Goal: Feedback & Contribution: Submit feedback/report problem

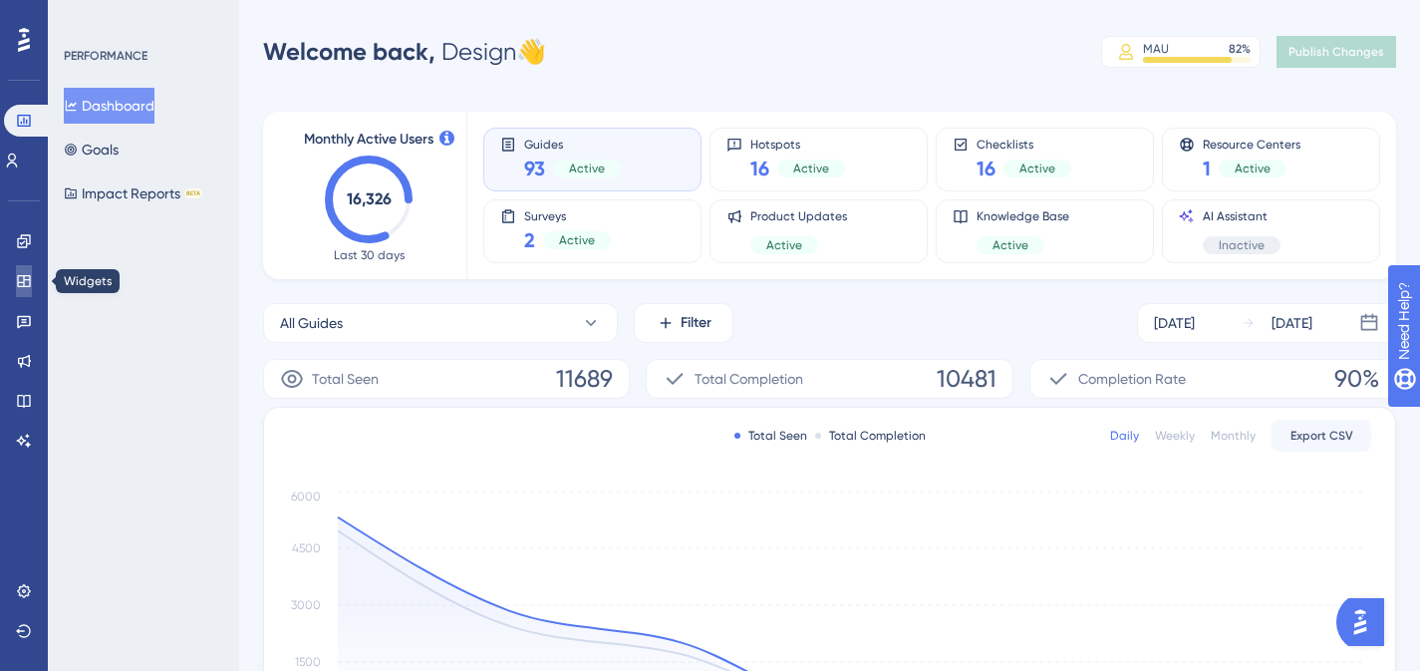
click at [22, 282] on icon at bounding box center [23, 281] width 13 height 12
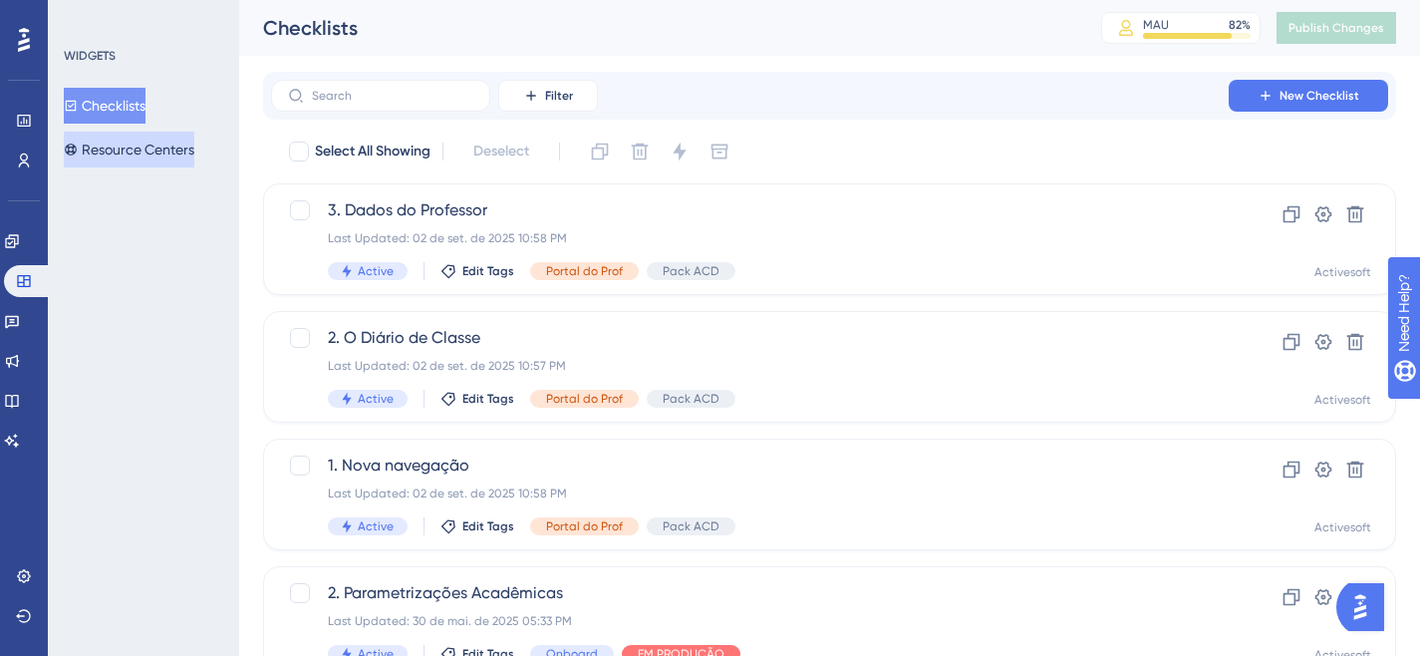
click at [125, 162] on button "Resource Centers" at bounding box center [129, 150] width 131 height 36
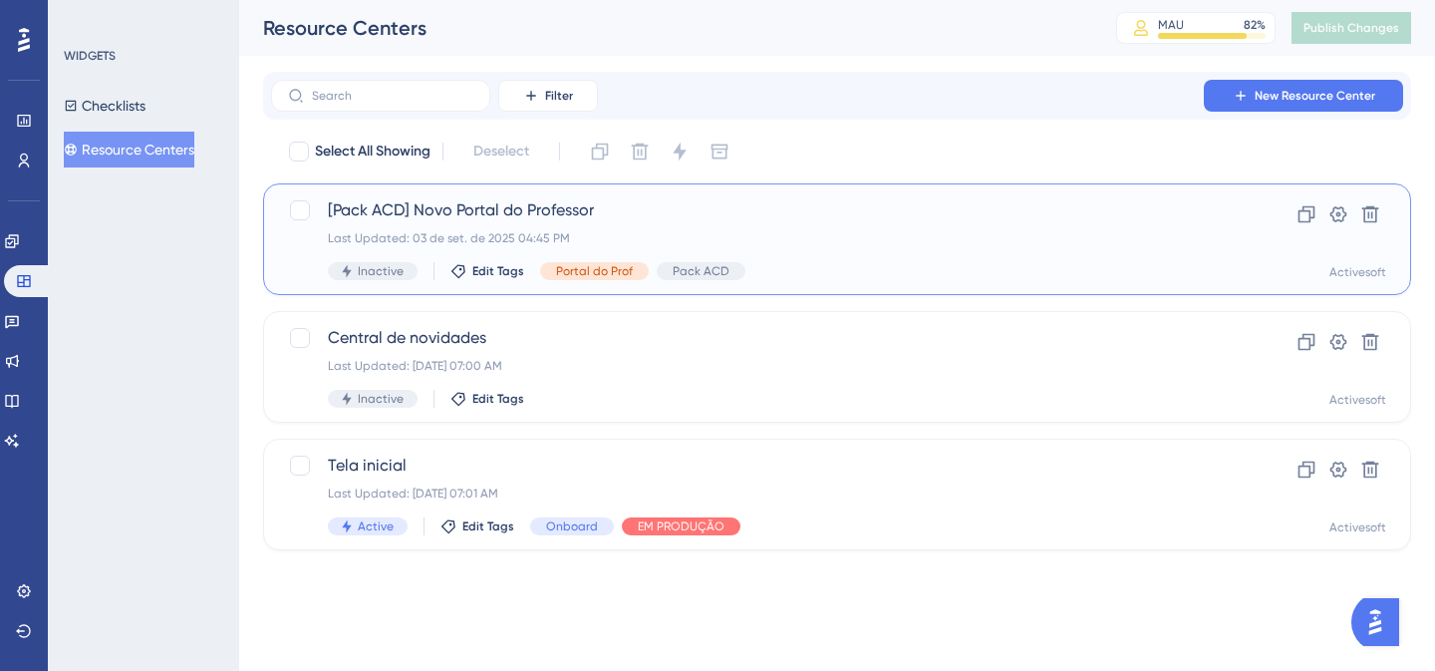
click at [521, 203] on span "[Pack ACD] Novo Portal do Professor" at bounding box center [757, 210] width 859 height 24
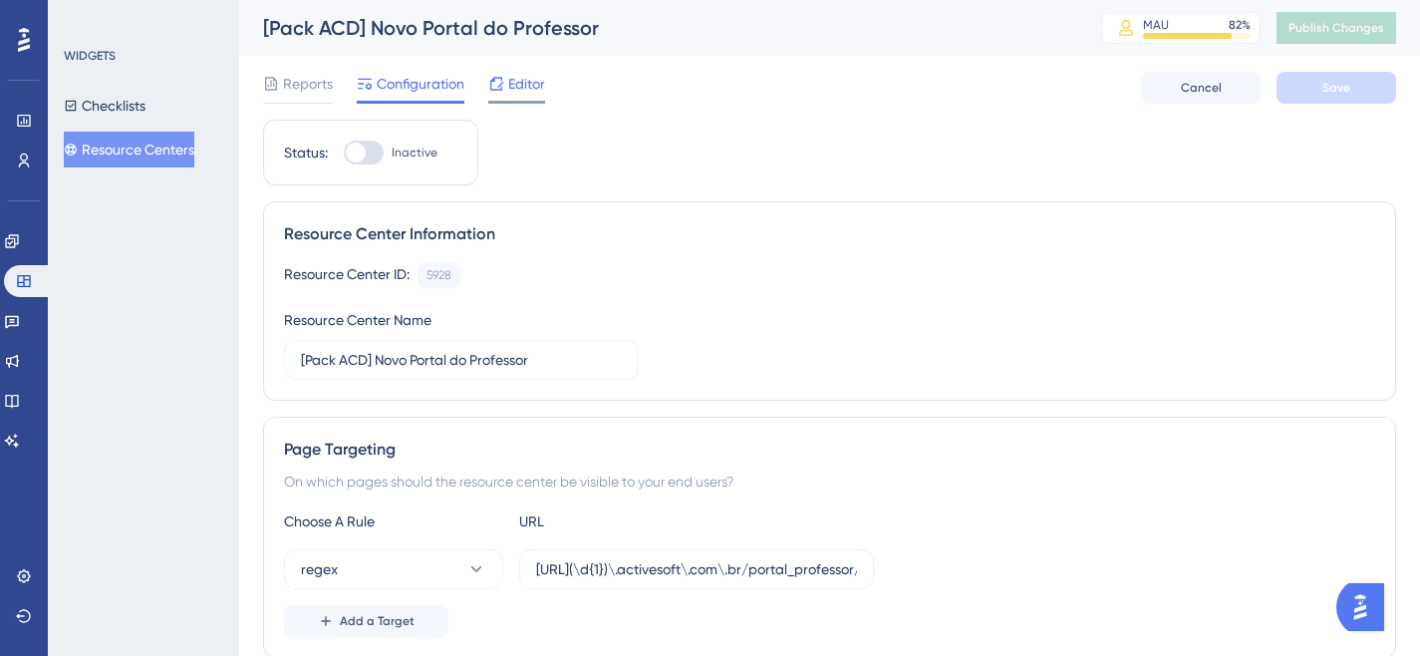
click at [512, 89] on span "Editor" at bounding box center [526, 84] width 37 height 24
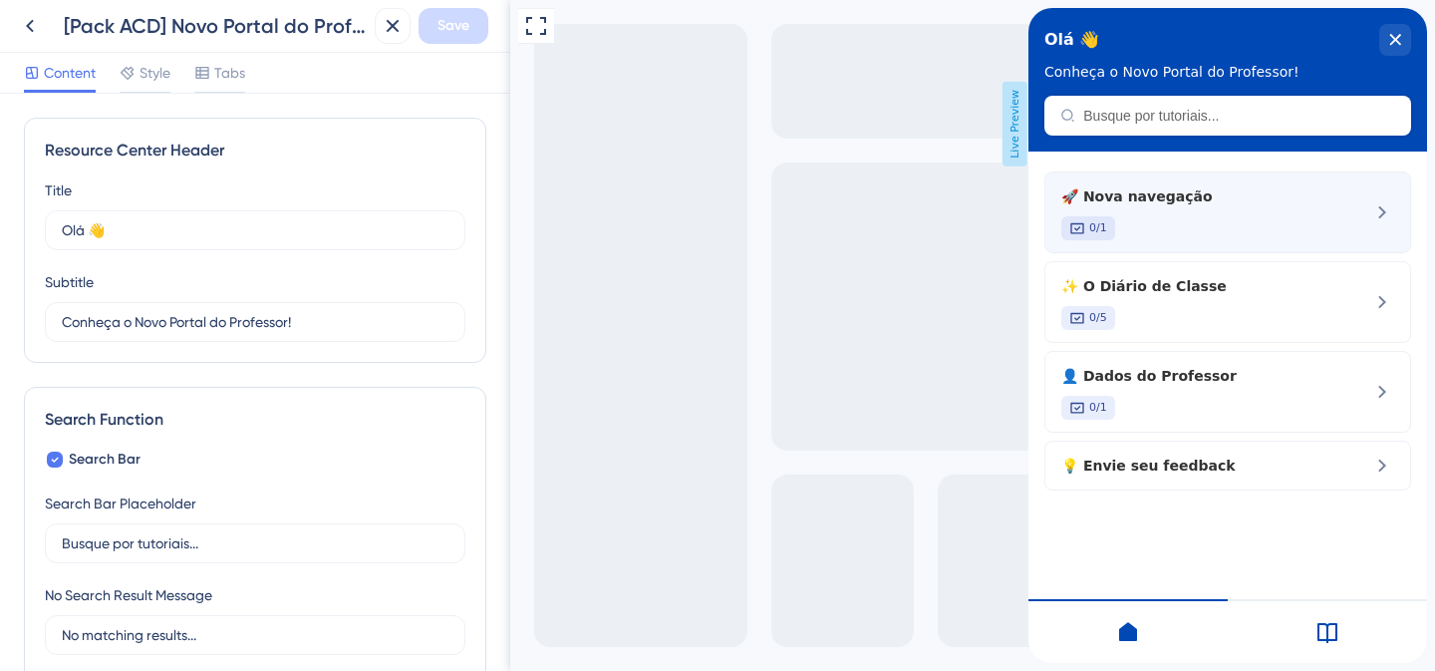
click at [1273, 233] on div "0/1" at bounding box center [1195, 228] width 266 height 24
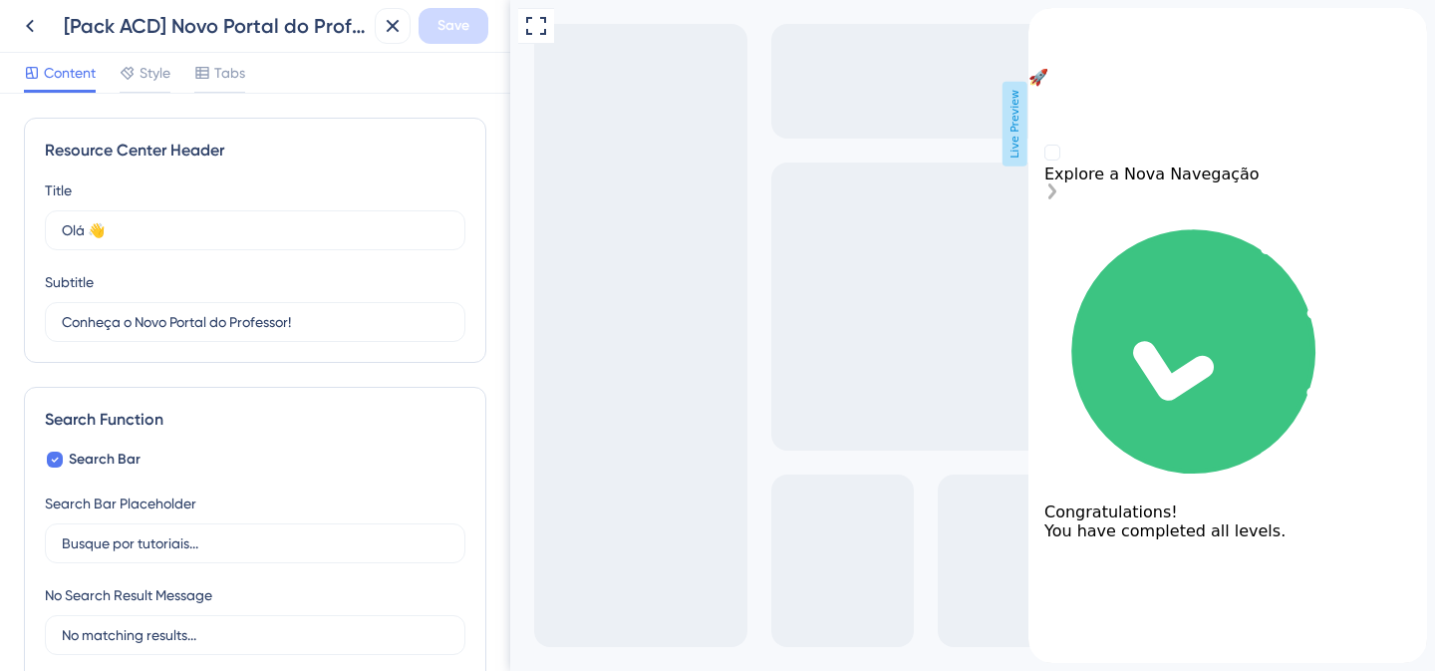
click at [1178, 183] on div "Explore a Nova Navegação" at bounding box center [1228, 173] width 367 height 19
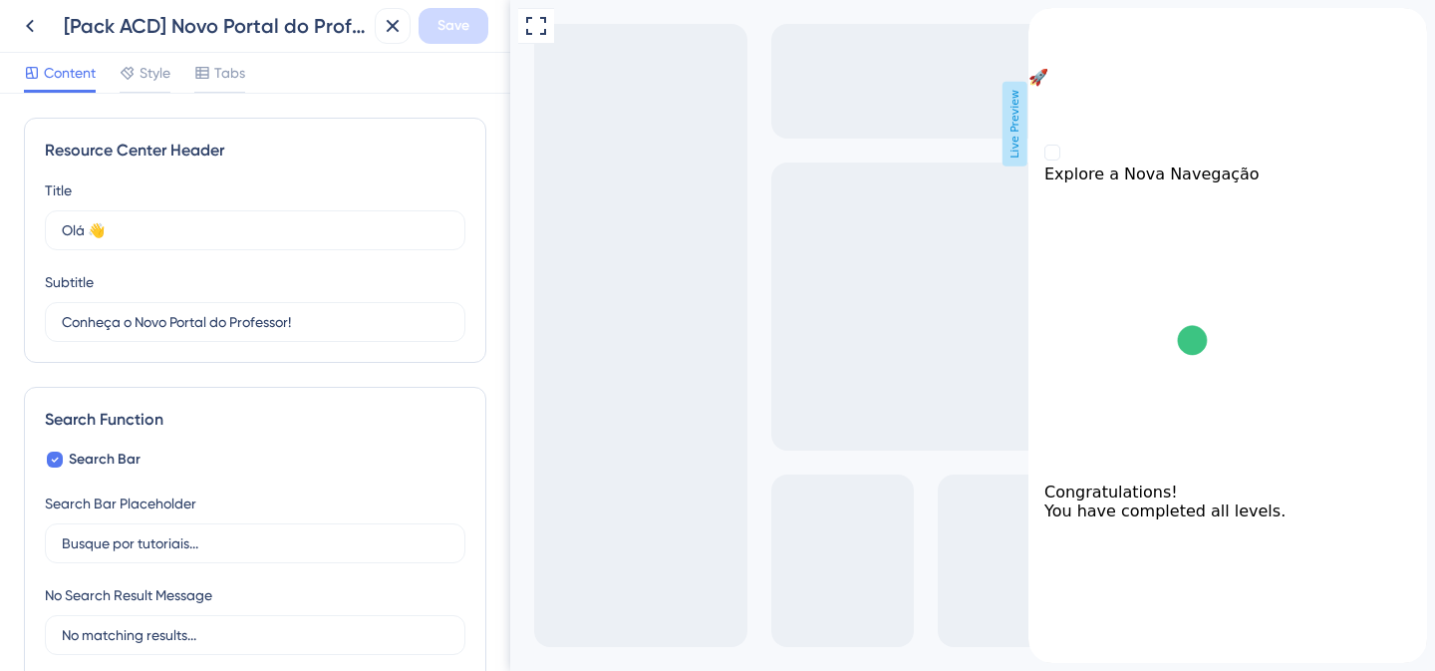
click at [1045, 24] on icon "back to header" at bounding box center [1037, 16] width 16 height 16
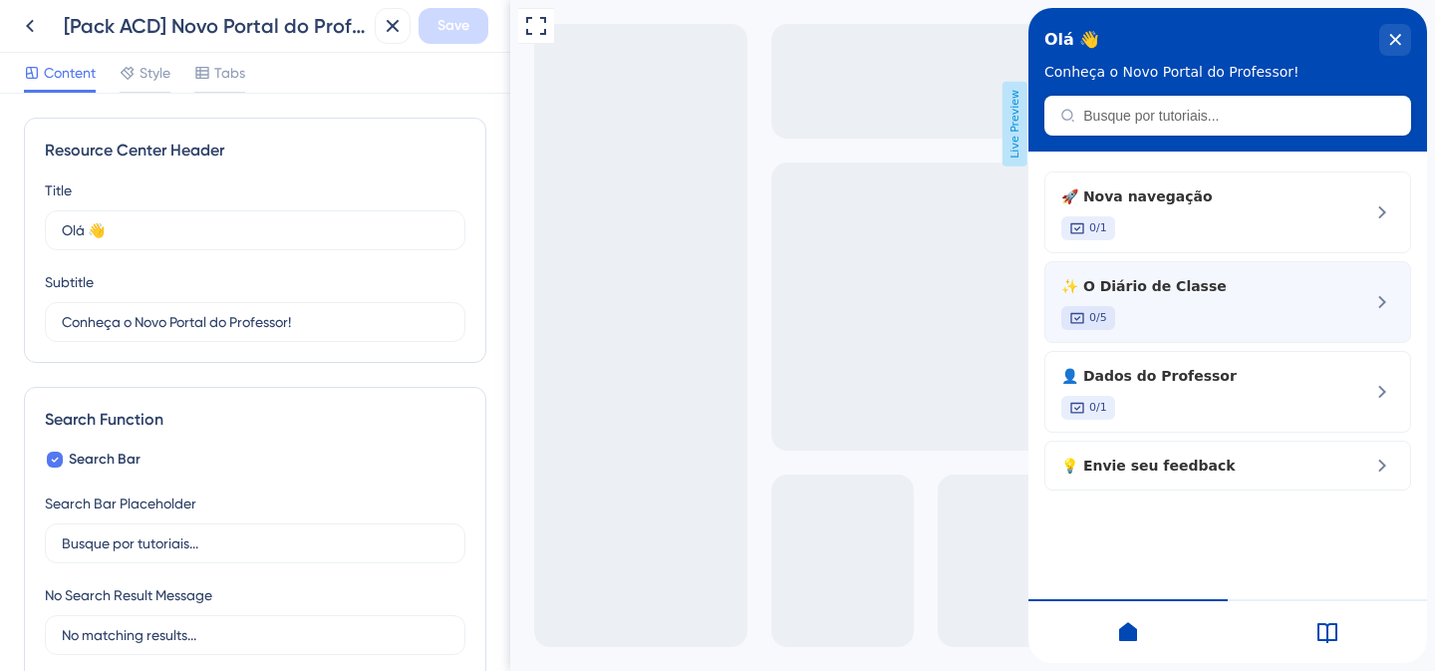
click at [1166, 288] on span "✨ O Diário de Classe" at bounding box center [1195, 286] width 266 height 24
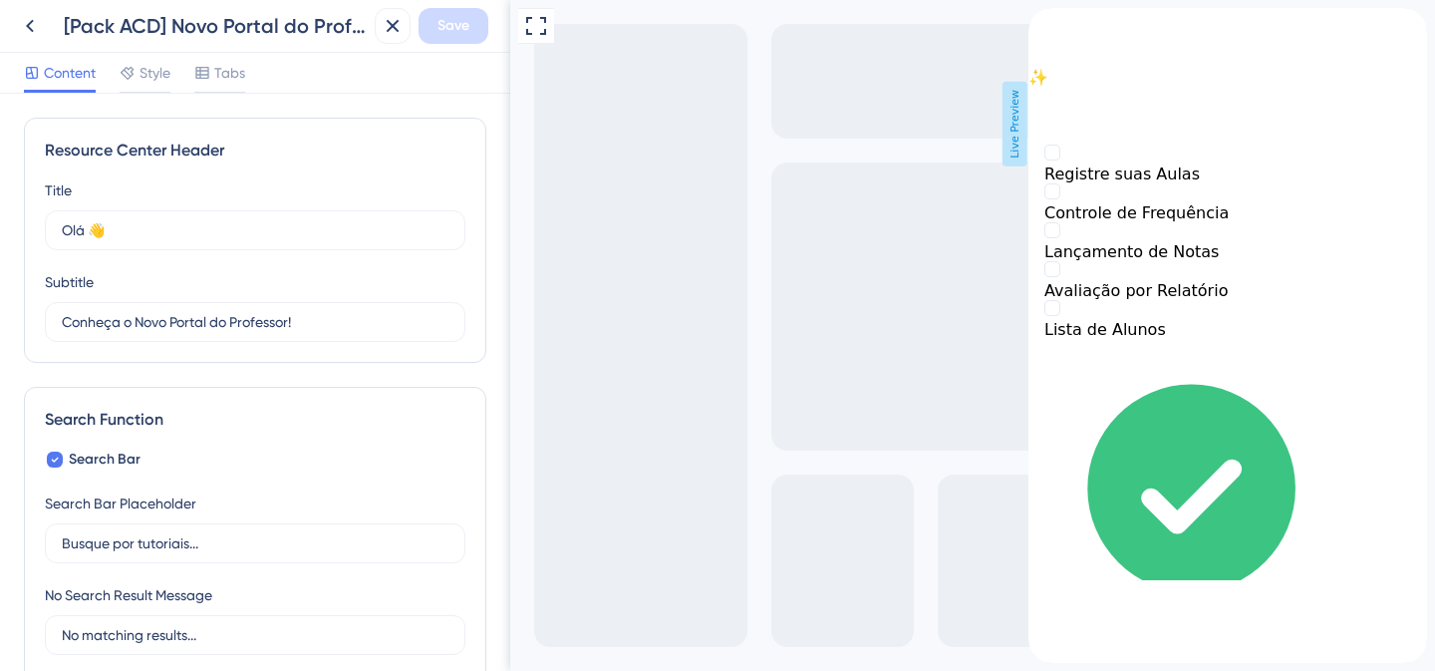
click at [1044, 24] on icon "back to header" at bounding box center [1037, 16] width 14 height 16
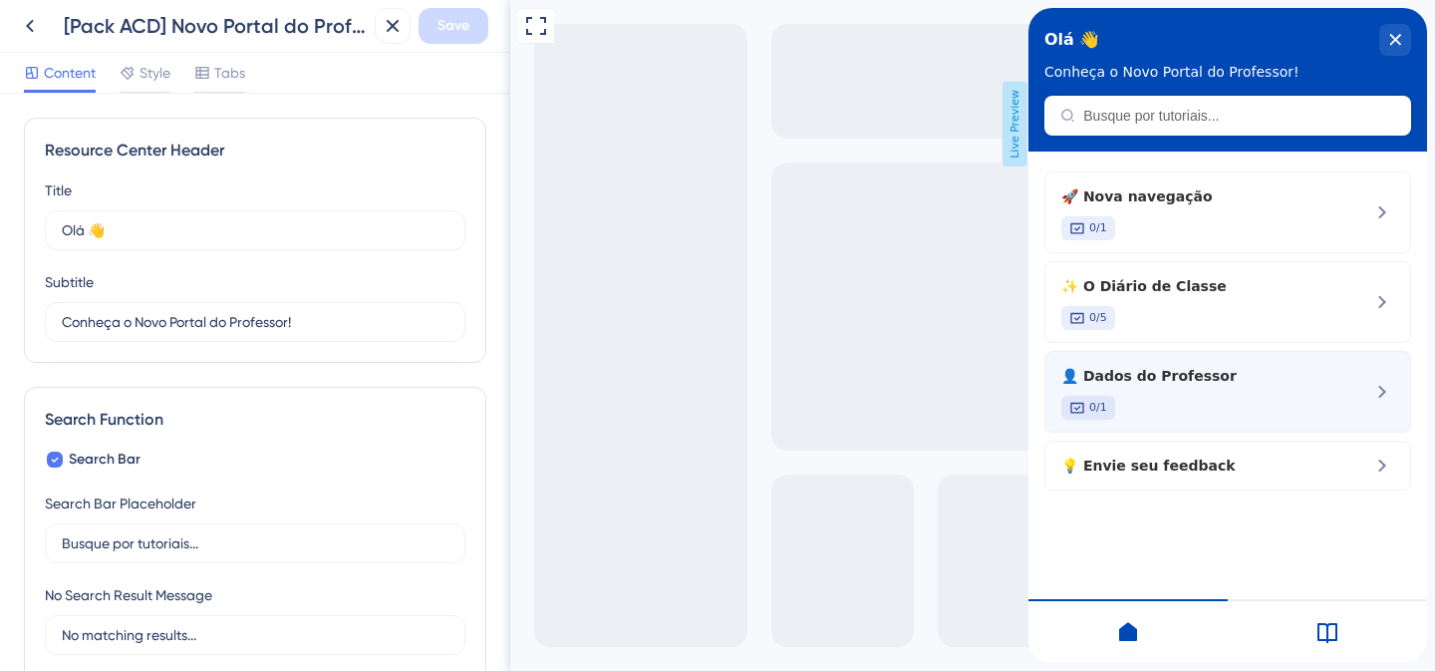
click at [1143, 384] on span "👤 Dados do Professor" at bounding box center [1195, 376] width 266 height 24
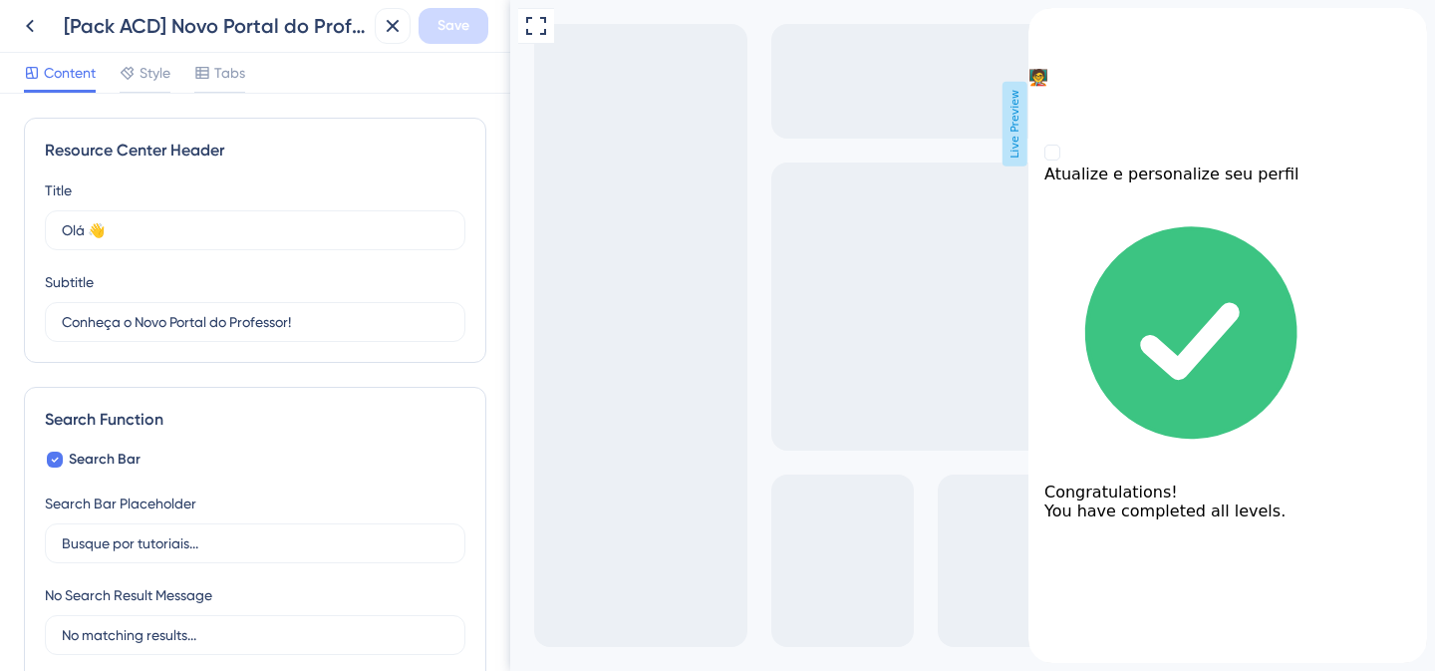
click at [1066, 28] on div "back to header" at bounding box center [1228, 18] width 399 height 20
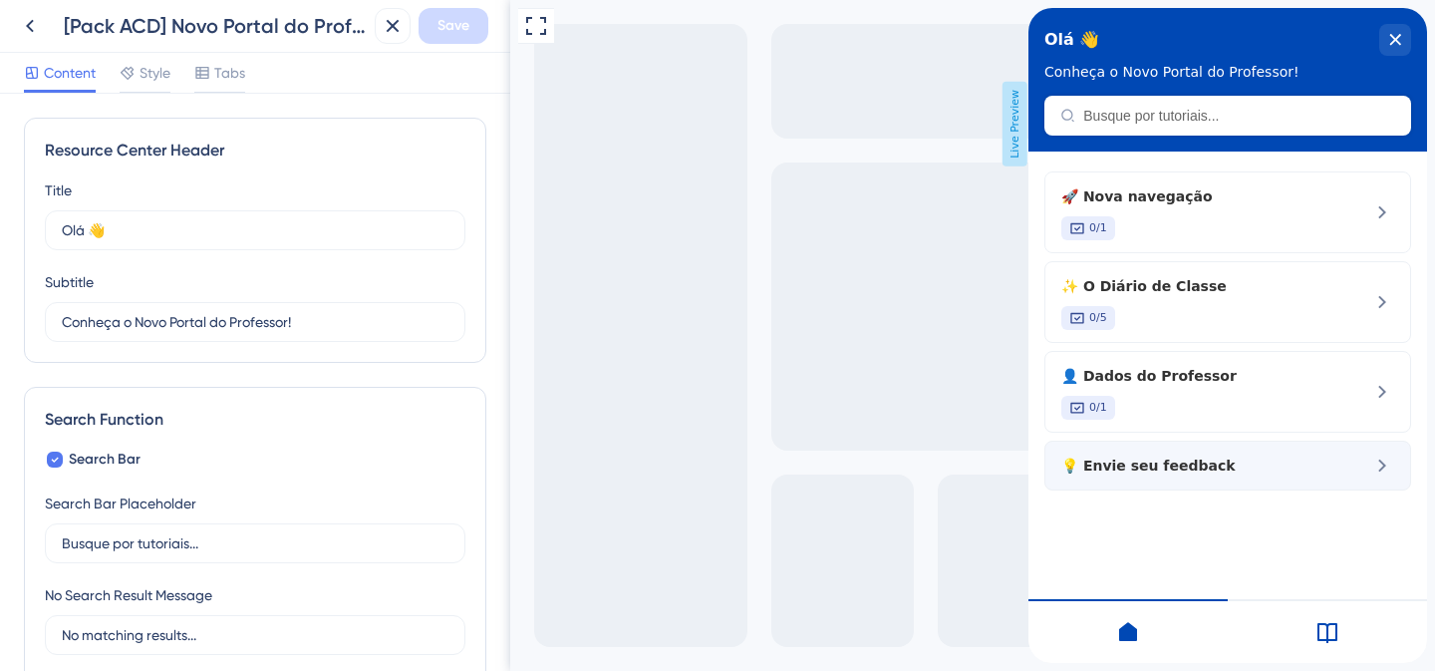
click at [1225, 471] on span "💡 Envie seu feedback" at bounding box center [1195, 466] width 266 height 24
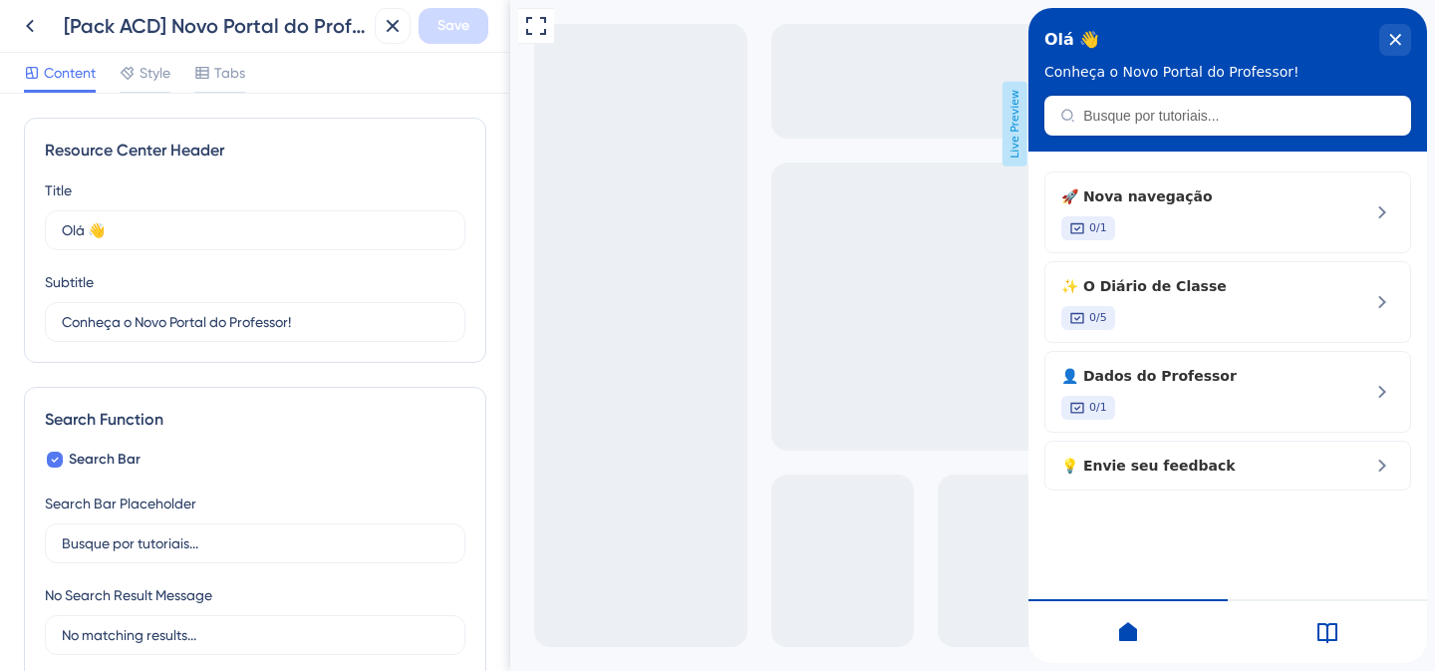
click at [1325, 631] on icon at bounding box center [1328, 632] width 24 height 24
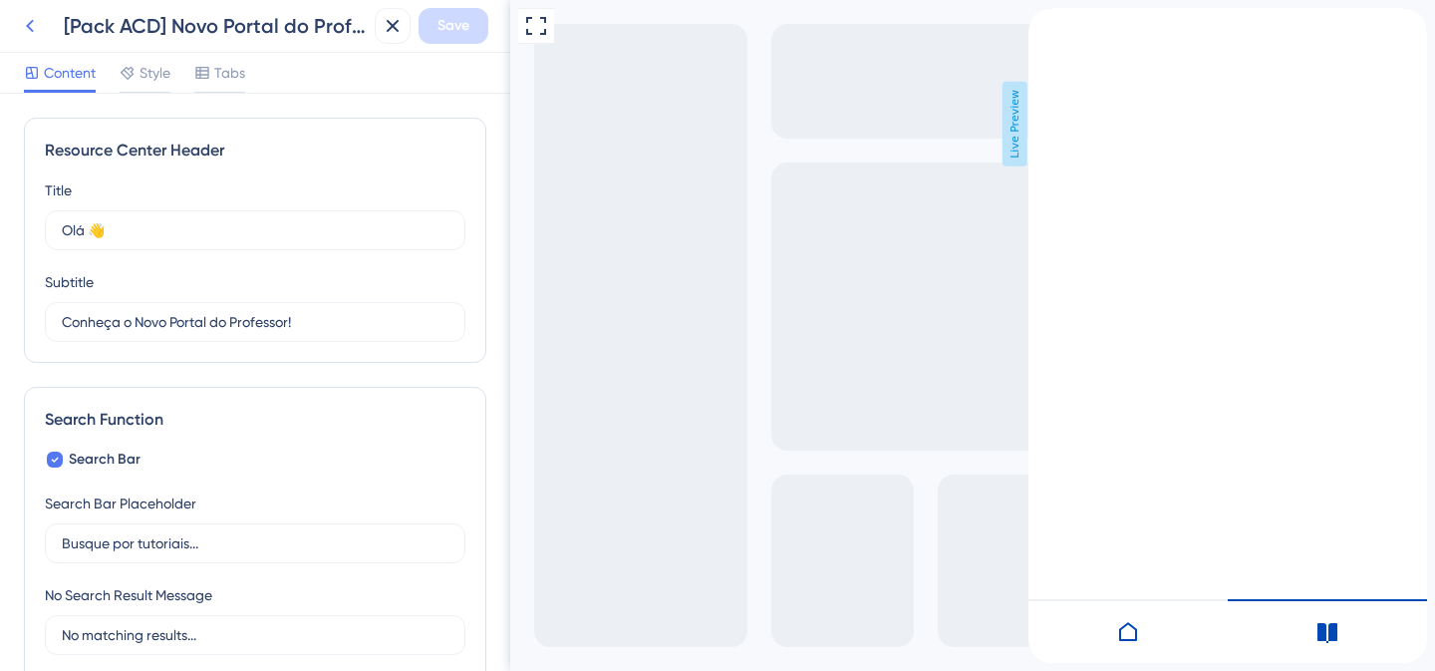
click at [25, 24] on icon at bounding box center [30, 26] width 24 height 24
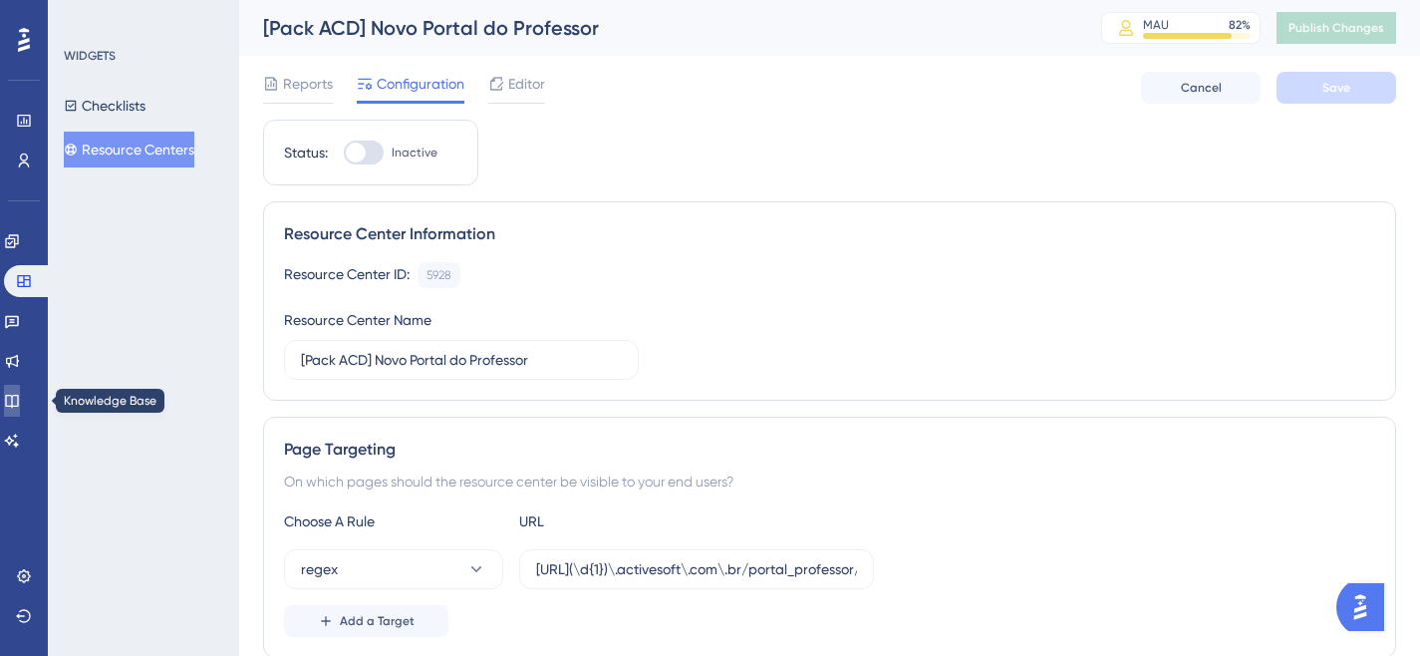
click at [20, 403] on icon at bounding box center [12, 401] width 16 height 16
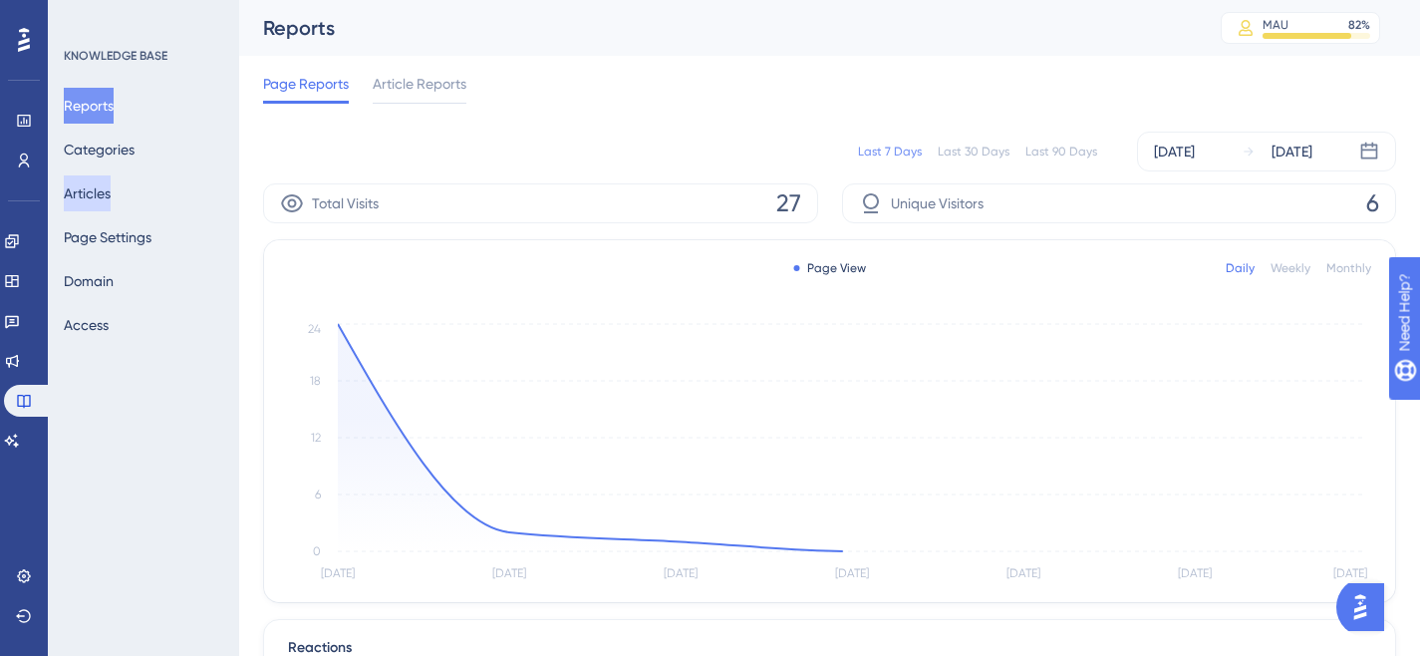
click at [111, 189] on button "Articles" at bounding box center [87, 193] width 47 height 36
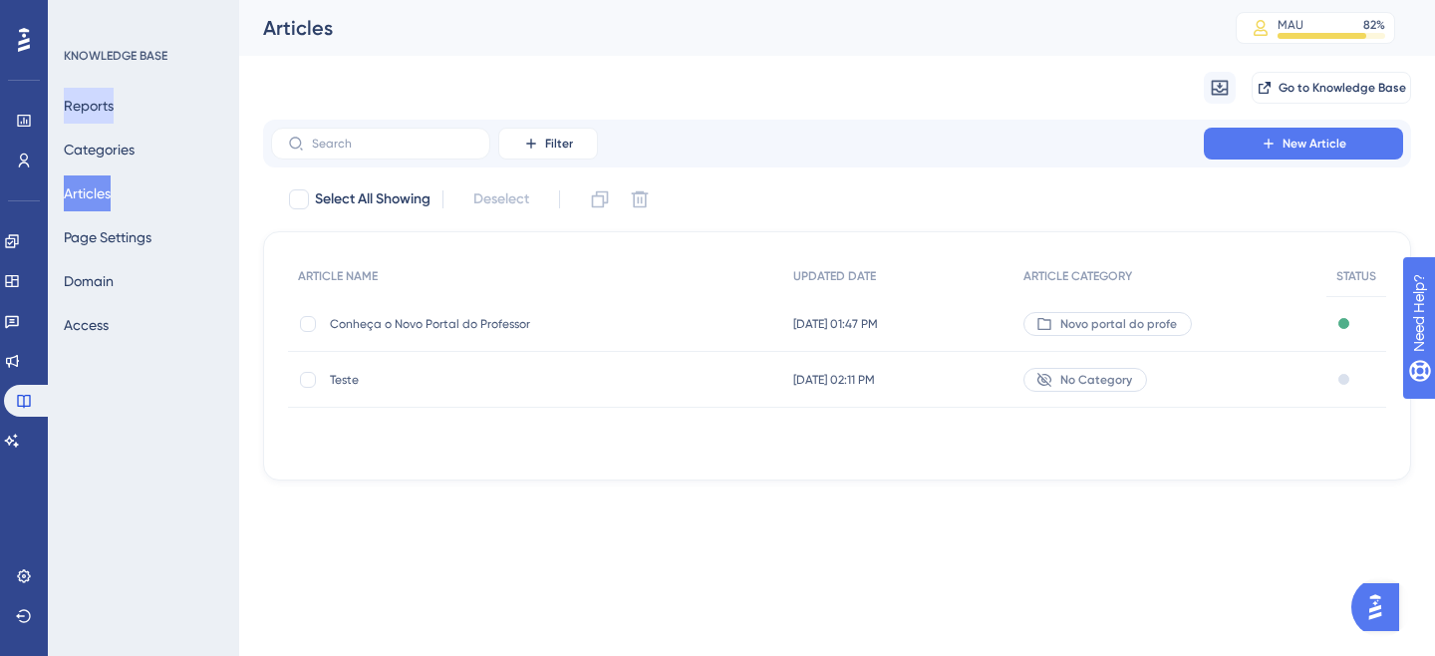
click at [84, 100] on button "Reports" at bounding box center [89, 106] width 50 height 36
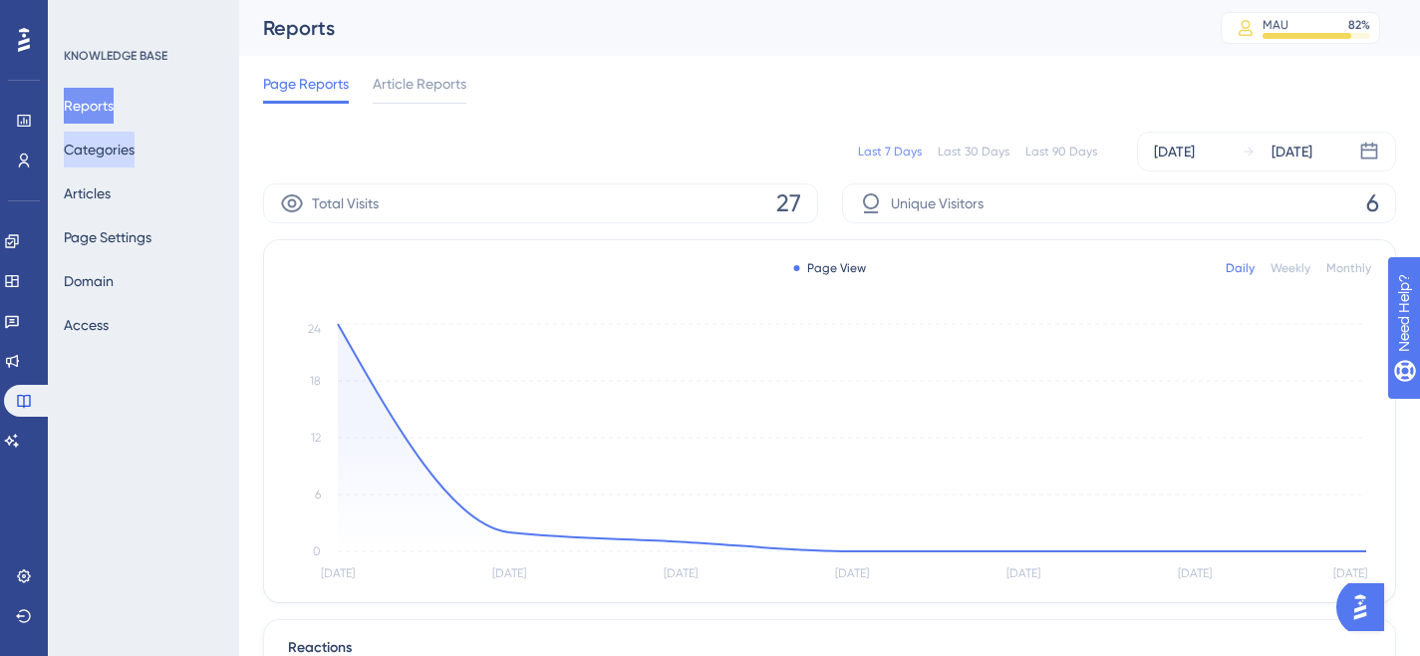
click at [99, 142] on button "Categories" at bounding box center [99, 150] width 71 height 36
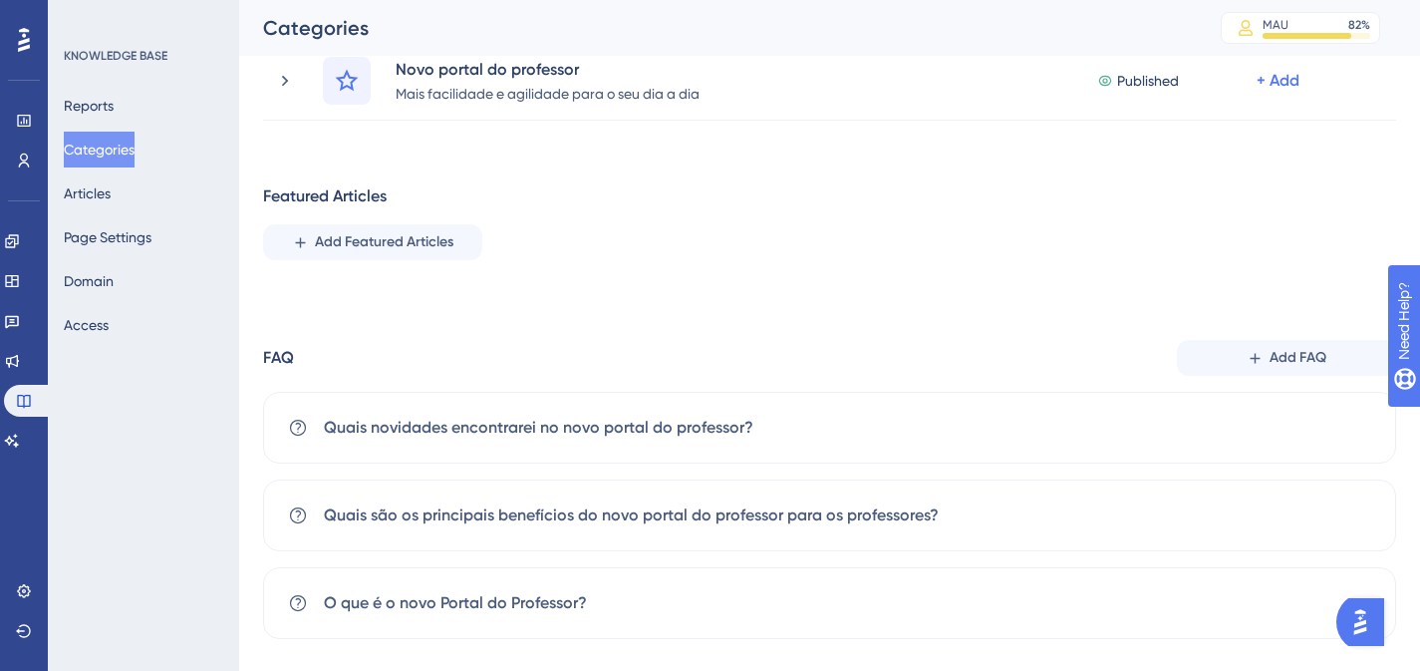
scroll to position [326, 0]
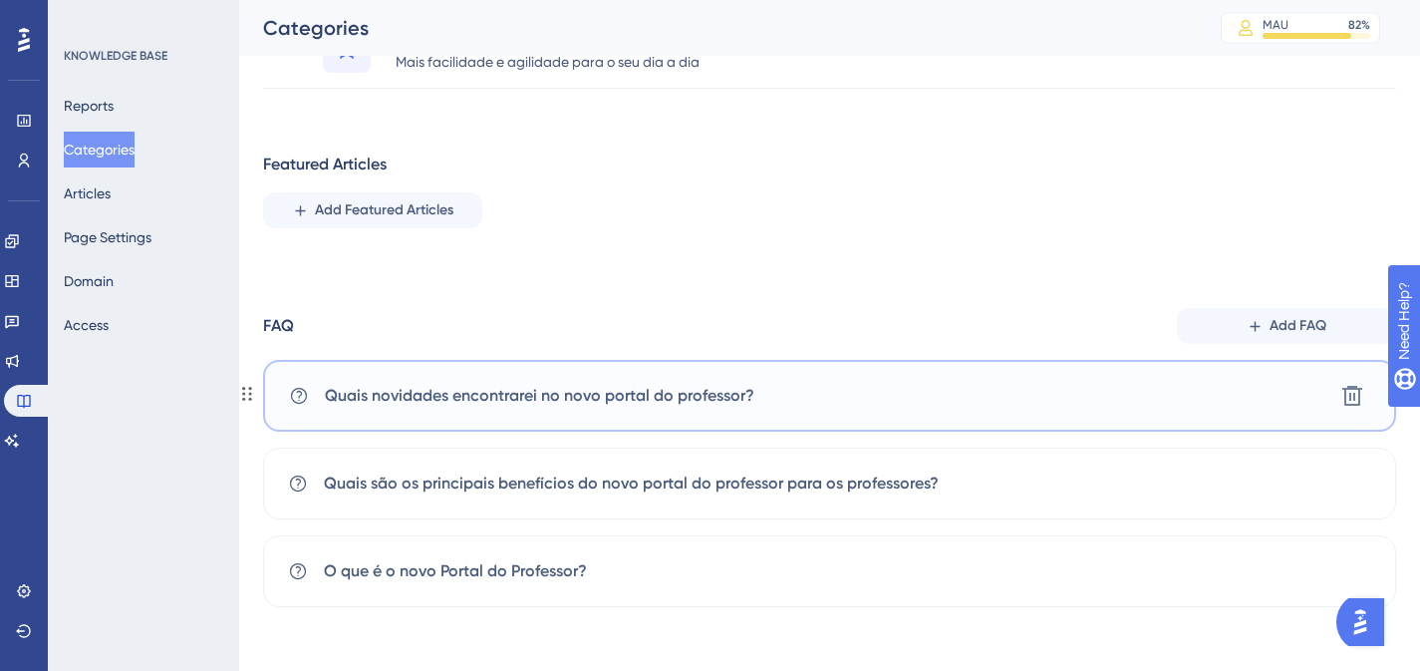
click at [707, 393] on span "Quais novidades encontrarei no novo portal do professor?" at bounding box center [540, 396] width 430 height 24
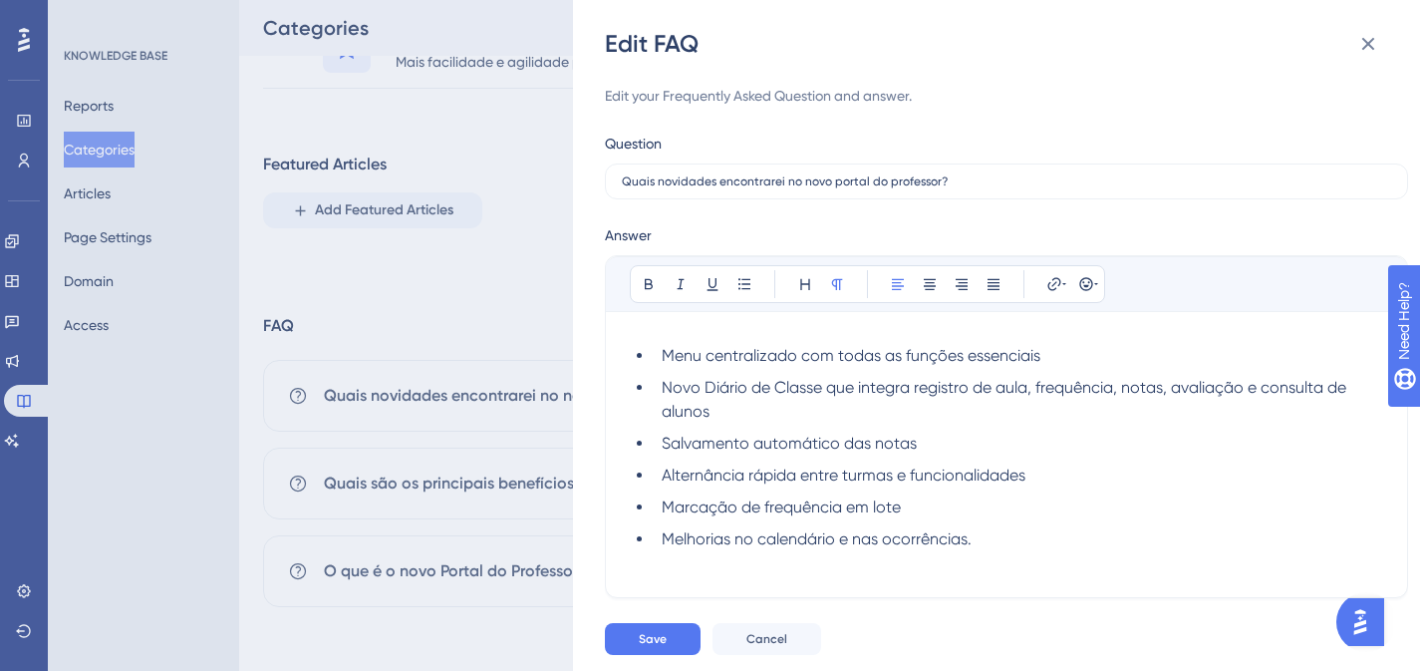
click at [724, 393] on span "Novo Diário de Classe que integra registro de aula, frequência, notas, avaliaçã…" at bounding box center [1006, 399] width 689 height 43
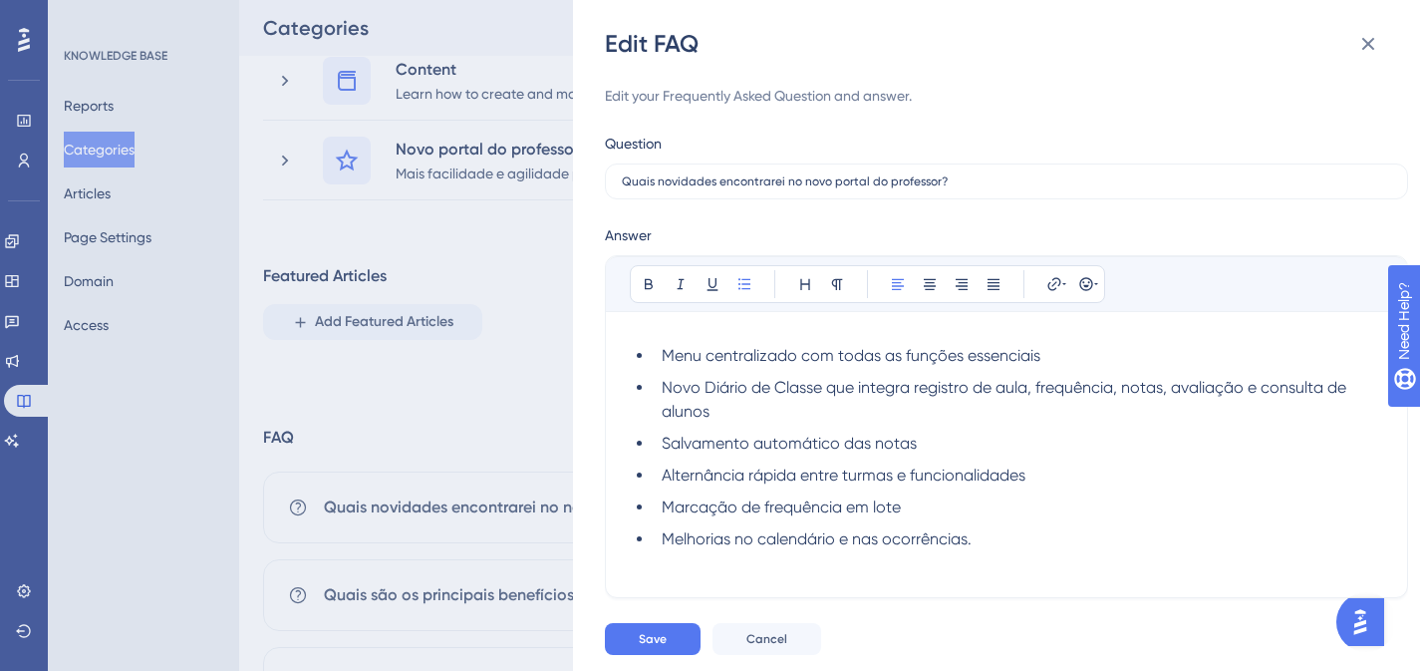
scroll to position [258, 0]
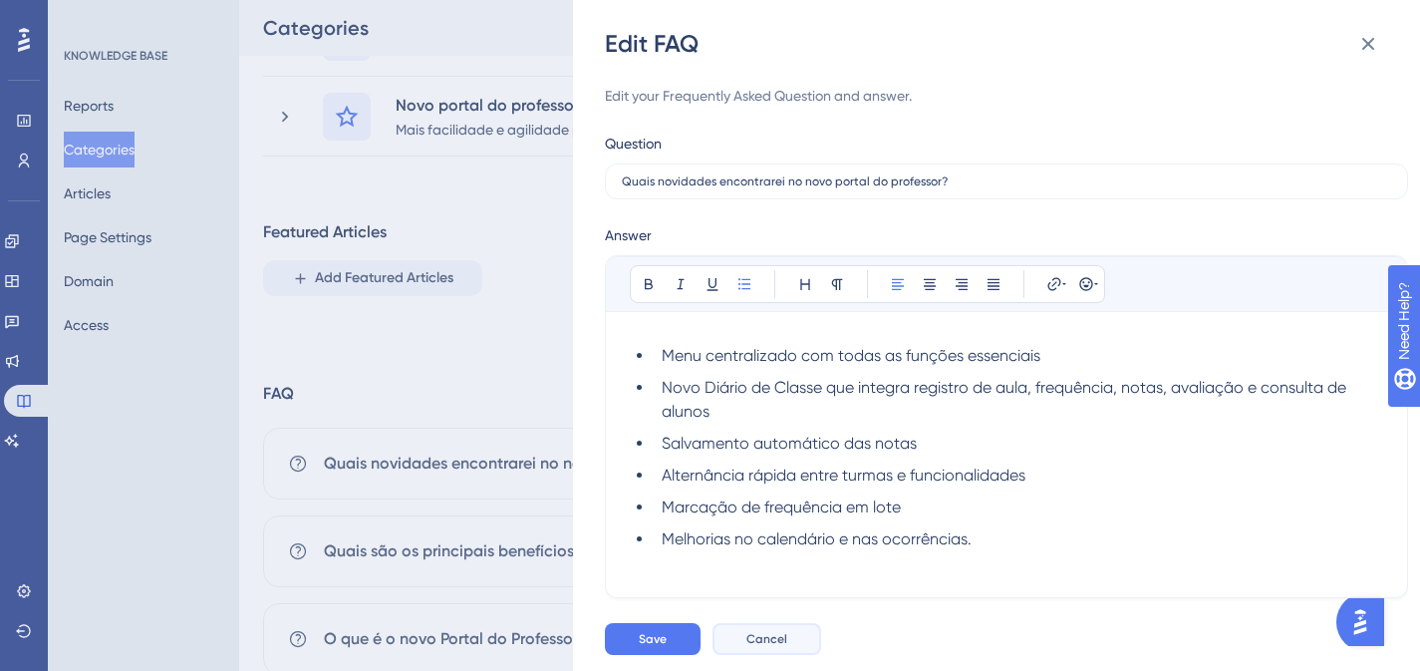
click at [805, 646] on button "Cancel" at bounding box center [767, 639] width 109 height 32
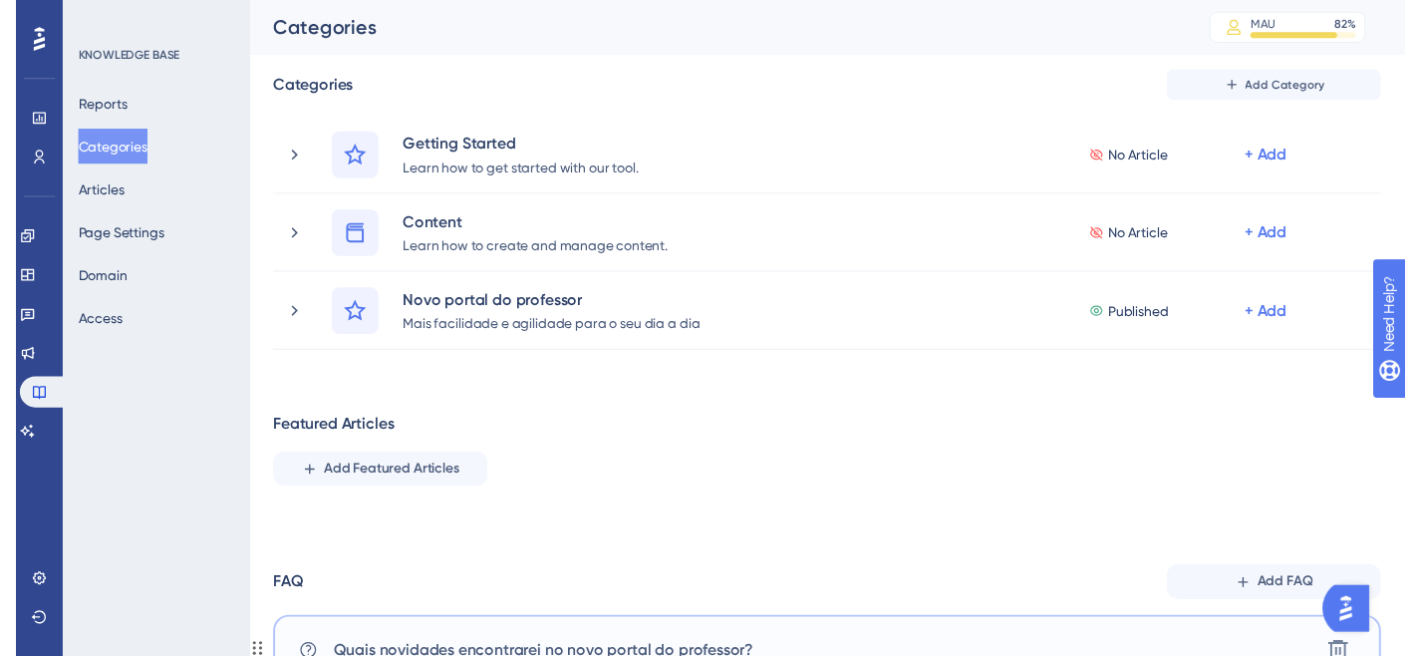
scroll to position [0, 0]
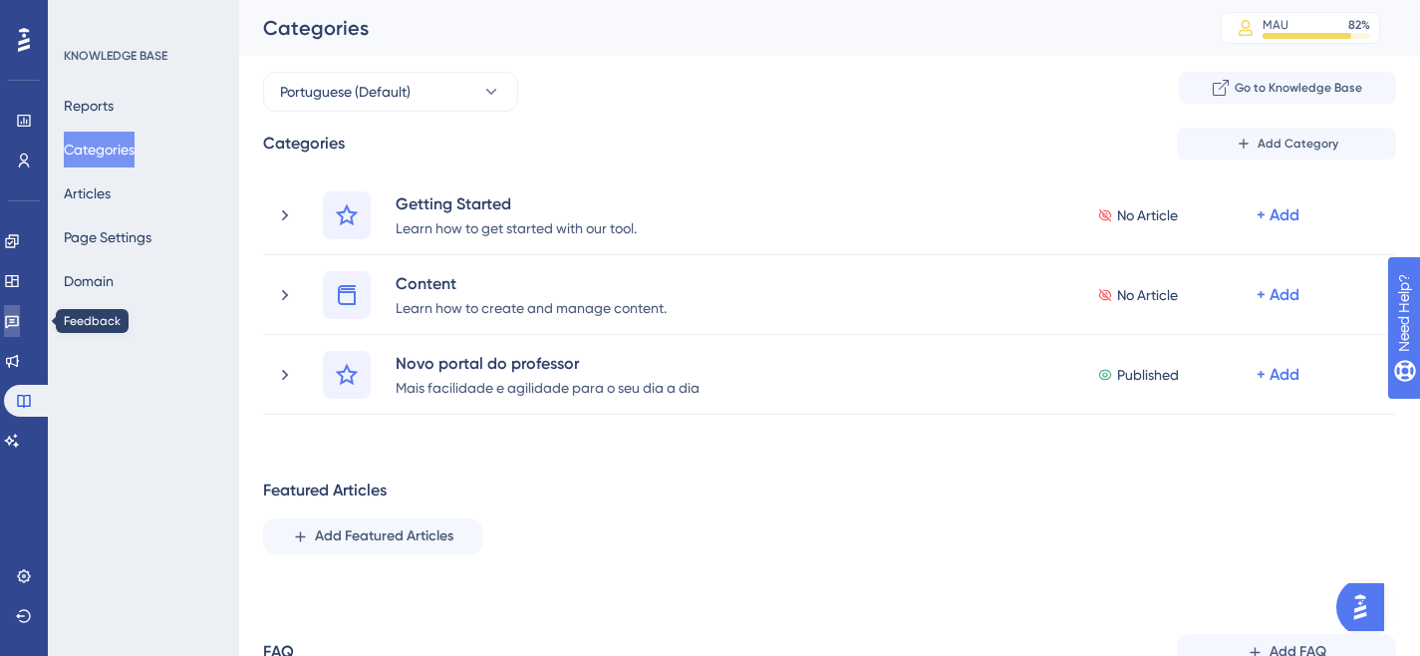
click at [19, 319] on icon at bounding box center [12, 322] width 14 height 13
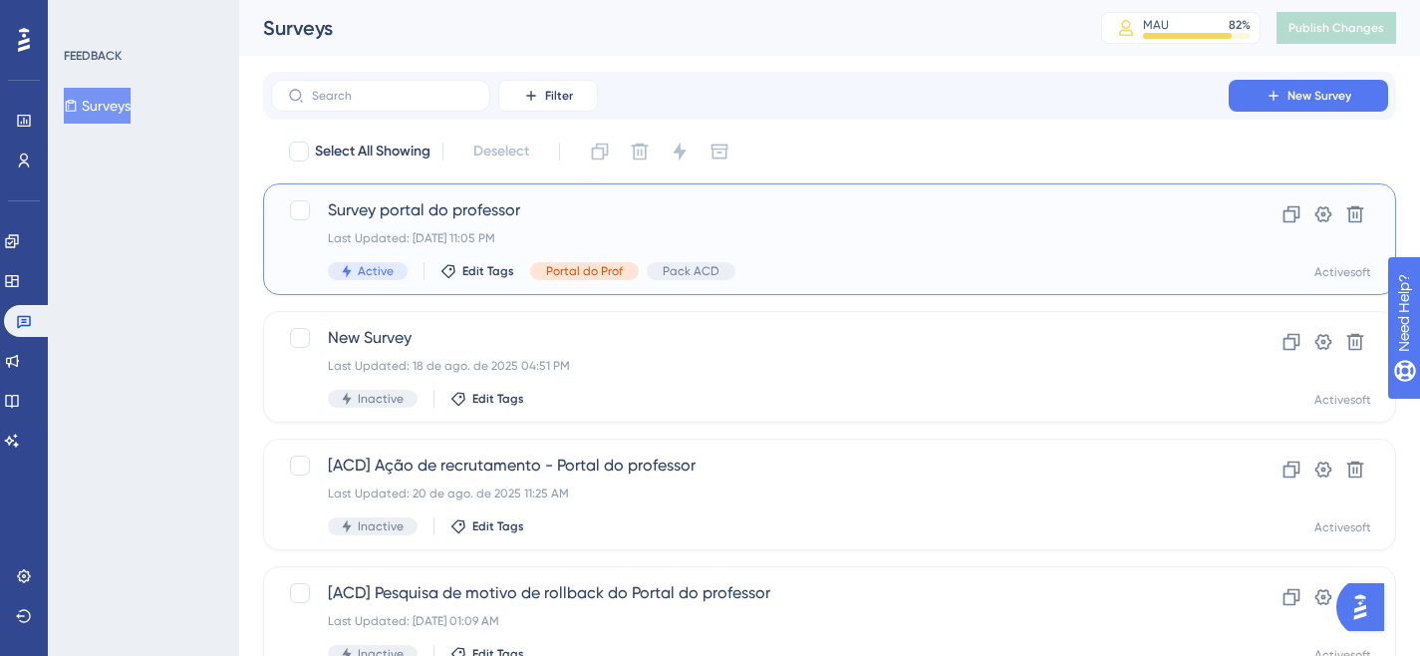
click at [489, 208] on span "Survey portal do professor" at bounding box center [750, 210] width 844 height 24
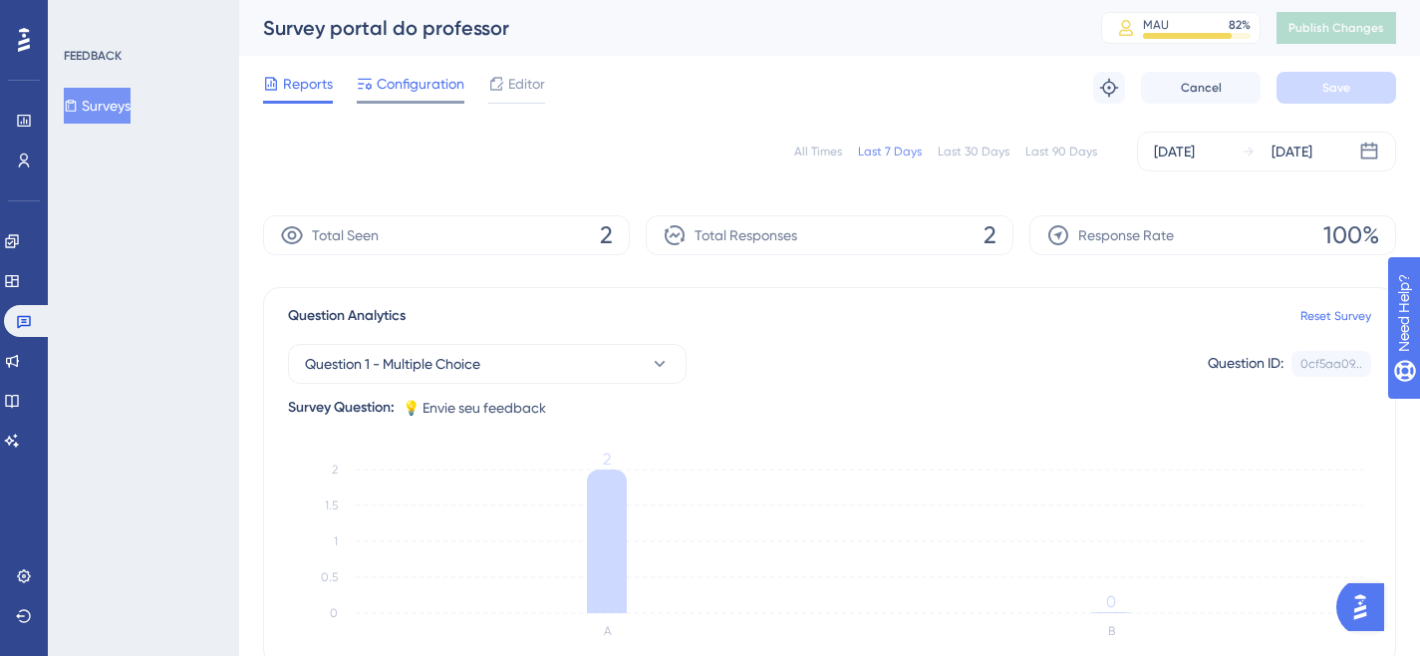
click at [411, 98] on div "Configuration" at bounding box center [411, 88] width 108 height 32
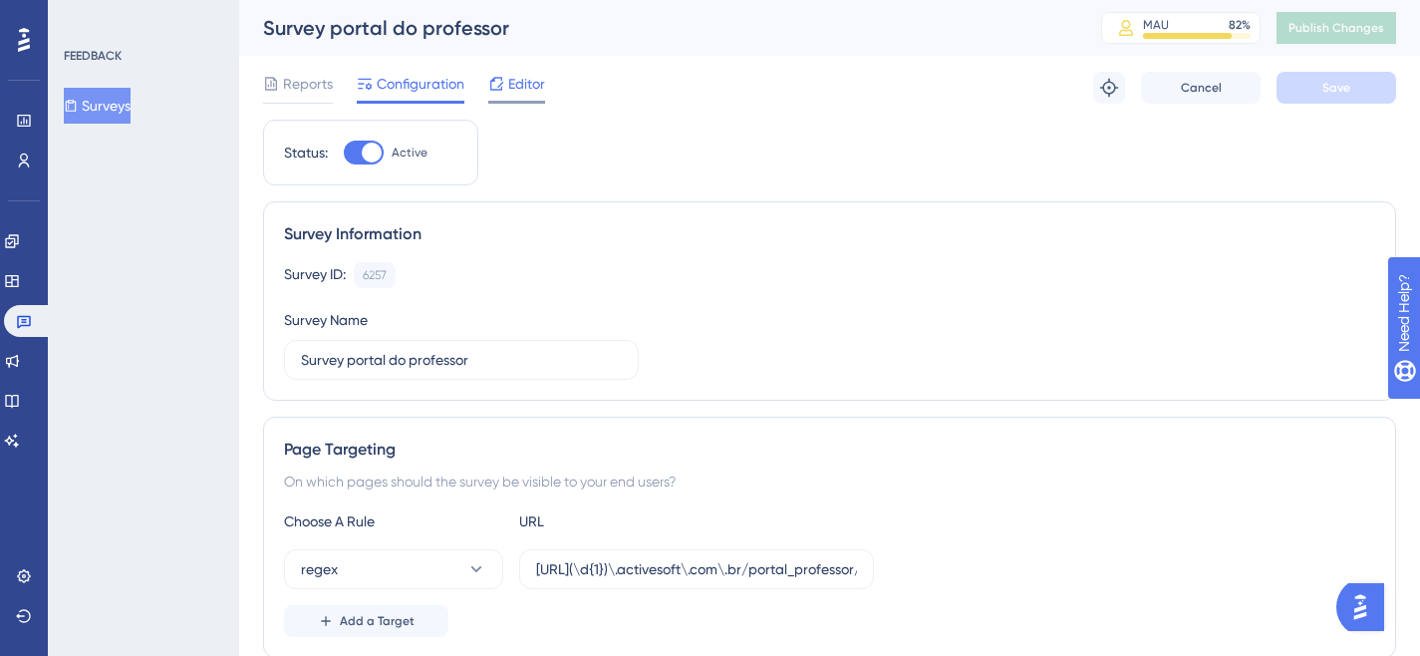
click at [521, 89] on span "Editor" at bounding box center [526, 84] width 37 height 24
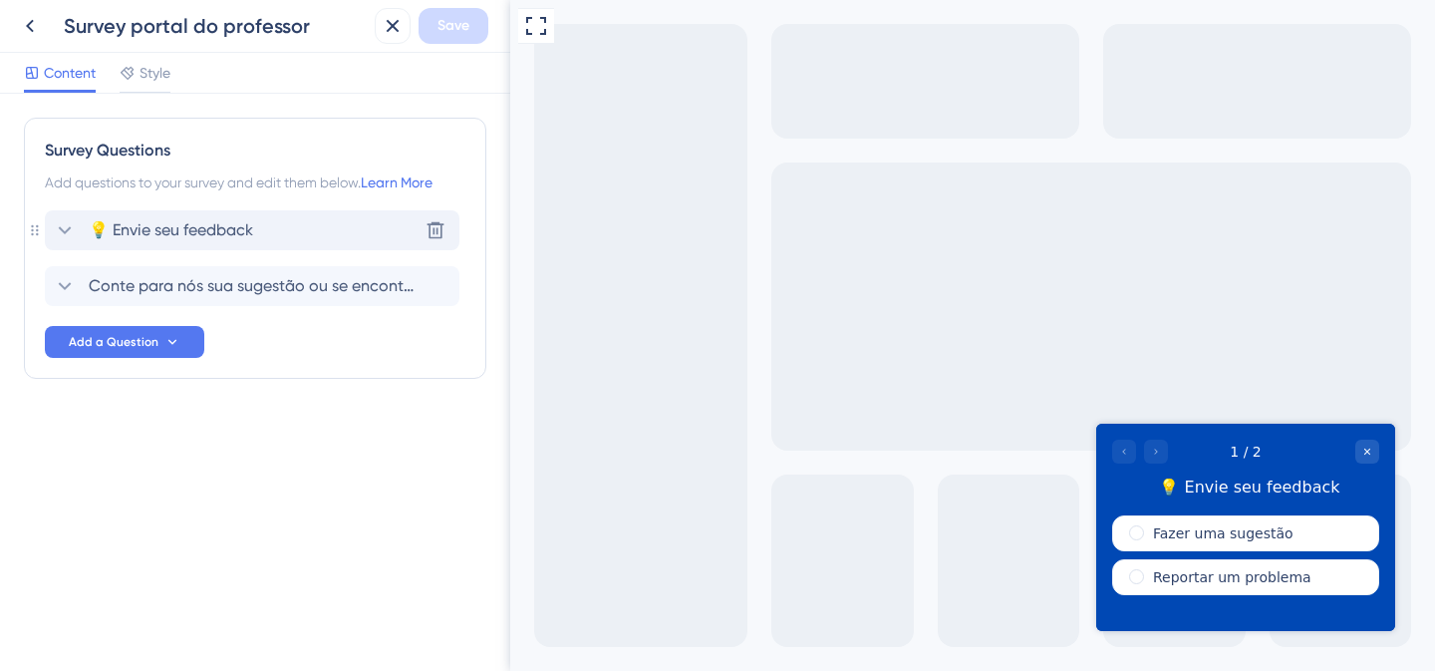
click at [69, 228] on icon at bounding box center [65, 230] width 13 height 8
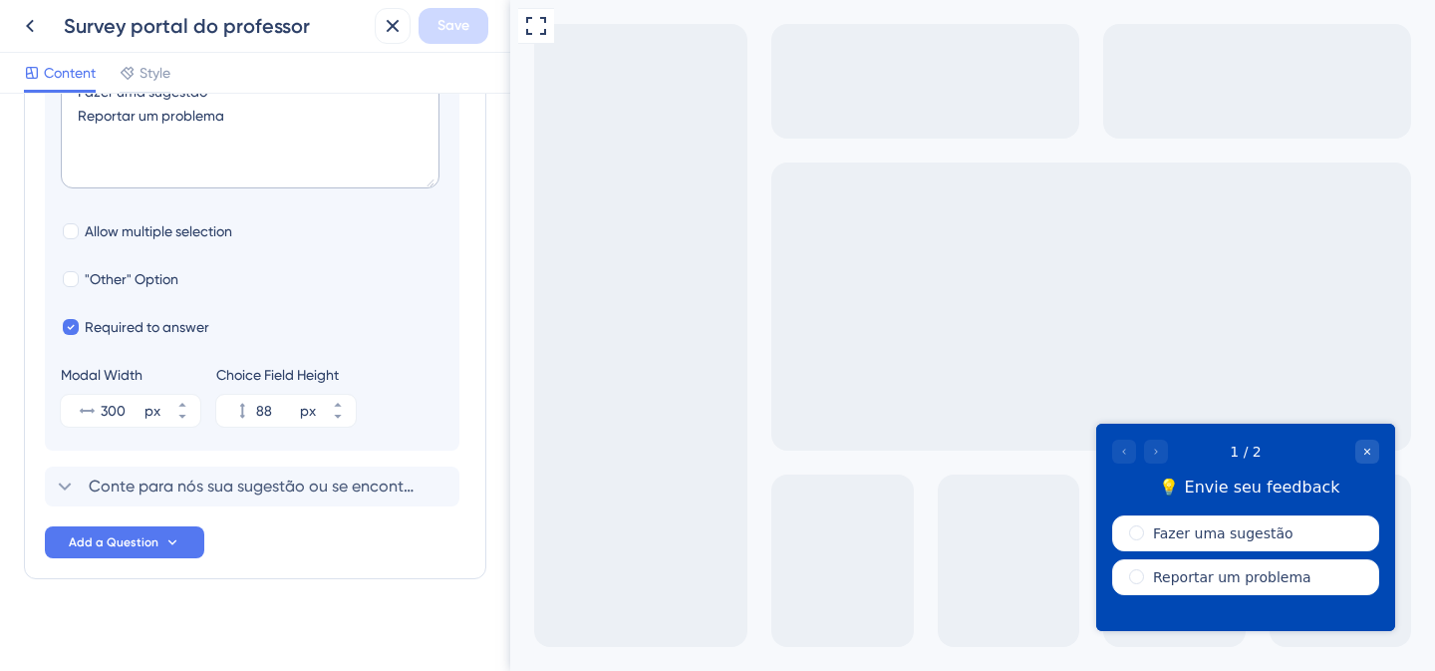
scroll to position [532, 0]
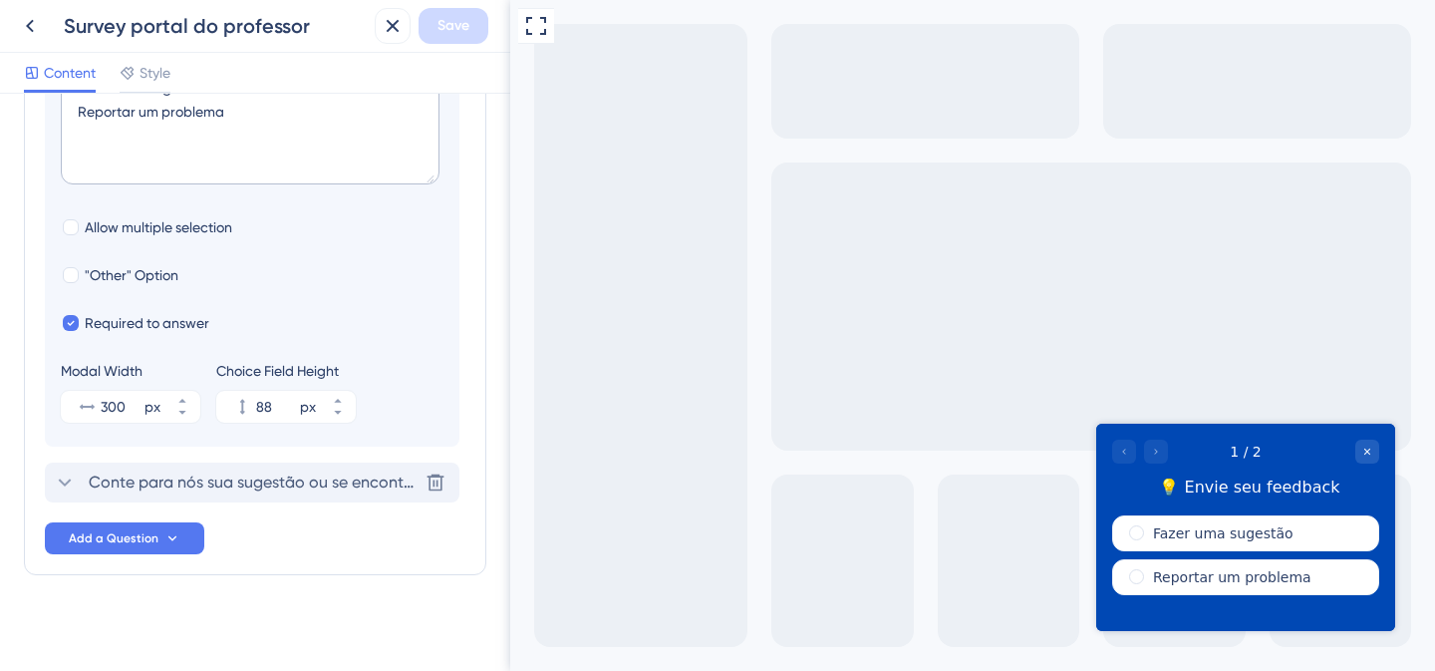
click at [63, 484] on icon at bounding box center [65, 482] width 24 height 24
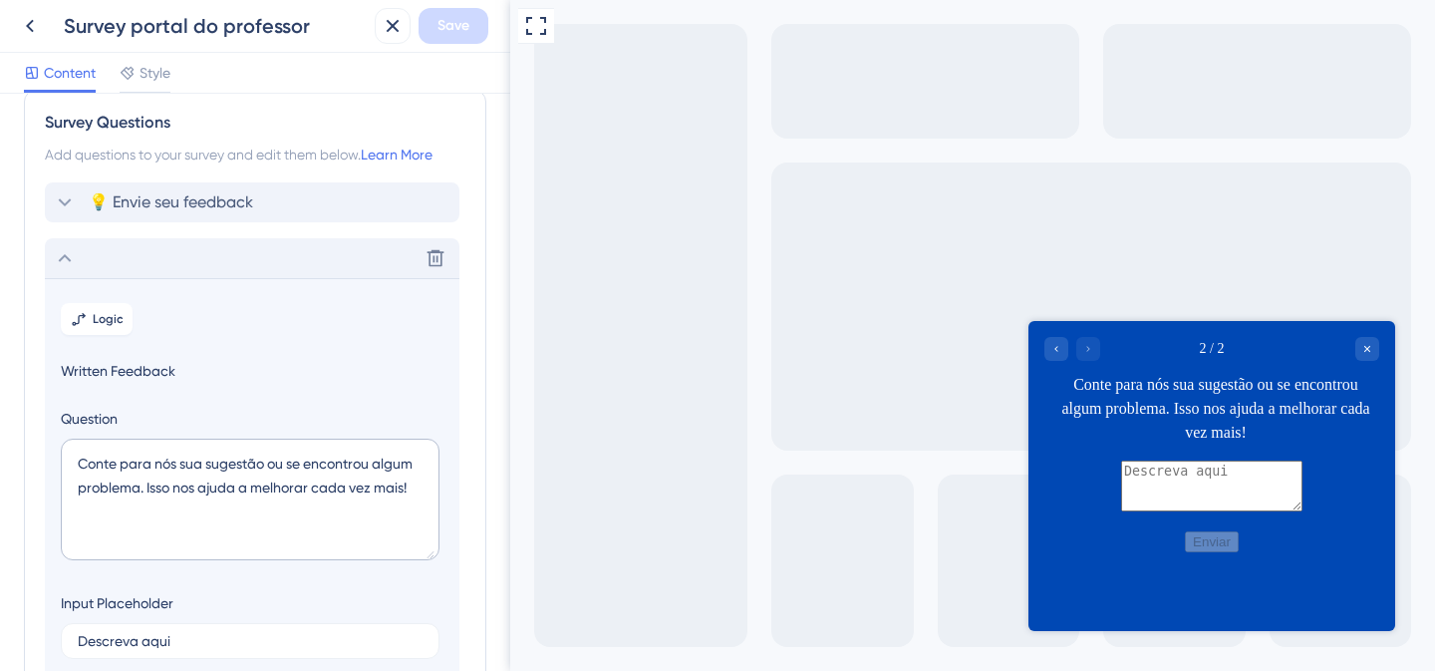
scroll to position [0, 0]
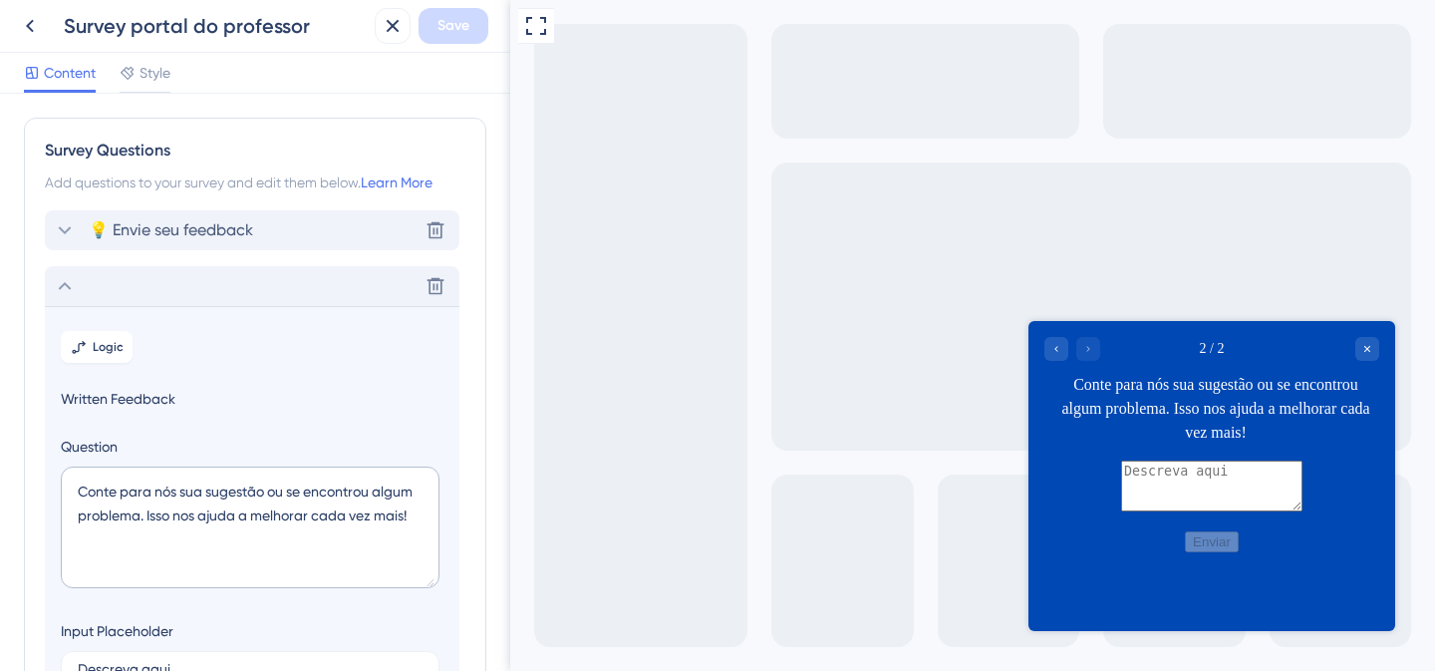
click at [57, 225] on icon at bounding box center [65, 230] width 24 height 24
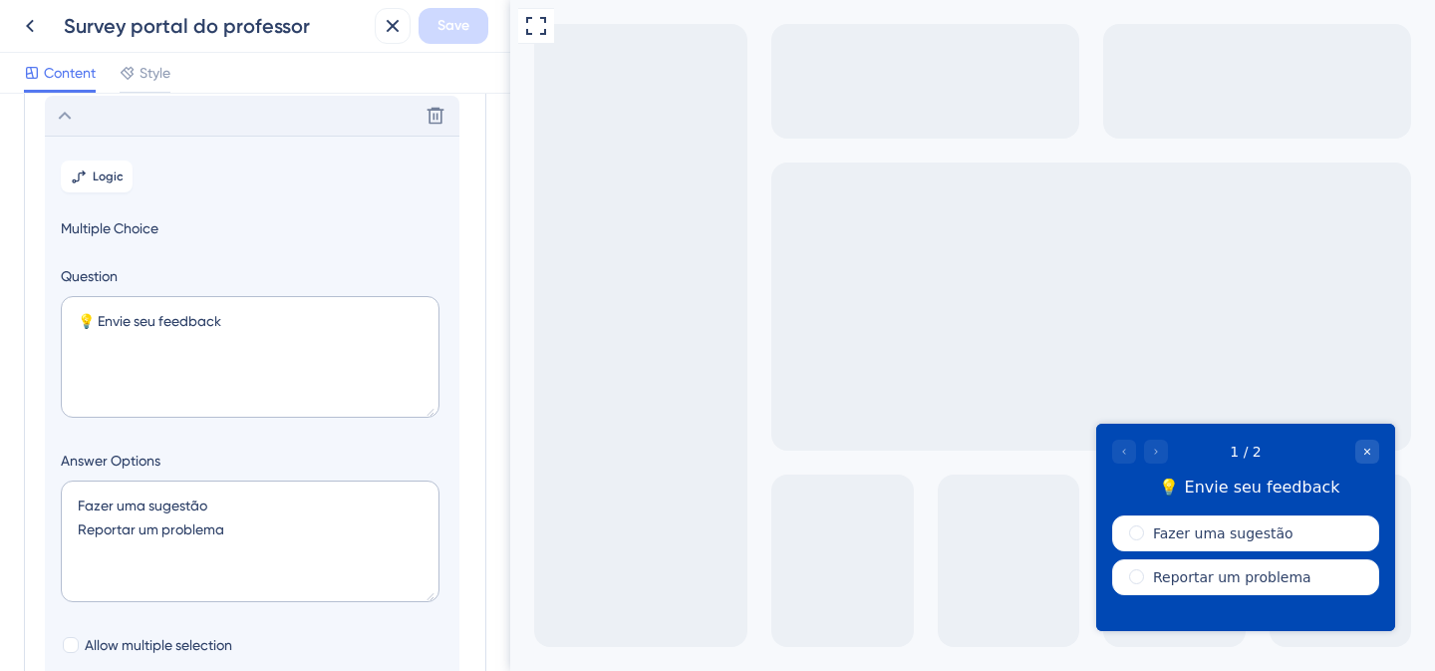
scroll to position [117, 0]
click at [93, 181] on span "Logic" at bounding box center [108, 174] width 31 height 16
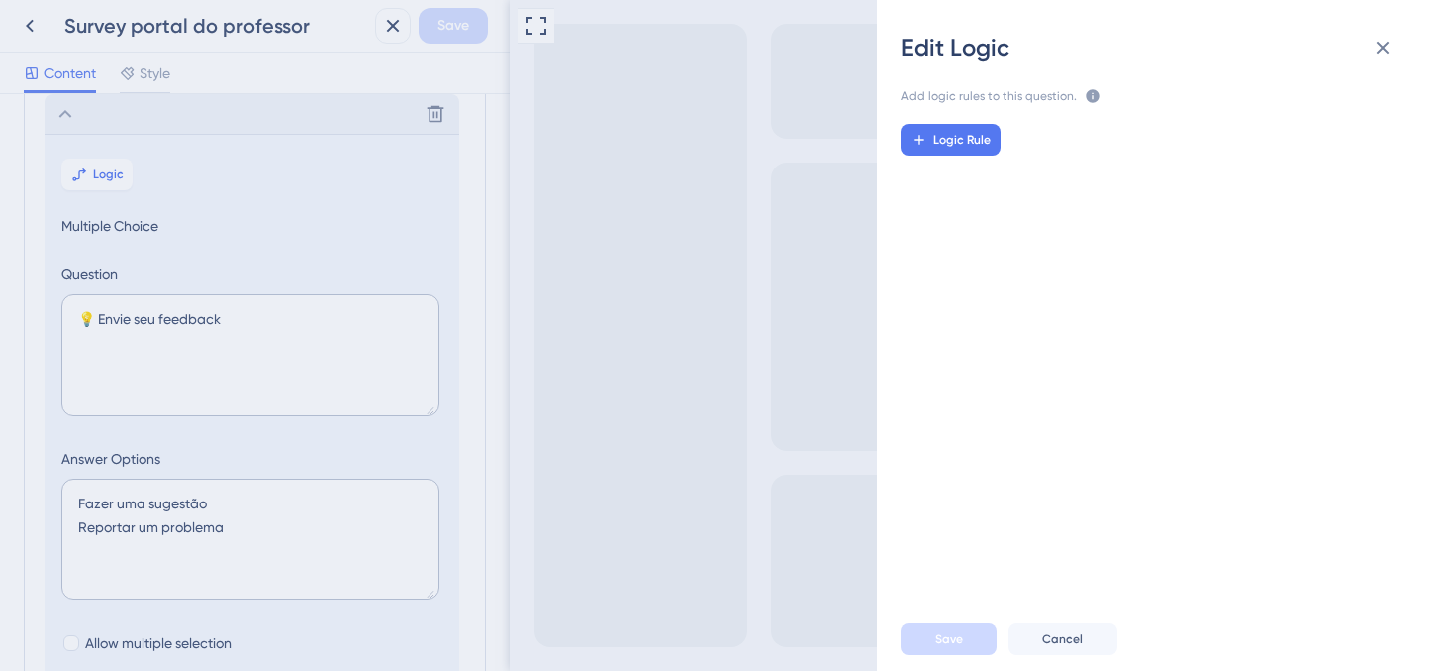
click at [501, 264] on div "Edit Logic Add logic rules to this question. The rules will apply after this qu…" at bounding box center [717, 335] width 1435 height 671
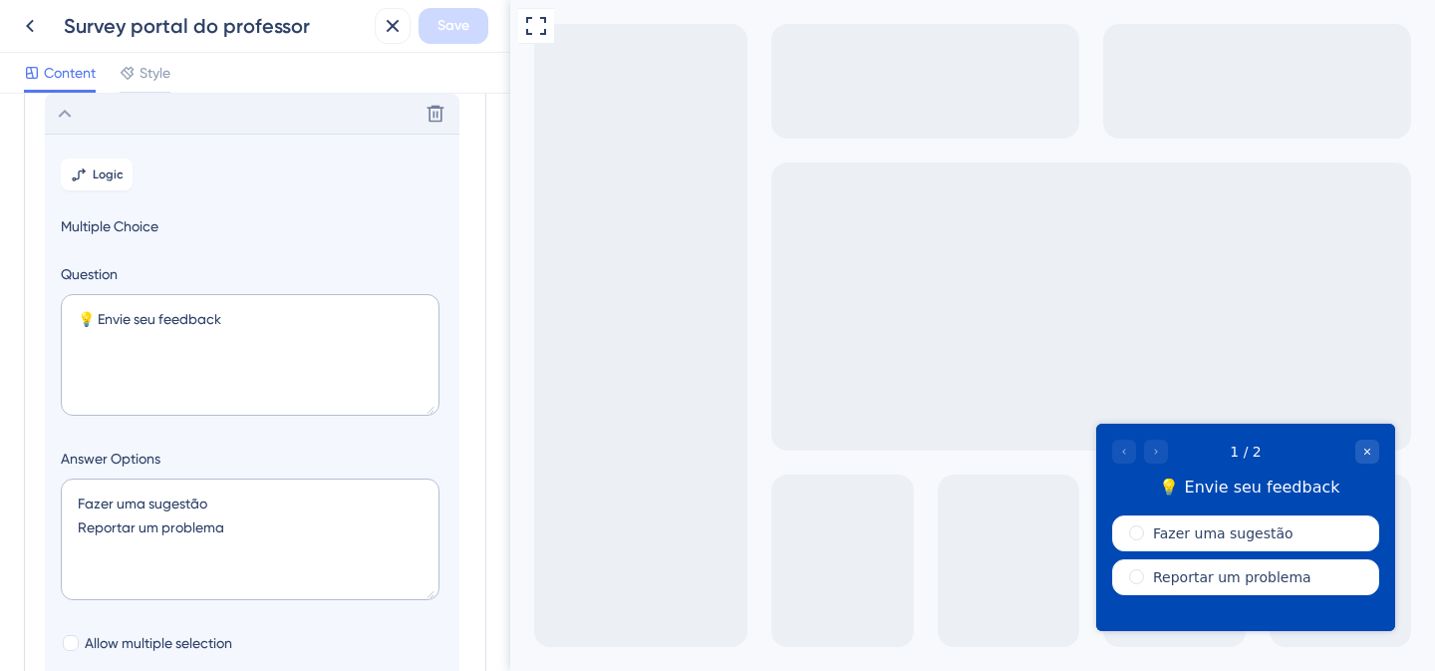
click at [368, 243] on section "Logic Multiple Choice Question 💡 Envie seu feedback Answer Options Fazer uma su…" at bounding box center [252, 498] width 415 height 729
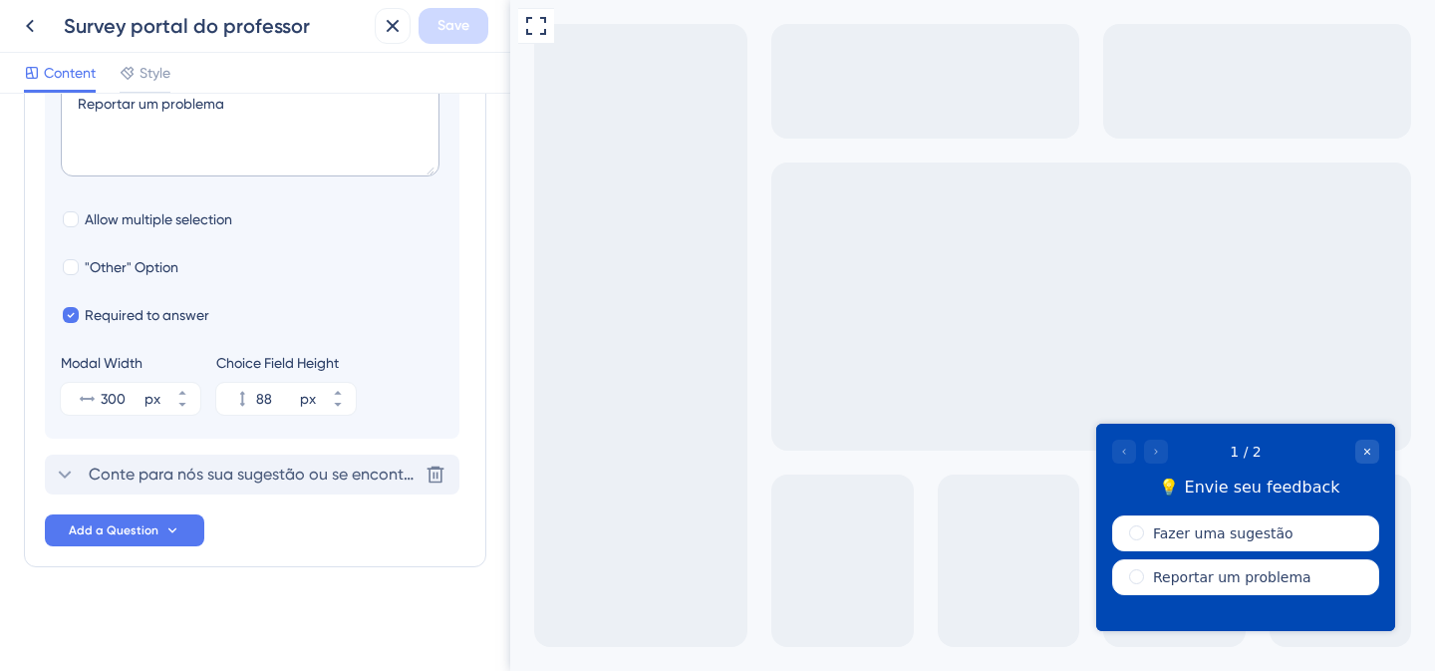
click at [188, 478] on span "Conte para nós sua sugestão ou se encontrou algum problema. Isso nos ajuda a me…" at bounding box center [253, 475] width 329 height 24
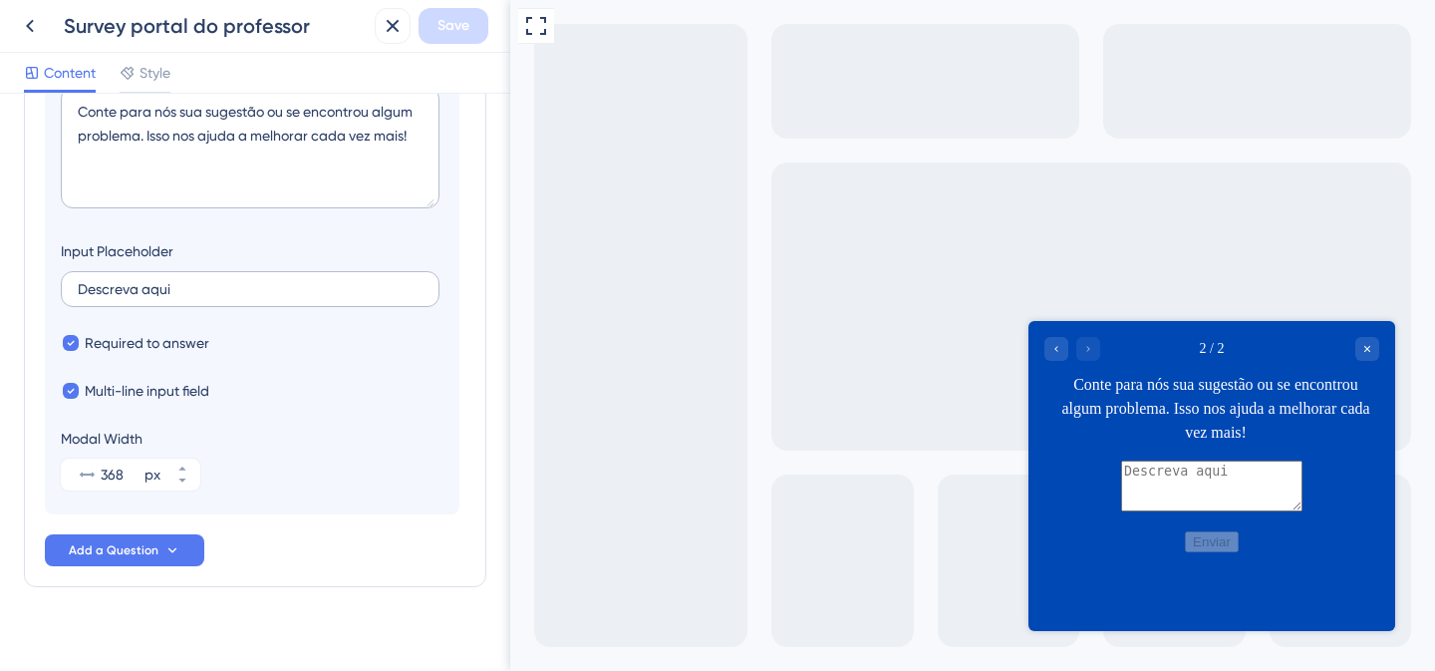
scroll to position [349, 0]
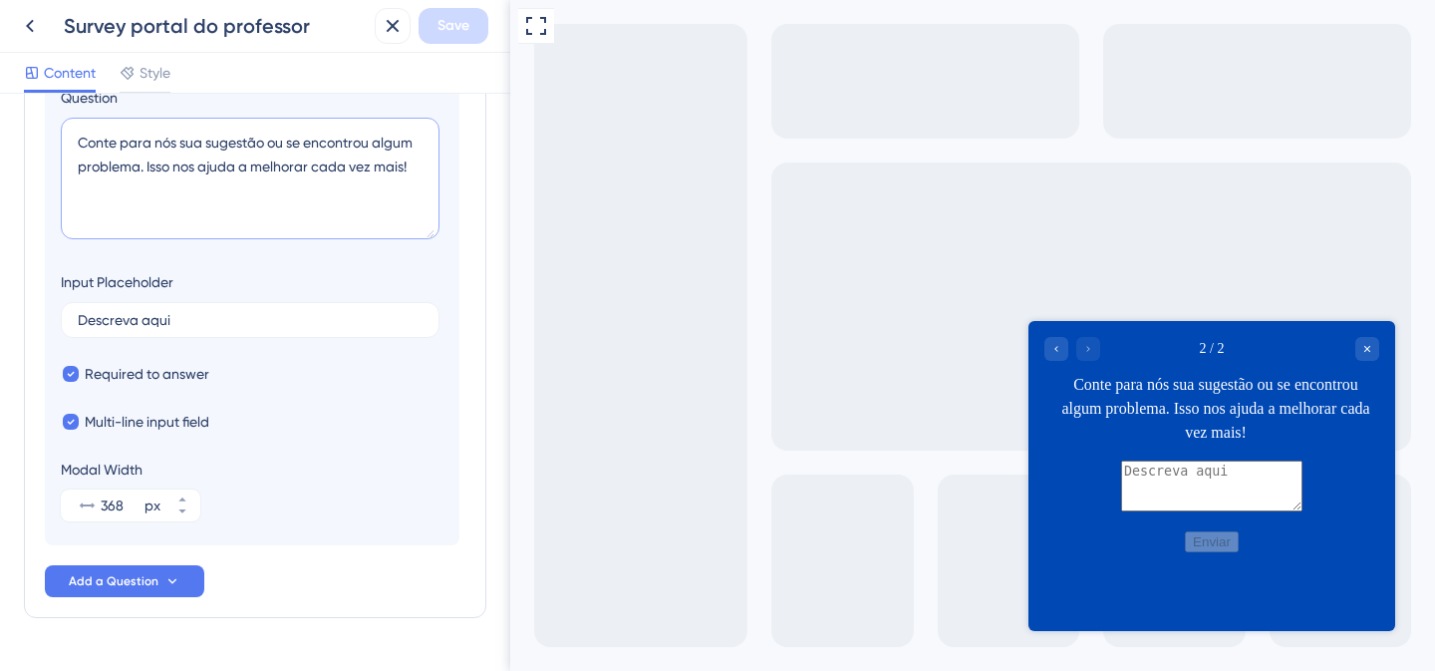
drag, startPoint x: 145, startPoint y: 163, endPoint x: 415, endPoint y: 162, distance: 270.1
click at [415, 162] on textarea "Conte para nós sua sugestão ou se encontrou algum problema. Isso nos ajuda a me…" at bounding box center [250, 179] width 379 height 122
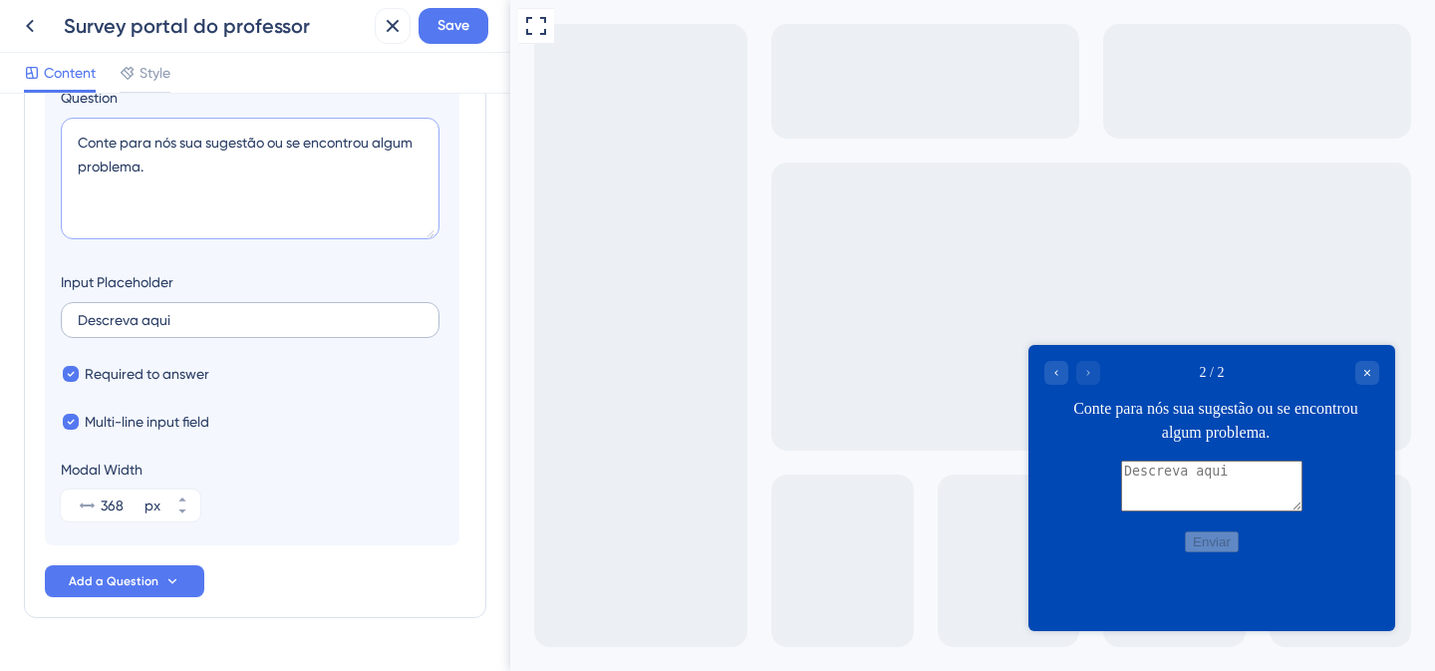
type textarea "Conte para nós sua sugestão ou se encontrou algum problema."
click at [246, 320] on input "Descreva aqui" at bounding box center [250, 320] width 345 height 14
paste input "Isso nos ajuda a melhorar cada vez mais!"
click at [157, 317] on input "Descreva aqui Isso nos ajuda a melhorar cada vez mais!" at bounding box center [250, 320] width 345 height 14
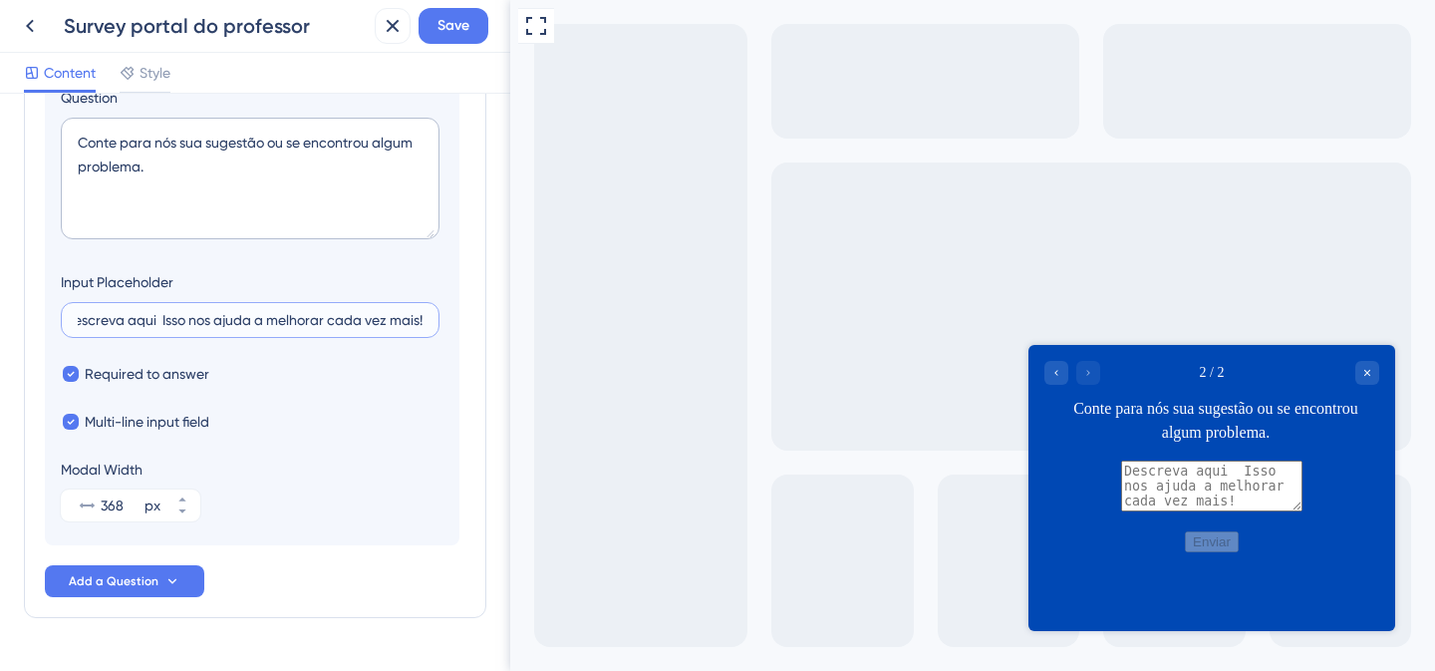
scroll to position [0, 17]
drag, startPoint x: 156, startPoint y: 316, endPoint x: 444, endPoint y: 314, distance: 287.1
click at [444, 314] on section "Logic Written Feedback Question Conte para nós sua sugestão ou se encontrou alg…" at bounding box center [252, 251] width 415 height 588
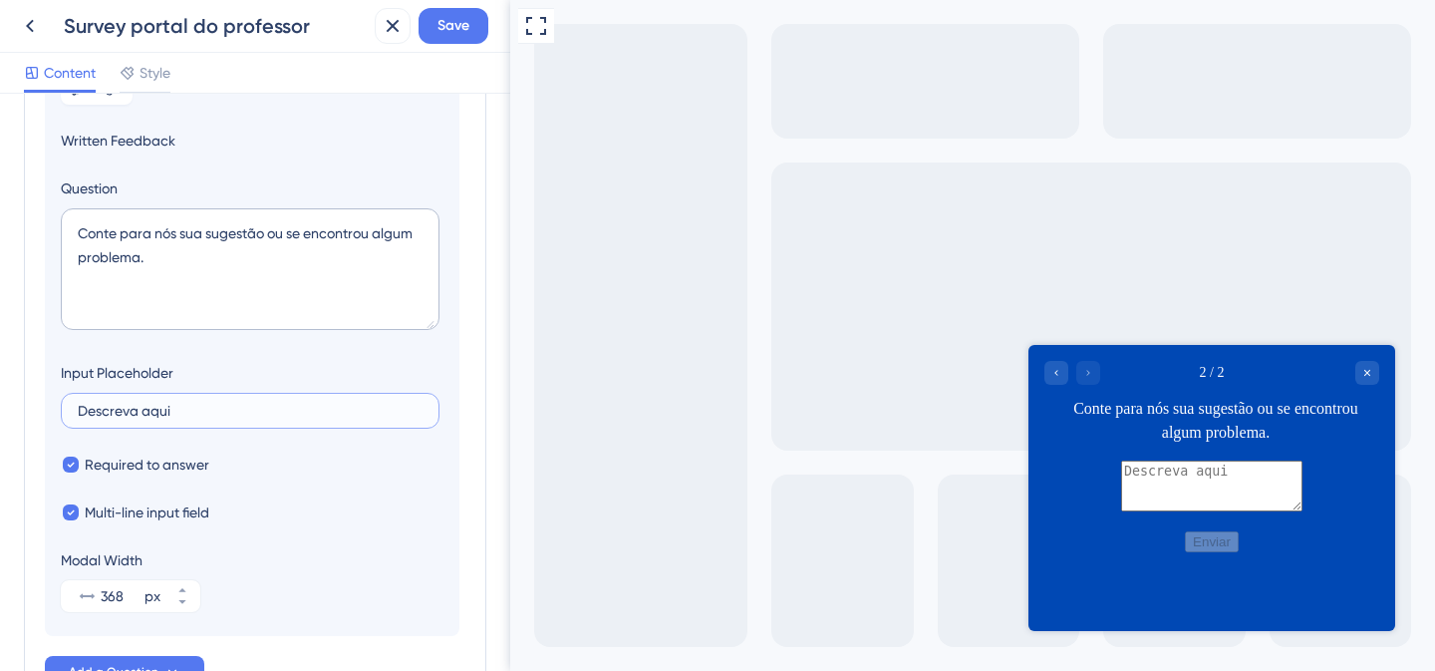
scroll to position [255, 0]
type input "Descreva aqui"
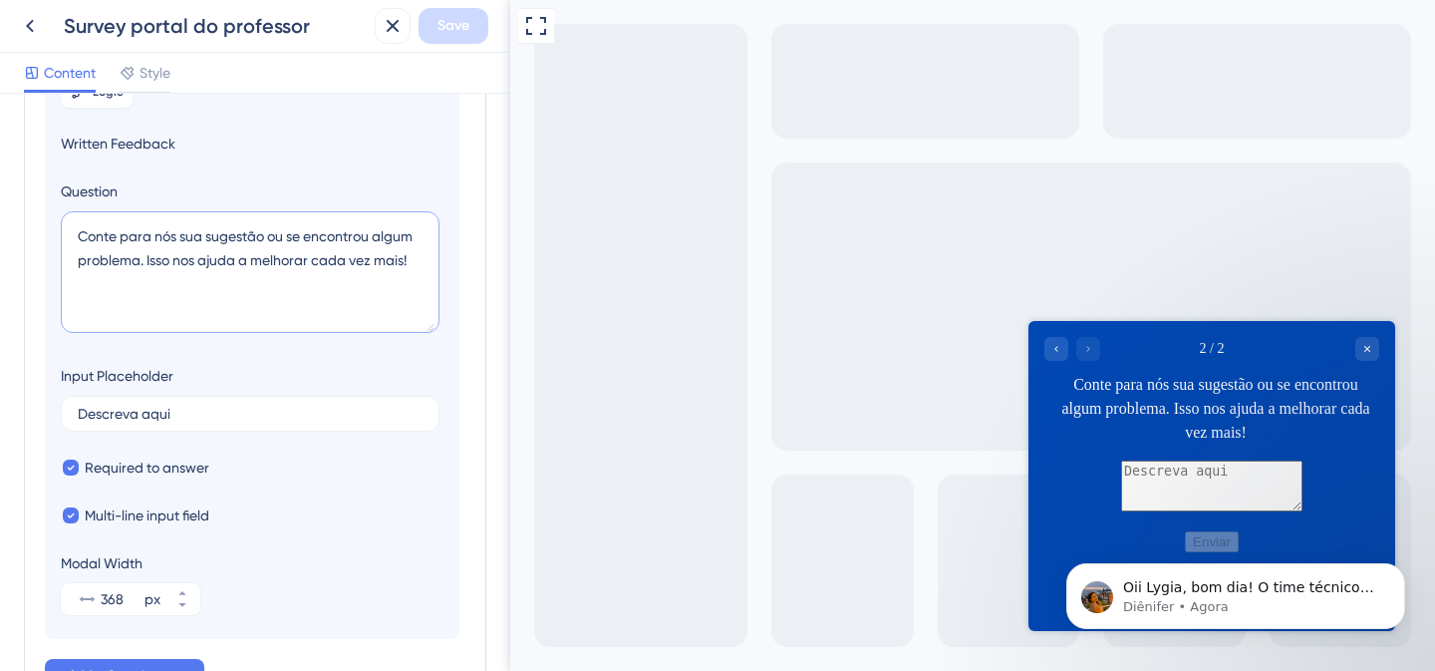
scroll to position [0, 0]
click at [264, 243] on textarea "Conte para nós sua sugestão ou se encontrou algum problema. Isso nos ajuda a me…" at bounding box center [250, 272] width 379 height 122
click at [1262, 600] on p "Diênifer • Agora" at bounding box center [1251, 607] width 257 height 18
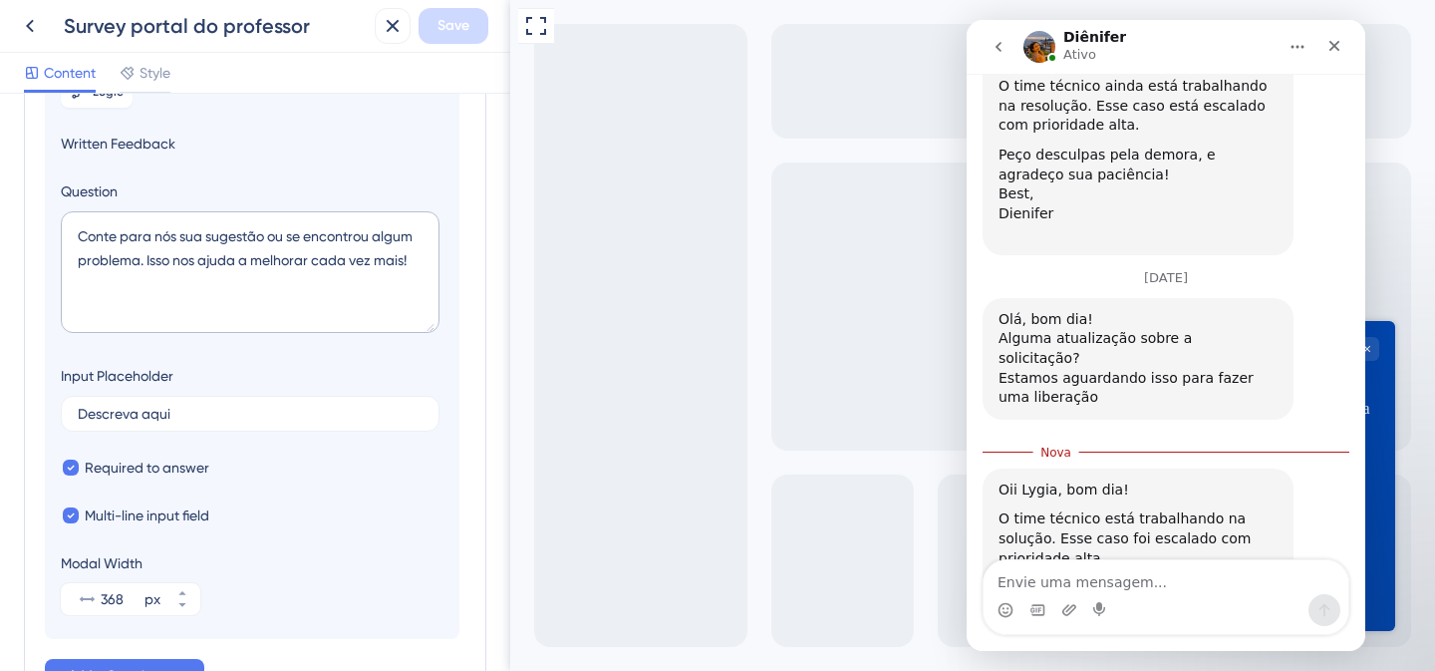
scroll to position [4837, 0]
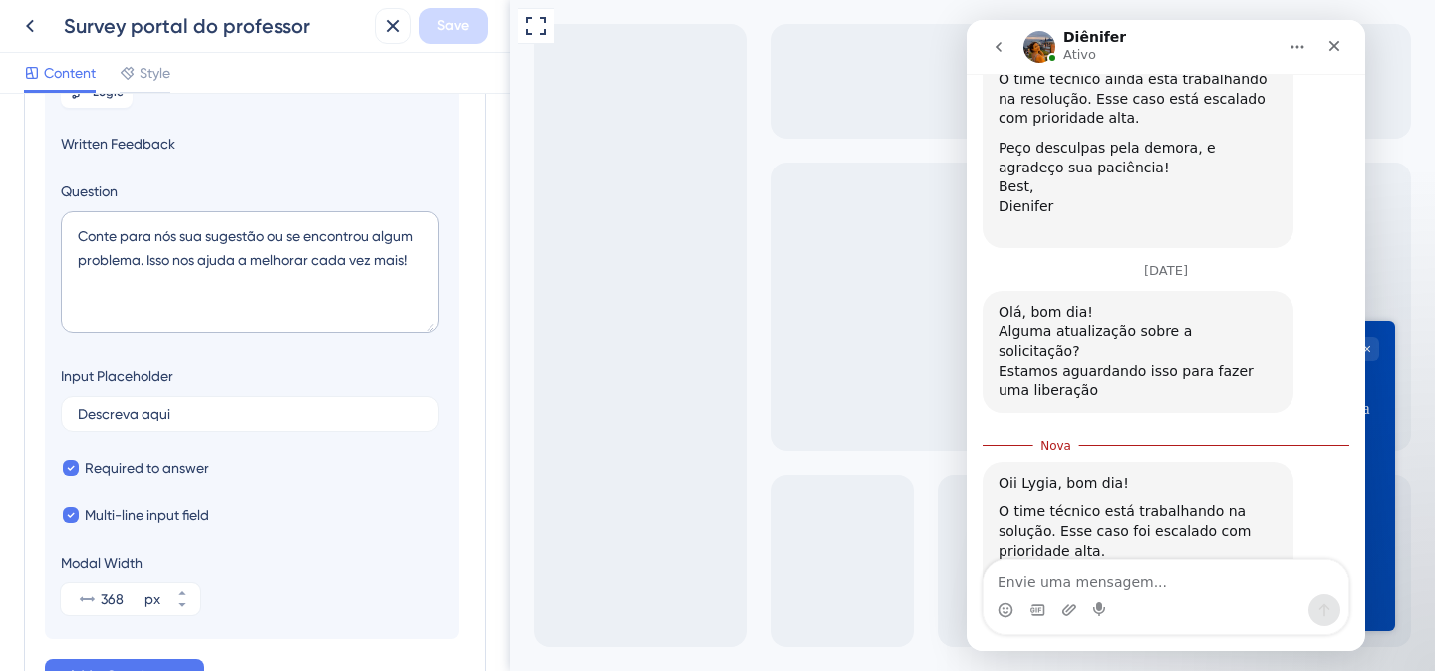
click at [1411, 38] on div "Full Screen Preview" at bounding box center [972, 335] width 925 height 671
click at [1332, 44] on icon "Fechar" at bounding box center [1335, 46] width 16 height 16
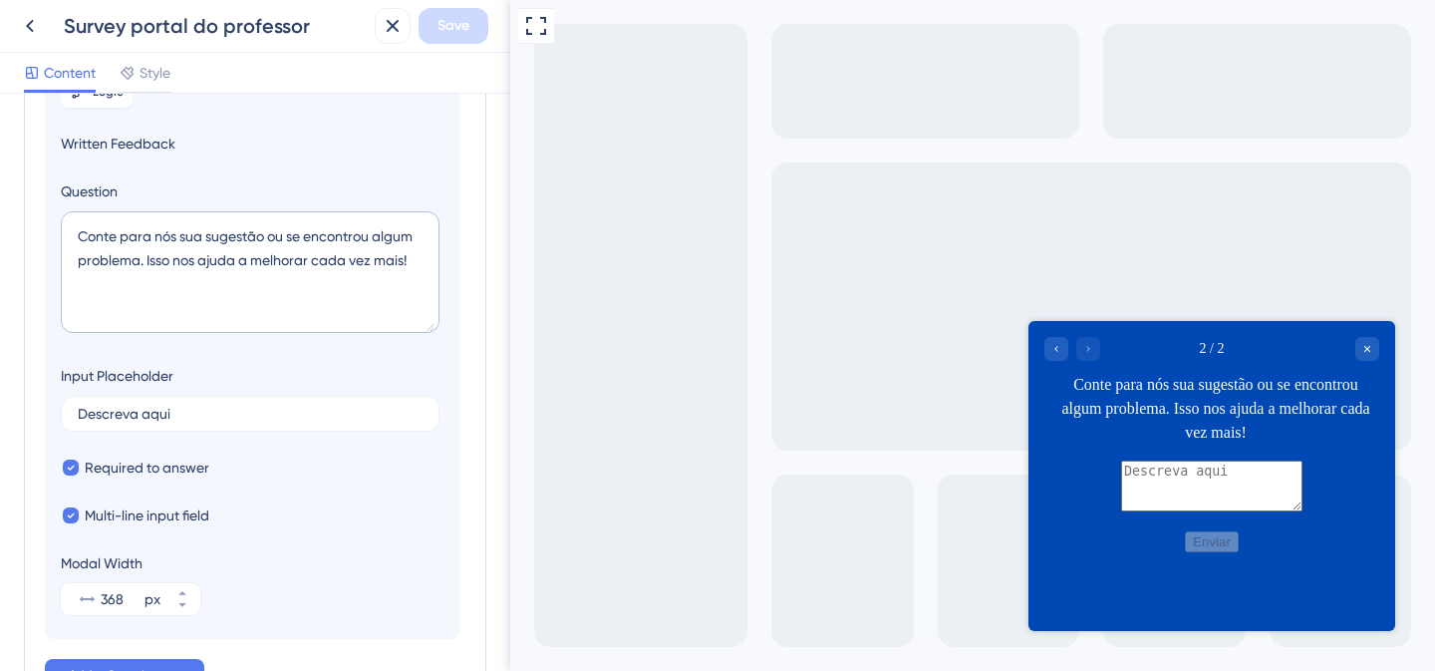
scroll to position [4805, 0]
click at [336, 263] on textarea "Conte para nós sua sugestão ou se encontrou algum problema. Isso nos ajuda a me…" at bounding box center [250, 272] width 379 height 122
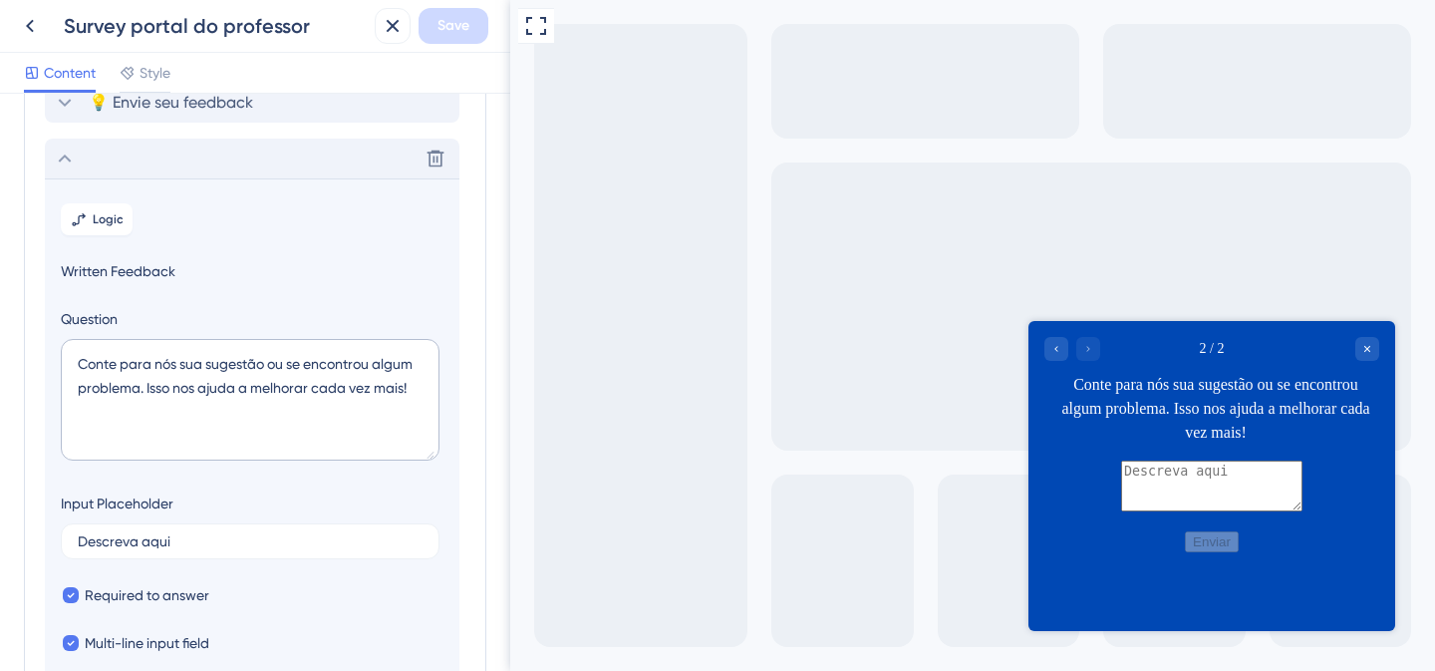
scroll to position [155, 0]
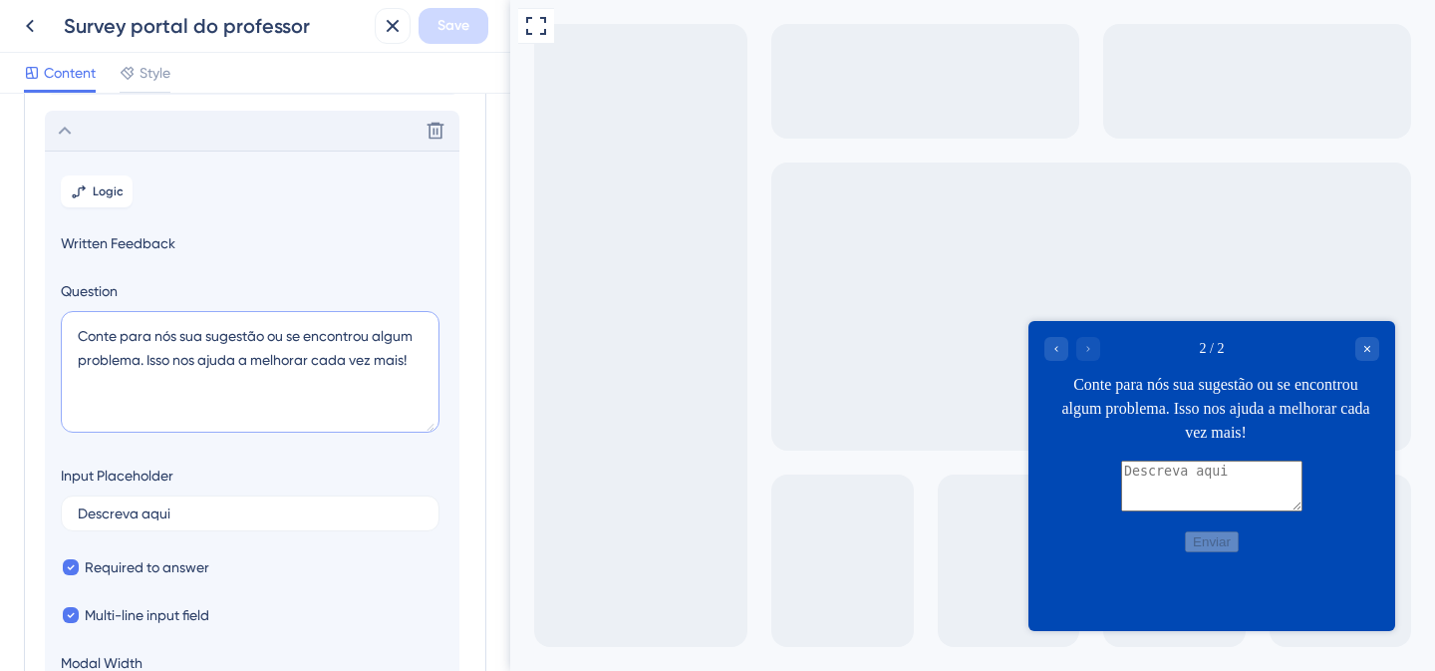
click at [199, 341] on textarea "Conte para nós sua sugestão ou se encontrou algum problema. Isso nos ajuda a me…" at bounding box center [250, 372] width 379 height 122
paste textarea ". Isso nos ajuda a melhorar cada vez mais!"
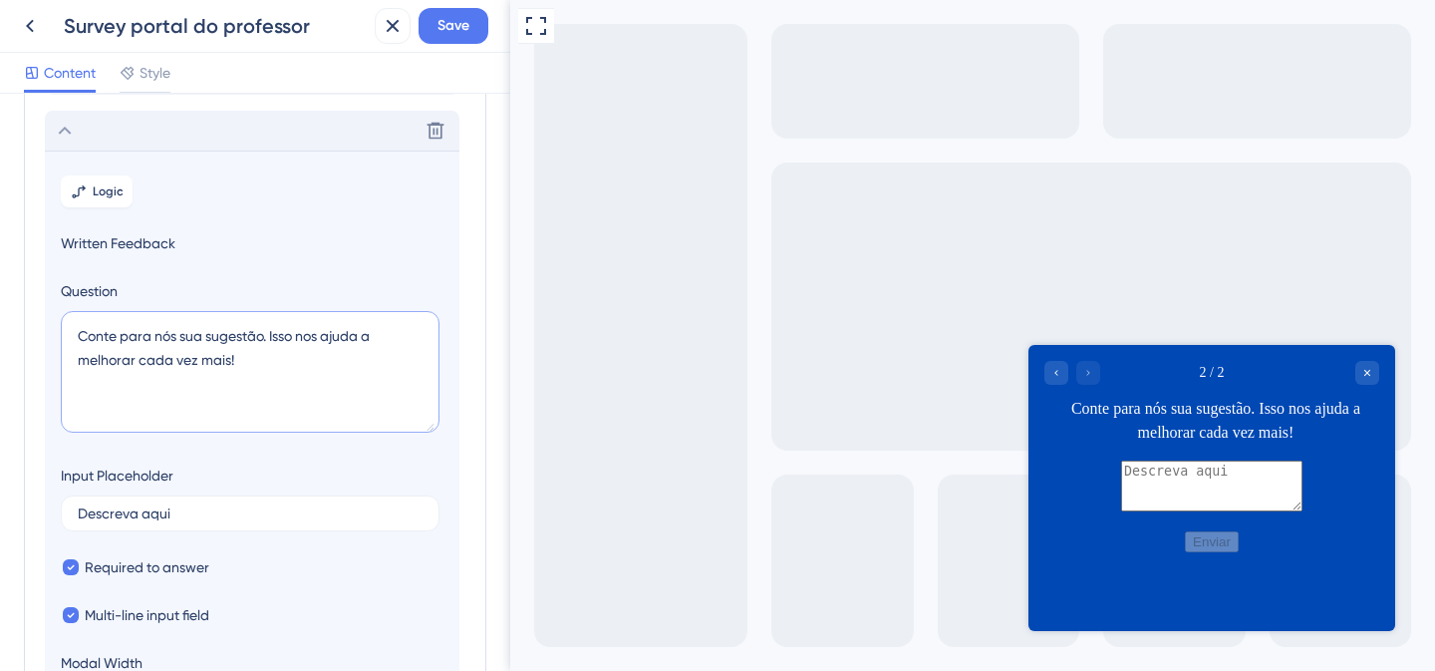
click at [275, 332] on textarea "Conte para nós sua sugestão. Isso nos ajuda a melhorar cada vez mais!" at bounding box center [250, 372] width 379 height 122
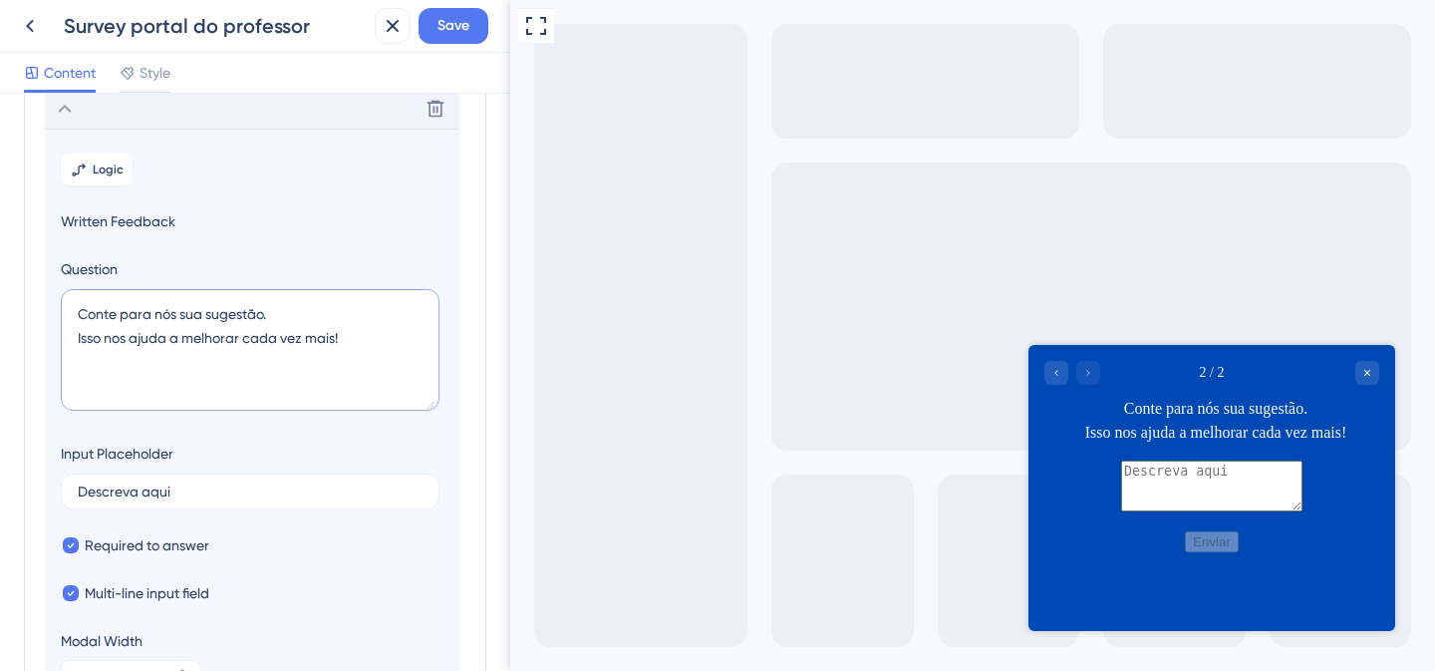
scroll to position [400, 0]
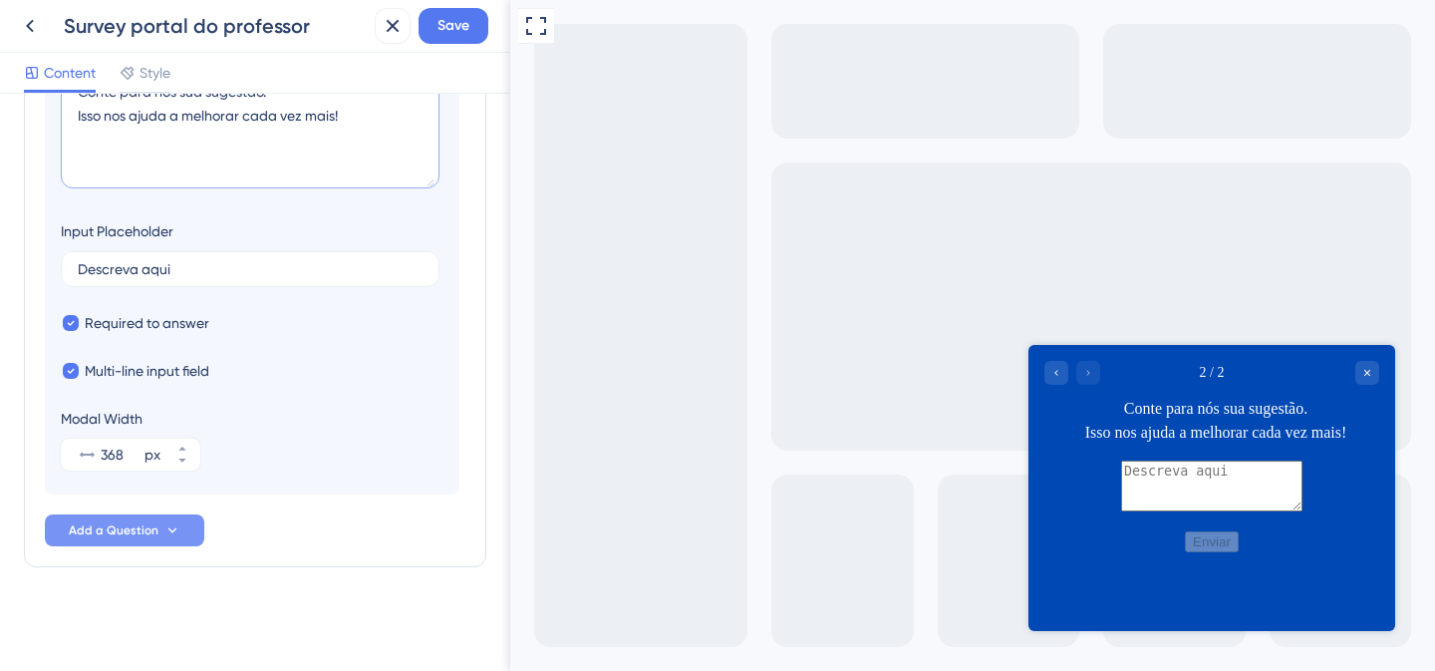
type textarea "Conte para nós sua sugestão. Isso nos ajuda a melhorar cada vez mais!"
click at [148, 529] on span "Add a Question" at bounding box center [114, 530] width 90 height 16
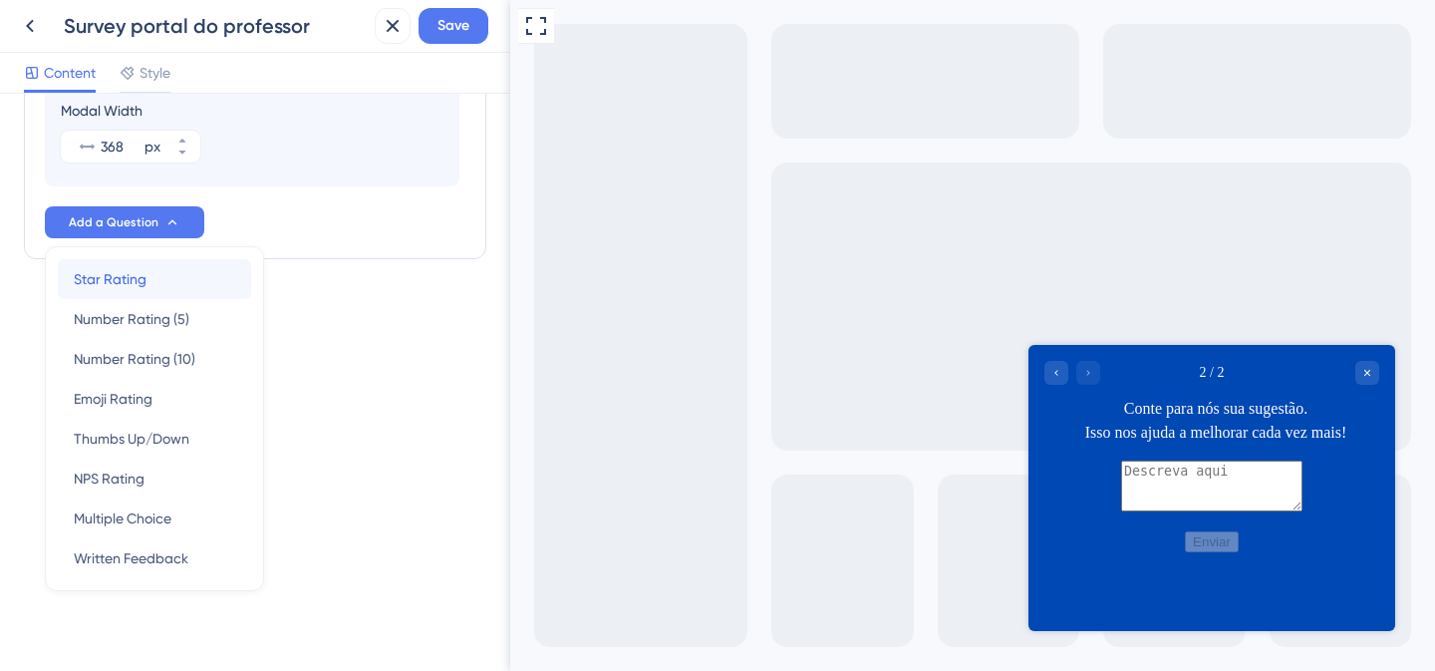
click at [138, 273] on span "Star Rating" at bounding box center [110, 279] width 73 height 24
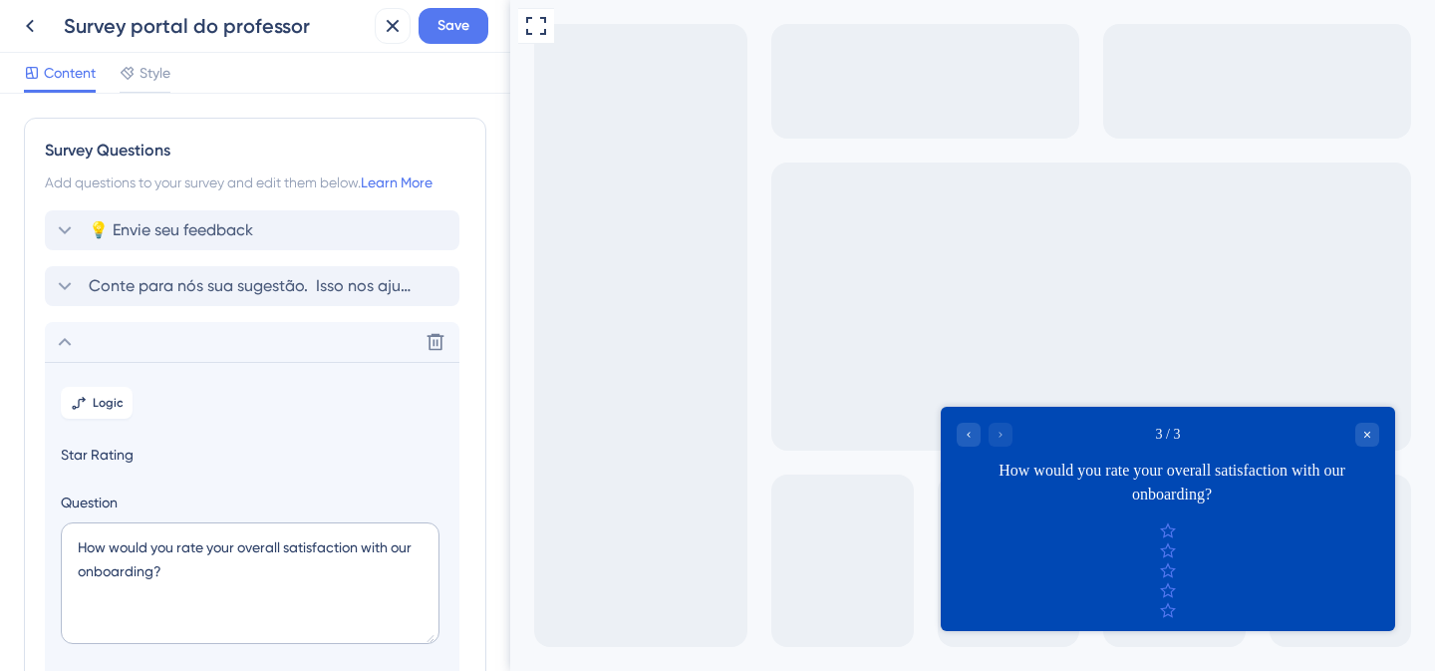
scroll to position [290, 0]
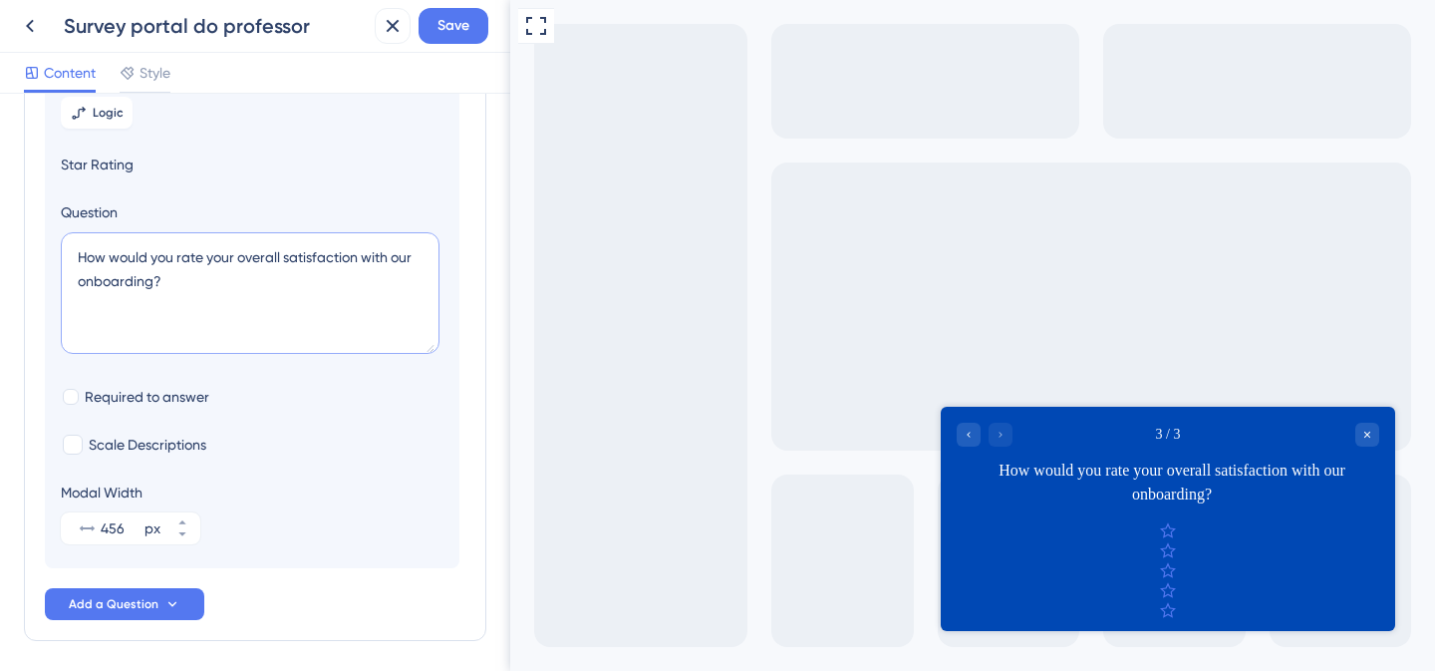
click at [151, 254] on textarea "How would you rate your overall satisfaction with our onboarding?" at bounding box center [250, 293] width 379 height 122
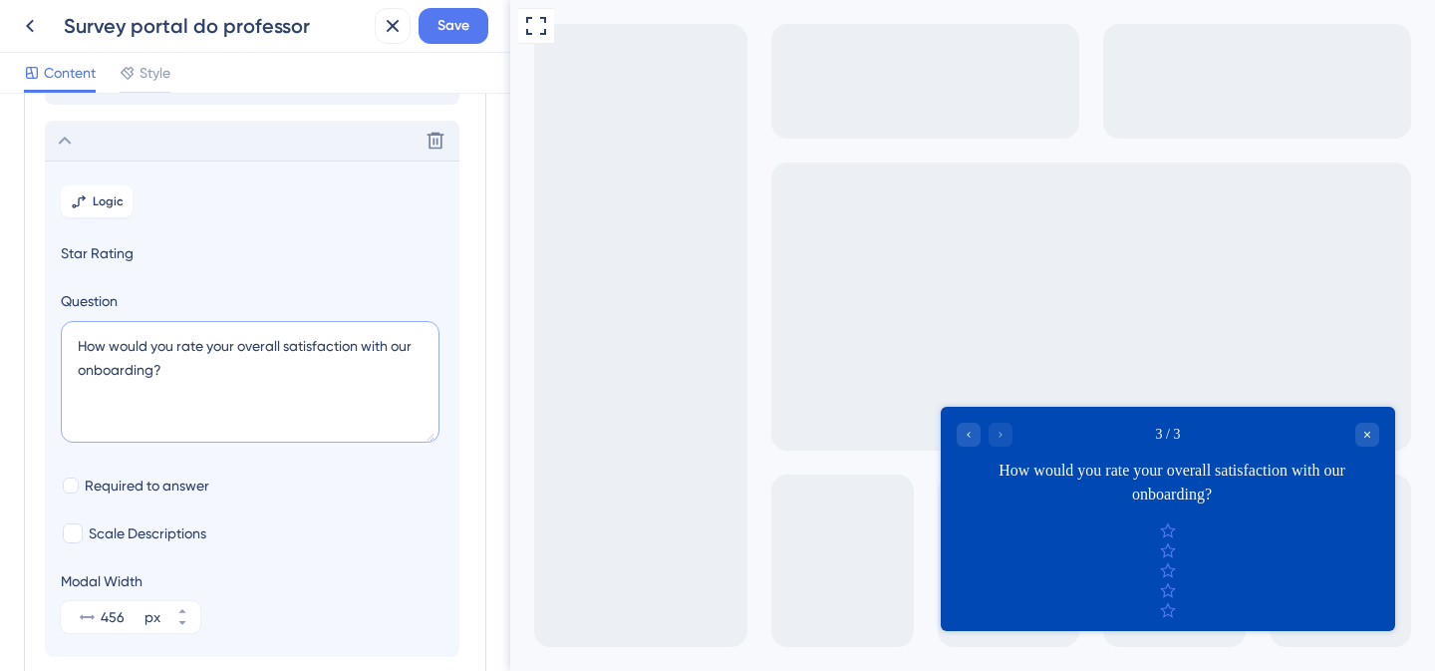
scroll to position [206, 0]
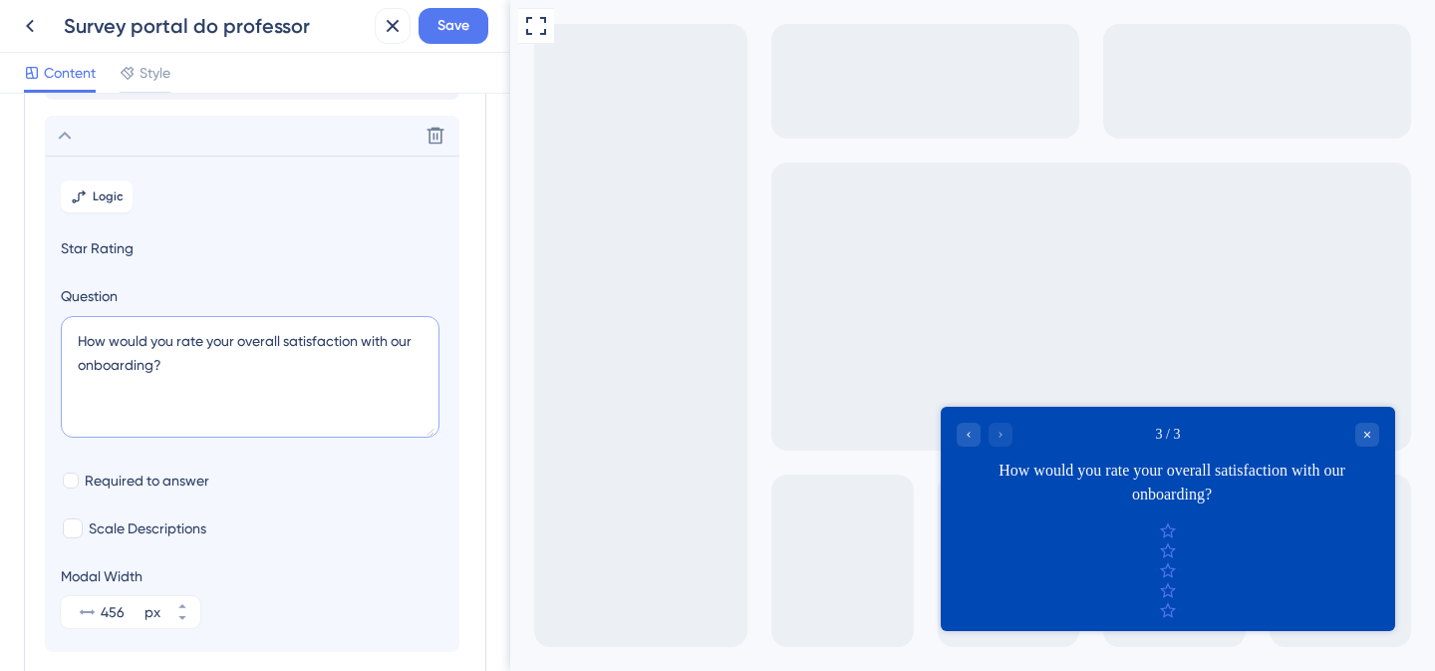
click at [145, 349] on textarea "How would you rate your overall satisfaction with our onboarding?" at bounding box center [250, 377] width 379 height 122
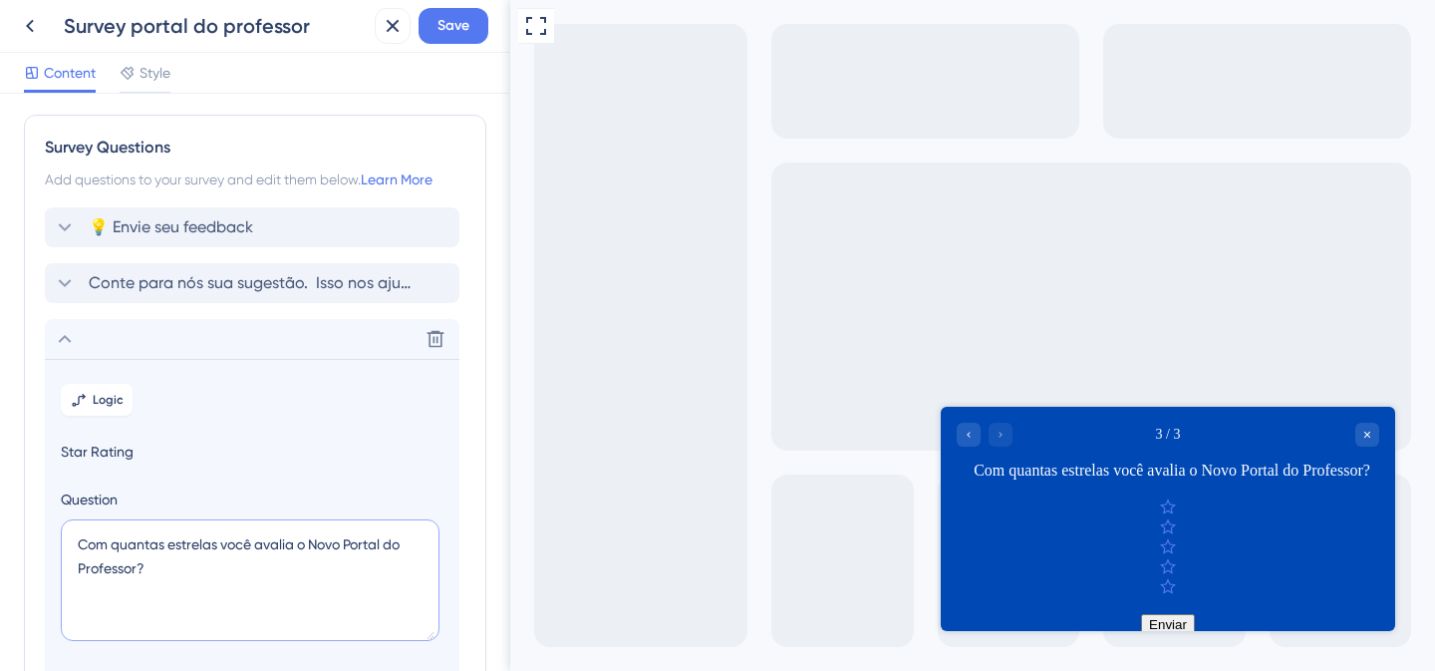
scroll to position [1, 0]
type textarea "Com quantas estrelas você avalia o Novo Portal do Professor?"
click at [36, 340] on div "Survey Questions Add questions to your survey and edit them below. Learn More 💡…" at bounding box center [255, 523] width 463 height 813
click at [203, 280] on span "Conte para nós sua sugestão. Isso nos ajuda a melhorar cada vez mais!" at bounding box center [253, 283] width 329 height 24
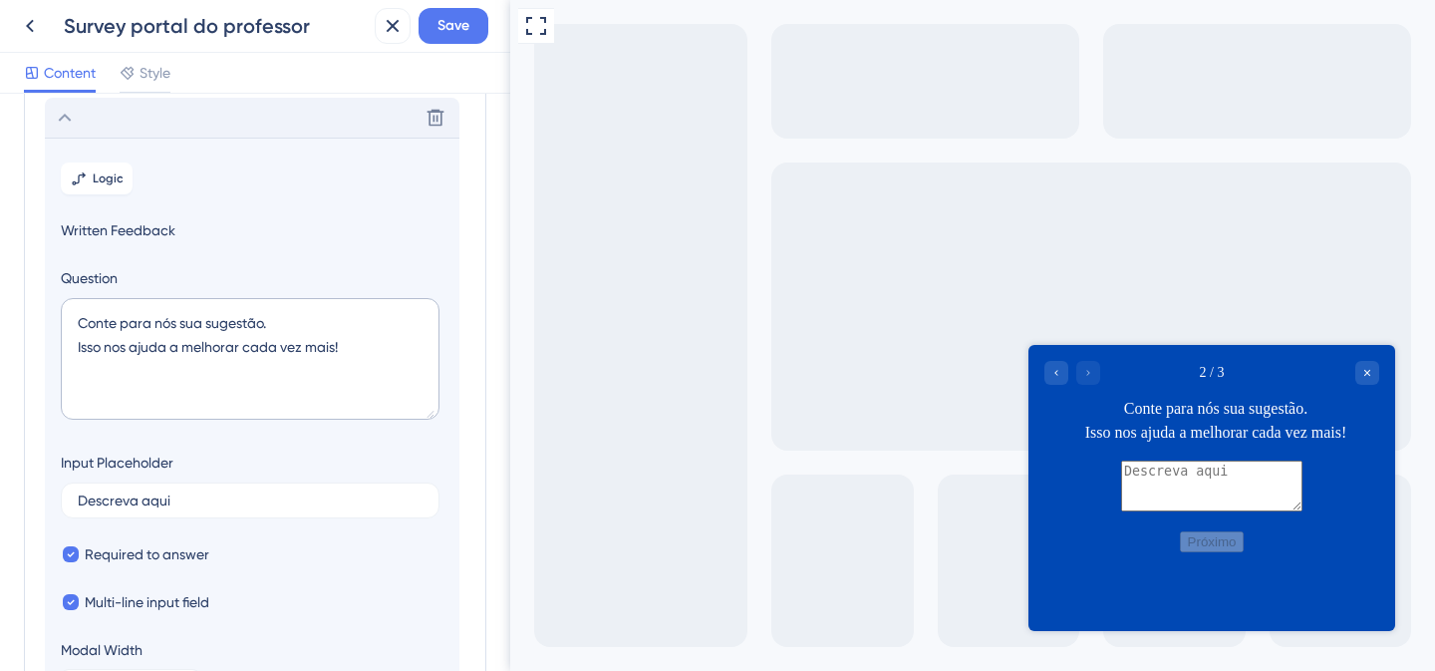
scroll to position [172, 0]
click at [65, 120] on icon at bounding box center [65, 114] width 24 height 24
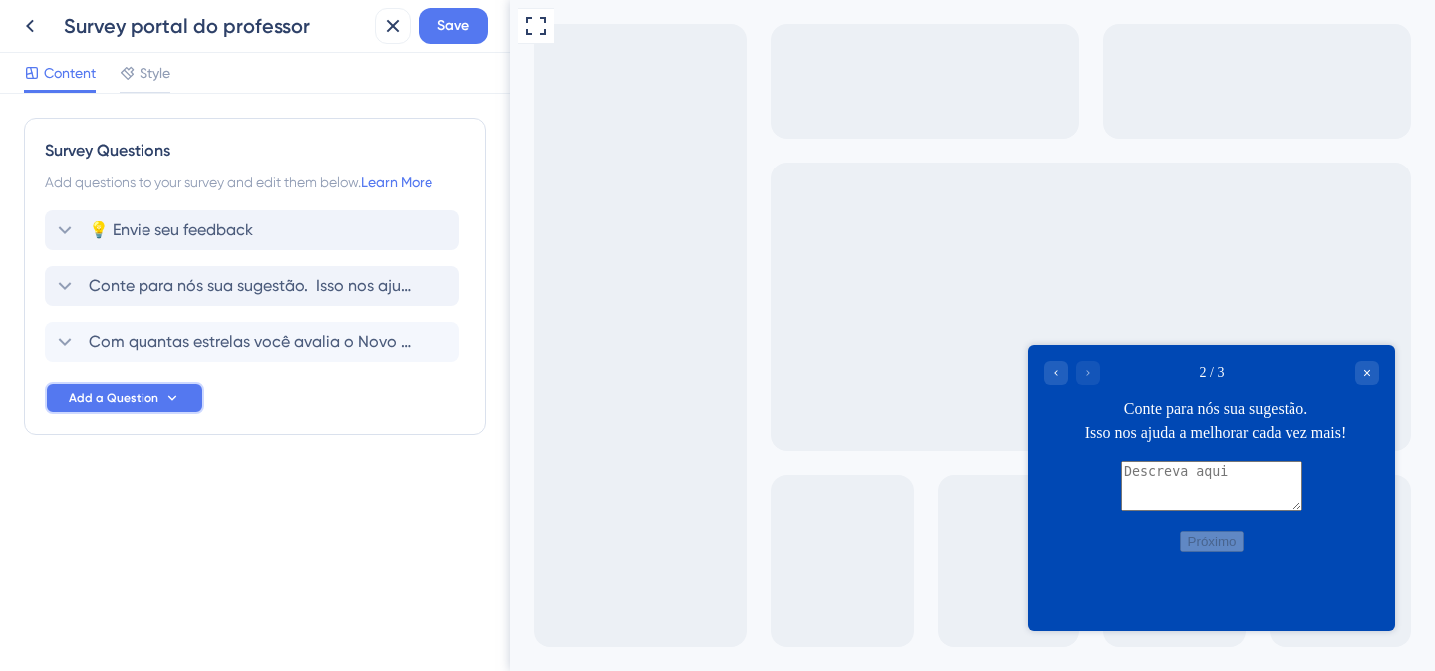
click at [190, 398] on button "Add a Question" at bounding box center [124, 398] width 159 height 32
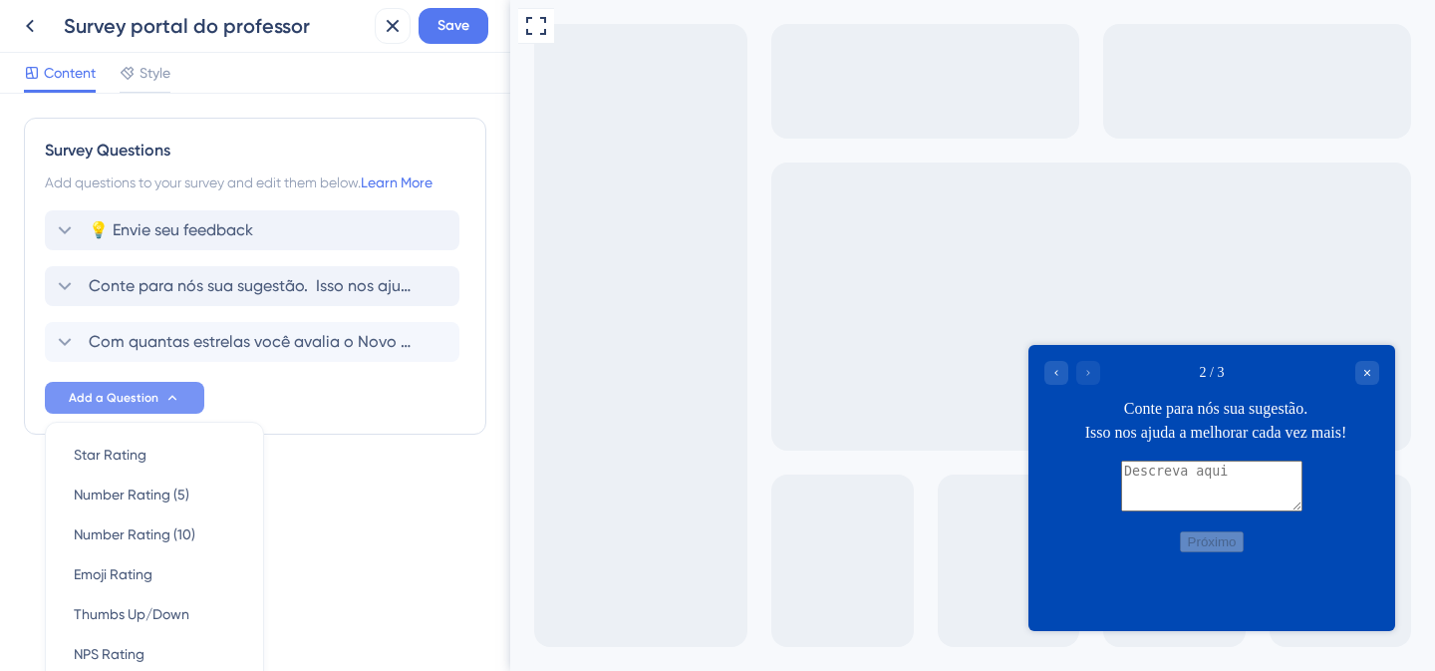
scroll to position [175, 0]
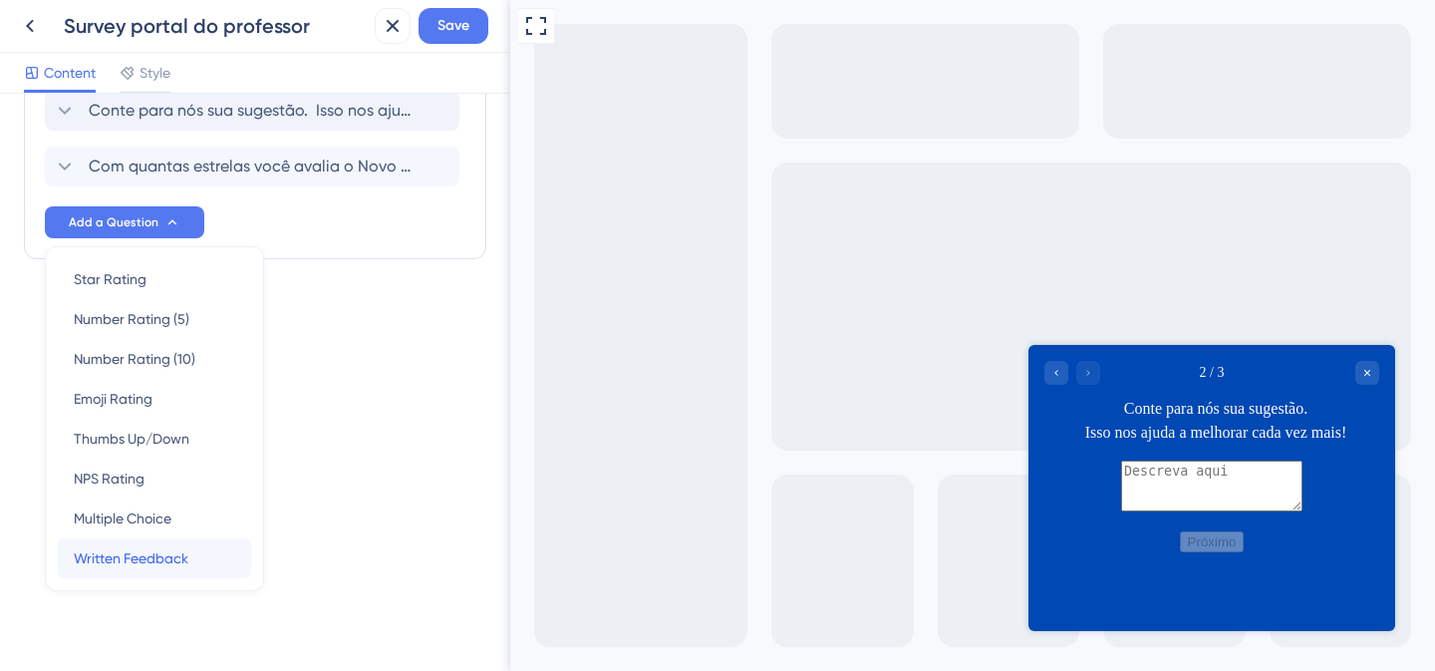
click at [167, 554] on span "Written Feedback" at bounding box center [131, 558] width 115 height 24
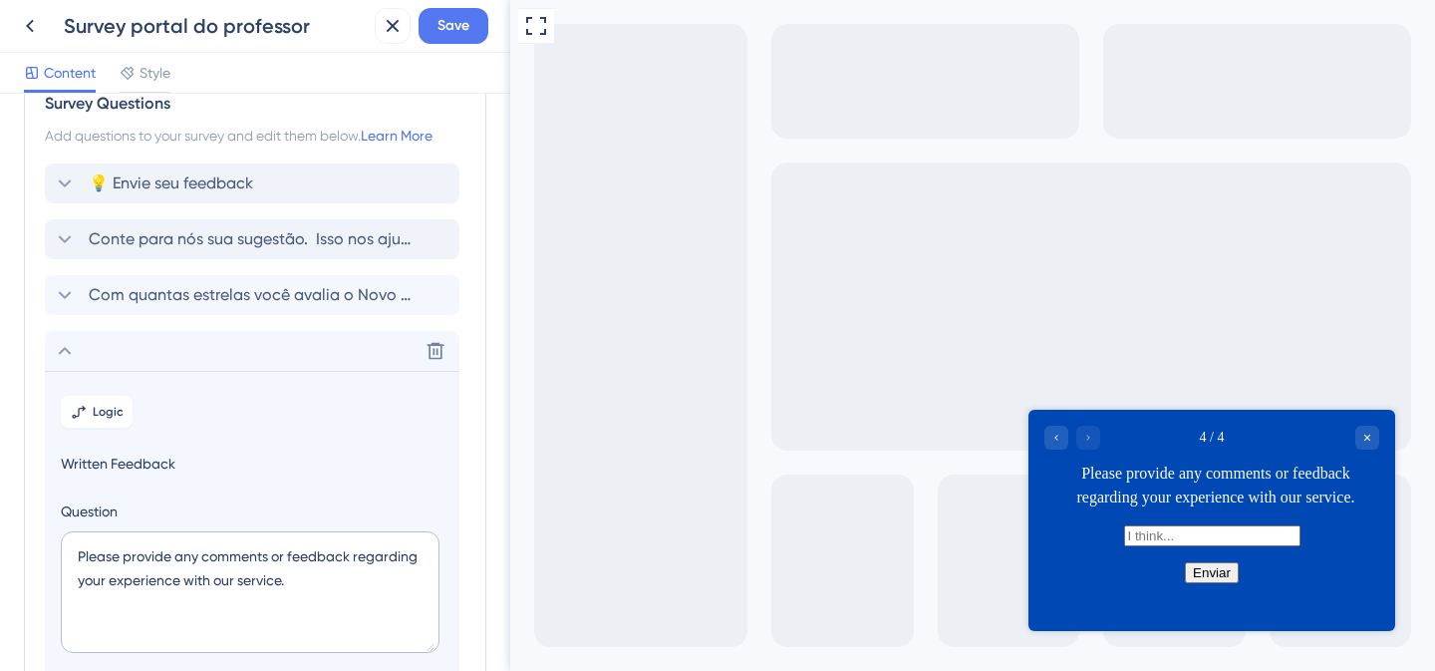
scroll to position [50, 0]
click at [220, 567] on textarea "Please provide any comments or feedback regarding your experience with our serv…" at bounding box center [250, 589] width 379 height 122
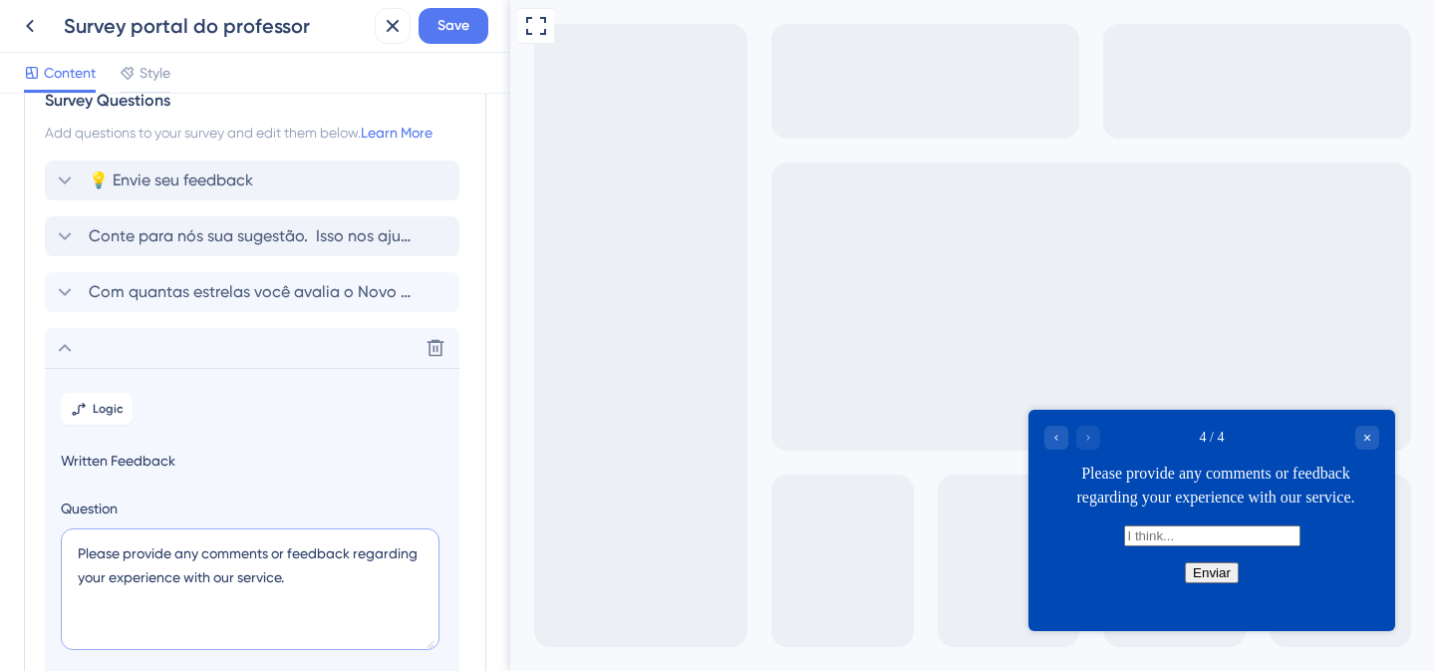
paste textarea "Conte para nós sua sugestão ou se encontrou algum problema. Isso nos ajuda a me…"
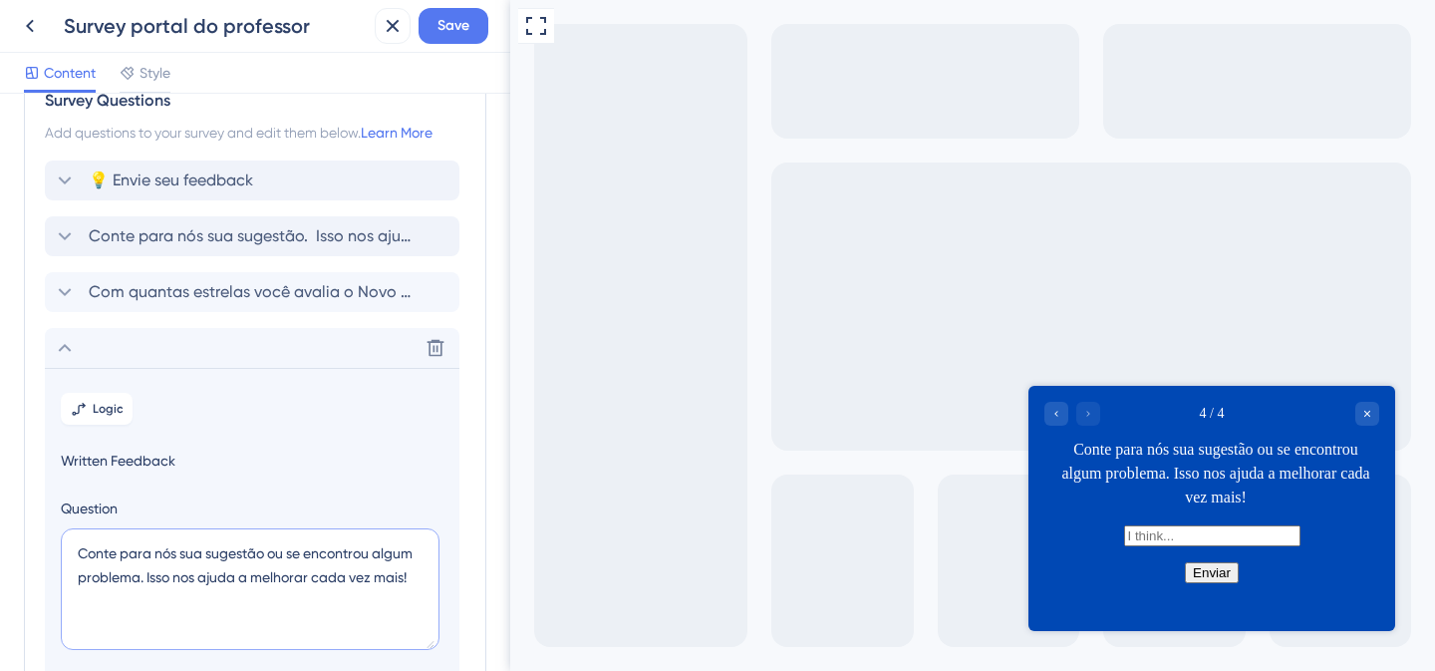
drag, startPoint x: 291, startPoint y: 553, endPoint x: 179, endPoint y: 554, distance: 111.6
click at [179, 554] on textarea "Conte para nós sua sugestão ou se encontrou algum problema. Isso nos ajuda a me…" at bounding box center [250, 589] width 379 height 122
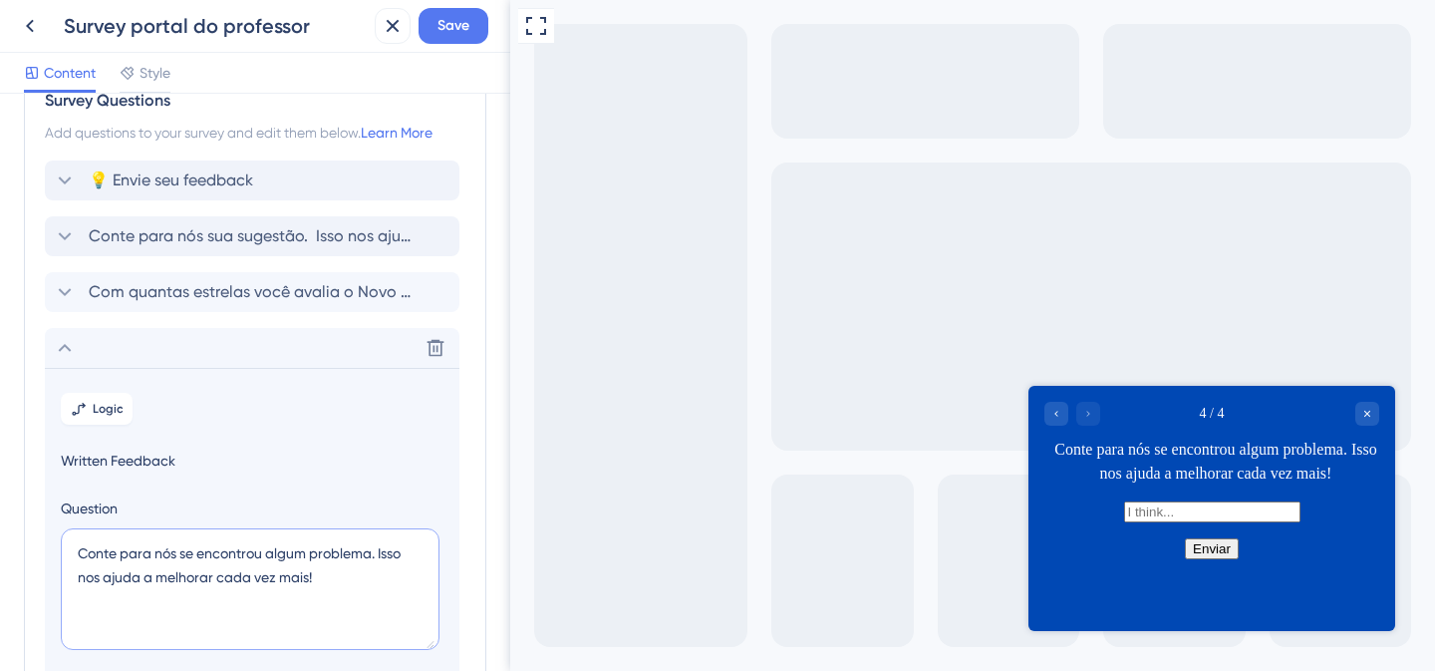
click at [384, 546] on textarea "Conte para nós se encontrou algum problema. Isso nos ajuda a melhorar cada vez …" at bounding box center [250, 589] width 379 height 122
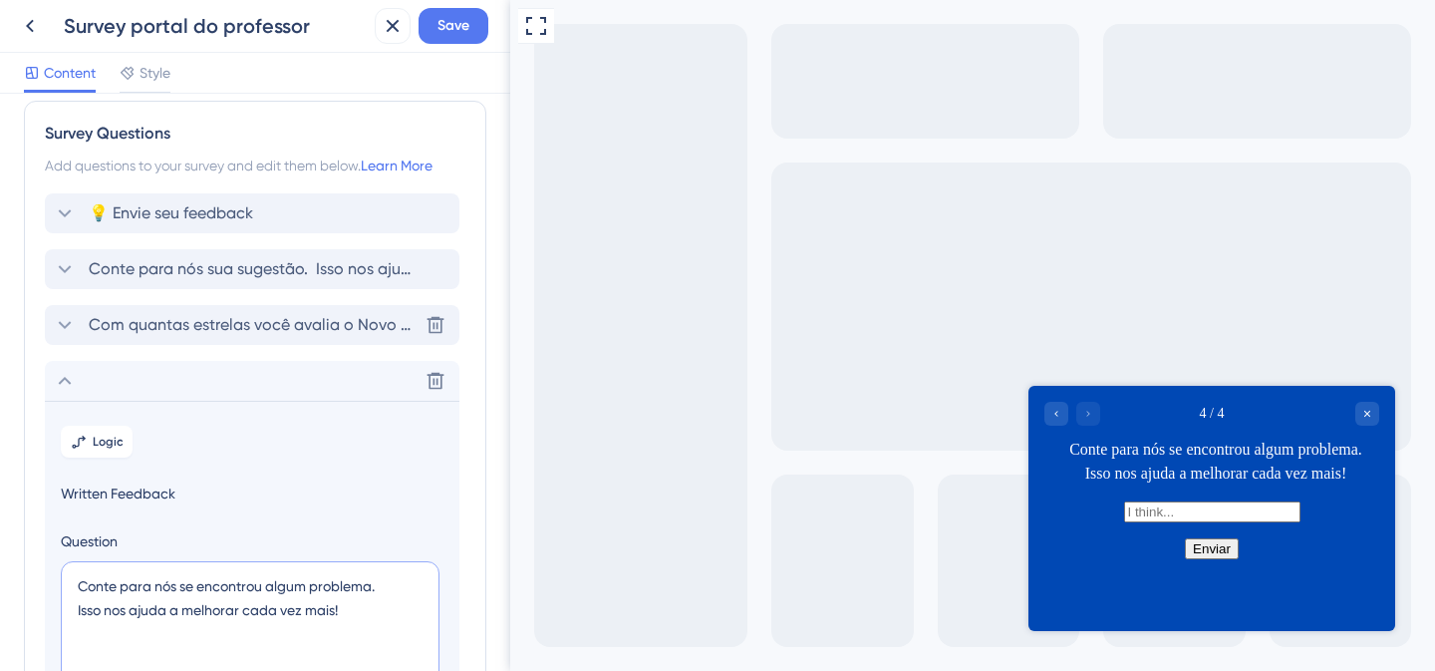
type textarea "Conte para nós se encontrou algum problema. Isso nos ajuda a melhorar cada vez …"
click at [268, 329] on span "Com quantas estrelas você avalia o Novo Portal do Professor?" at bounding box center [253, 325] width 329 height 24
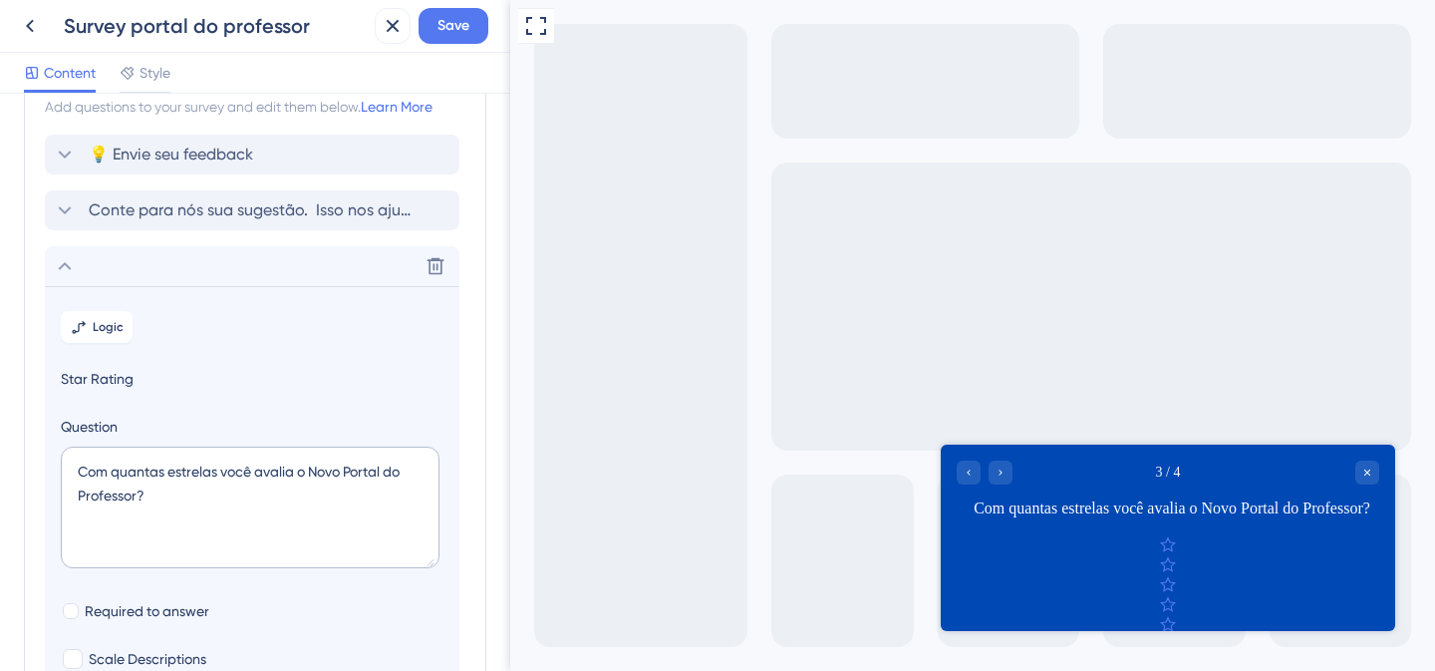
scroll to position [0, 0]
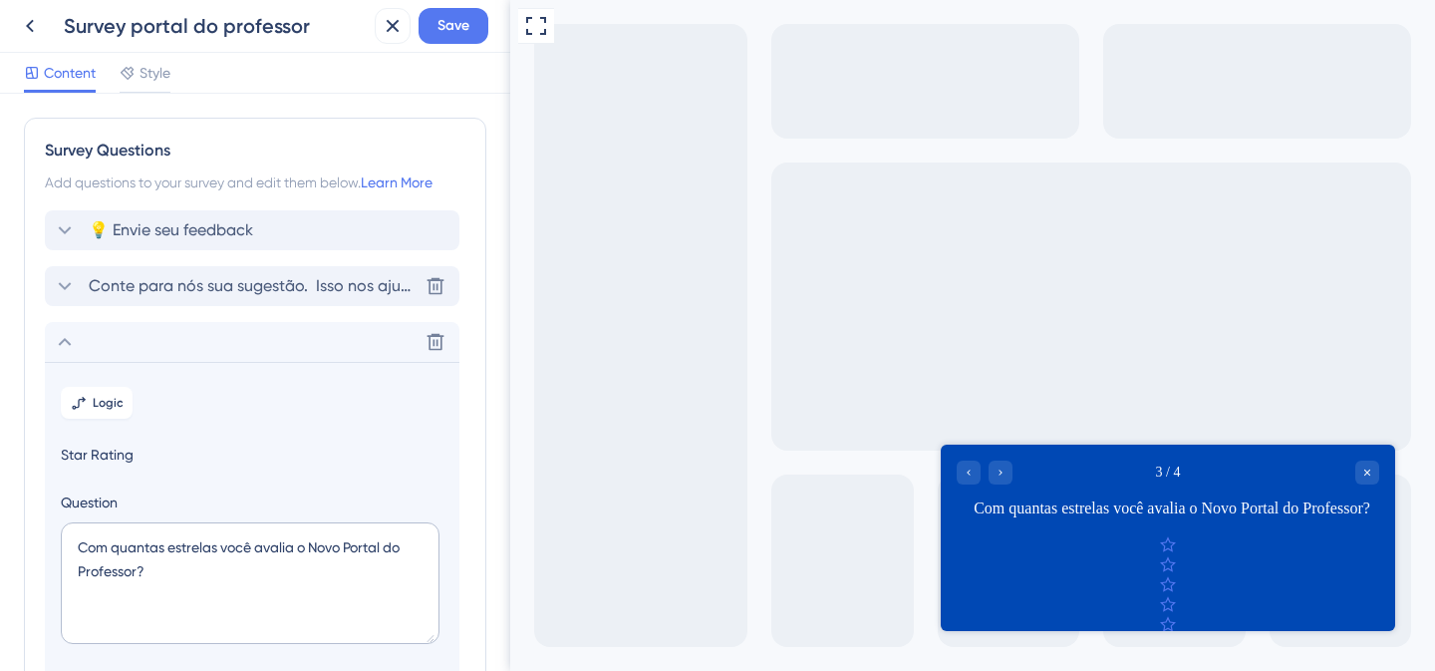
click at [180, 273] on div "Conte para nós sua sugestão. Isso nos ajuda a melhorar cada vez mais! [GEOGRAPH…" at bounding box center [252, 286] width 415 height 40
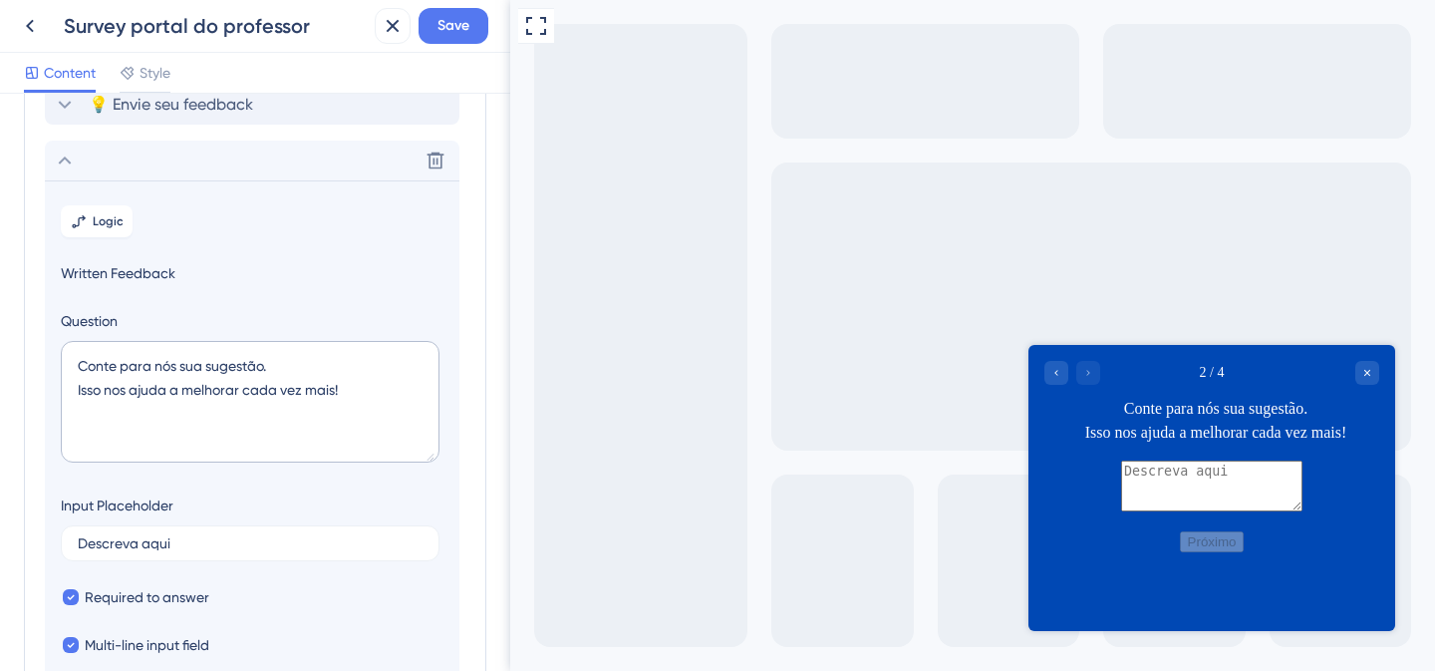
scroll to position [172, 0]
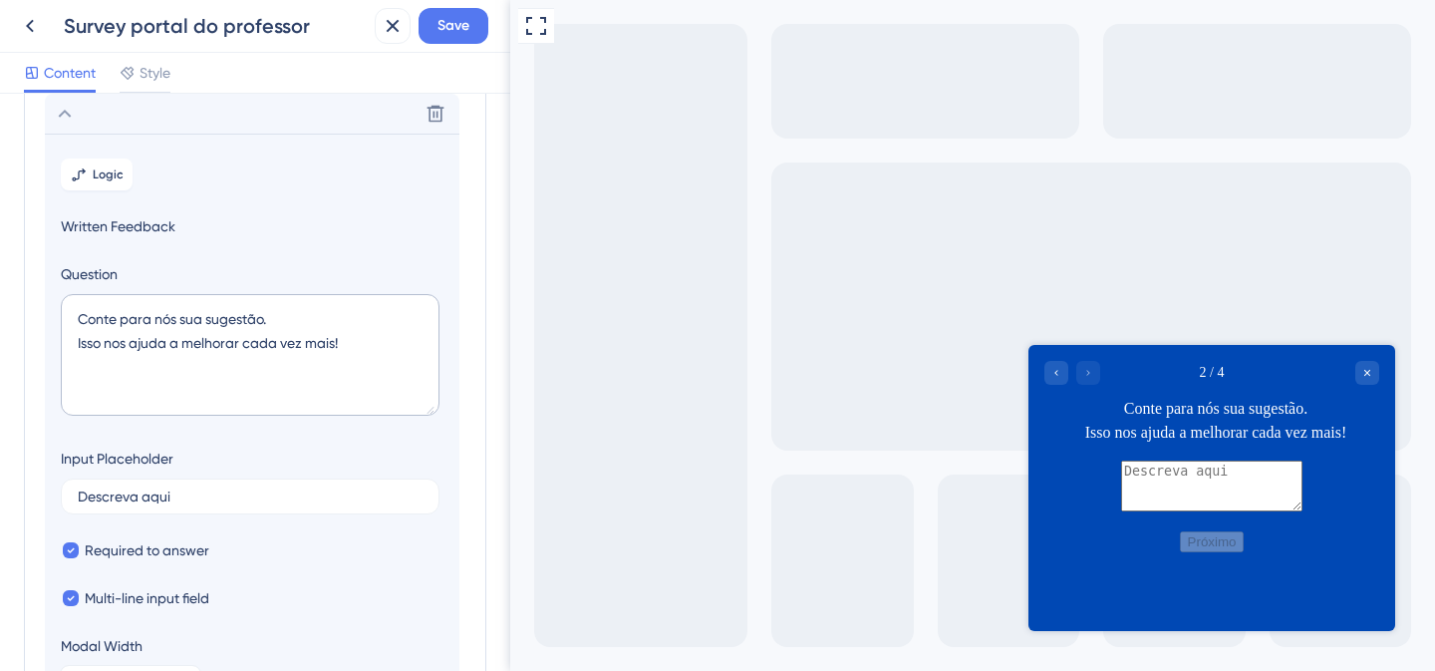
click at [191, 234] on span "Written Feedback" at bounding box center [252, 226] width 383 height 24
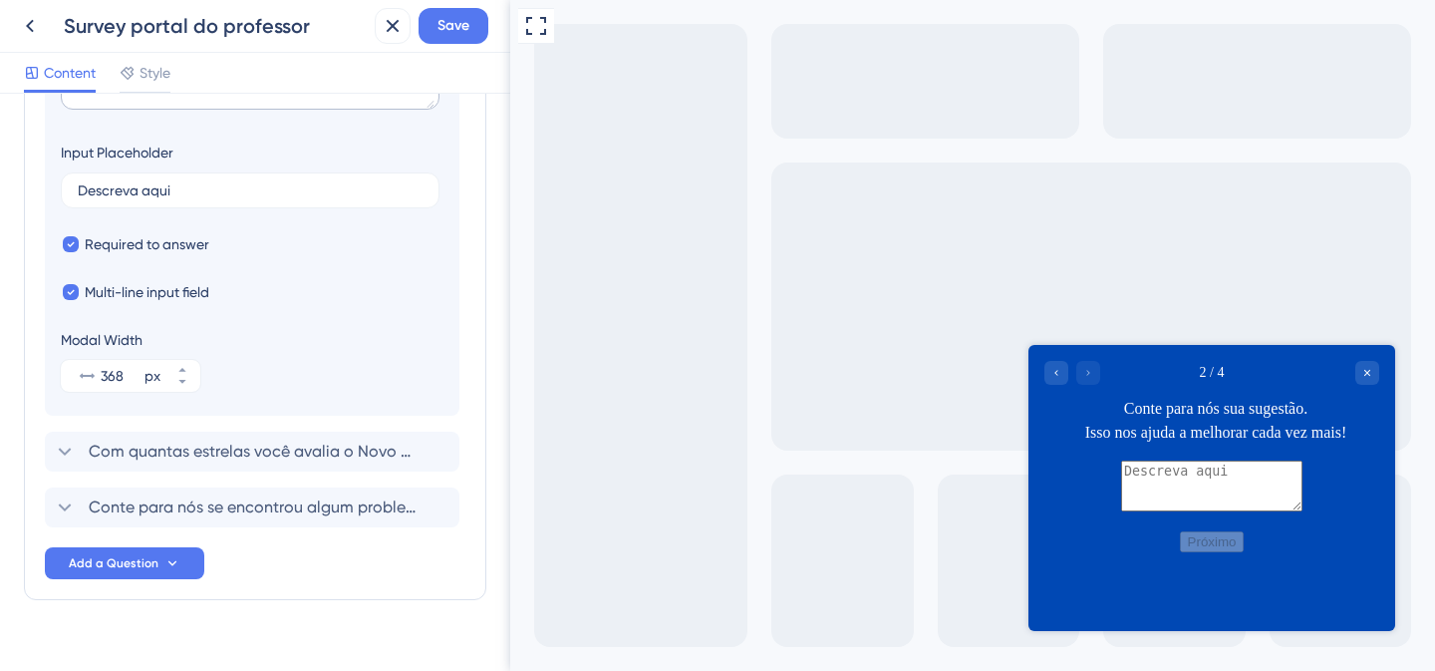
scroll to position [482, 0]
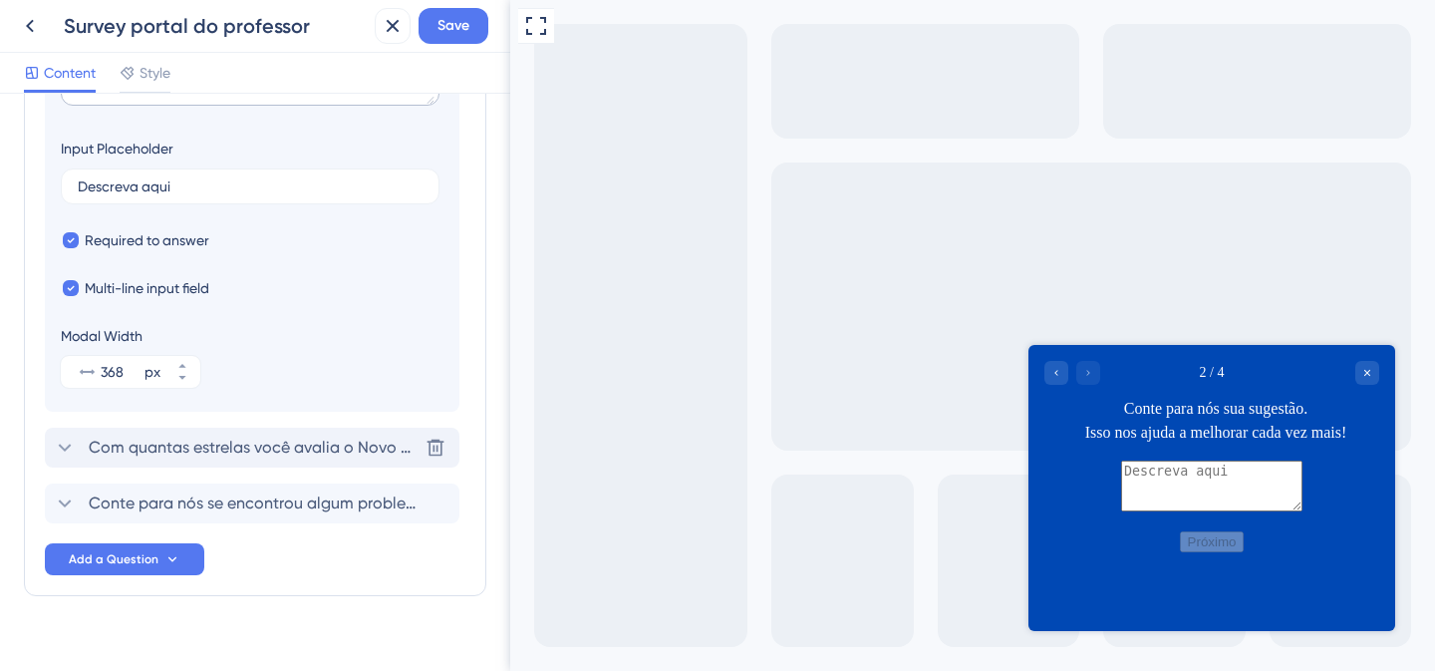
click at [196, 452] on span "Com quantas estrelas você avalia o Novo Portal do Professor?" at bounding box center [253, 448] width 329 height 24
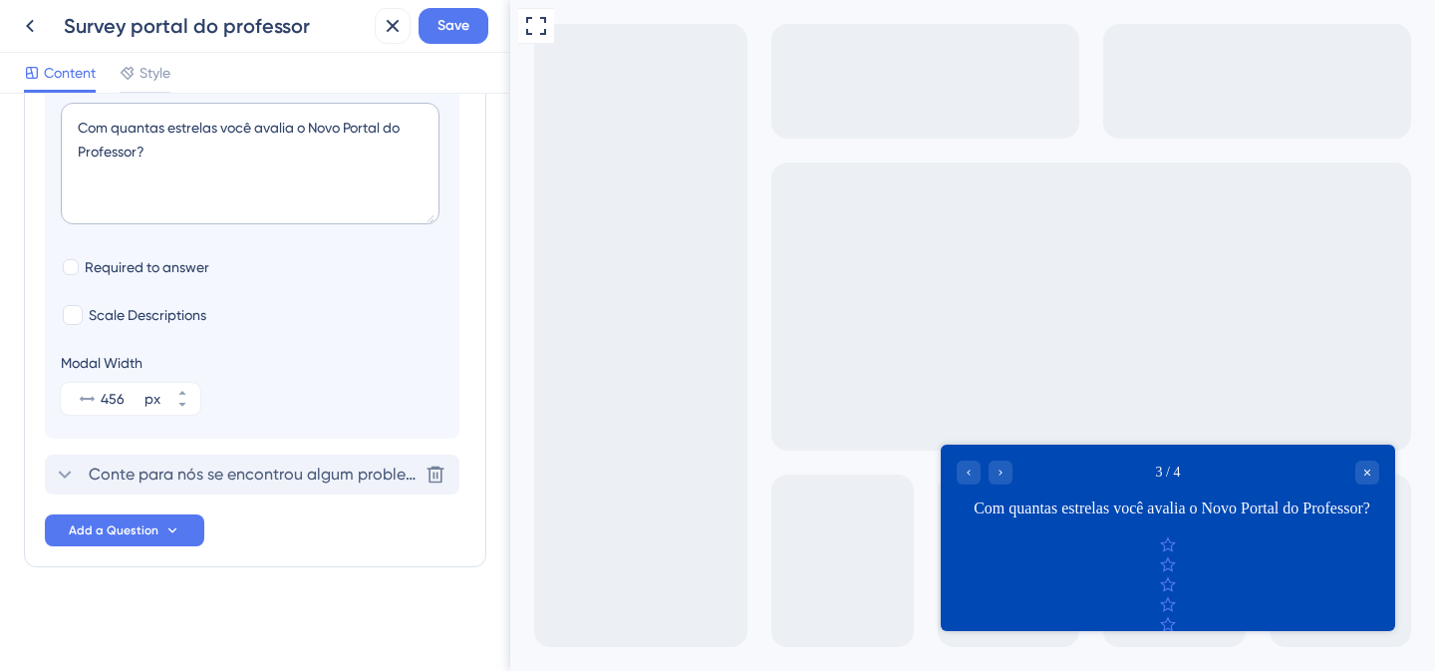
click at [217, 469] on span "Conte para nós se encontrou algum problema. Isso nos ajuda a melhorar cada vez …" at bounding box center [253, 475] width 329 height 24
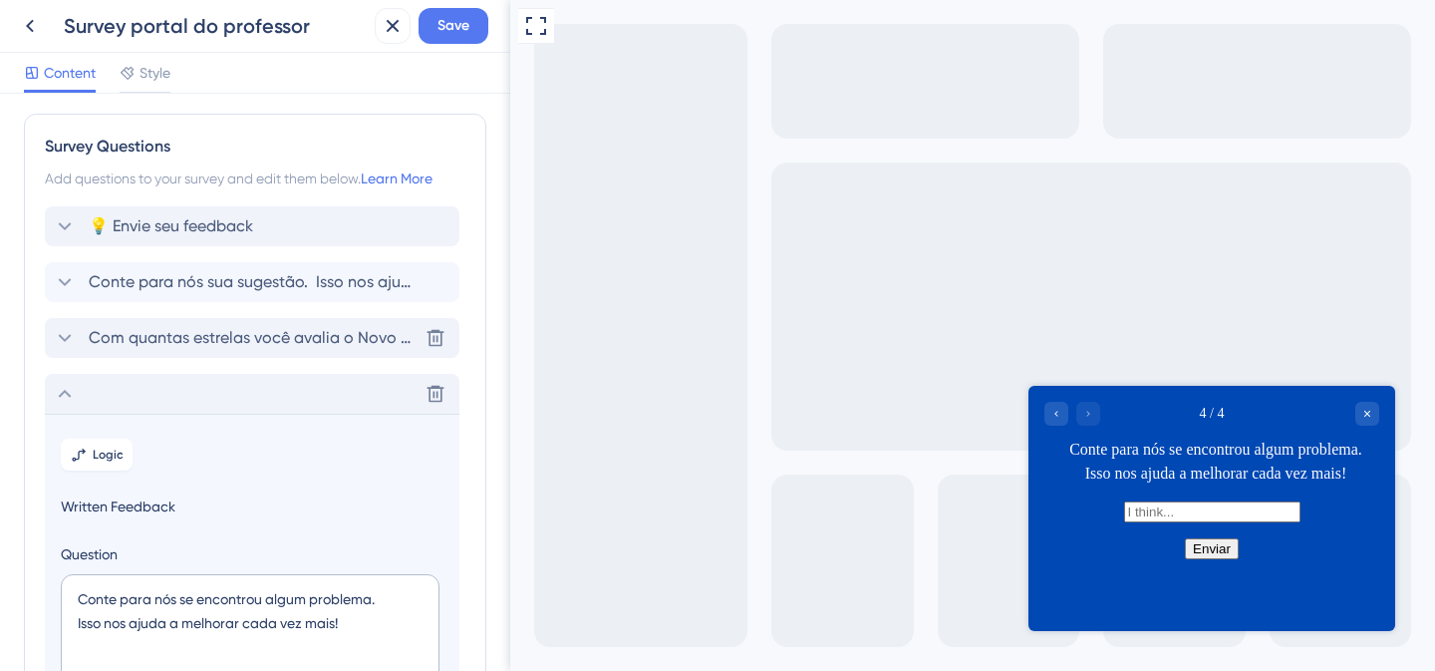
scroll to position [0, 0]
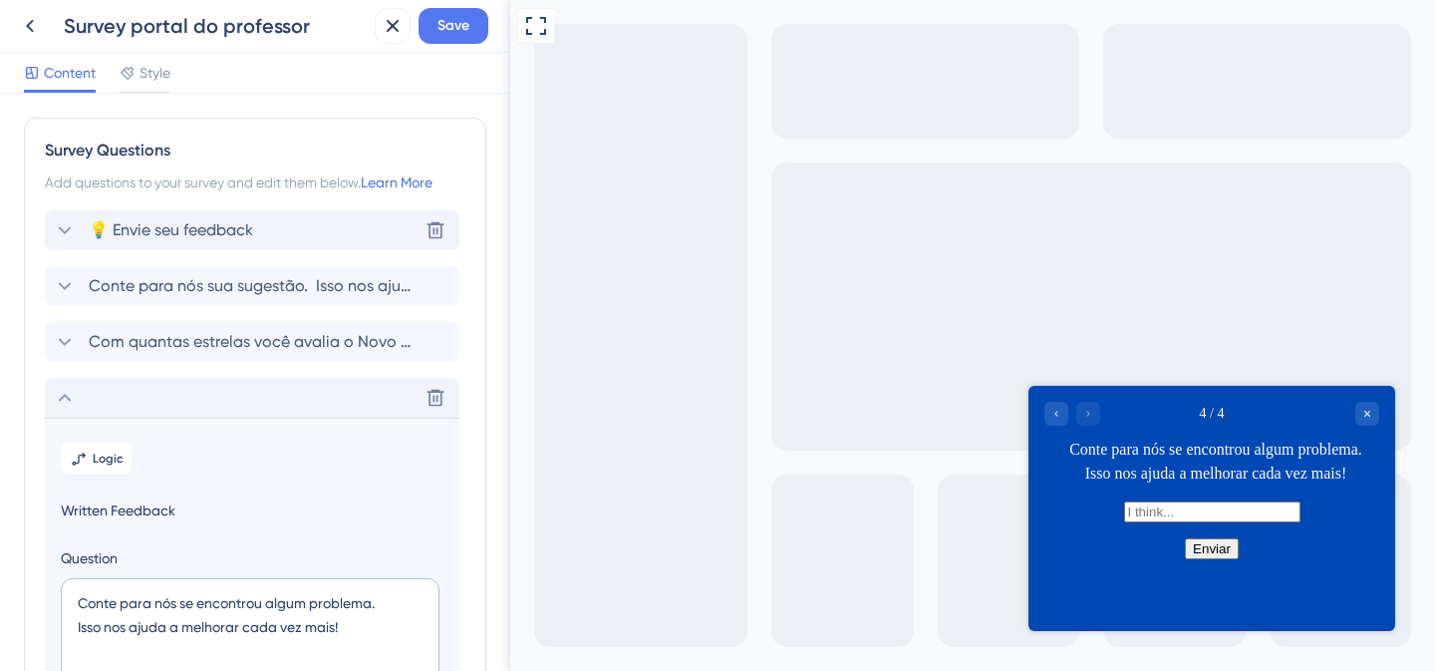
click at [306, 229] on div "💡 Envie seu feedback Delete" at bounding box center [252, 230] width 415 height 40
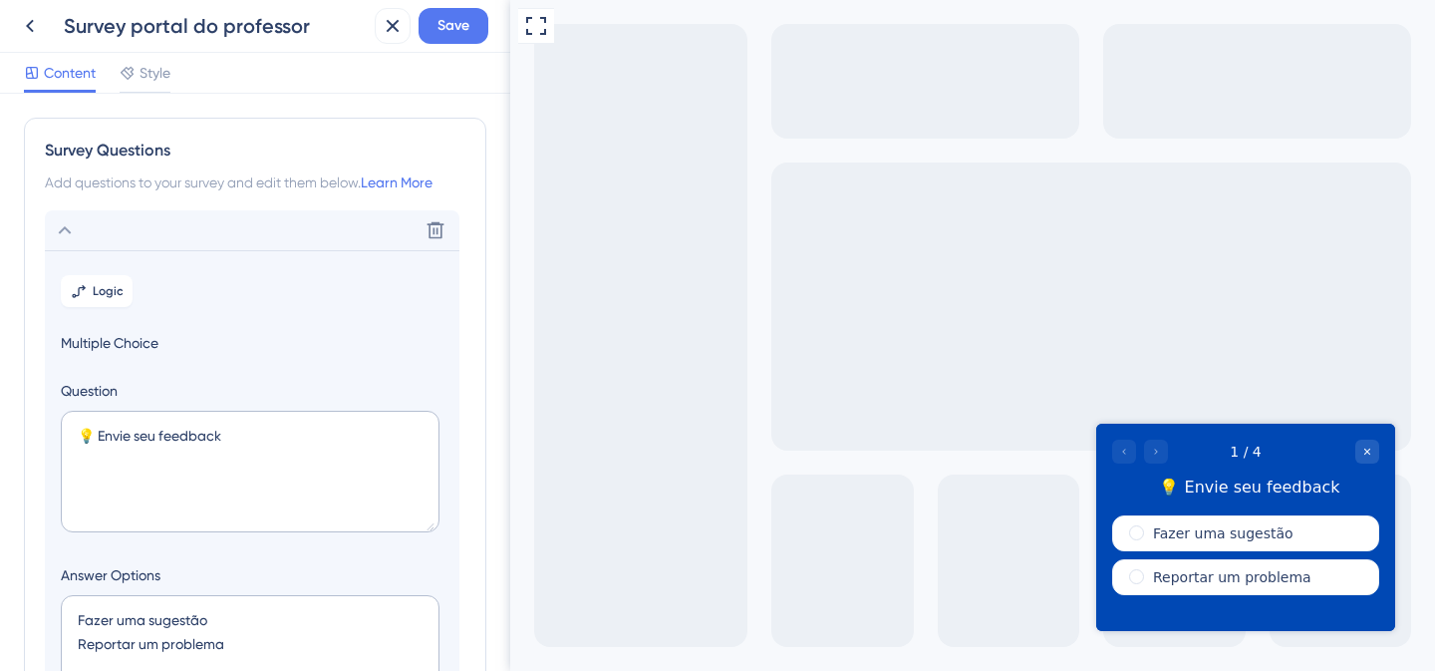
scroll to position [653, 0]
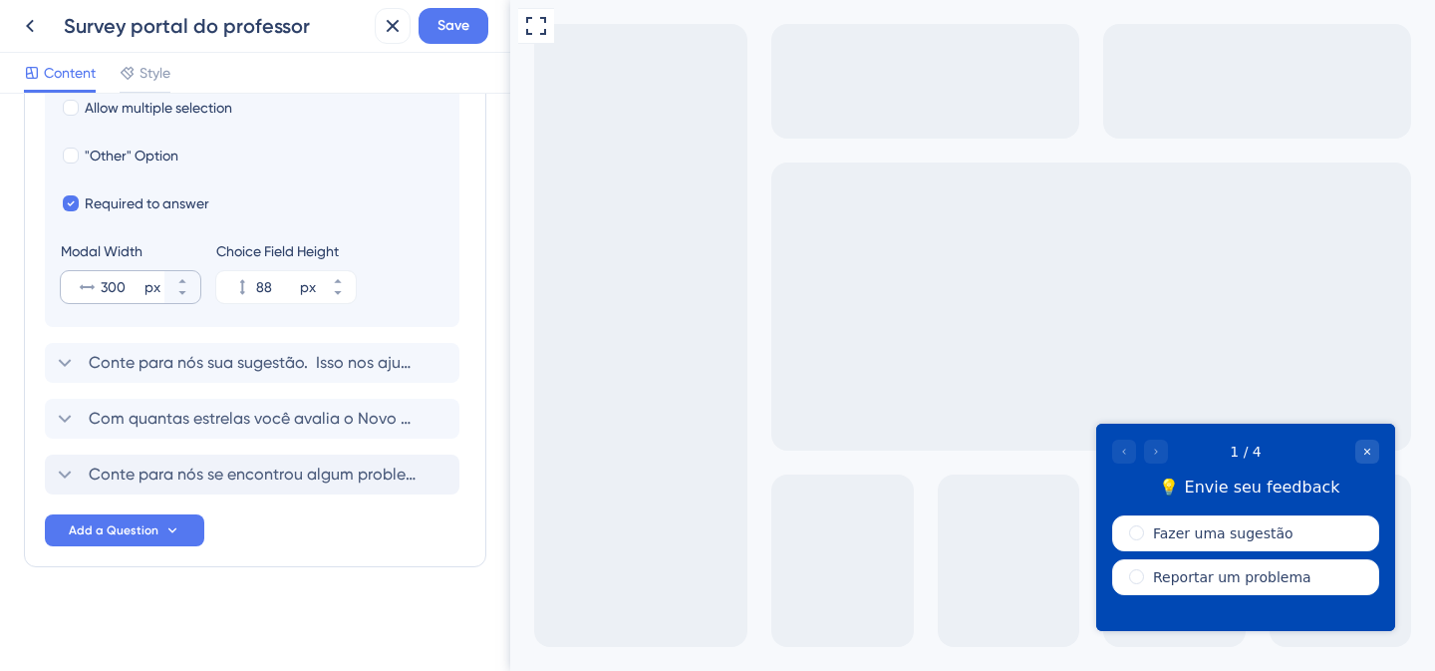
drag, startPoint x: 115, startPoint y: 416, endPoint x: 125, endPoint y: 274, distance: 141.9
click at [125, 274] on div "Delete Logic Multiple Choice Question 💡 Envie seu feedback Answer Options Fazer…" at bounding box center [255, 26] width 421 height 936
click at [69, 468] on icon at bounding box center [65, 475] width 24 height 24
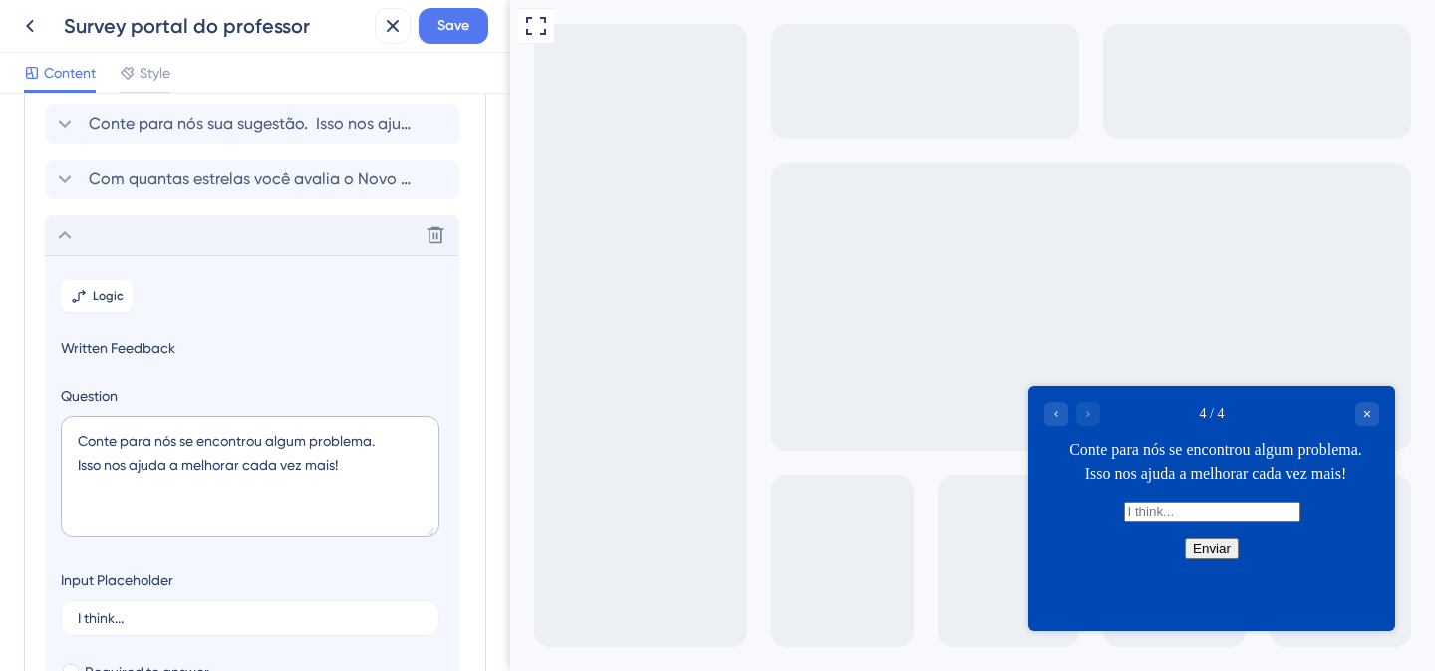
scroll to position [0, 0]
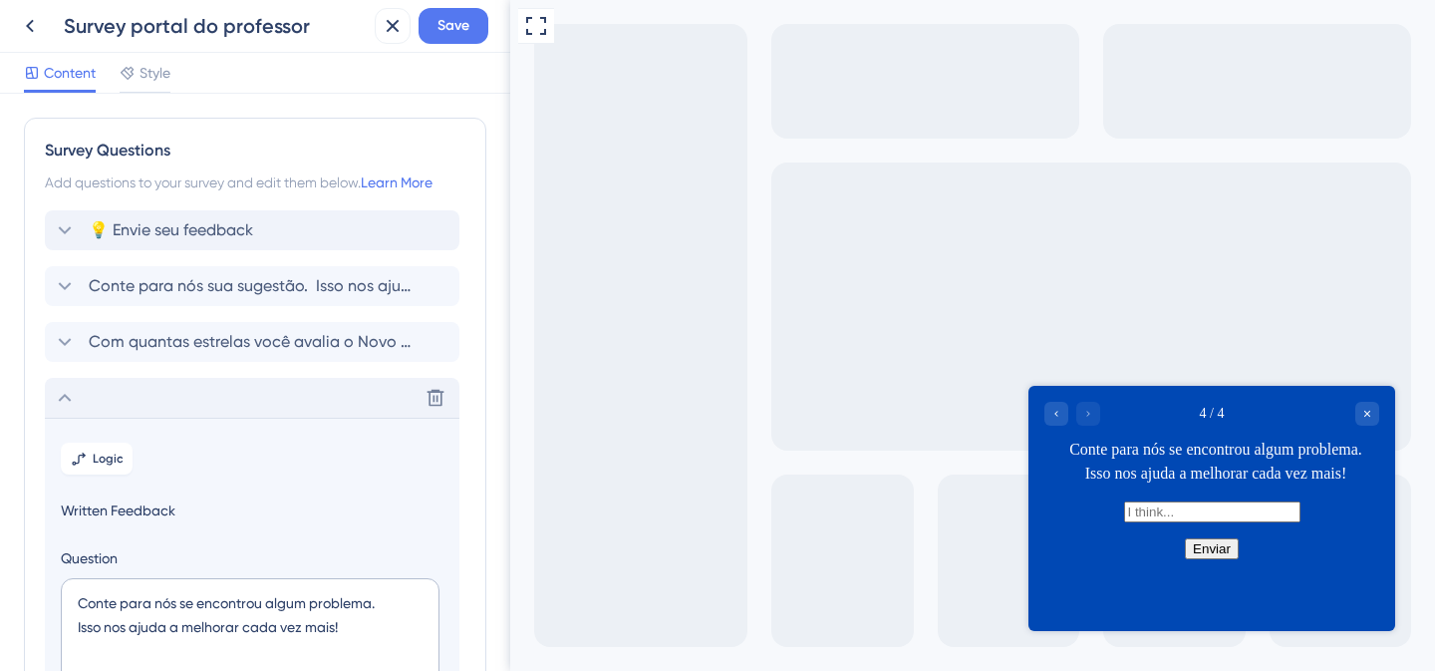
drag, startPoint x: 299, startPoint y: 235, endPoint x: 264, endPoint y: 234, distance: 34.9
click at [264, 234] on div "💡 Envie seu feedback" at bounding box center [252, 230] width 415 height 40
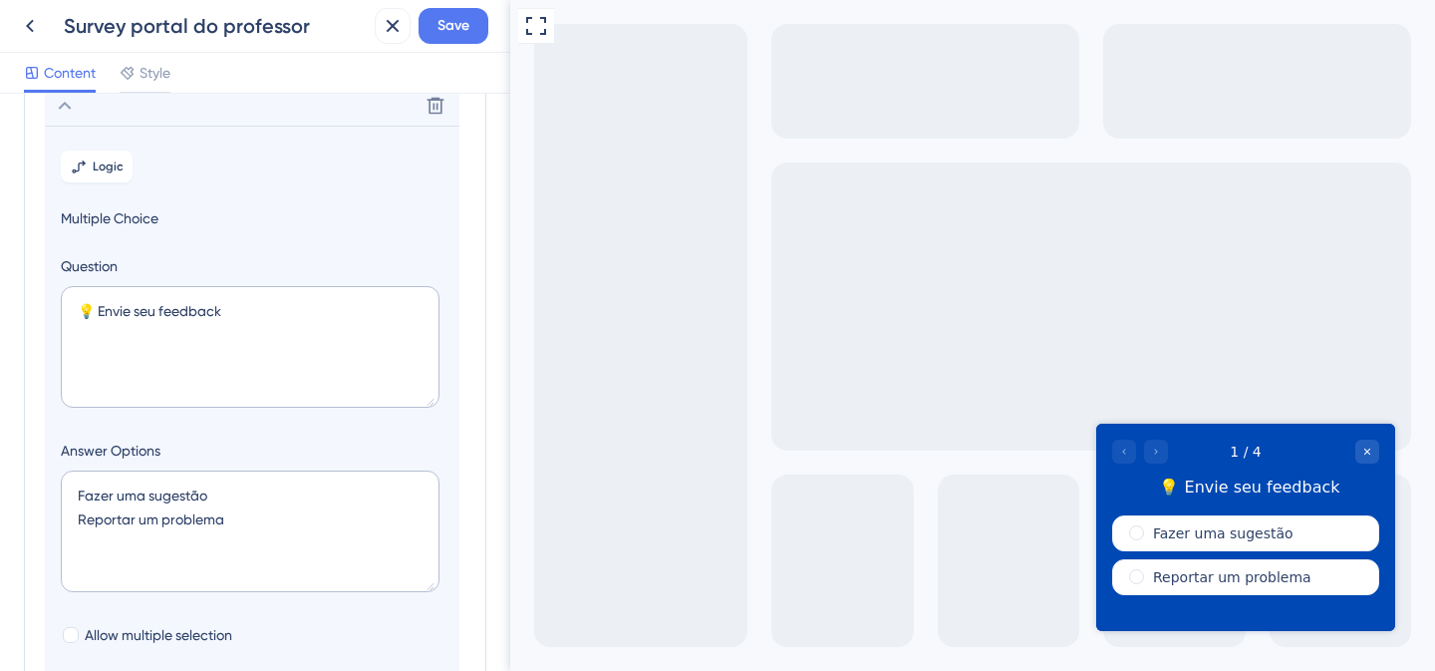
scroll to position [125, 0]
click at [152, 312] on textarea "💡 Envie seu feedback" at bounding box center [250, 347] width 379 height 122
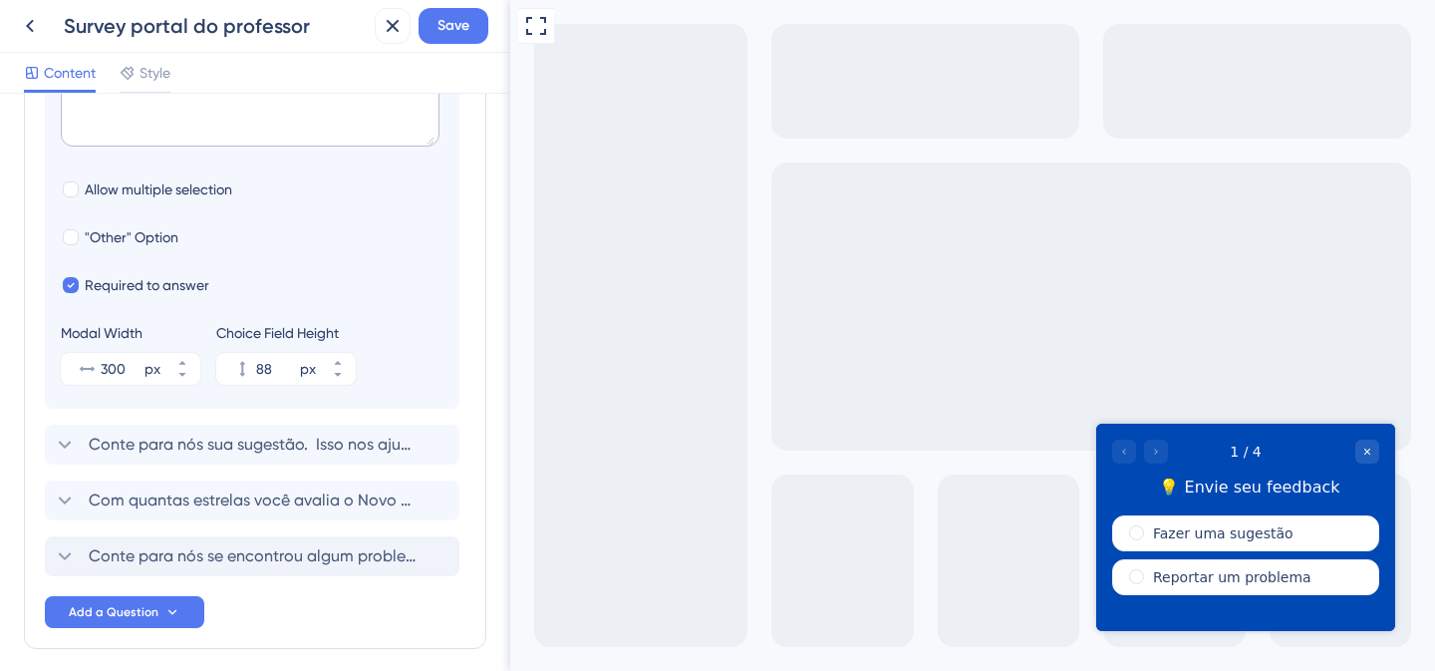
scroll to position [573, 0]
click at [170, 614] on icon at bounding box center [172, 609] width 16 height 16
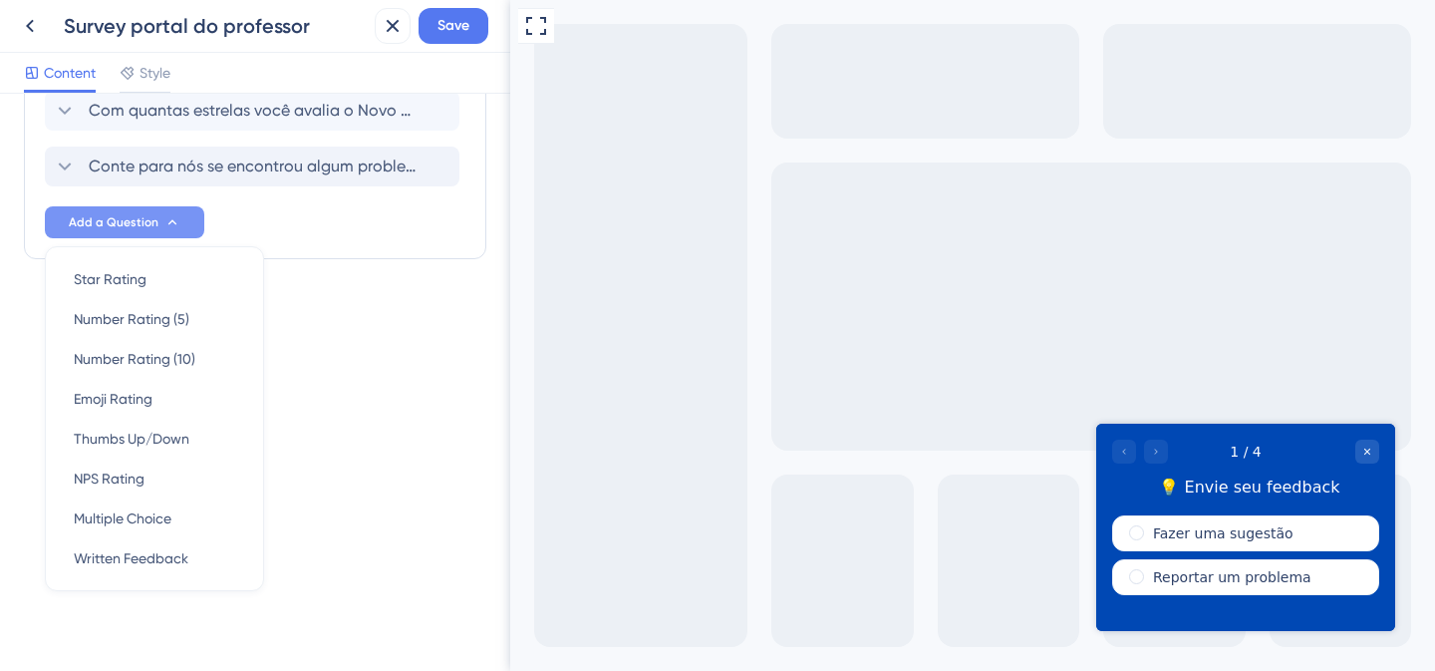
click at [351, 394] on div "Survey Questions Add questions to your survey and edit them below. Learn More D…" at bounding box center [255, 382] width 510 height 577
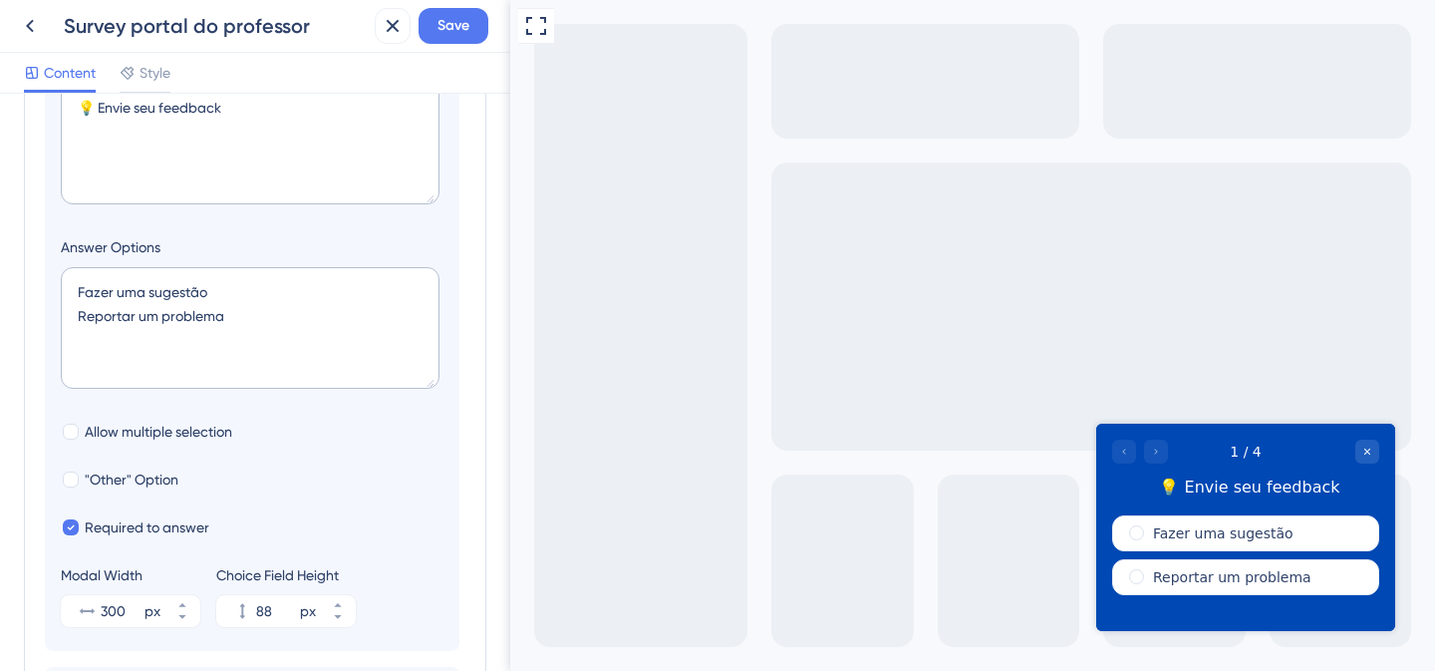
scroll to position [0, 0]
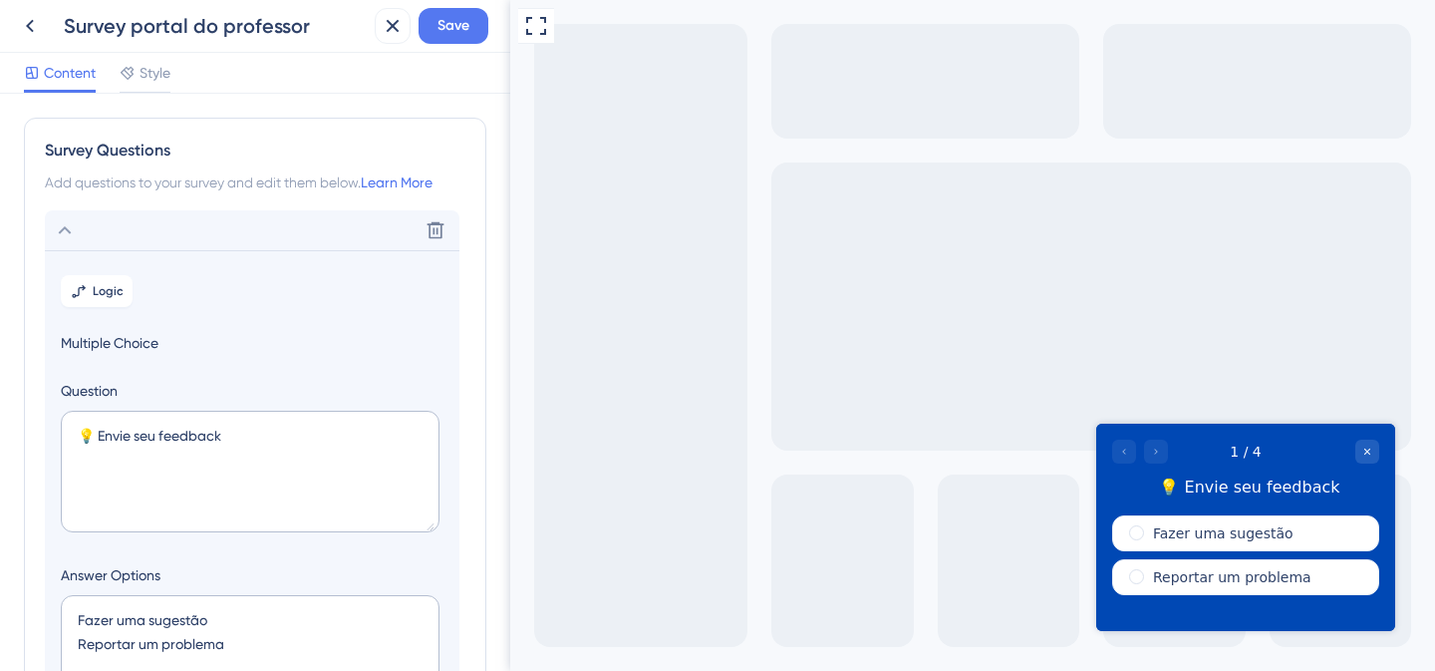
click at [431, 44] on div "Survey portal do professor Save" at bounding box center [255, 26] width 510 height 53
click at [444, 26] on span "Save" at bounding box center [454, 26] width 32 height 24
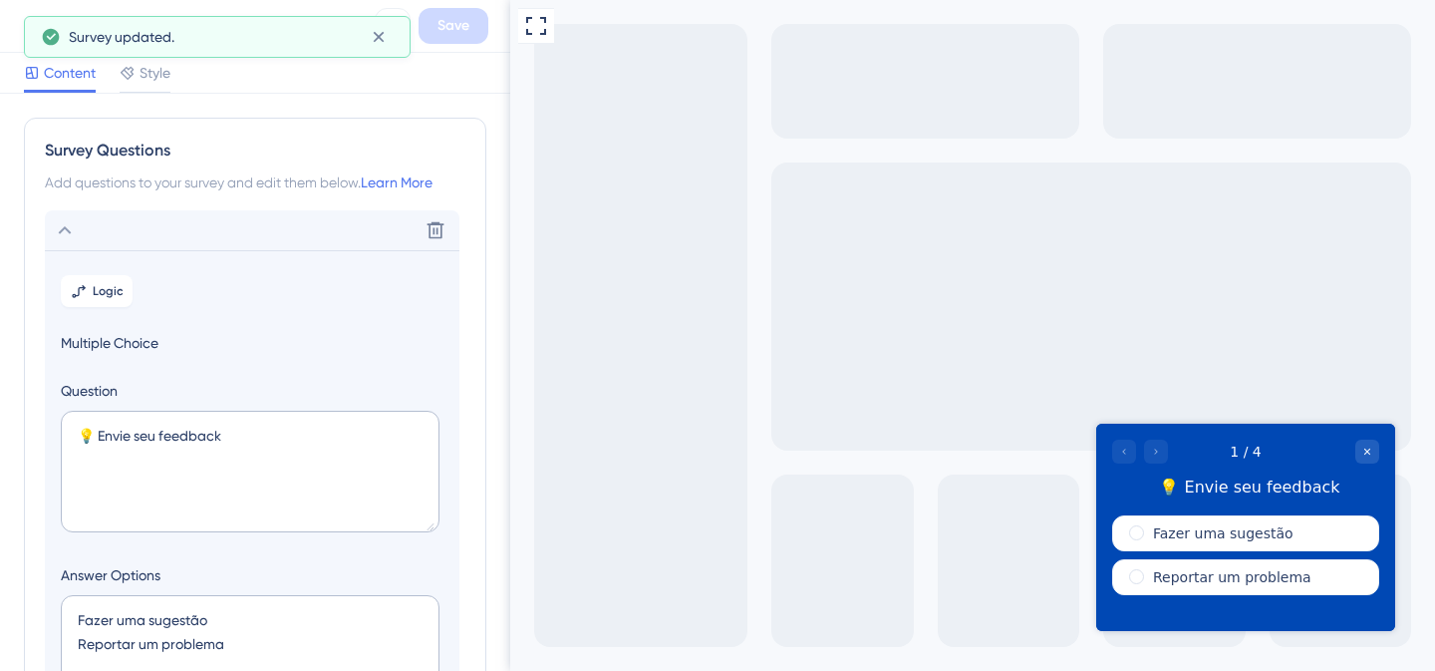
click at [42, 28] on icon at bounding box center [51, 37] width 20 height 20
click at [380, 33] on icon at bounding box center [379, 37] width 20 height 20
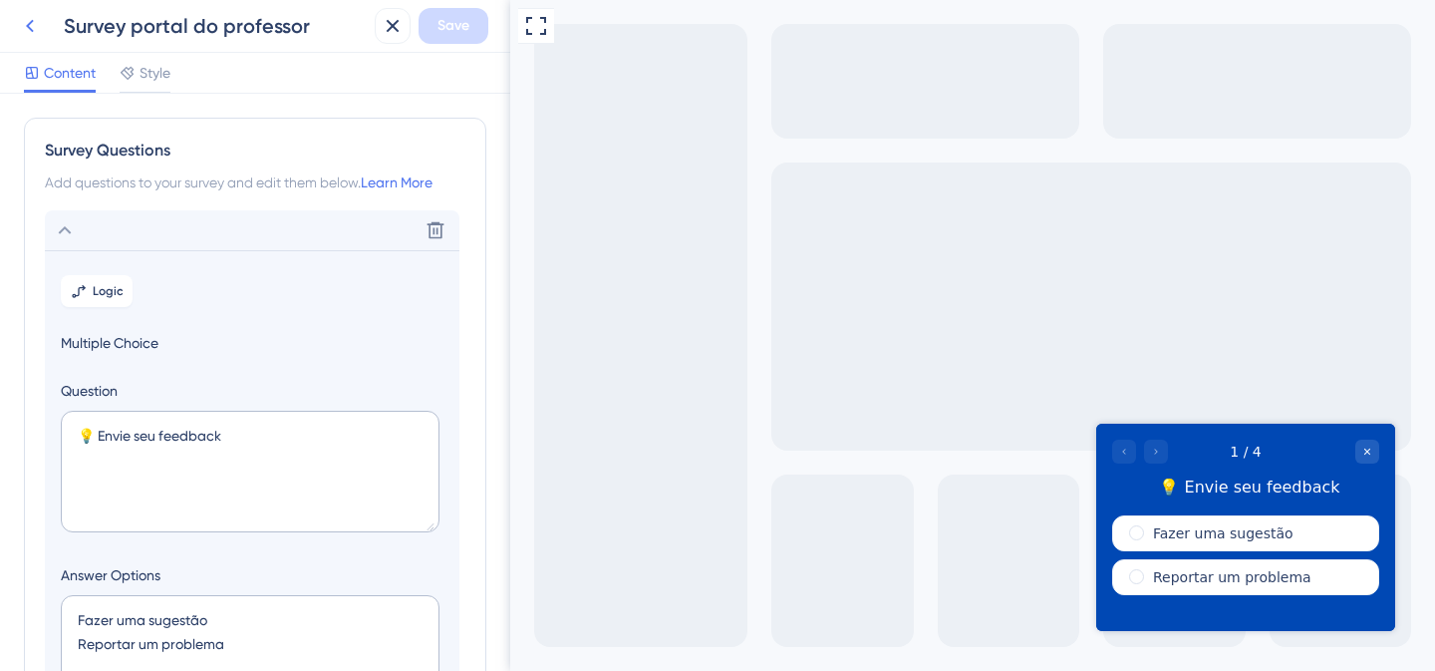
click at [40, 28] on icon at bounding box center [30, 26] width 24 height 24
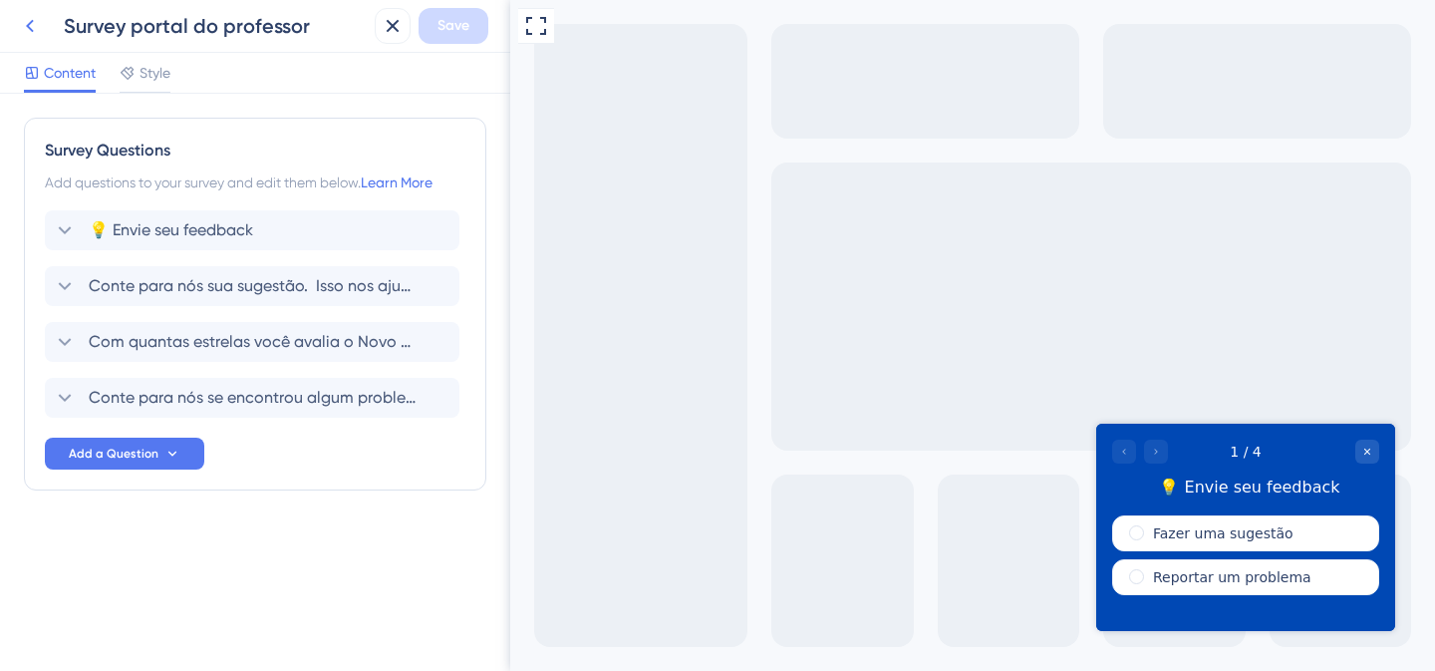
click at [38, 30] on icon at bounding box center [30, 26] width 24 height 24
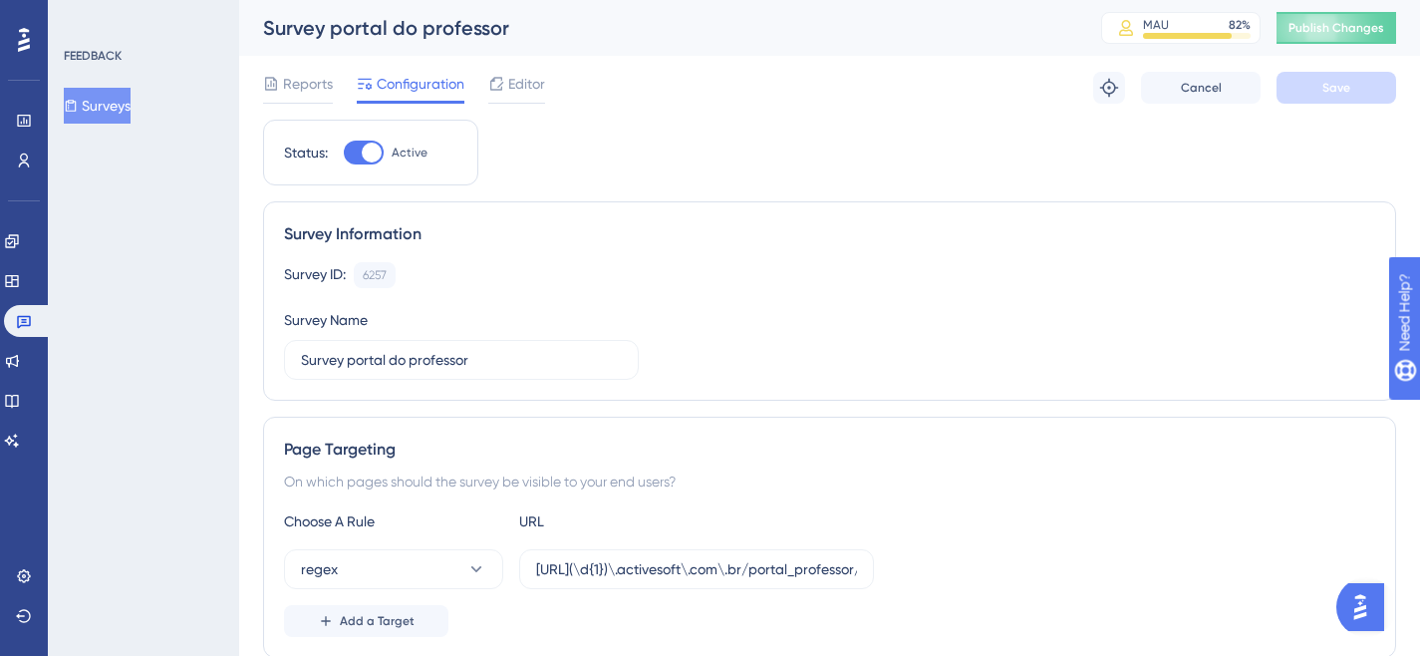
click at [122, 113] on button "Surveys" at bounding box center [97, 106] width 67 height 36
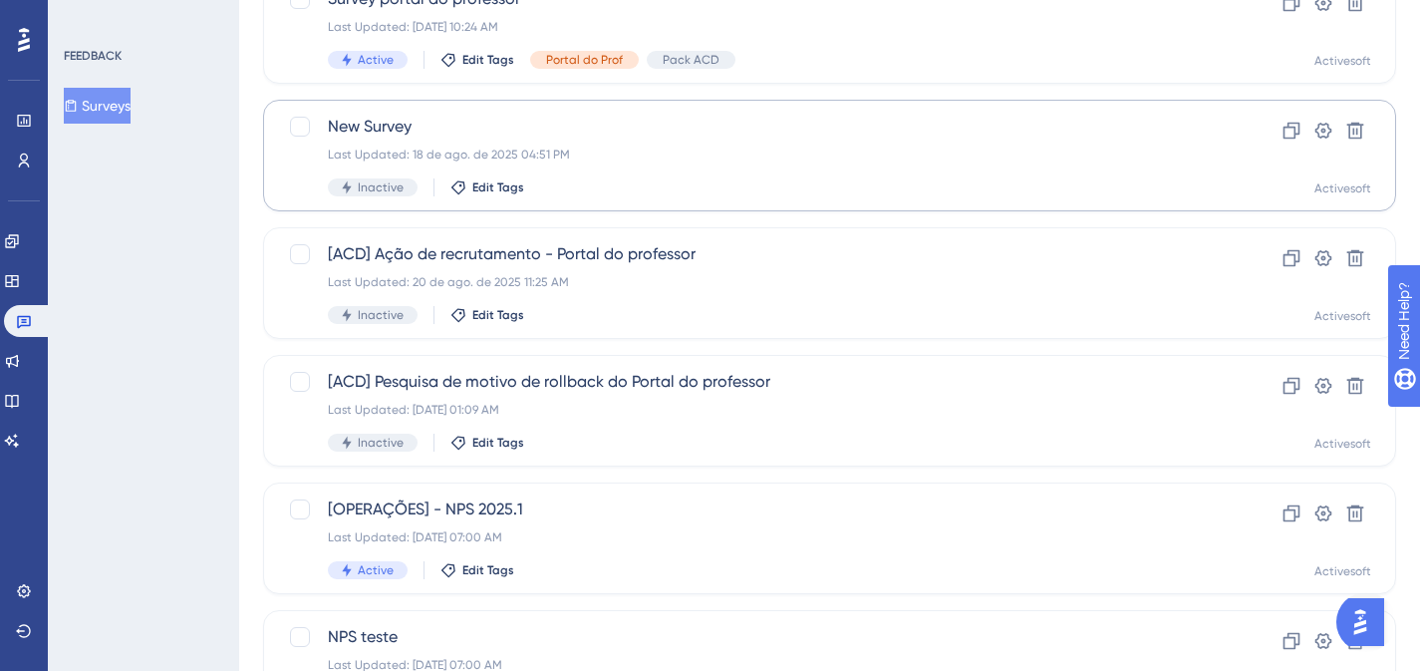
scroll to position [4805, 0]
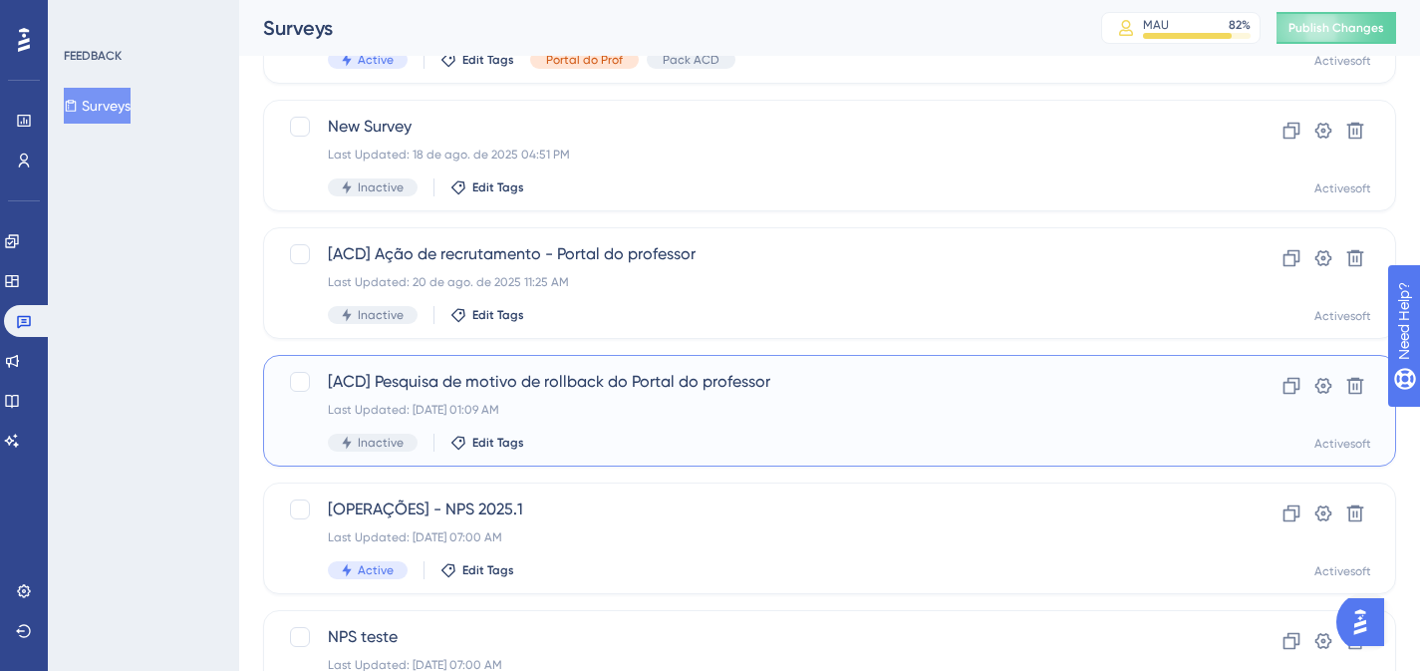
click at [578, 386] on span "[ACD] Pesquisa de motivo de rollback do Portal do professor" at bounding box center [750, 382] width 844 height 24
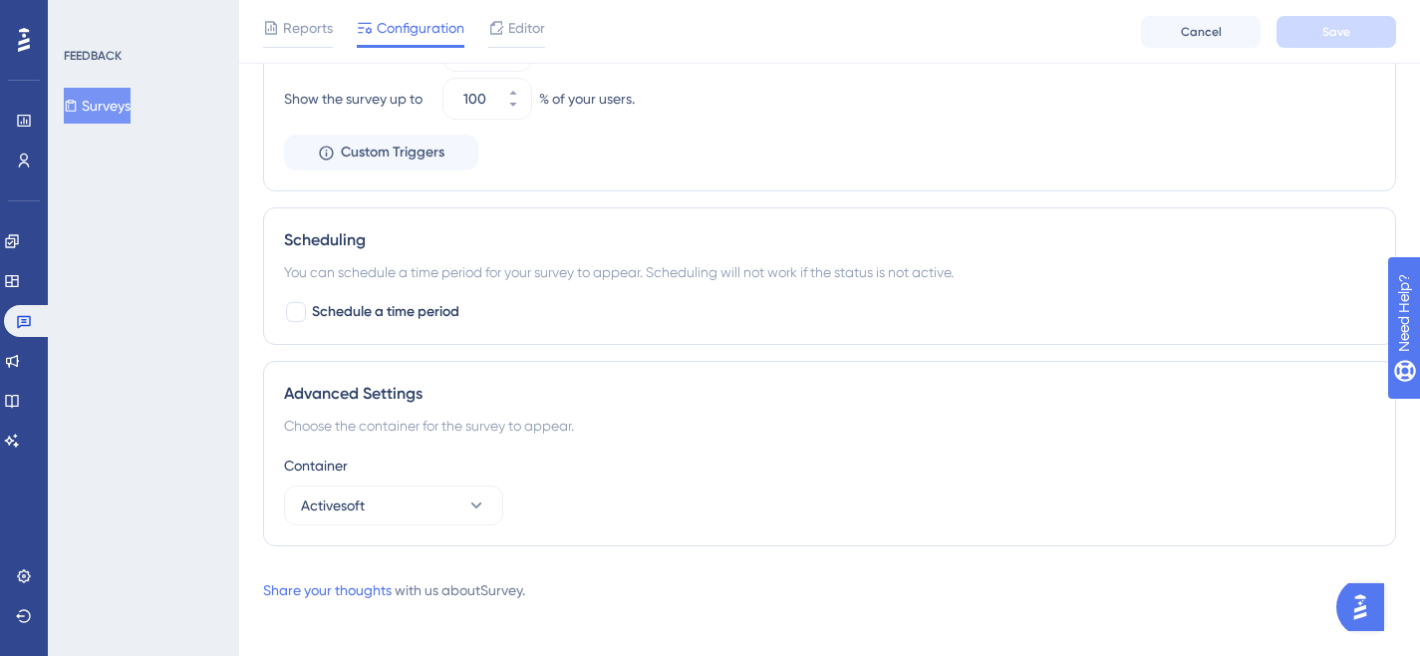
scroll to position [1055, 0]
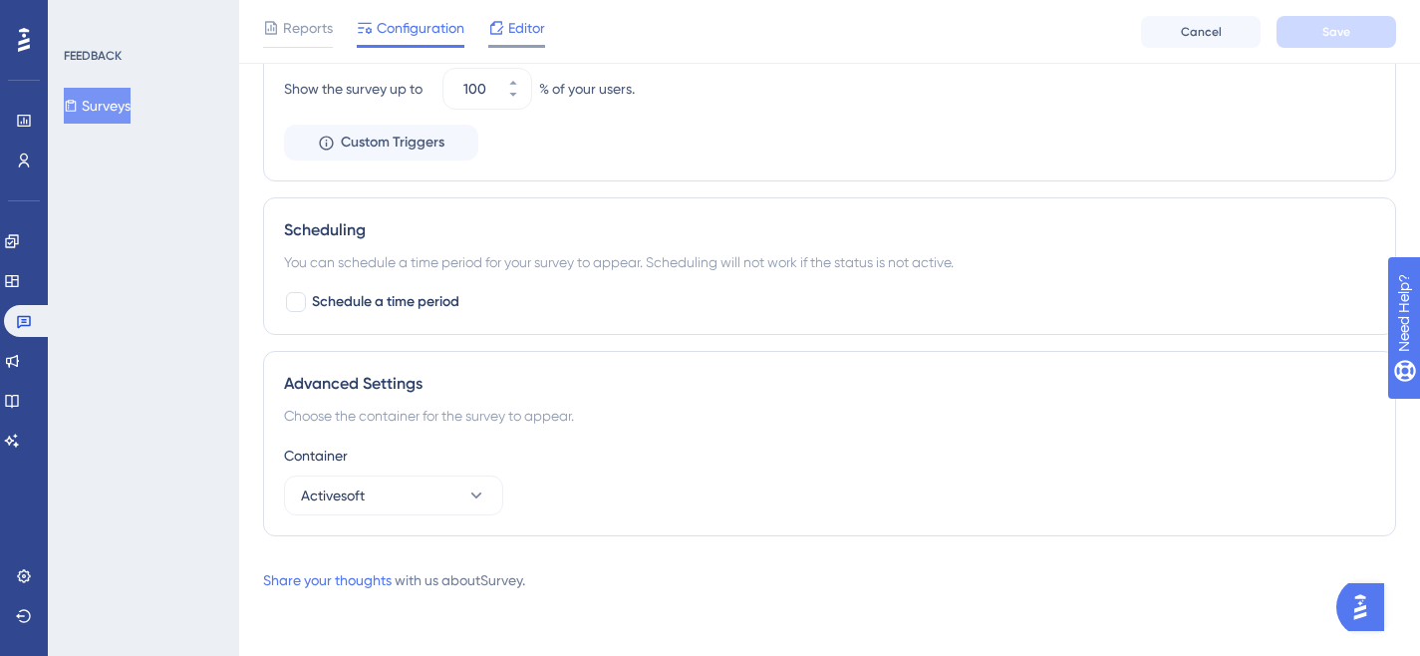
click at [511, 24] on span "Editor" at bounding box center [526, 28] width 37 height 24
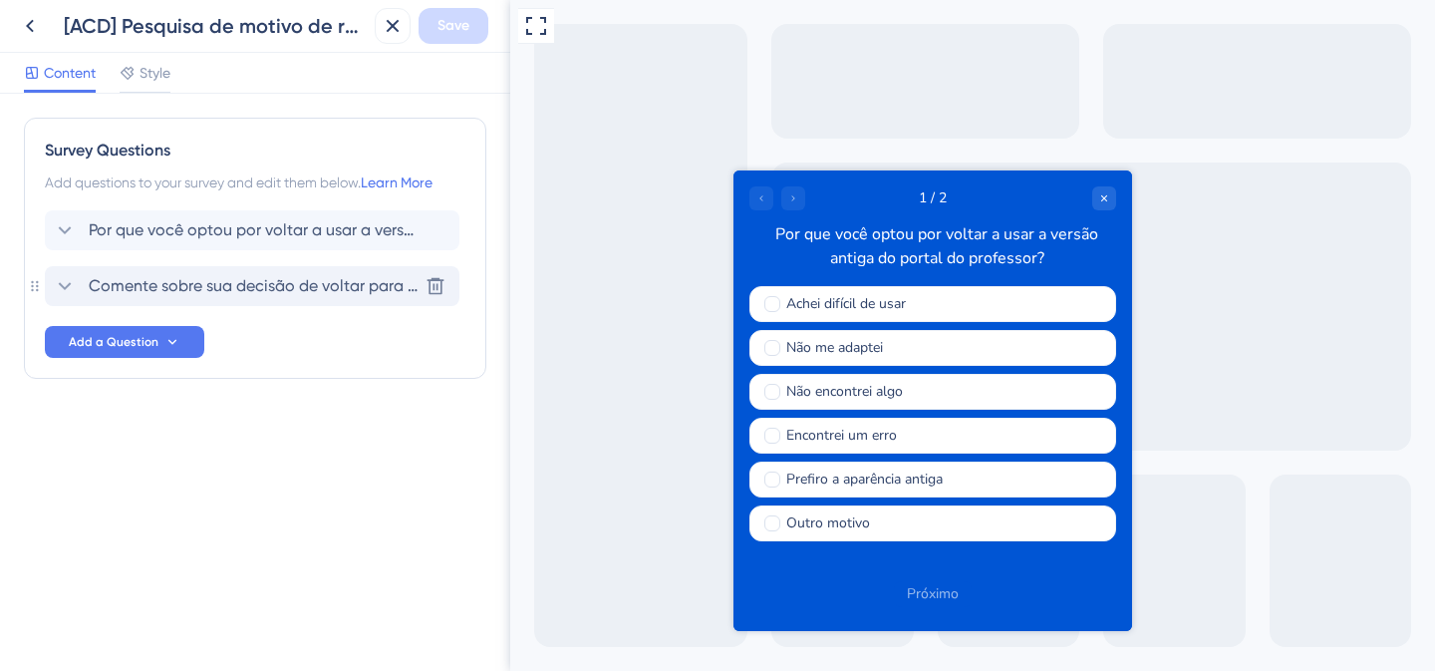
click at [110, 288] on span "Comente sobre sua decisão de voltar para o portal do professor antigo" at bounding box center [253, 286] width 329 height 24
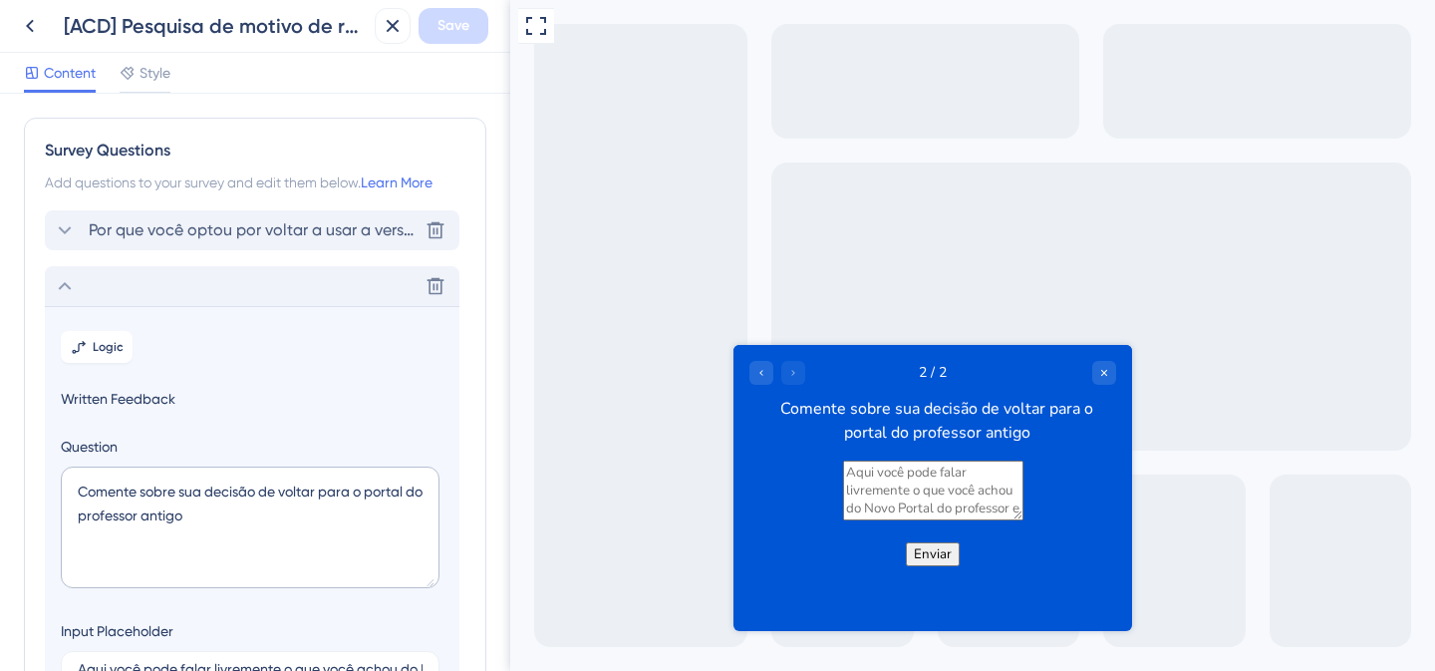
click at [139, 230] on span "Por que você optou por voltar a usar a versão antiga do portal do professor?" at bounding box center [253, 230] width 329 height 24
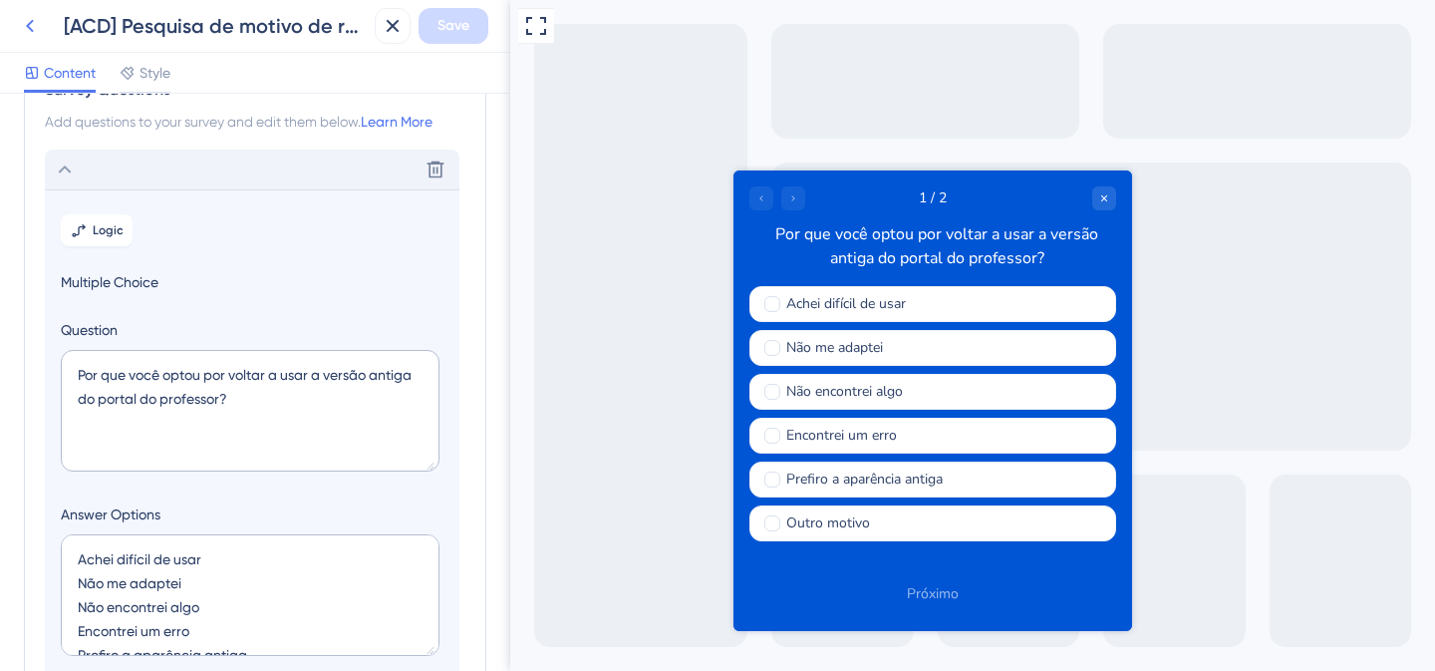
click at [43, 26] on button at bounding box center [30, 26] width 36 height 36
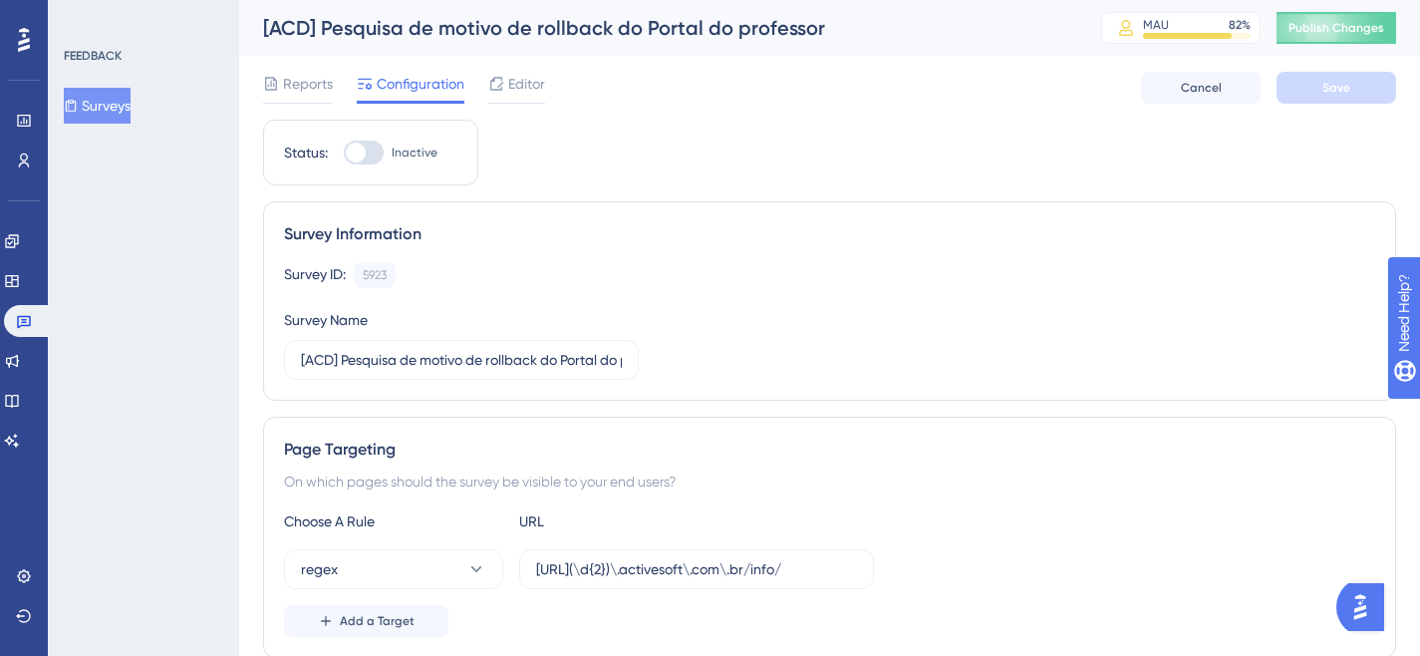
click at [112, 106] on button "Surveys" at bounding box center [97, 106] width 67 height 36
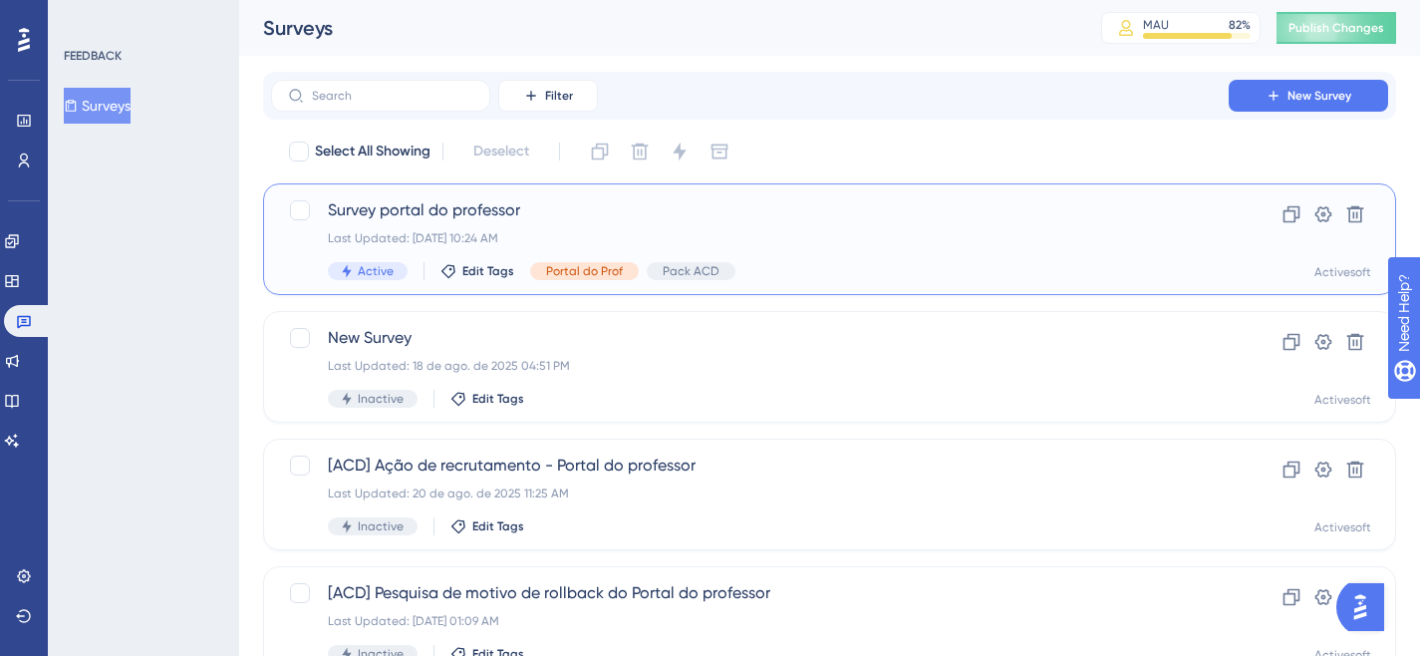
click at [399, 214] on span "Survey portal do professor" at bounding box center [750, 210] width 844 height 24
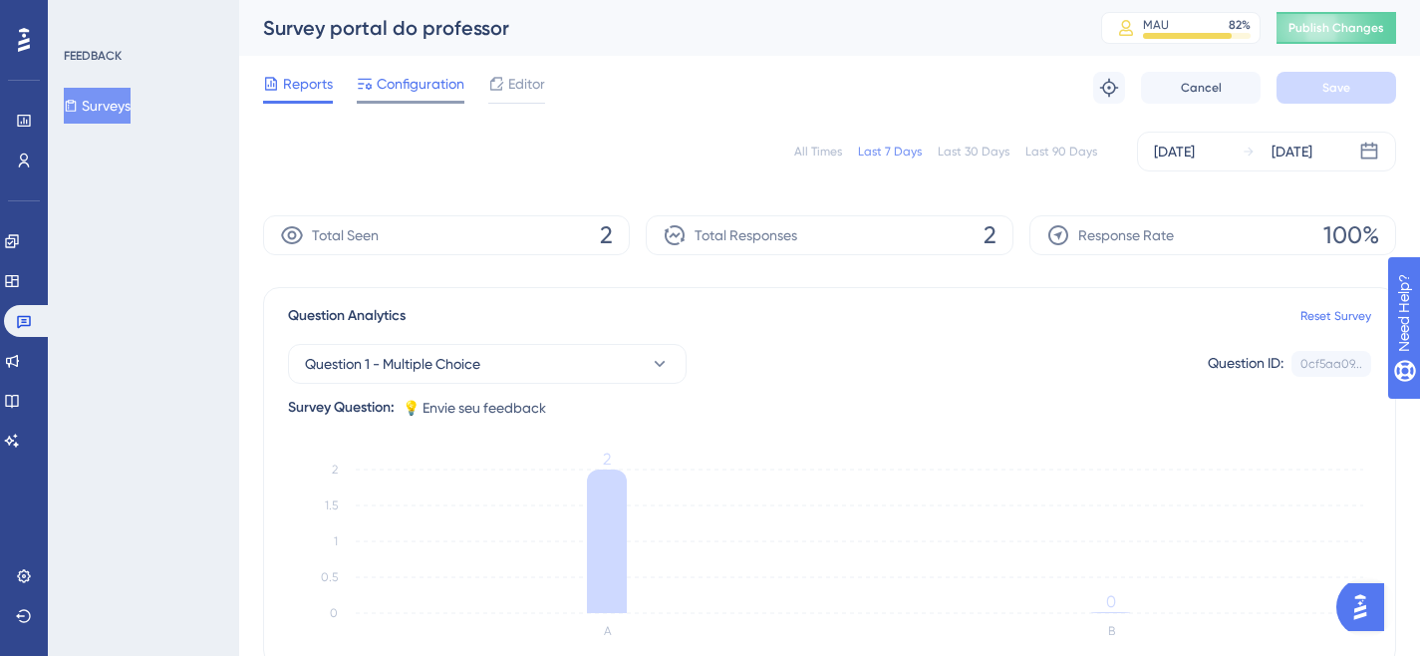
click at [430, 82] on span "Configuration" at bounding box center [421, 84] width 88 height 24
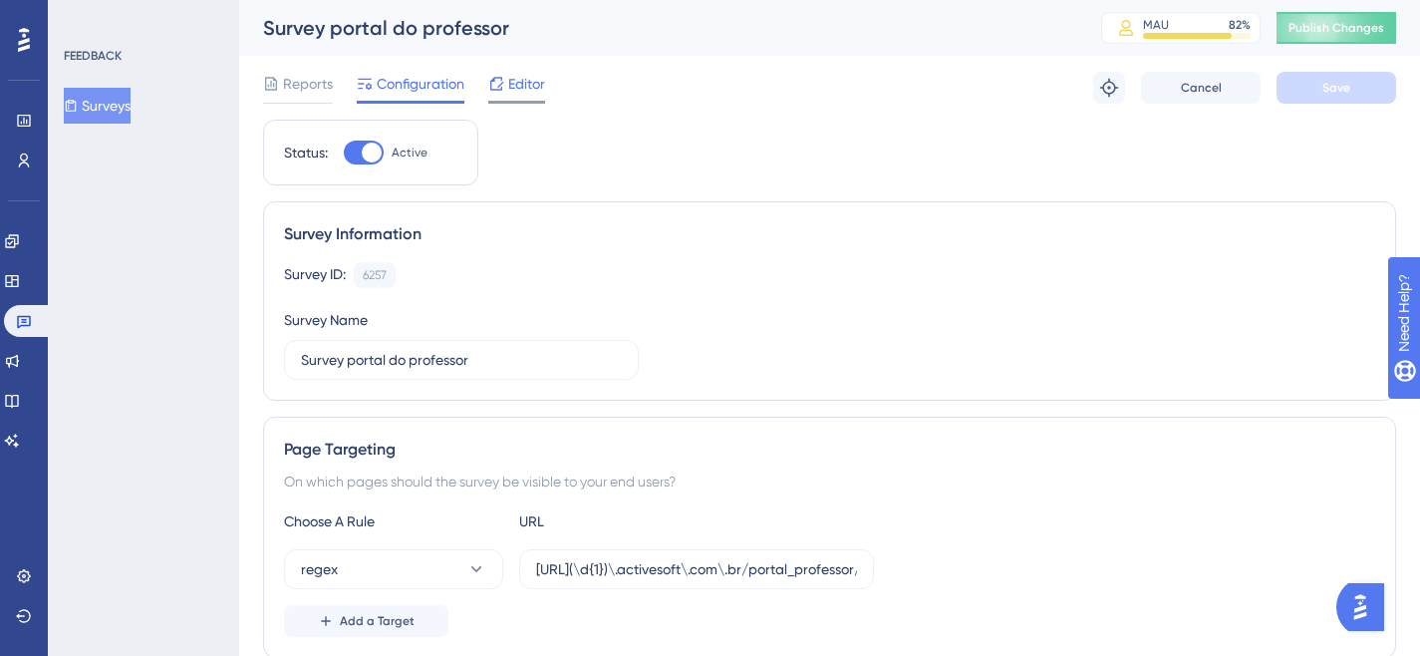
click at [524, 89] on span "Editor" at bounding box center [526, 84] width 37 height 24
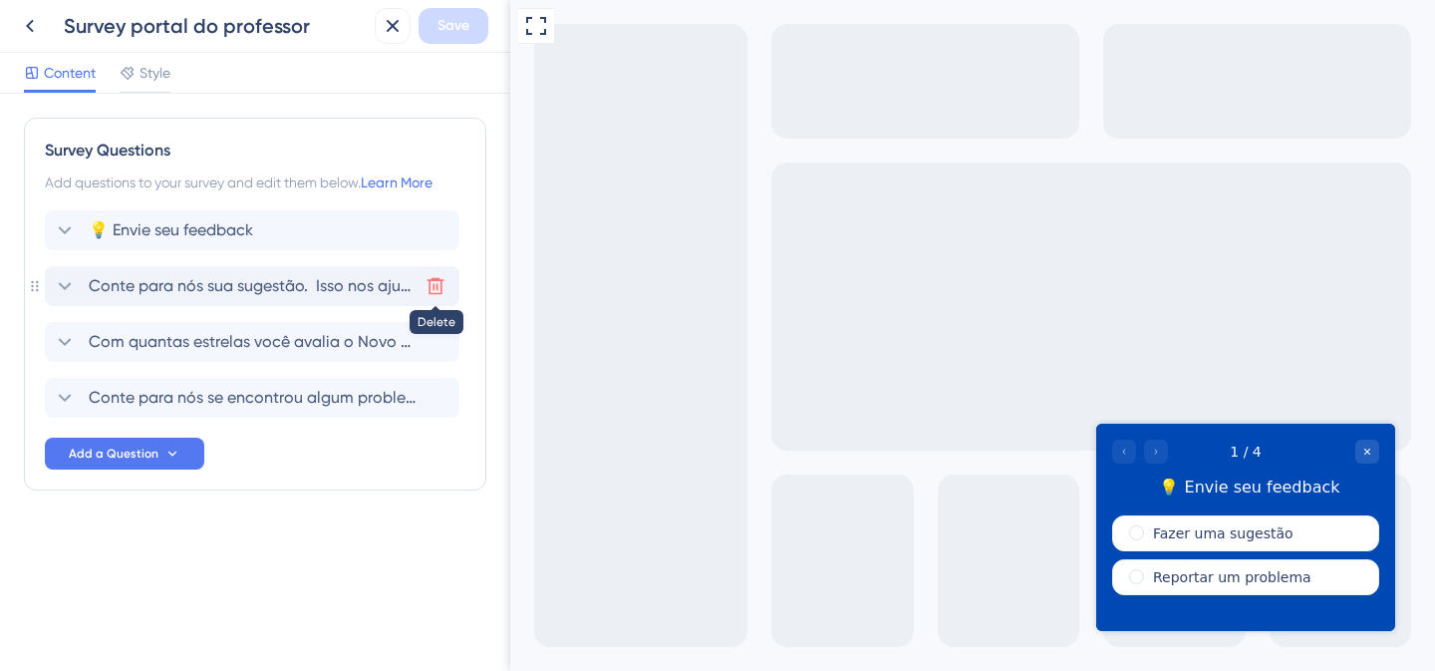
click at [436, 283] on icon at bounding box center [436, 286] width 20 height 20
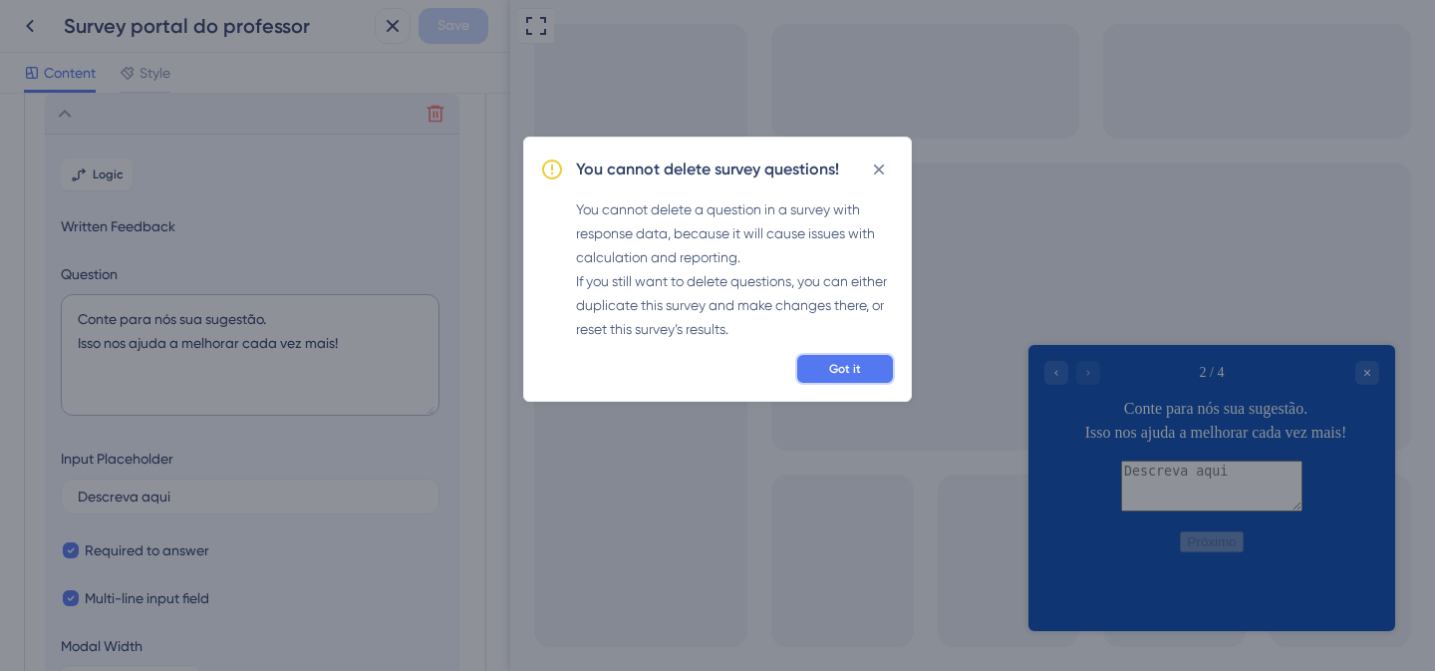
click at [854, 368] on span "Got it" at bounding box center [845, 369] width 32 height 16
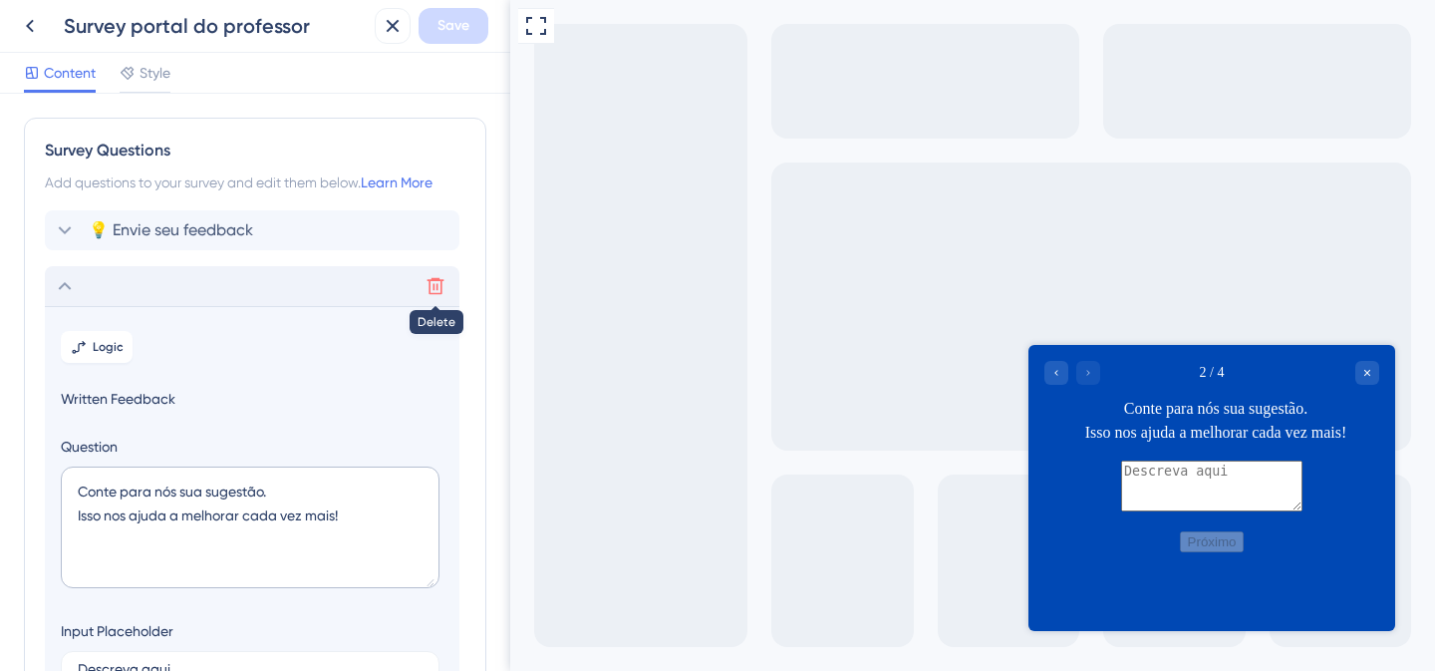
click at [430, 284] on icon at bounding box center [436, 286] width 17 height 17
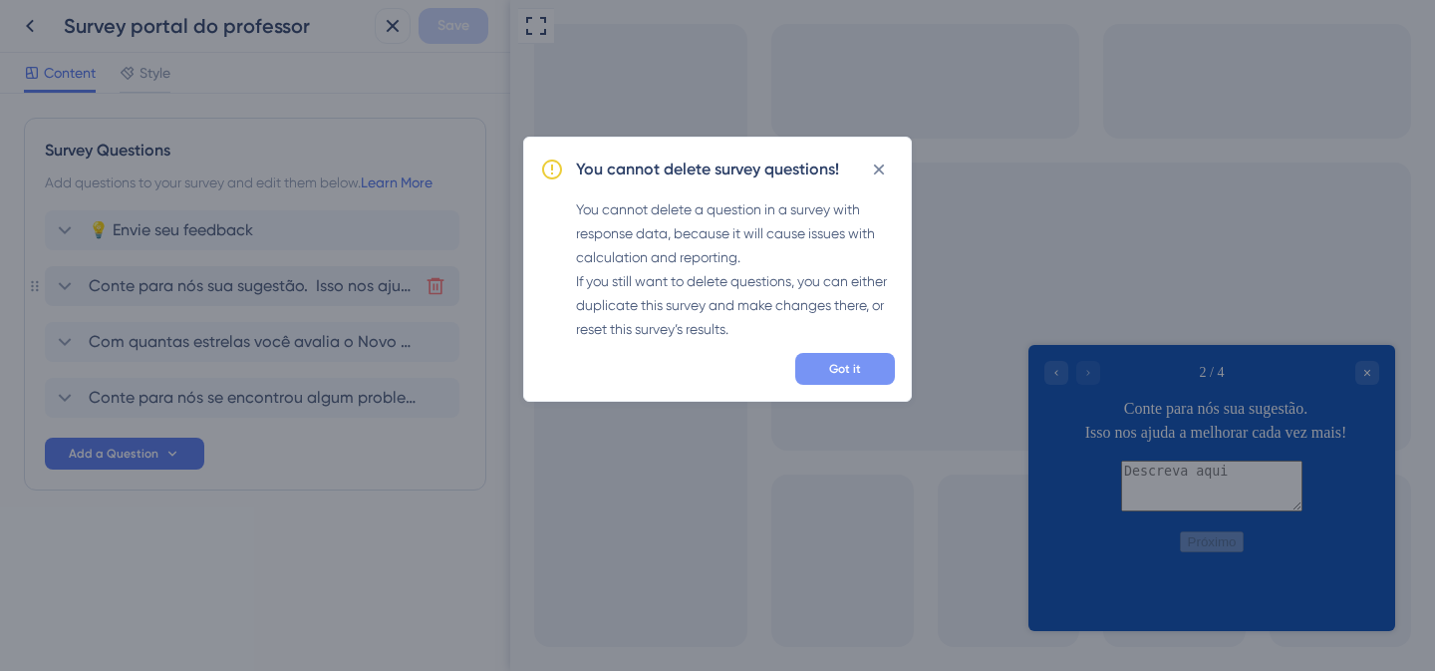
click at [846, 366] on span "Got it" at bounding box center [845, 369] width 32 height 16
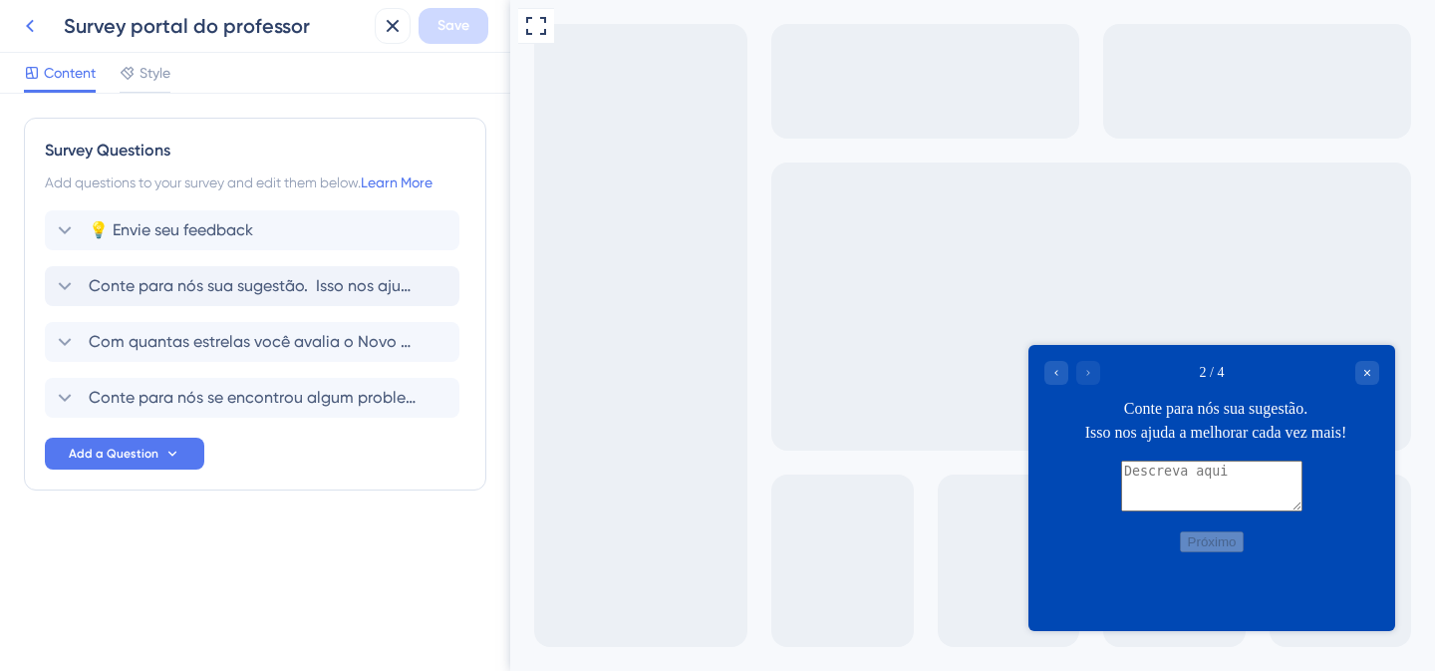
click at [30, 23] on icon at bounding box center [30, 26] width 8 height 13
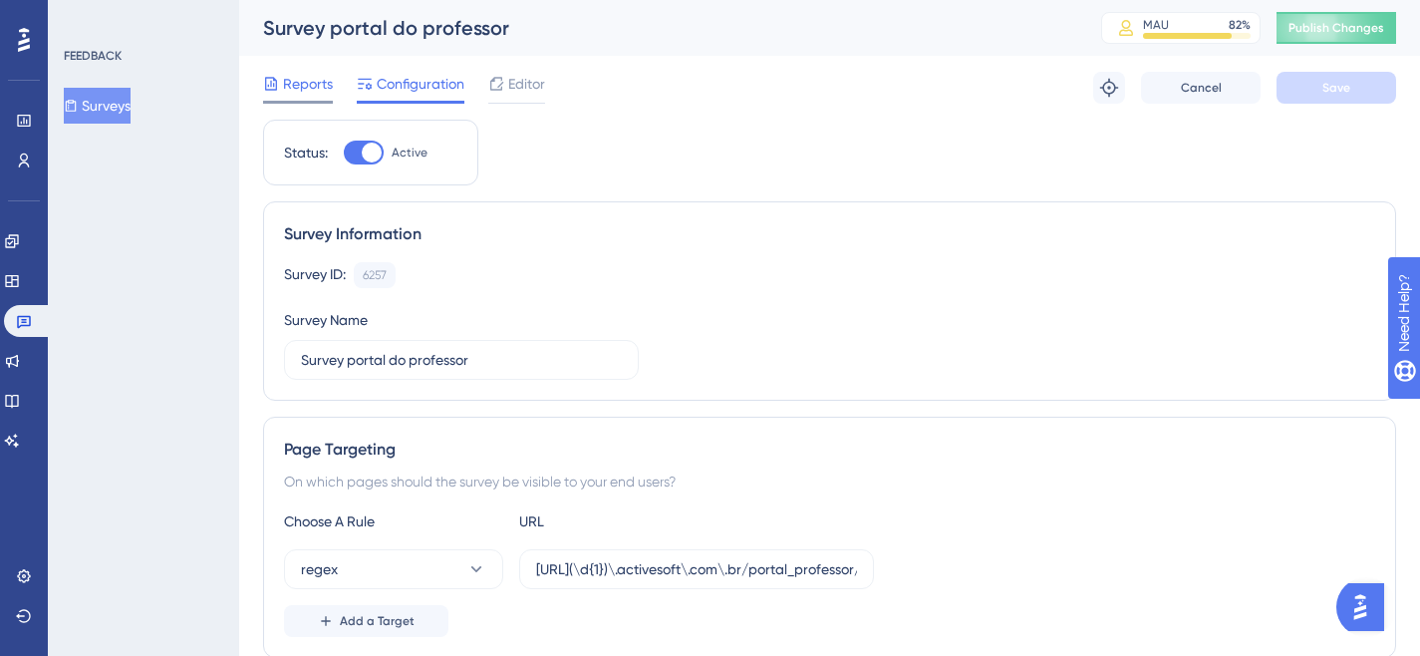
click at [294, 84] on span "Reports" at bounding box center [308, 84] width 50 height 24
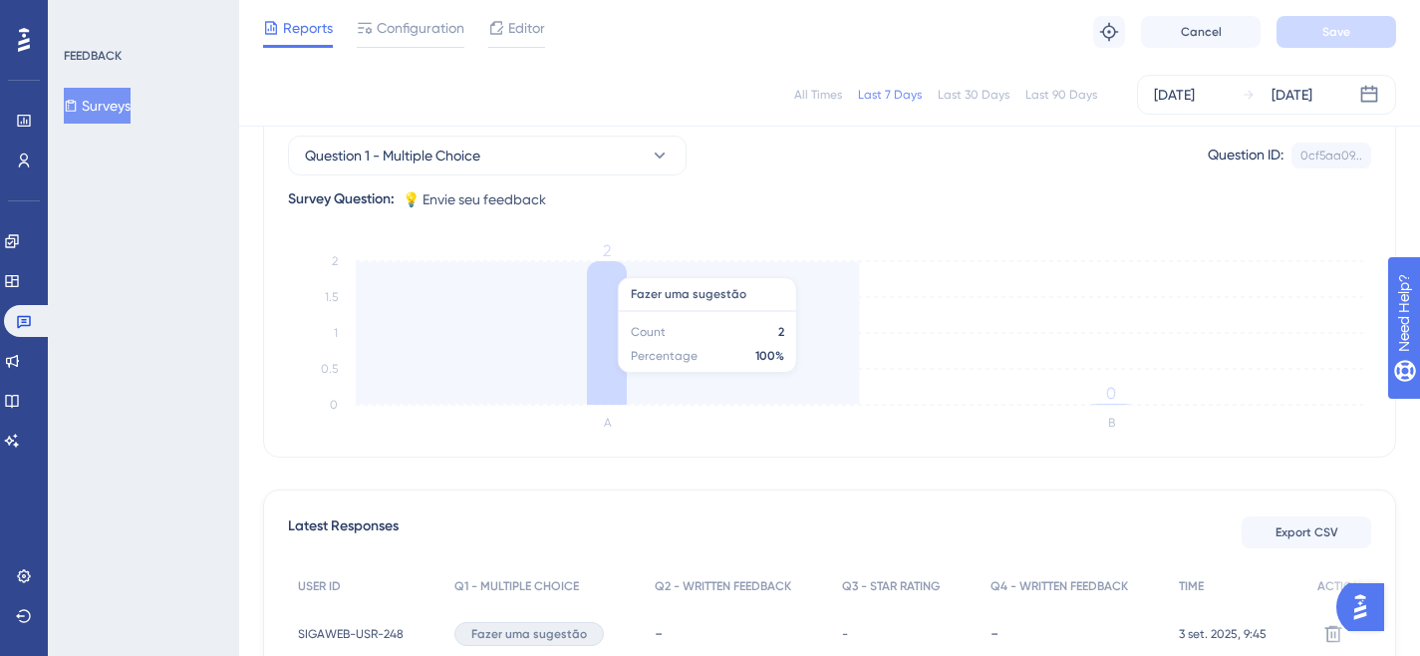
scroll to position [439, 0]
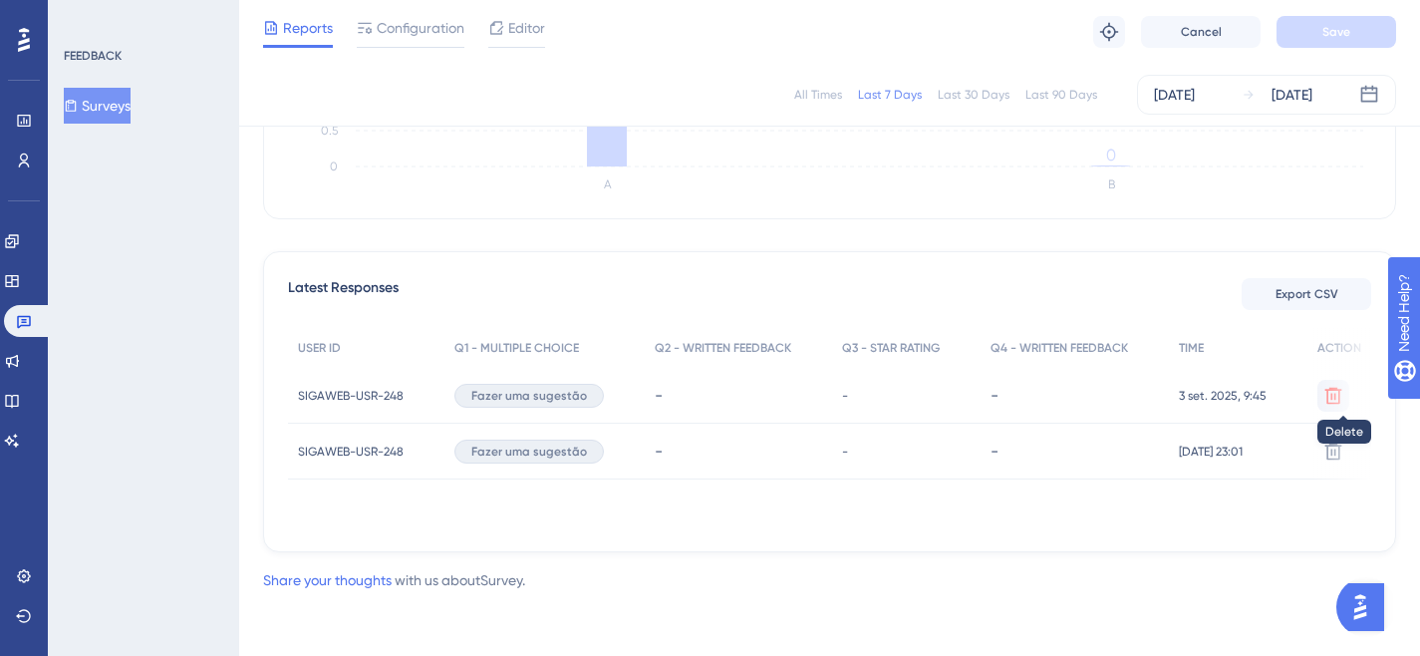
click at [1333, 394] on icon at bounding box center [1334, 395] width 17 height 17
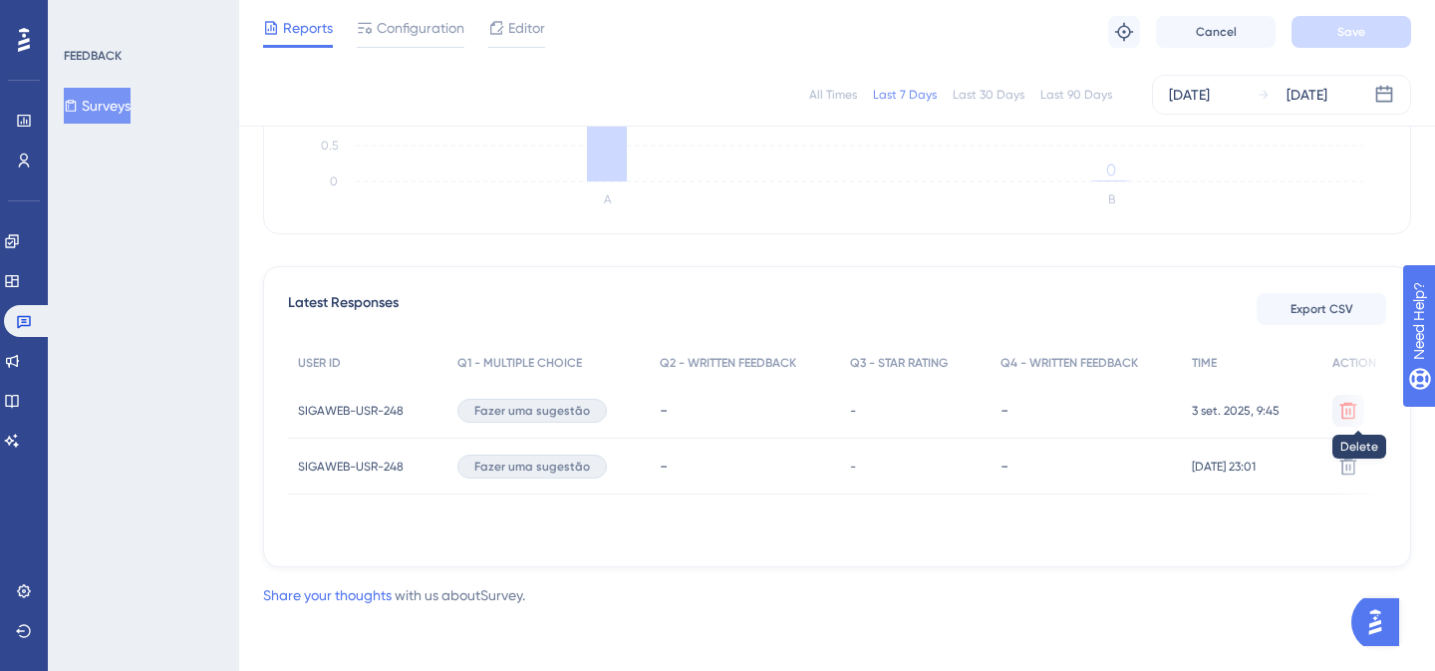
scroll to position [4805, 0]
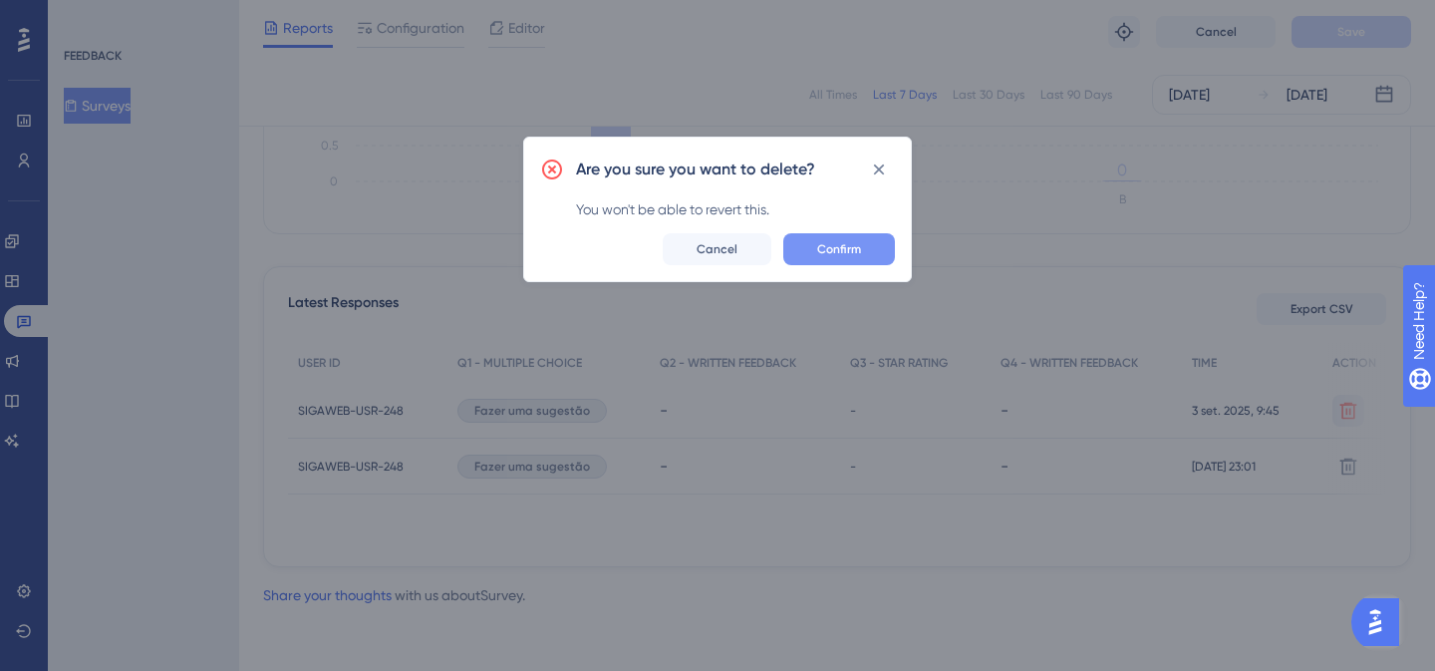
click at [845, 245] on span "Confirm" at bounding box center [839, 249] width 44 height 16
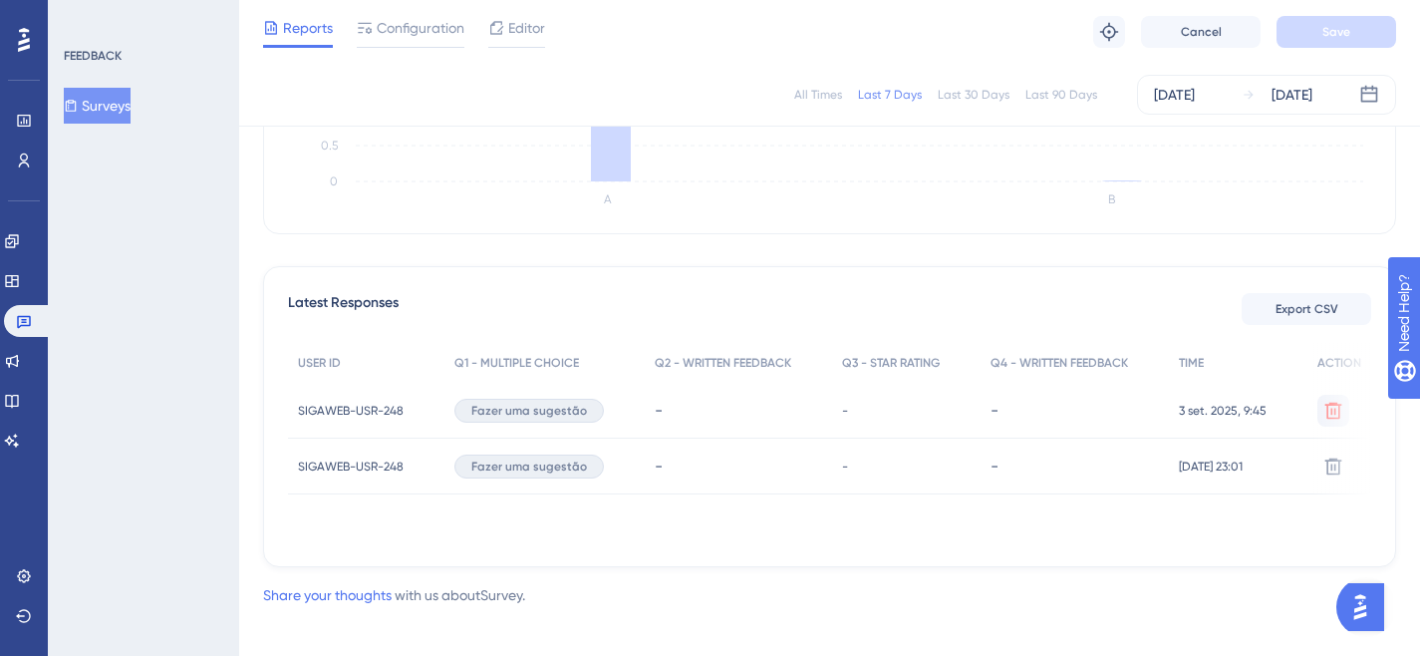
scroll to position [4819, 0]
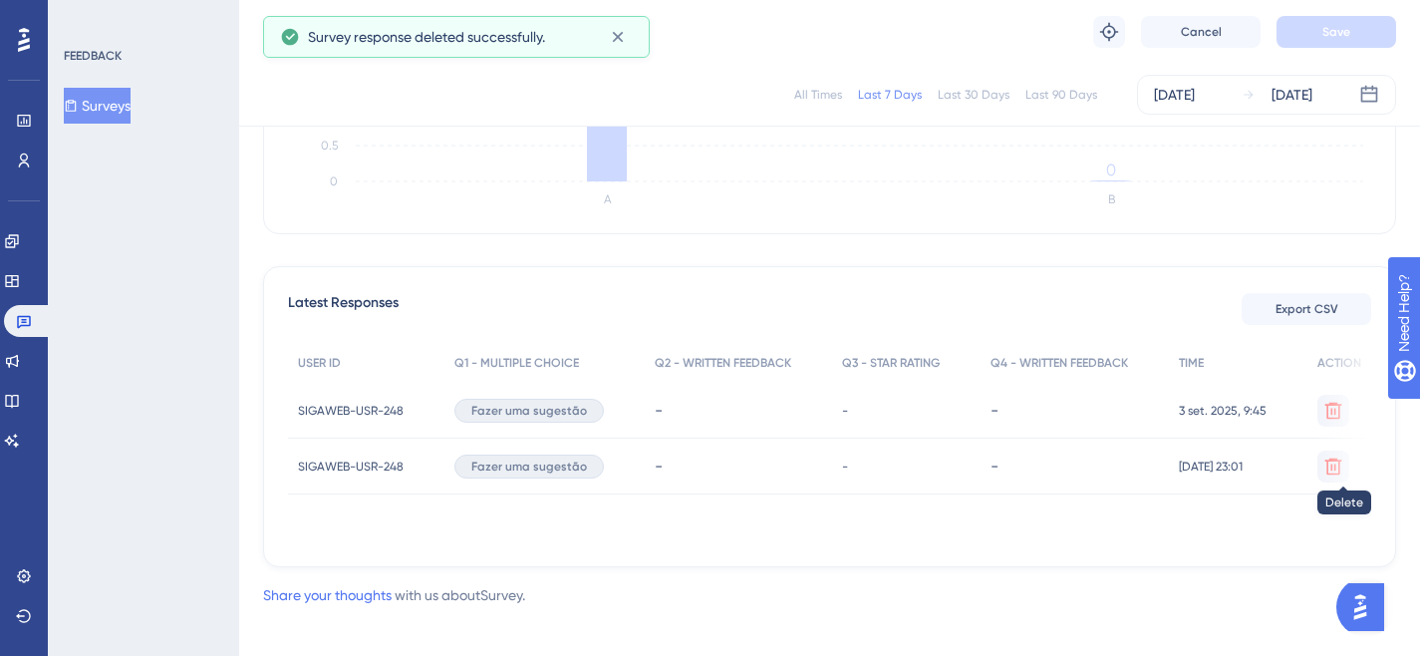
click at [1332, 464] on icon at bounding box center [1334, 467] width 20 height 20
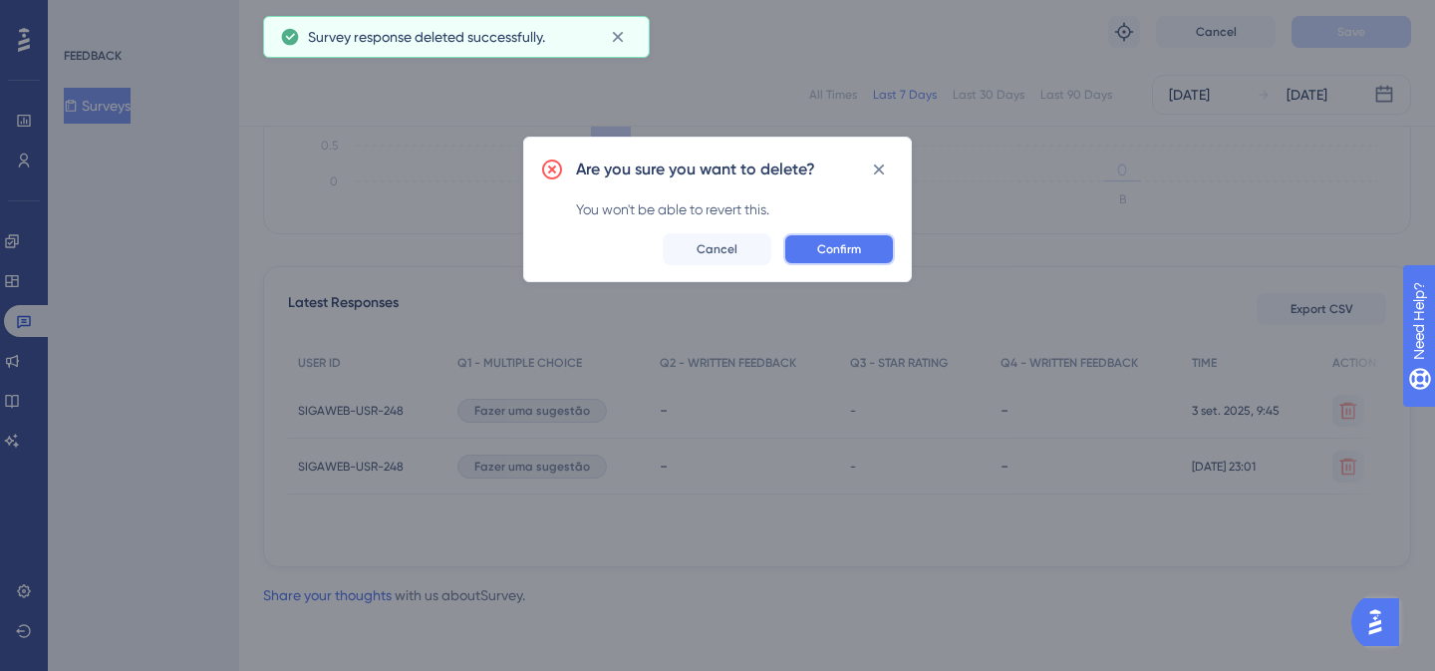
click at [849, 249] on span "Confirm" at bounding box center [839, 249] width 44 height 16
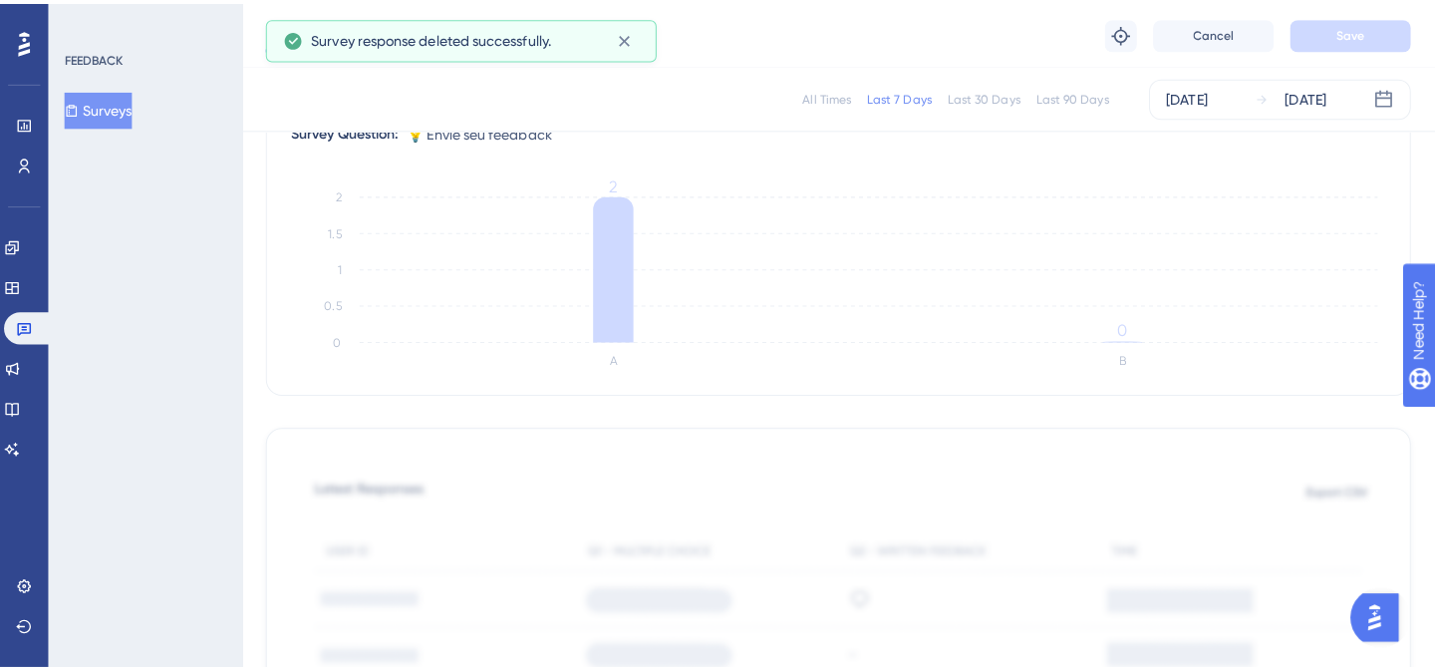
scroll to position [0, 0]
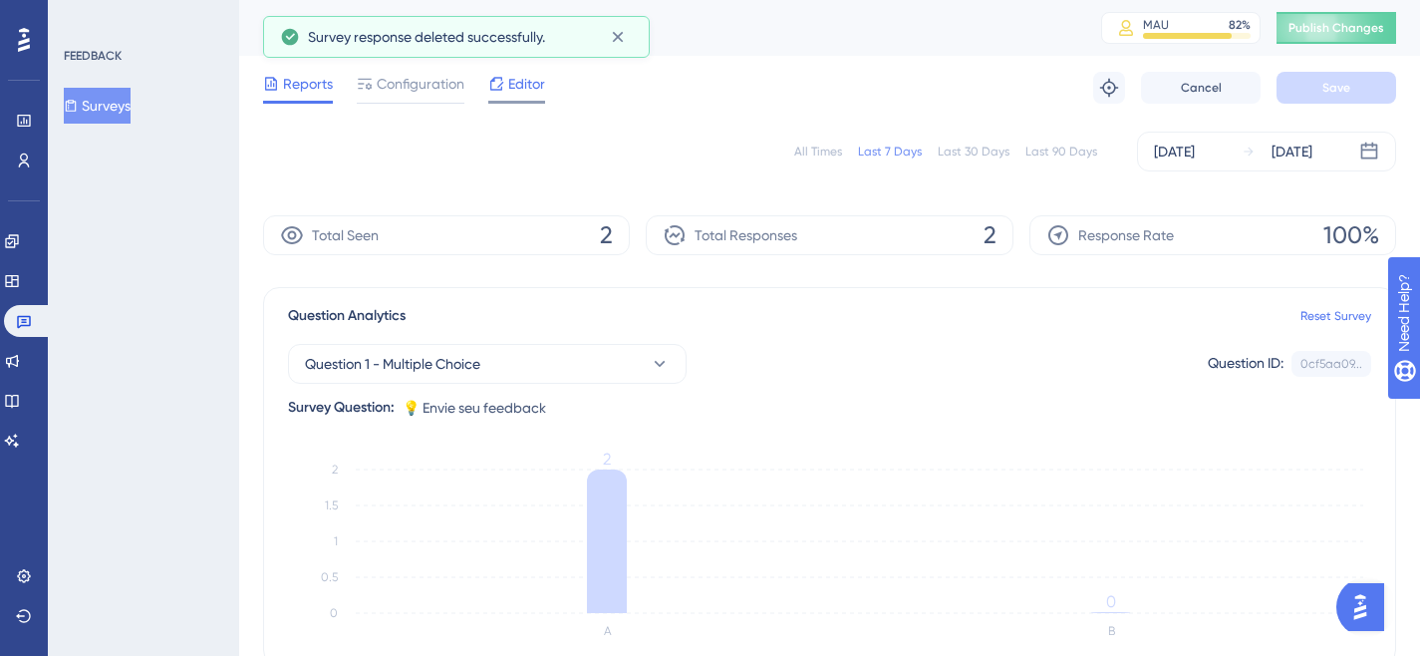
click at [508, 80] on span "Editor" at bounding box center [526, 84] width 37 height 24
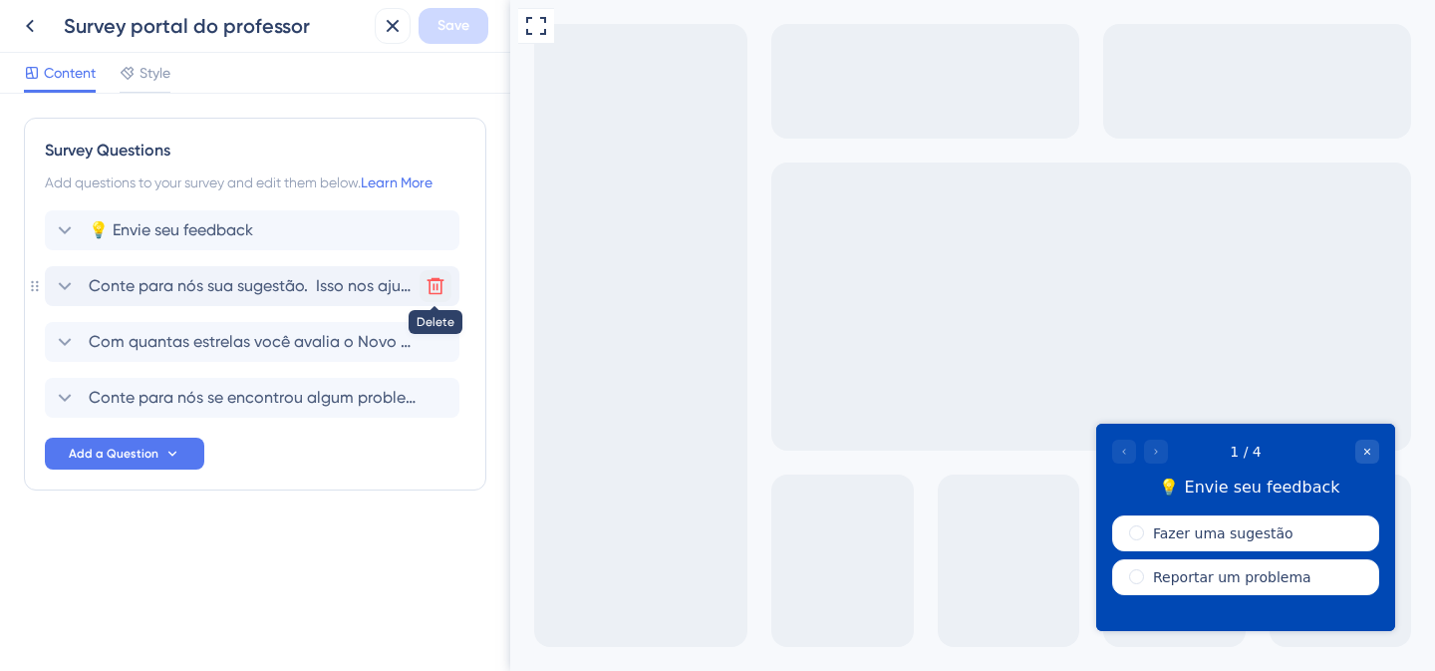
click at [436, 290] on icon at bounding box center [436, 286] width 20 height 20
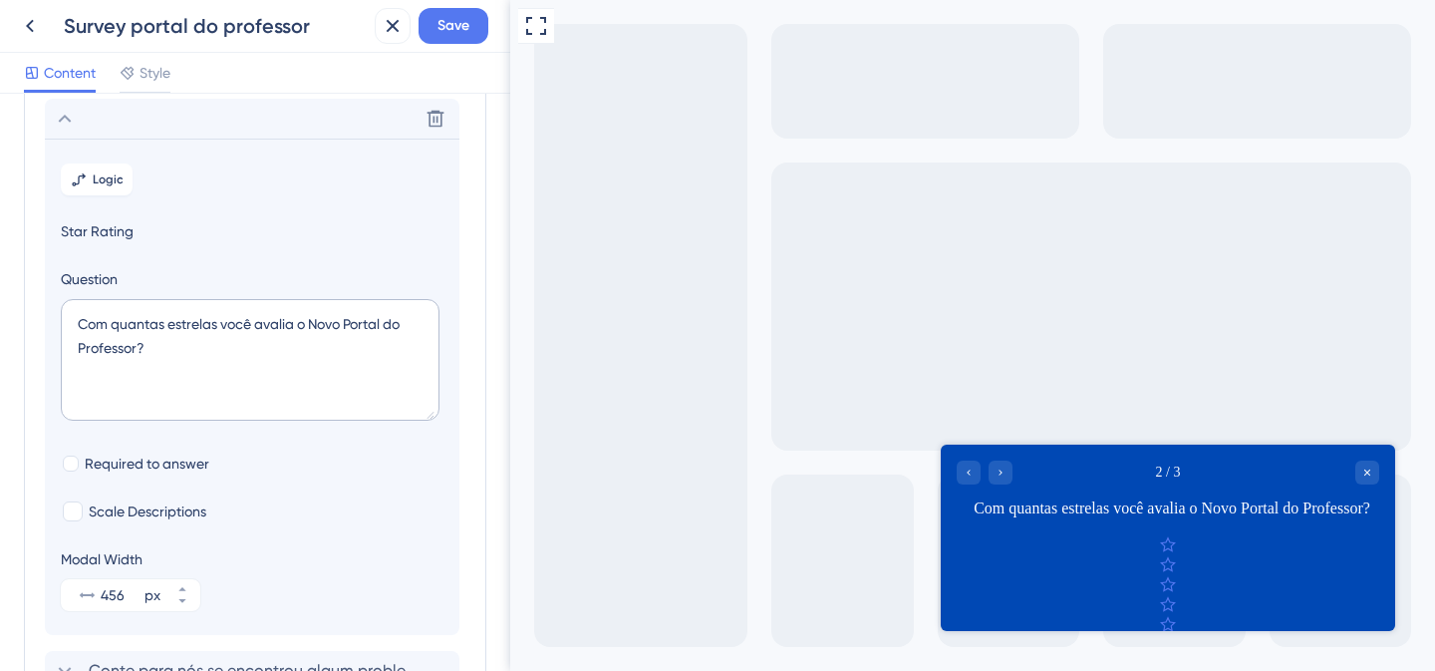
scroll to position [172, 0]
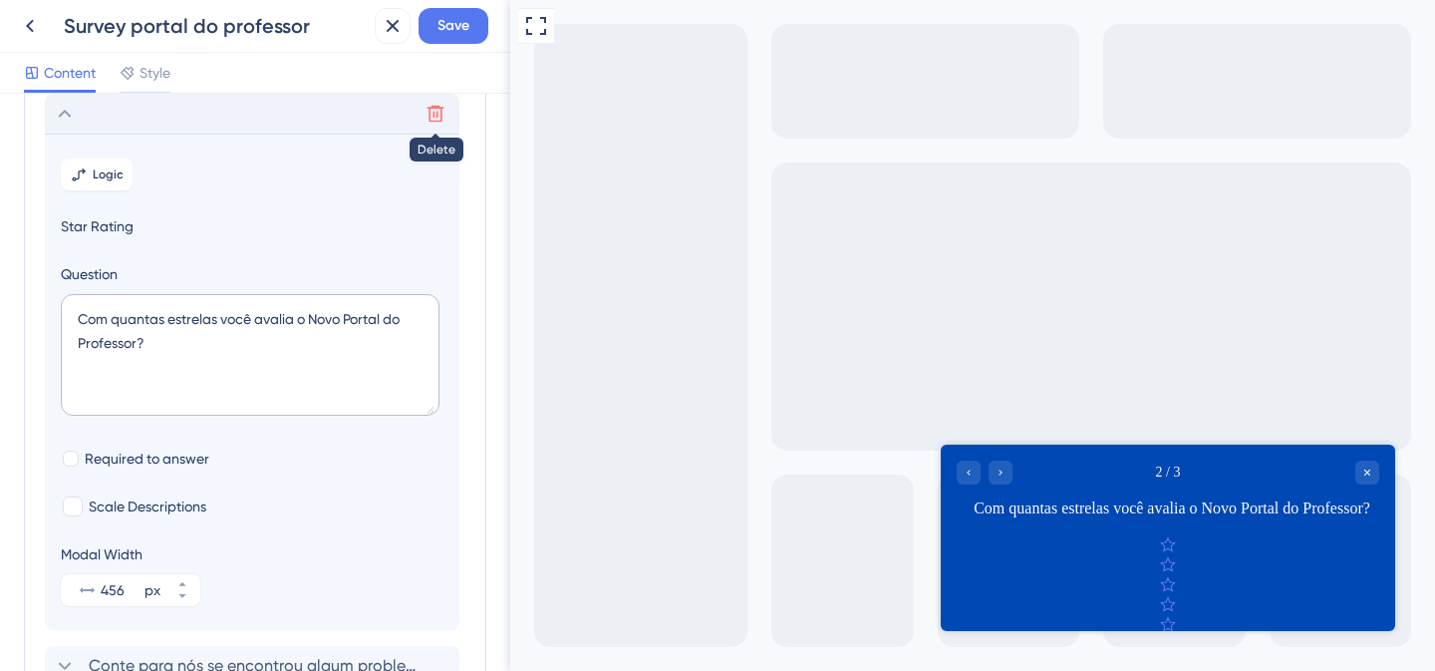
click at [440, 116] on icon at bounding box center [436, 114] width 20 height 20
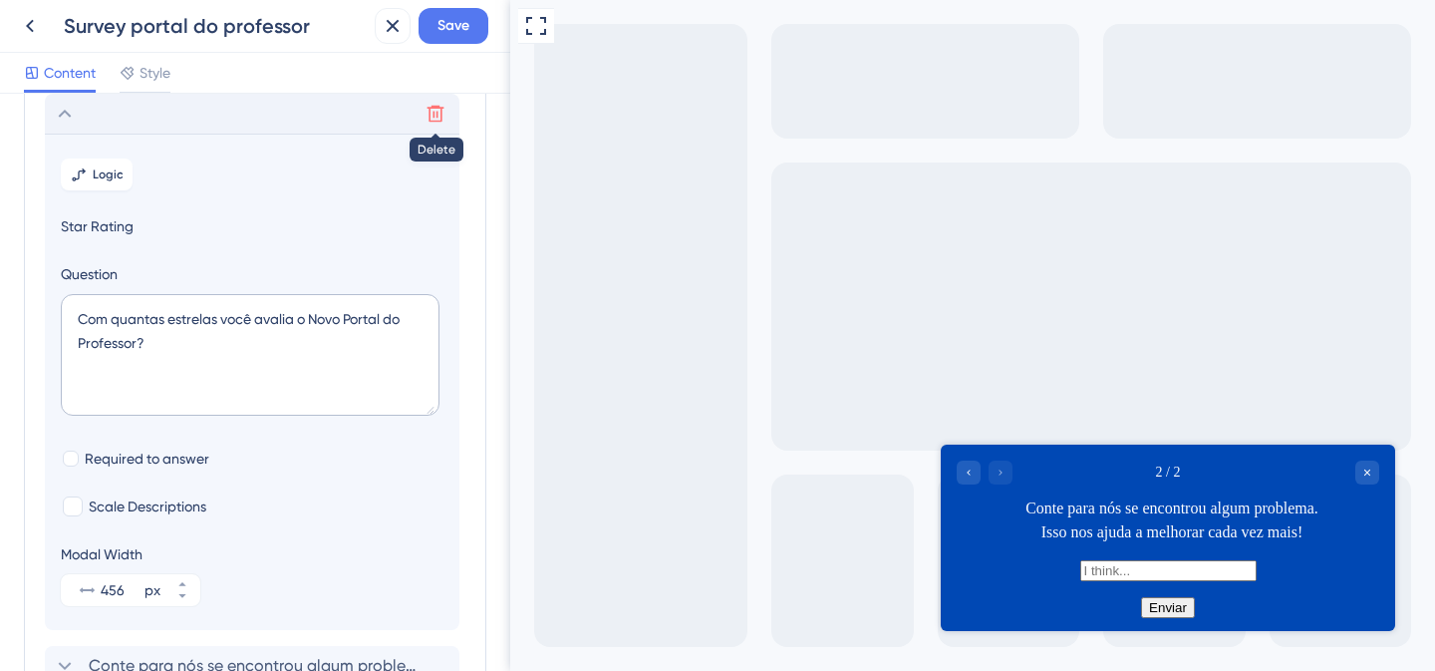
scroll to position [0, 0]
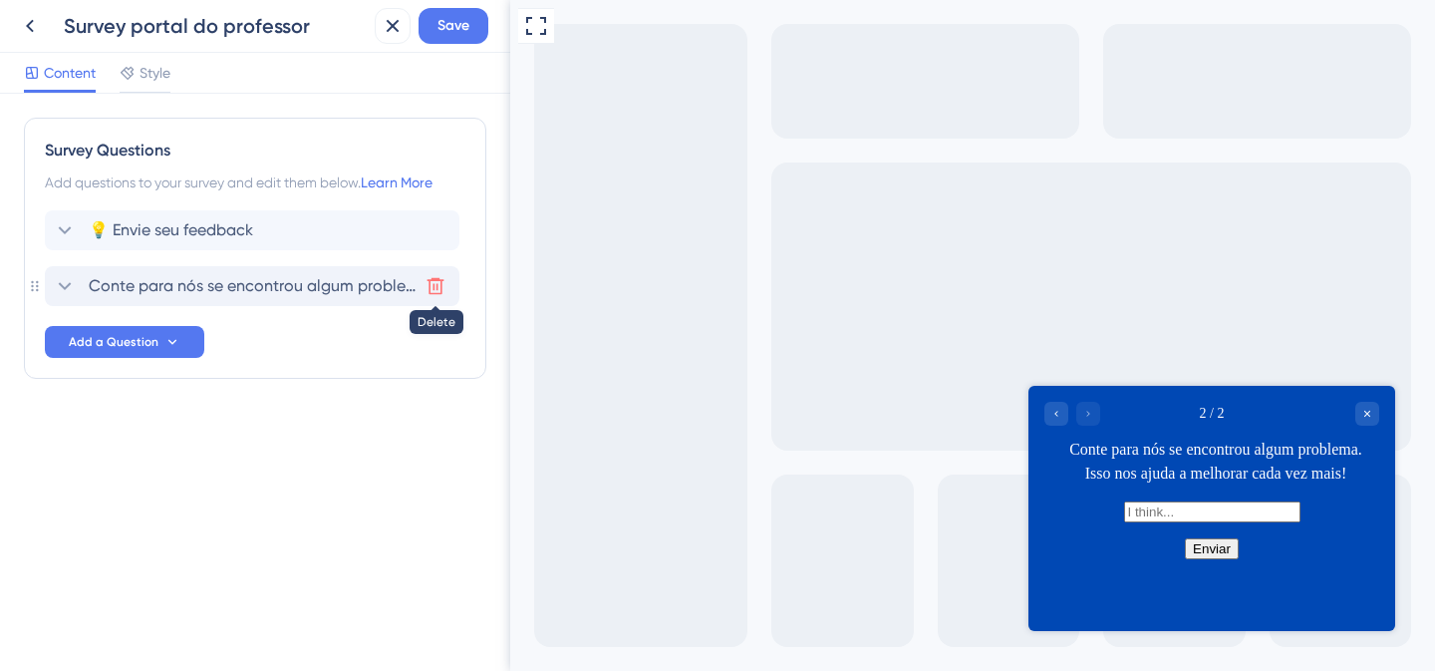
click at [432, 289] on icon at bounding box center [436, 286] width 20 height 20
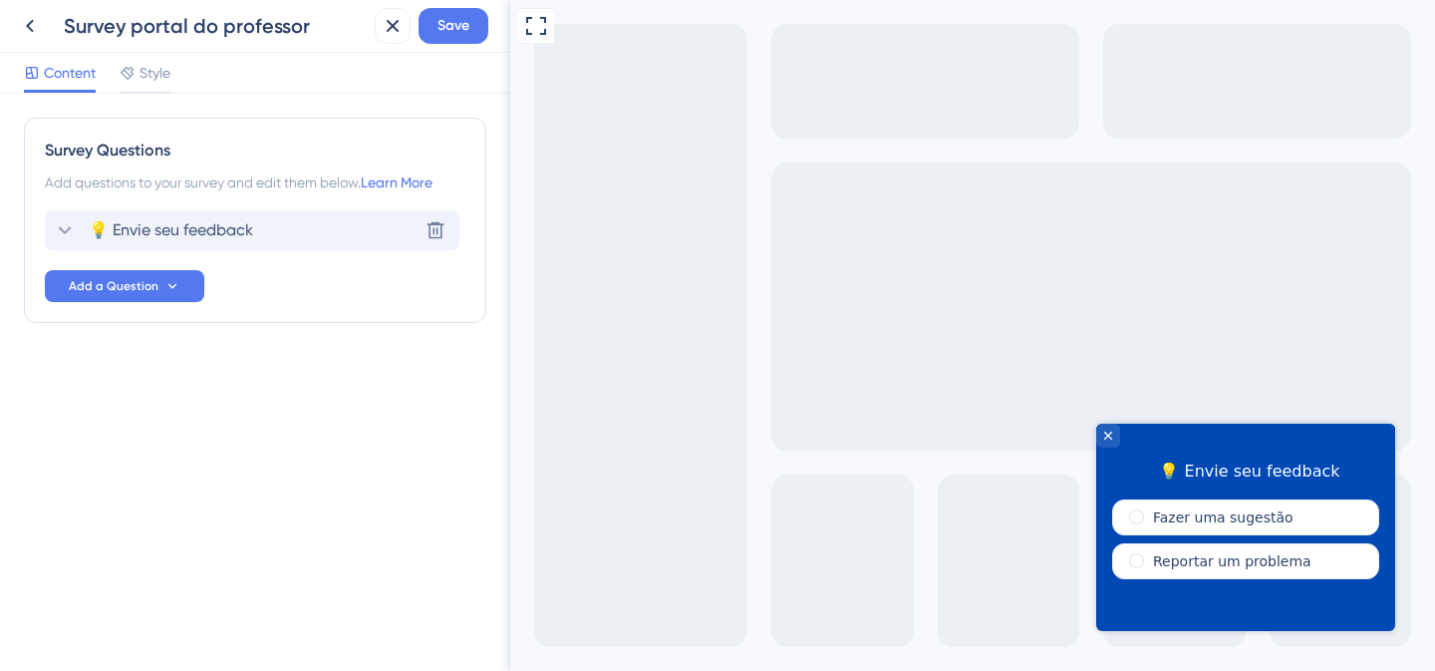
click at [205, 232] on span "💡 Envie seu feedback" at bounding box center [171, 230] width 164 height 24
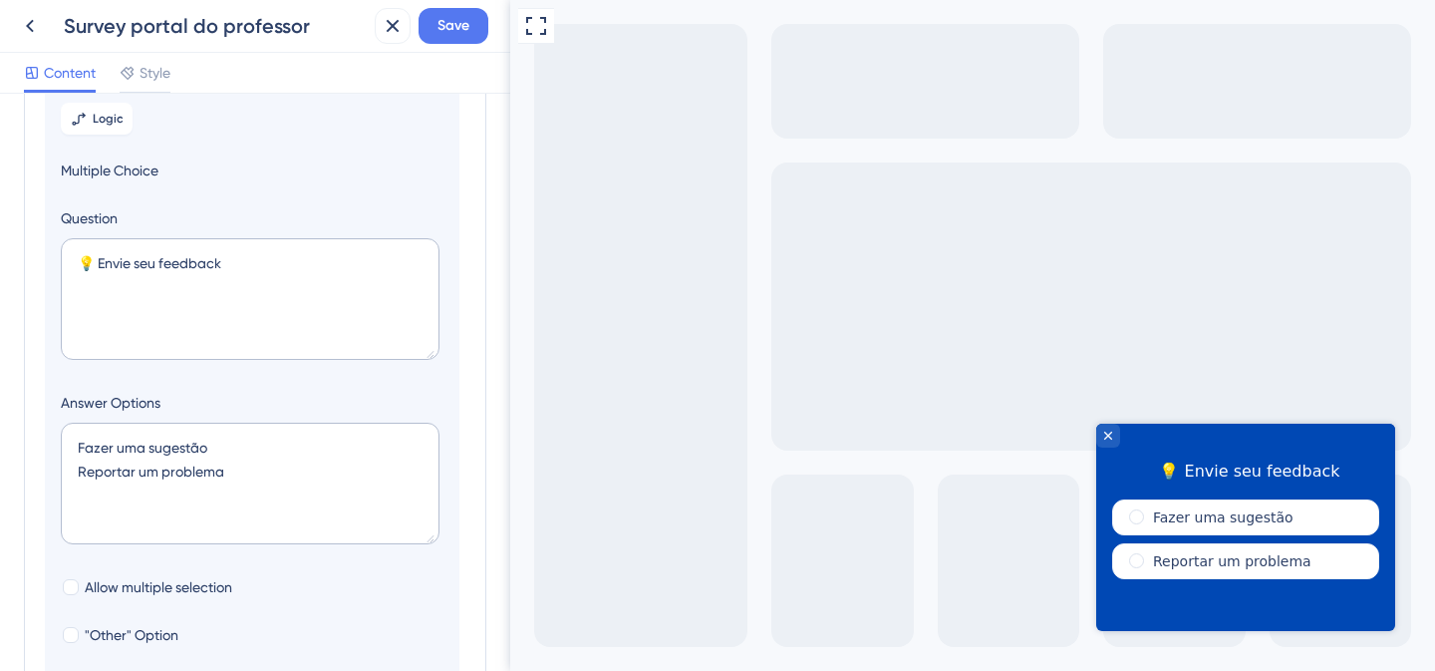
scroll to position [485, 0]
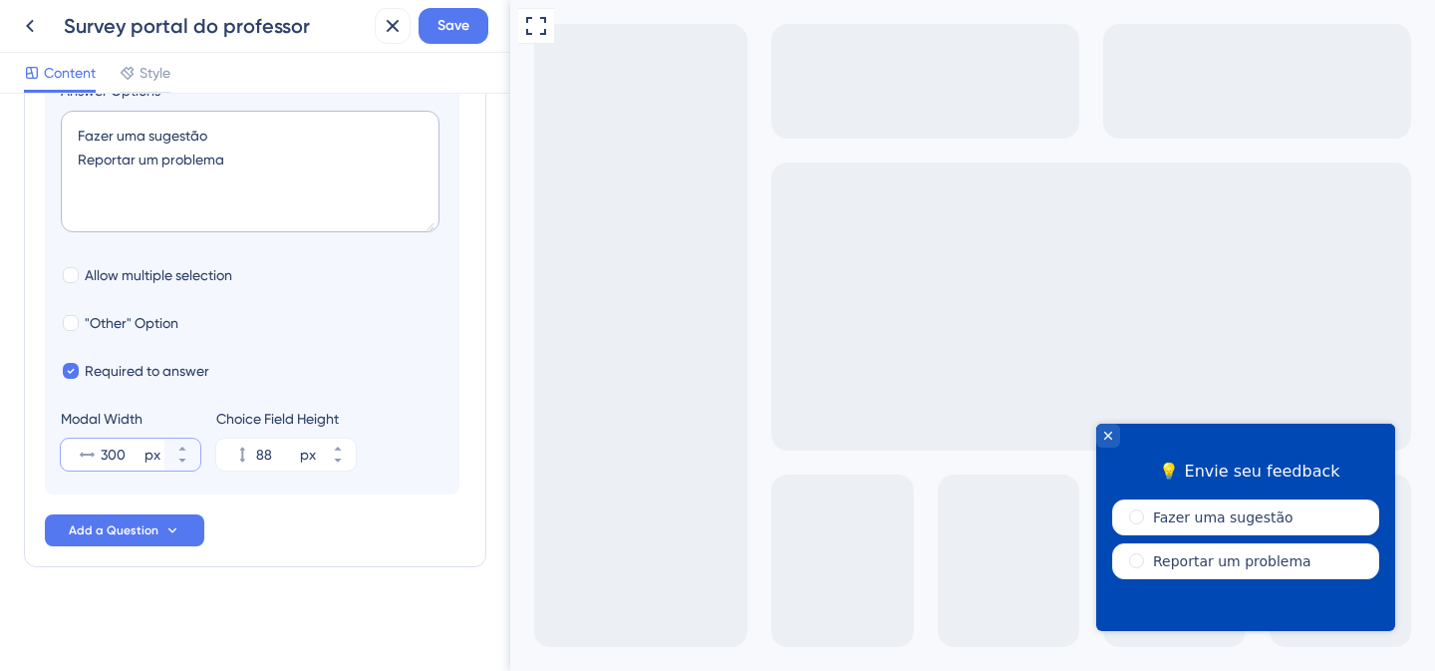
click at [122, 450] on input "300" at bounding box center [121, 455] width 40 height 24
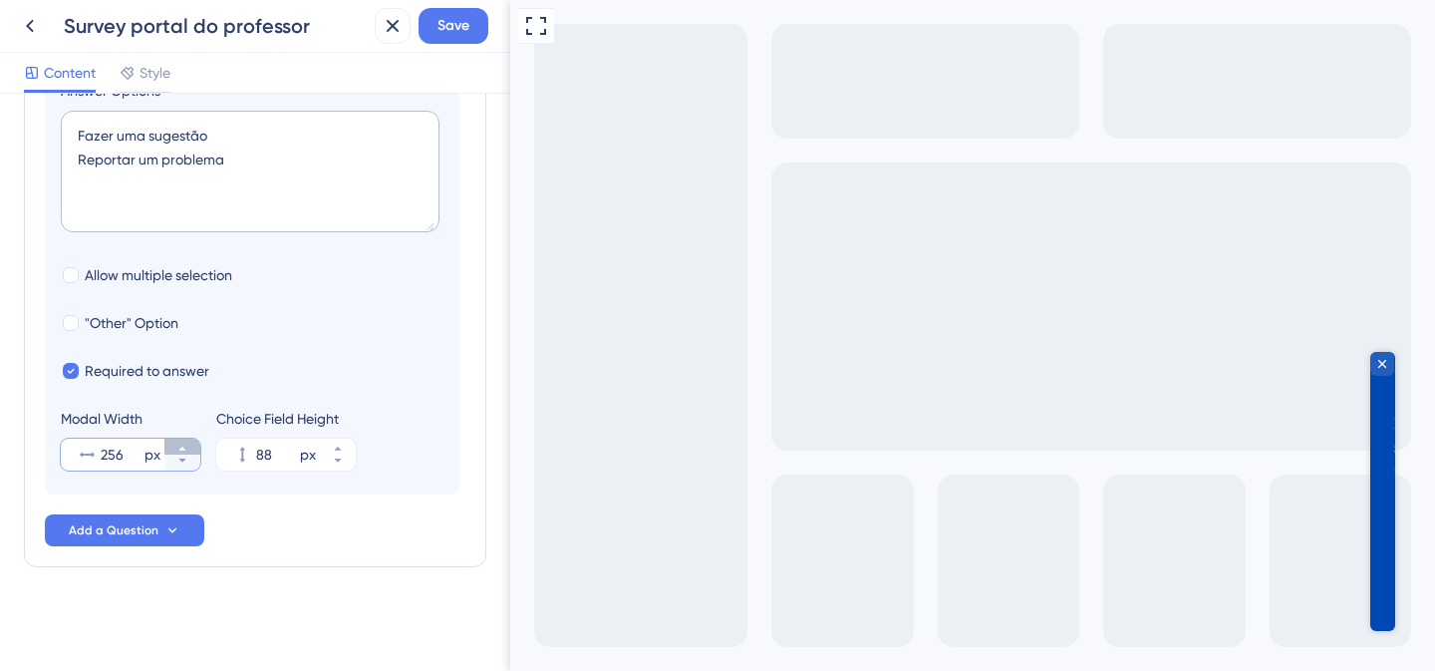
click at [182, 450] on icon at bounding box center [181, 449] width 7 height 4
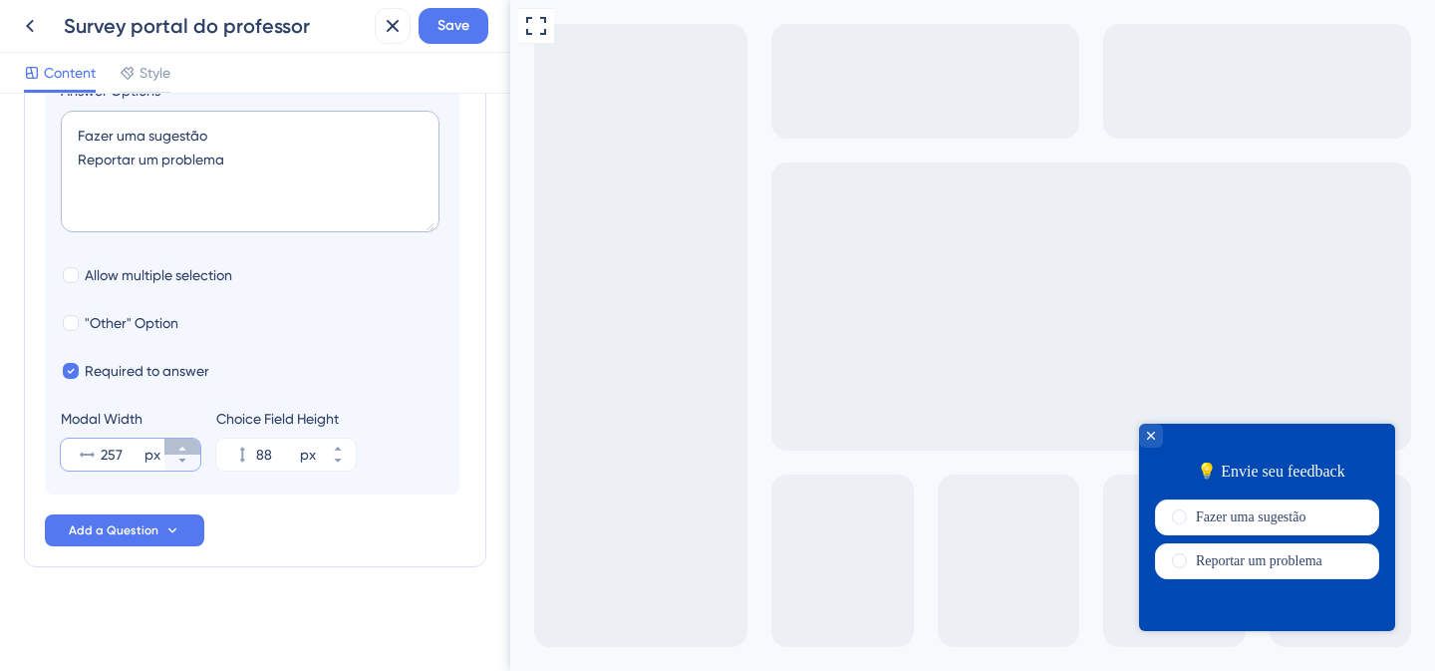
click at [174, 448] on button "257 px" at bounding box center [182, 447] width 36 height 16
click at [174, 448] on button "258 px" at bounding box center [182, 447] width 36 height 16
click at [174, 448] on button "259 px" at bounding box center [182, 447] width 36 height 16
click at [174, 448] on button "260 px" at bounding box center [182, 447] width 36 height 16
click at [174, 448] on button "261 px" at bounding box center [182, 447] width 36 height 16
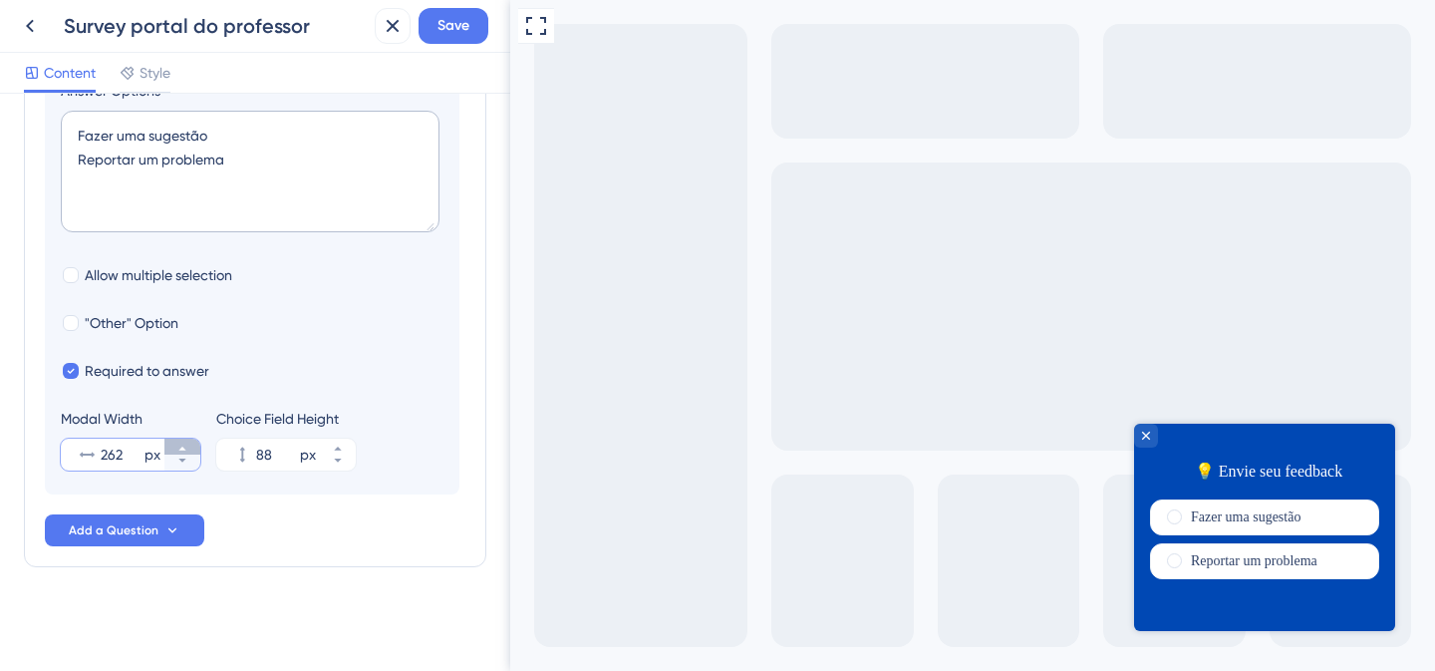
click at [174, 448] on button "262 px" at bounding box center [182, 447] width 36 height 16
click at [174, 448] on button "263 px" at bounding box center [182, 447] width 36 height 16
click at [174, 448] on button "264 px" at bounding box center [182, 447] width 36 height 16
click at [174, 448] on button "265 px" at bounding box center [182, 447] width 36 height 16
click at [174, 448] on button "266 px" at bounding box center [182, 447] width 36 height 16
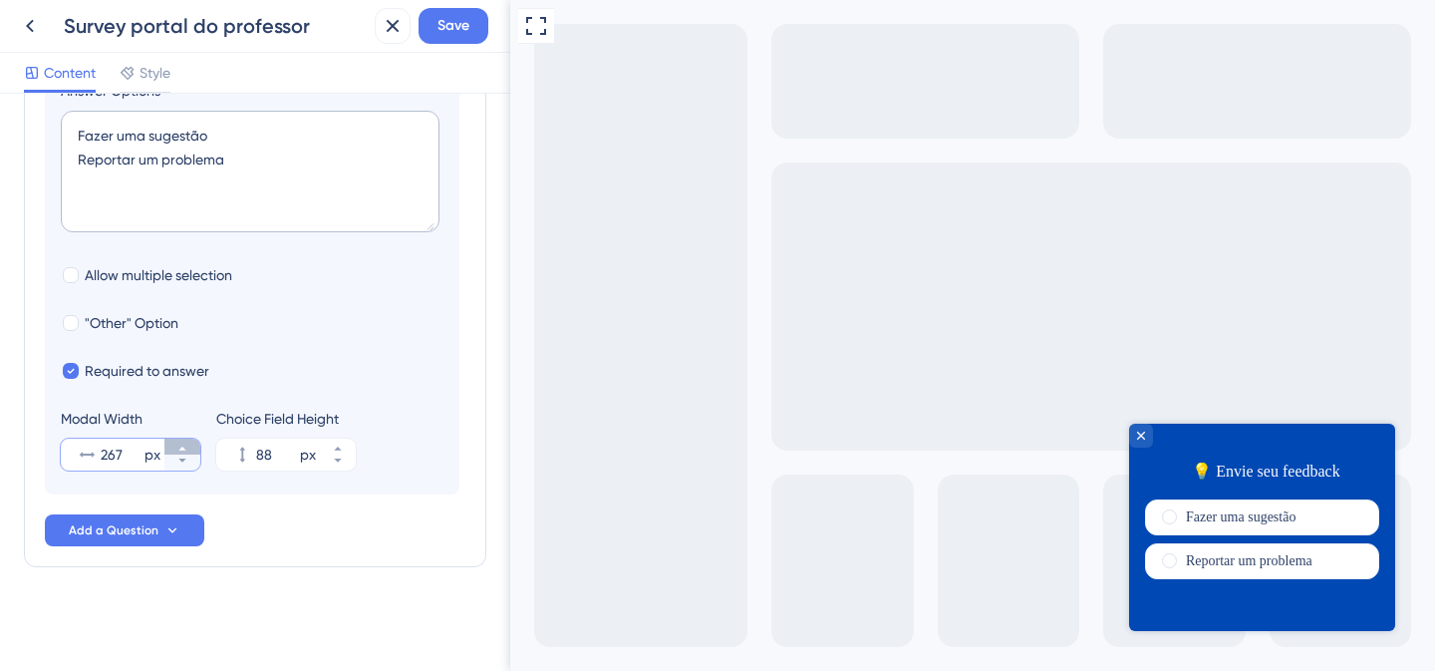
click at [174, 448] on button "267 px" at bounding box center [182, 447] width 36 height 16
click at [174, 448] on button "268 px" at bounding box center [182, 447] width 36 height 16
click at [174, 448] on button "269 px" at bounding box center [182, 447] width 36 height 16
click at [174, 448] on button "270 px" at bounding box center [182, 447] width 36 height 16
click at [174, 448] on button "271 px" at bounding box center [182, 447] width 36 height 16
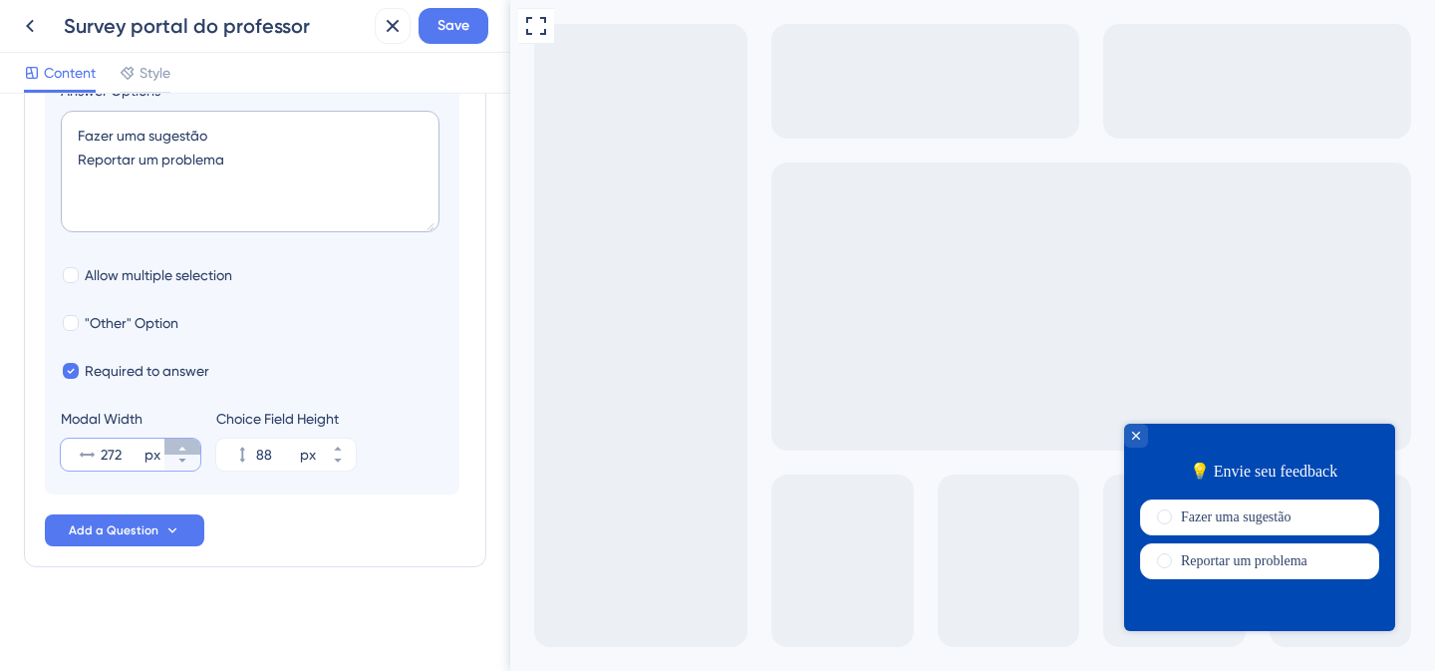
click at [174, 448] on button "272 px" at bounding box center [182, 447] width 36 height 16
click at [174, 448] on button "273 px" at bounding box center [182, 447] width 36 height 16
click at [174, 448] on button "274 px" at bounding box center [182, 447] width 36 height 16
click at [100, 452] on div "275 px" at bounding box center [113, 455] width 104 height 32
click at [101, 452] on input "275" at bounding box center [121, 455] width 40 height 24
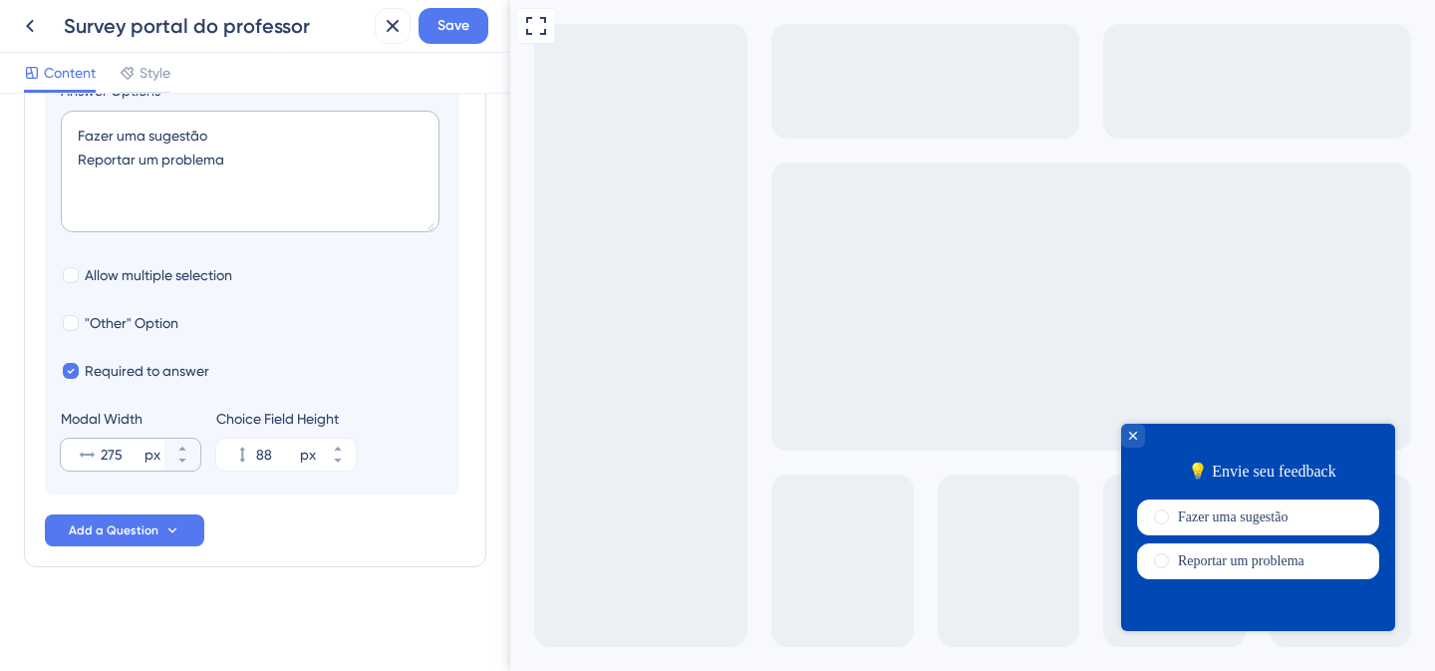
drag, startPoint x: 100, startPoint y: 452, endPoint x: 149, endPoint y: 458, distance: 49.2
click at [149, 458] on div "275 px" at bounding box center [113, 455] width 104 height 32
click at [141, 458] on input "275" at bounding box center [121, 455] width 40 height 24
click at [175, 447] on button "275 px" at bounding box center [182, 447] width 36 height 16
click at [175, 447] on button "276 px" at bounding box center [182, 447] width 36 height 16
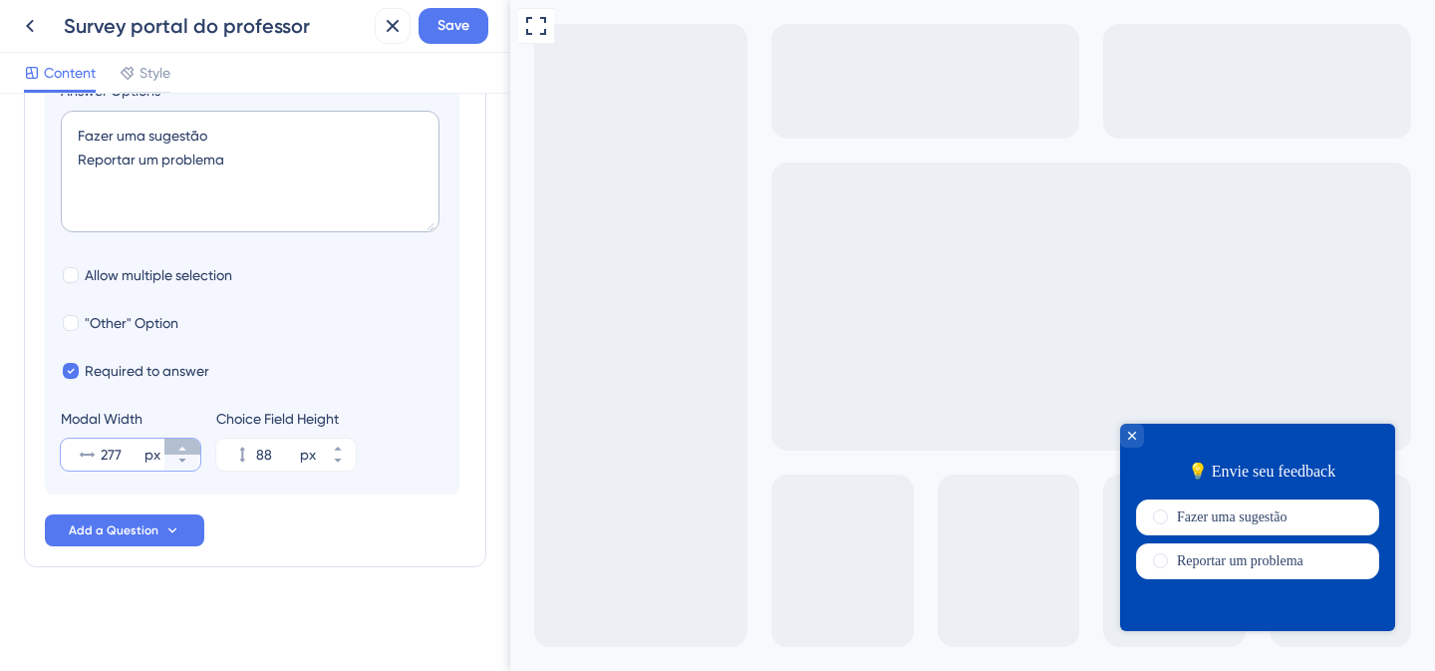
click at [176, 447] on button "277 px" at bounding box center [182, 447] width 36 height 16
click at [176, 447] on icon at bounding box center [182, 449] width 12 height 12
click at [176, 448] on icon at bounding box center [182, 449] width 12 height 12
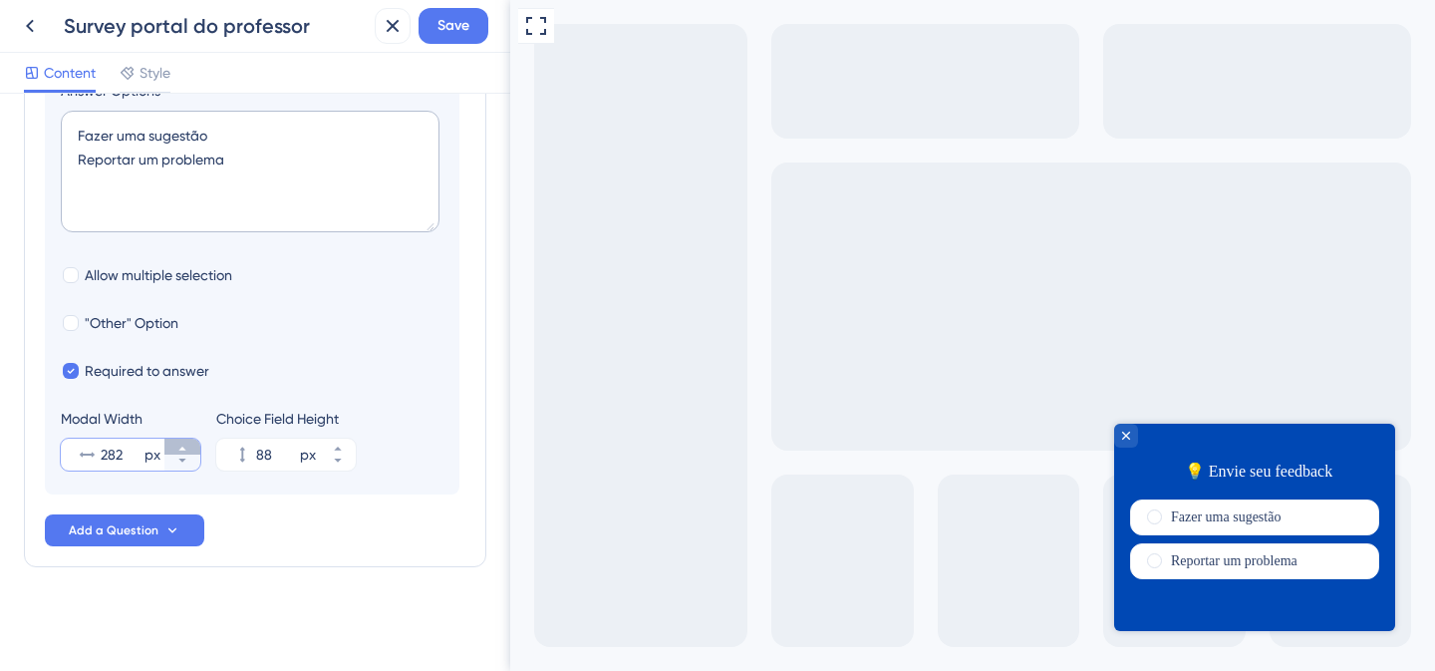
click at [176, 448] on icon at bounding box center [182, 449] width 12 height 12
click at [177, 448] on icon at bounding box center [182, 449] width 12 height 12
click at [177, 449] on icon at bounding box center [182, 449] width 12 height 12
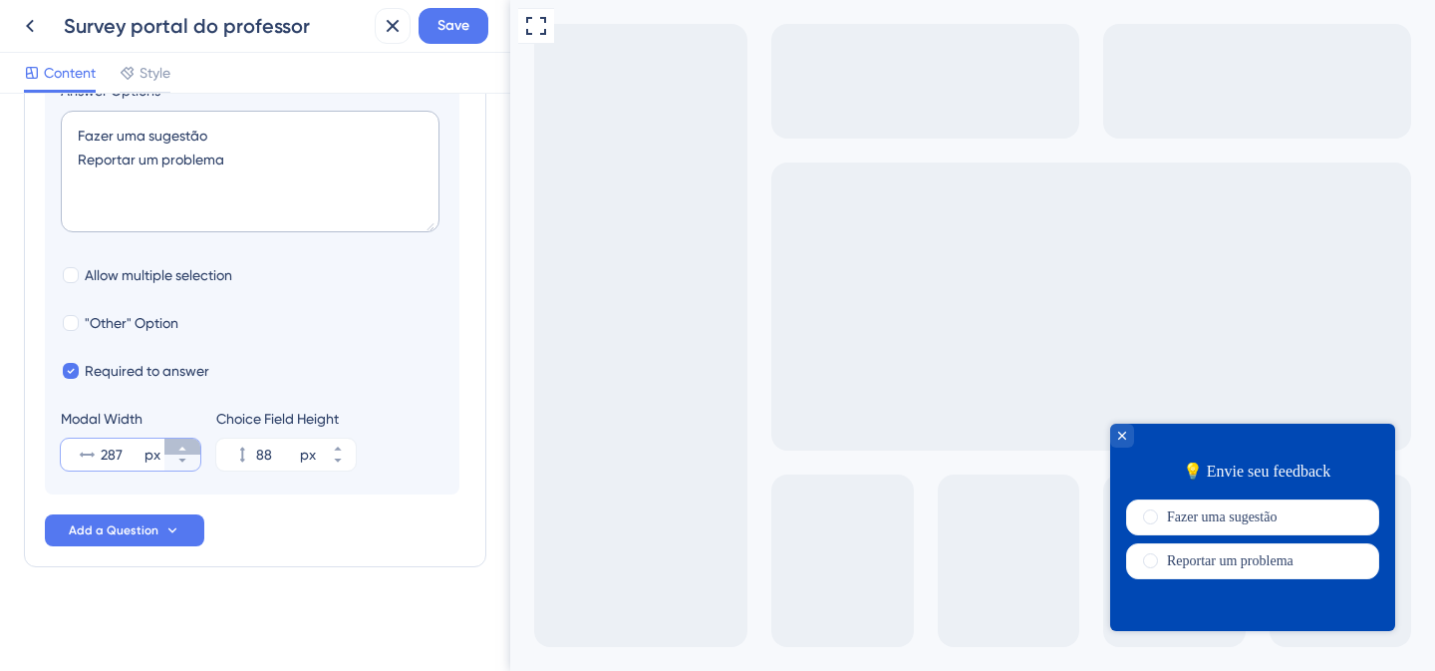
click at [177, 449] on icon at bounding box center [182, 449] width 12 height 12
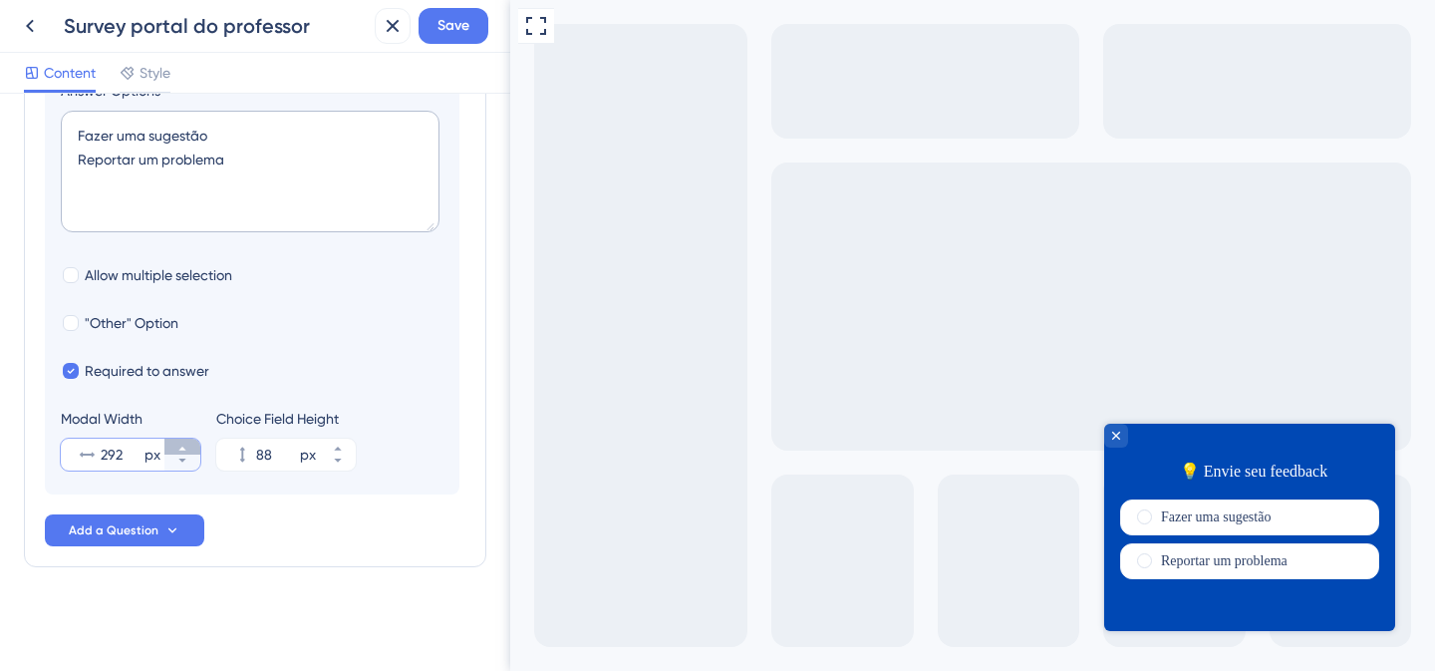
click at [177, 449] on icon at bounding box center [182, 449] width 12 height 12
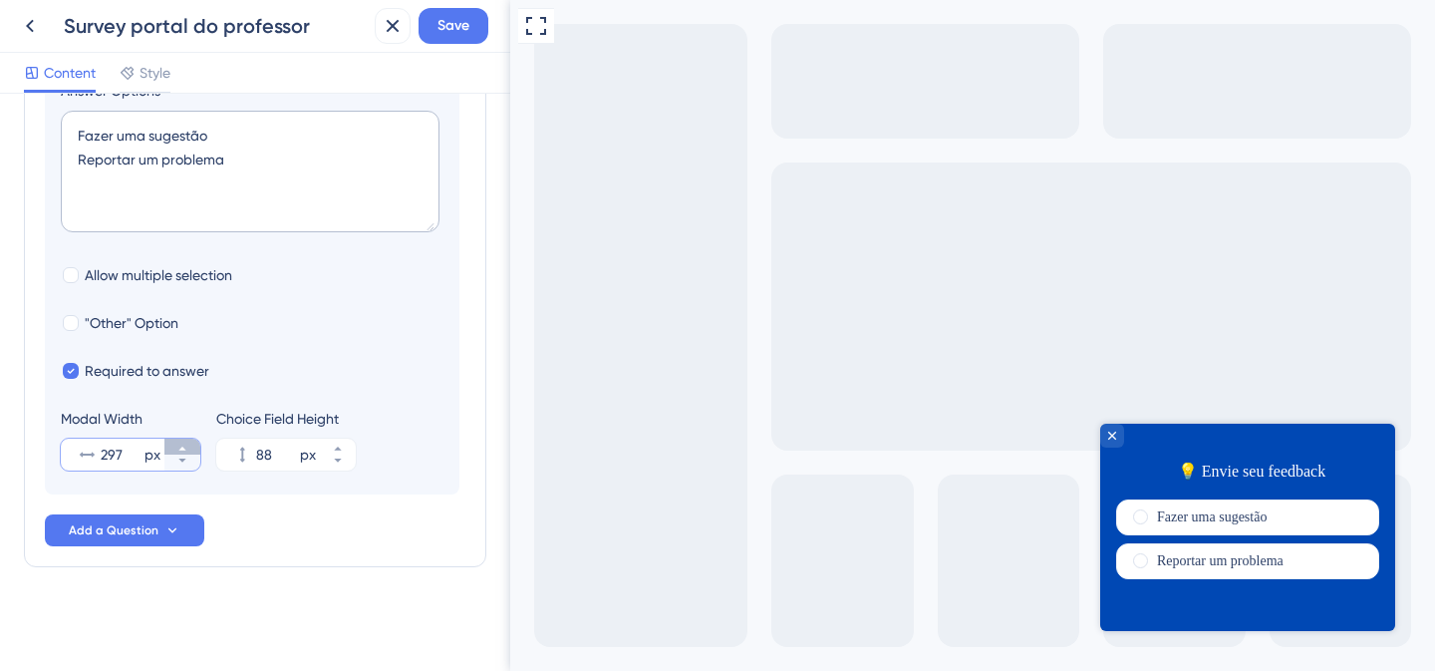
click at [177, 449] on icon at bounding box center [182, 449] width 12 height 12
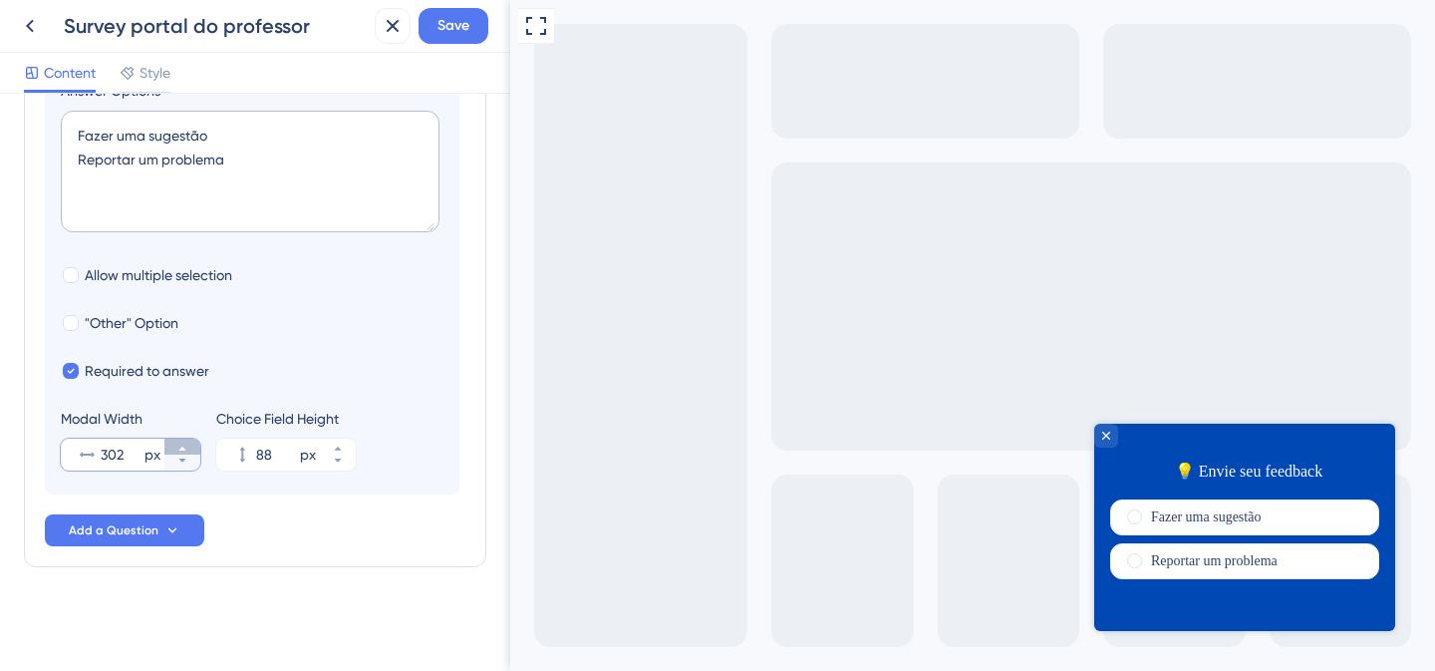
click at [177, 449] on icon at bounding box center [182, 449] width 12 height 12
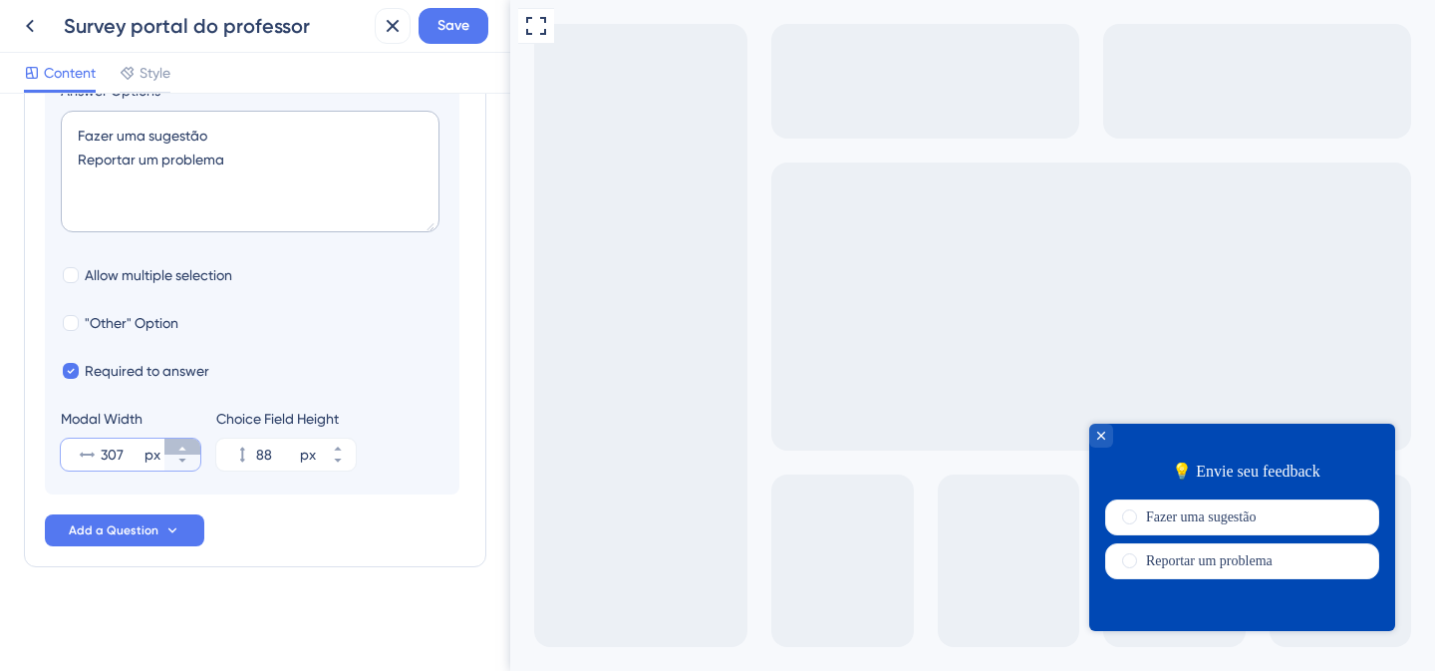
click at [177, 449] on icon at bounding box center [182, 449] width 12 height 12
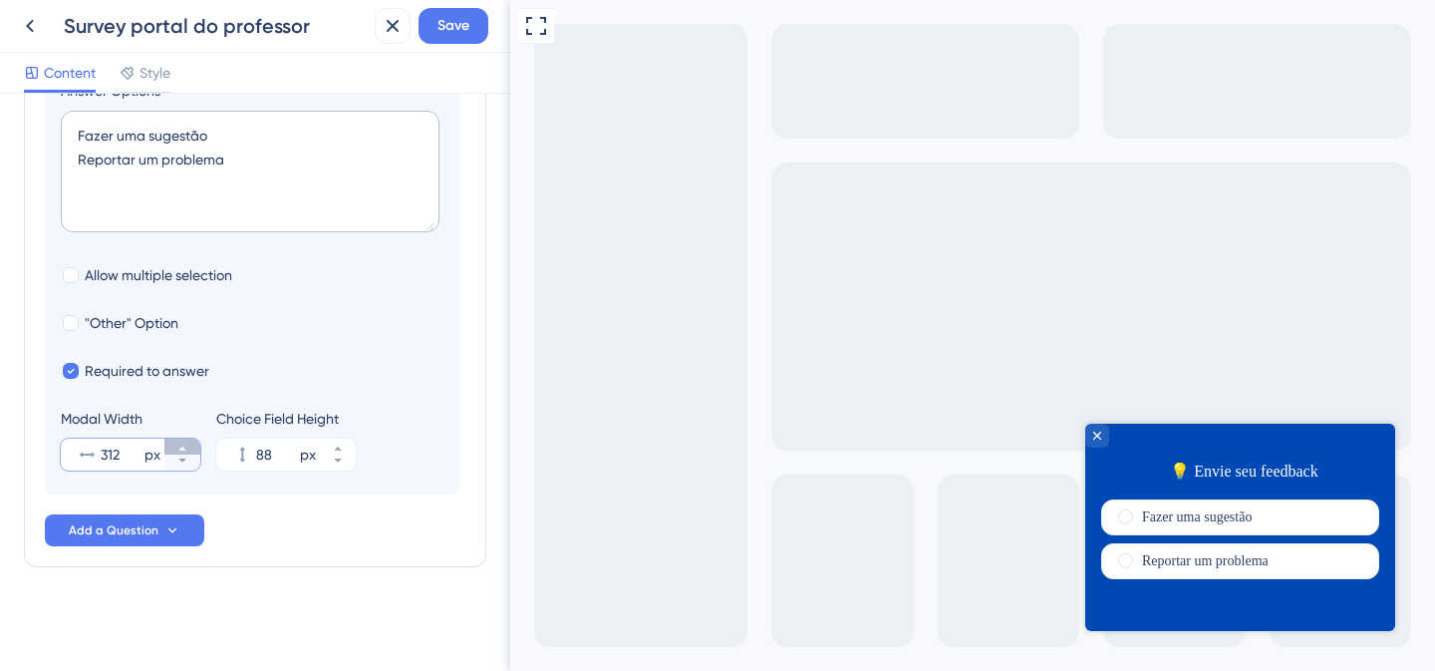
click at [177, 449] on icon at bounding box center [182, 449] width 12 height 12
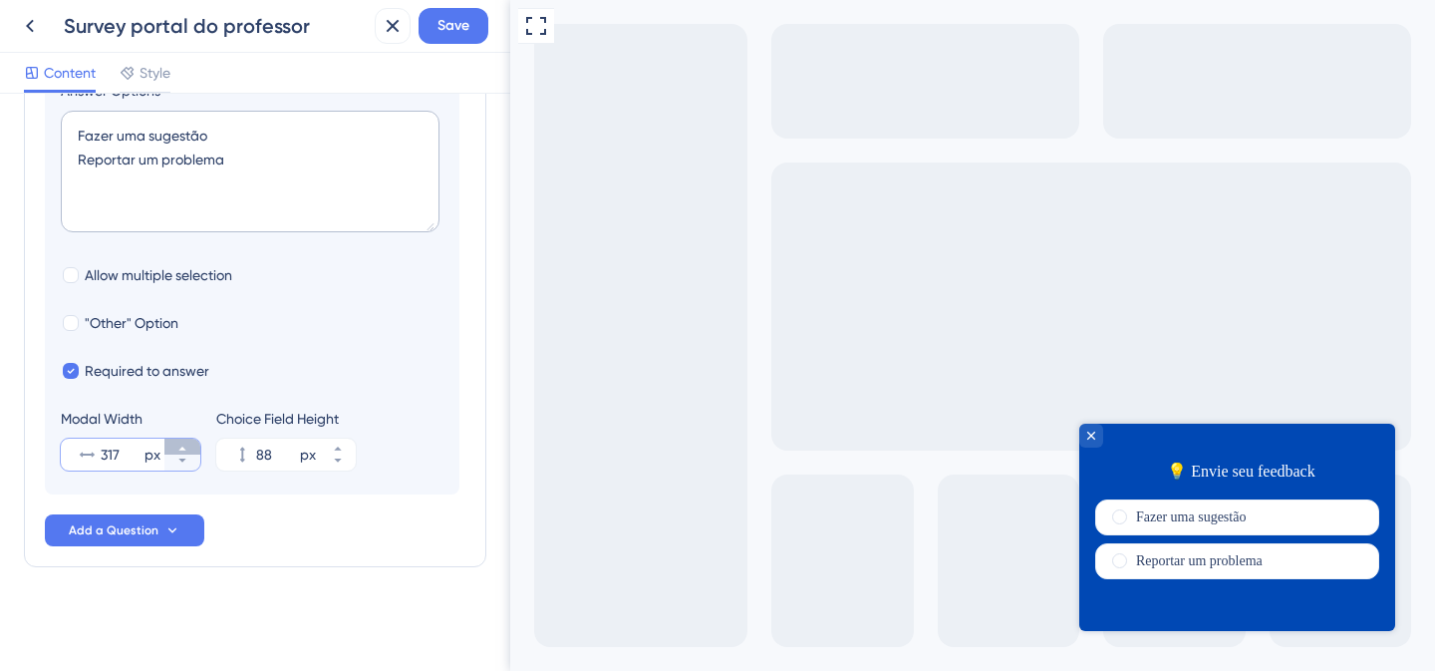
click at [177, 449] on icon at bounding box center [182, 449] width 12 height 12
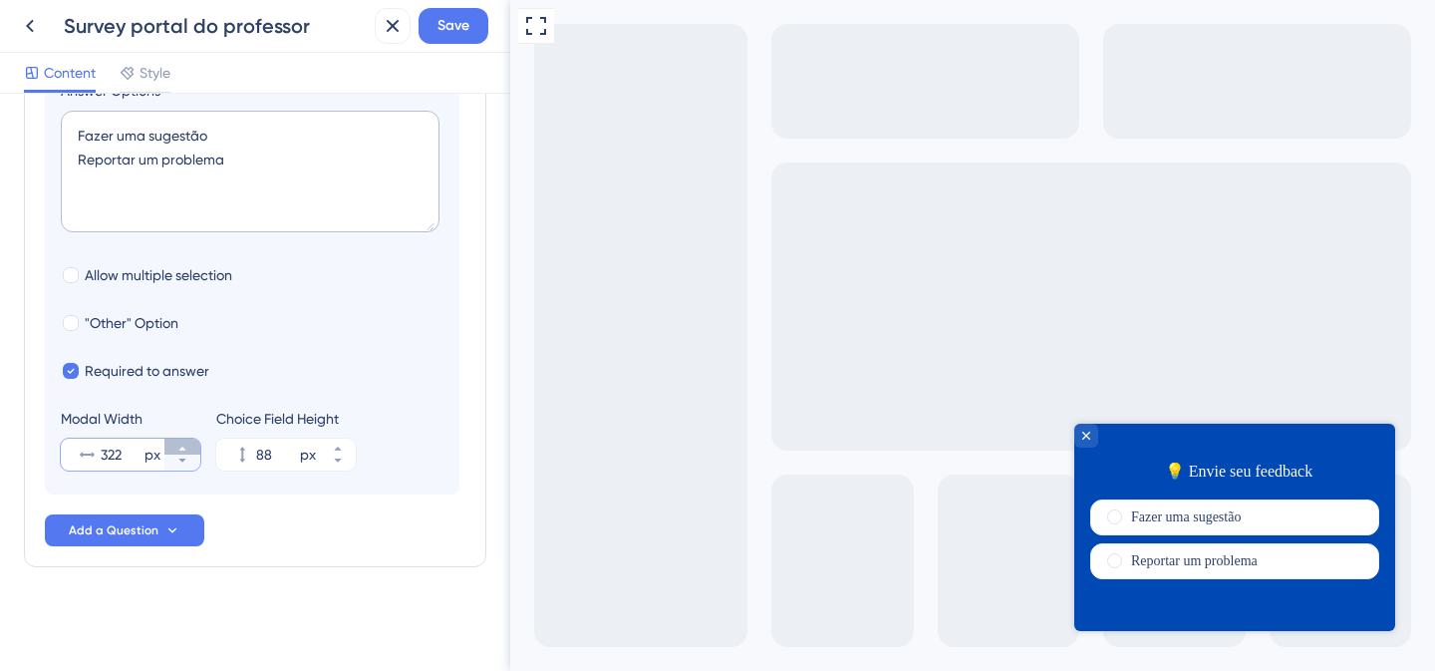
click at [177, 449] on icon at bounding box center [182, 449] width 12 height 12
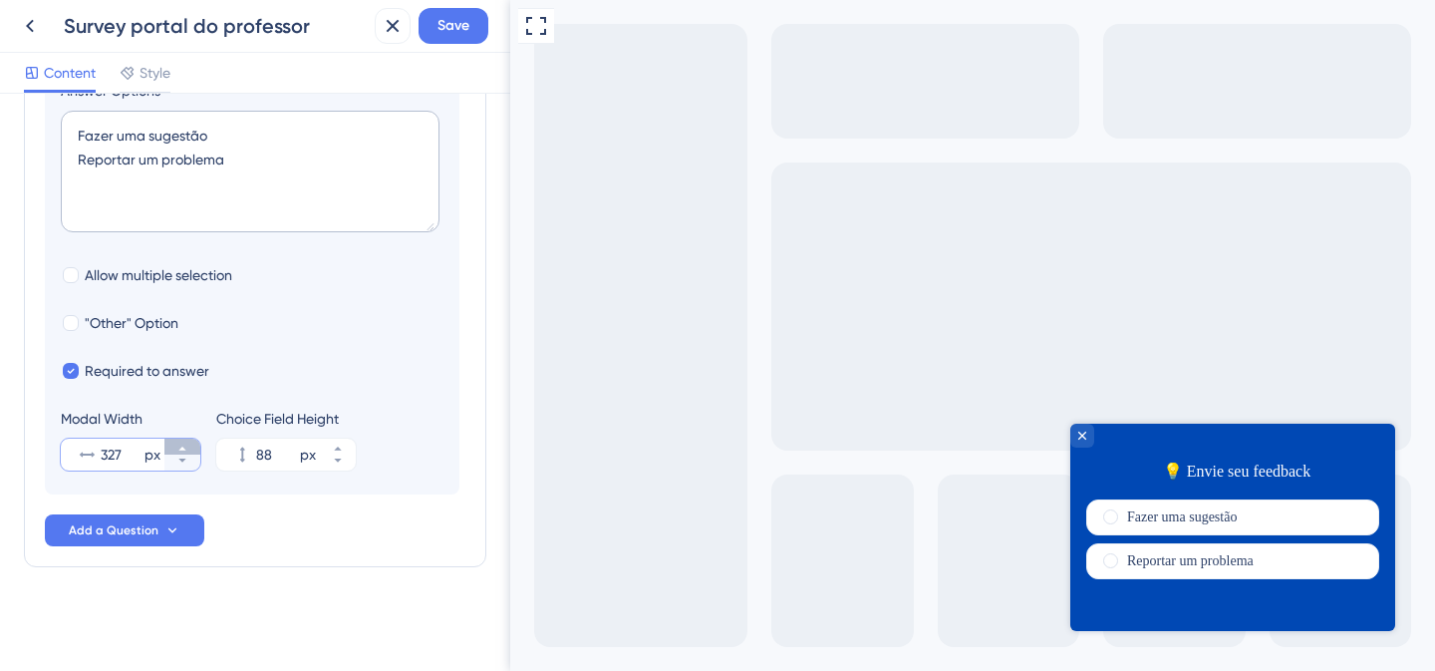
click at [177, 449] on icon at bounding box center [182, 449] width 12 height 12
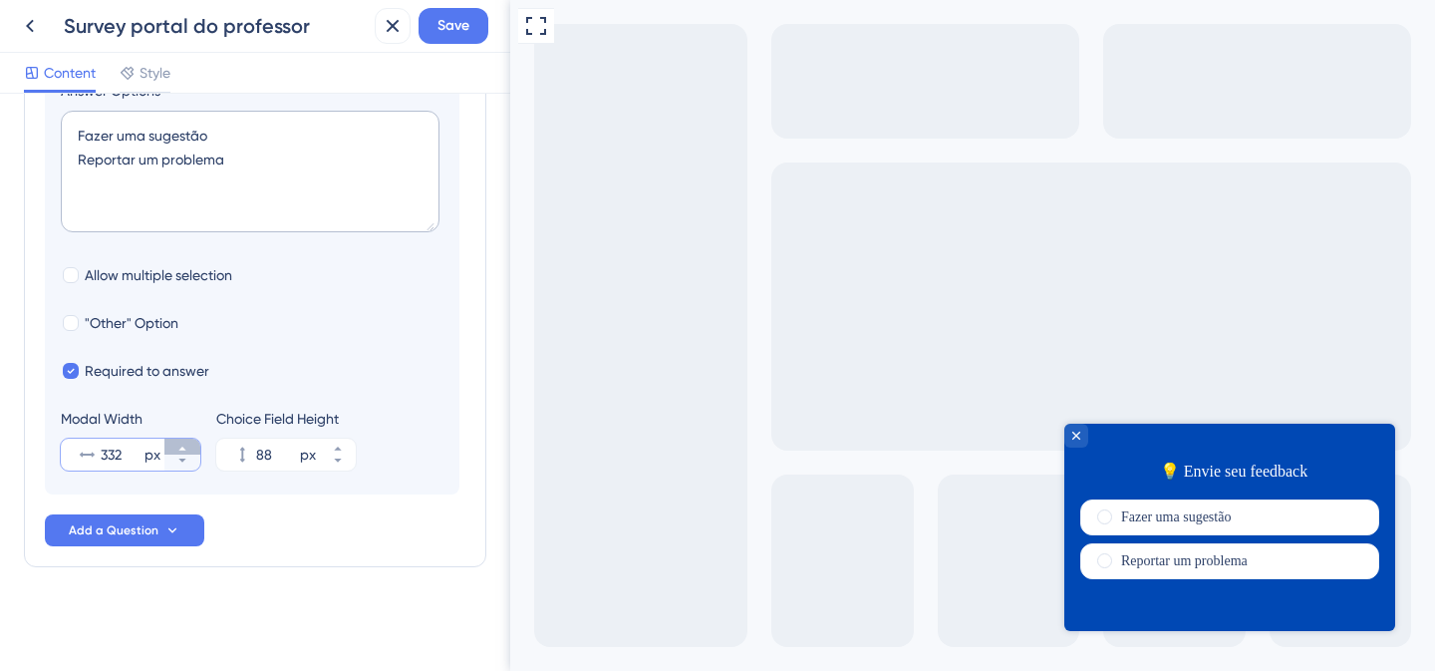
click at [177, 449] on icon at bounding box center [182, 449] width 12 height 12
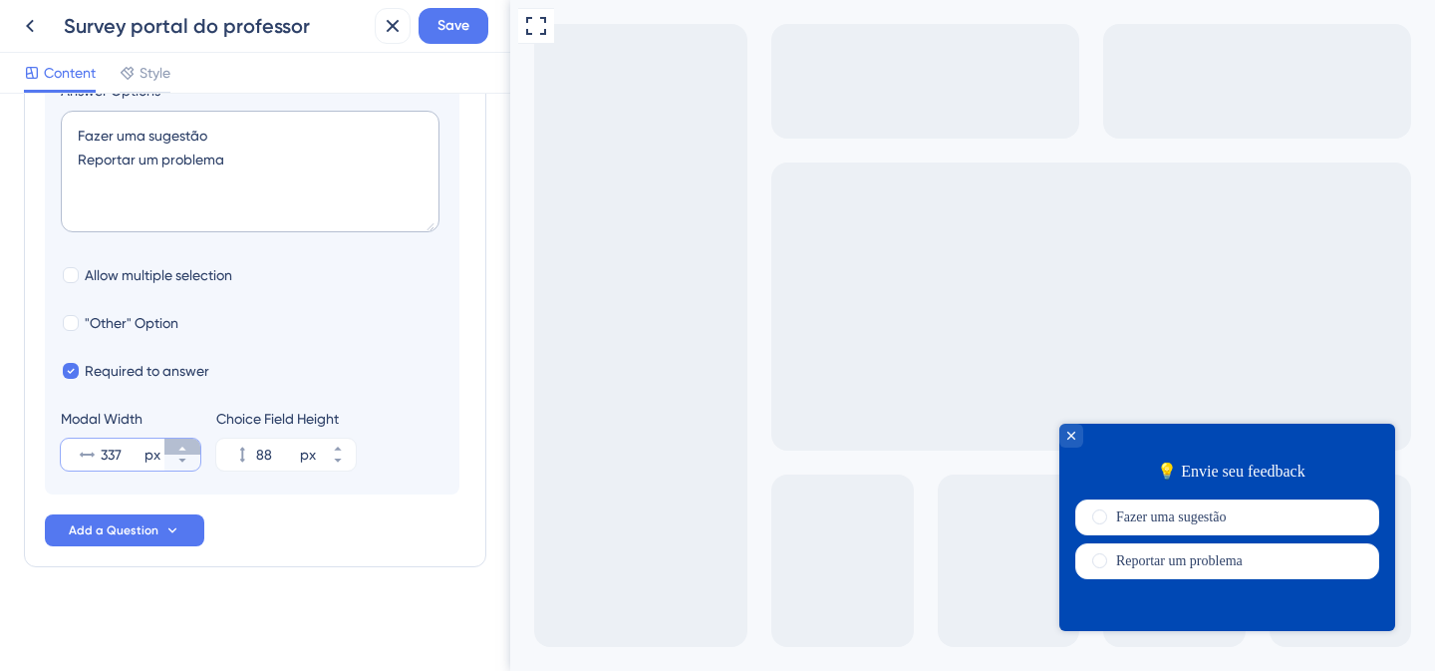
click at [177, 449] on icon at bounding box center [182, 449] width 12 height 12
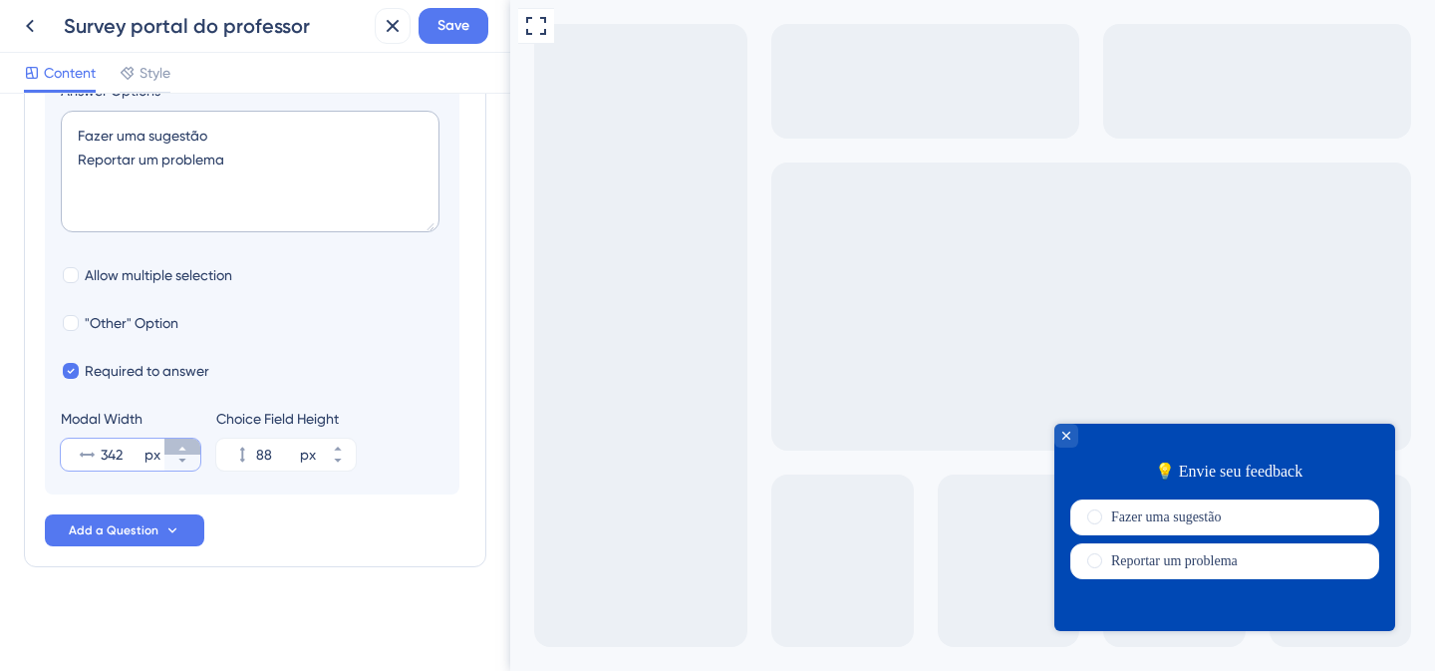
click at [177, 449] on icon at bounding box center [182, 449] width 12 height 12
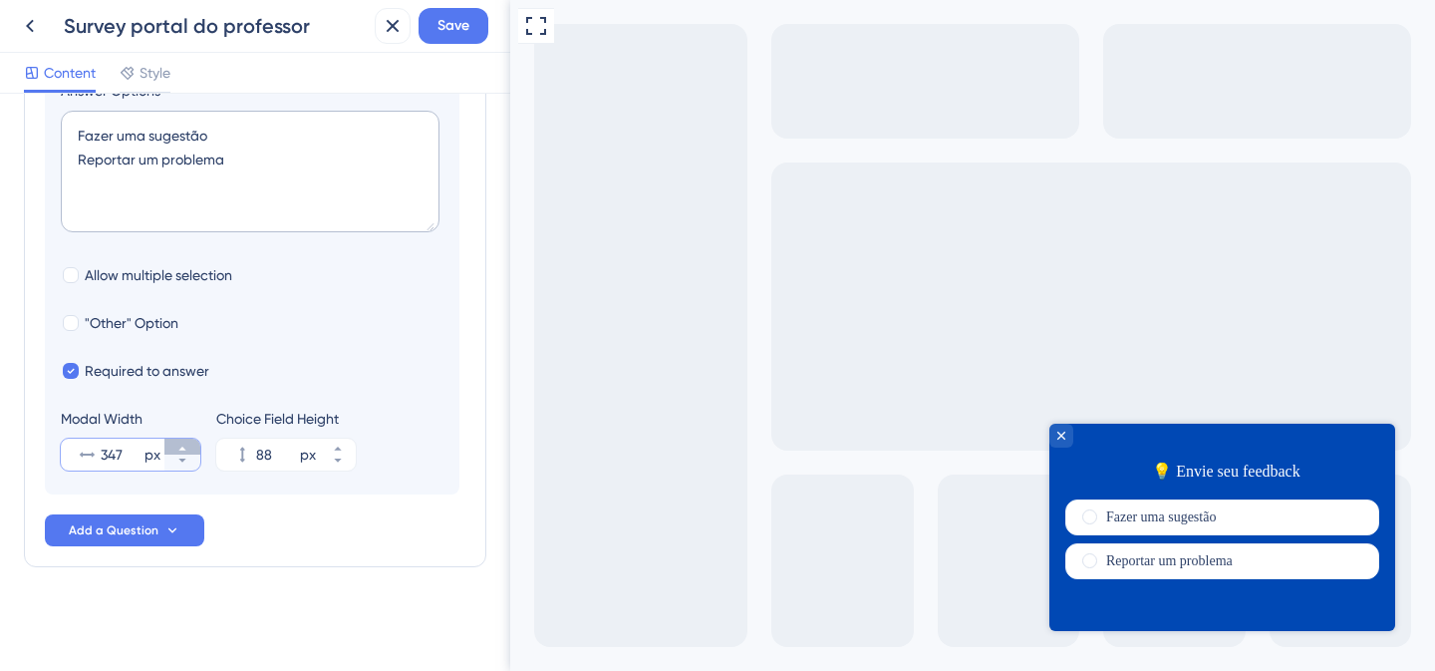
click at [177, 449] on icon at bounding box center [182, 449] width 12 height 12
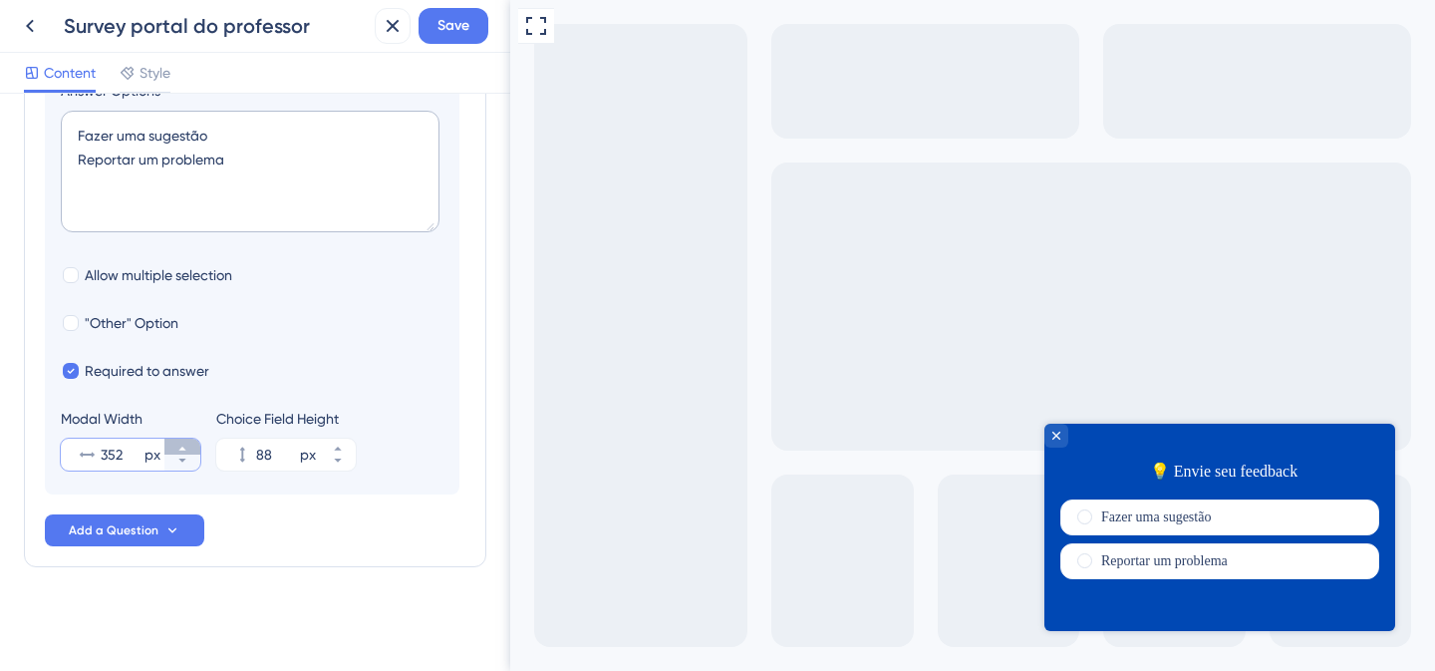
click at [177, 449] on icon at bounding box center [182, 449] width 12 height 12
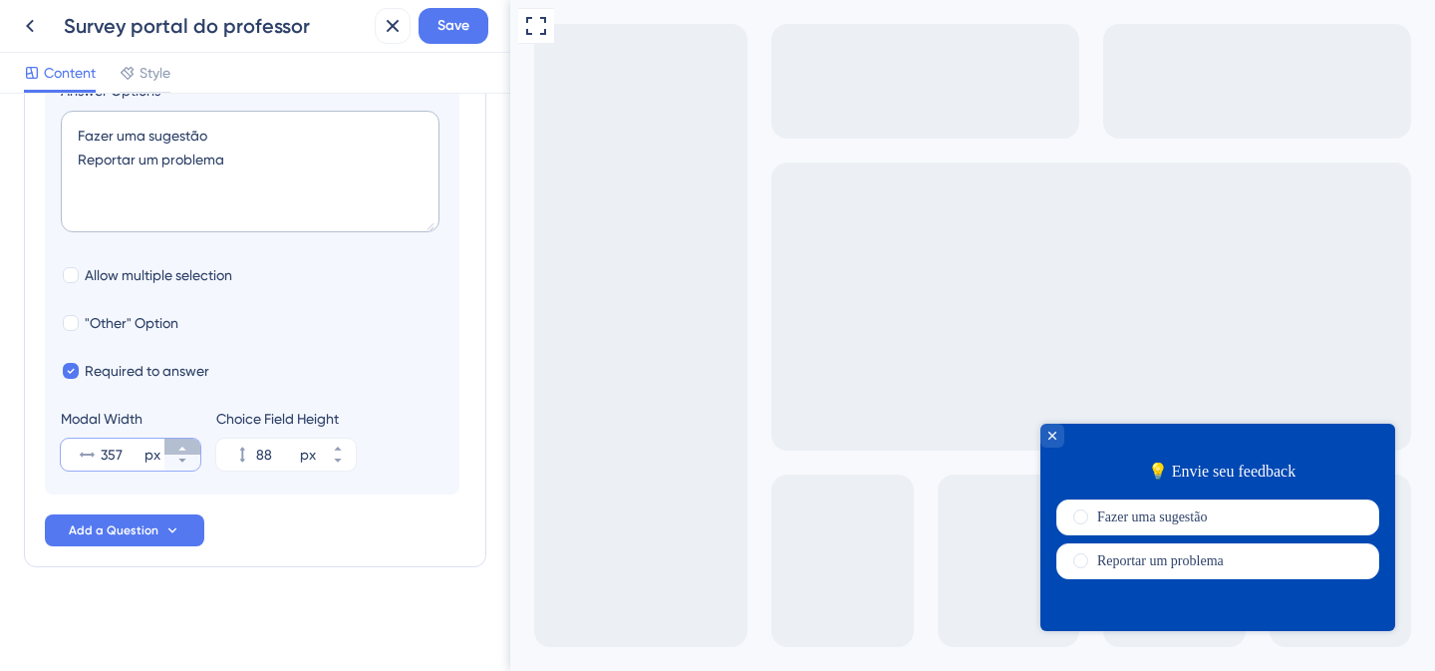
click at [177, 449] on icon at bounding box center [182, 449] width 12 height 12
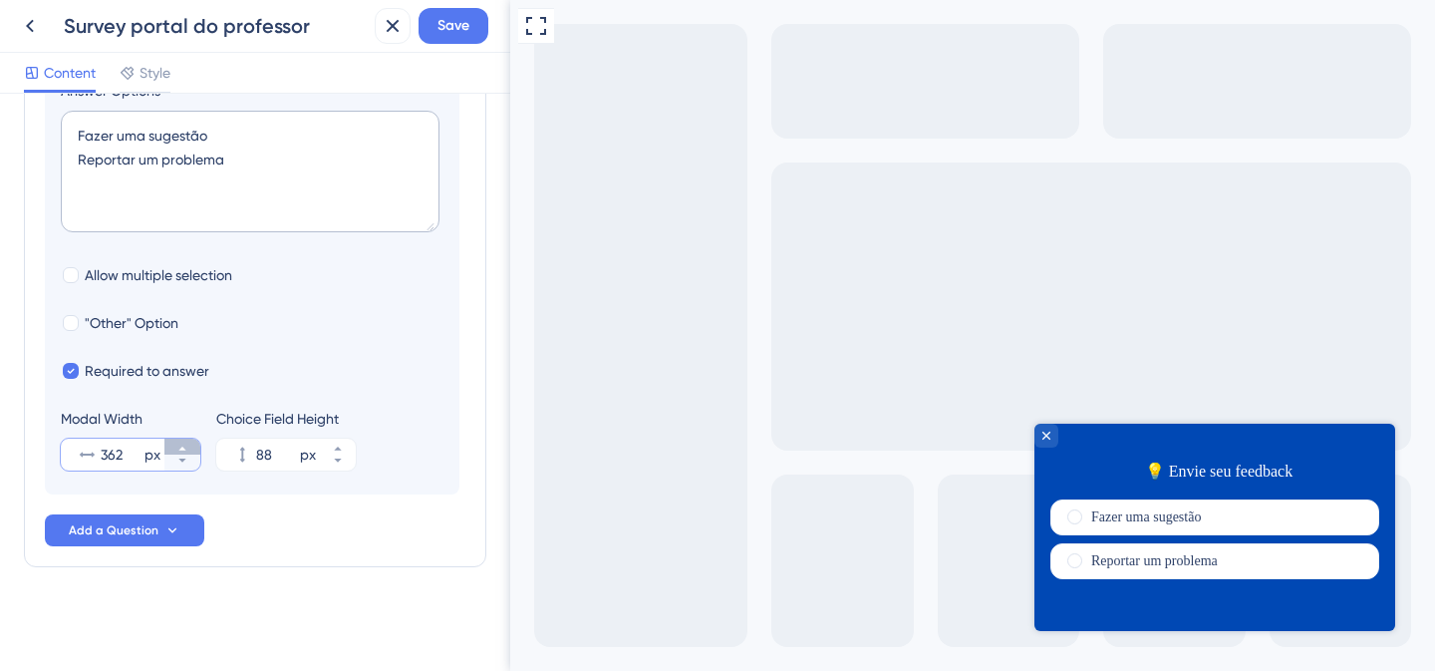
click at [177, 449] on icon at bounding box center [182, 449] width 12 height 12
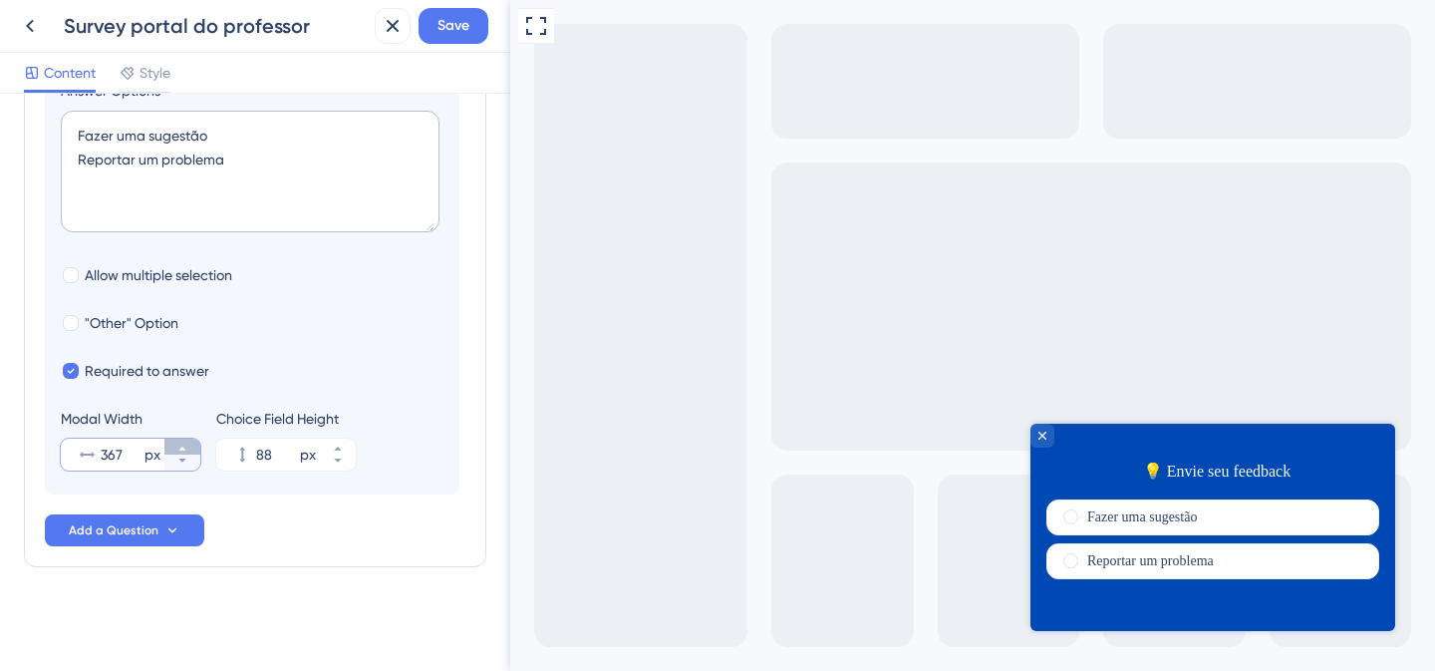
click at [177, 449] on icon at bounding box center [182, 449] width 12 height 12
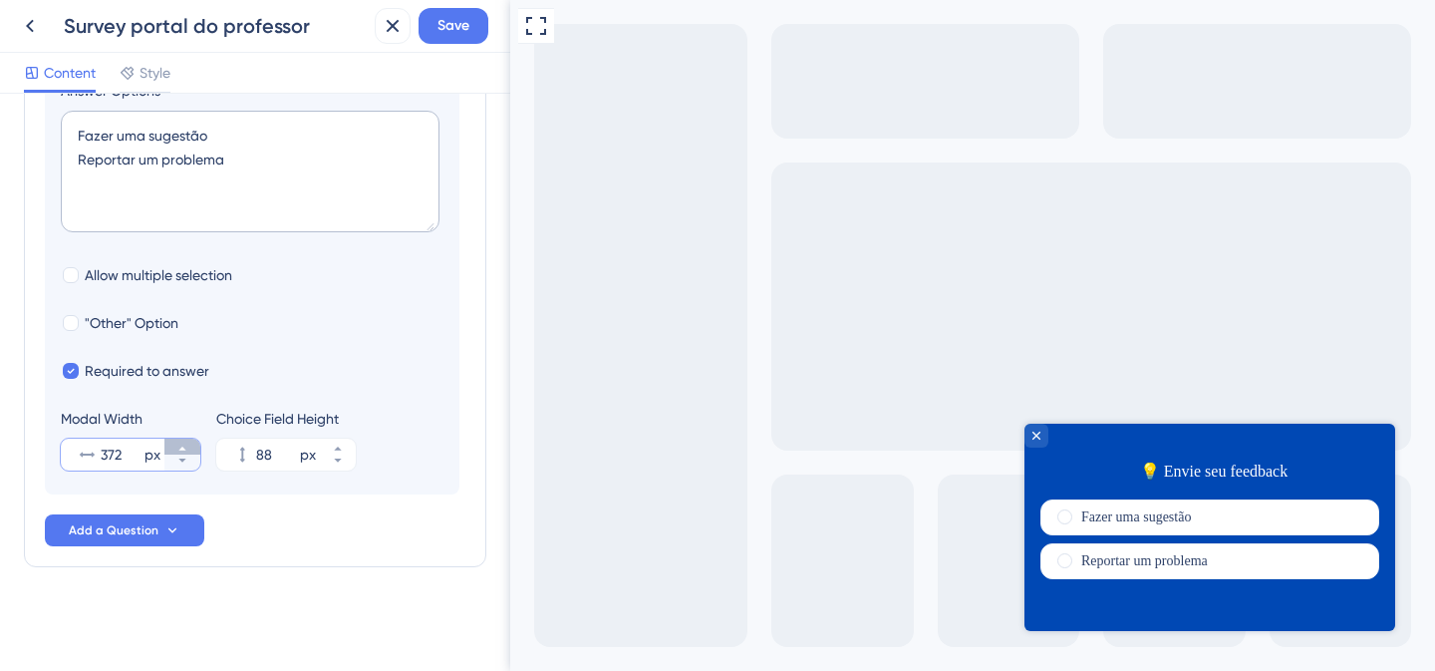
click at [177, 449] on icon at bounding box center [182, 449] width 12 height 12
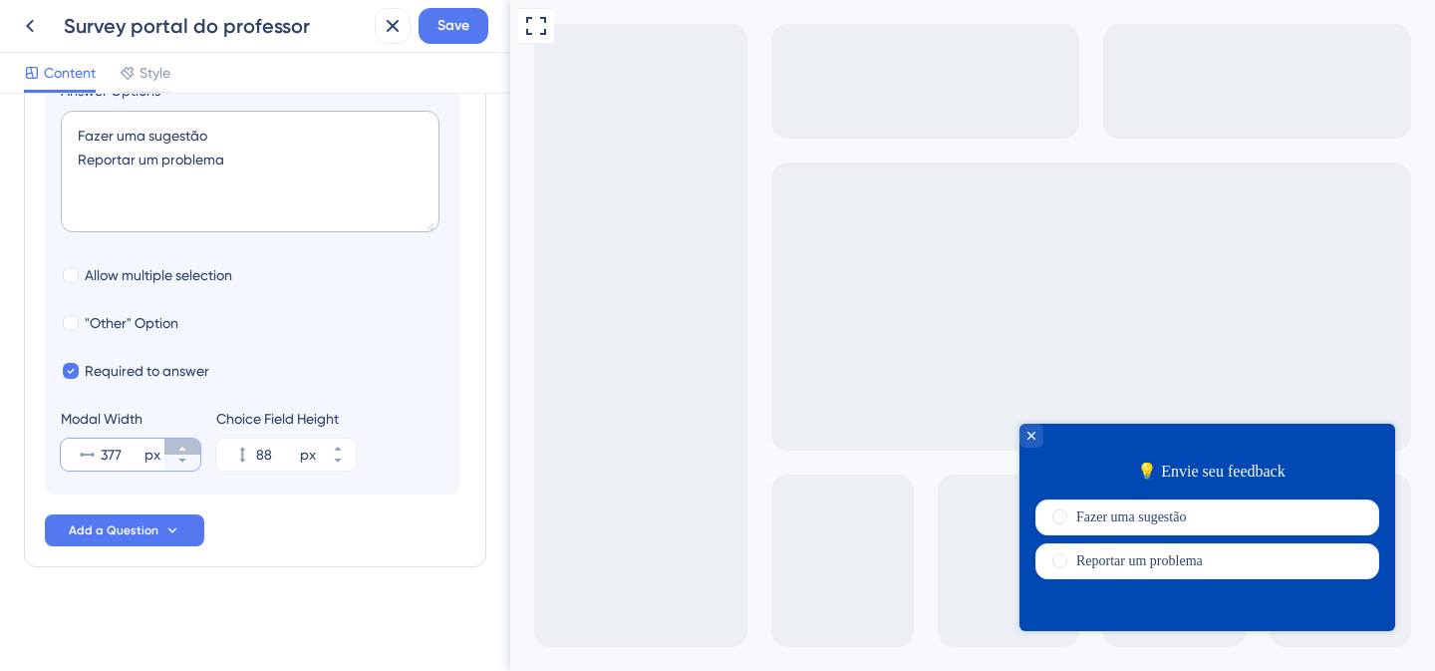
click at [177, 449] on icon at bounding box center [182, 449] width 12 height 12
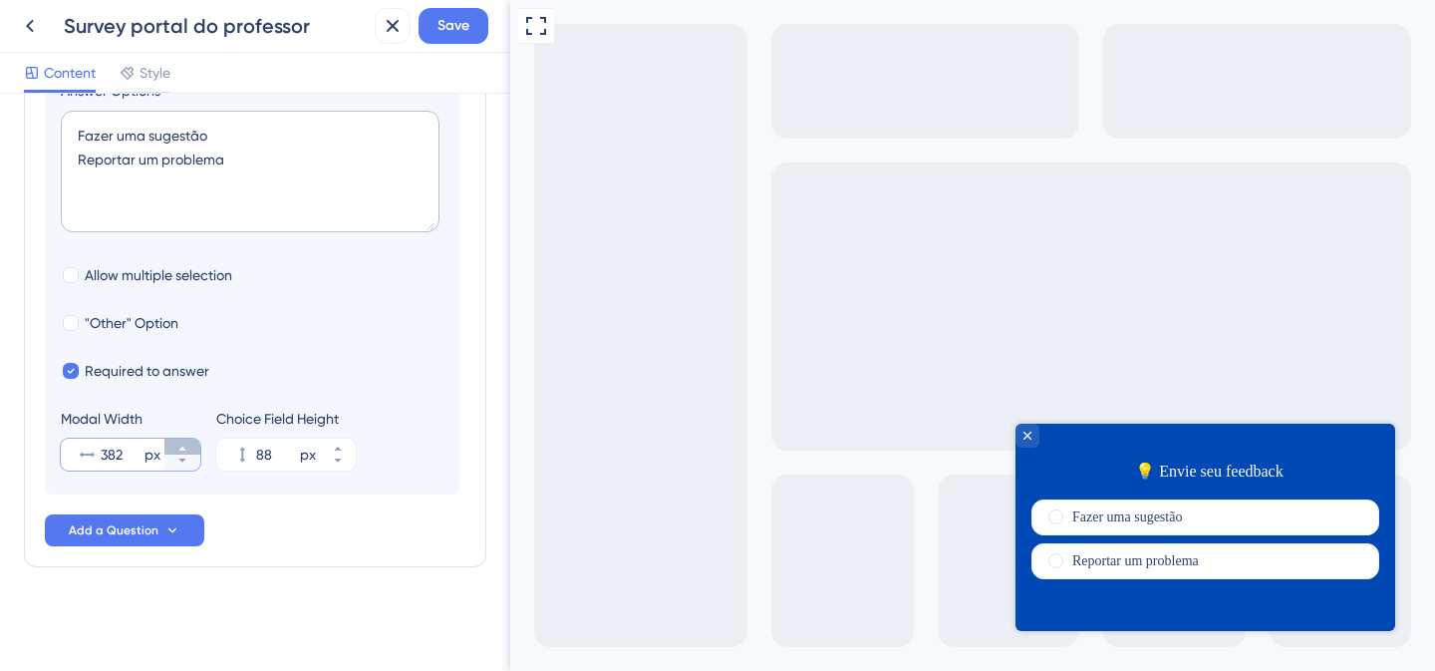
click at [177, 449] on icon at bounding box center [182, 449] width 12 height 12
click at [182, 446] on icon at bounding box center [182, 449] width 12 height 12
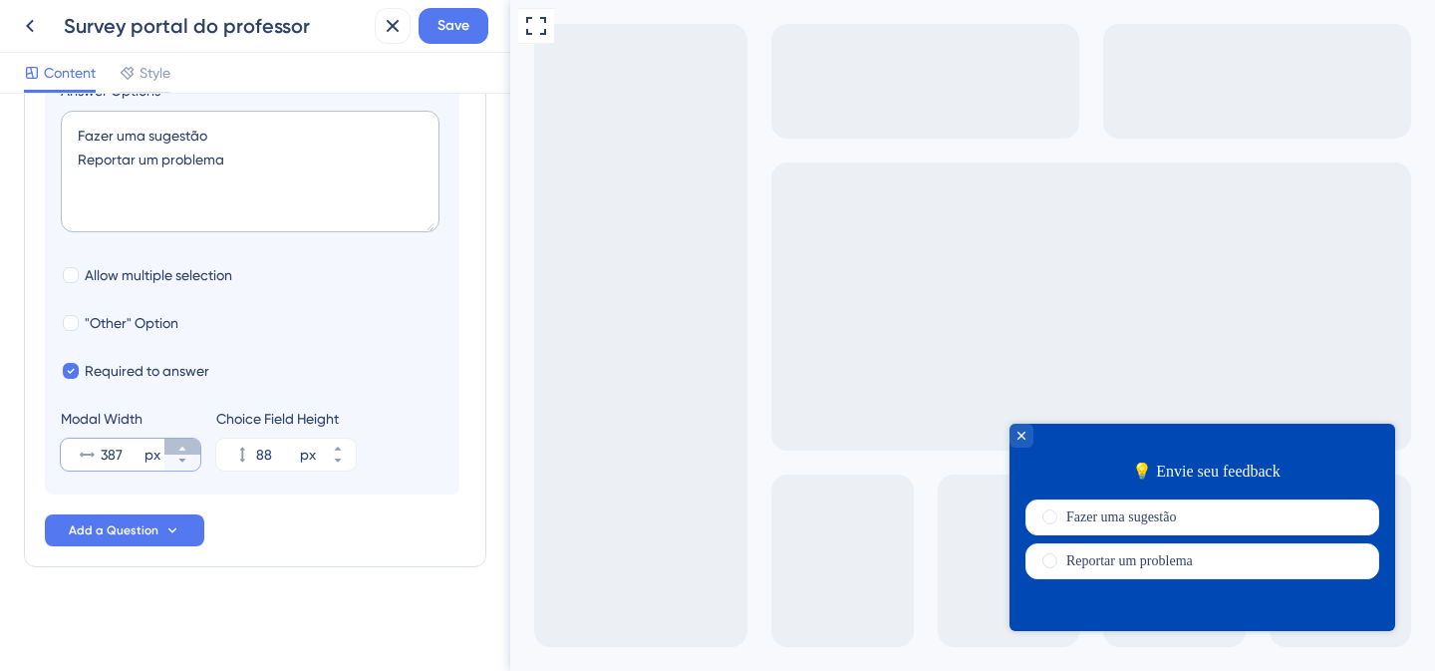
click at [182, 446] on icon at bounding box center [182, 449] width 12 height 12
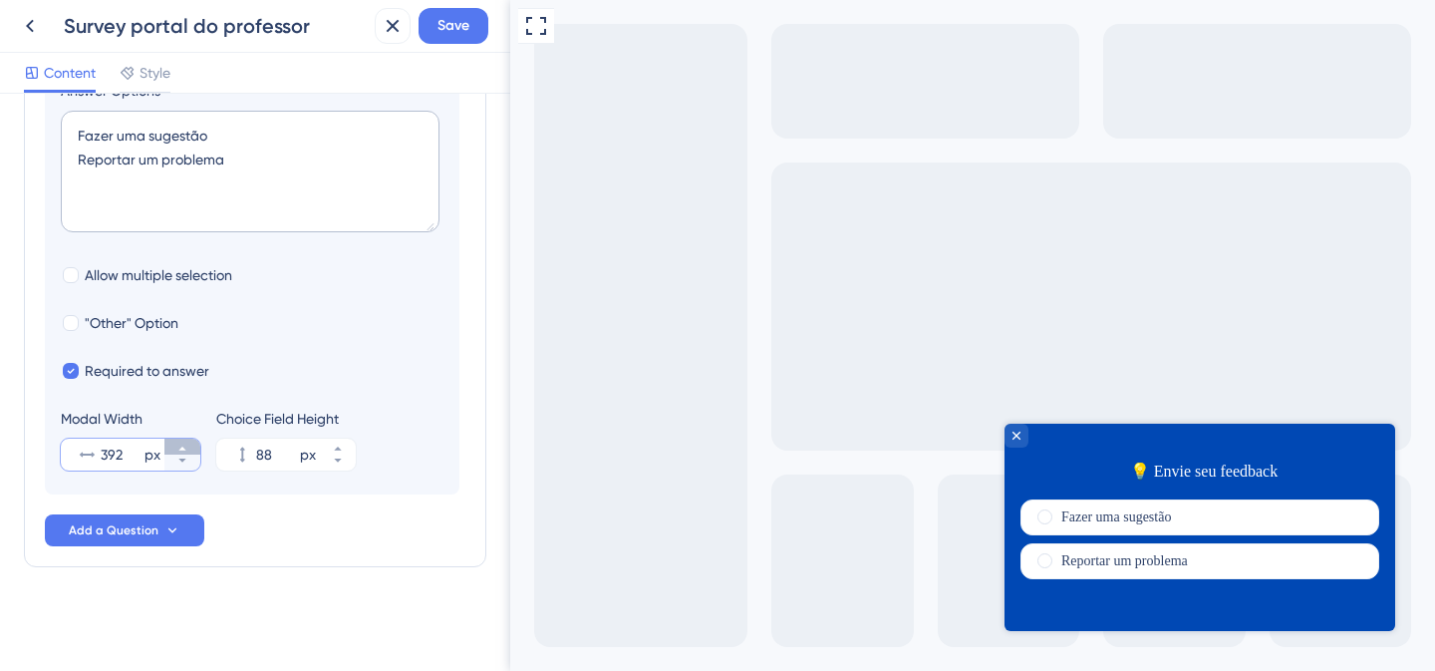
click at [182, 446] on icon at bounding box center [182, 449] width 12 height 12
click at [183, 446] on icon at bounding box center [182, 449] width 12 height 12
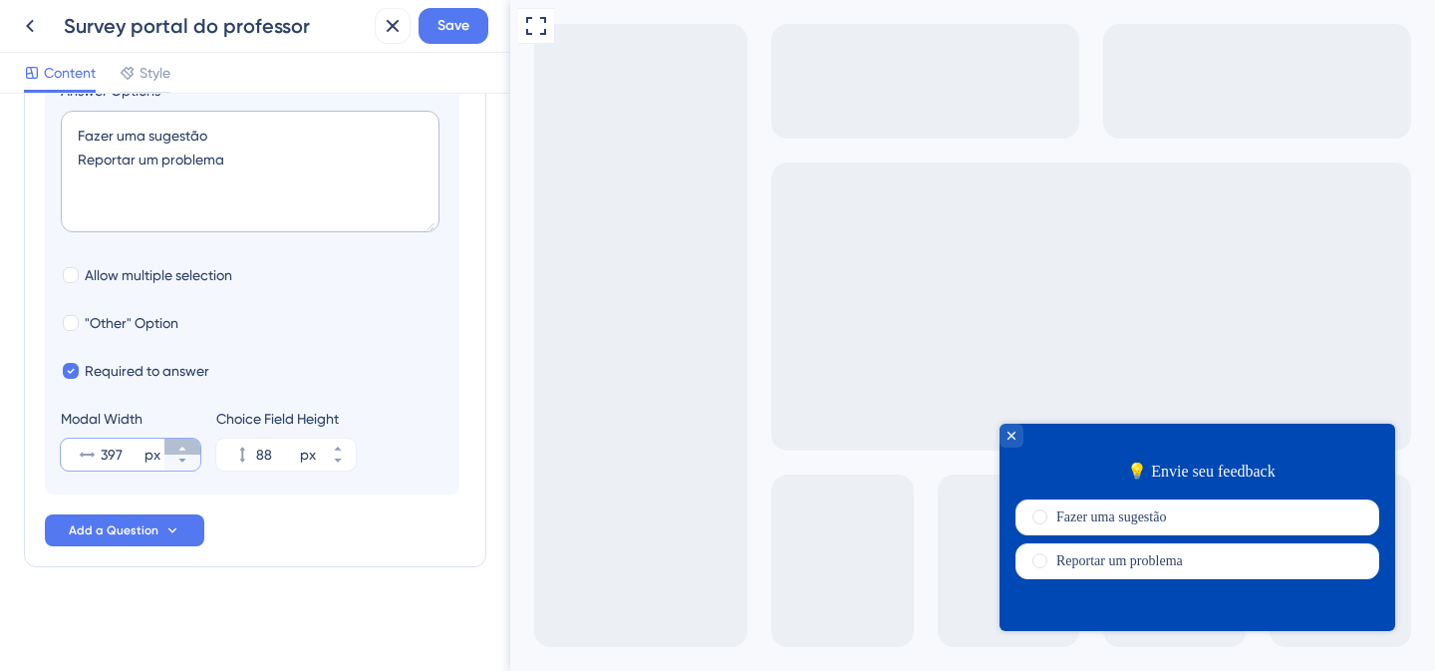
click at [183, 446] on icon at bounding box center [182, 449] width 12 height 12
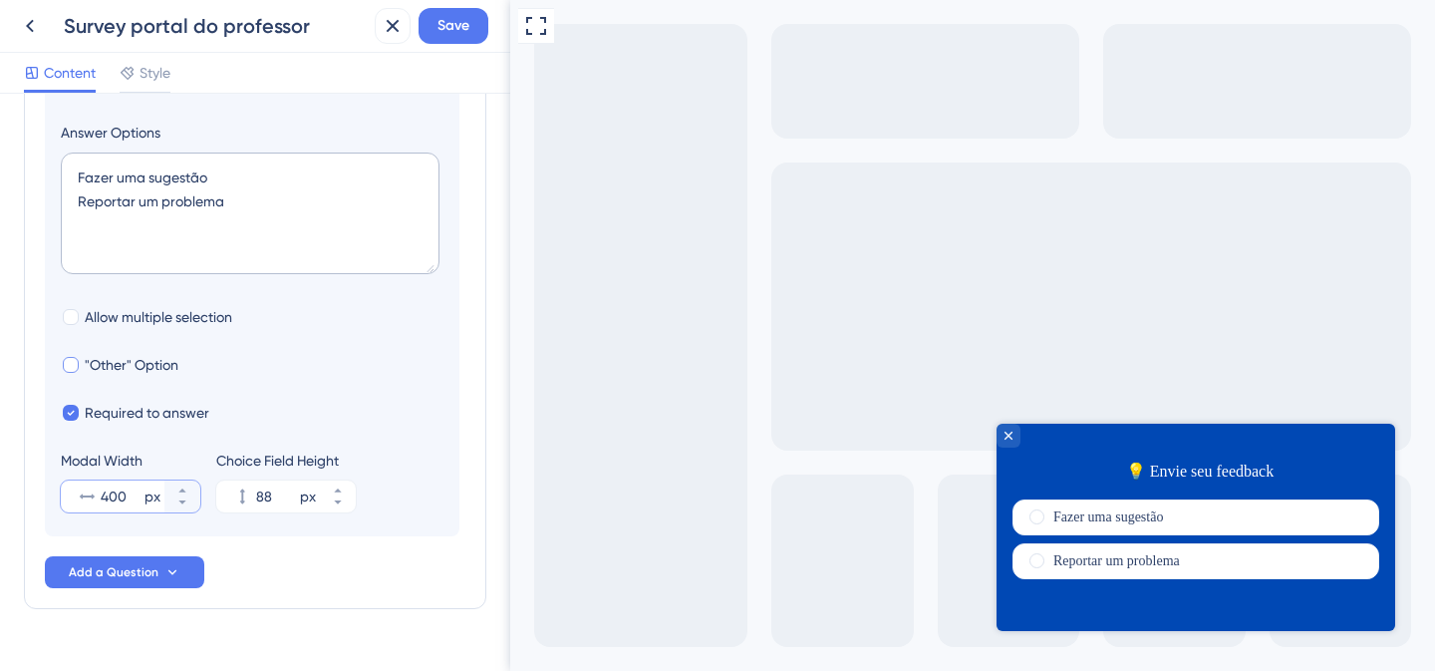
scroll to position [280, 0]
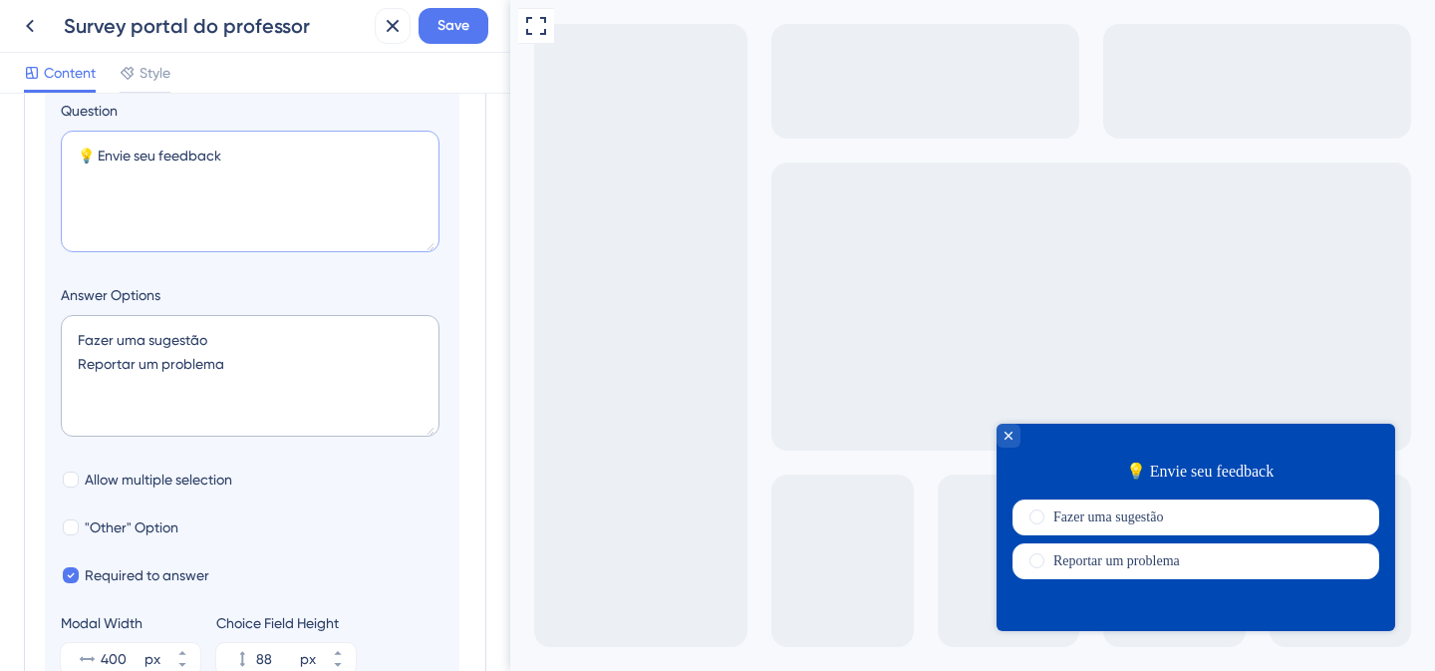
click at [139, 223] on textarea "💡 Envie seu feedback" at bounding box center [250, 192] width 379 height 122
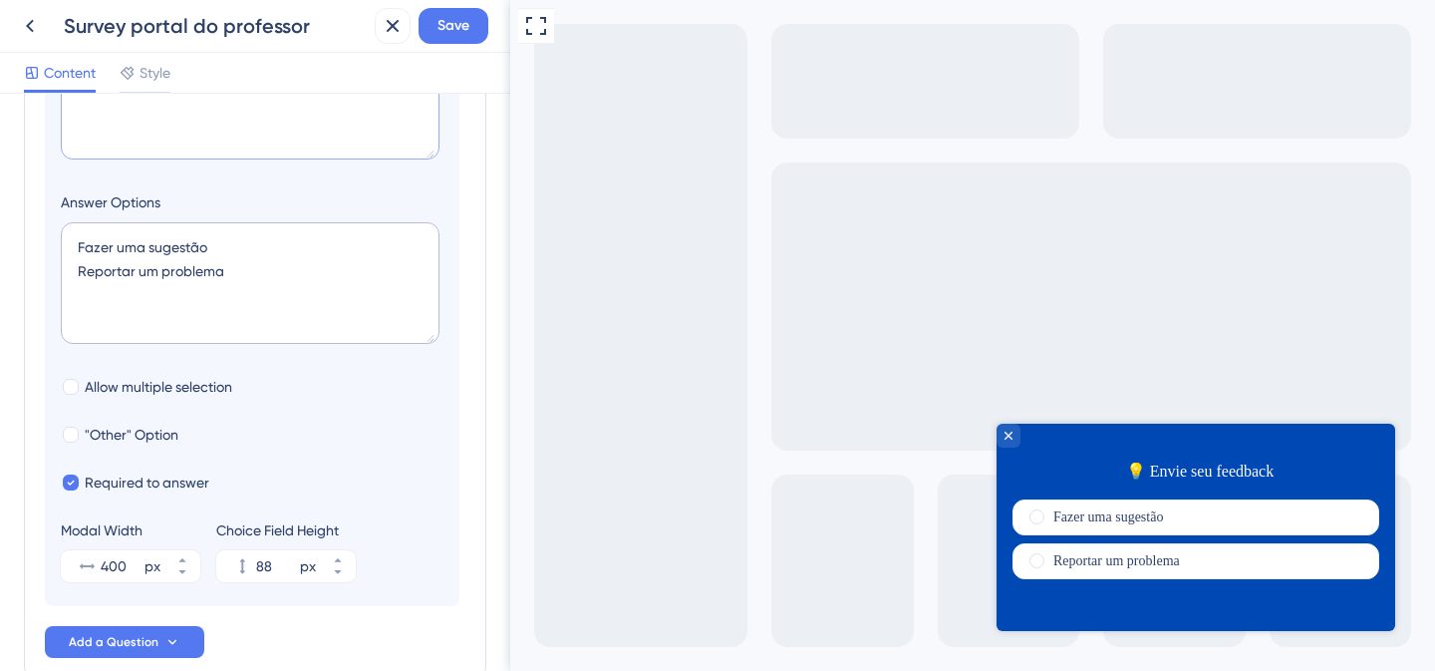
scroll to position [373, 0]
click at [183, 569] on icon at bounding box center [182, 572] width 12 height 12
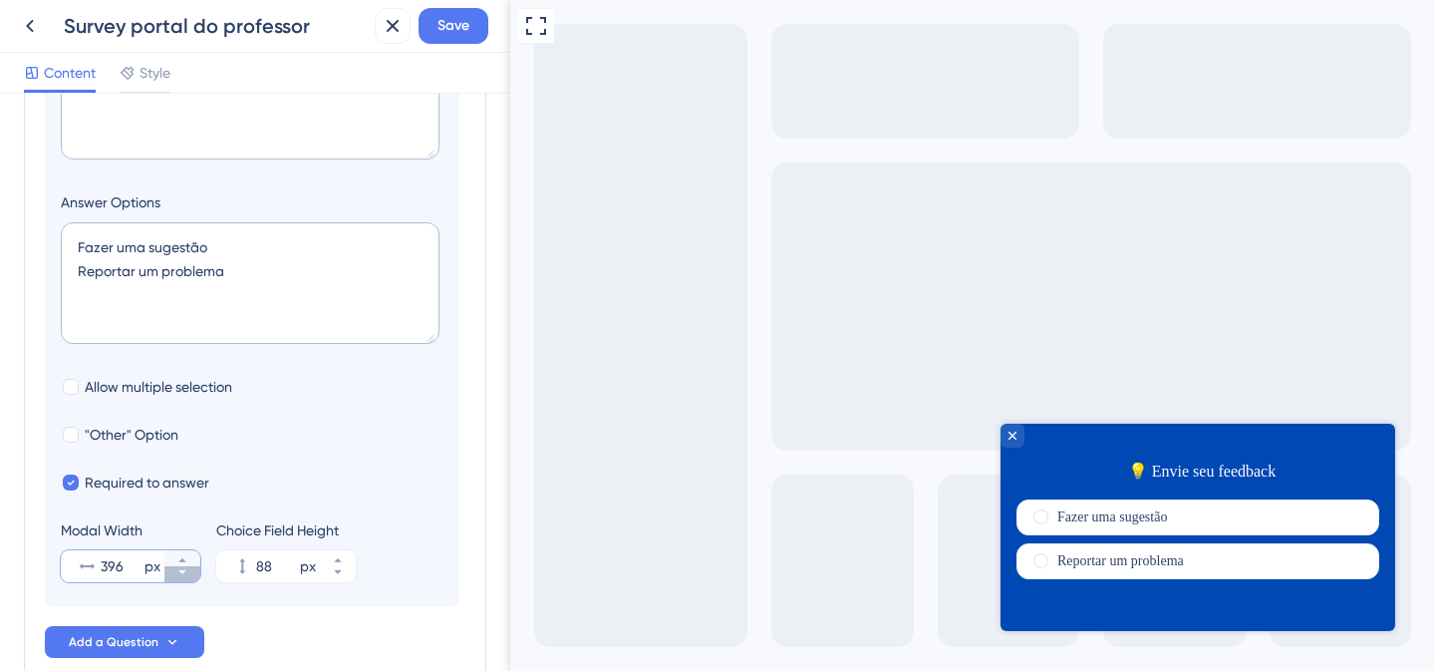
click at [183, 569] on icon at bounding box center [182, 572] width 12 height 12
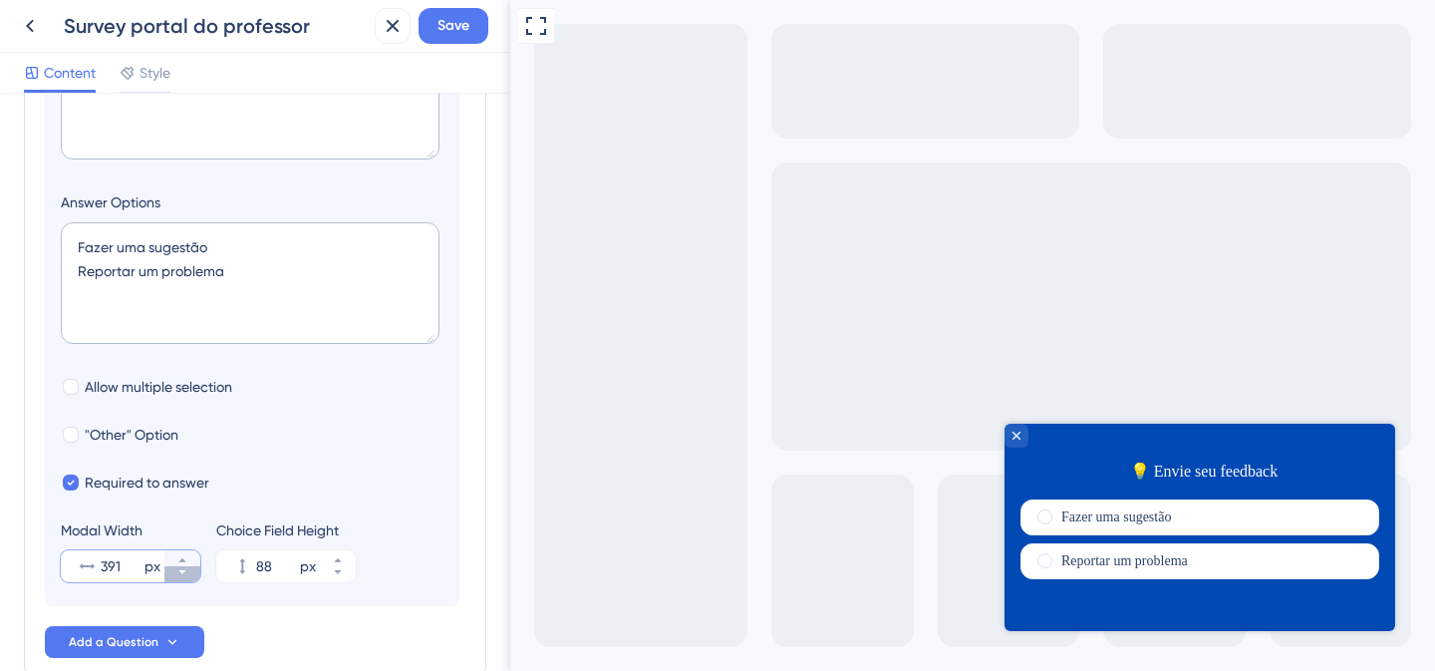
click at [183, 569] on icon at bounding box center [182, 572] width 12 height 12
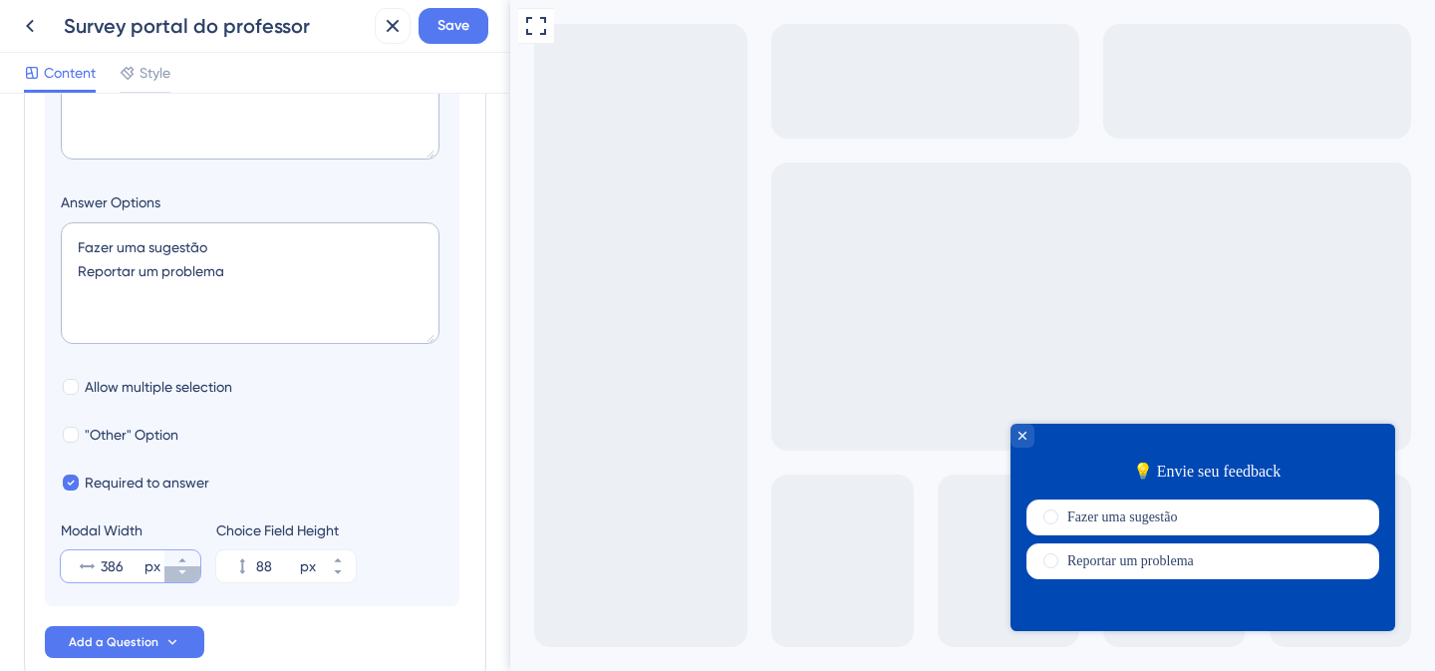
click at [183, 569] on icon at bounding box center [182, 572] width 12 height 12
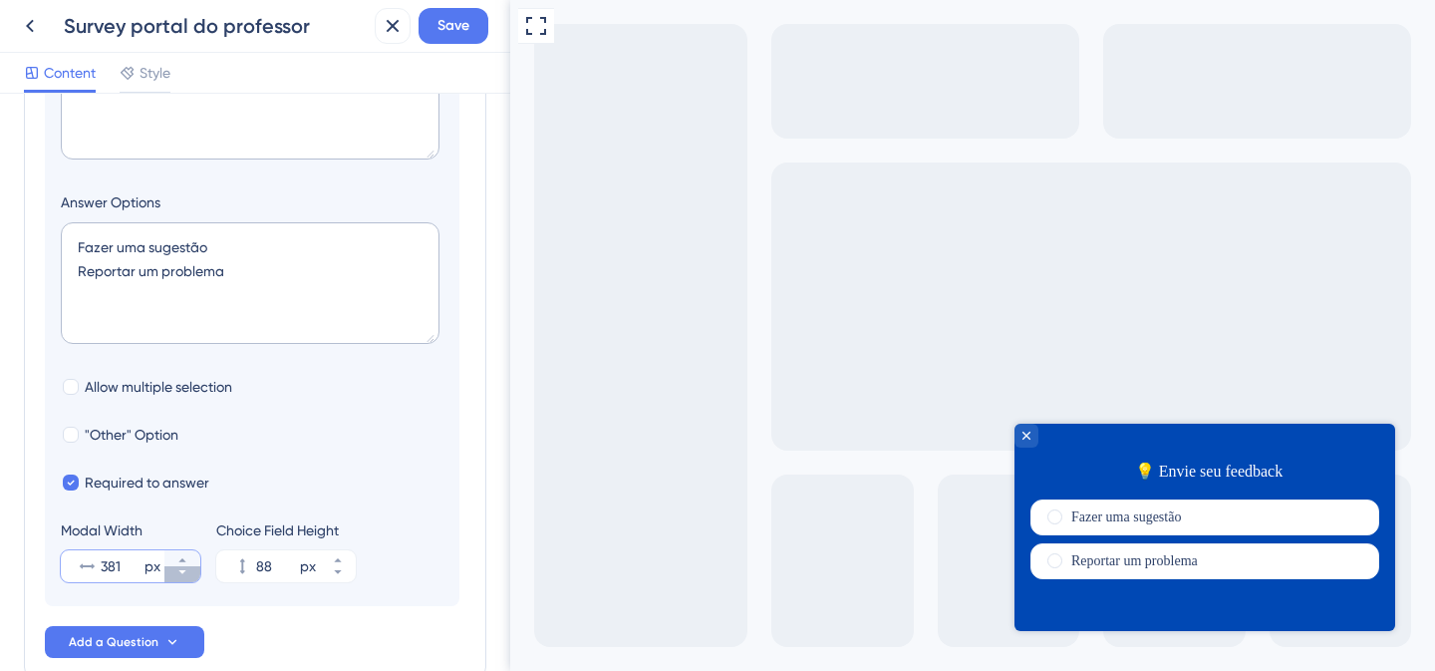
click at [183, 569] on icon at bounding box center [182, 572] width 12 height 12
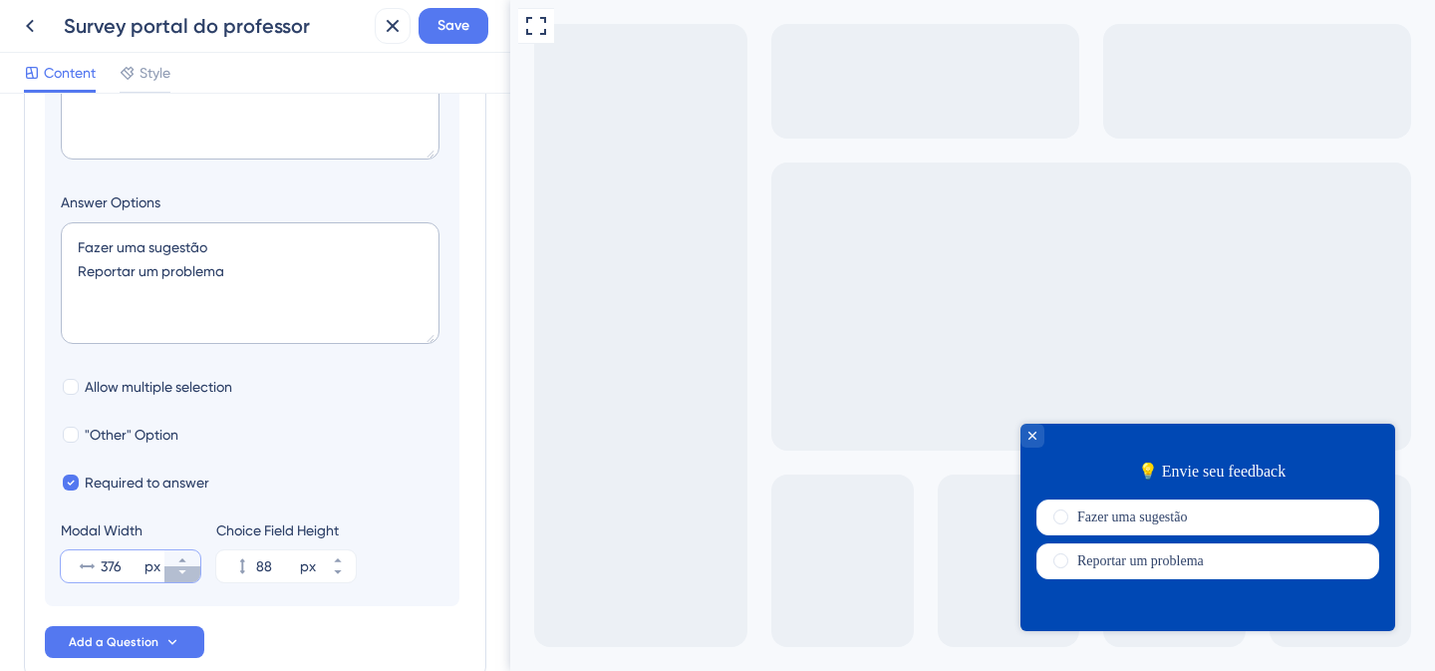
click at [183, 569] on icon at bounding box center [182, 572] width 12 height 12
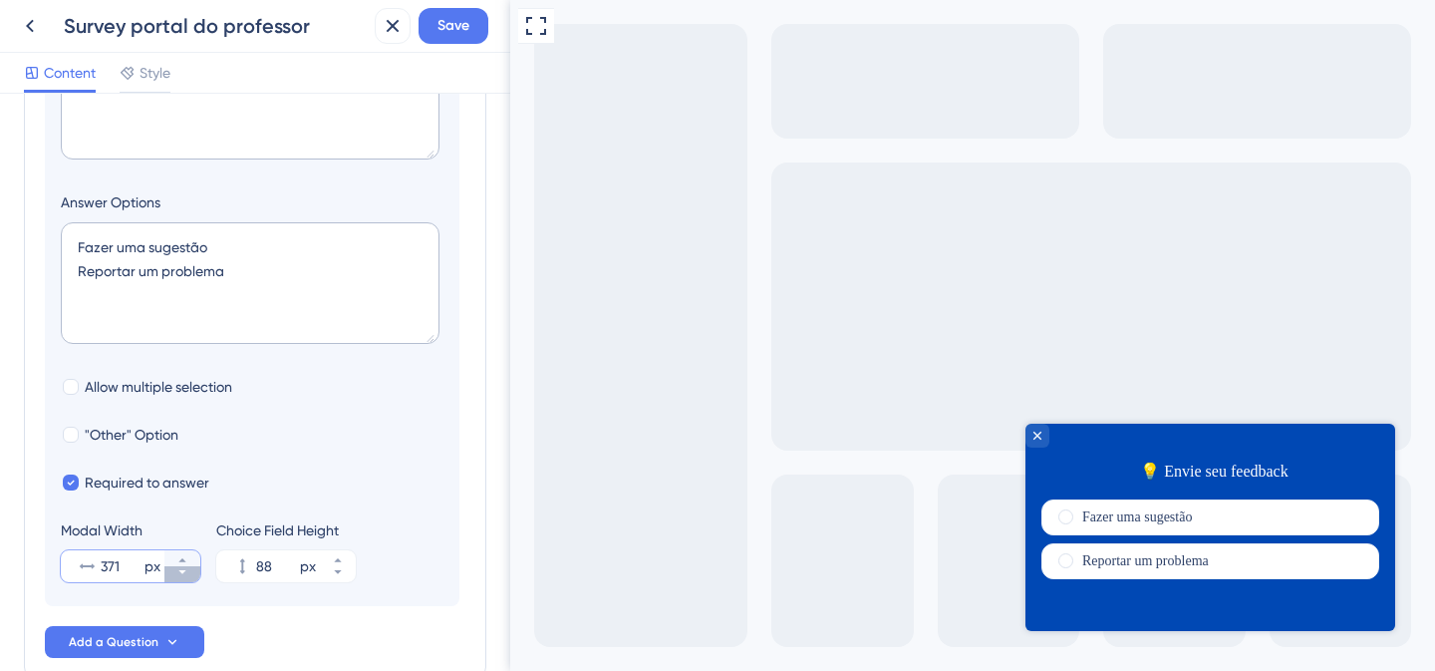
click at [183, 569] on icon at bounding box center [182, 572] width 12 height 12
click at [197, 553] on button "368 px" at bounding box center [182, 558] width 36 height 16
click at [193, 554] on button "369 px" at bounding box center [182, 558] width 36 height 16
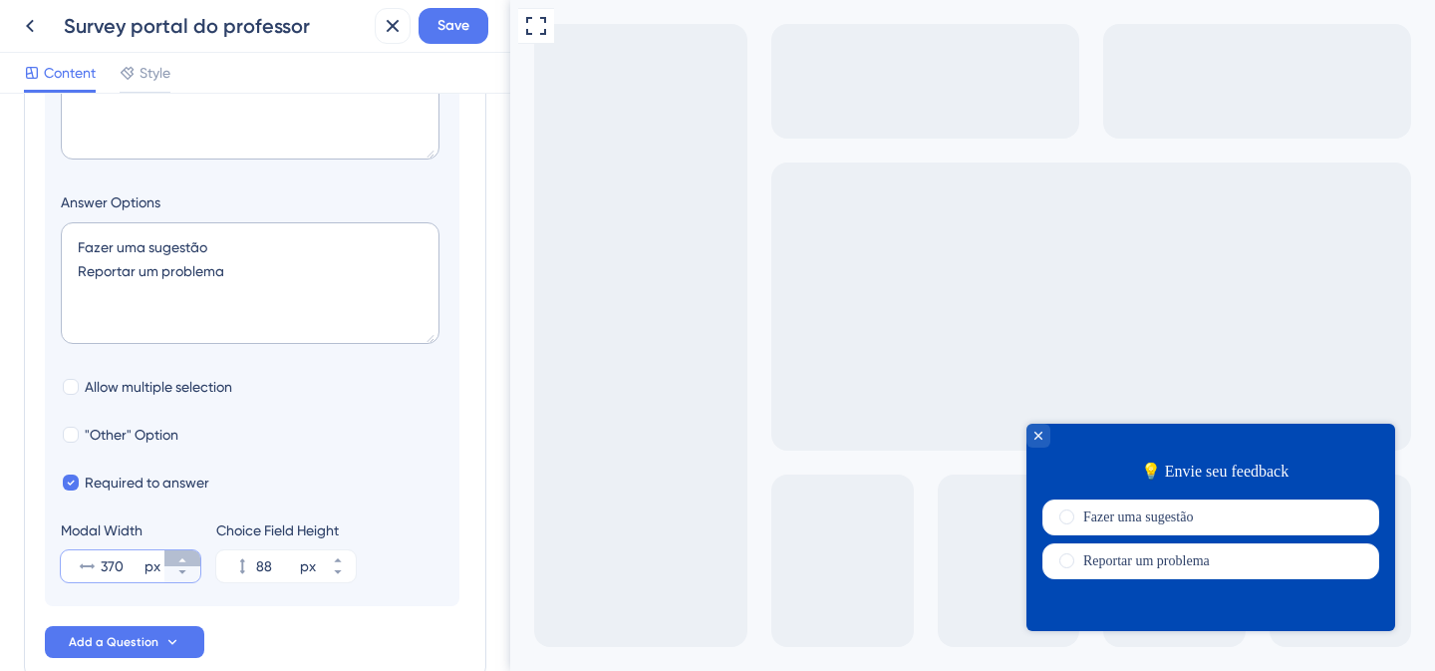
click at [193, 554] on button "370 px" at bounding box center [182, 558] width 36 height 16
click at [184, 573] on icon at bounding box center [182, 572] width 12 height 12
type input "370"
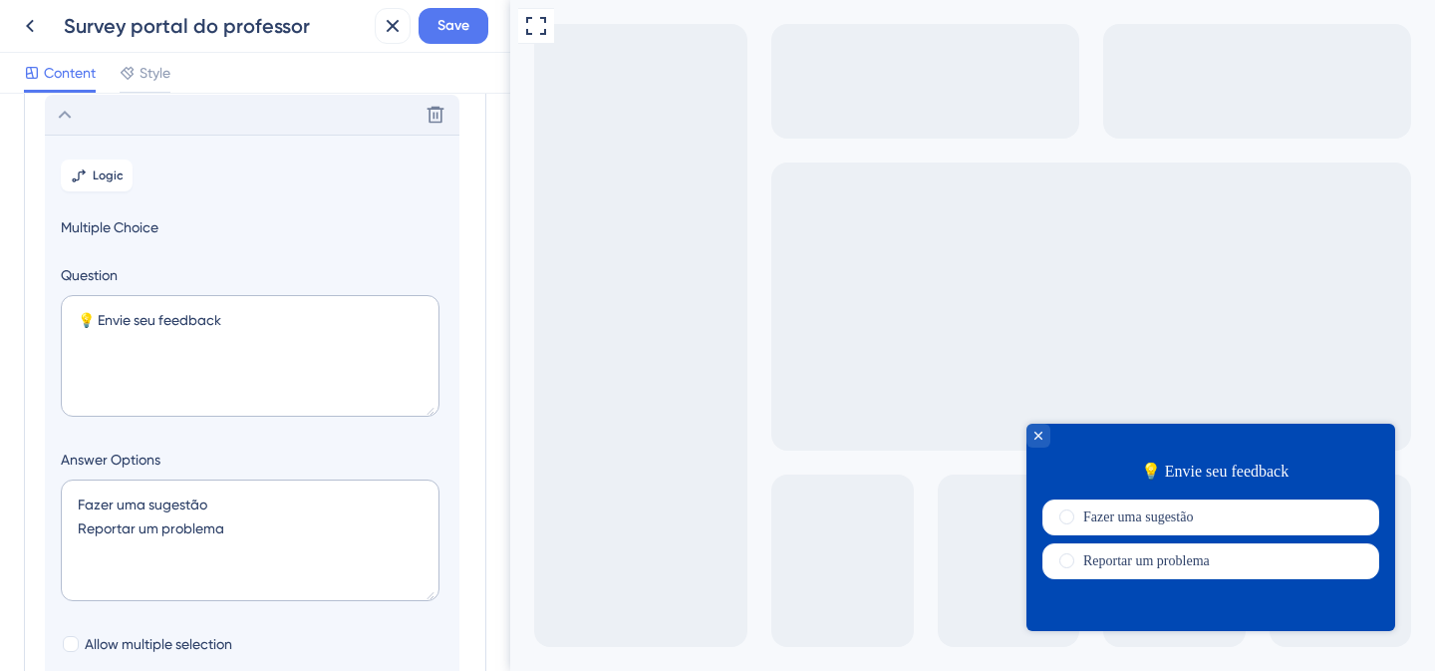
scroll to position [485, 0]
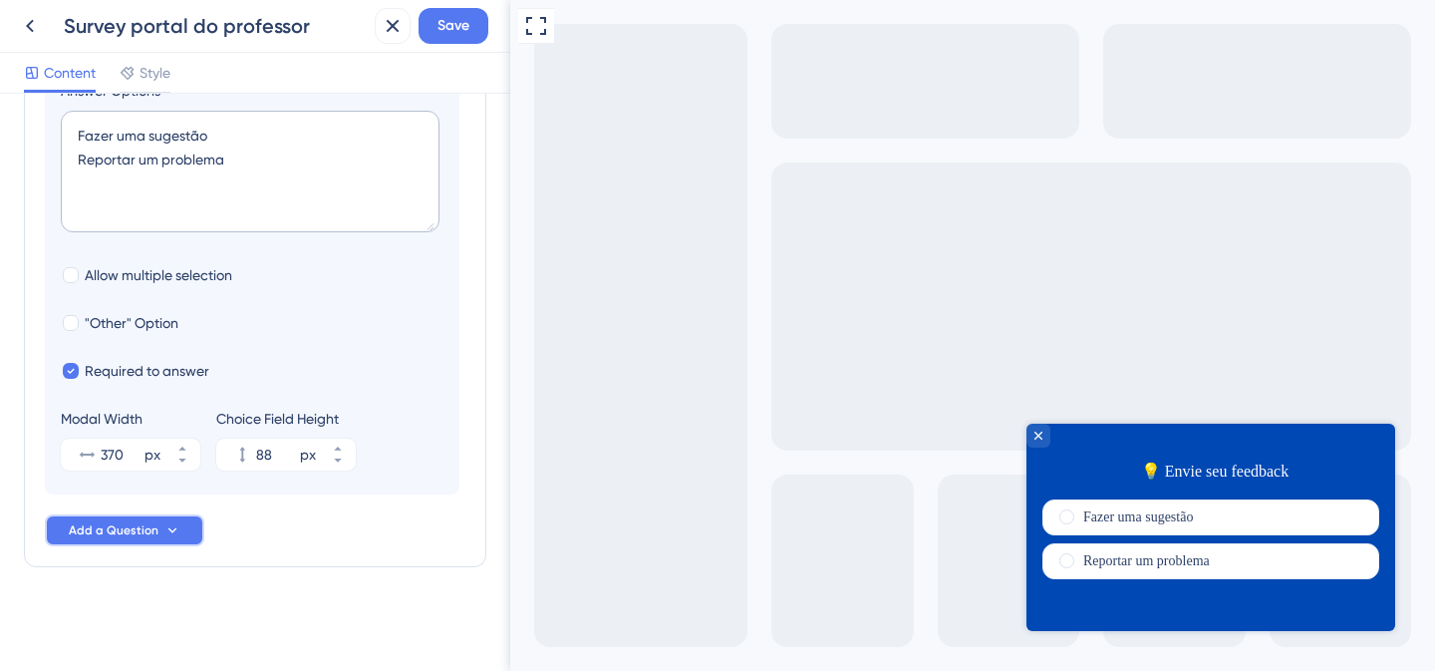
click at [164, 526] on icon at bounding box center [172, 530] width 16 height 16
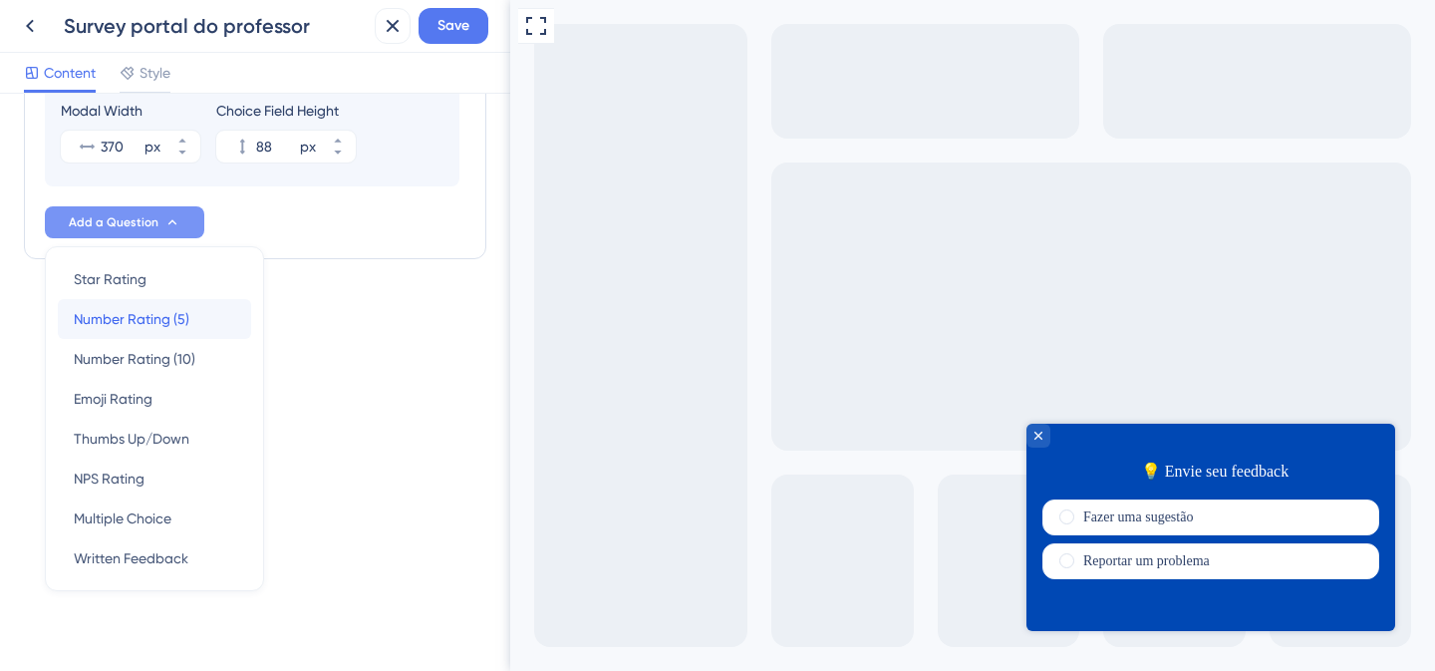
click at [205, 329] on div "Number Rating (5) Number Rating (5)" at bounding box center [154, 319] width 161 height 40
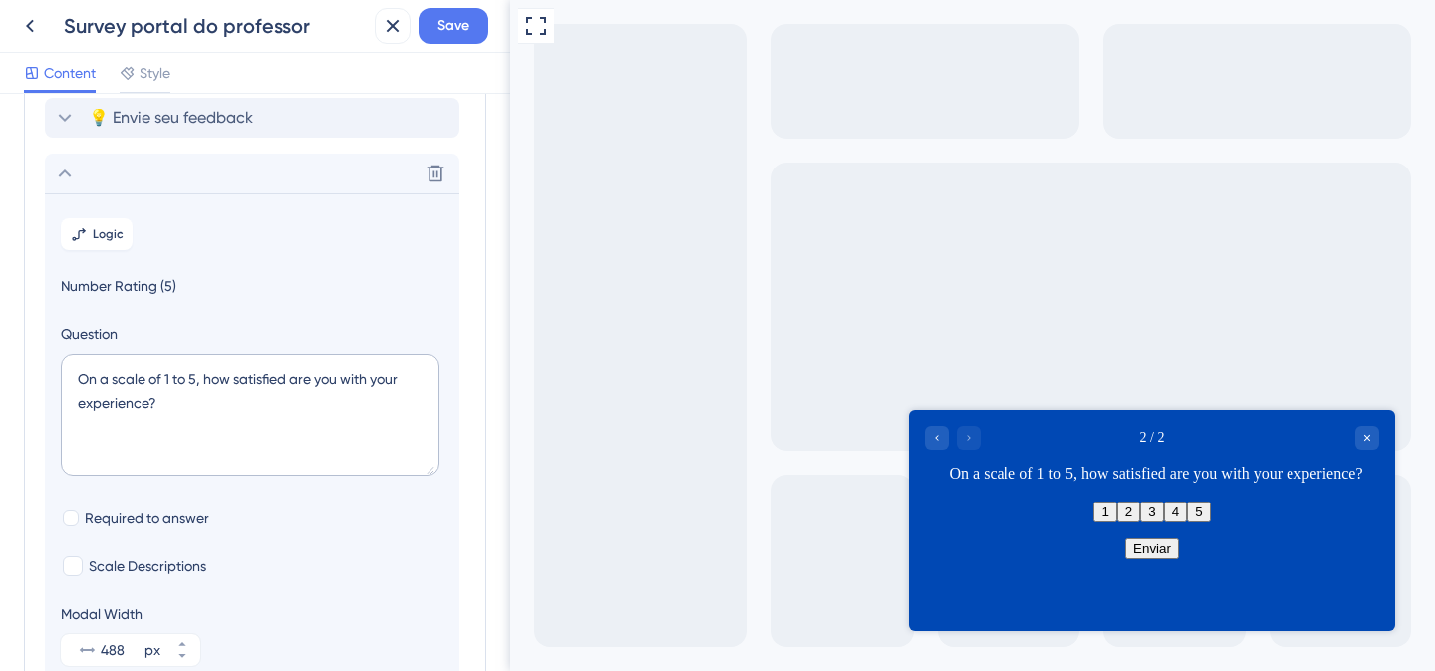
scroll to position [0, 0]
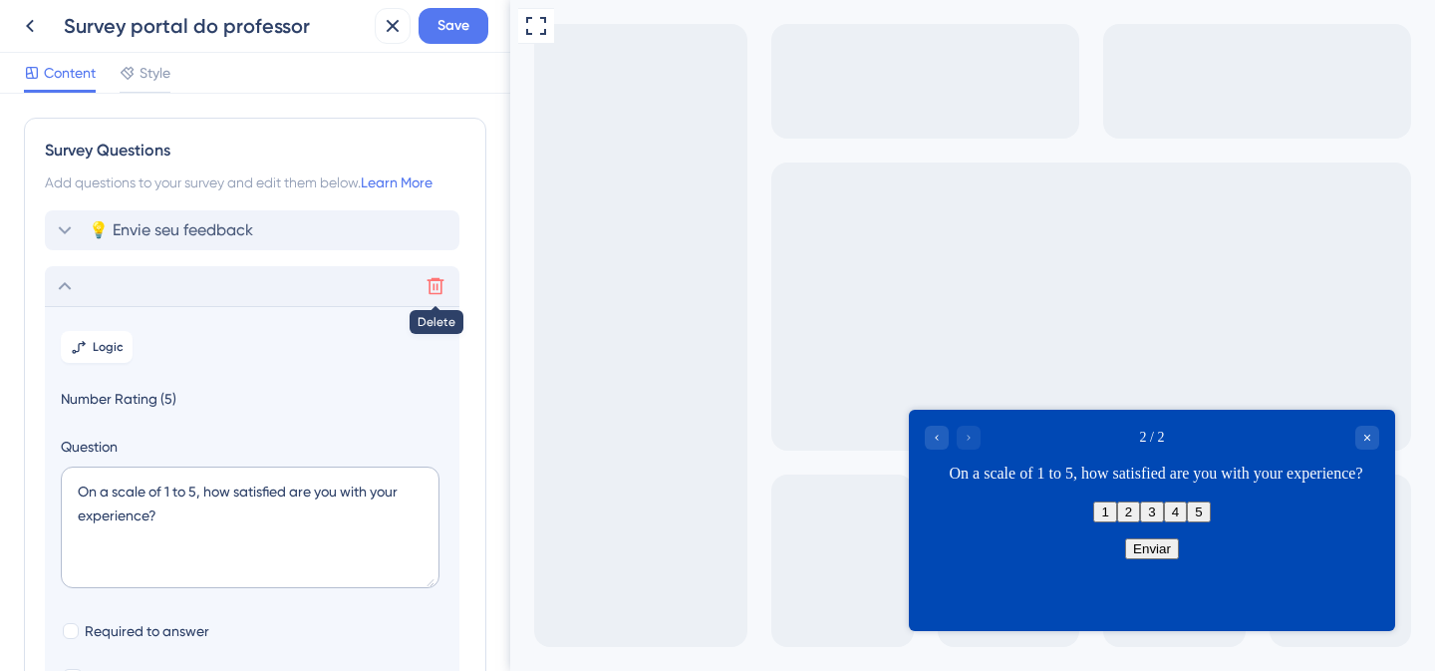
click at [427, 285] on icon at bounding box center [436, 286] width 20 height 20
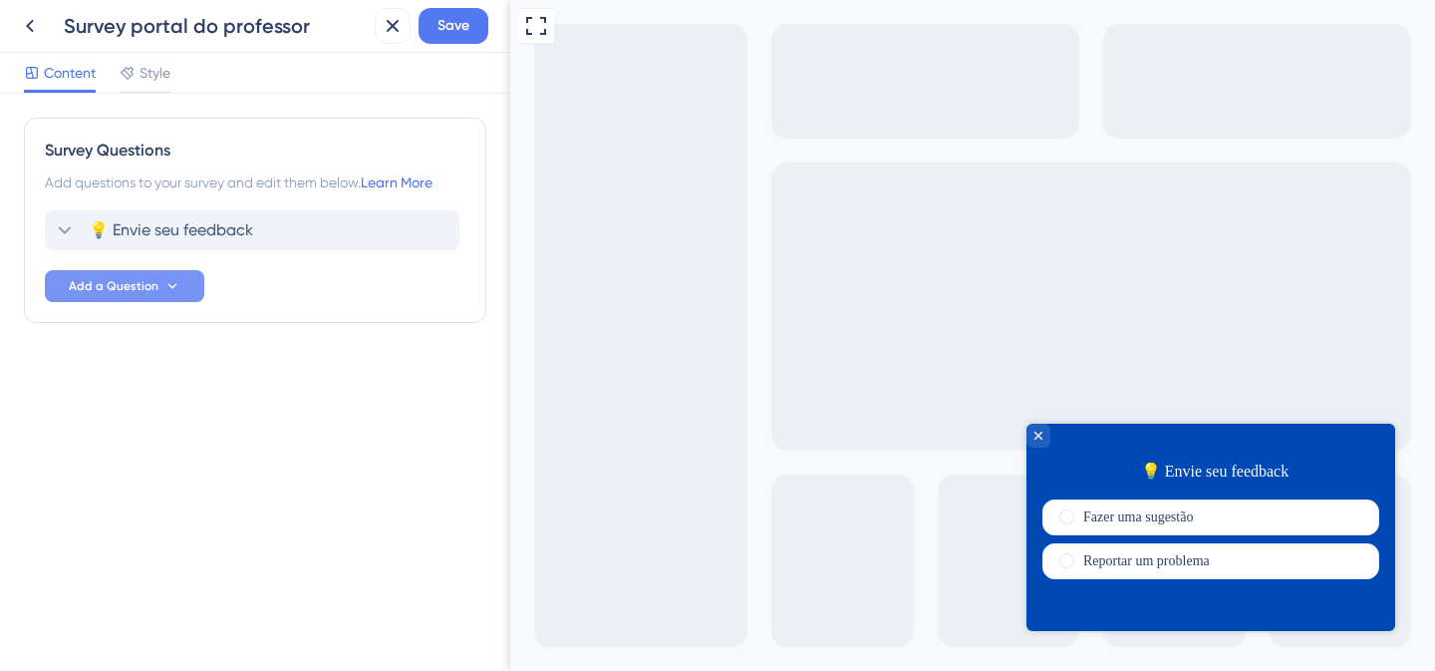
click at [183, 287] on button "Add a Question" at bounding box center [124, 286] width 159 height 32
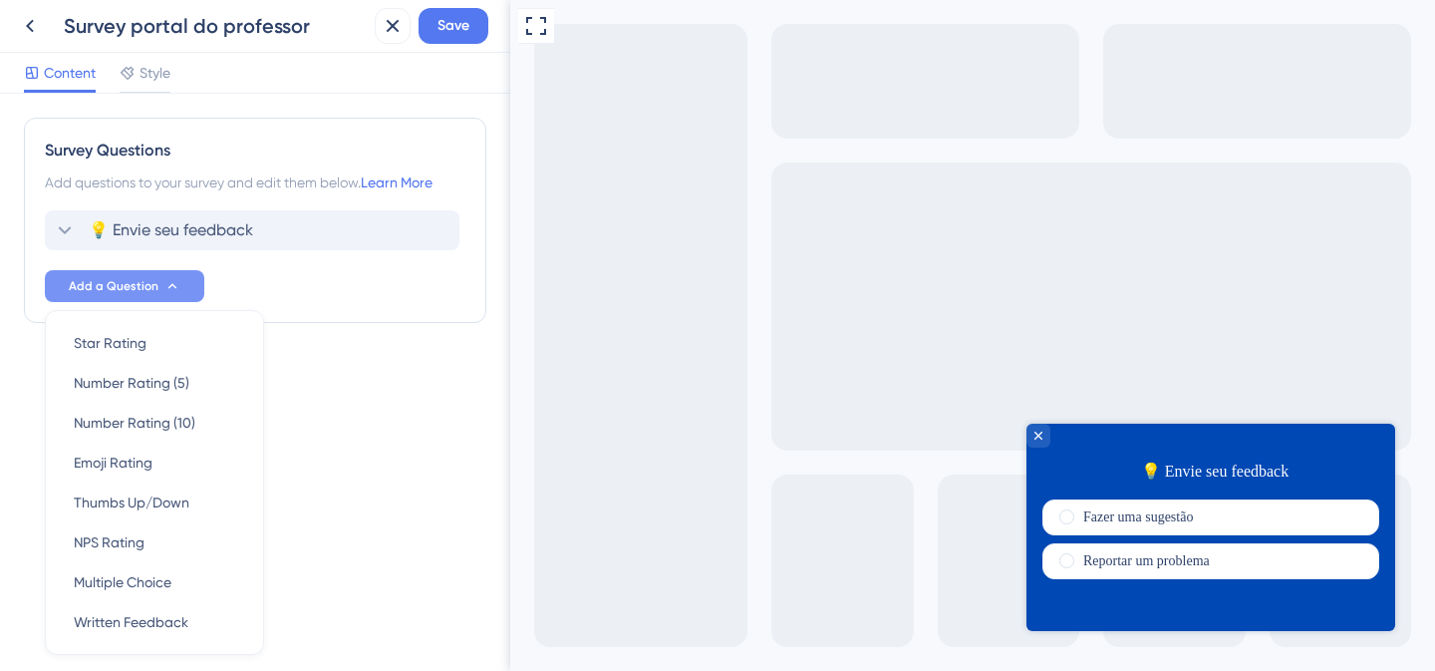
scroll to position [64, 0]
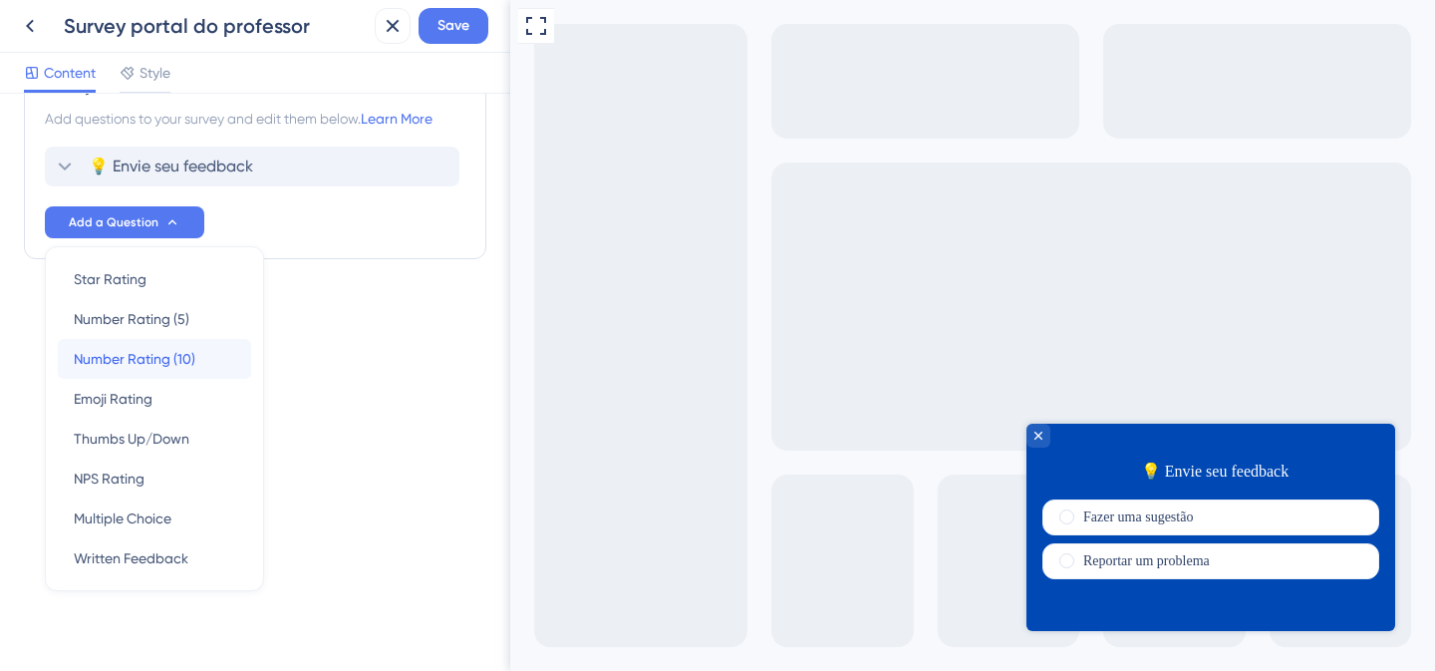
click at [180, 366] on span "Number Rating (10)" at bounding box center [135, 359] width 122 height 24
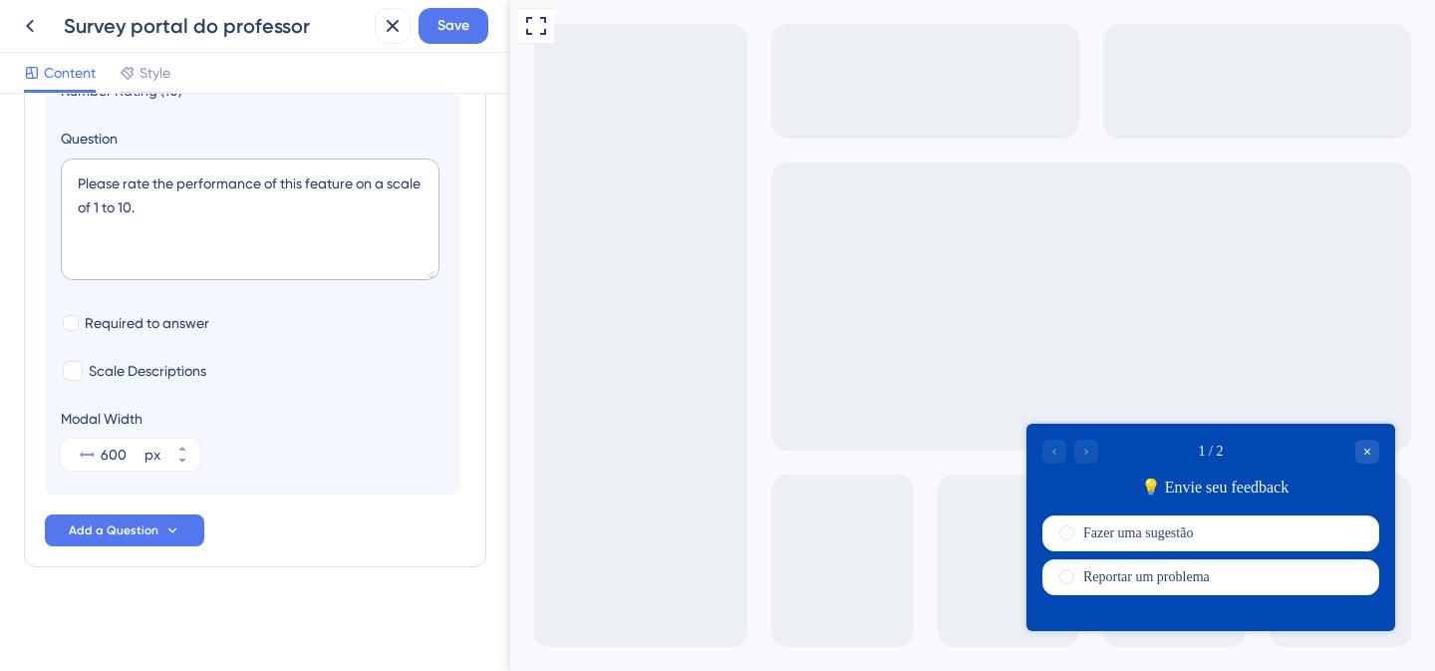
scroll to position [0, 0]
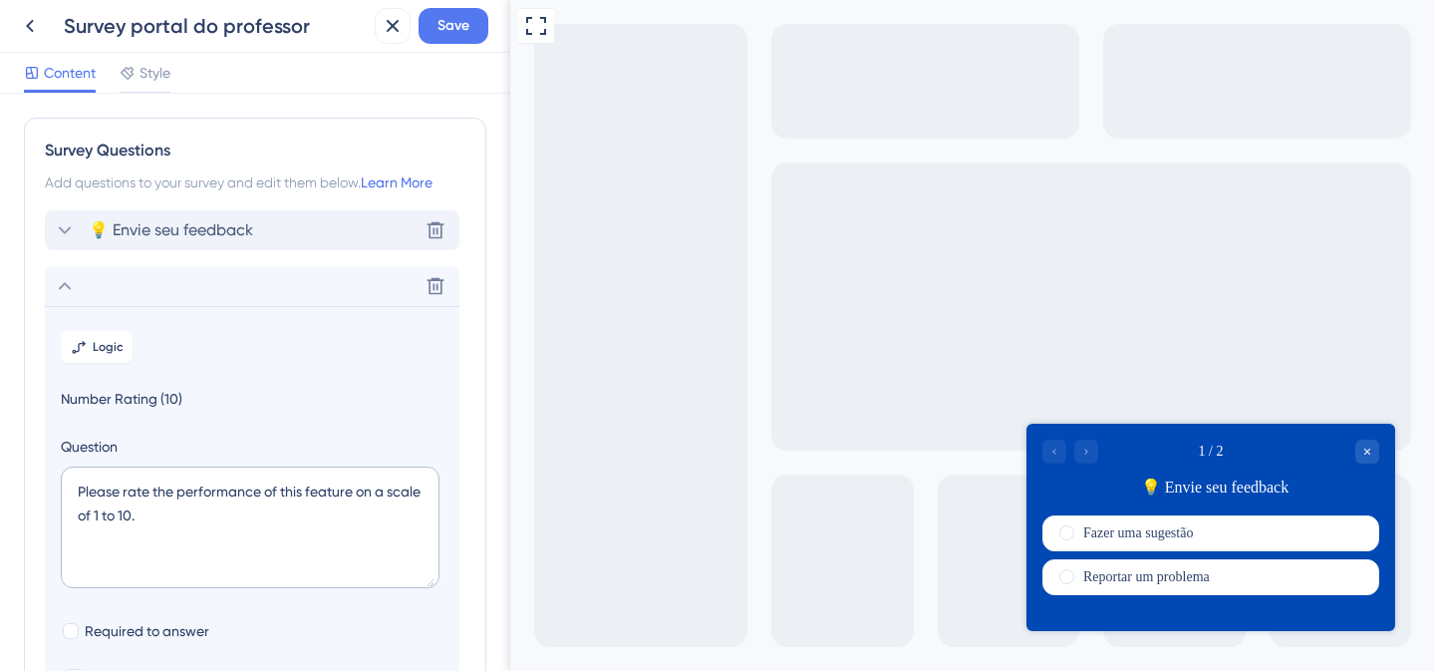
click at [280, 227] on div "💡 Envie seu feedback Delete" at bounding box center [252, 230] width 415 height 40
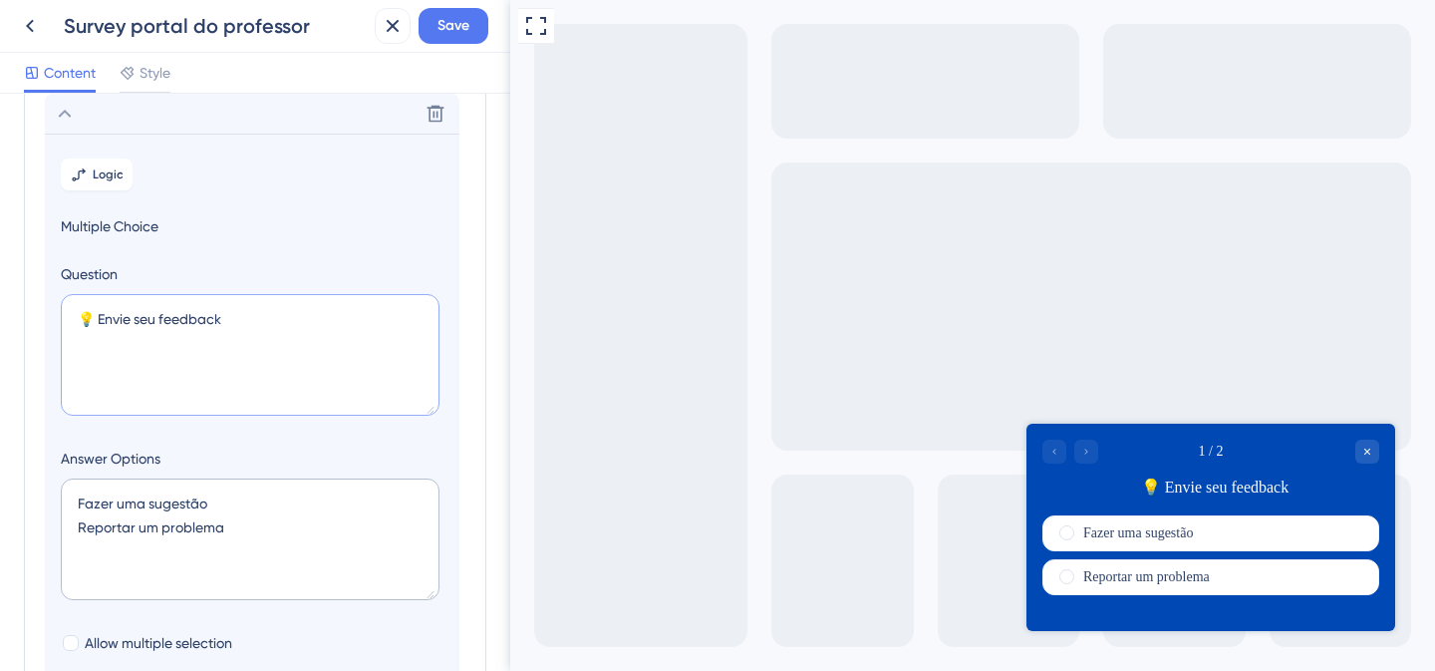
click at [289, 358] on textarea "💡 Envie seu feedback" at bounding box center [250, 355] width 379 height 122
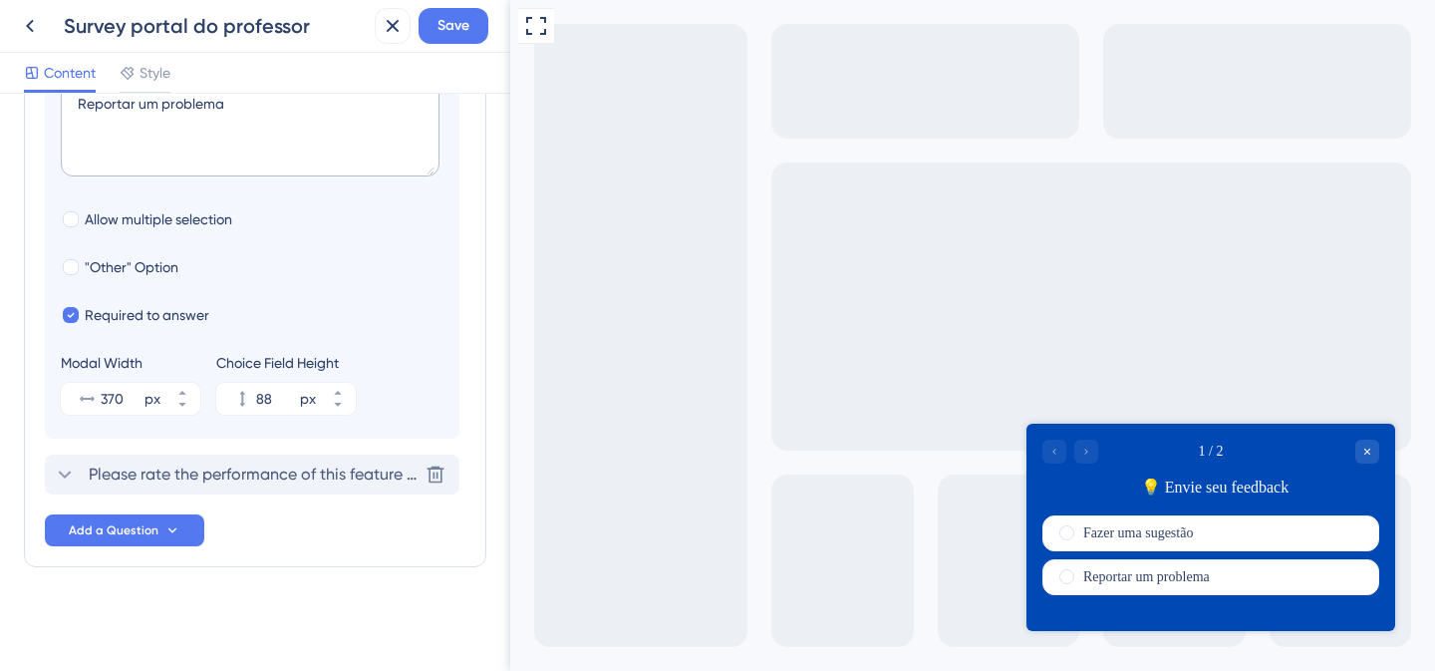
click at [220, 484] on span "Please rate the performance of this feature on a scale of 1 to 10." at bounding box center [253, 475] width 329 height 24
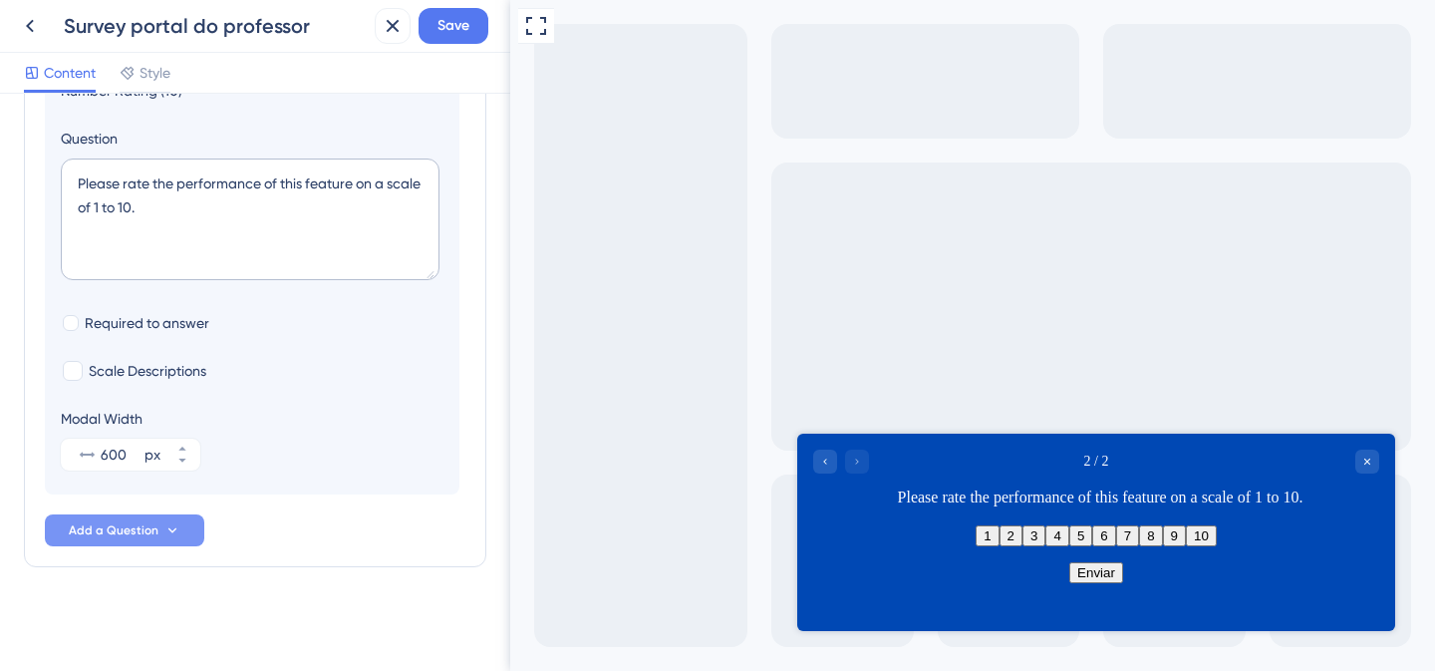
click at [173, 538] on button "Add a Question" at bounding box center [124, 530] width 159 height 32
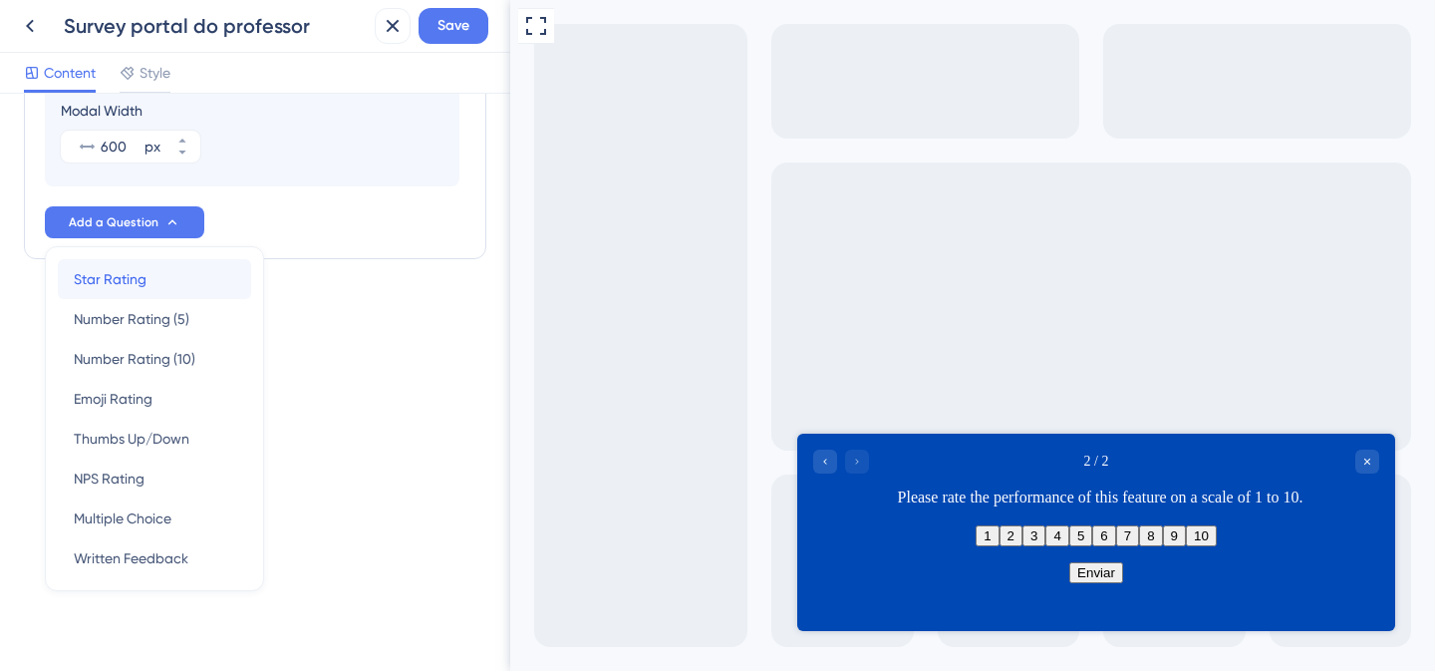
click at [152, 282] on div "Star Rating Star Rating" at bounding box center [154, 279] width 161 height 40
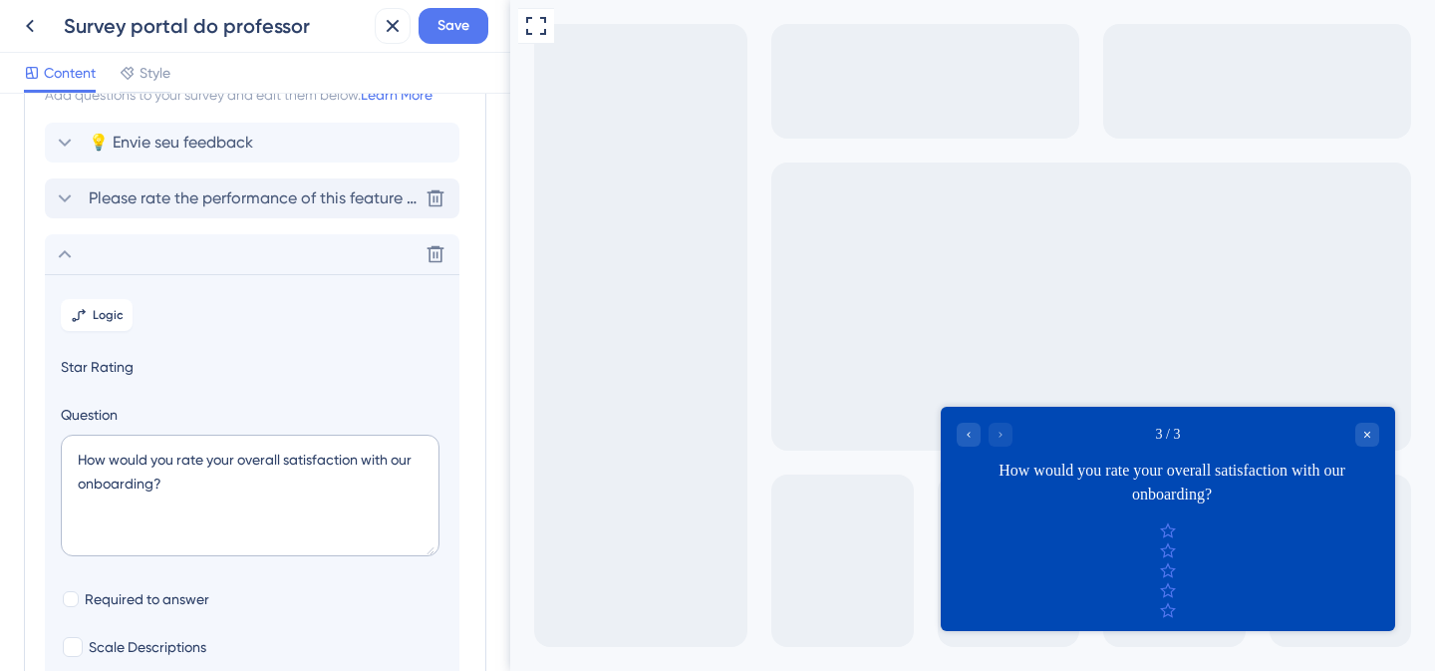
scroll to position [0, 0]
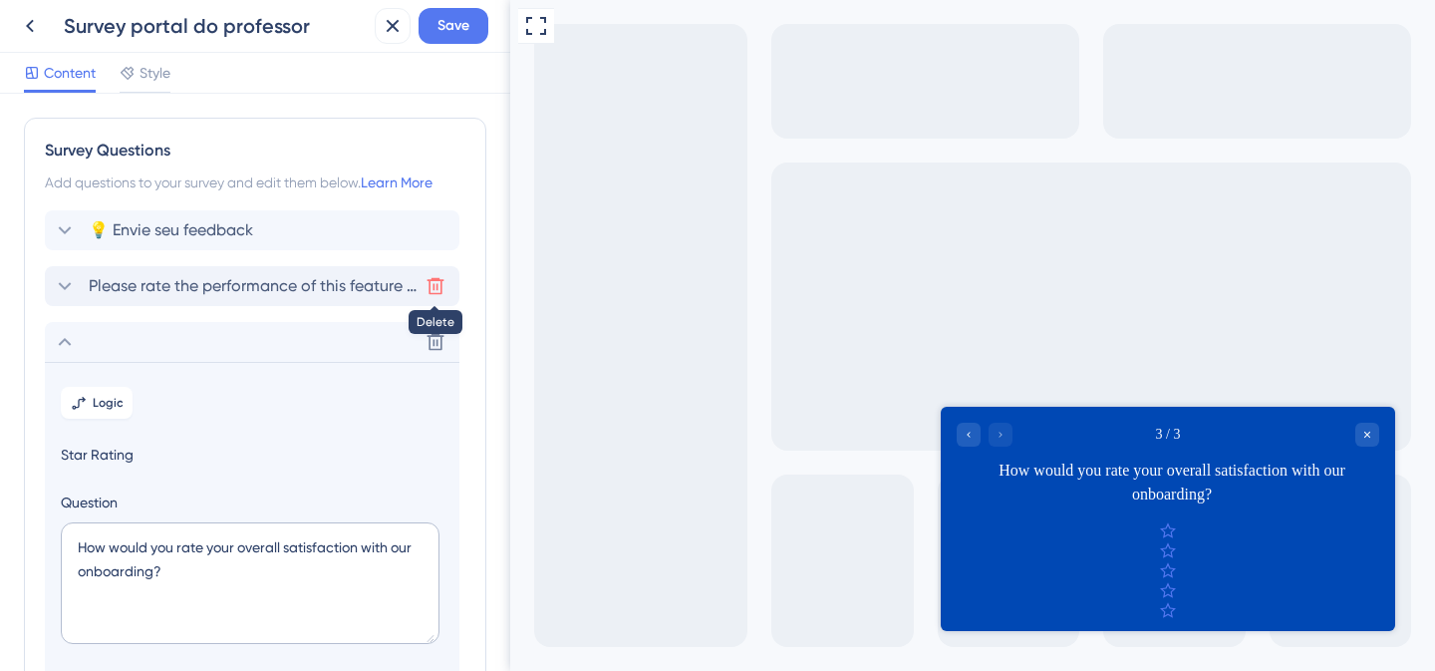
click at [427, 288] on icon at bounding box center [436, 286] width 20 height 20
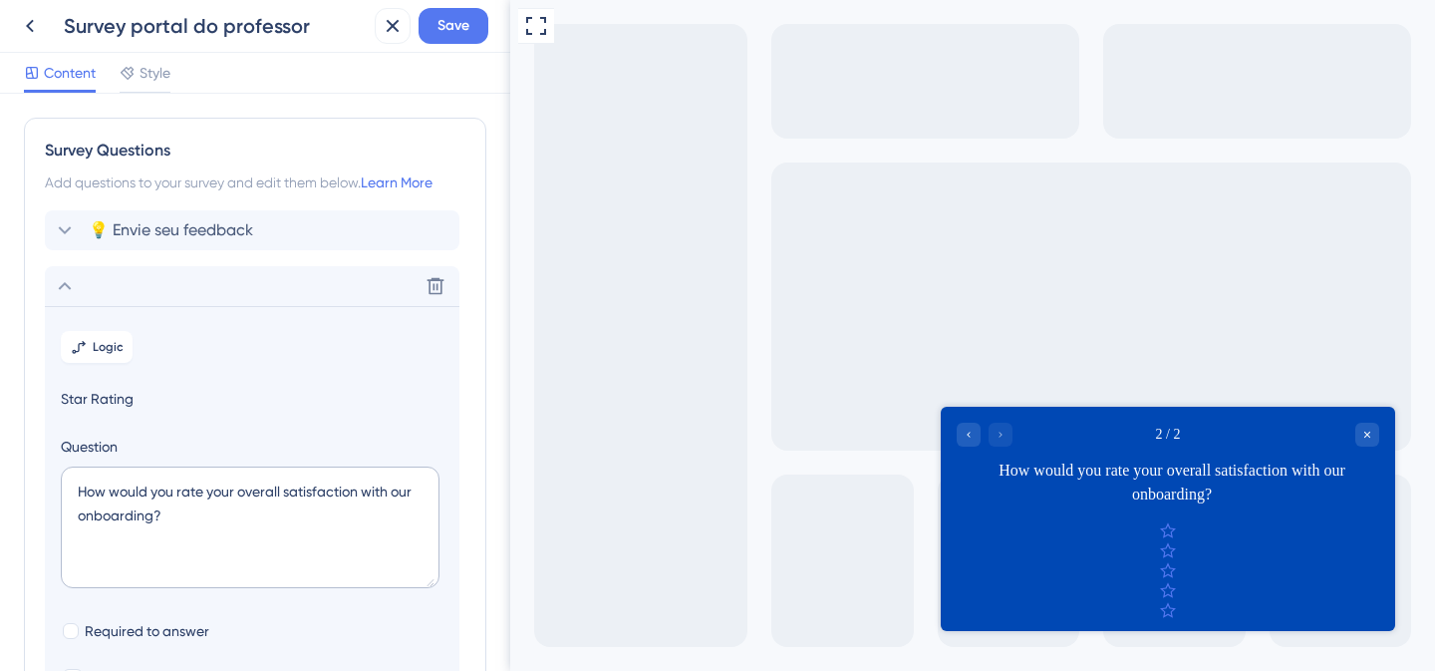
click at [1046, 468] on div "How would you rate your overall satisfaction with our onboarding?" at bounding box center [1172, 482] width 415 height 48
click at [1046, 469] on div "How would you rate your overall satisfaction with our onboarding?" at bounding box center [1172, 482] width 415 height 48
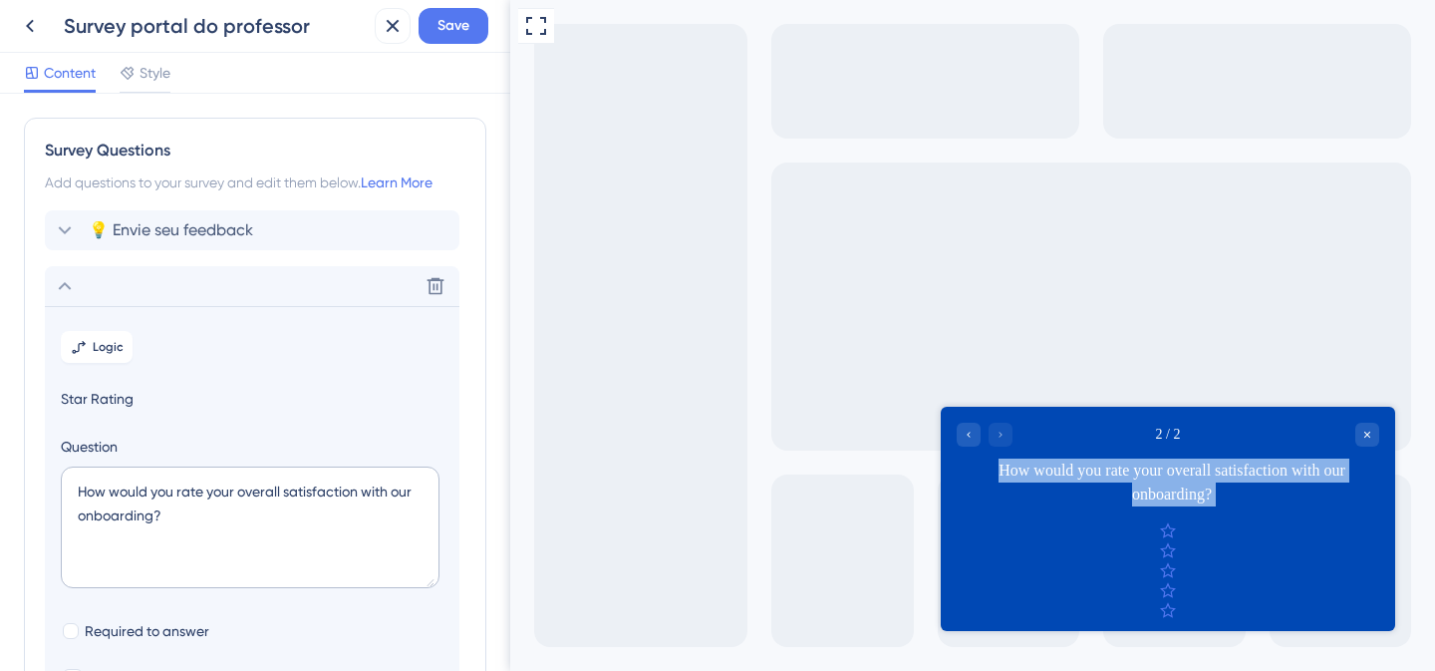
click at [1046, 469] on div "How would you rate your overall satisfaction with our onboarding?" at bounding box center [1172, 482] width 415 height 48
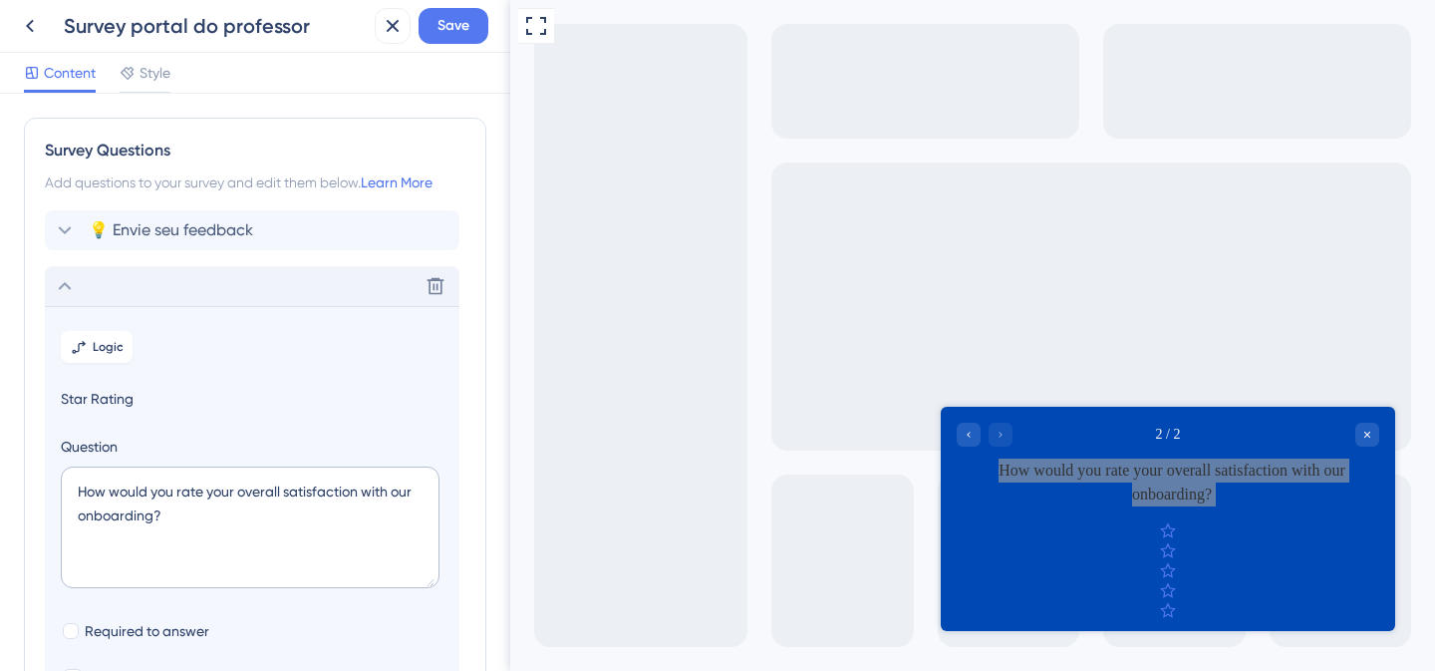
click at [64, 287] on icon at bounding box center [65, 286] width 24 height 24
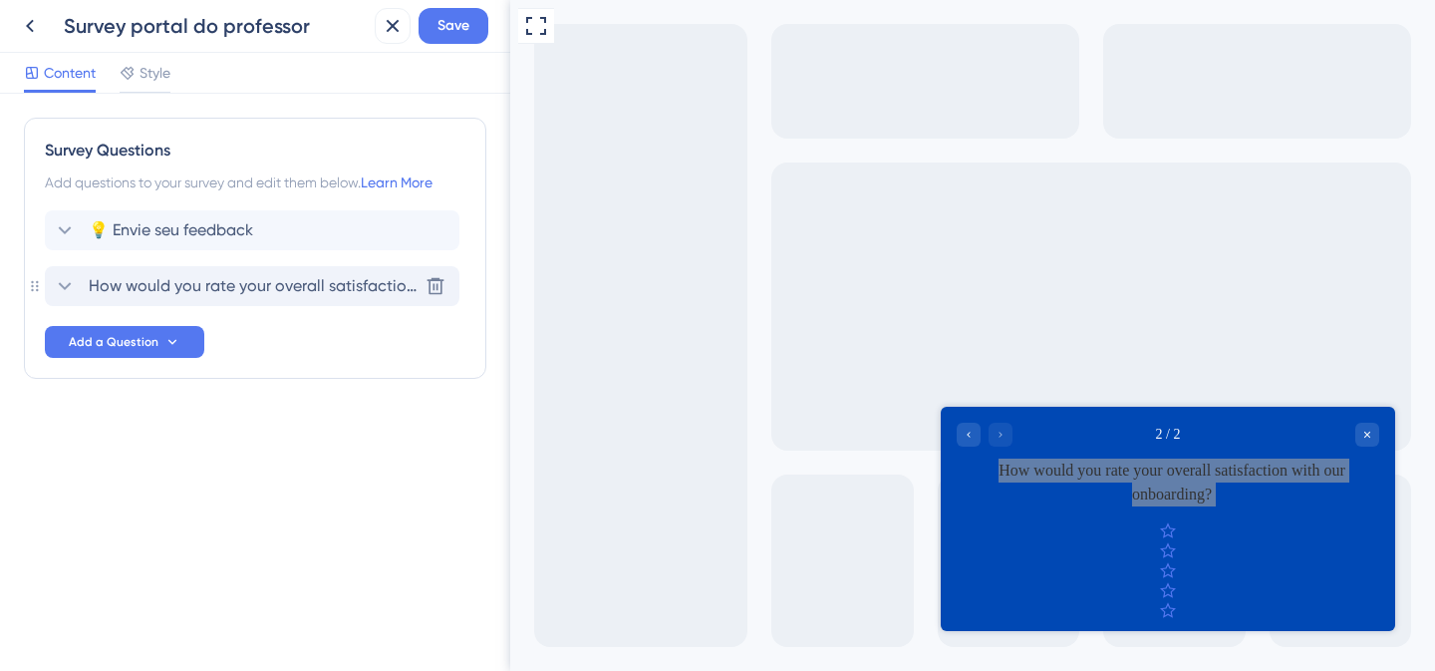
click at [64, 287] on icon at bounding box center [65, 286] width 13 height 8
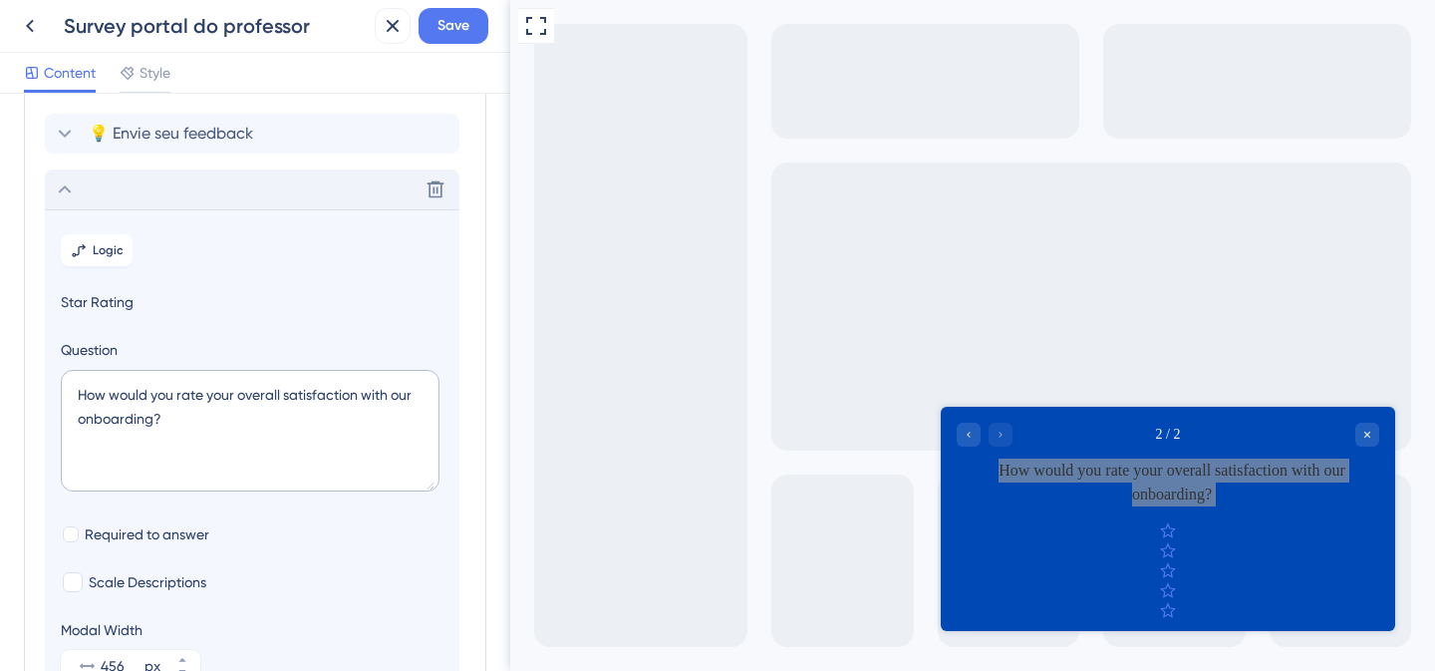
scroll to position [61, 0]
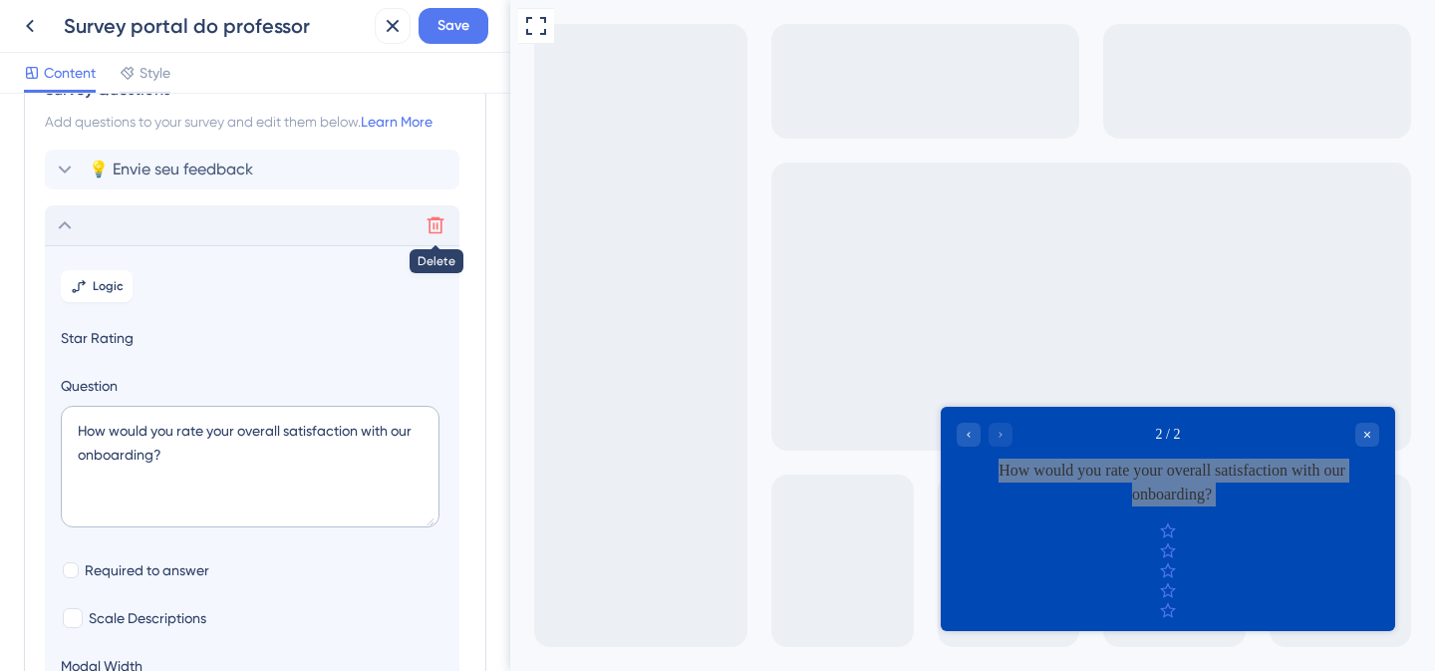
click at [441, 227] on icon at bounding box center [436, 225] width 17 height 17
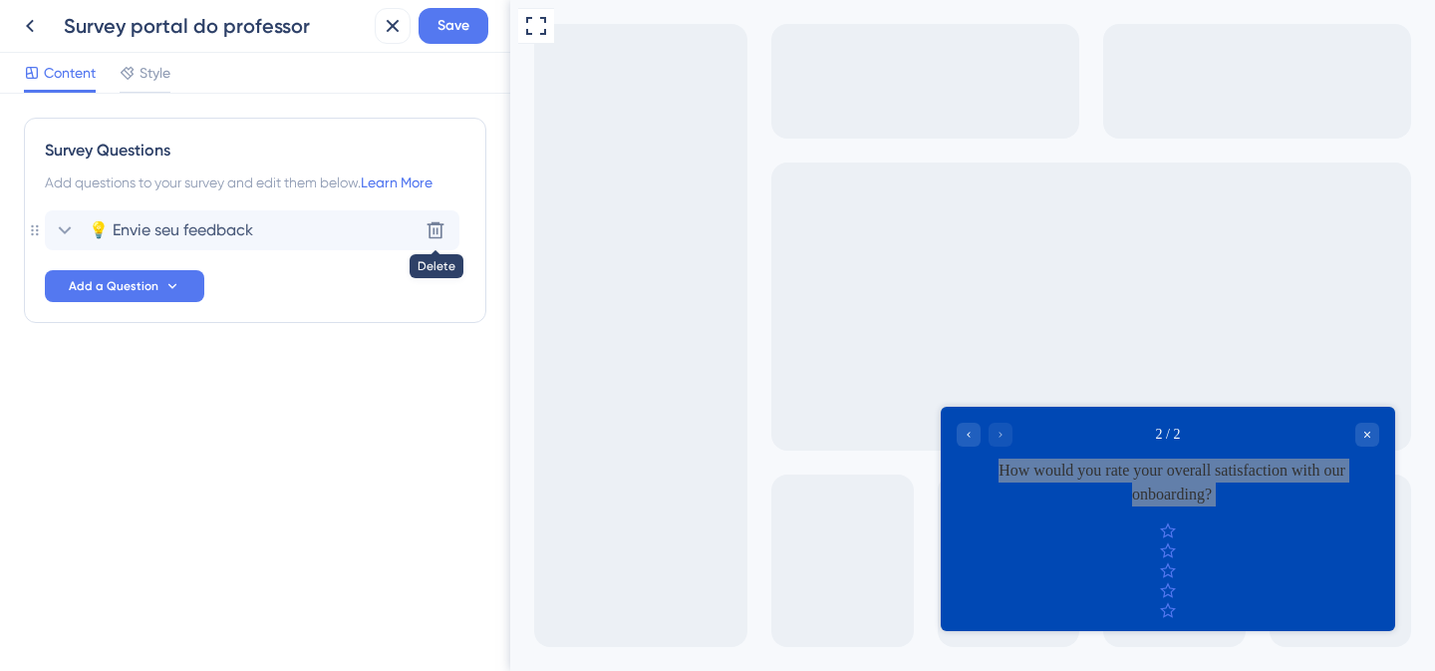
scroll to position [0, 0]
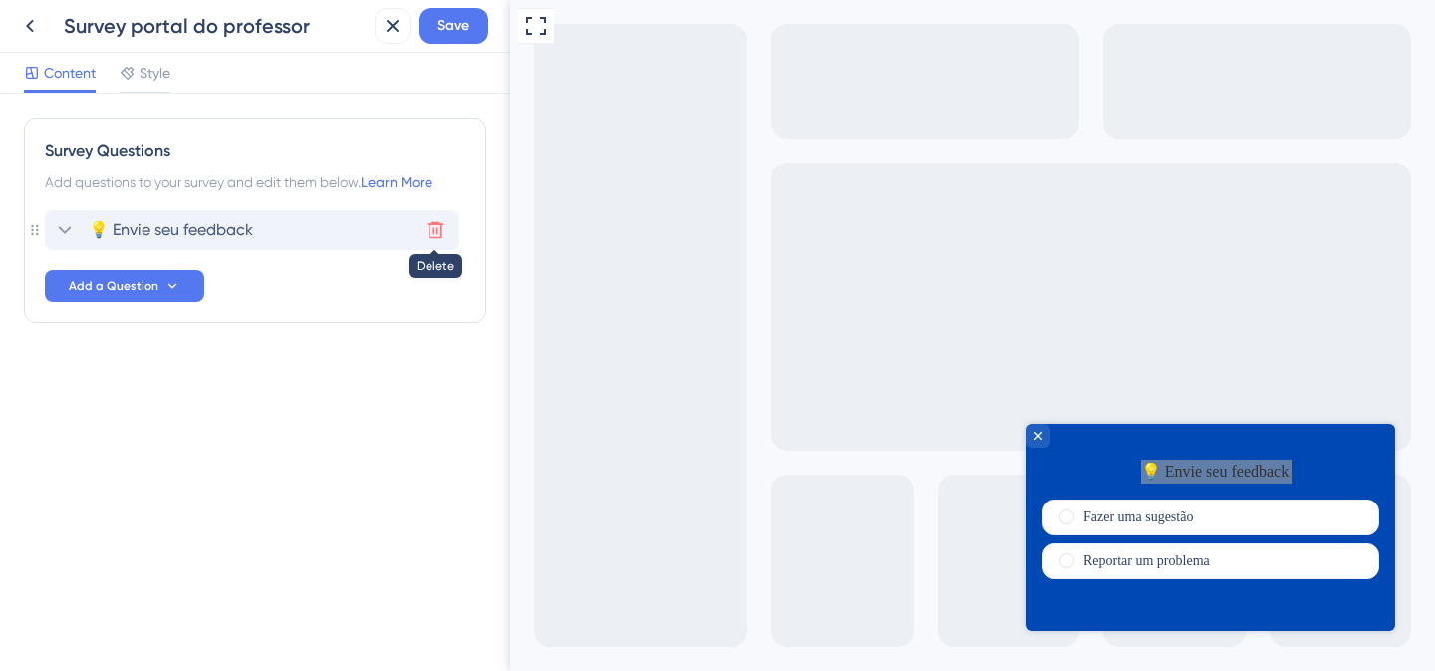
click at [439, 230] on icon at bounding box center [436, 230] width 20 height 20
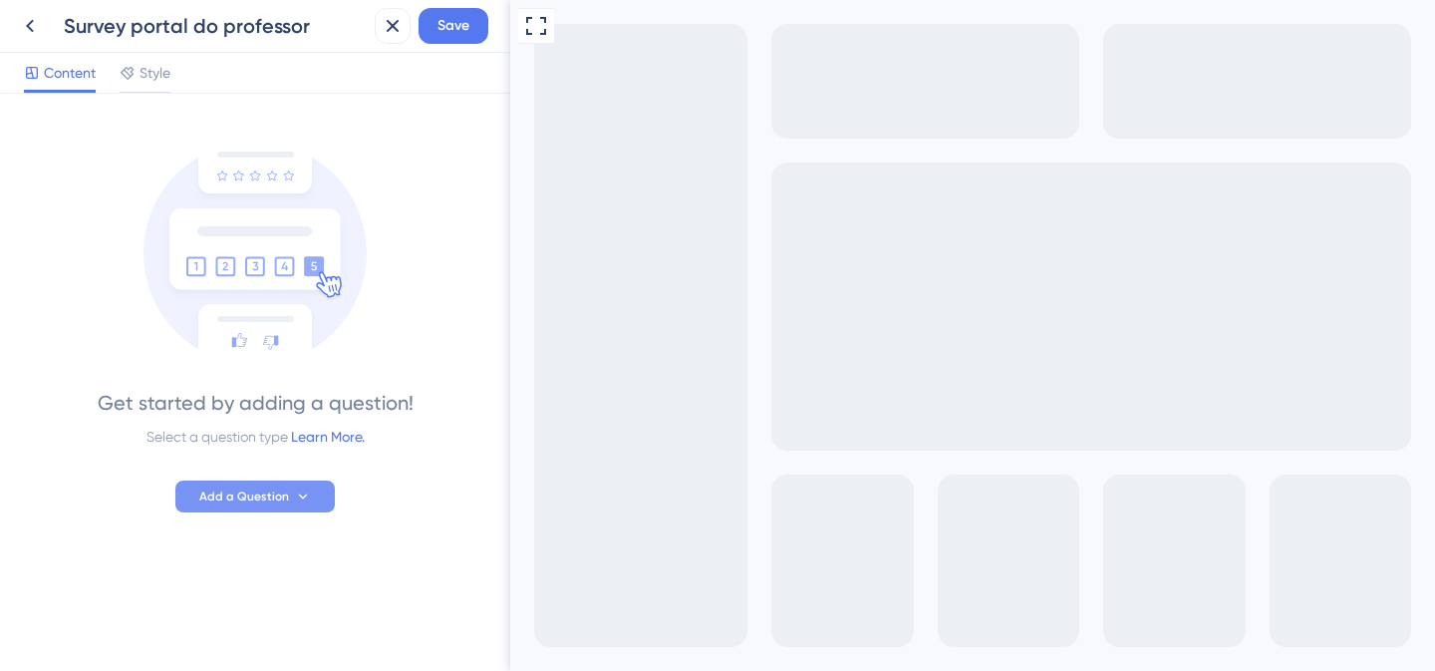
click at [292, 498] on button "Add a Question" at bounding box center [254, 496] width 159 height 32
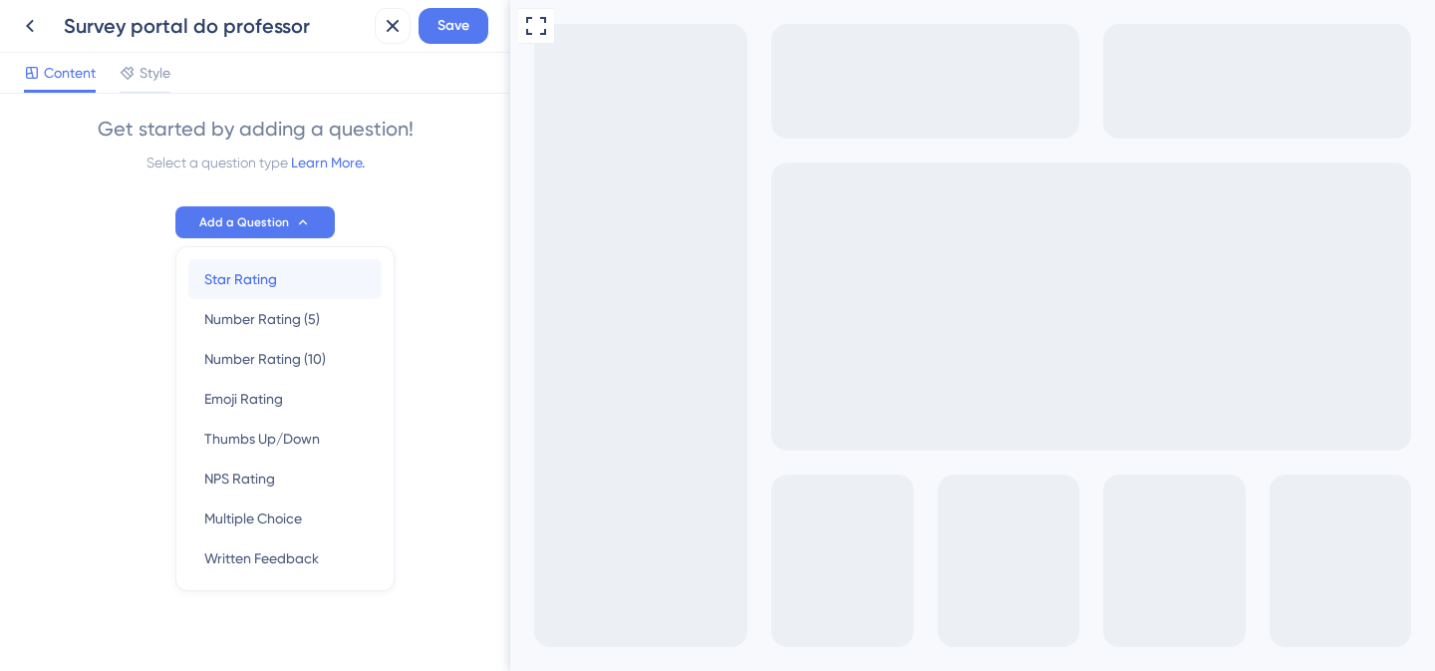
click at [270, 280] on div "Star Rating Star Rating" at bounding box center [284, 279] width 161 height 40
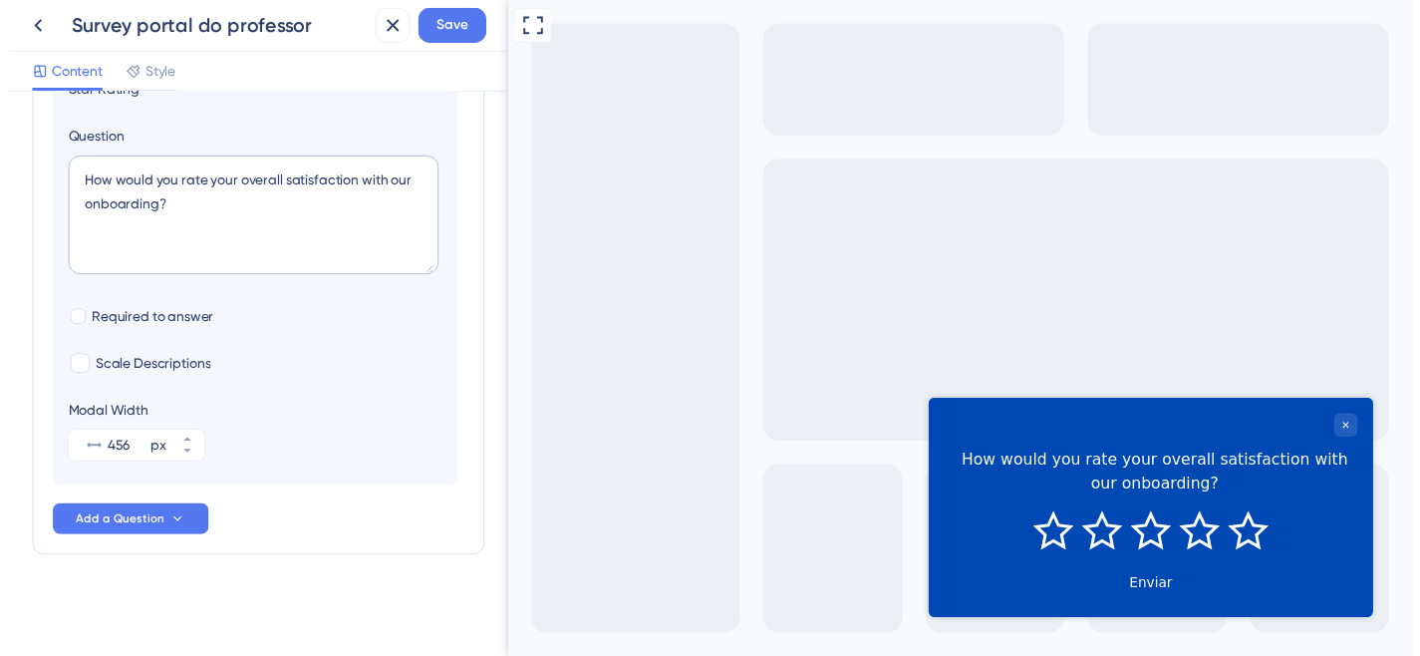
scroll to position [0, 0]
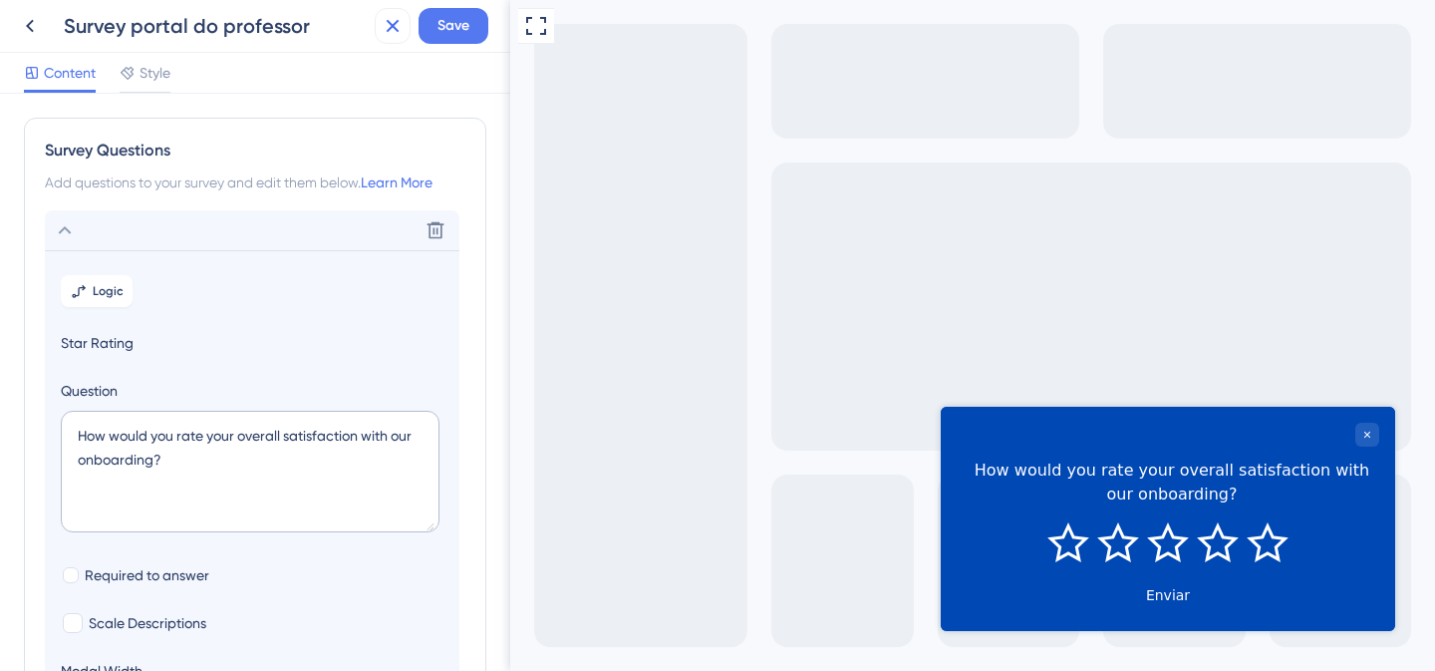
click at [391, 29] on icon at bounding box center [393, 26] width 24 height 24
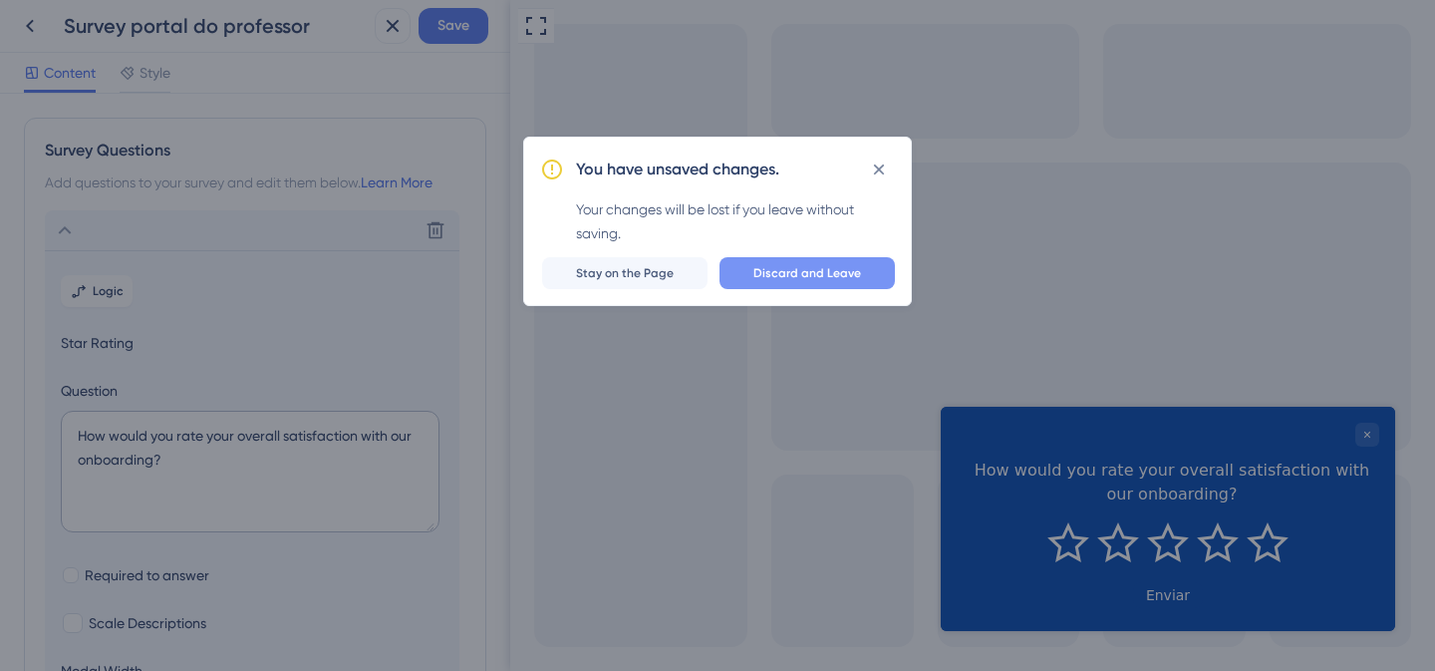
click at [788, 276] on span "Discard and Leave" at bounding box center [808, 273] width 108 height 16
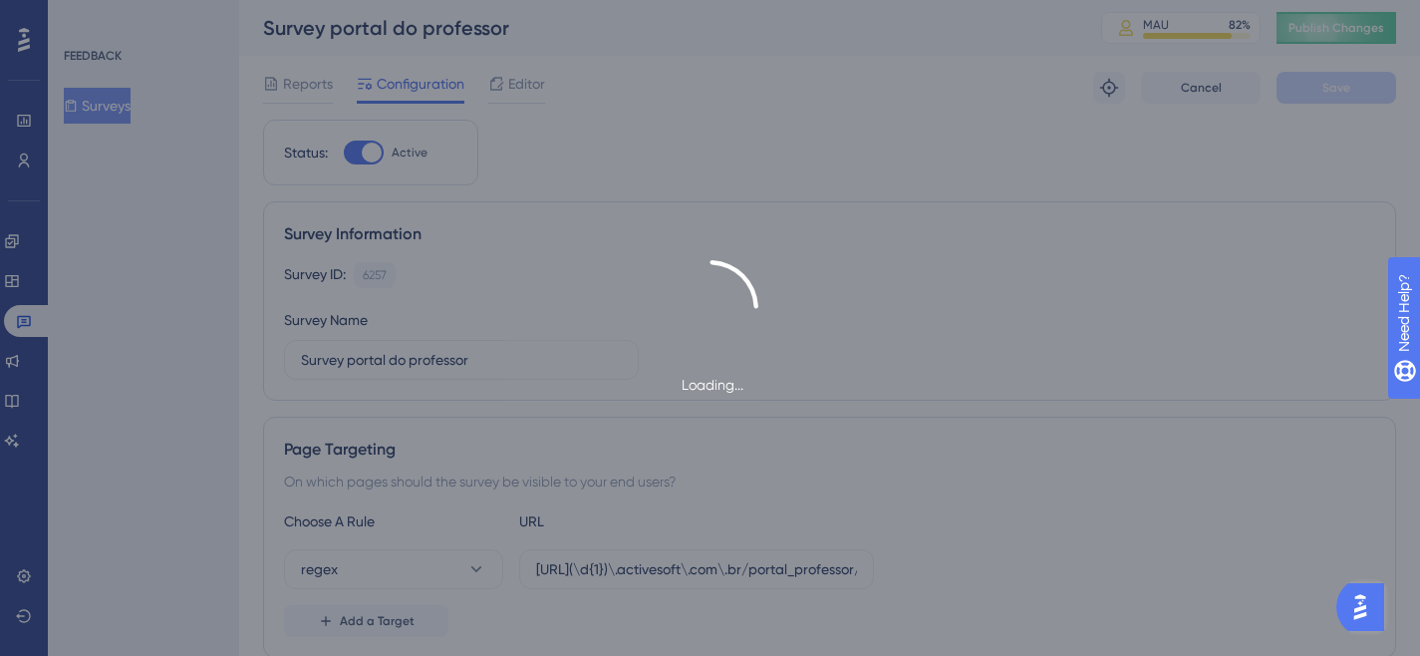
click at [515, 82] on div "Loading..." at bounding box center [710, 328] width 1420 height 656
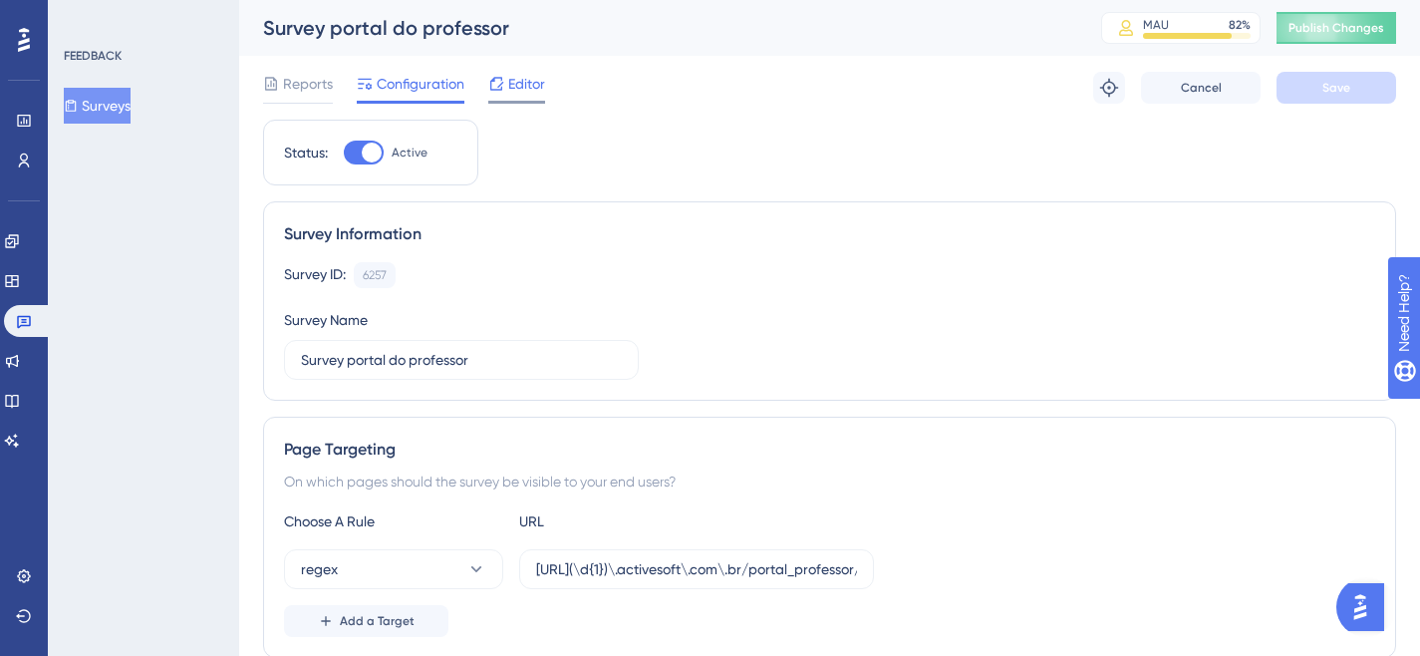
click at [515, 98] on div "Editor" at bounding box center [516, 88] width 57 height 32
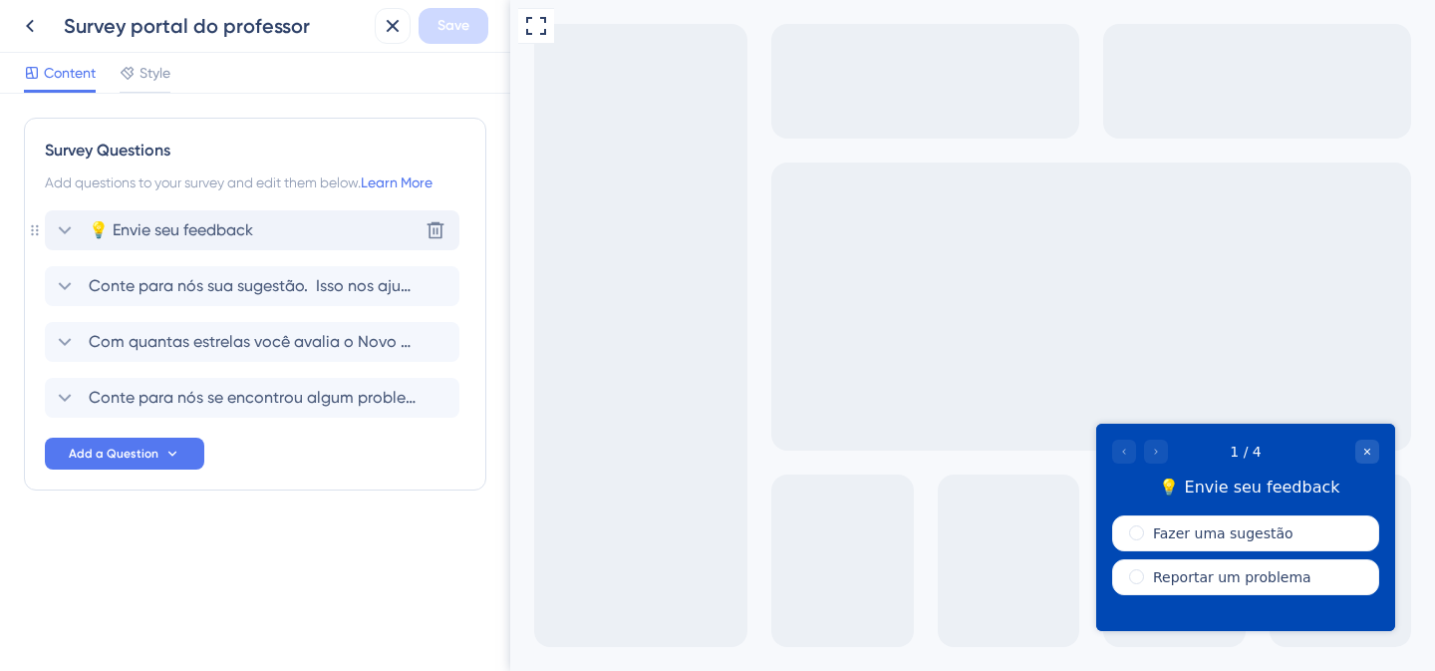
click at [164, 240] on span "💡 Envie seu feedback" at bounding box center [171, 230] width 164 height 24
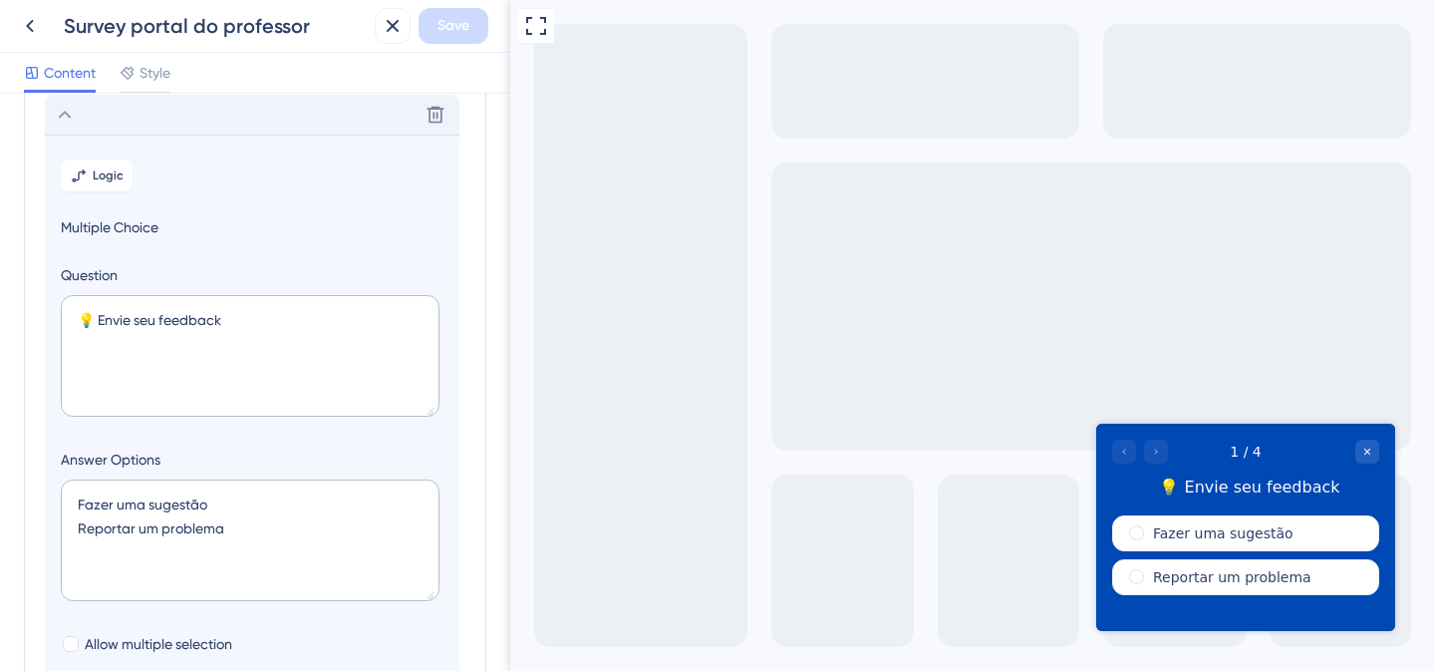
scroll to position [117, 0]
click at [159, 326] on textarea "💡 Envie seu feedback" at bounding box center [250, 355] width 379 height 122
click at [160, 323] on textarea "💡 Envie seu feedback" at bounding box center [250, 355] width 379 height 122
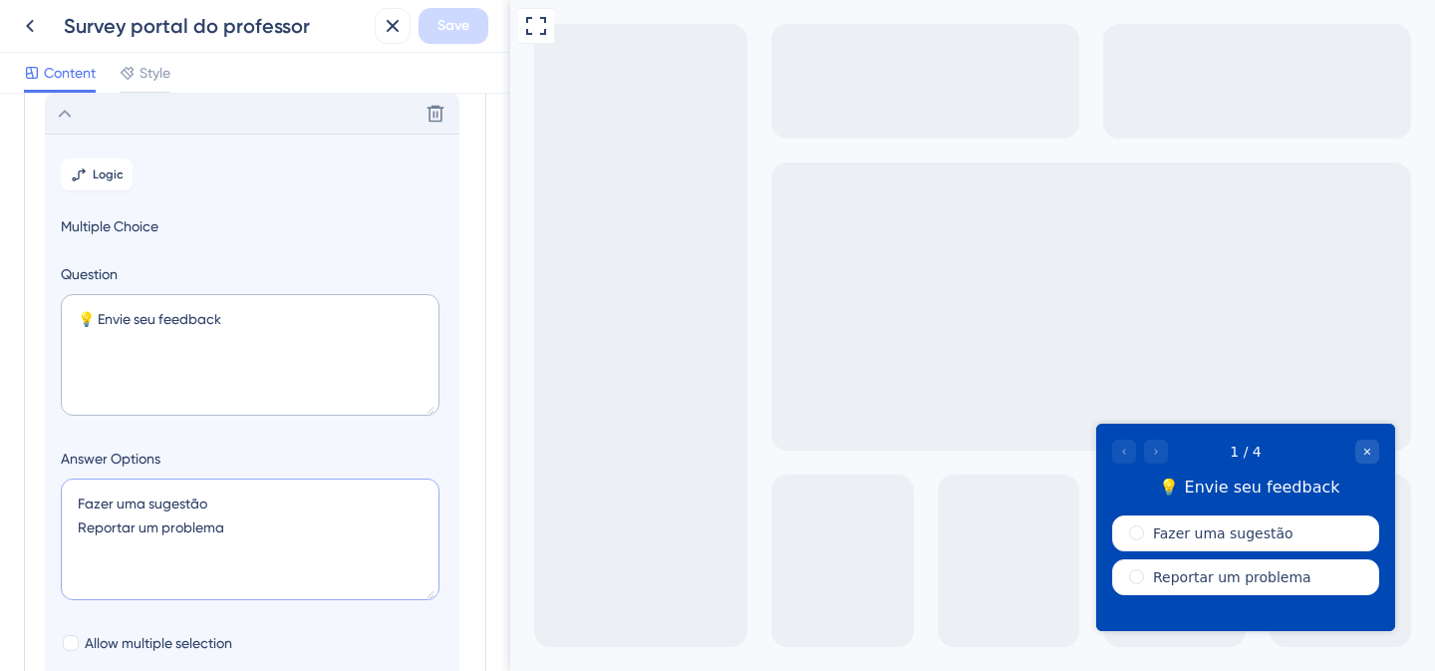
click at [160, 503] on textarea "Fazer uma sugestão Reportar um problema" at bounding box center [250, 539] width 379 height 122
click at [237, 524] on textarea "Fazer uma sugestão Reportar um problema" at bounding box center [250, 539] width 379 height 122
drag, startPoint x: 244, startPoint y: 527, endPoint x: 62, endPoint y: 508, distance: 183.4
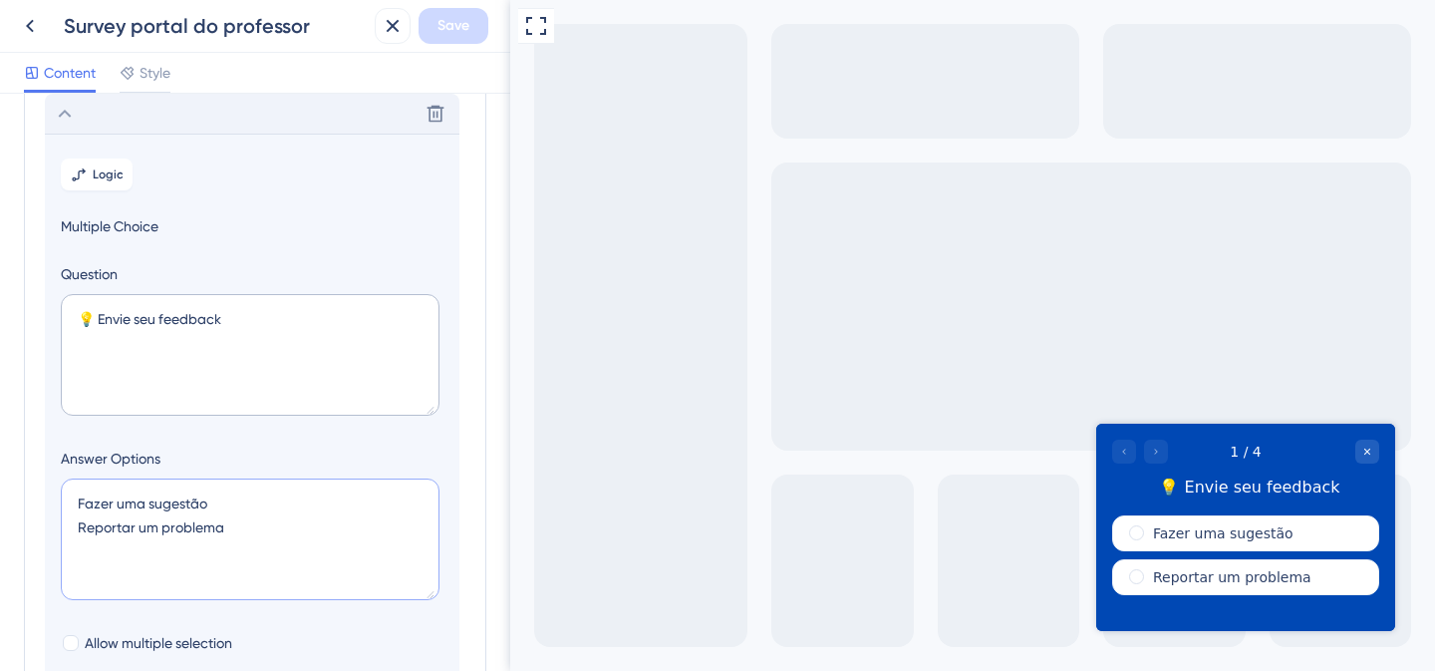
click at [62, 508] on textarea "Fazer uma sugestão Reportar um problema" at bounding box center [250, 539] width 379 height 122
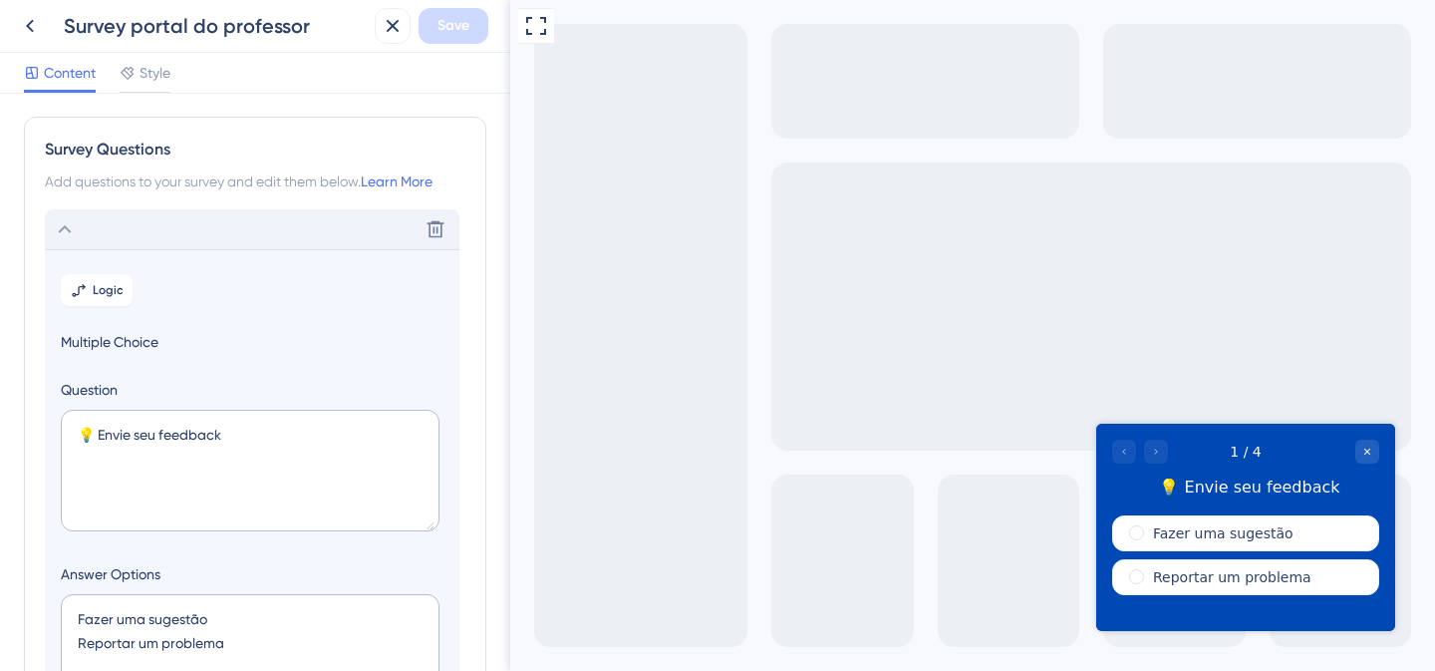
scroll to position [0, 0]
click at [446, 225] on button at bounding box center [436, 230] width 32 height 32
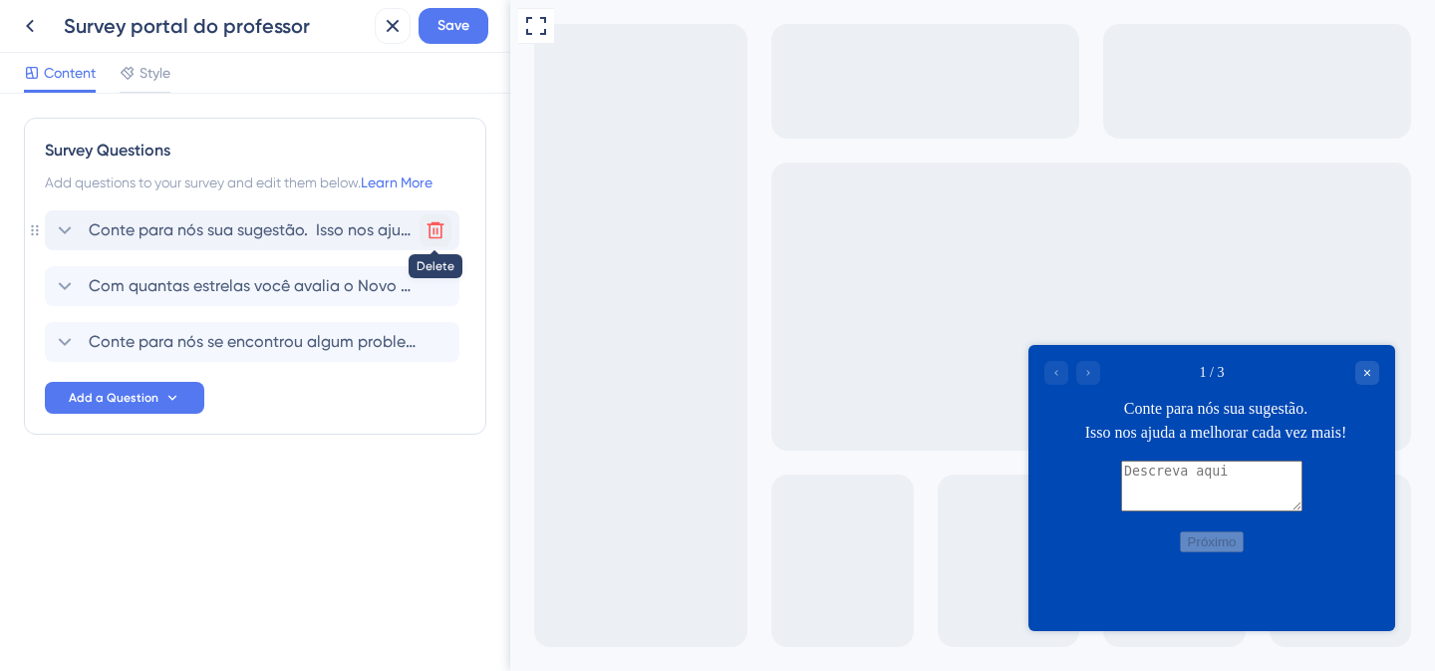
click at [442, 228] on icon at bounding box center [436, 230] width 20 height 20
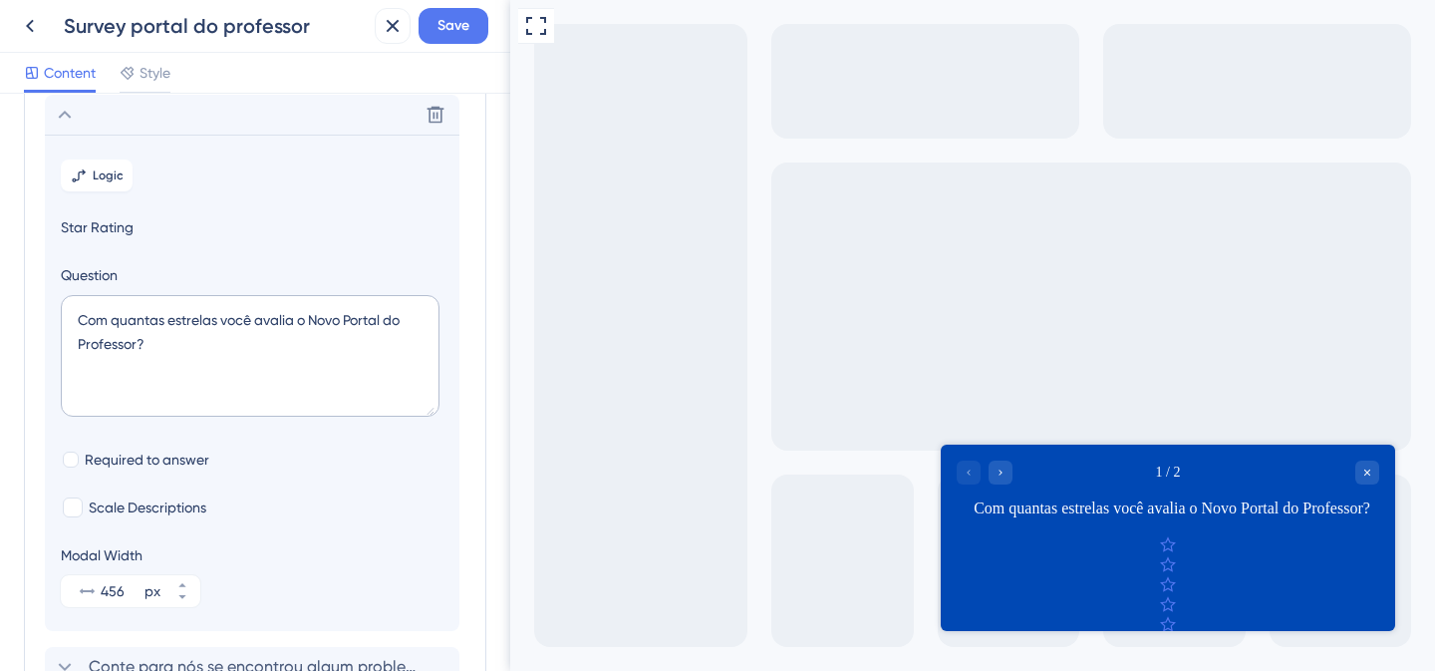
click at [439, 230] on span "Star Rating" at bounding box center [252, 227] width 383 height 24
click at [436, 117] on icon at bounding box center [436, 114] width 20 height 20
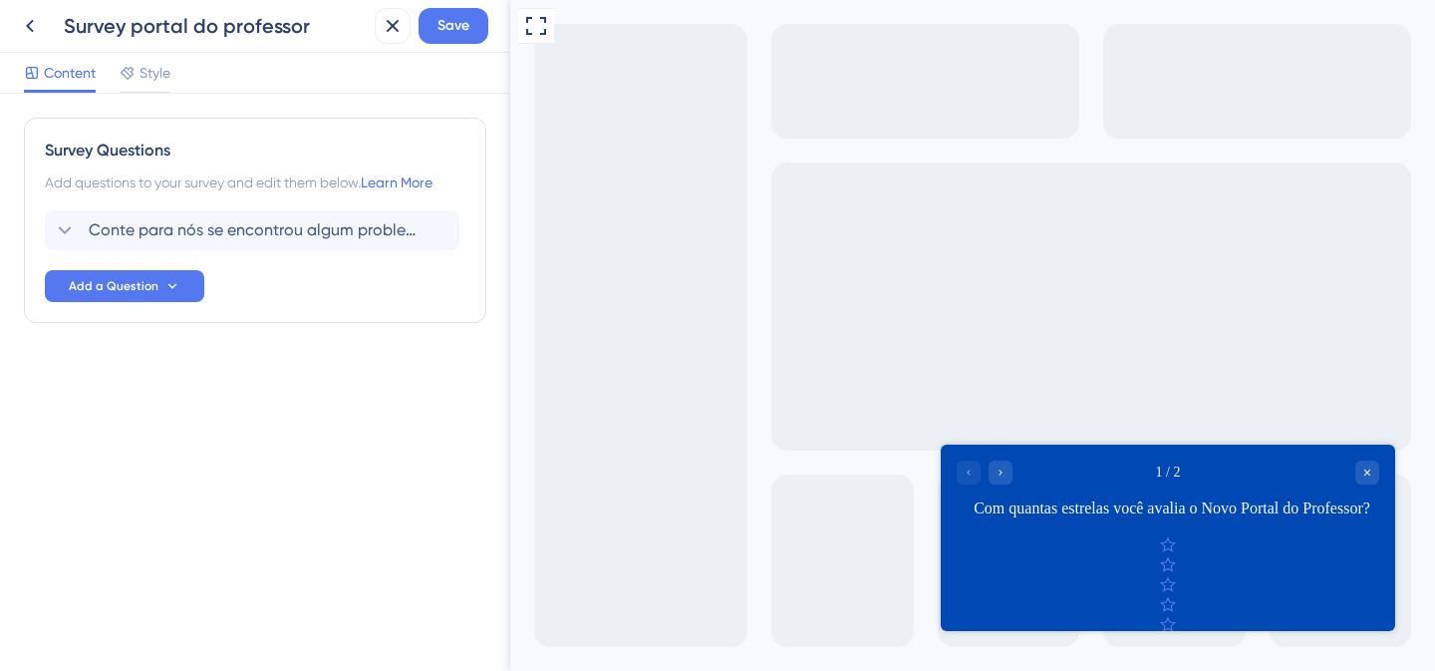
scroll to position [0, 0]
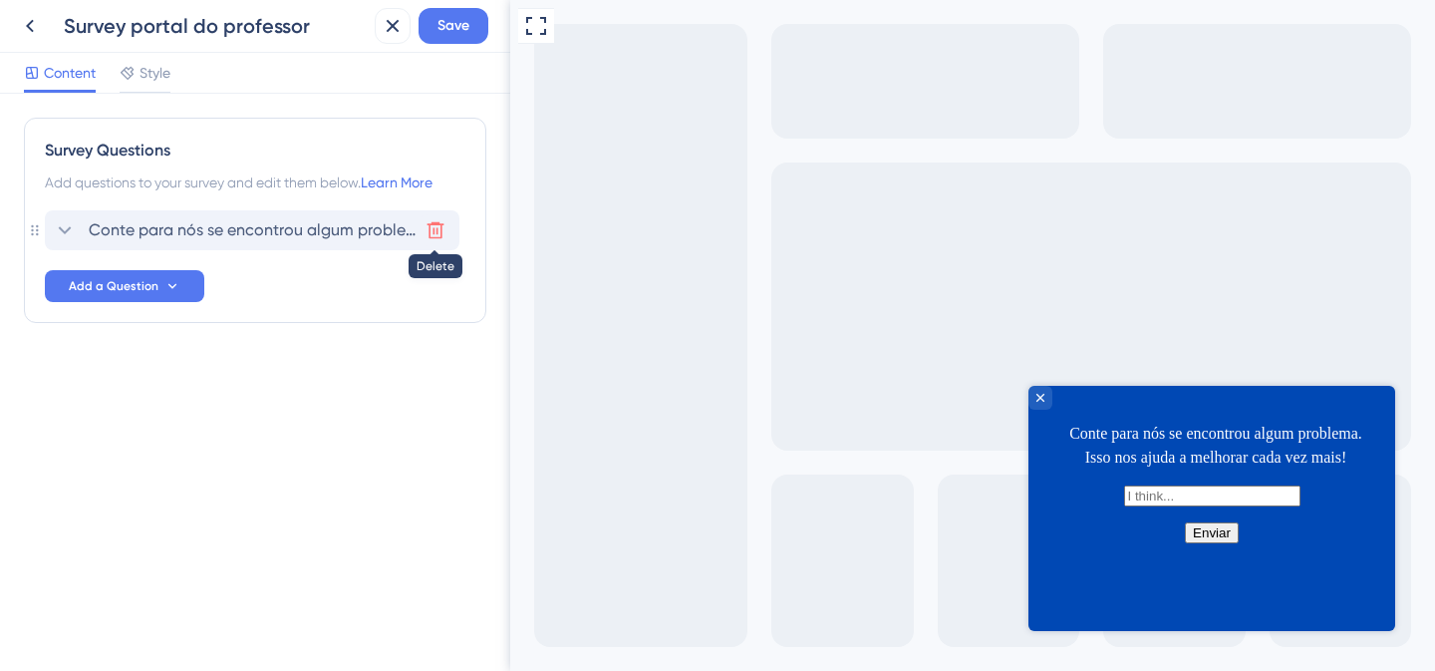
click at [429, 228] on icon at bounding box center [436, 230] width 20 height 20
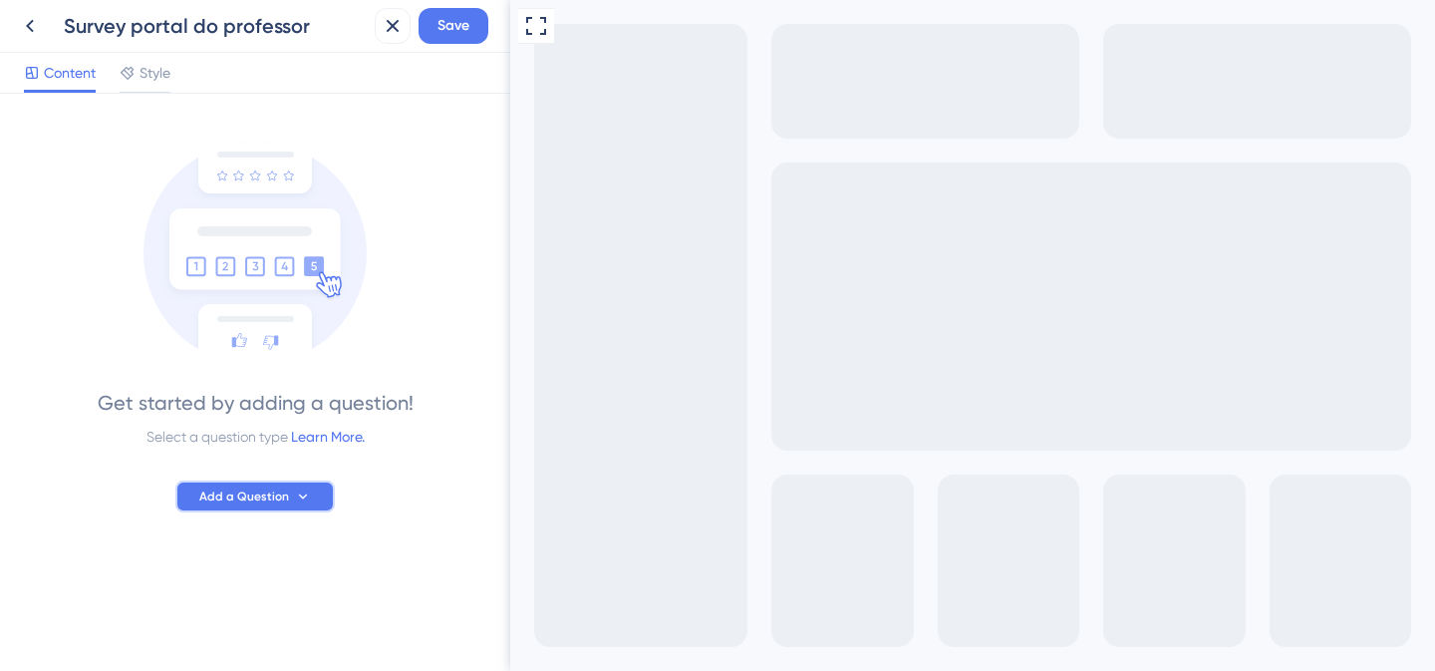
click at [274, 508] on button "Add a Question" at bounding box center [254, 496] width 159 height 32
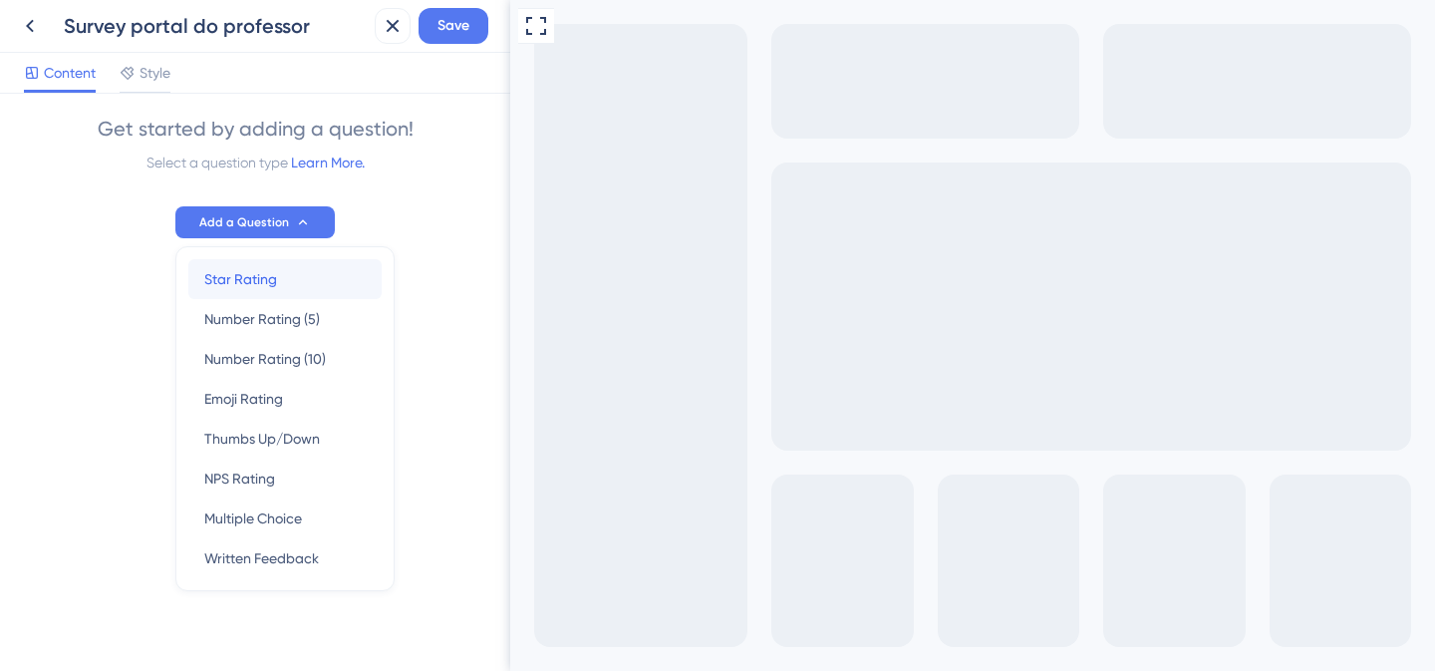
click at [300, 277] on div "Star Rating Star Rating" at bounding box center [284, 279] width 161 height 40
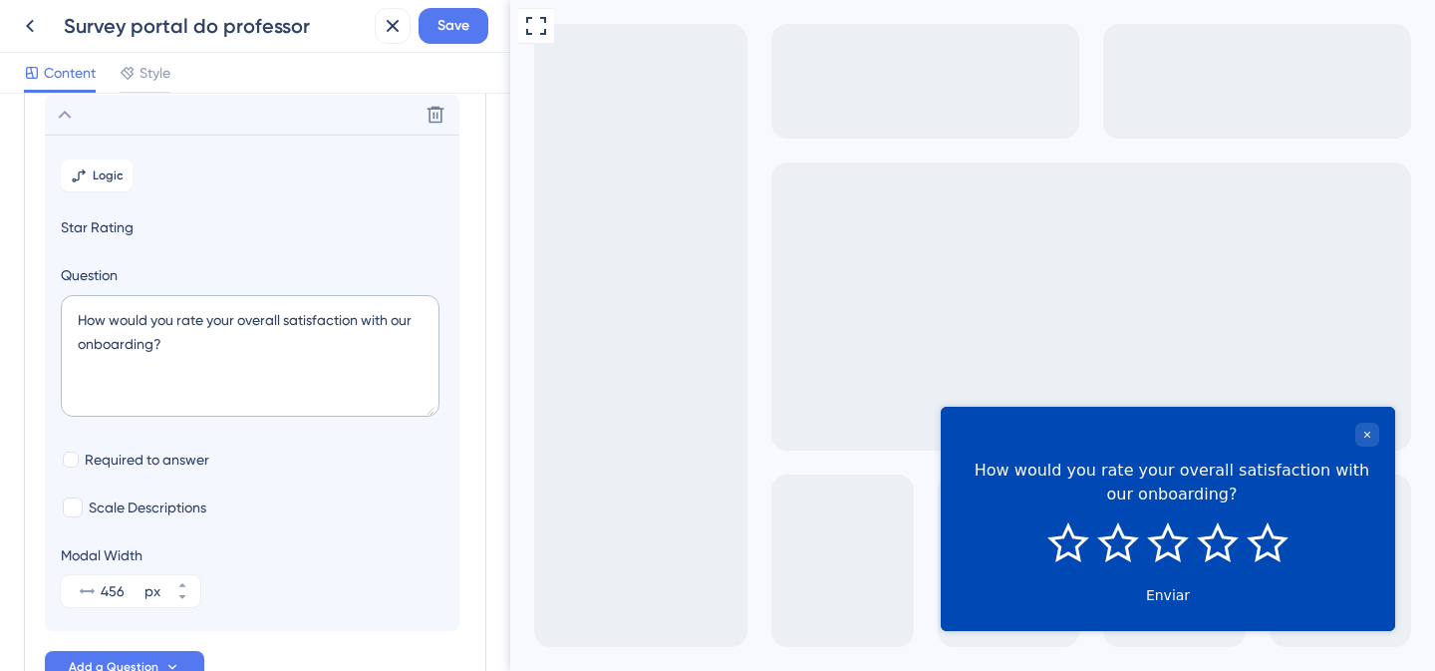
scroll to position [117, 0]
click at [226, 316] on textarea "How would you rate your overall satisfaction with our onboarding?" at bounding box center [250, 355] width 379 height 122
type textarea "Com quantas estrelas você avalia o Novo Portal do Professor?"
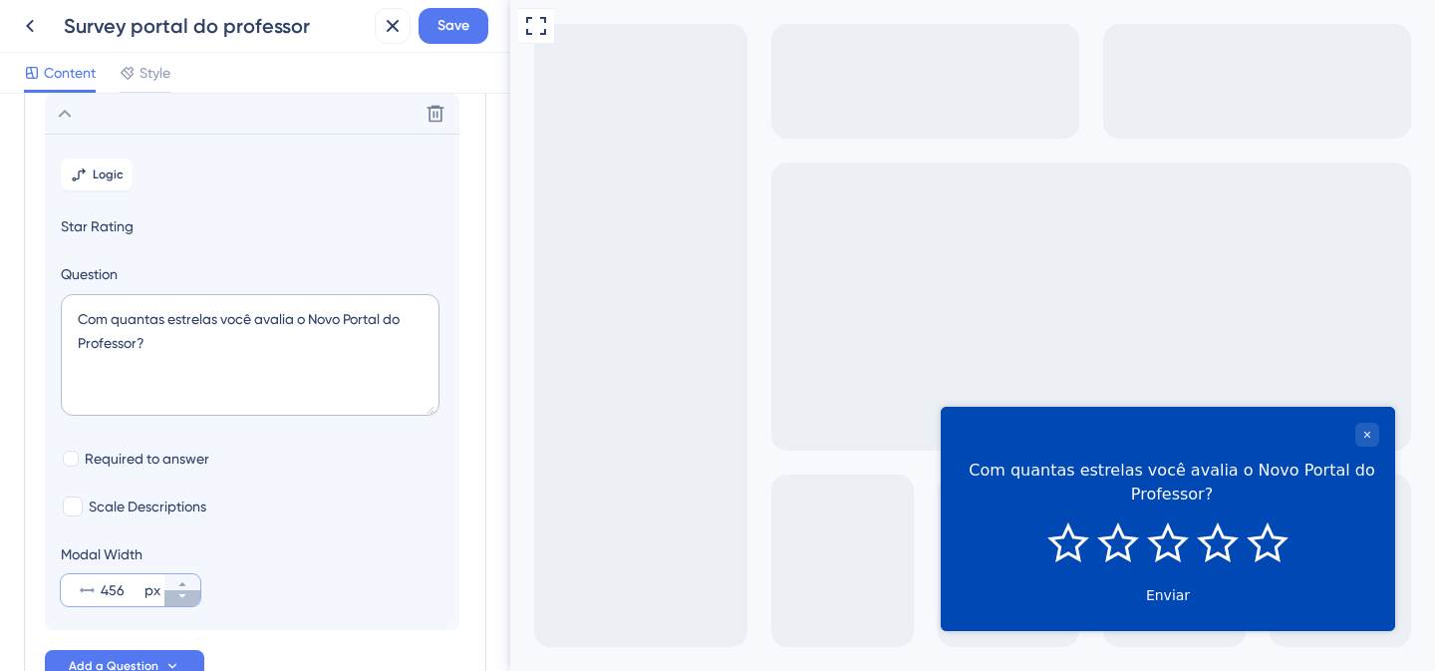
click at [177, 597] on icon at bounding box center [182, 596] width 12 height 12
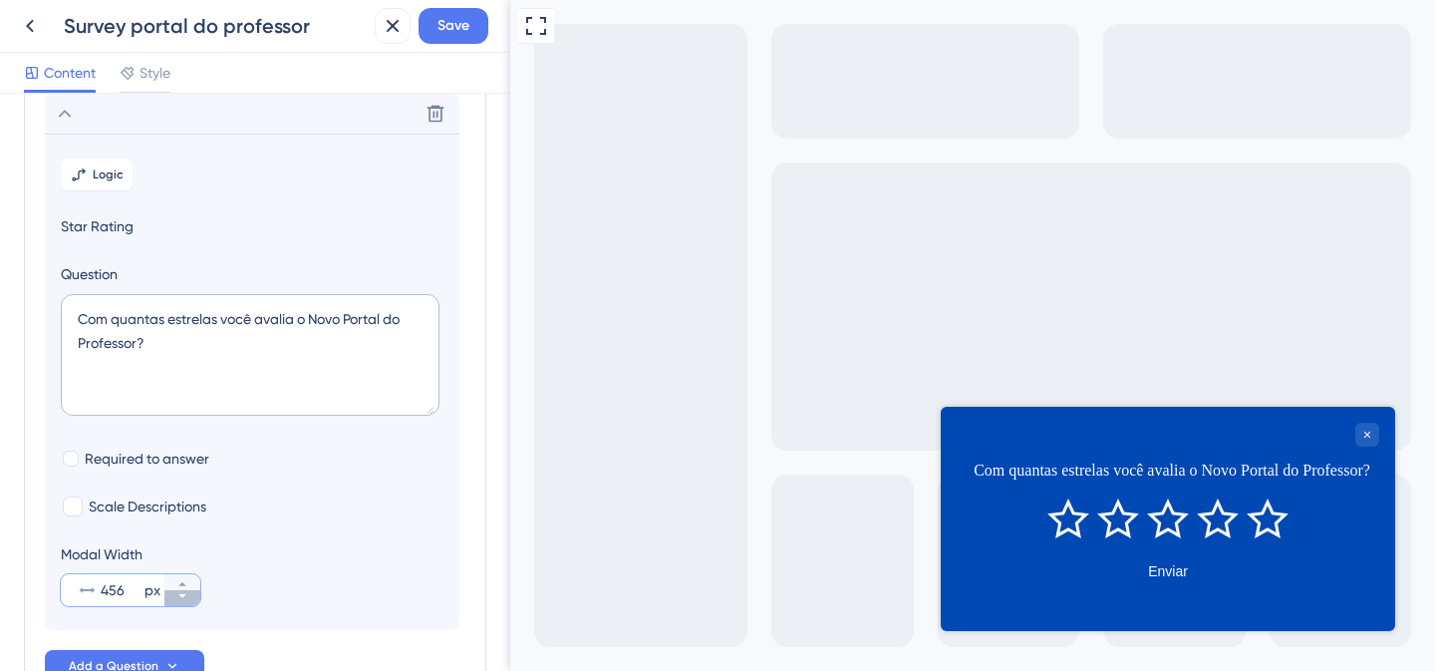
click at [177, 597] on icon at bounding box center [182, 596] width 12 height 12
click at [191, 582] on button "456 px" at bounding box center [182, 582] width 36 height 16
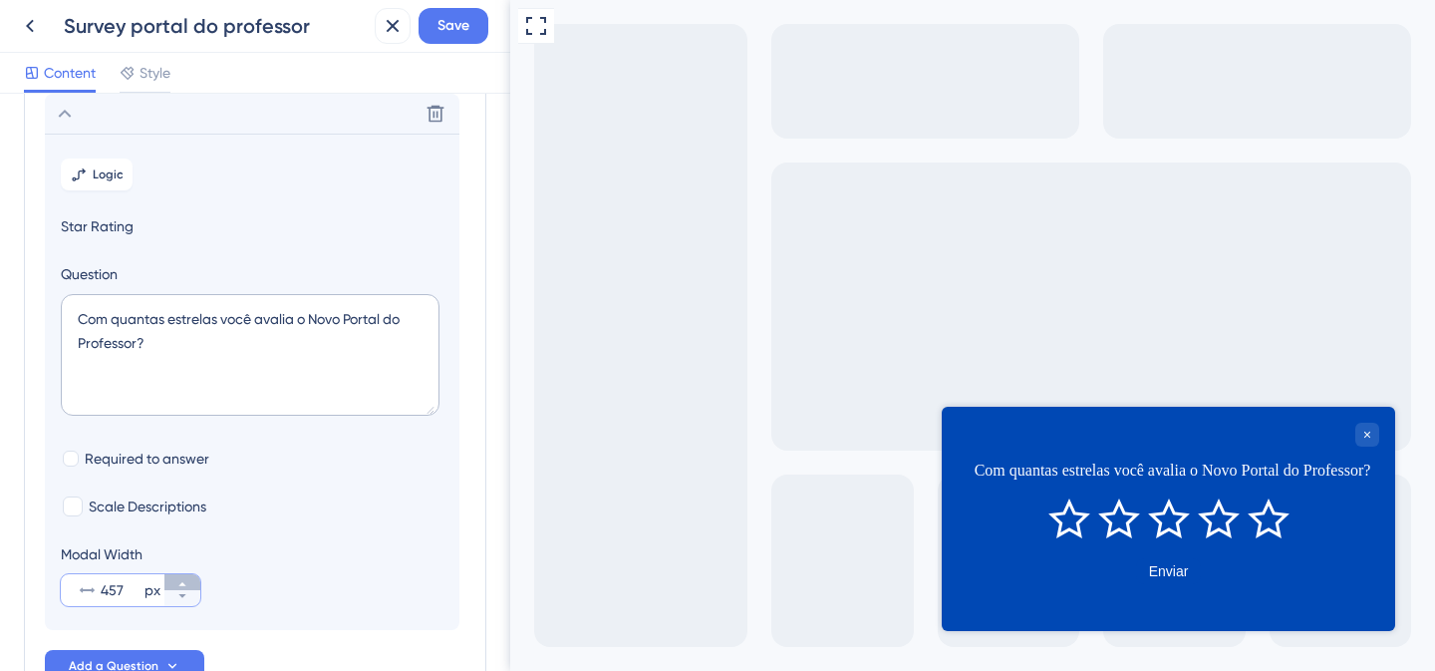
click at [191, 582] on button "457 px" at bounding box center [182, 582] width 36 height 16
click at [191, 582] on button "458 px" at bounding box center [182, 582] width 36 height 16
click at [180, 611] on section "Logic Star Rating Question Com quantas estrelas você avalia o Novo Portal do Pr…" at bounding box center [252, 382] width 415 height 496
click at [186, 592] on icon at bounding box center [182, 596] width 12 height 12
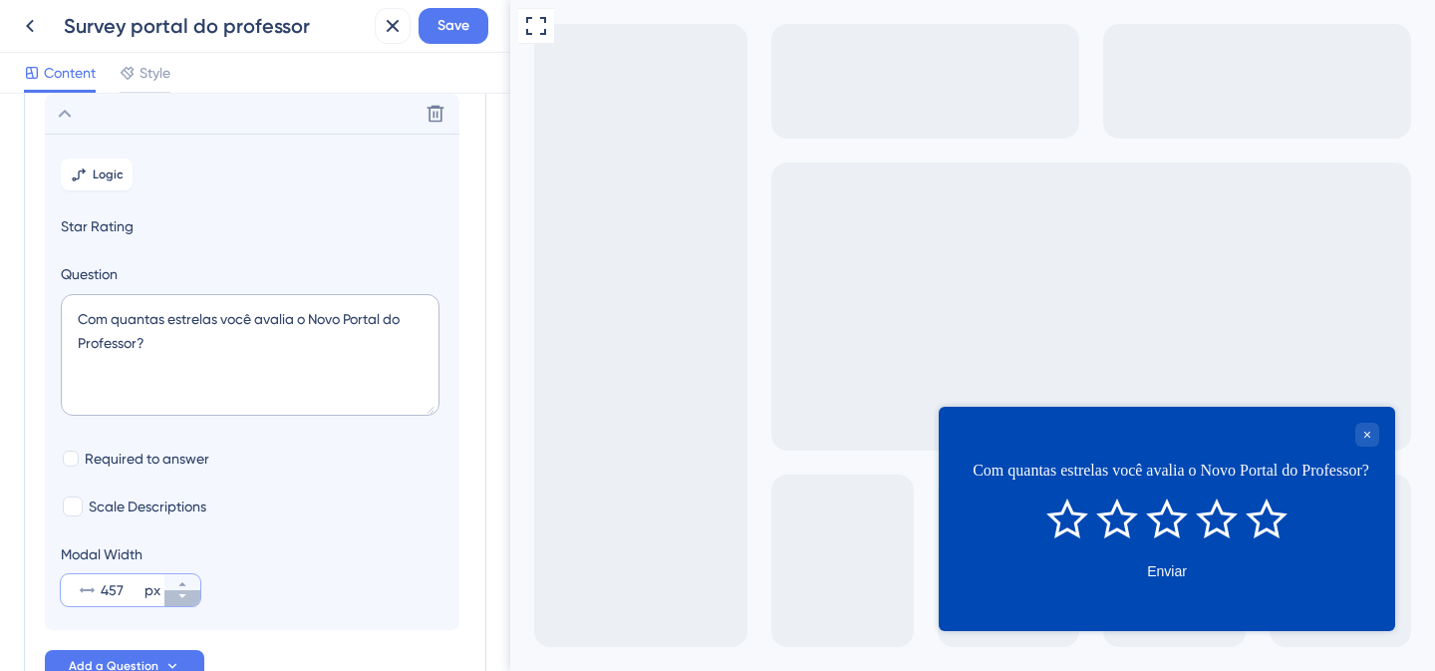
click at [186, 592] on icon at bounding box center [182, 596] width 12 height 12
type input "456"
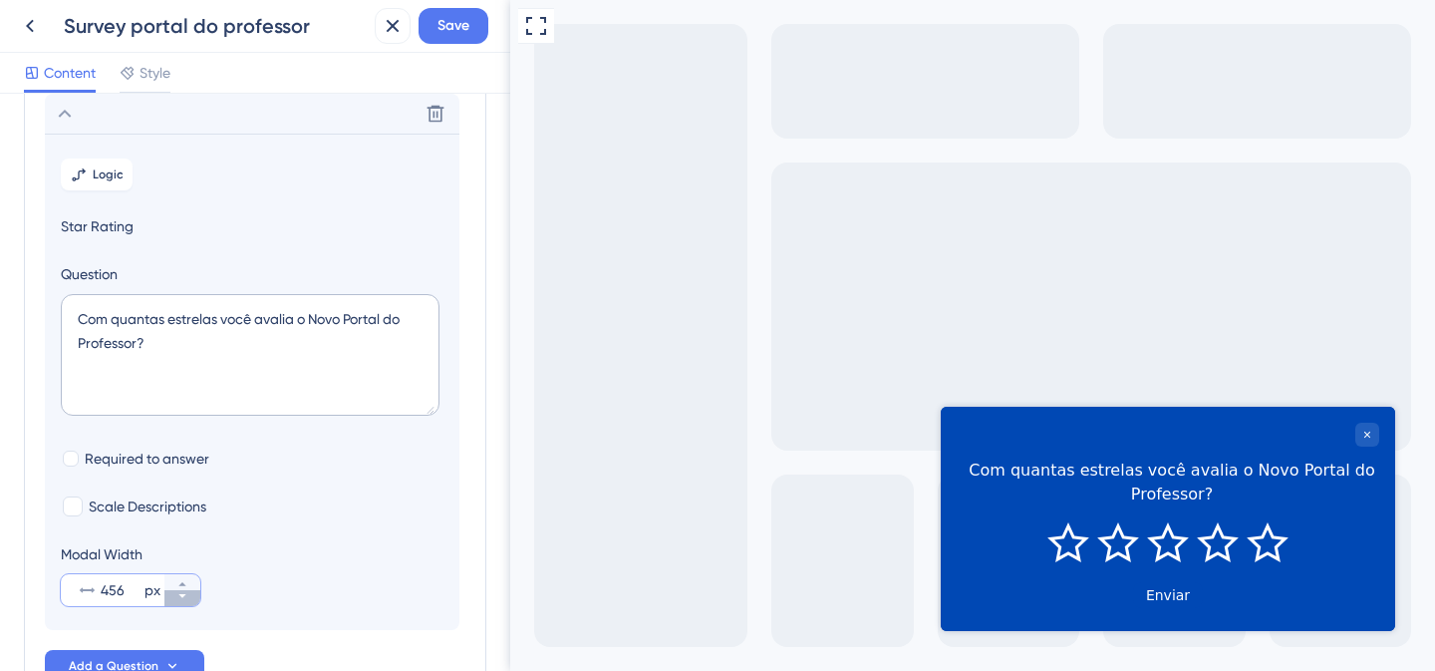
click at [186, 592] on icon at bounding box center [182, 596] width 12 height 12
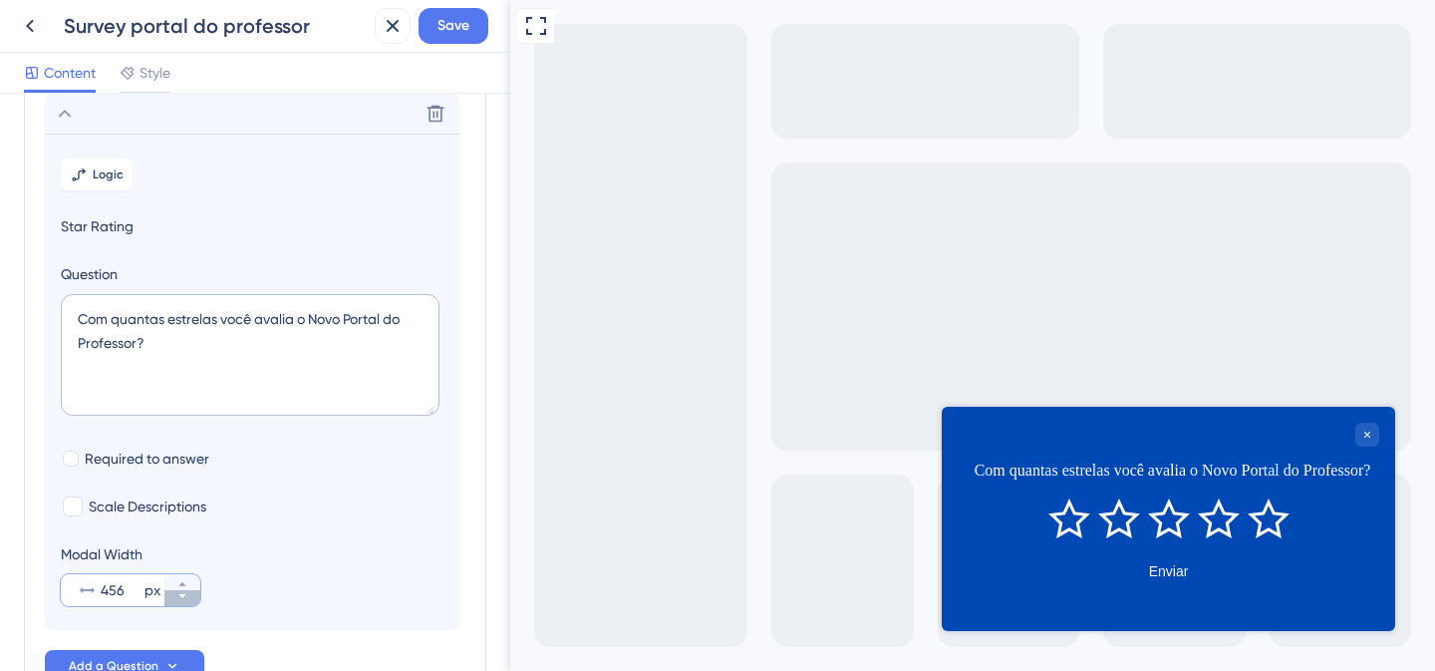
click at [186, 592] on icon at bounding box center [182, 596] width 12 height 12
click at [303, 319] on textarea "Com quantas estrelas você avalia o Novo Portal do Professor?" at bounding box center [250, 355] width 379 height 122
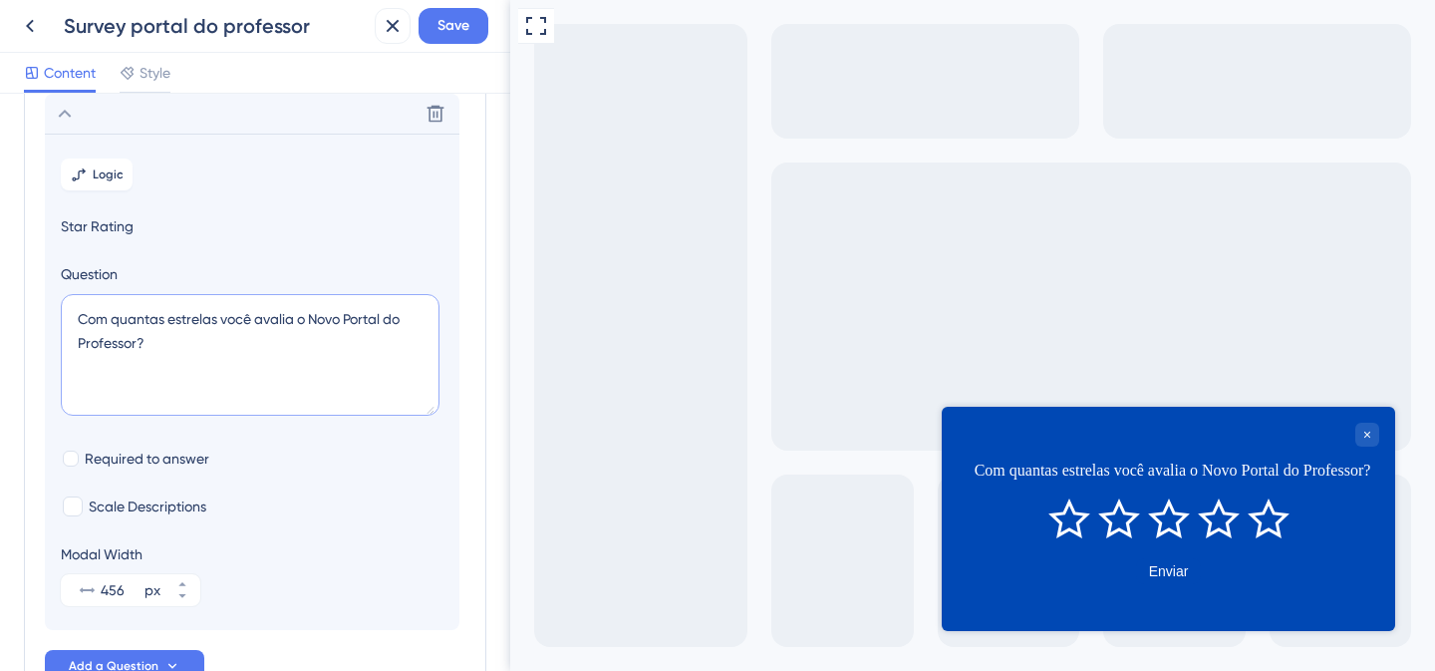
click at [315, 316] on textarea "Com quantas estrelas você avalia o Novo Portal do Professor?" at bounding box center [250, 355] width 379 height 122
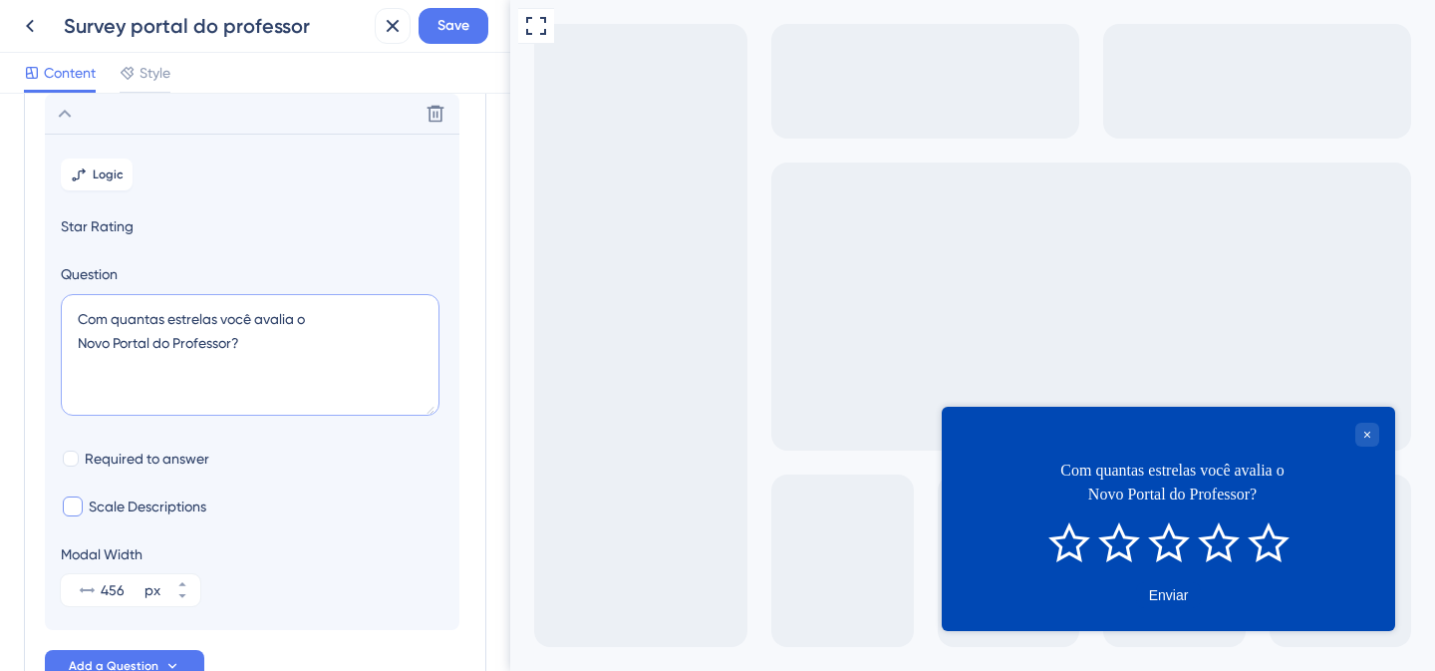
type textarea "Com quantas estrelas você avalia o Novo Portal do Professor?"
click at [80, 509] on div at bounding box center [73, 506] width 20 height 20
checkbox input "true"
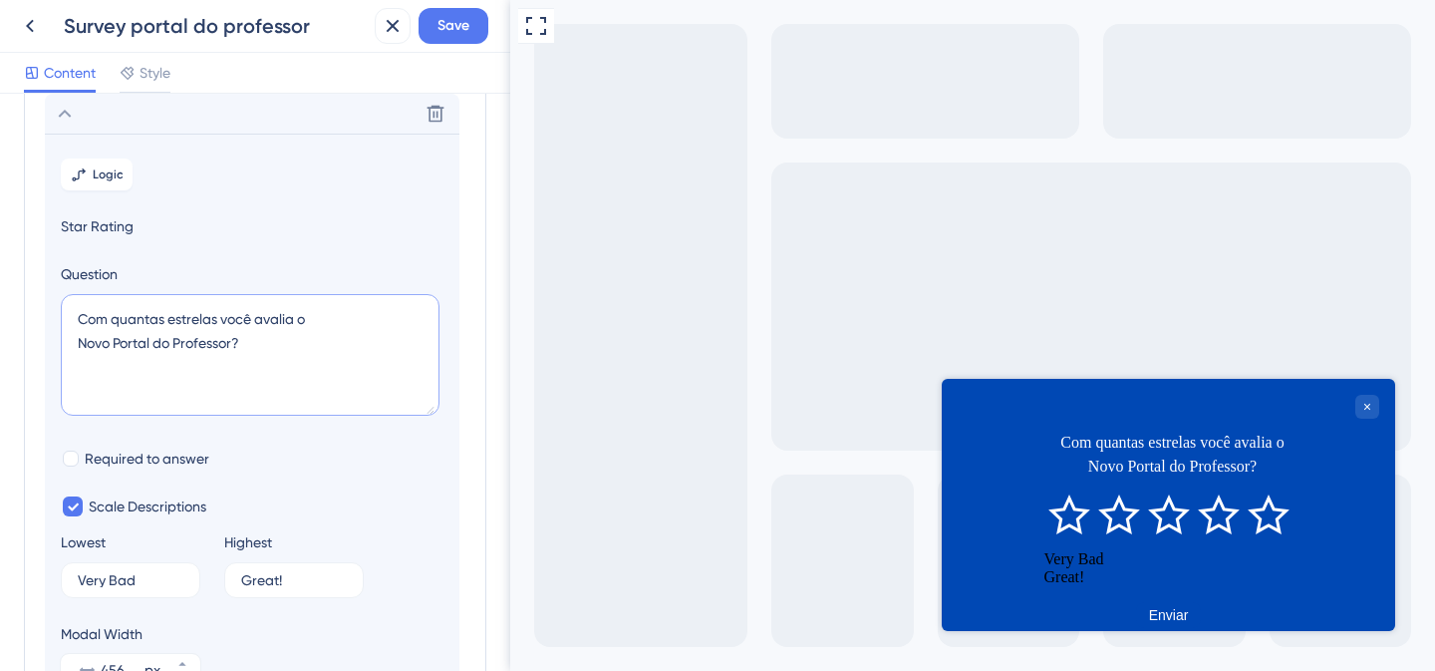
click at [120, 314] on textarea "Com quantas estrelas você avalia o Novo Portal do Professor?" at bounding box center [250, 355] width 379 height 122
drag, startPoint x: 219, startPoint y: 317, endPoint x: 112, endPoint y: 323, distance: 107.8
click at [112, 323] on textarea "Com quantas estrelas você avalia o Novo Portal do Professor?" at bounding box center [250, 355] width 379 height 122
click at [73, 347] on textarea "Como você avalia o Novo Portal do Professor?" at bounding box center [250, 355] width 379 height 122
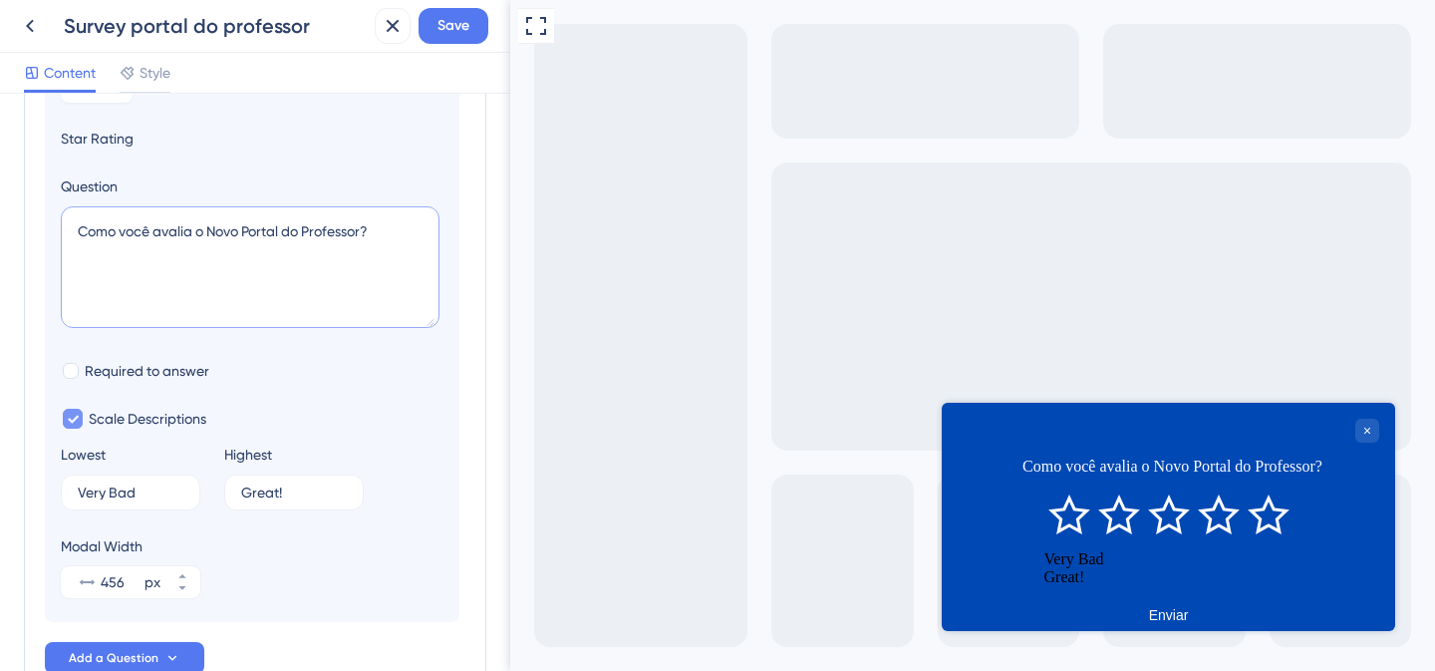
scroll to position [229, 0]
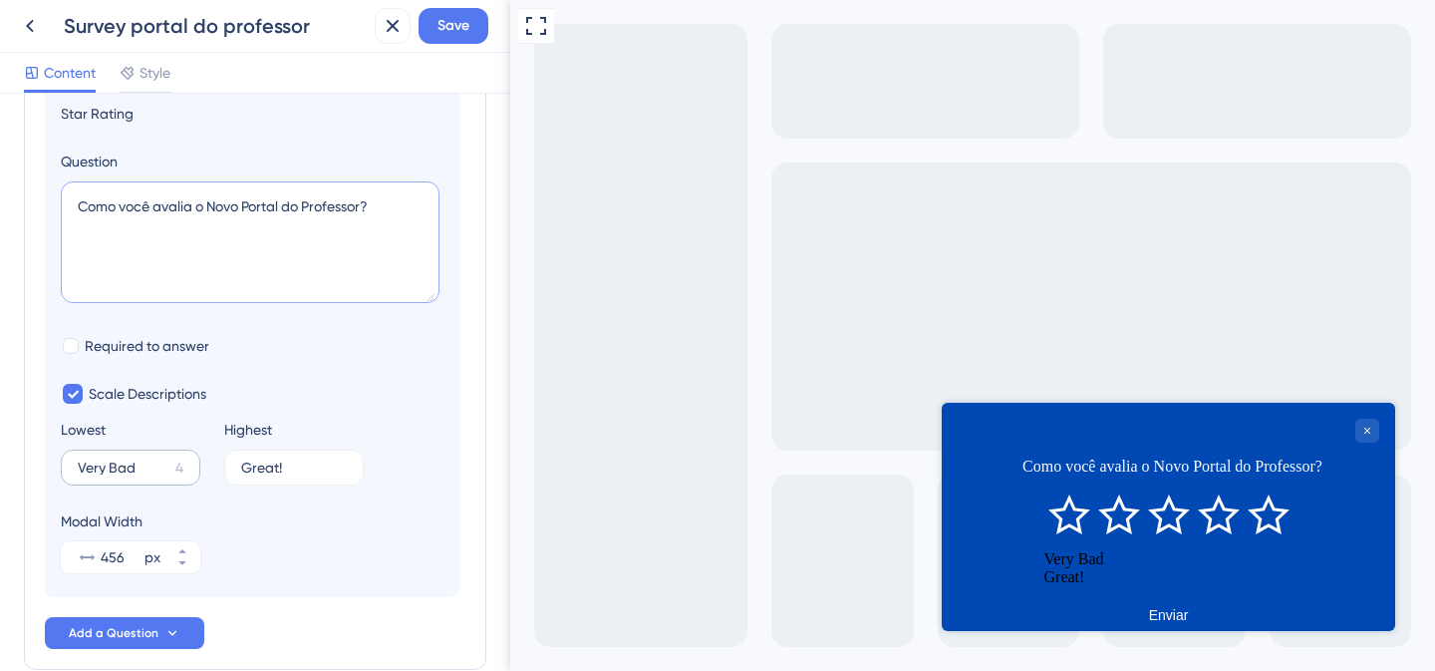
type textarea "Como você avalia o Novo Portal do Professor?"
click at [115, 465] on input "Very Bad" at bounding box center [123, 468] width 90 height 14
type input "Ruim"
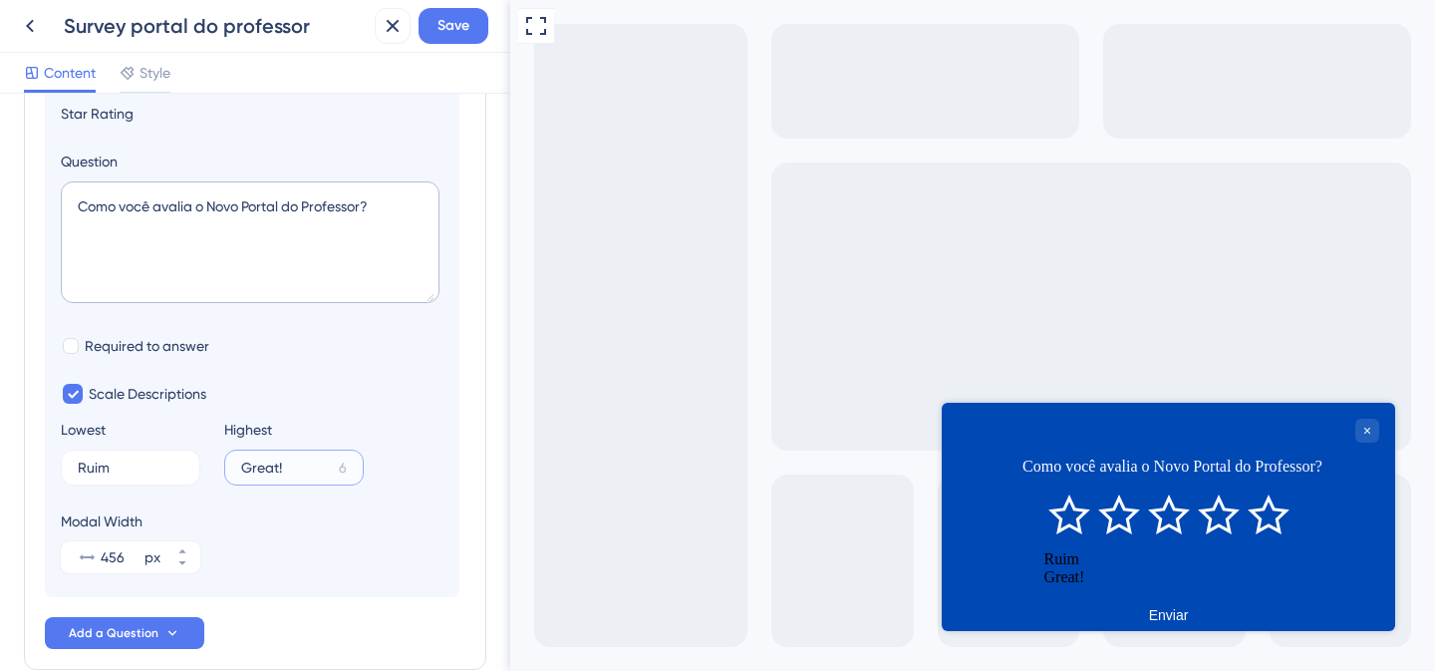
click at [285, 468] on input "Great!" at bounding box center [286, 468] width 90 height 14
type input "m"
type input "Bom"
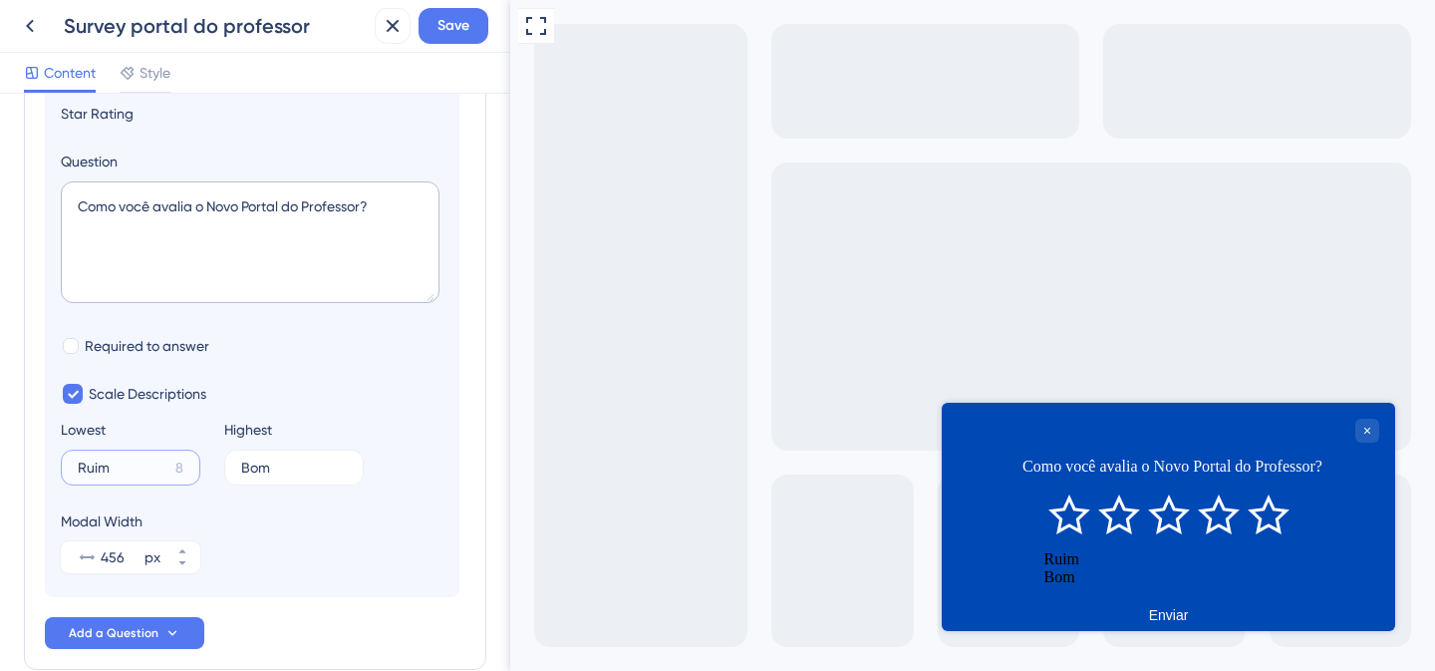
click at [134, 466] on input "Ruim" at bounding box center [123, 468] width 90 height 14
click at [82, 464] on input "Ruim" at bounding box center [123, 468] width 90 height 14
click at [310, 462] on input "Bom" at bounding box center [286, 468] width 90 height 14
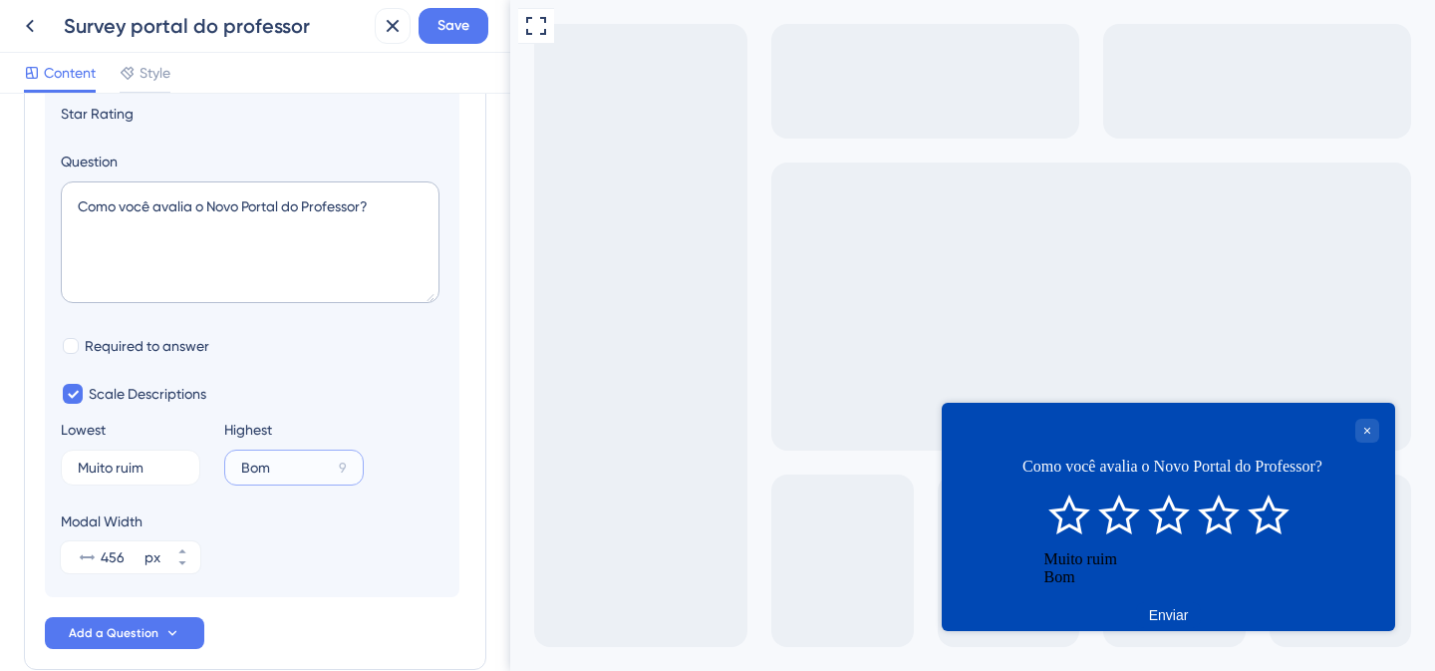
click at [285, 467] on input "Bom" at bounding box center [286, 468] width 90 height 14
click at [124, 468] on input "Muito ruim" at bounding box center [123, 468] width 91 height 14
drag, startPoint x: 122, startPoint y: 466, endPoint x: 42, endPoint y: 463, distance: 79.8
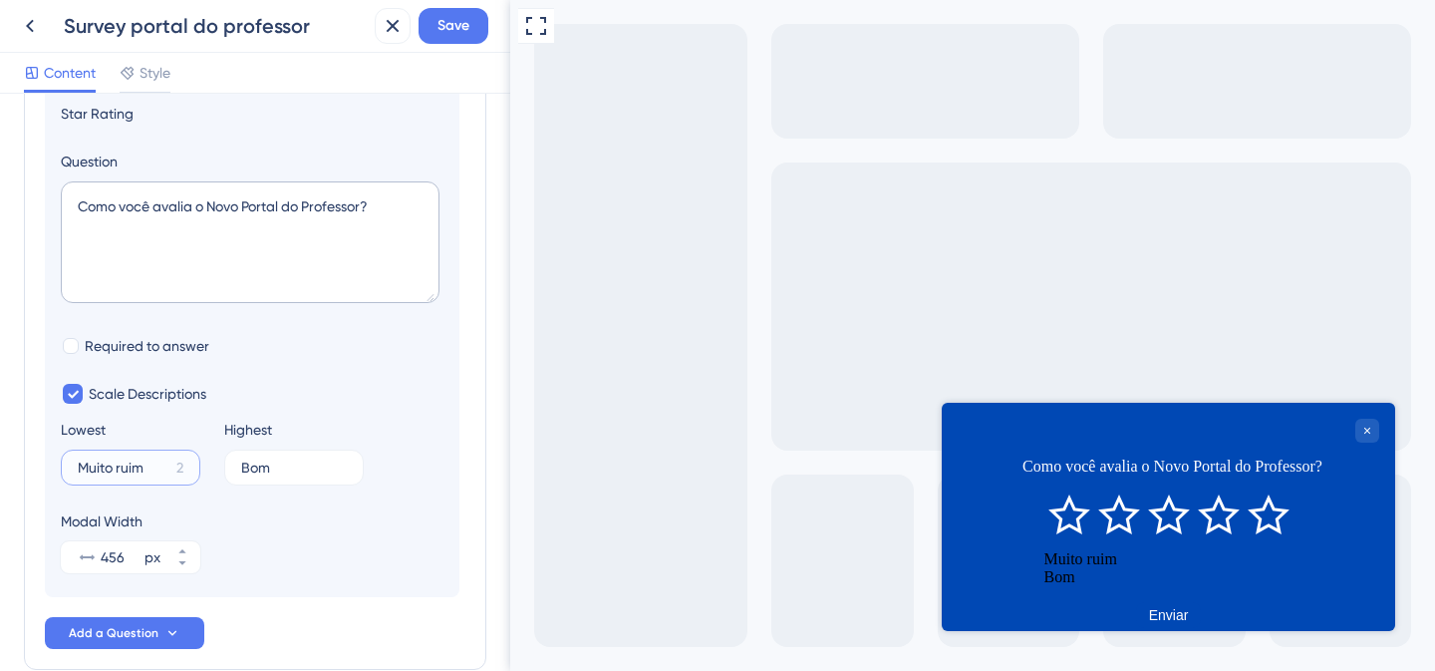
click at [42, 463] on div "Survey Questions Add questions to your survey and edit them below. Learn More D…" at bounding box center [255, 278] width 463 height 781
type input "Ruim"
click at [251, 465] on input "Bom" at bounding box center [286, 468] width 90 height 14
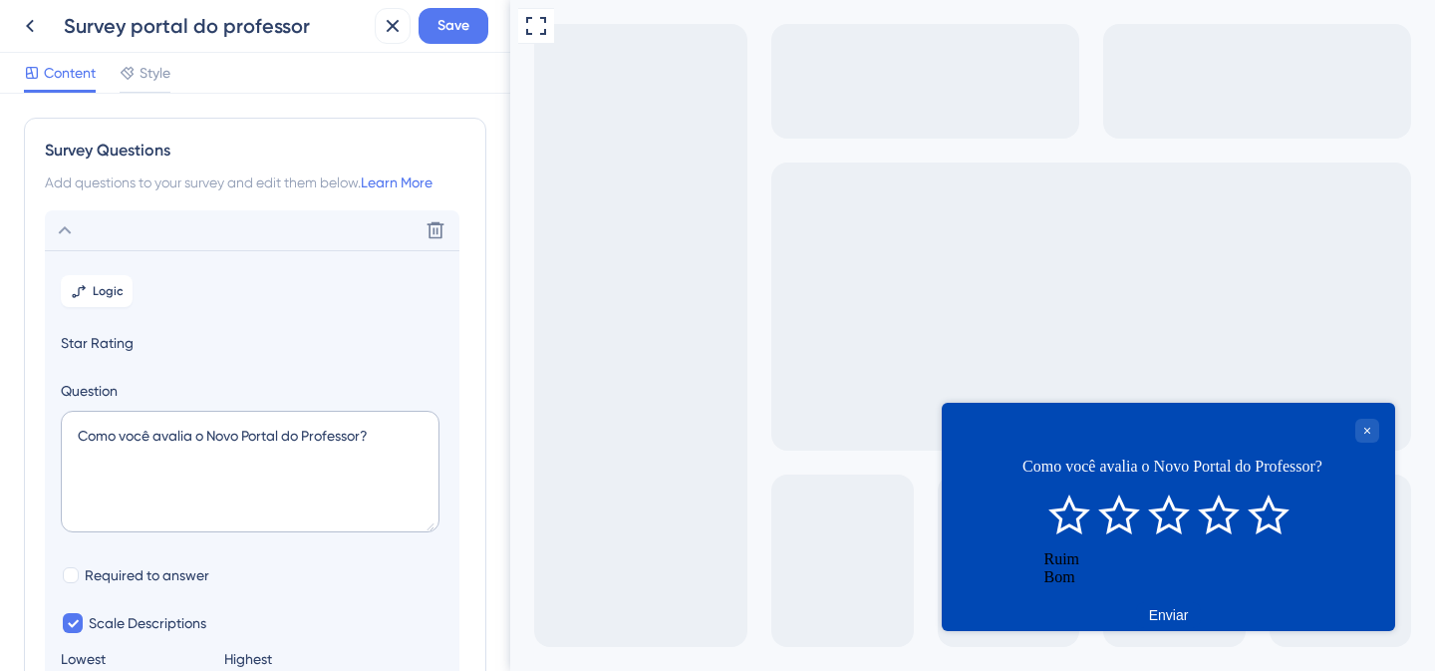
scroll to position [309, 0]
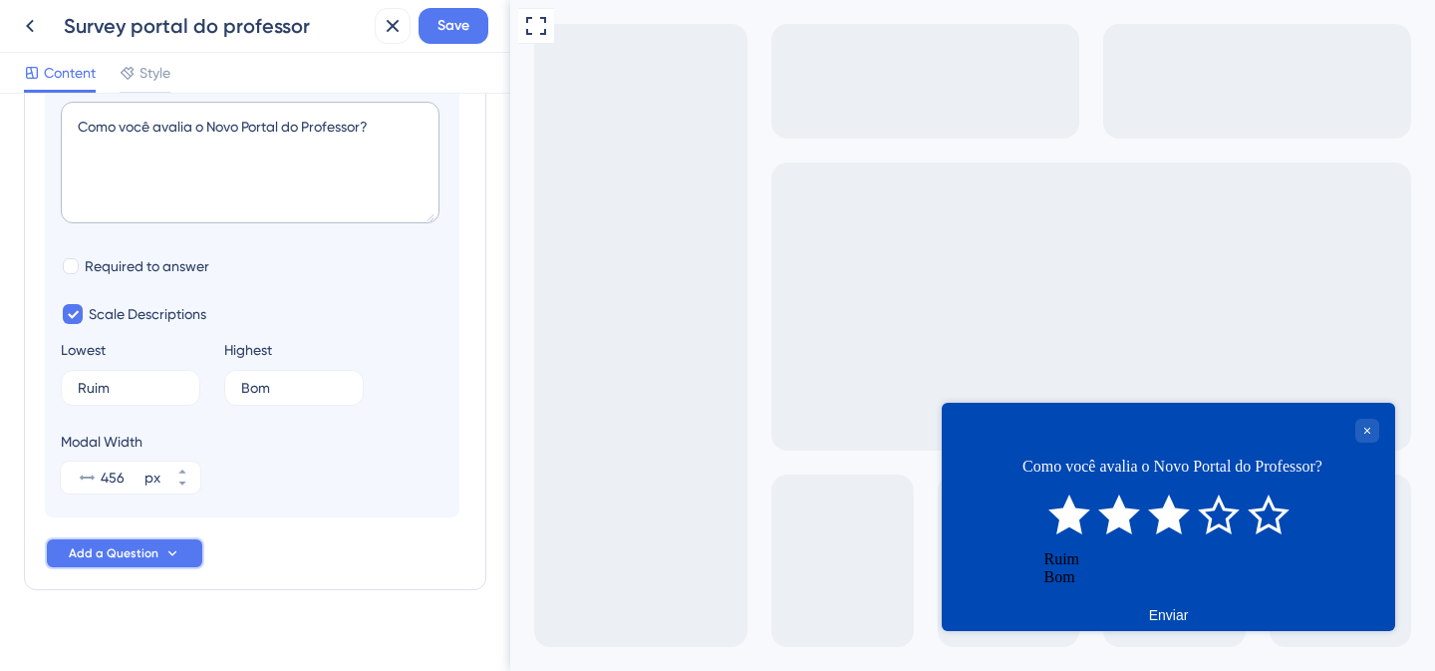
click at [119, 560] on span "Add a Question" at bounding box center [114, 553] width 90 height 16
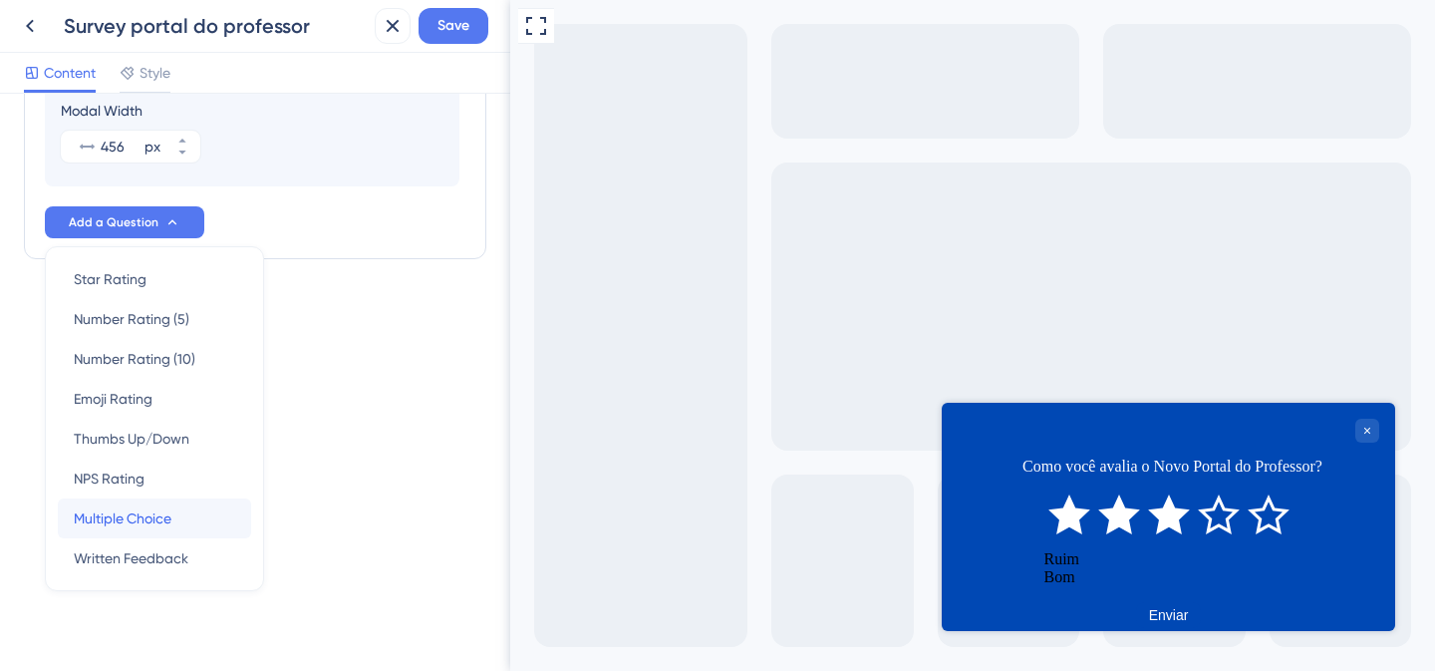
click at [121, 522] on span "Multiple Choice" at bounding box center [123, 518] width 98 height 24
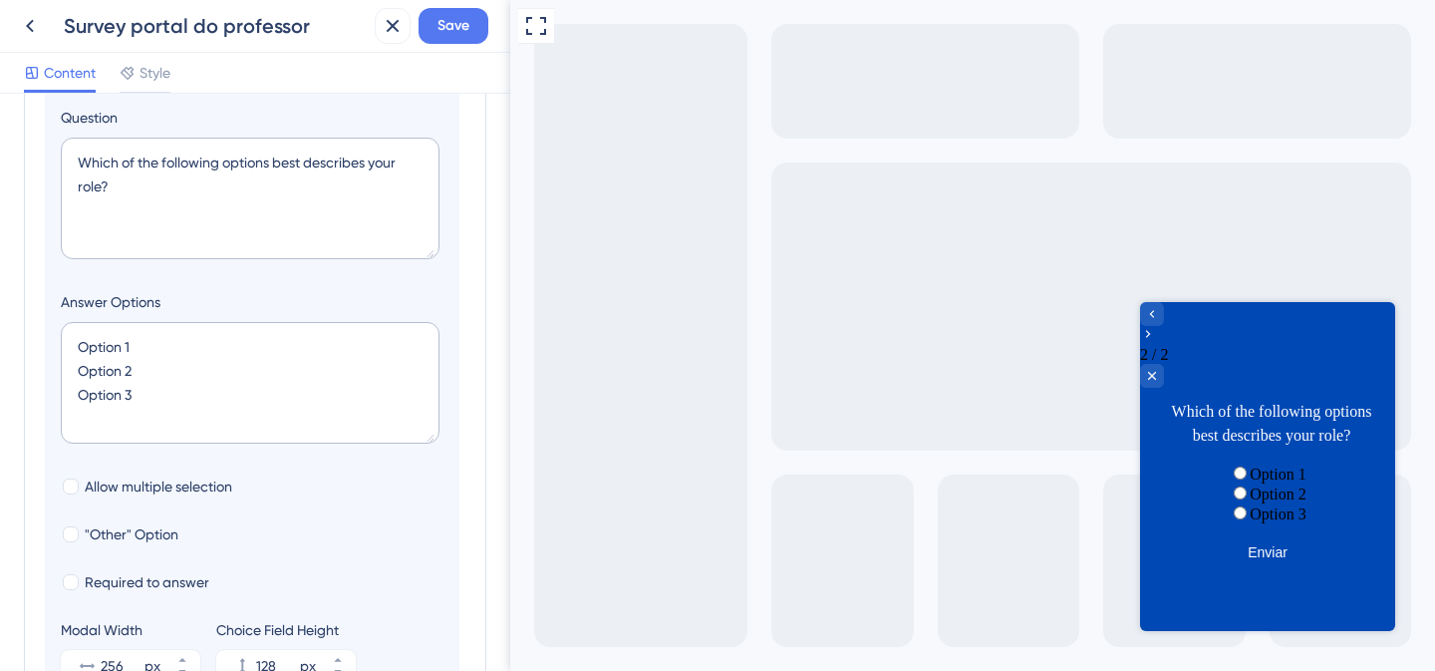
scroll to position [373, 0]
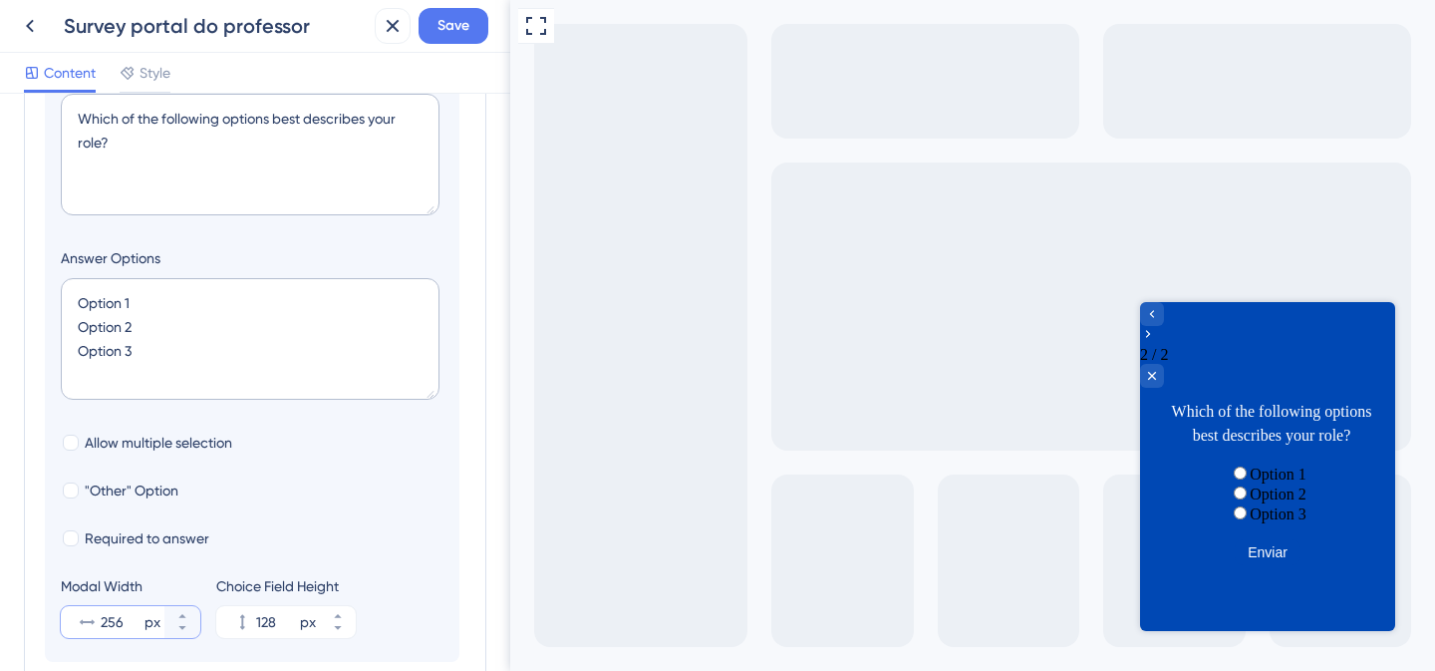
click at [111, 625] on input "256" at bounding box center [121, 622] width 40 height 24
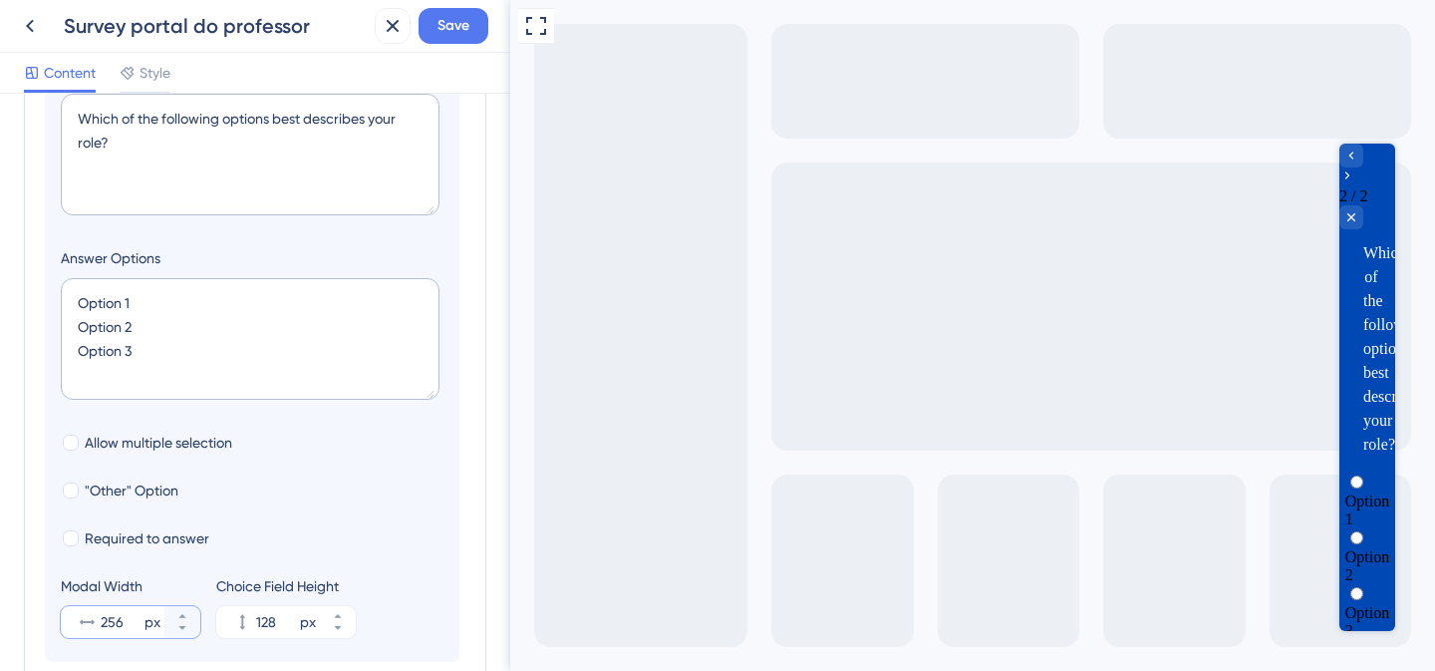
click at [103, 627] on input "256" at bounding box center [121, 622] width 40 height 24
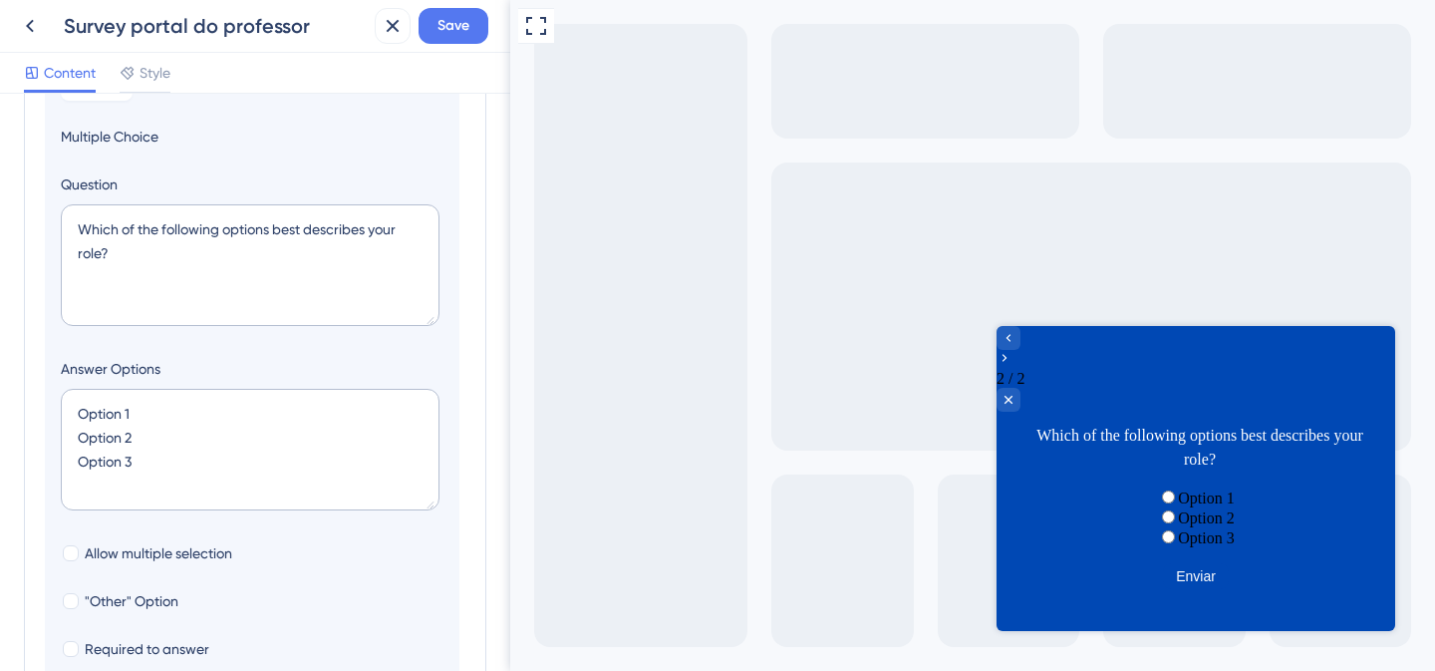
scroll to position [262, 0]
type input "400"
click at [207, 236] on textarea "Which of the following options best describes your role?" at bounding box center [250, 265] width 379 height 122
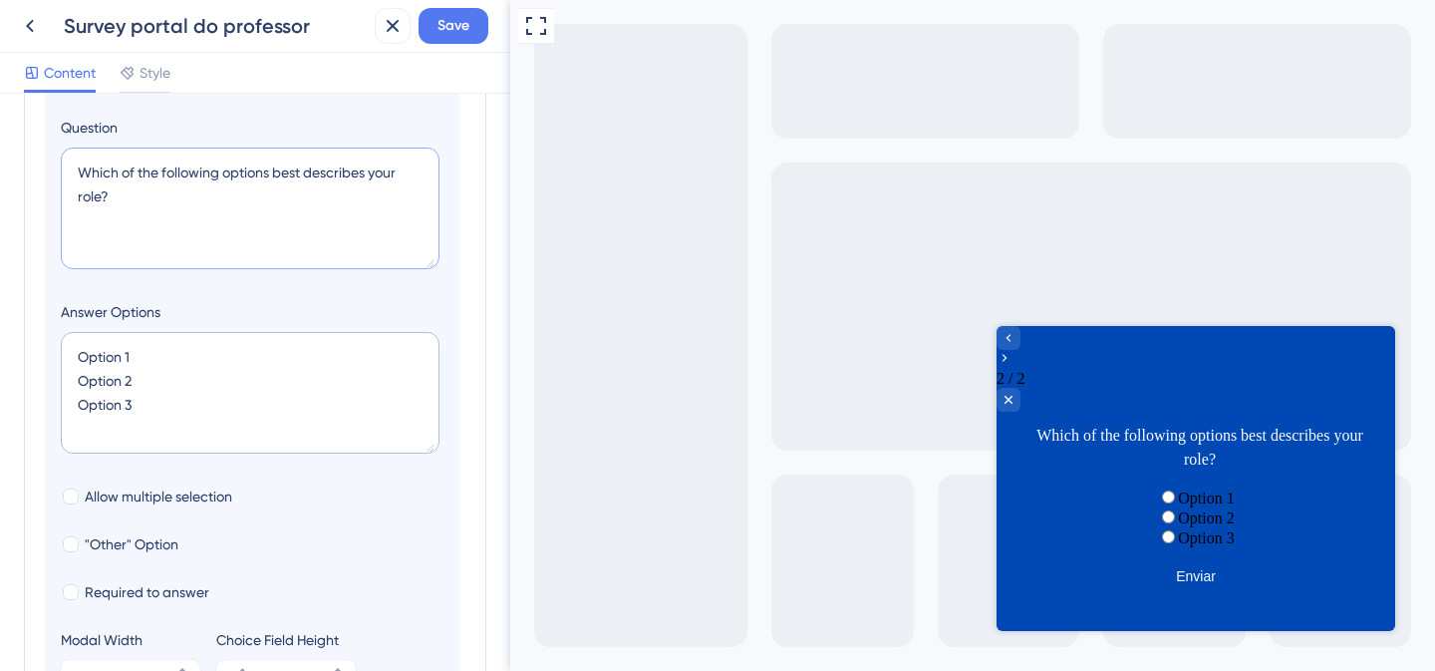
scroll to position [0, 0]
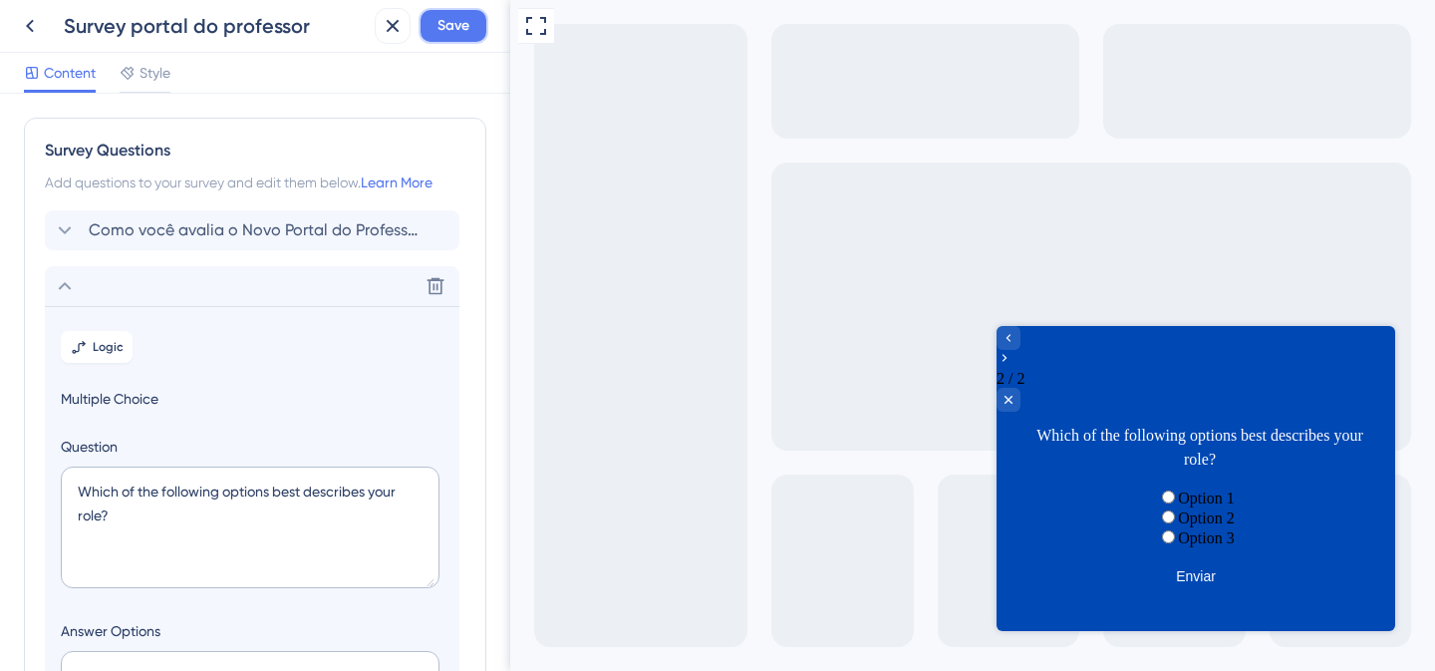
click at [451, 32] on span "Save" at bounding box center [454, 26] width 32 height 24
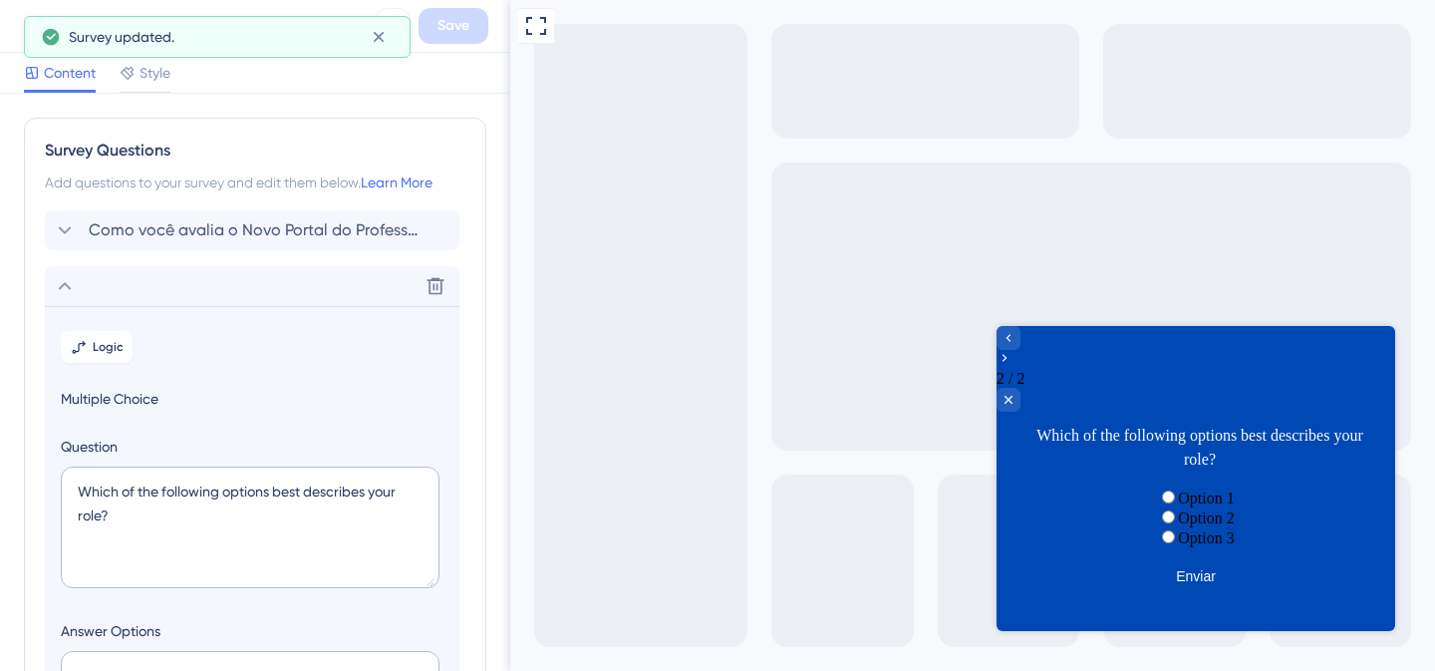
click at [31, 24] on div "Survey updated." at bounding box center [217, 37] width 387 height 42
click at [371, 34] on icon at bounding box center [379, 37] width 20 height 20
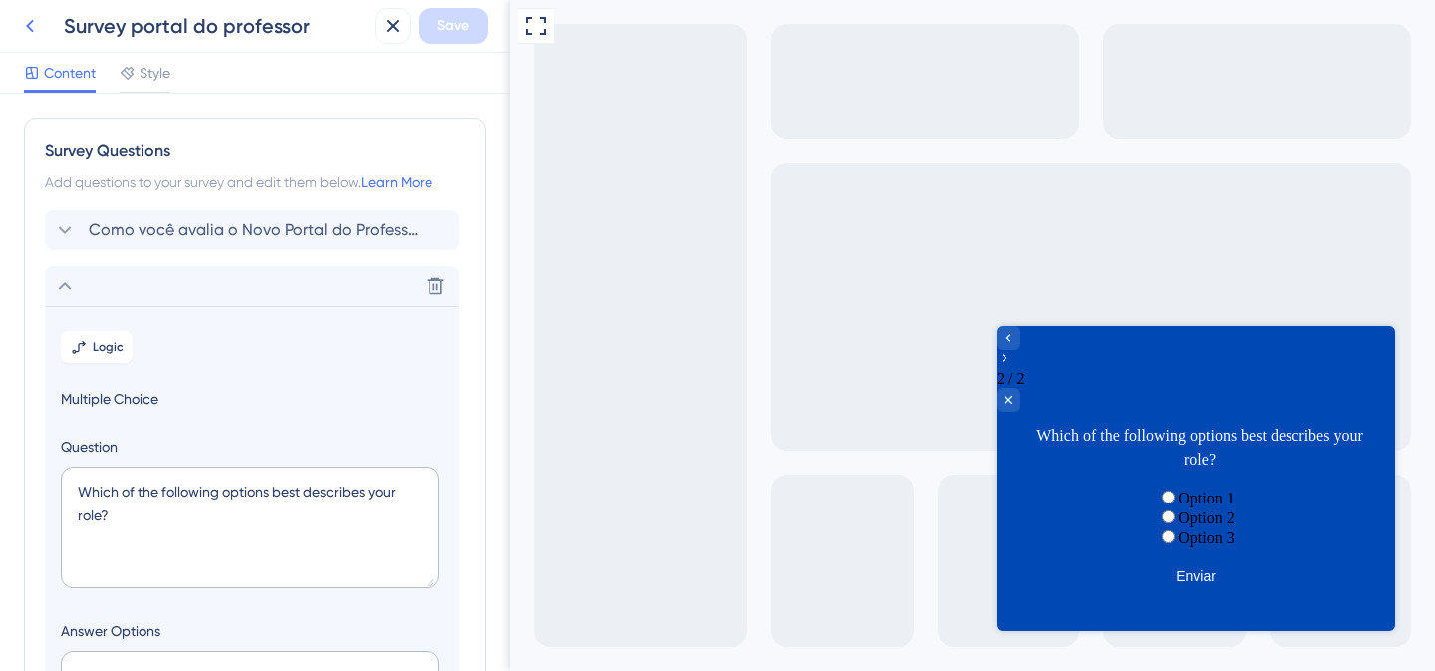
click at [26, 23] on icon at bounding box center [30, 26] width 24 height 24
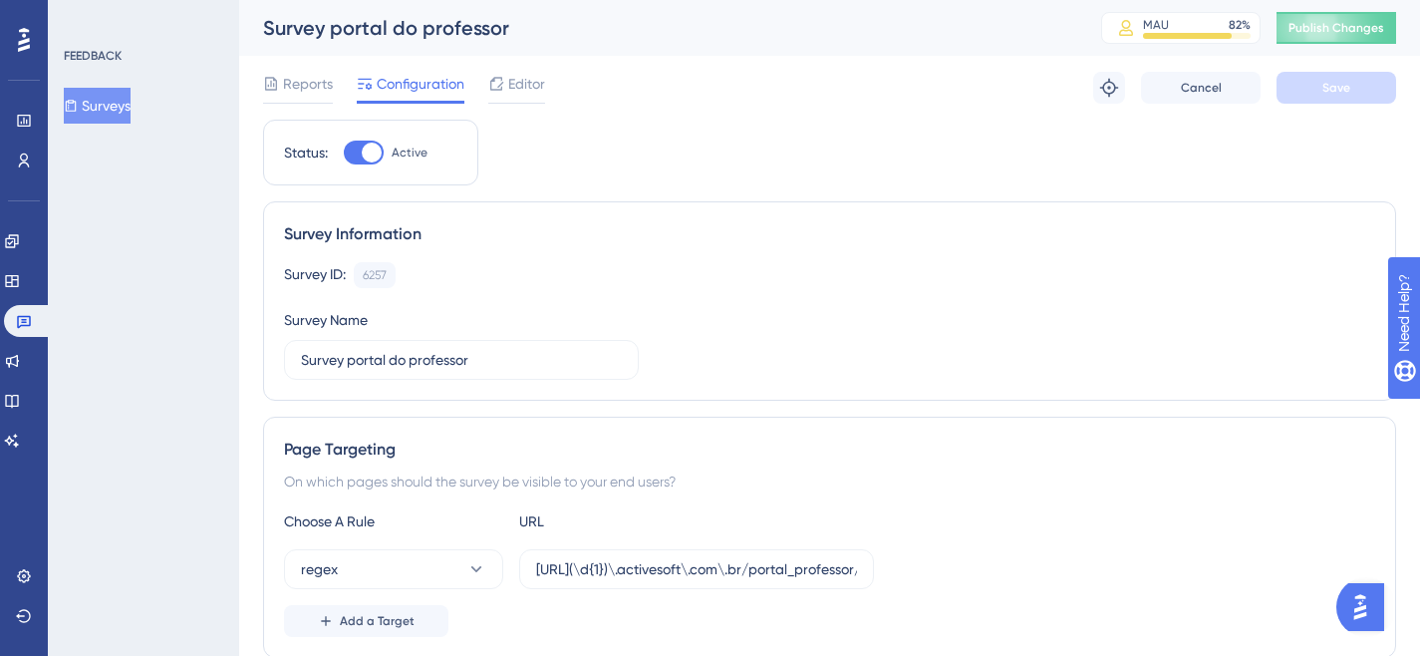
click at [122, 107] on button "Surveys" at bounding box center [97, 106] width 67 height 36
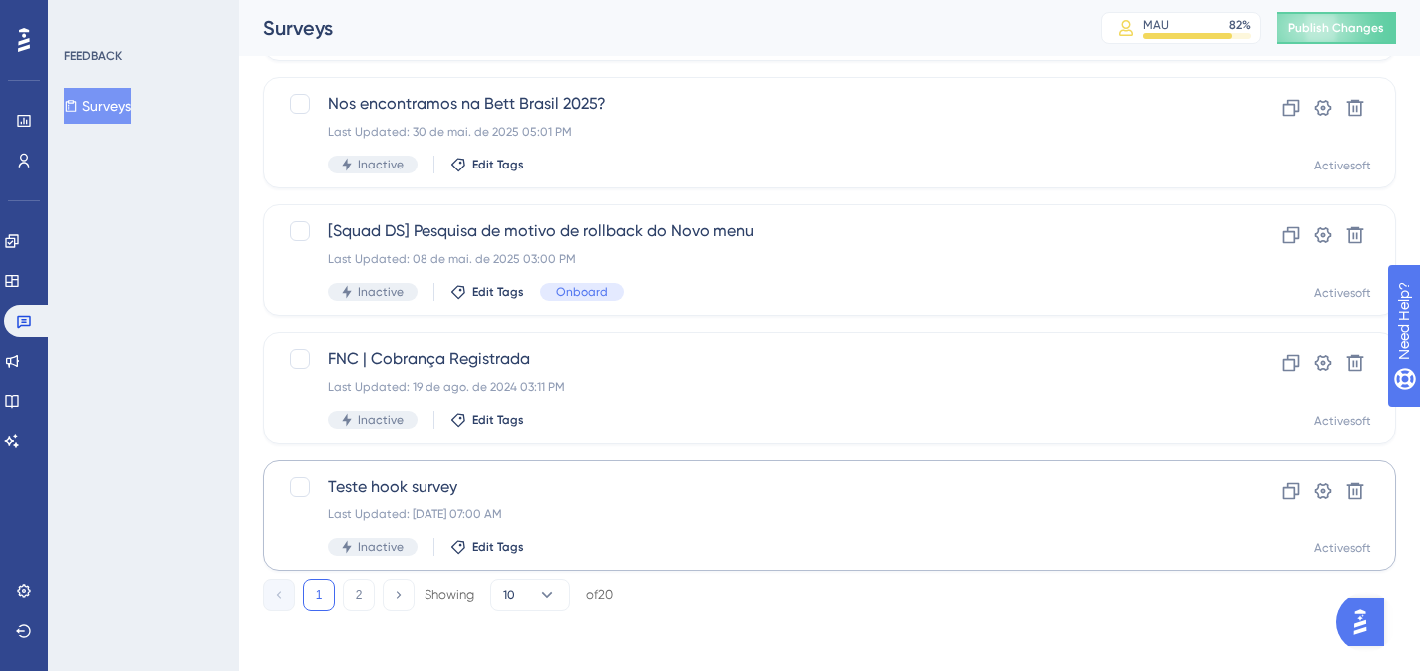
scroll to position [876, 0]
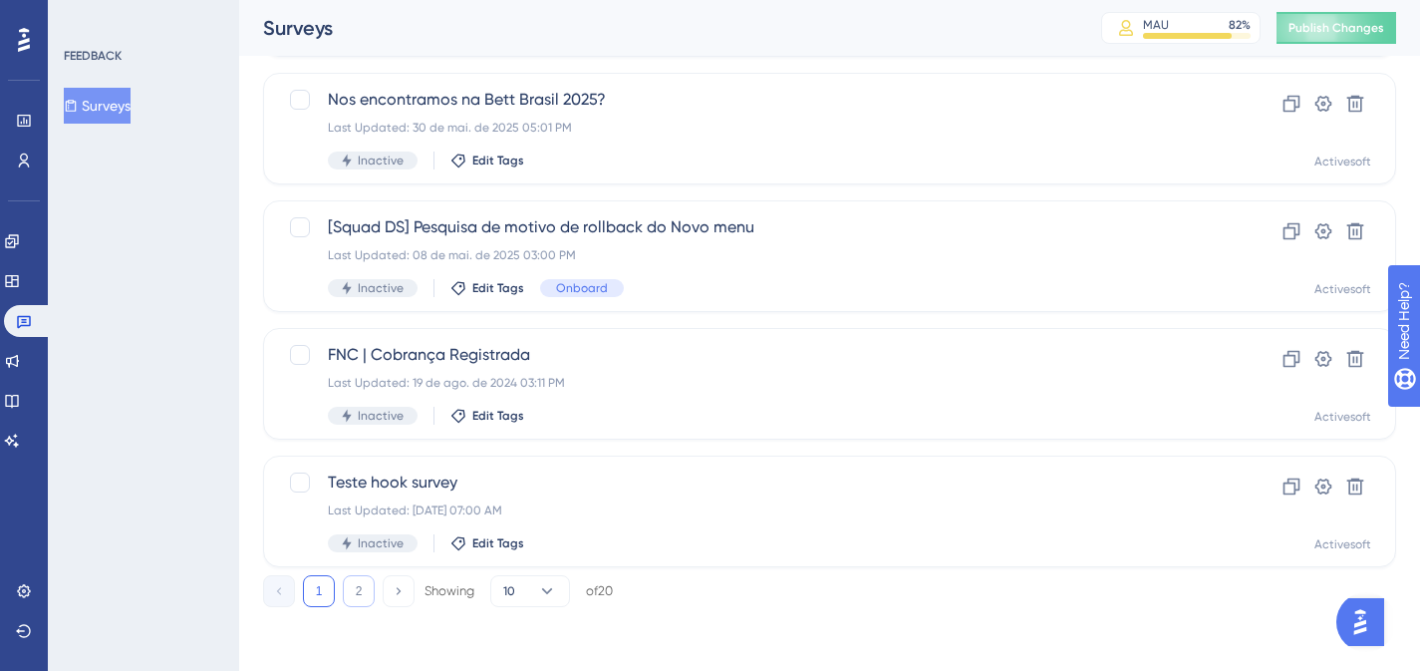
click at [355, 594] on button "2" at bounding box center [359, 591] width 32 height 32
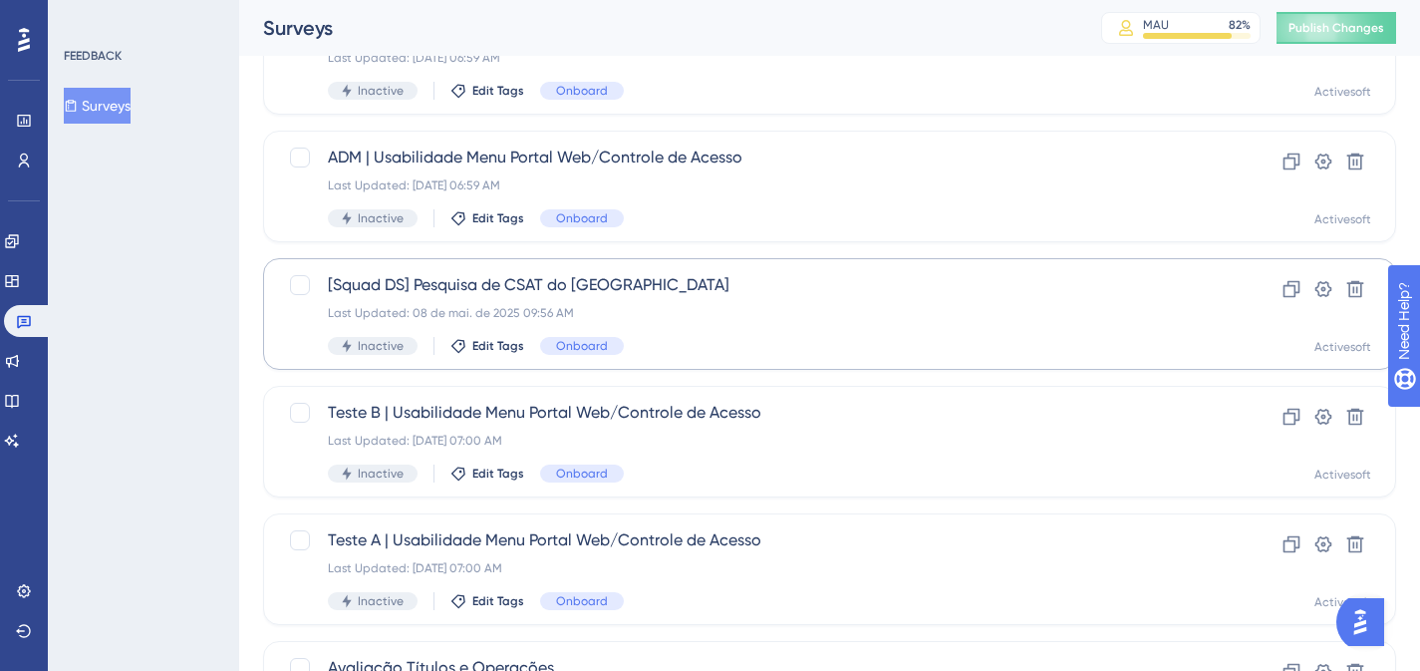
scroll to position [305, 0]
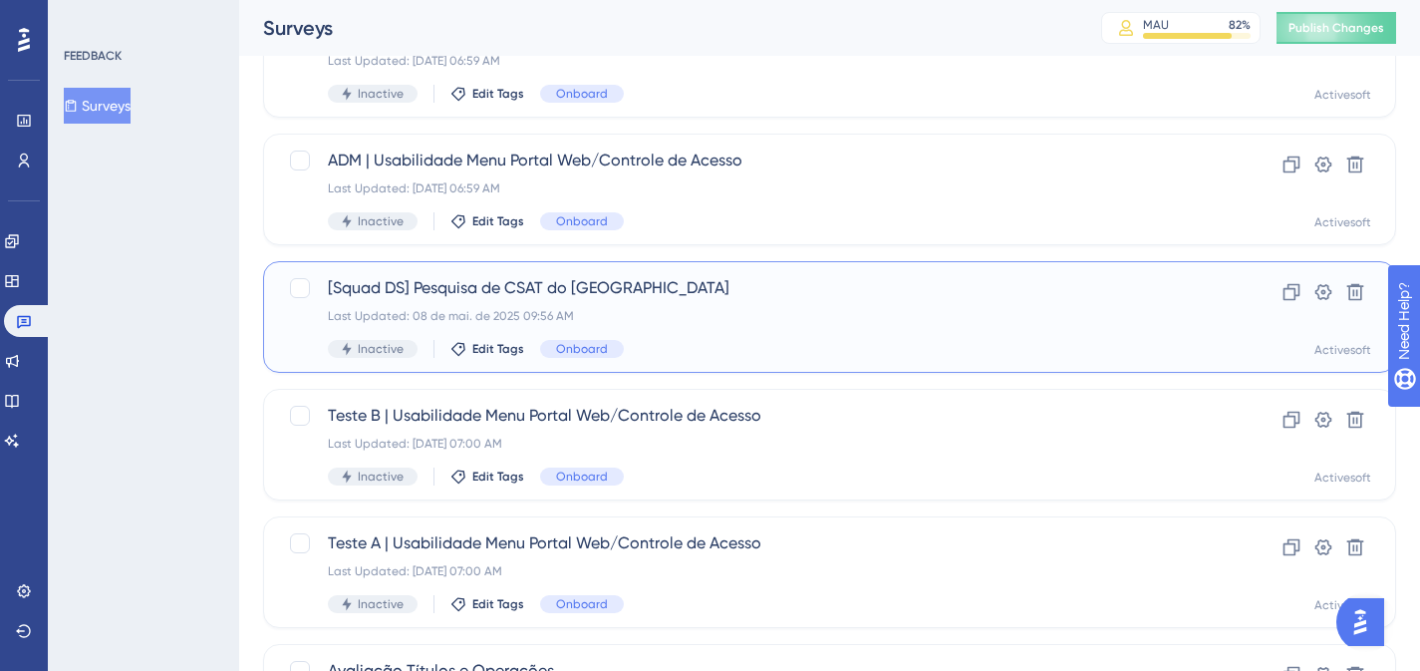
click at [496, 298] on span "[Squad DS] Pesquisa de CSAT do [GEOGRAPHIC_DATA]" at bounding box center [750, 288] width 844 height 24
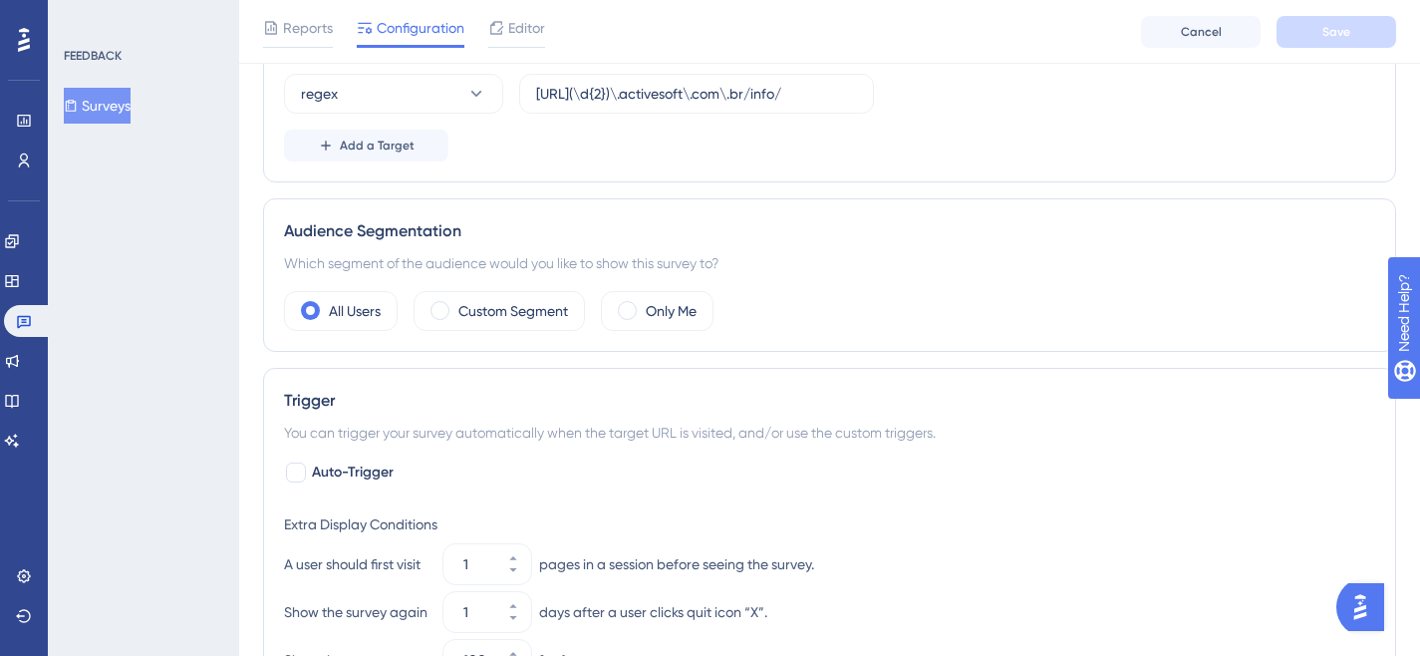
scroll to position [270, 0]
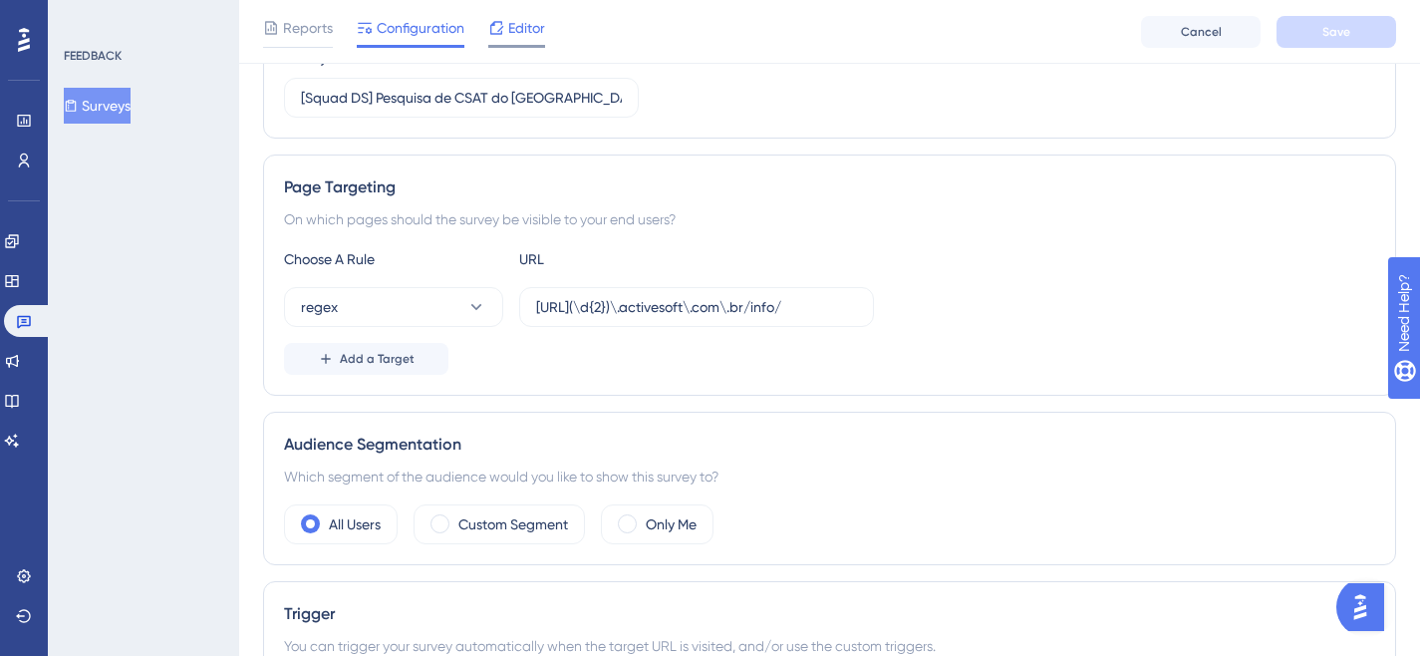
click at [512, 19] on span "Editor" at bounding box center [526, 28] width 37 height 24
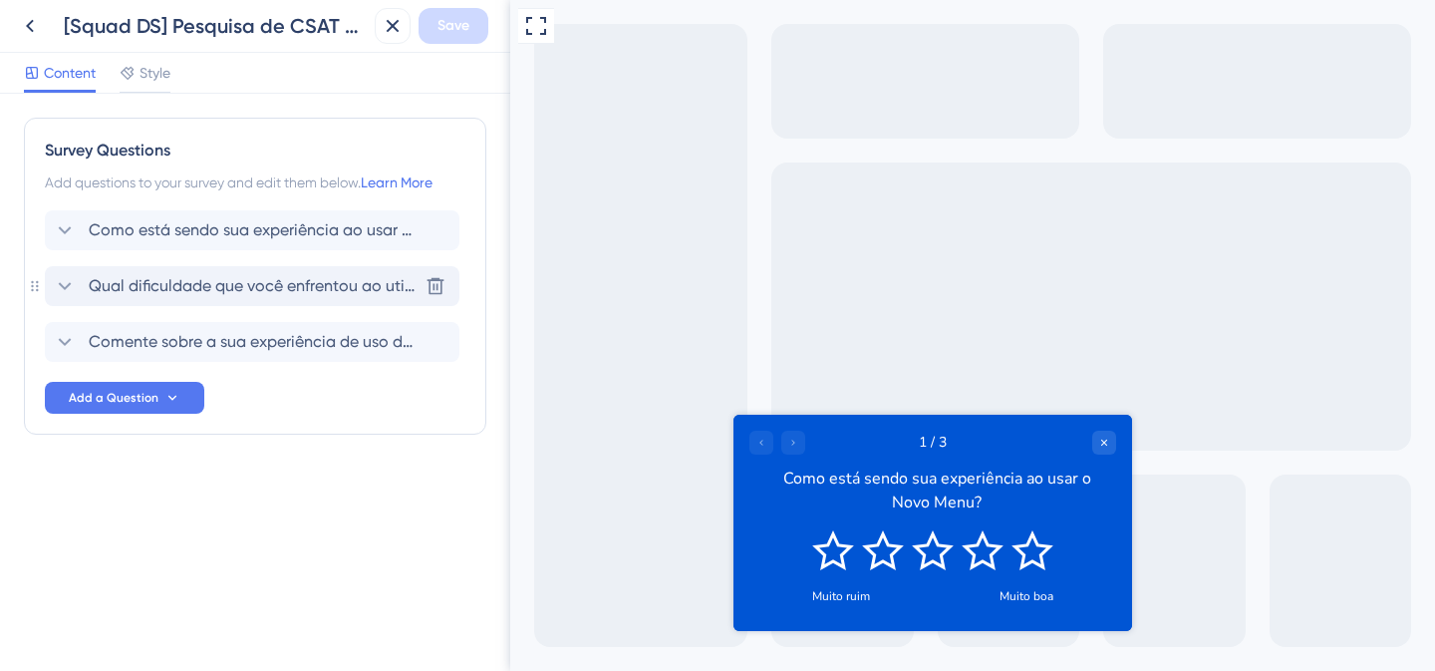
click at [222, 297] on span "Qual dificuldade que você enfrentou ao utilizar o Novo Menu?" at bounding box center [253, 286] width 329 height 24
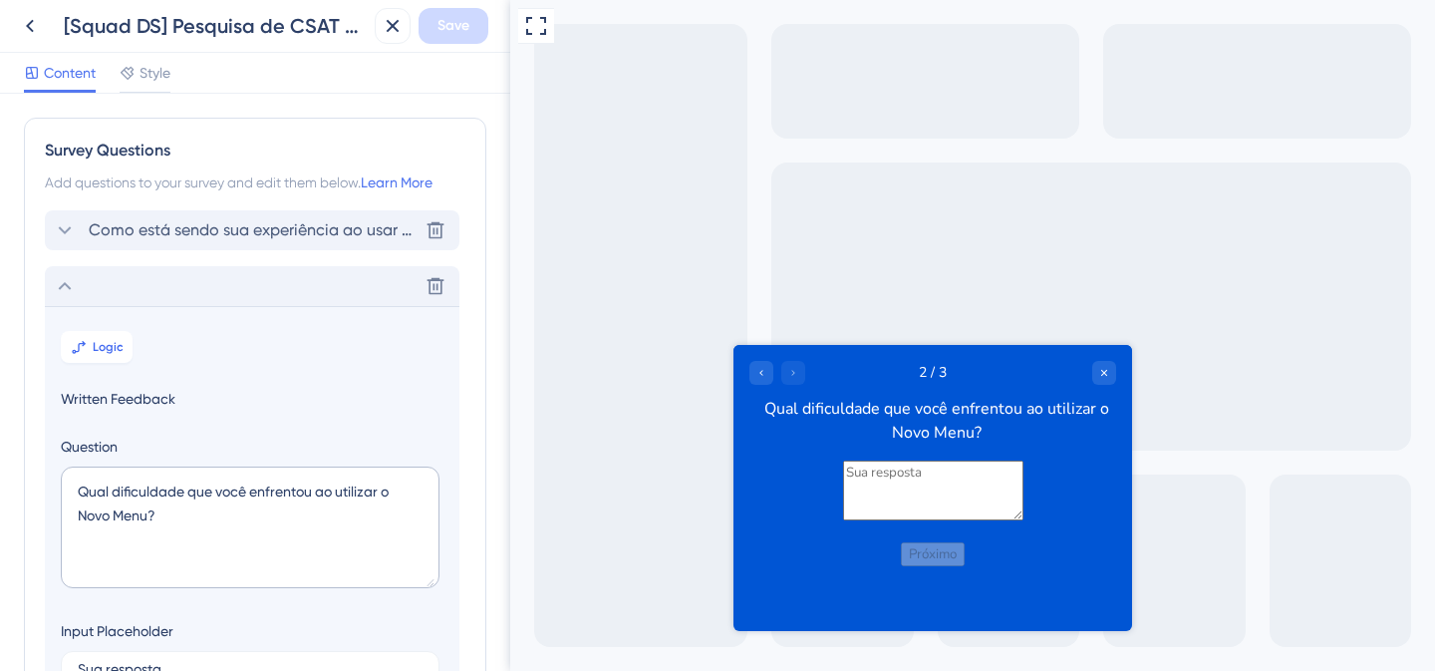
click at [139, 236] on span "Como está sendo sua experiência ao usar o Novo Menu?" at bounding box center [253, 230] width 329 height 24
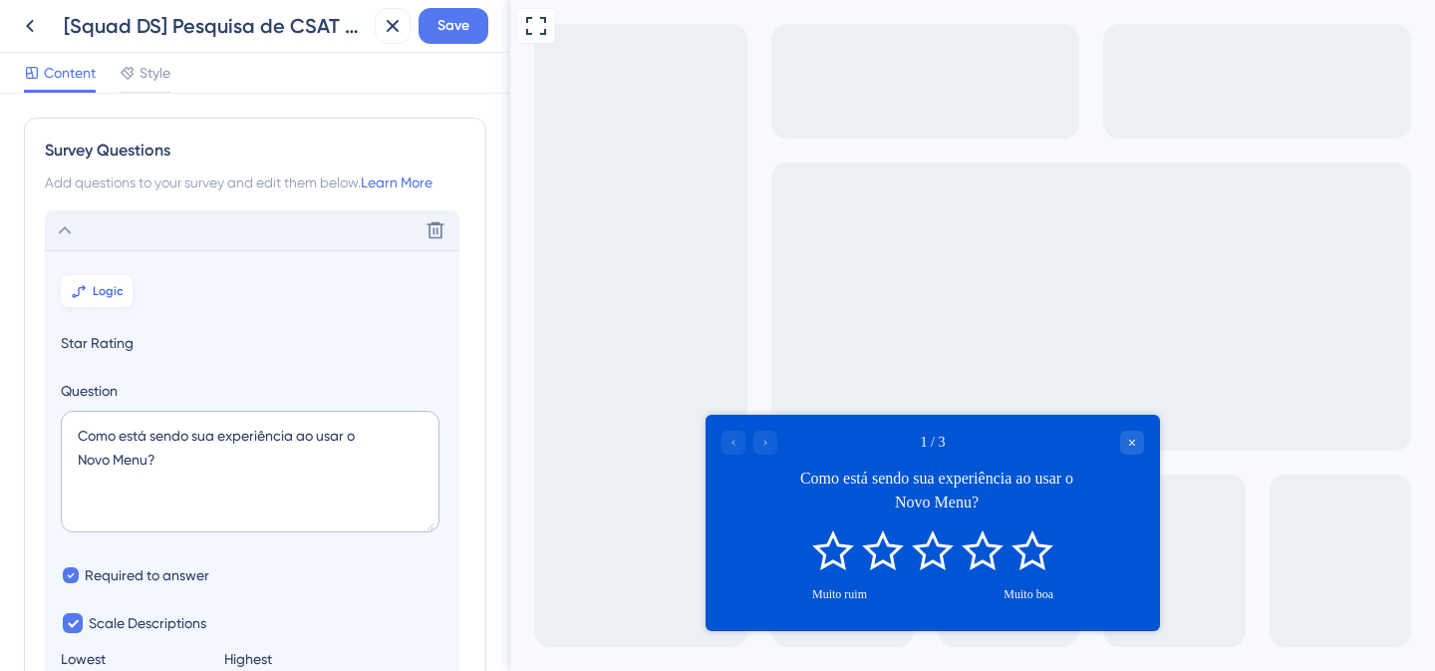
click at [108, 293] on span "Logic" at bounding box center [108, 291] width 31 height 16
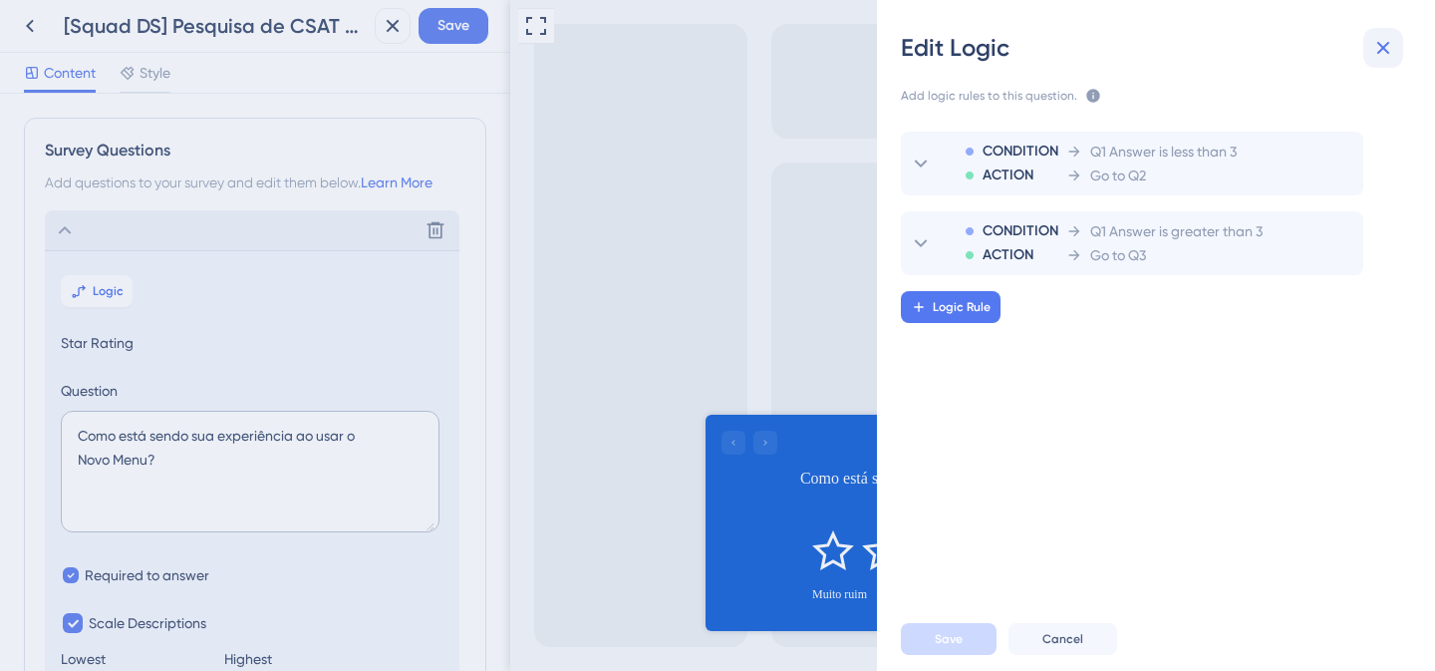
click at [1378, 51] on icon at bounding box center [1384, 48] width 24 height 24
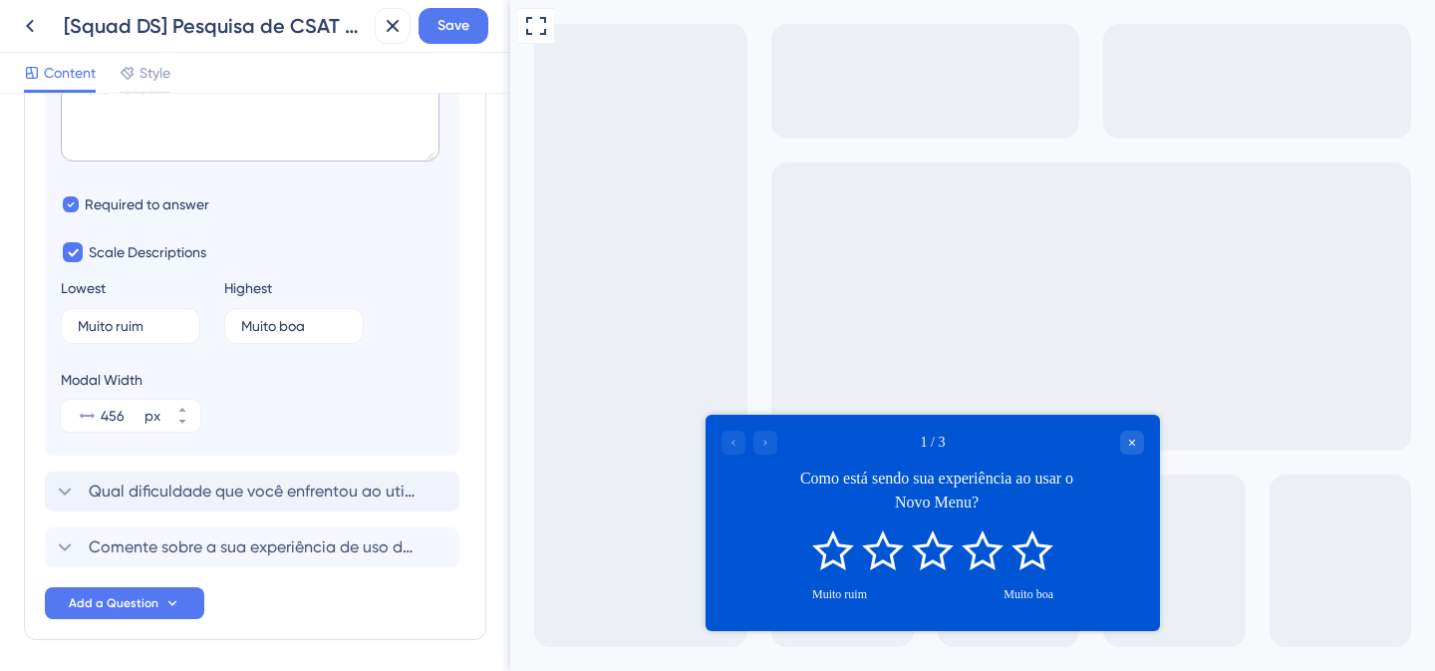
scroll to position [411, 0]
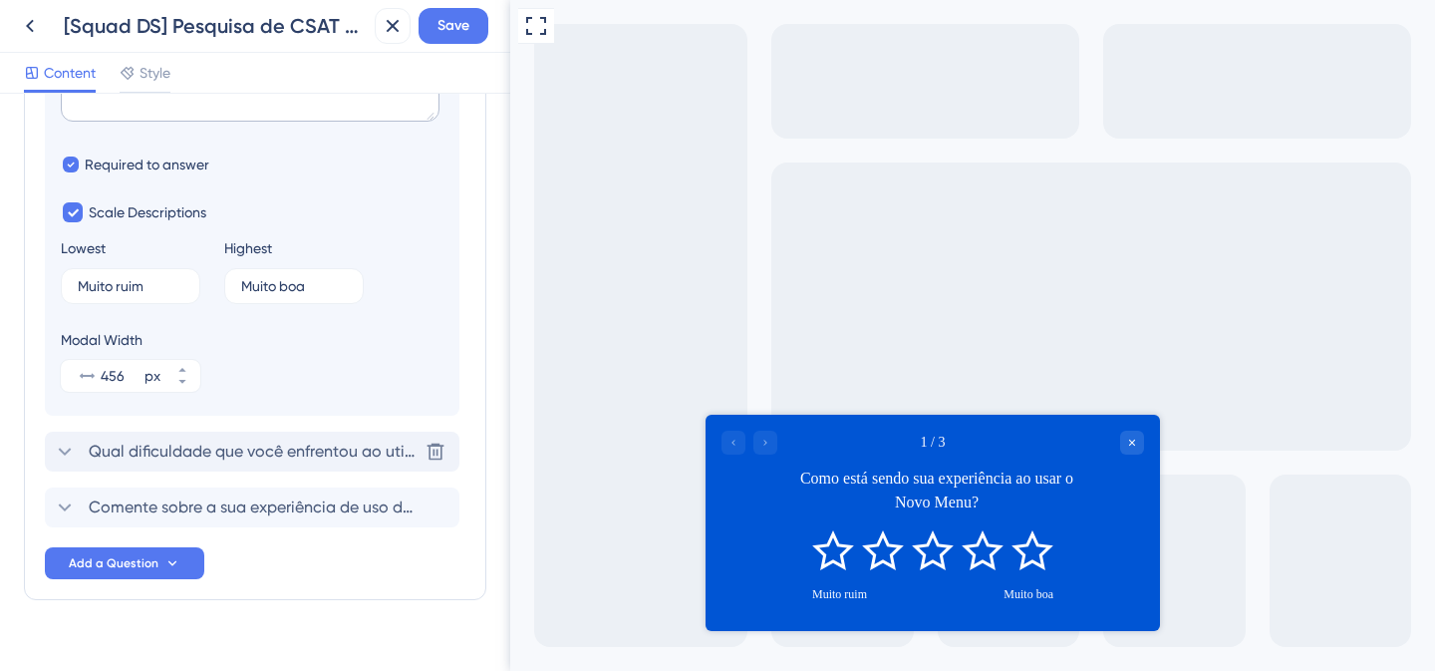
click at [225, 446] on span "Qual dificuldade que você enfrentou ao utilizar o Novo Menu?" at bounding box center [253, 452] width 329 height 24
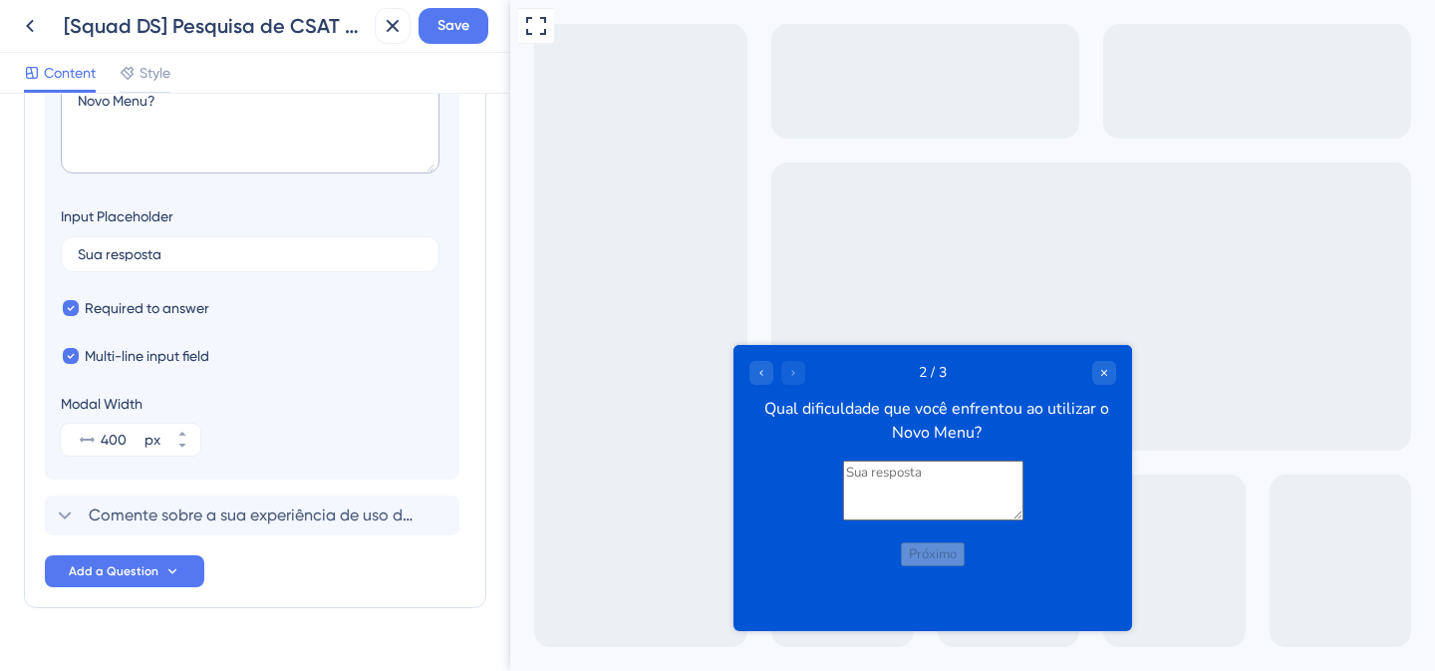
scroll to position [456, 0]
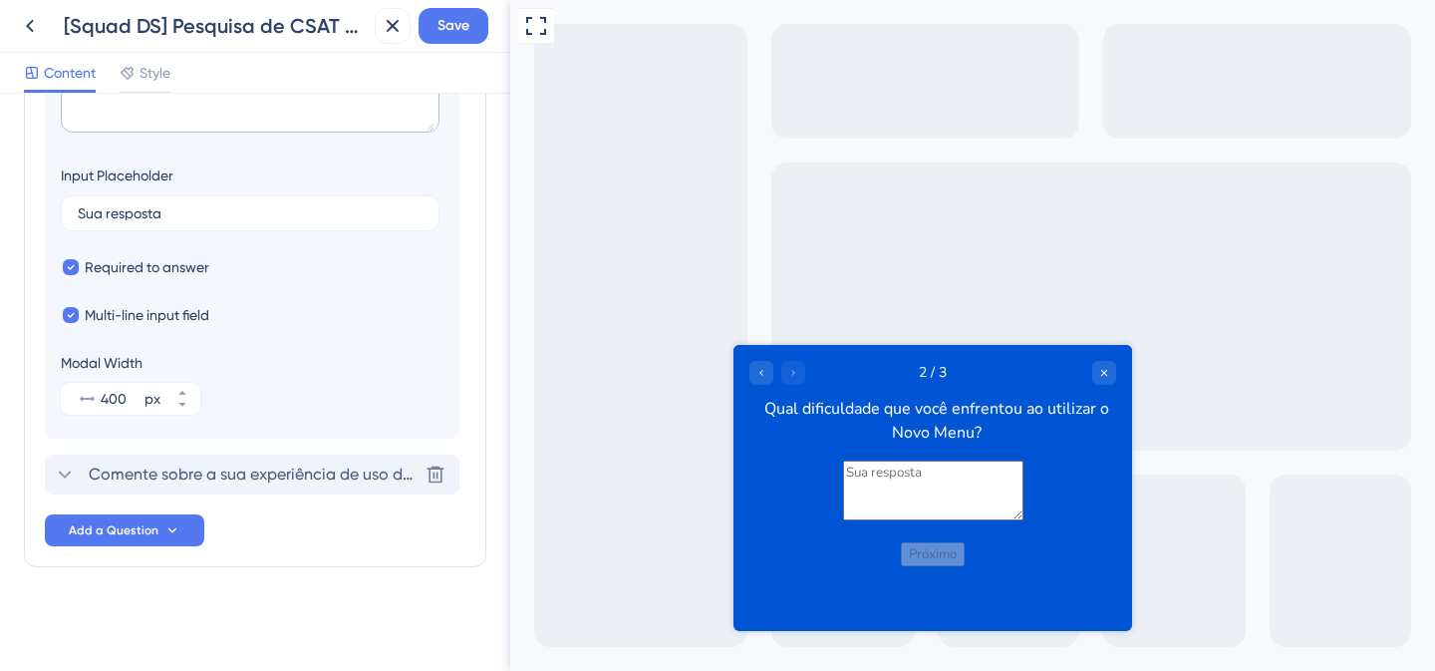
click at [174, 467] on span "Comente sobre a sua experiência de uso do Novo Menu" at bounding box center [253, 475] width 329 height 24
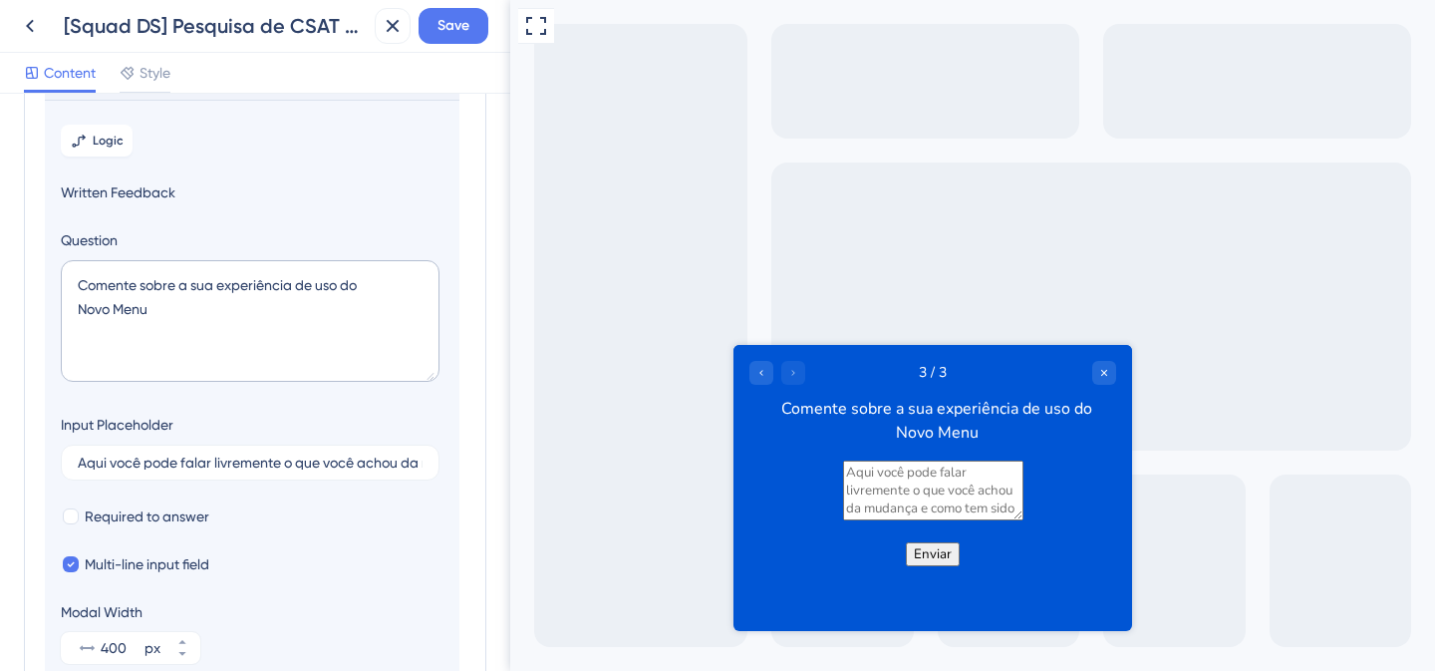
scroll to position [0, 0]
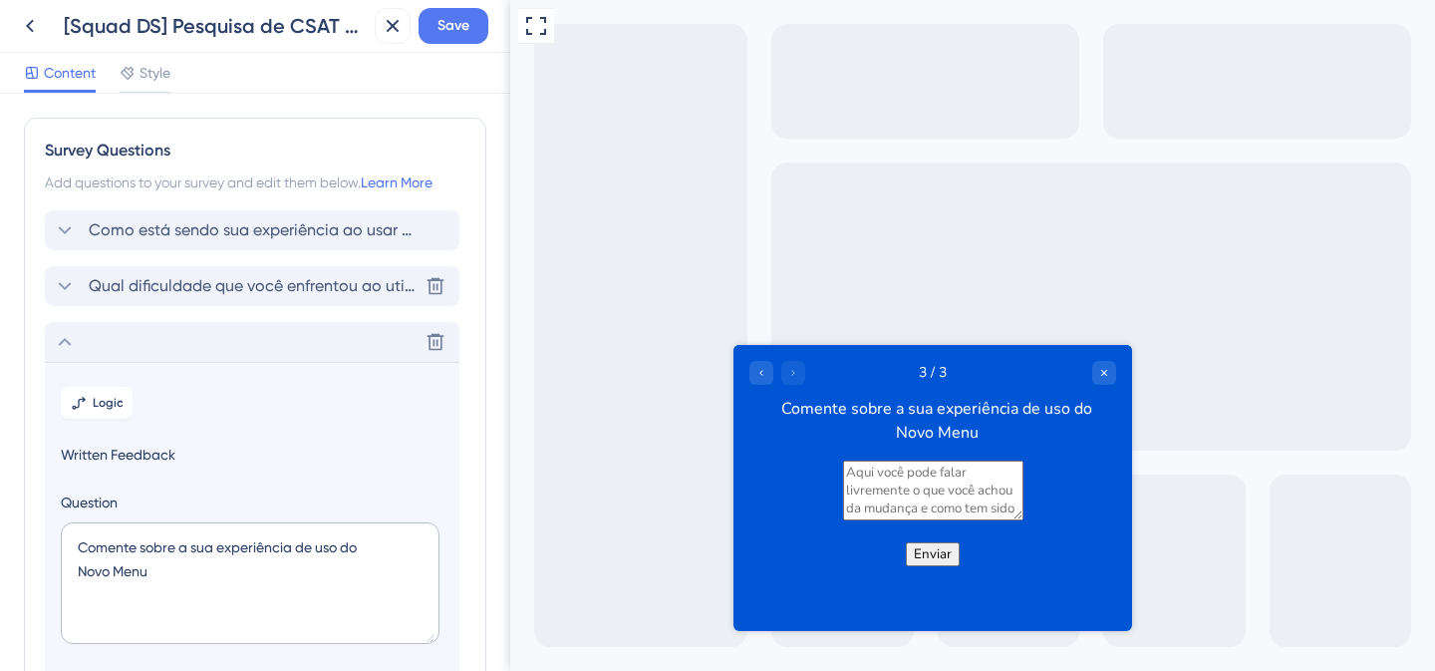
click at [256, 283] on span "Qual dificuldade que você enfrentou ao utilizar o Novo Menu?" at bounding box center [253, 286] width 329 height 24
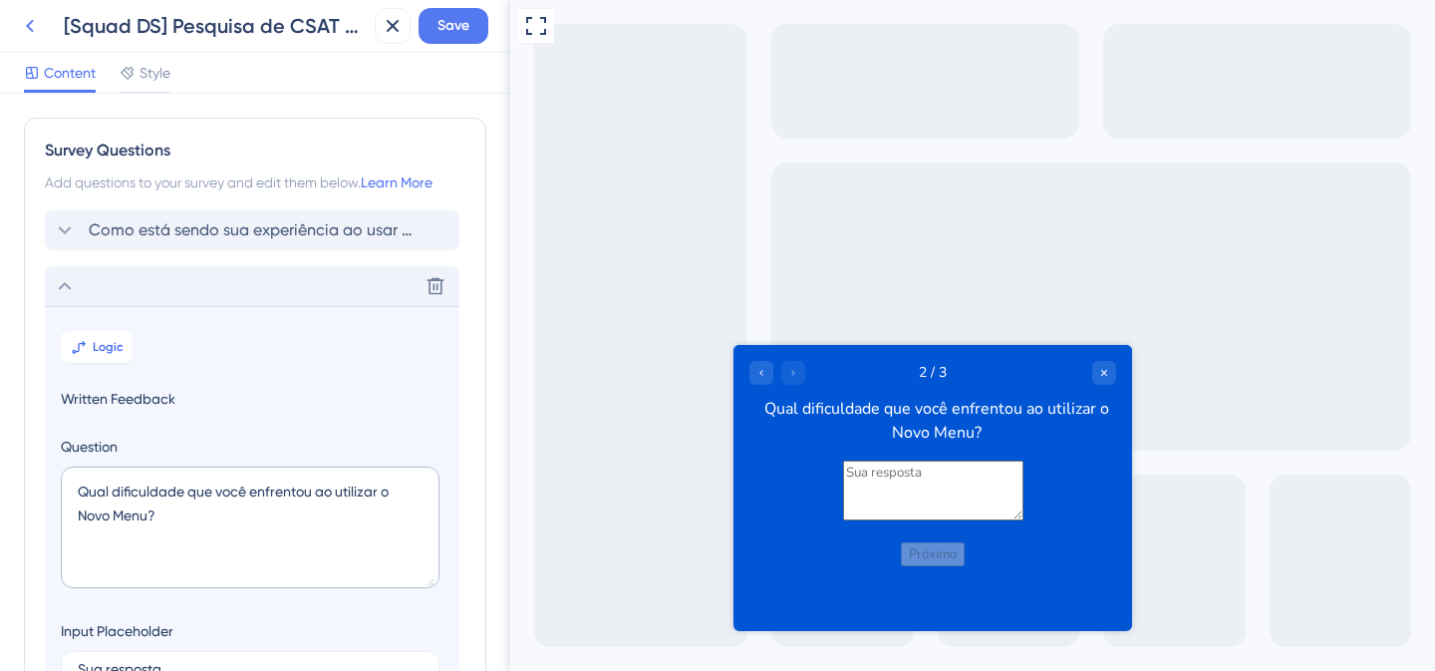
click at [39, 26] on icon at bounding box center [30, 26] width 24 height 24
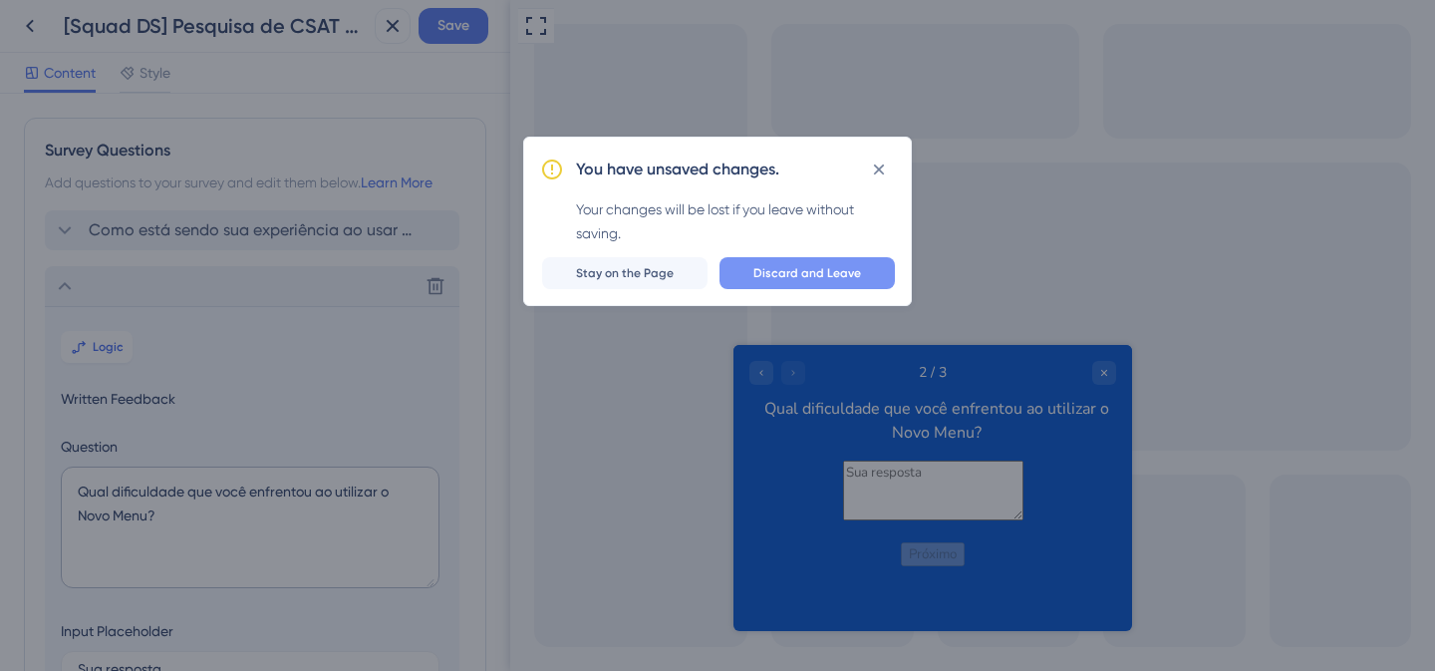
click at [826, 275] on span "Discard and Leave" at bounding box center [808, 273] width 108 height 16
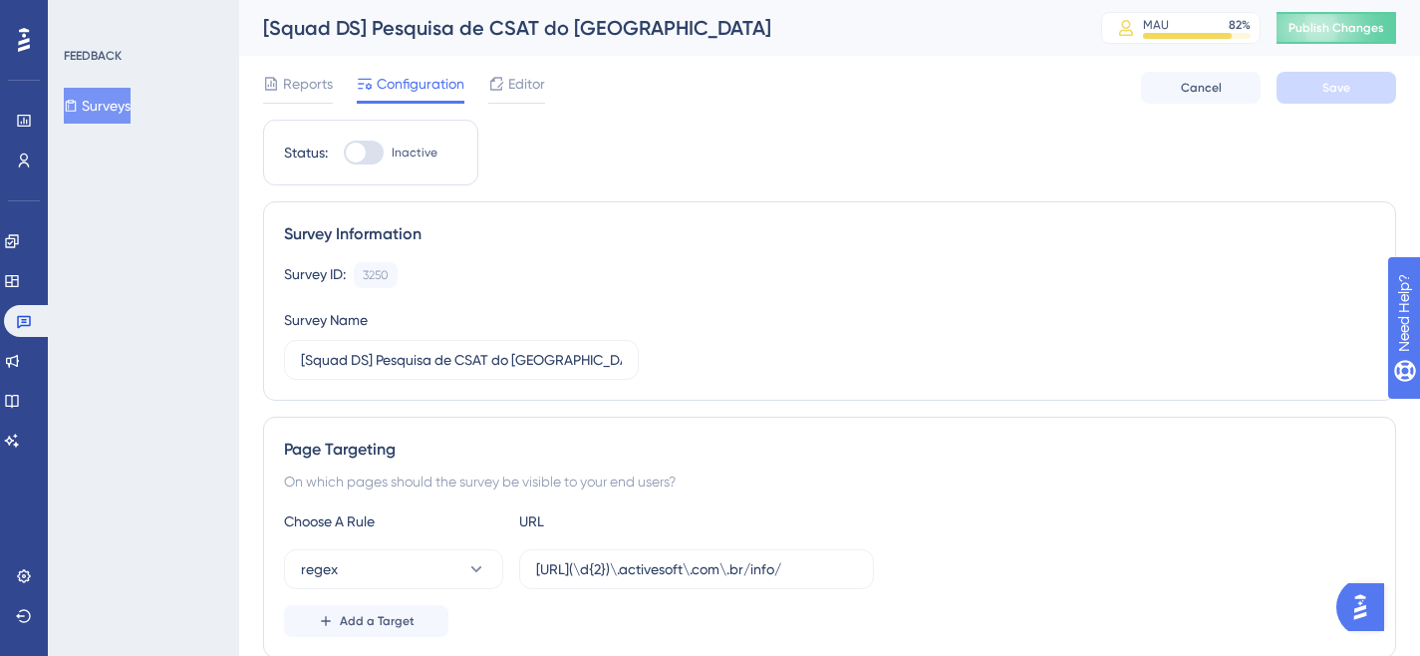
click at [112, 108] on button "Surveys" at bounding box center [97, 106] width 67 height 36
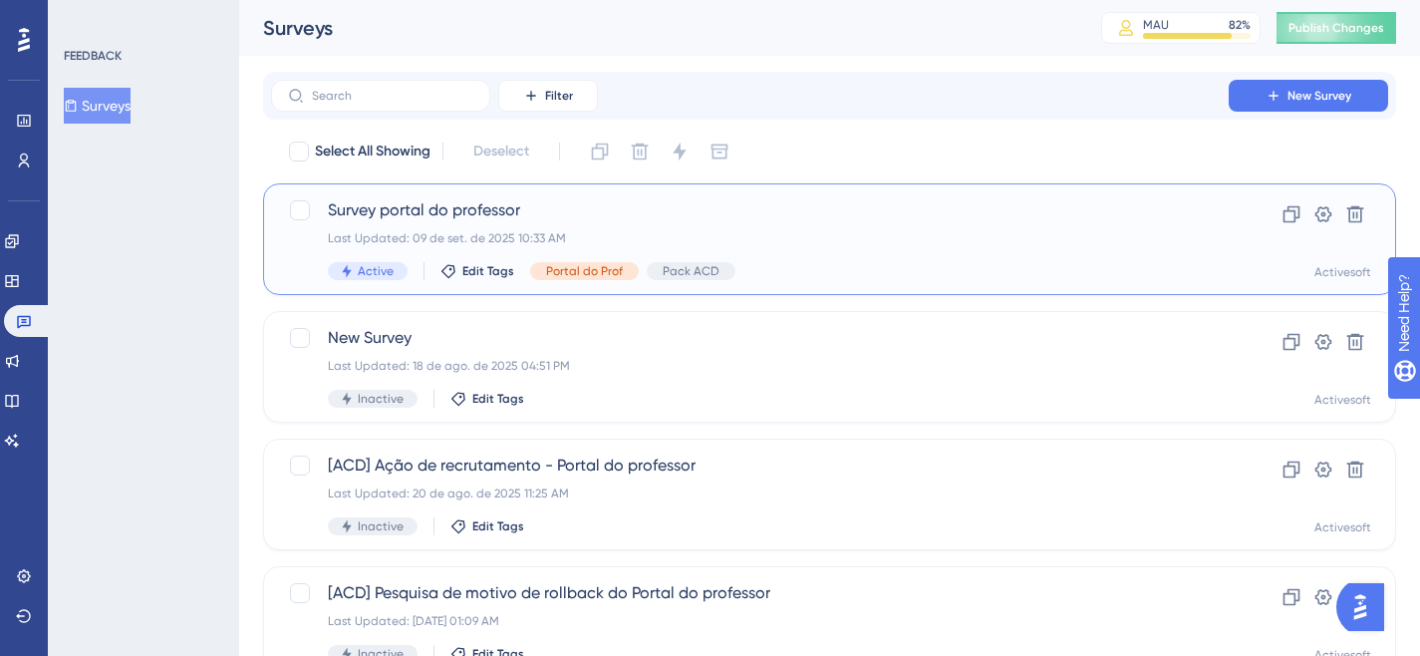
click at [422, 207] on span "Survey portal do professor" at bounding box center [750, 210] width 844 height 24
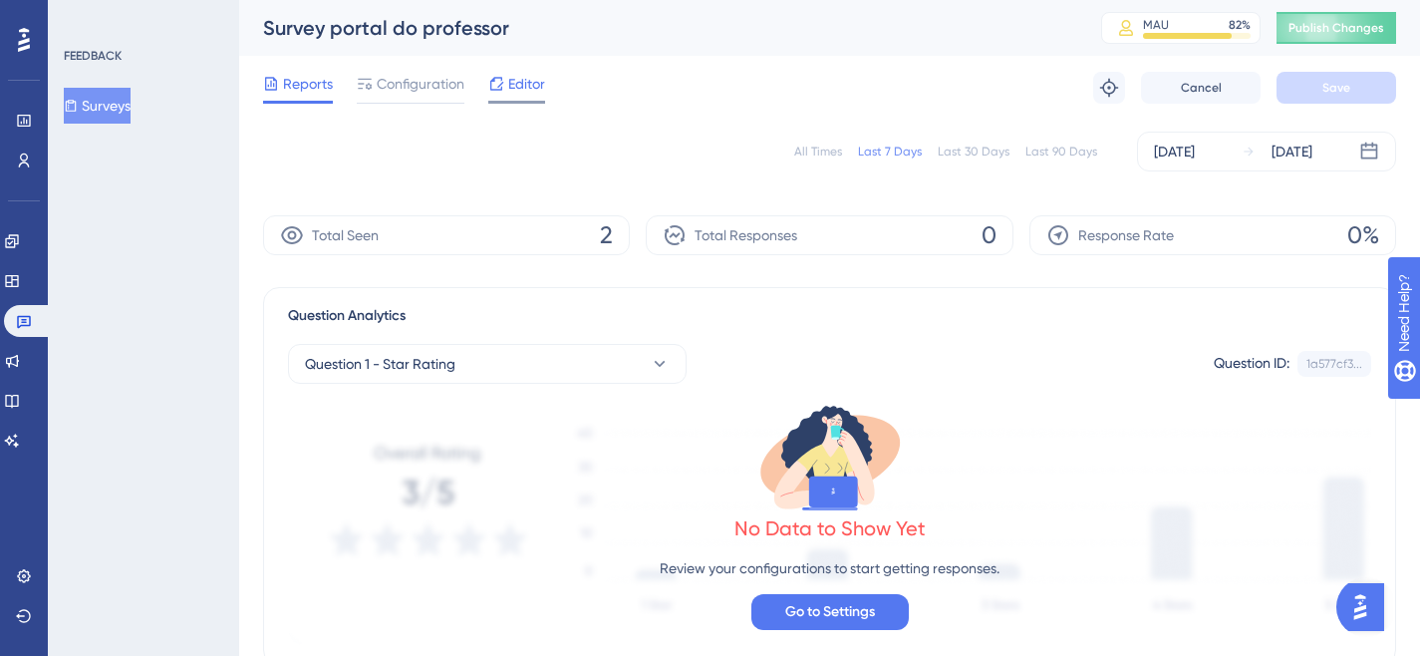
click at [501, 87] on icon at bounding box center [496, 84] width 16 height 16
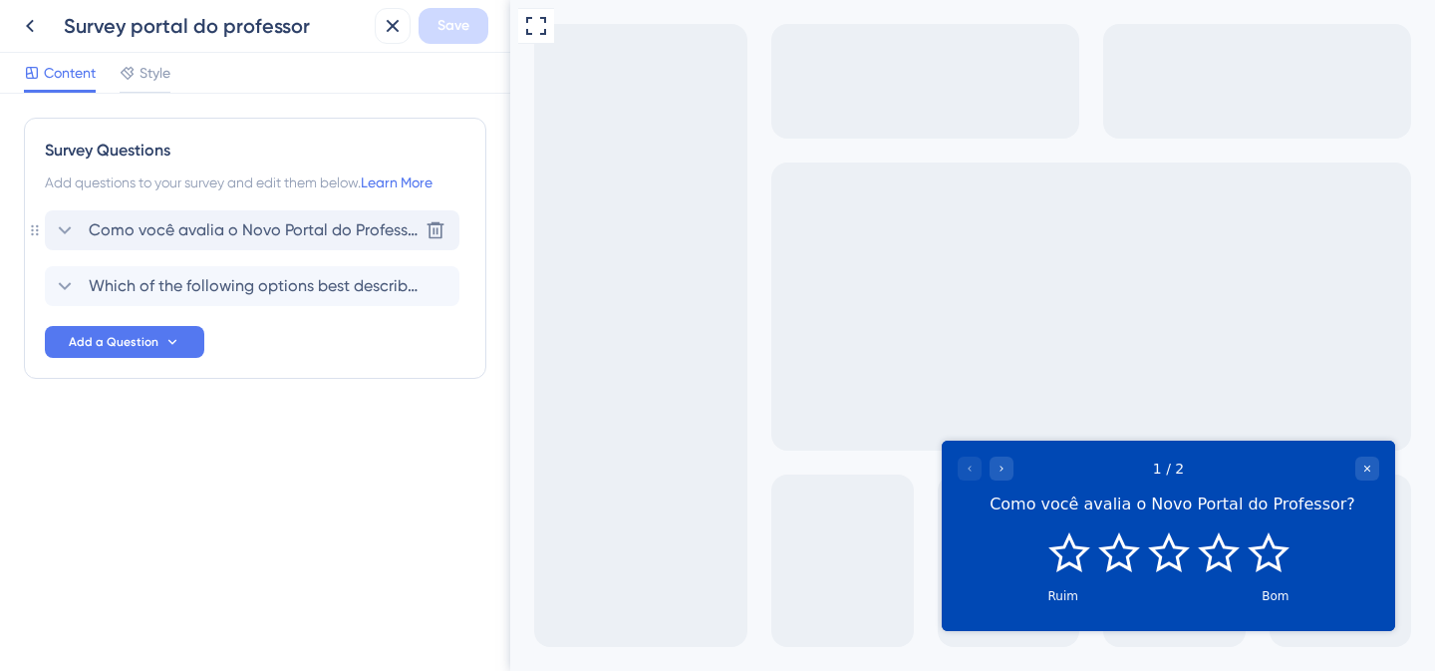
click at [283, 223] on span "Como você avalia o Novo Portal do Professor?" at bounding box center [253, 230] width 329 height 24
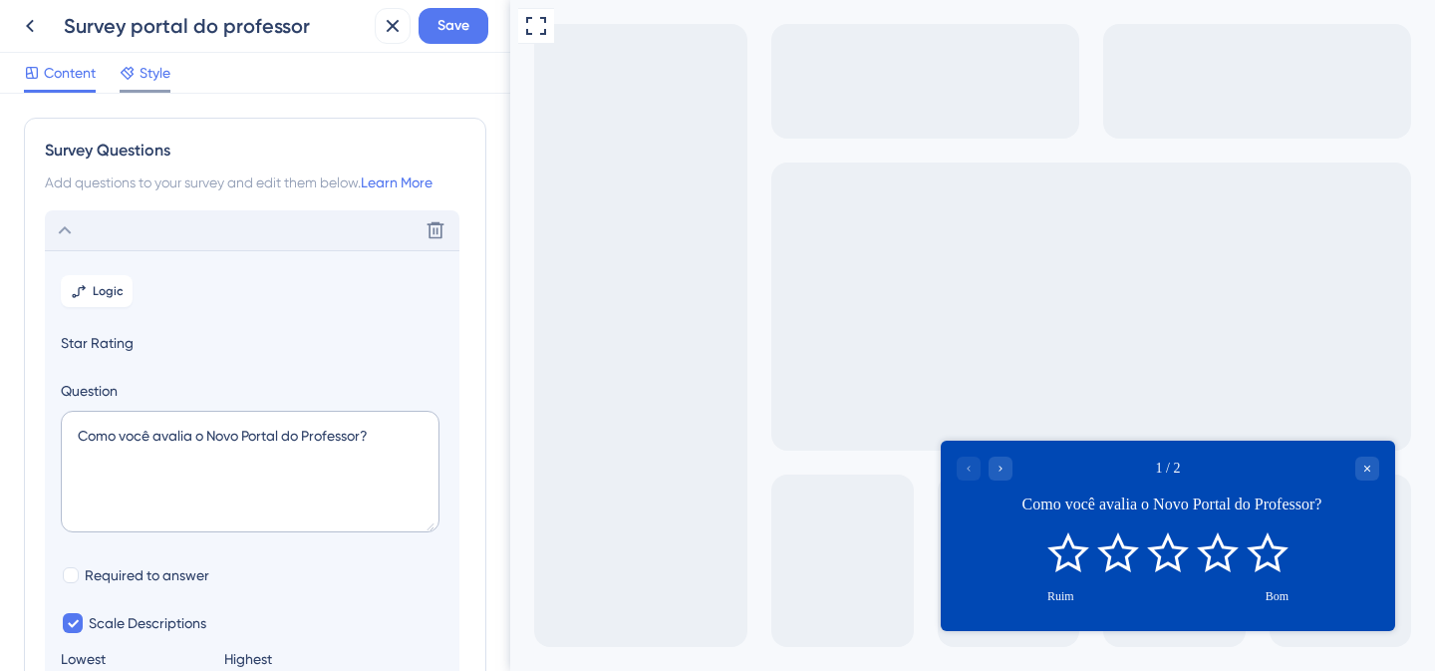
click at [155, 76] on span "Style" at bounding box center [155, 73] width 31 height 24
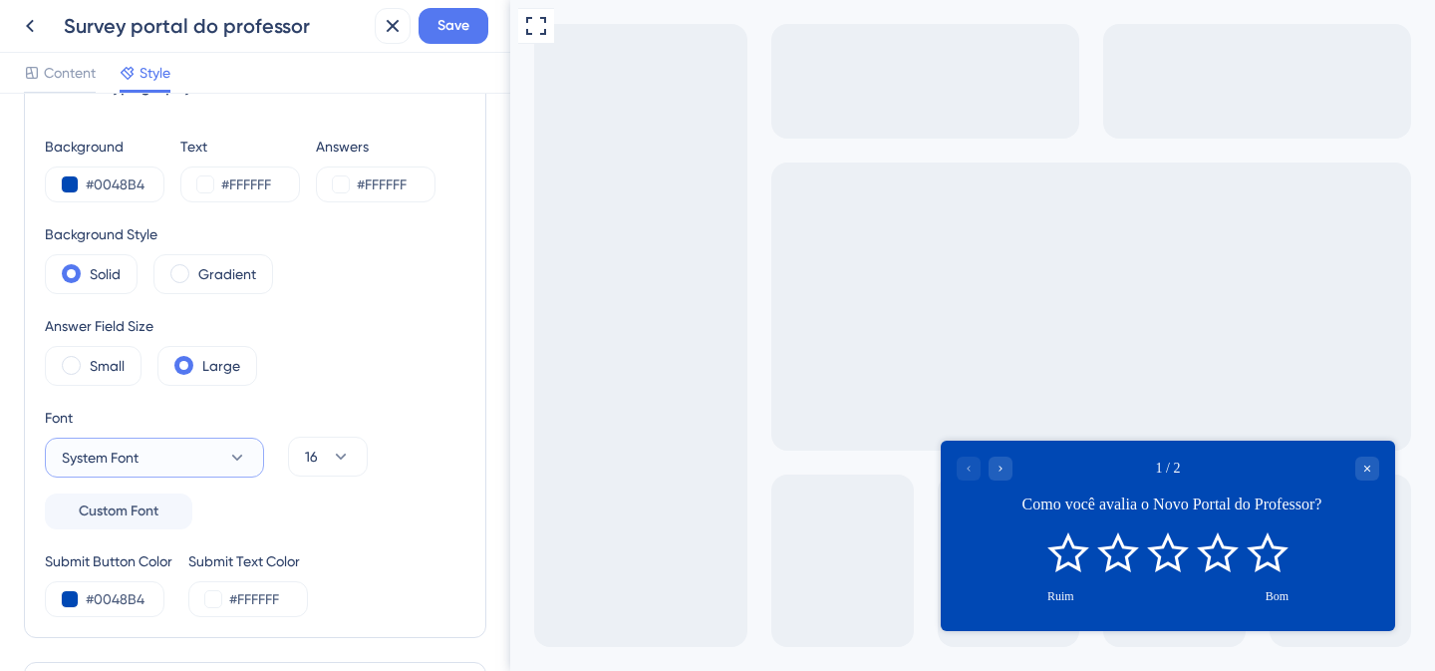
click at [238, 452] on icon at bounding box center [237, 458] width 20 height 20
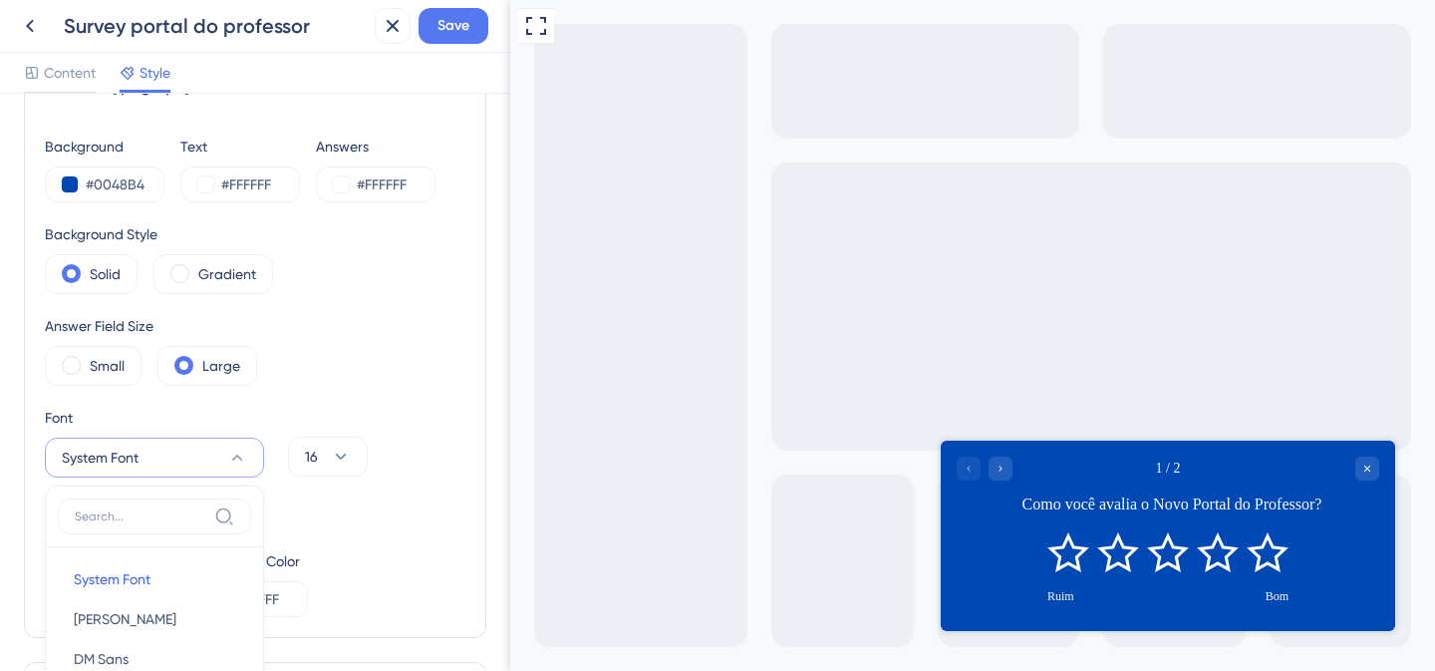
scroll to position [367, 0]
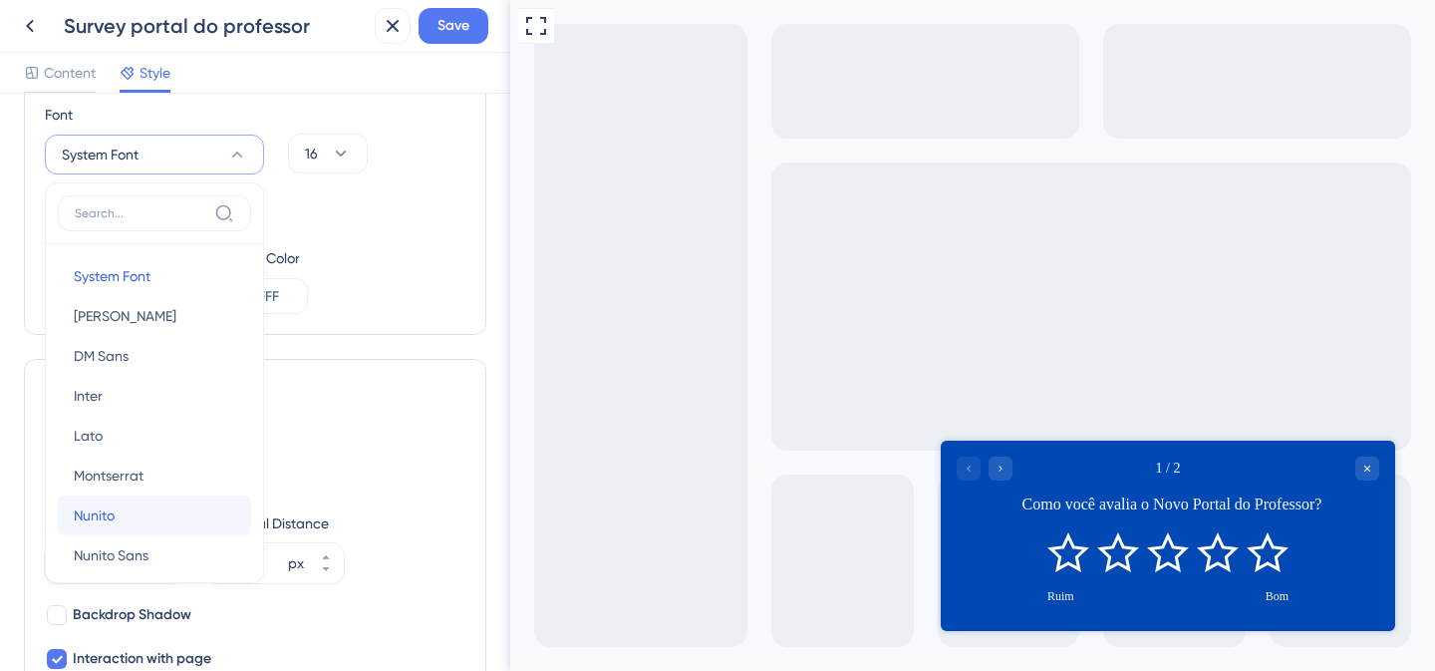
click at [143, 516] on button "[PERSON_NAME]" at bounding box center [154, 515] width 193 height 40
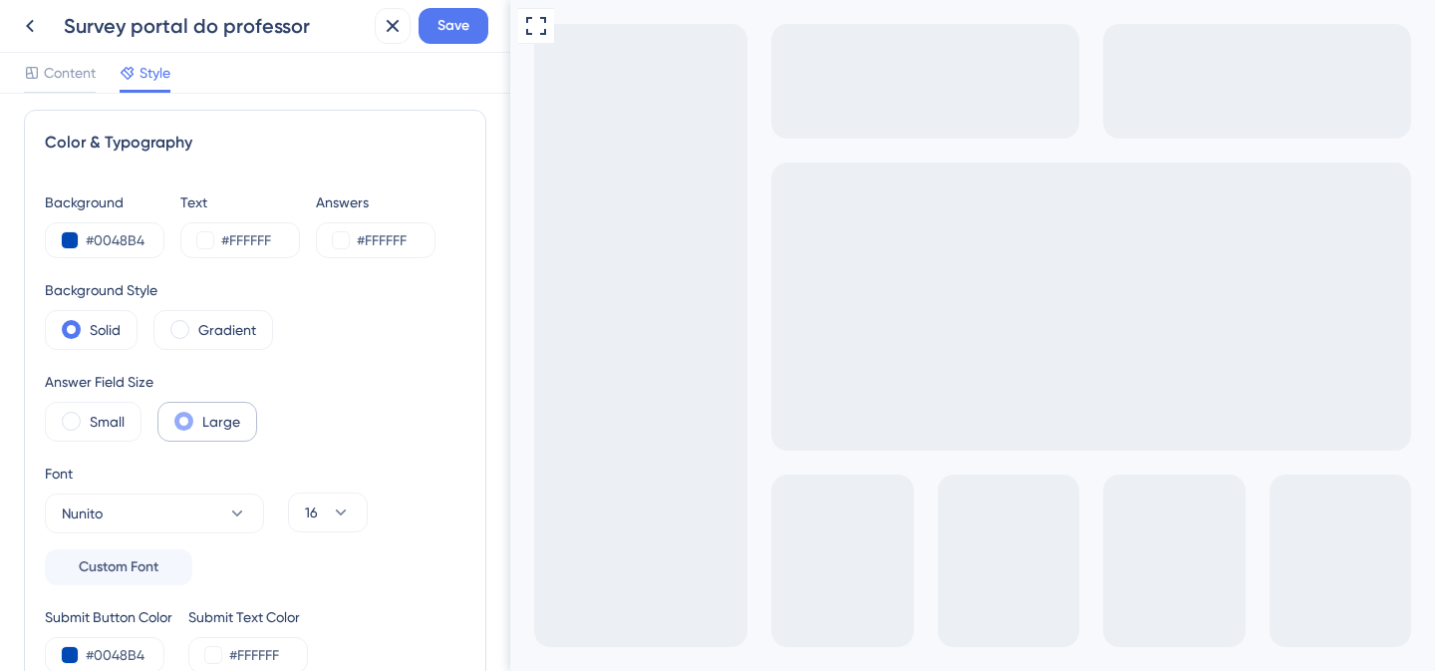
scroll to position [0, 0]
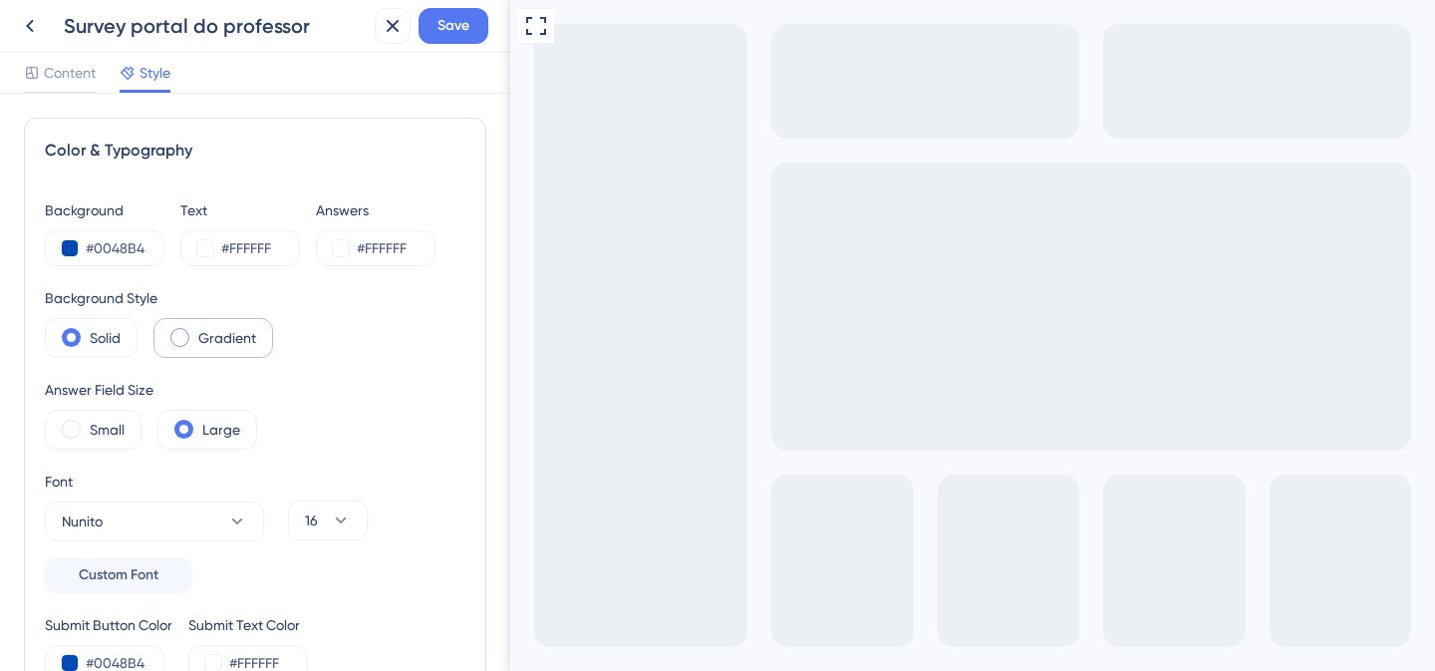
click at [177, 342] on span at bounding box center [179, 337] width 19 height 19
click at [195, 331] on input "radio" at bounding box center [195, 331] width 0 height 0
click at [74, 337] on span at bounding box center [71, 337] width 19 height 19
click at [87, 331] on input "radio" at bounding box center [87, 331] width 0 height 0
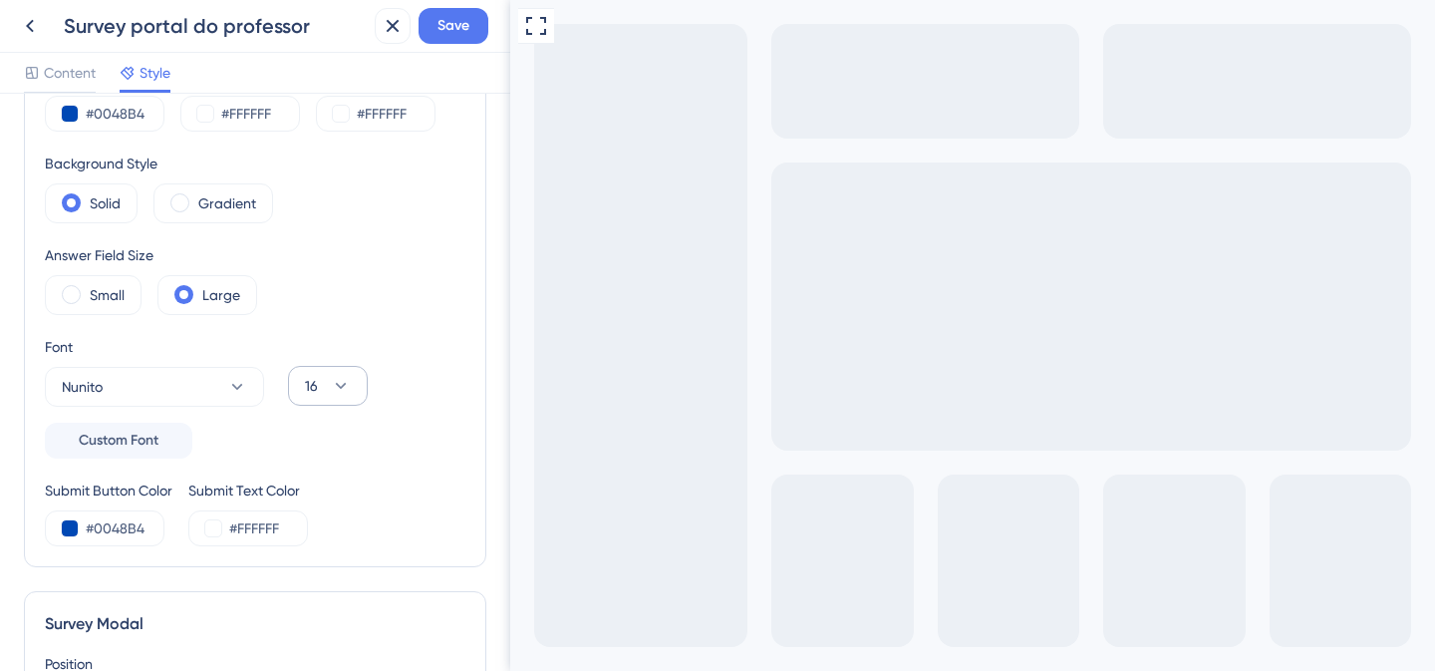
scroll to position [171, 0]
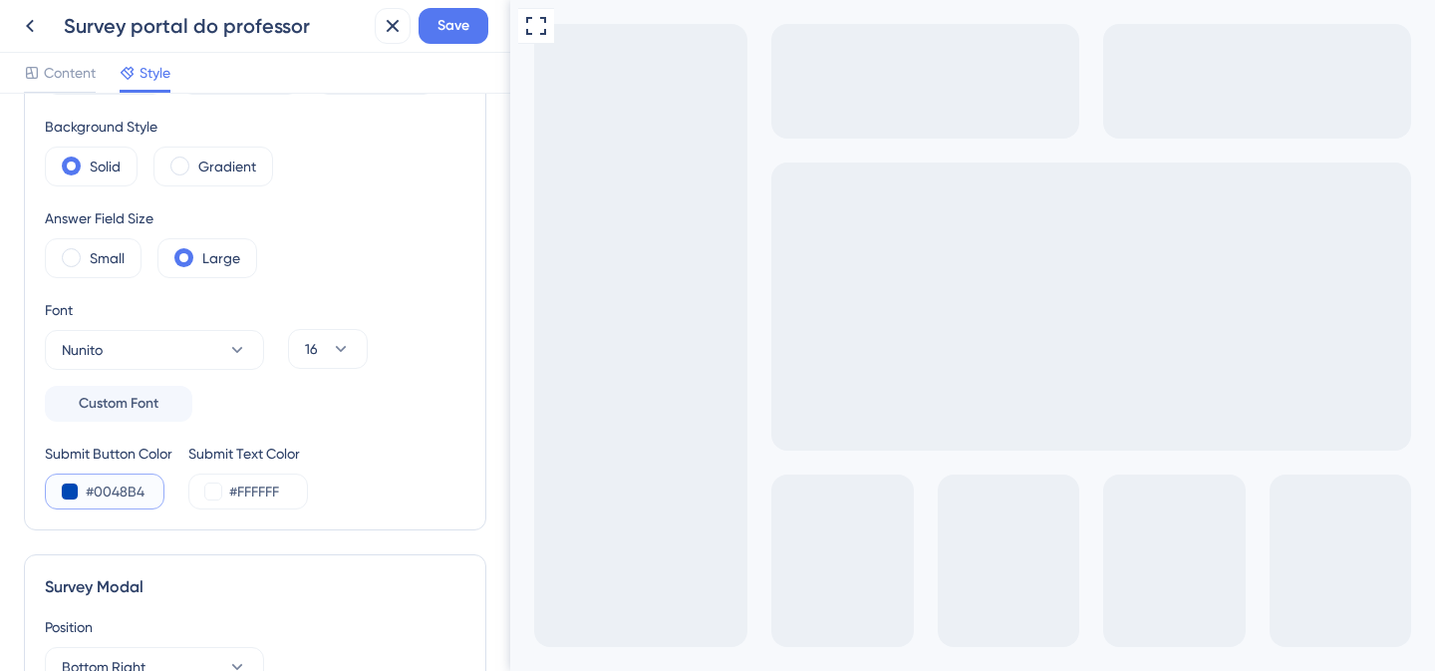
click at [68, 492] on button at bounding box center [70, 491] width 16 height 16
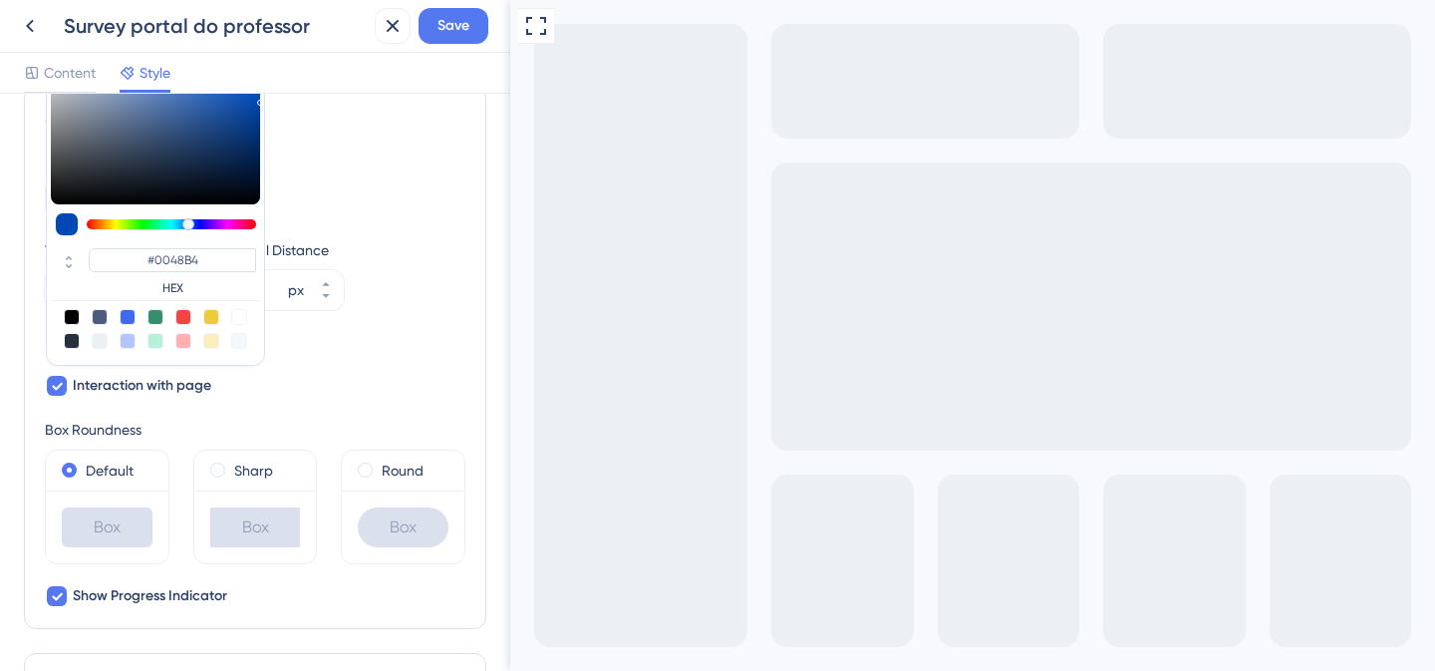
scroll to position [641, 0]
click at [103, 341] on div at bounding box center [100, 340] width 16 height 16
type input "#ecf0f5"
type input "#ECF0F5"
click at [239, 317] on div at bounding box center [239, 316] width 16 height 16
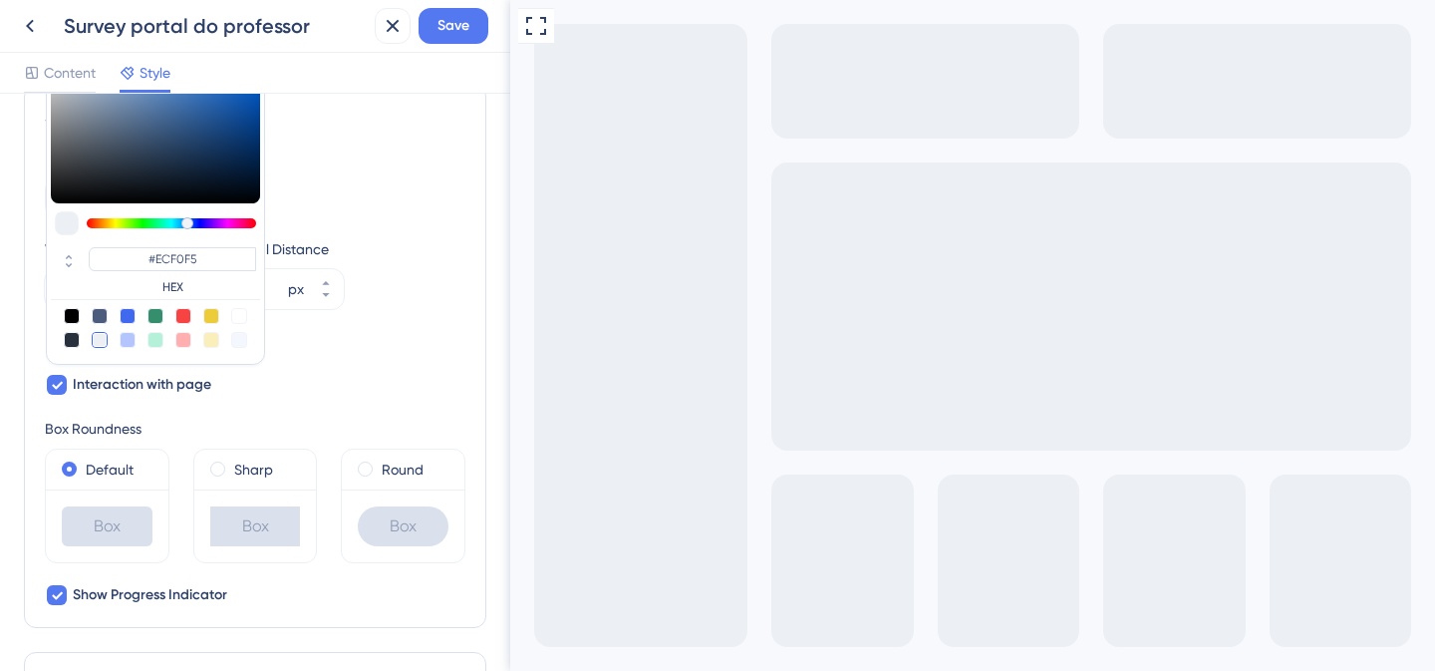
type input "#ffffff"
type input "#FFFFFF"
click at [102, 340] on div at bounding box center [100, 340] width 16 height 16
type input "#ecf0f5"
type input "#ECF0F5"
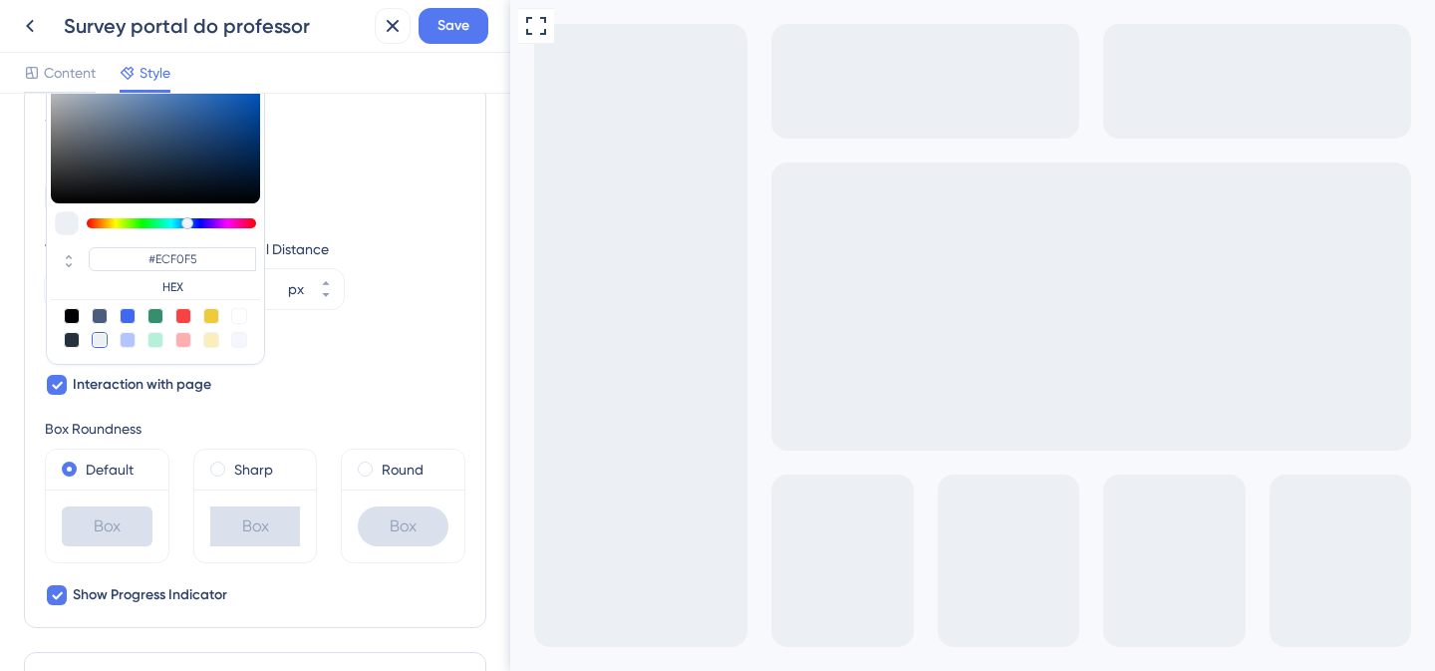
click at [307, 201] on div "Position Bottom Right" at bounding box center [255, 182] width 421 height 72
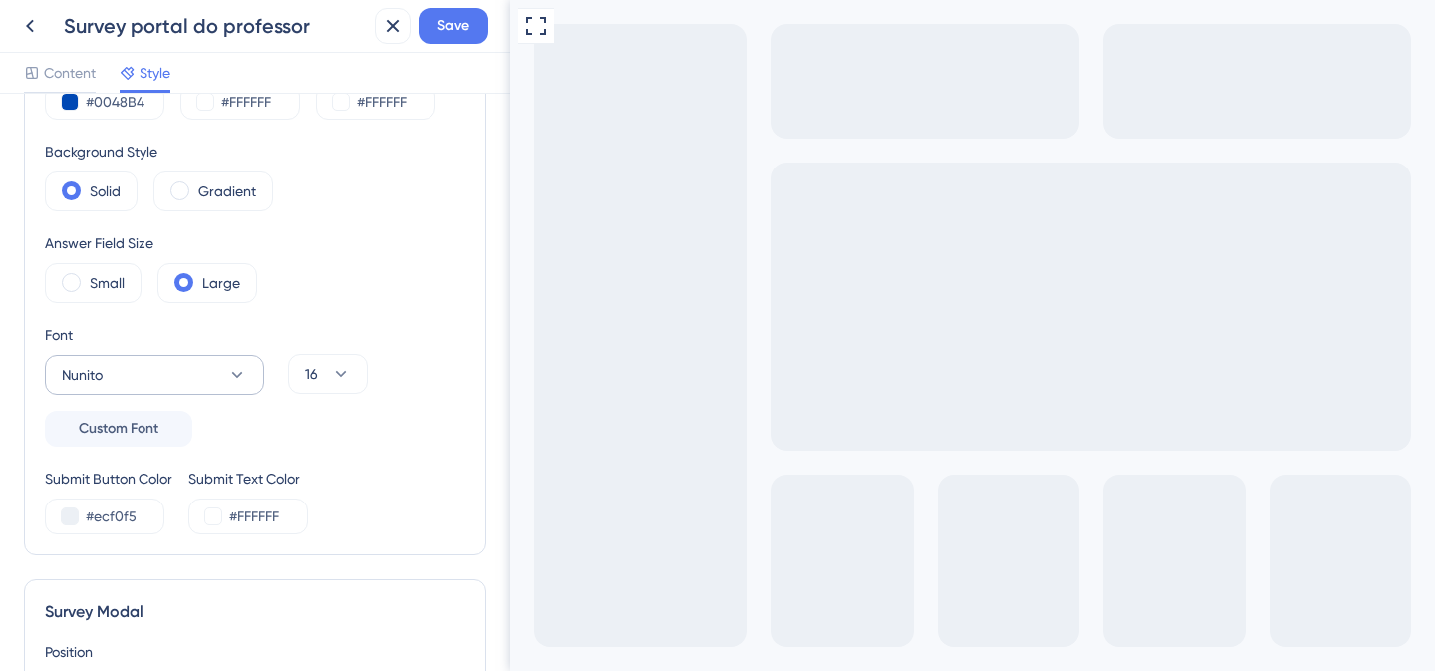
scroll to position [146, 0]
click at [74, 517] on button at bounding box center [70, 517] width 16 height 16
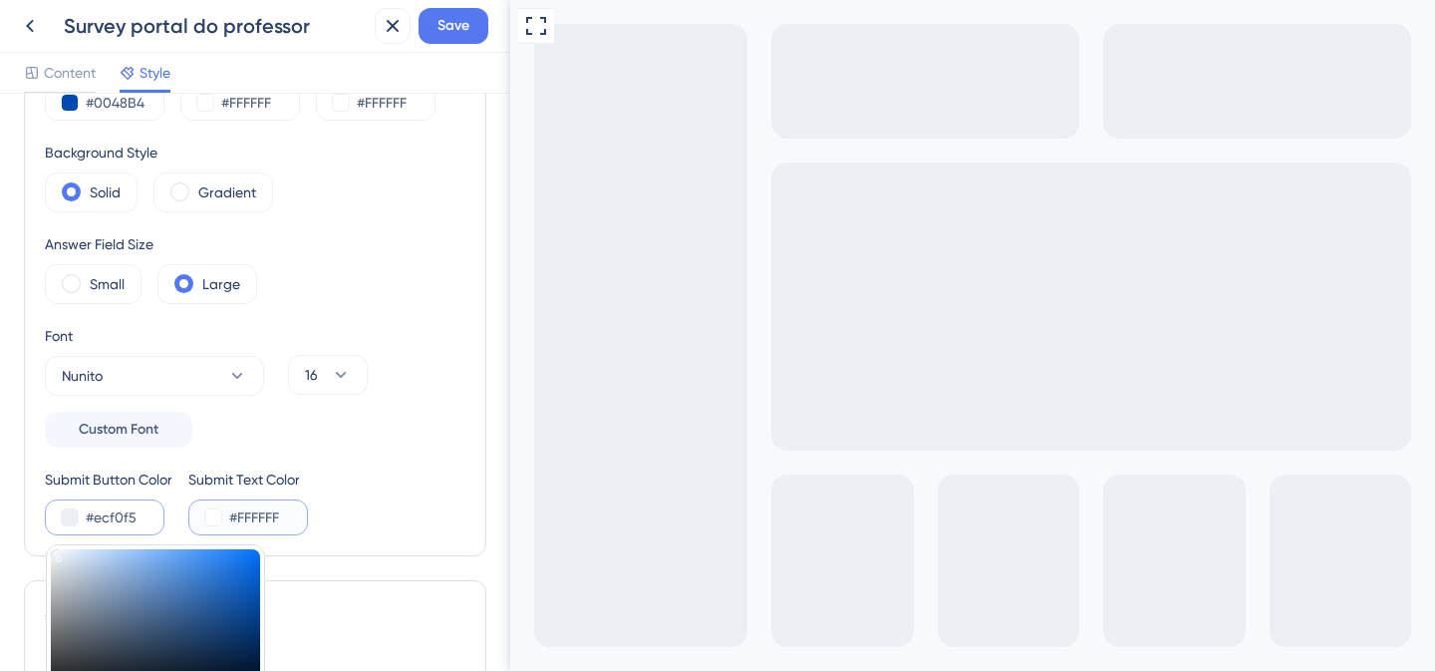
click at [233, 517] on input "#FFFFFF" at bounding box center [270, 517] width 82 height 24
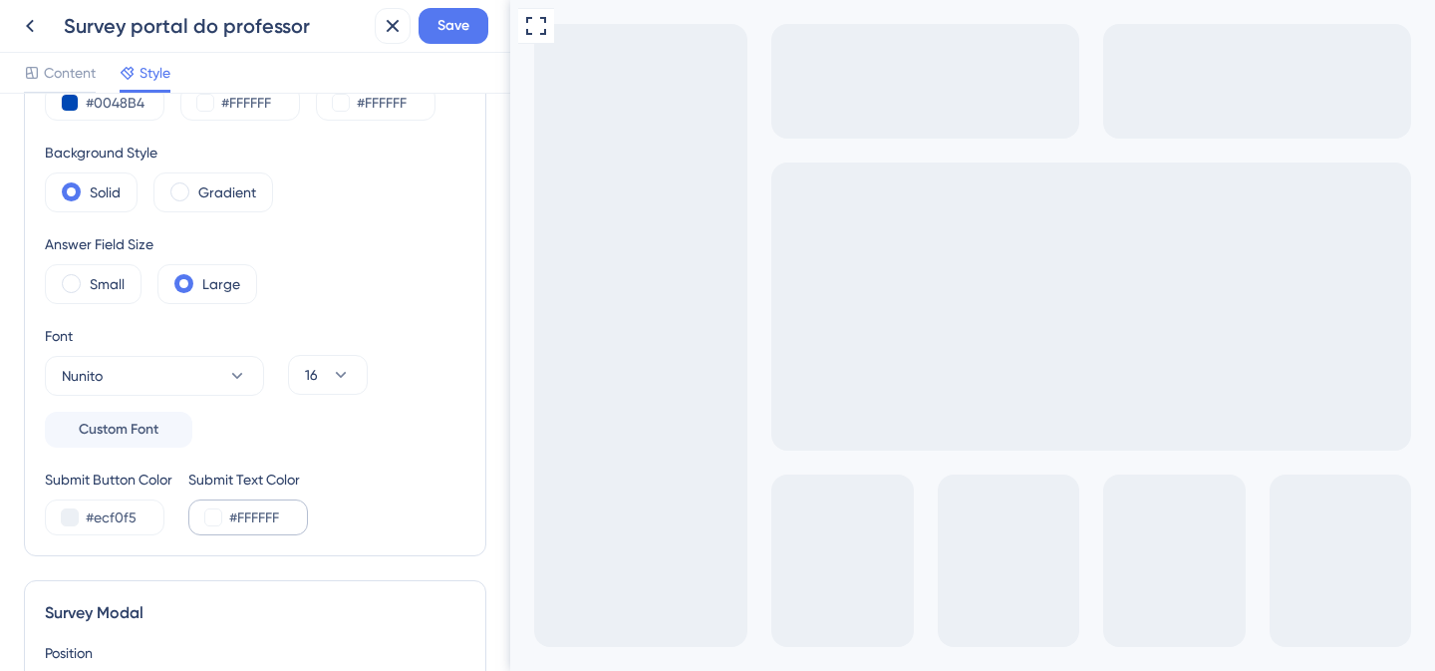
click at [205, 516] on div "#FFFFFF" at bounding box center [248, 517] width 120 height 36
click at [212, 517] on button at bounding box center [213, 517] width 16 height 16
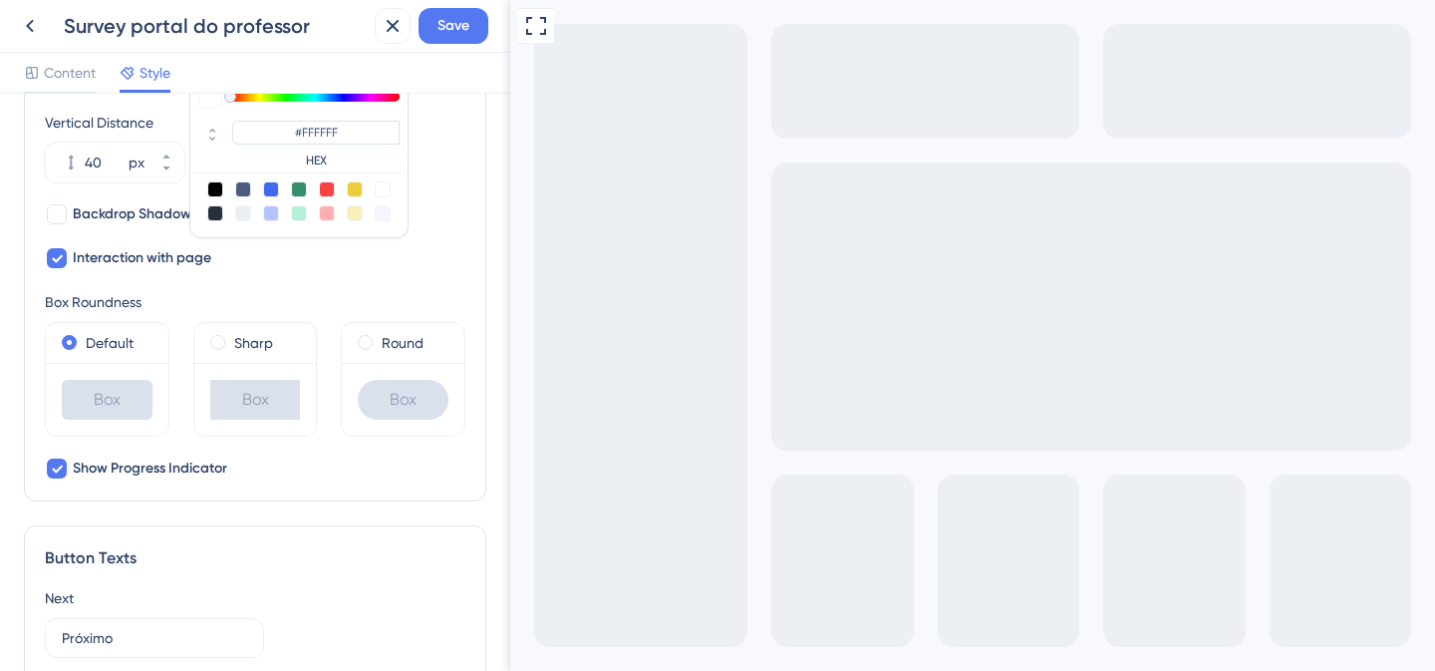
scroll to position [767, 0]
click at [218, 209] on div at bounding box center [215, 214] width 16 height 16
type input "#29303d"
type input "#29303D"
click at [447, 130] on div "Vertical Distance 40 px Horizontal Distance 40 px" at bounding box center [255, 148] width 421 height 72
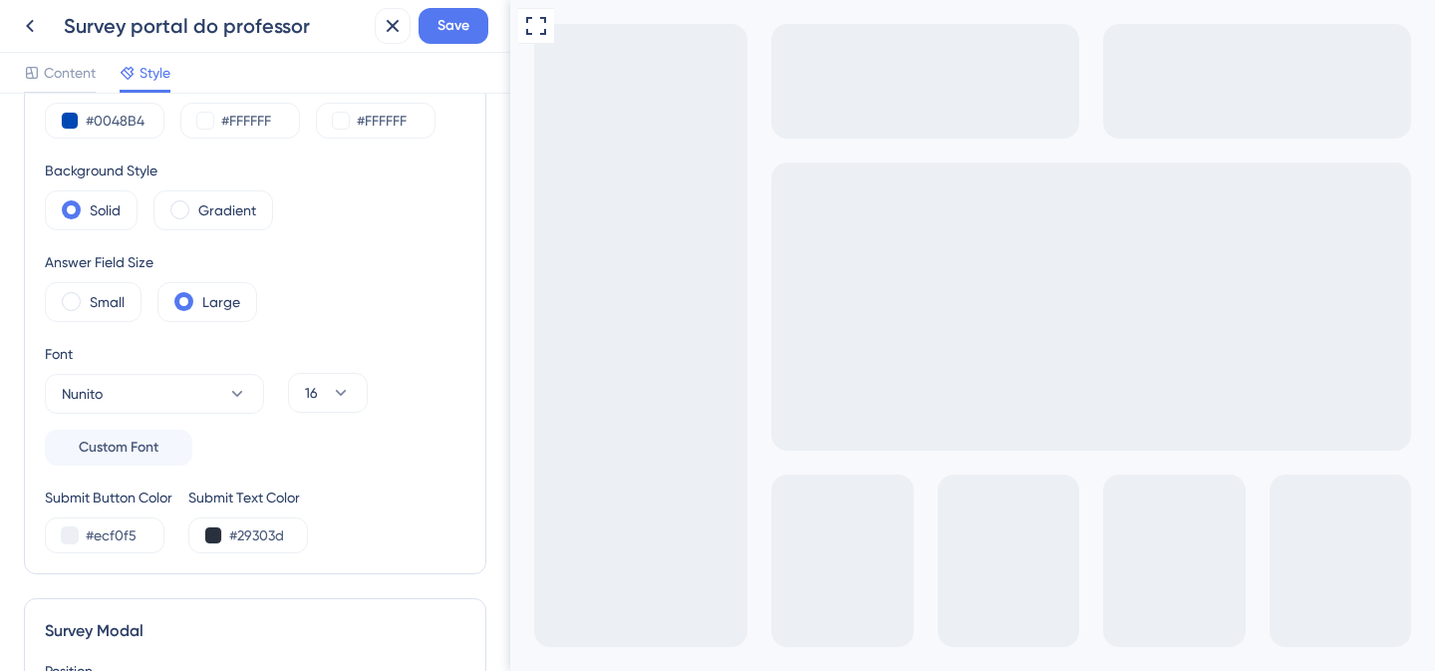
scroll to position [156, 0]
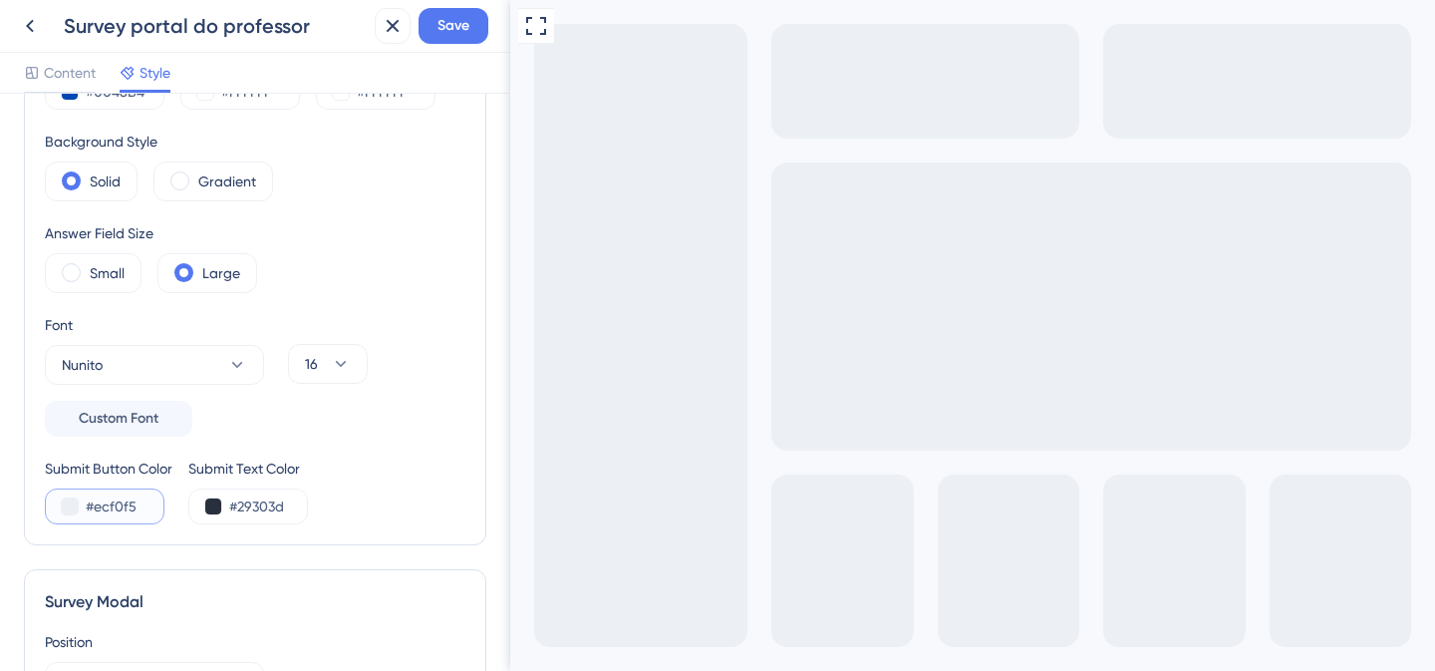
click at [68, 508] on button at bounding box center [70, 506] width 16 height 16
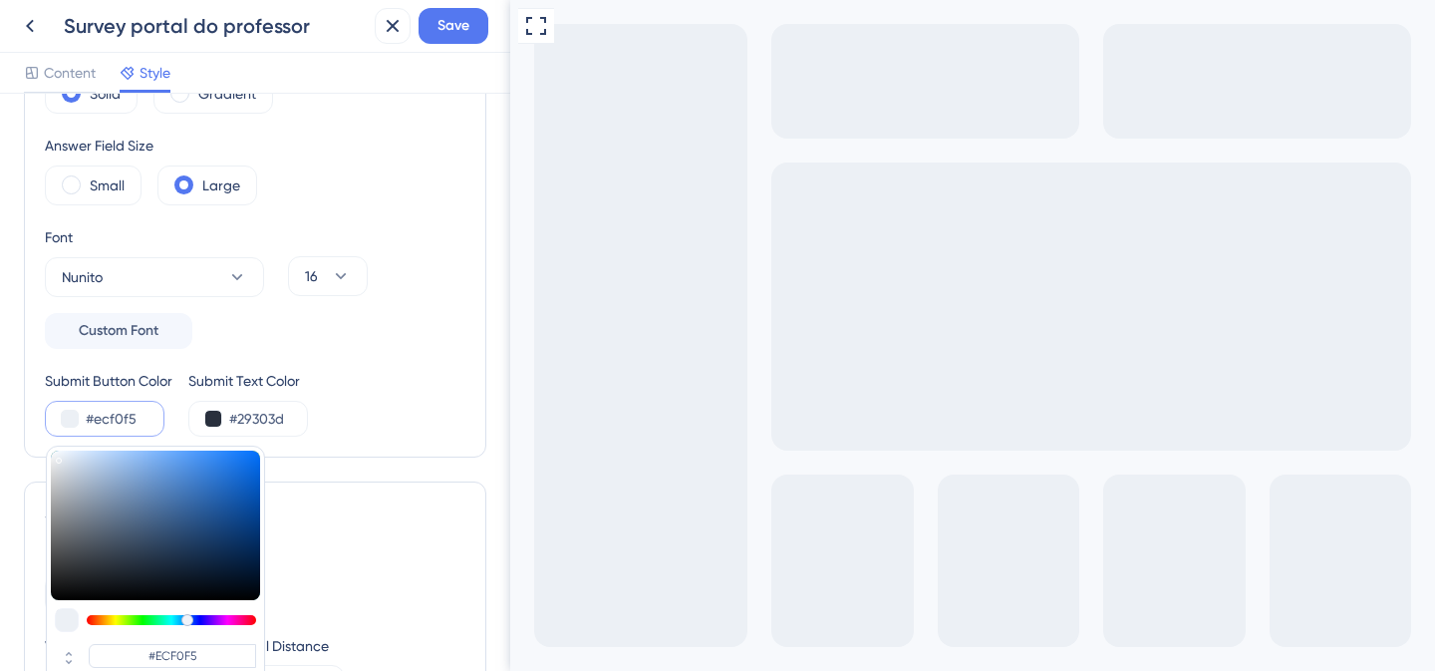
scroll to position [386, 0]
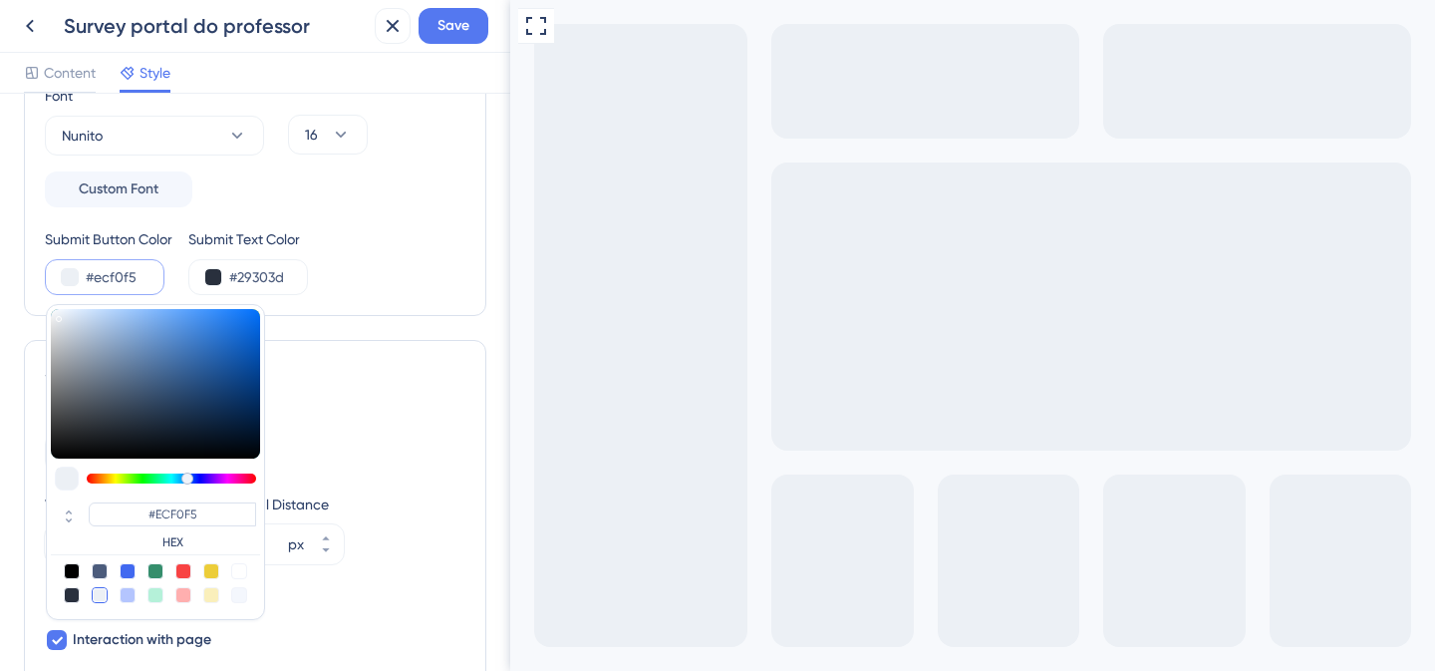
click at [242, 569] on div at bounding box center [239, 571] width 16 height 16
type input "#ffffff"
type input "#FFFFFF"
click at [244, 598] on div at bounding box center [239, 595] width 16 height 16
type input "#f4f7fd"
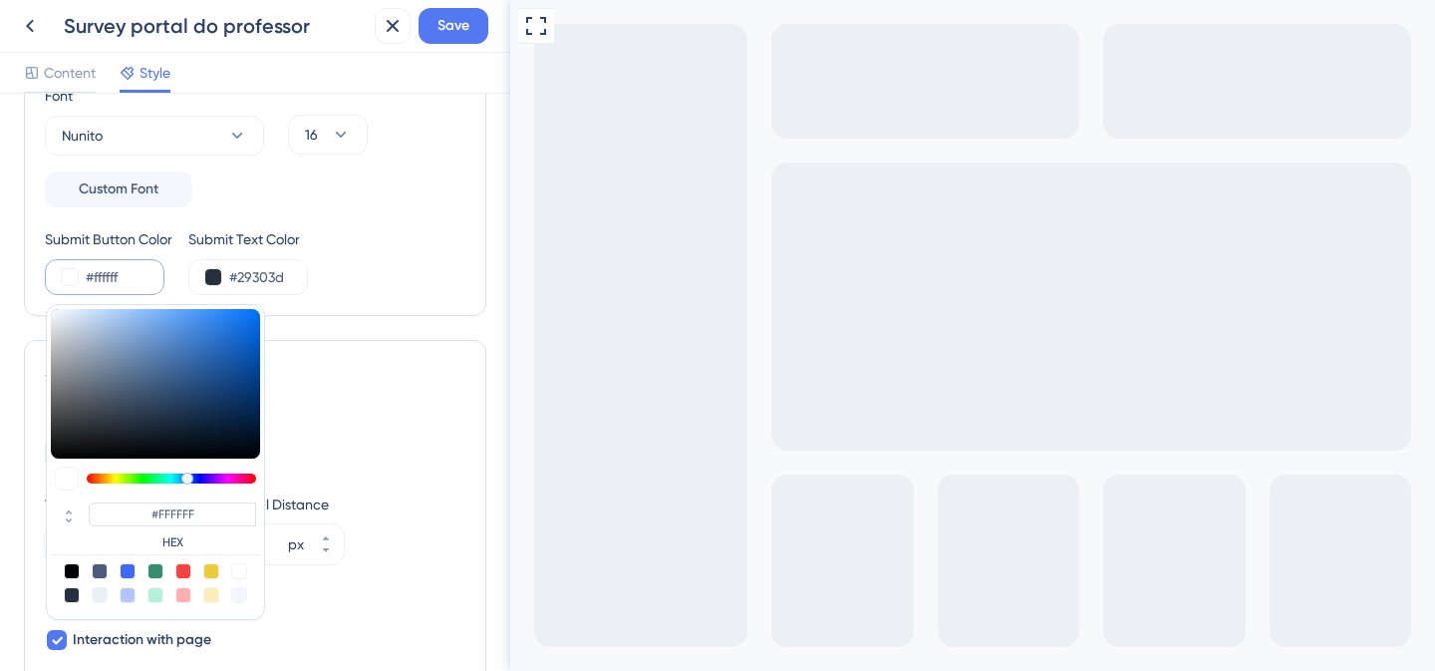
type input "#F4F7FD"
click at [102, 596] on div at bounding box center [100, 595] width 16 height 16
type input "#ecf0f5"
type input "#ECF0F5"
click at [438, 376] on div "Survey Modal" at bounding box center [255, 373] width 421 height 24
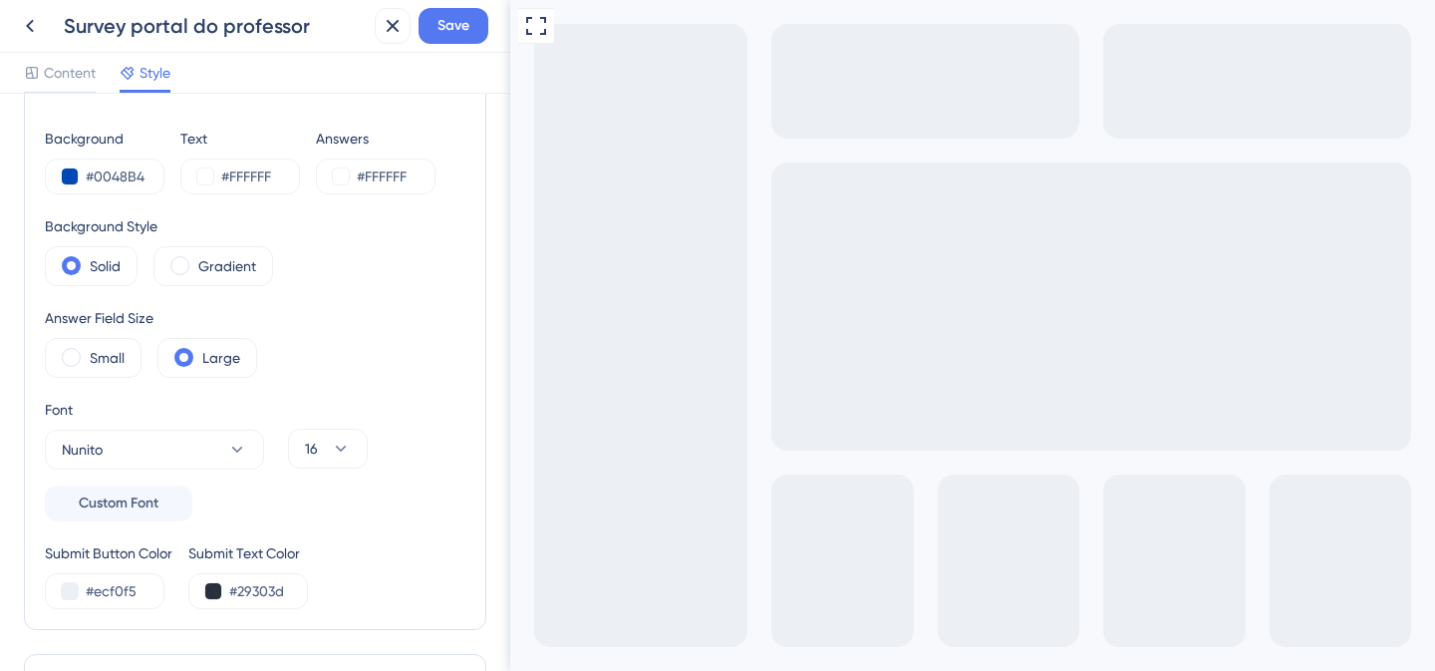
scroll to position [0, 0]
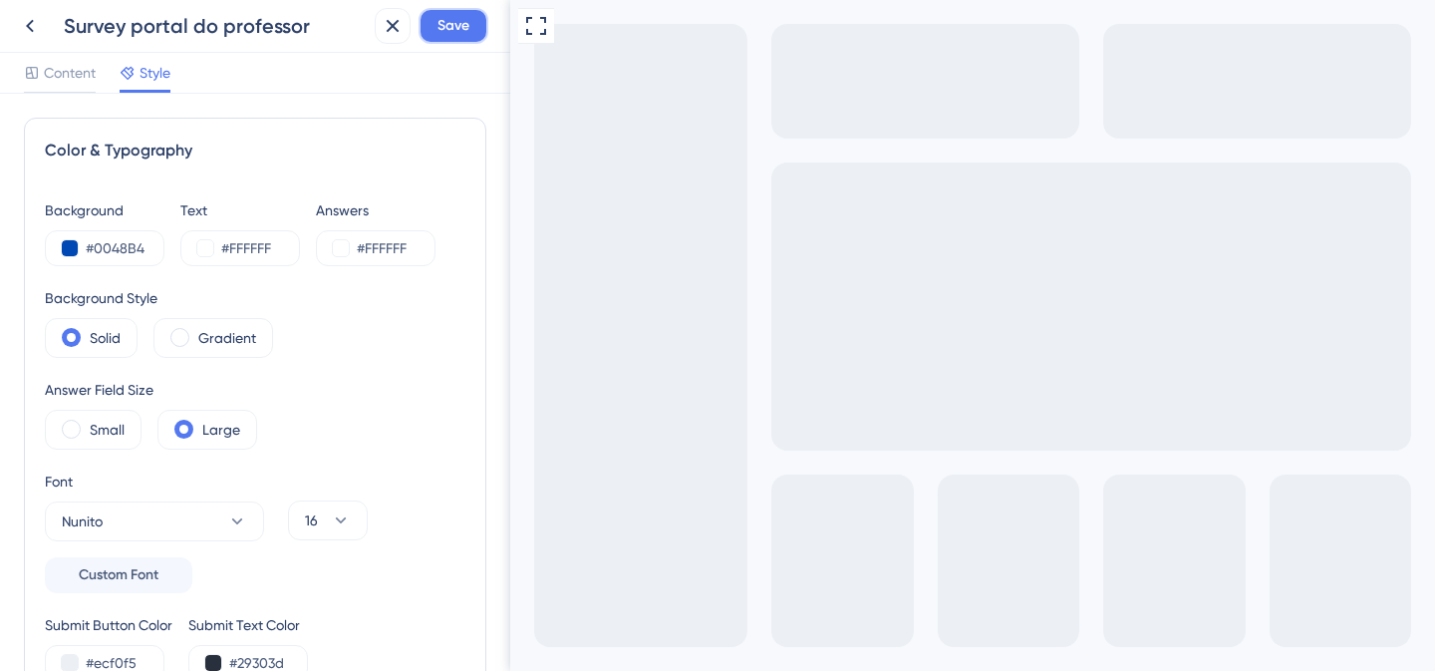
click at [447, 34] on span "Save" at bounding box center [454, 26] width 32 height 24
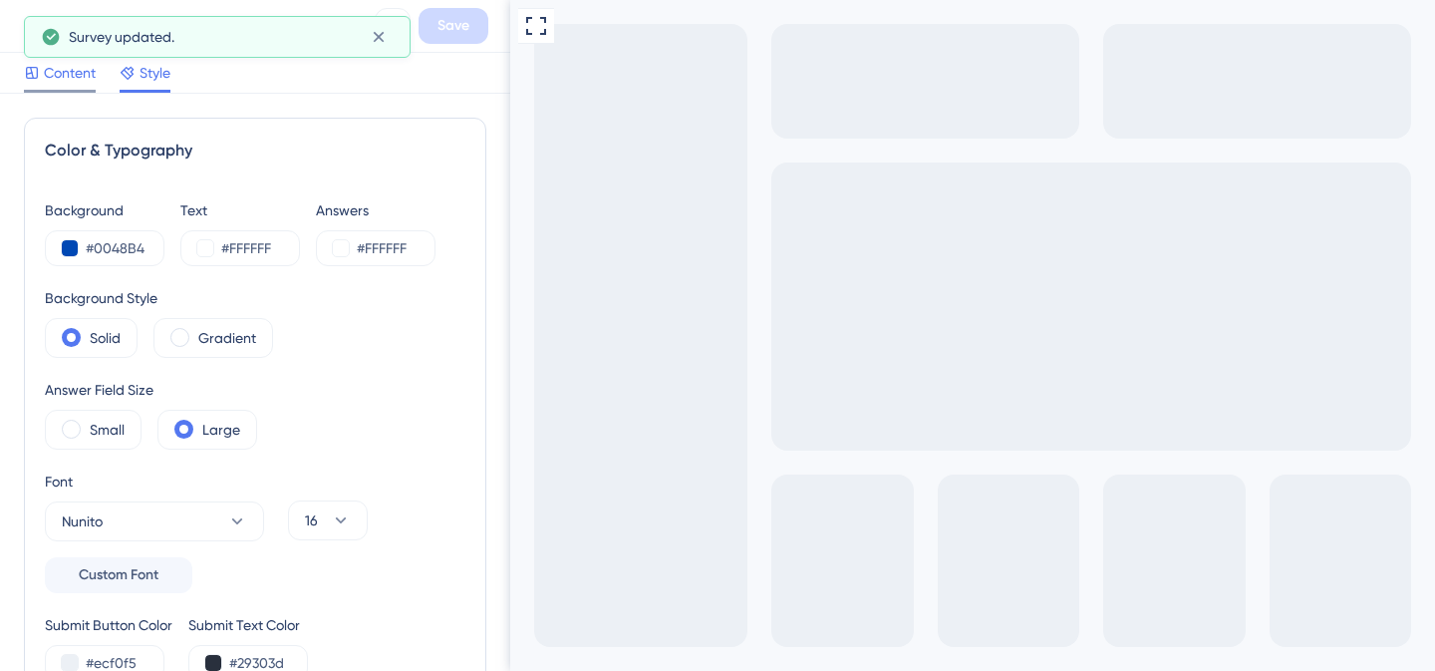
click at [66, 70] on span "Content" at bounding box center [70, 73] width 52 height 24
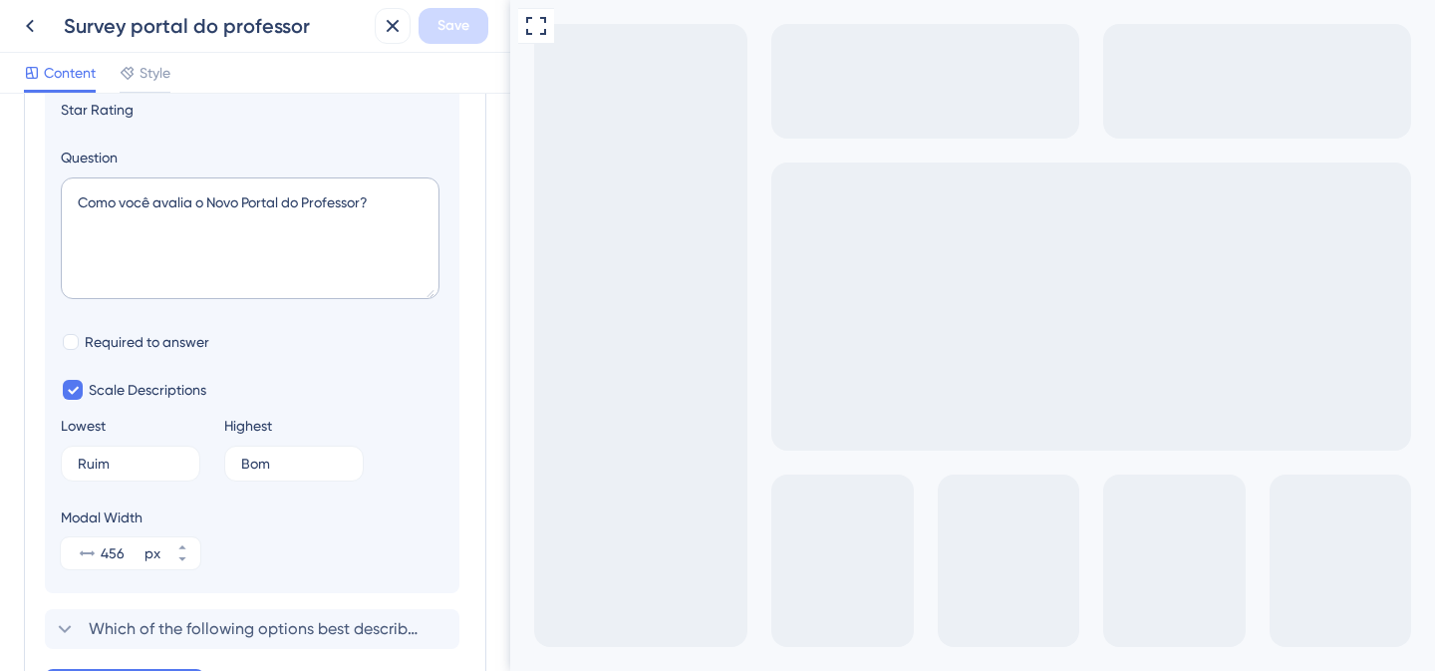
scroll to position [257, 0]
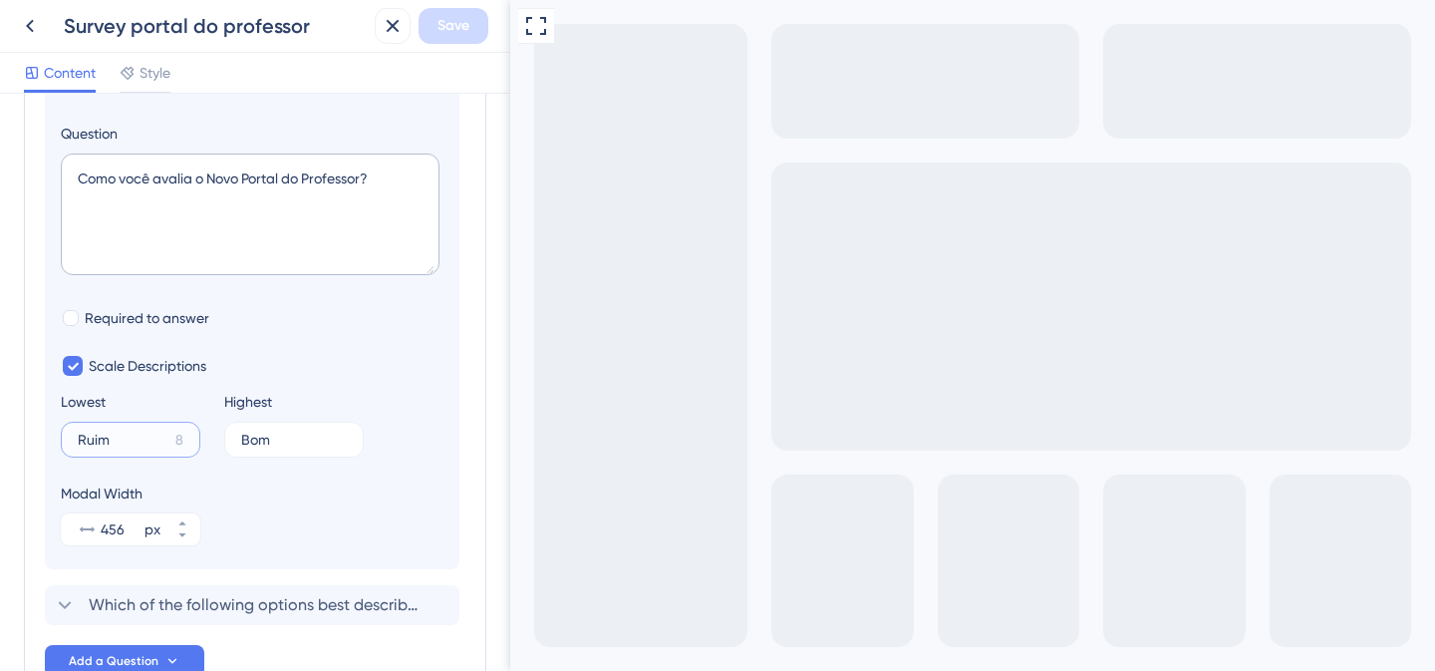
click at [87, 434] on input "Ruim" at bounding box center [123, 440] width 90 height 14
type input "Muito ruim"
click at [247, 438] on input "Bom" at bounding box center [286, 440] width 90 height 14
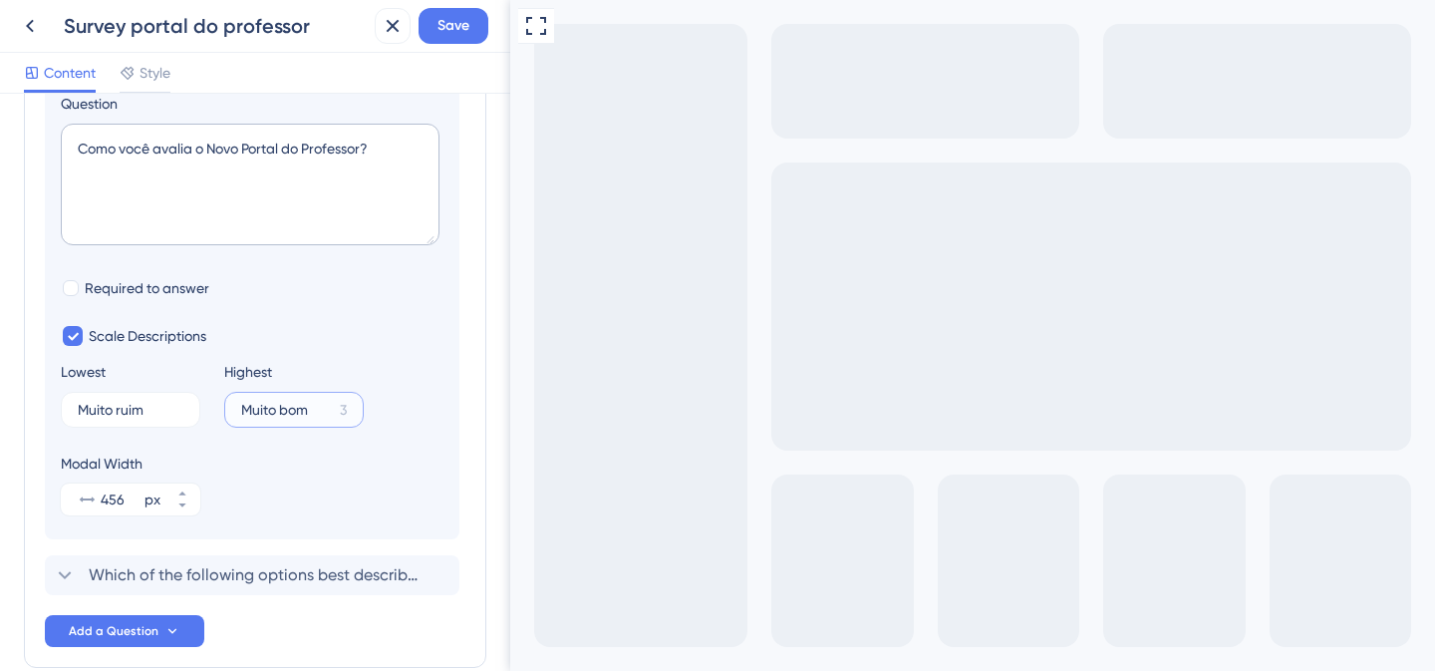
scroll to position [315, 0]
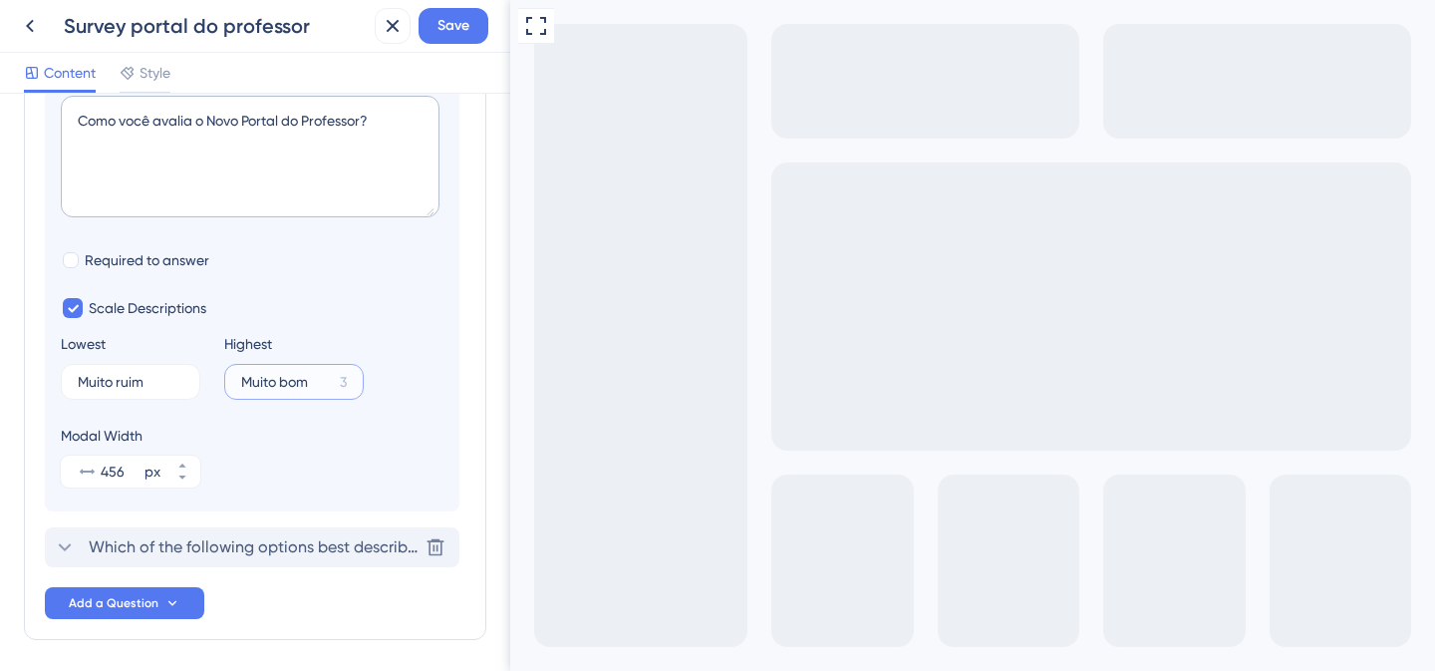
type input "Muito bom"
click at [188, 556] on span "Which of the following options best describes your role?" at bounding box center [253, 547] width 329 height 24
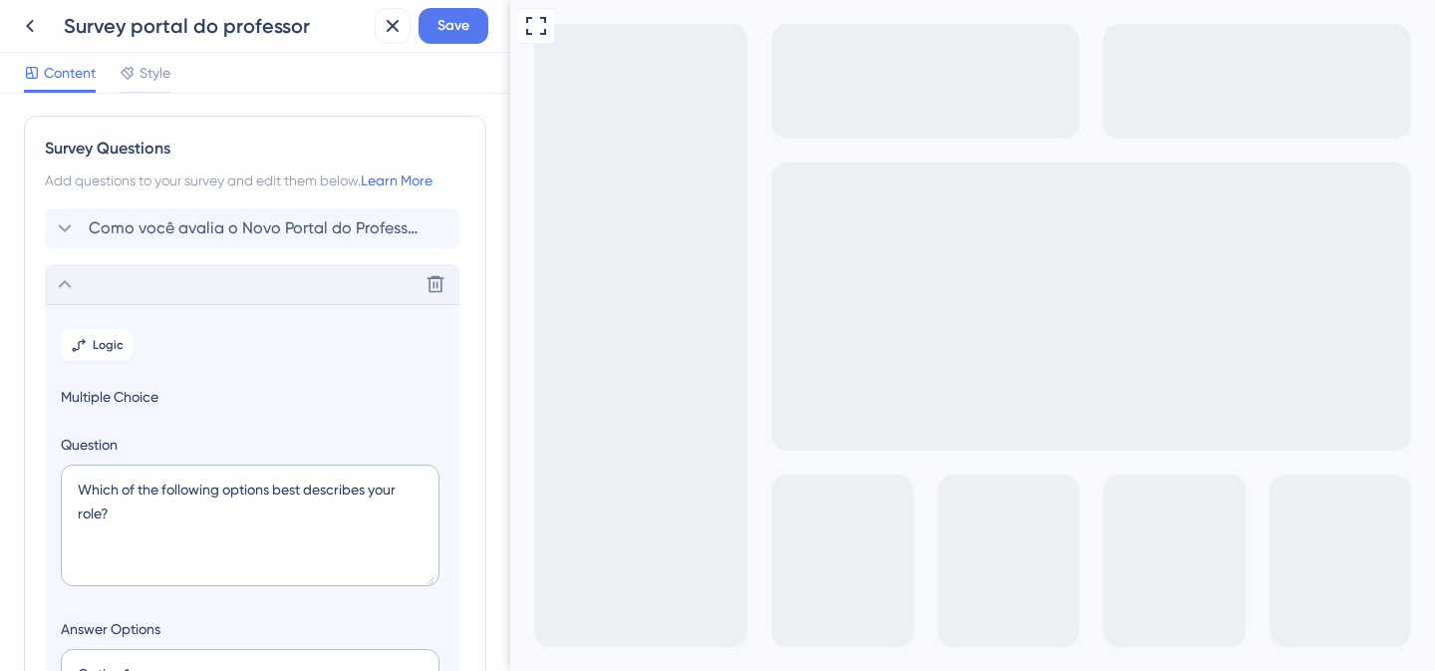
scroll to position [0, 0]
click at [387, 228] on span "Como você avalia o Novo Portal do Professor?" at bounding box center [253, 230] width 329 height 24
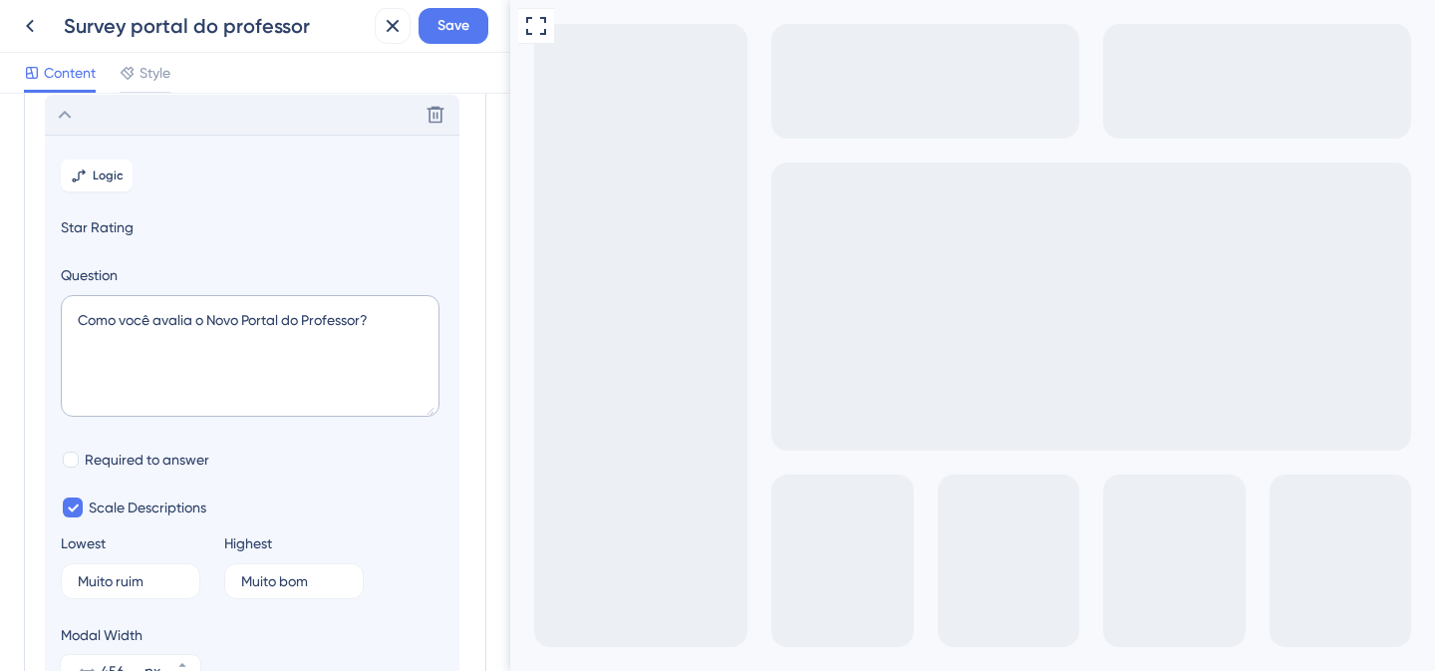
scroll to position [117, 0]
click at [433, 116] on icon at bounding box center [436, 114] width 20 height 20
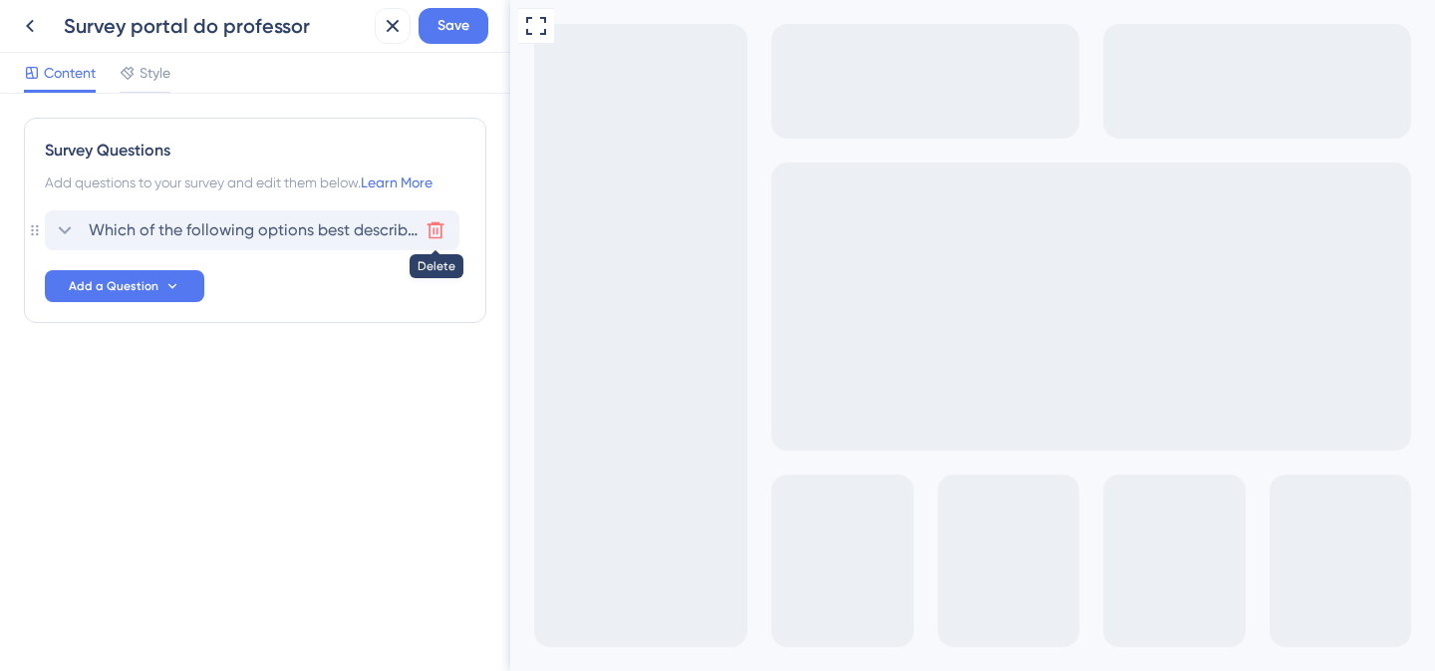
click at [437, 232] on icon at bounding box center [436, 230] width 17 height 17
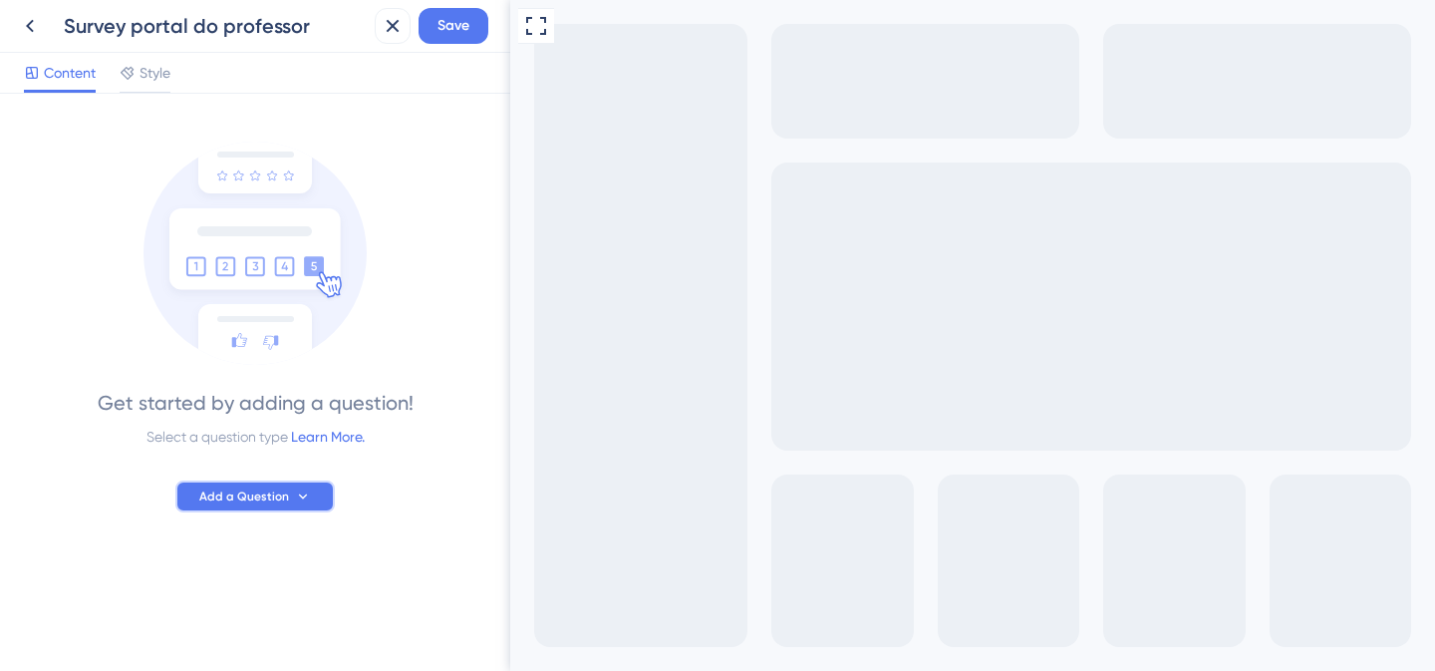
click at [302, 488] on icon at bounding box center [303, 496] width 16 height 16
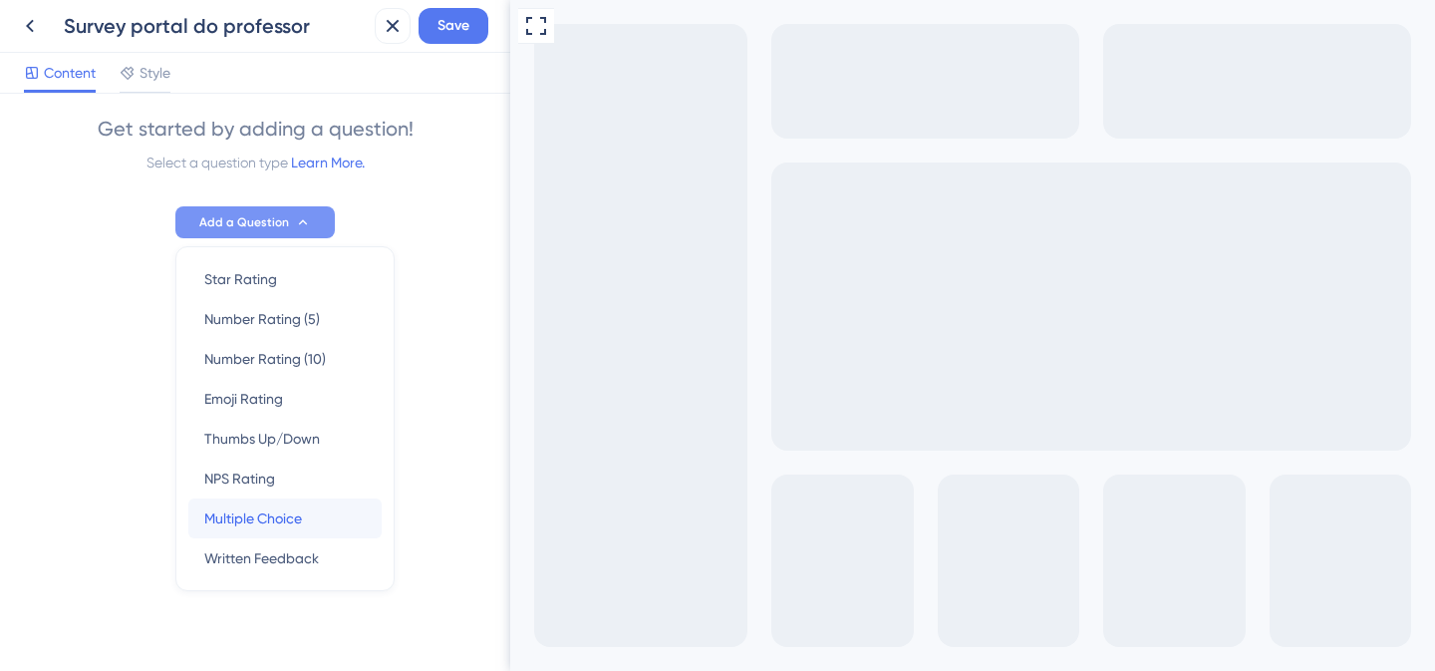
click at [289, 522] on span "Multiple Choice" at bounding box center [253, 518] width 98 height 24
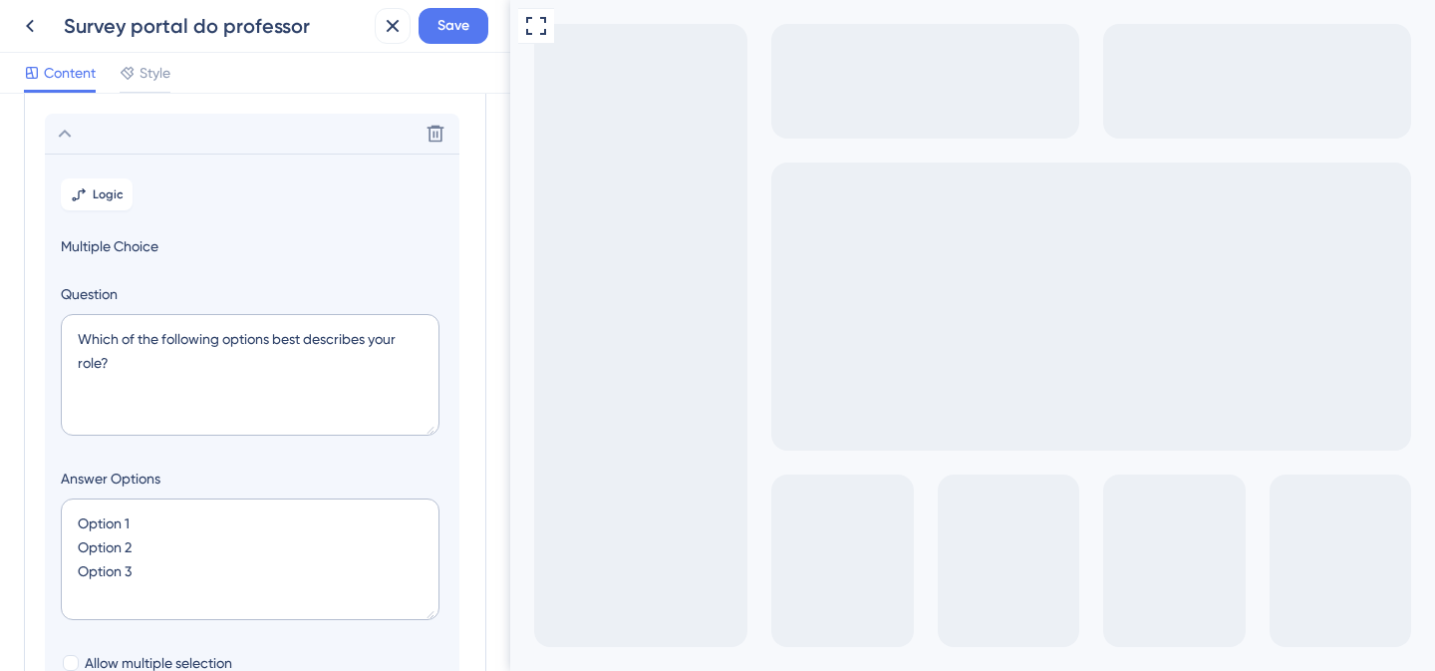
scroll to position [117, 0]
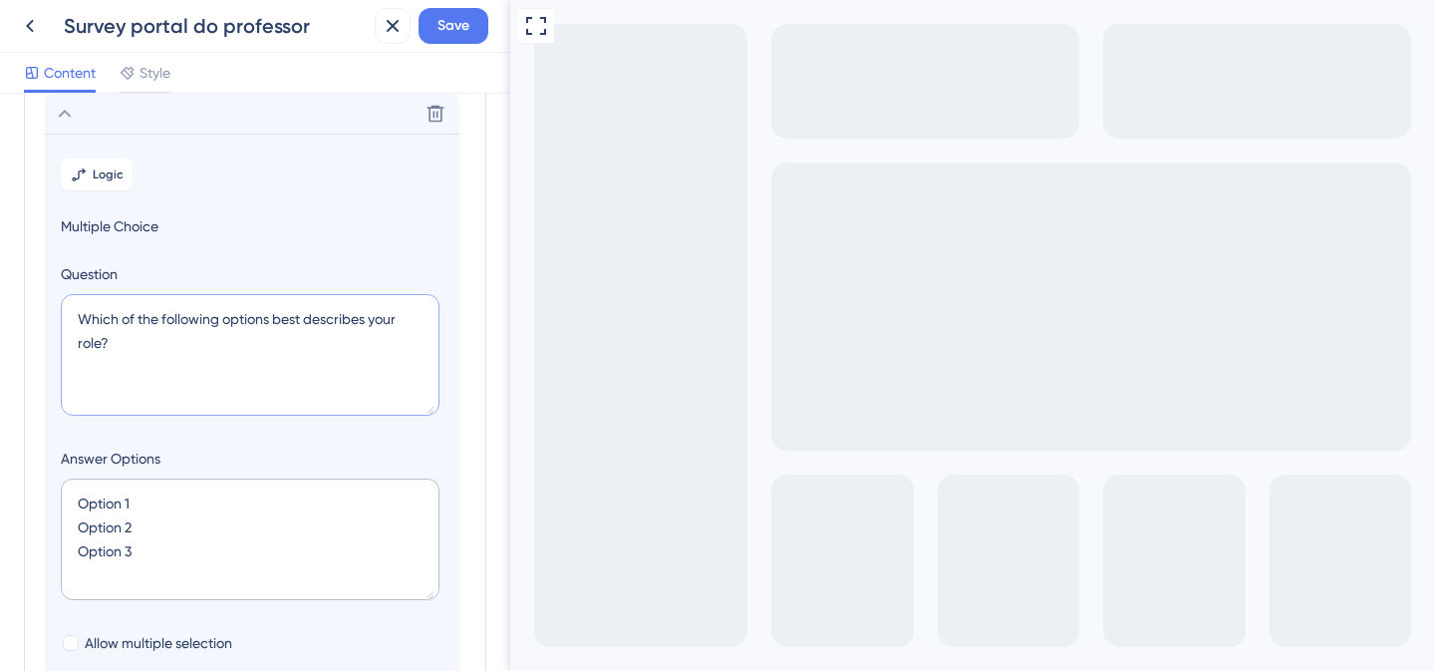
click at [269, 317] on textarea "Which of the following options best describes your role?" at bounding box center [250, 355] width 379 height 122
paste textarea "💡 Envie seu feedback"
type textarea "💡 Envie seu feedback"
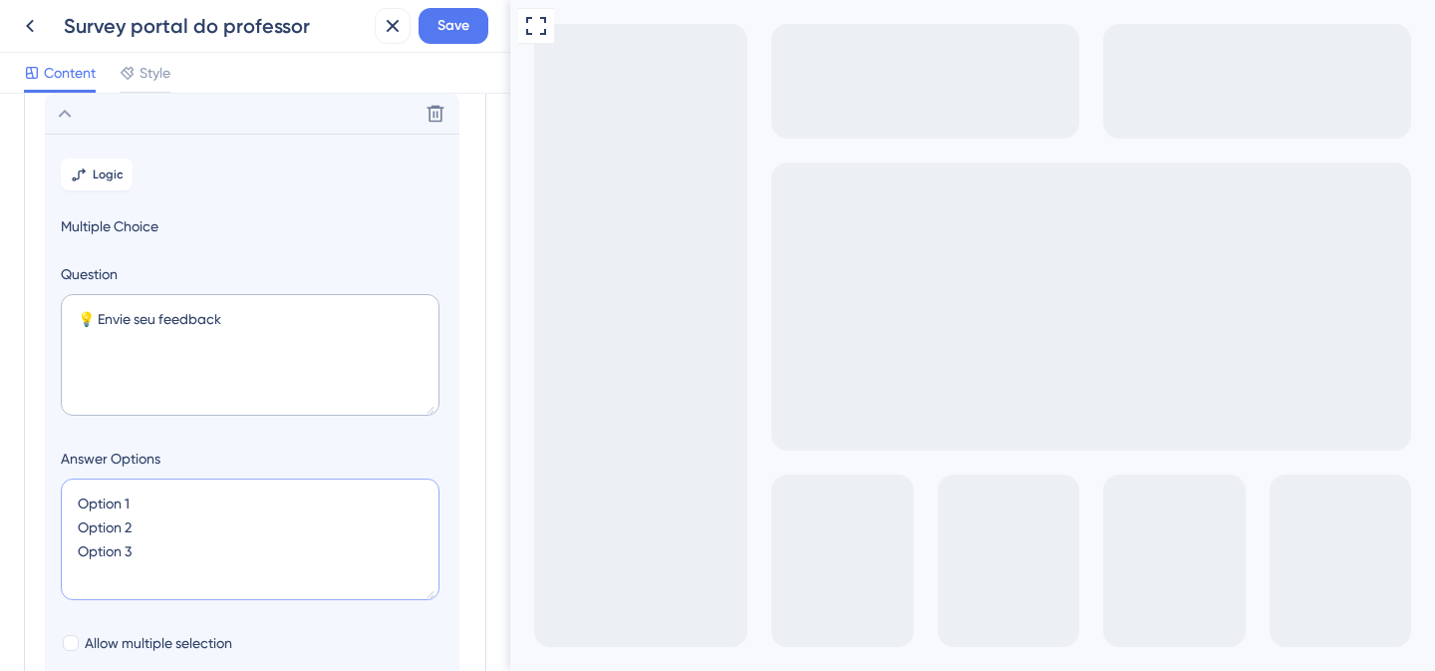
click at [92, 540] on textarea "Option 1 Option 2 Option 3" at bounding box center [250, 539] width 379 height 122
click at [93, 540] on textarea "Option 1 Option 2 Option 3" at bounding box center [250, 539] width 379 height 122
click at [144, 539] on textarea "Option 1 Option 2 Option 3" at bounding box center [250, 539] width 379 height 122
drag, startPoint x: 154, startPoint y: 558, endPoint x: 48, endPoint y: 472, distance: 136.1
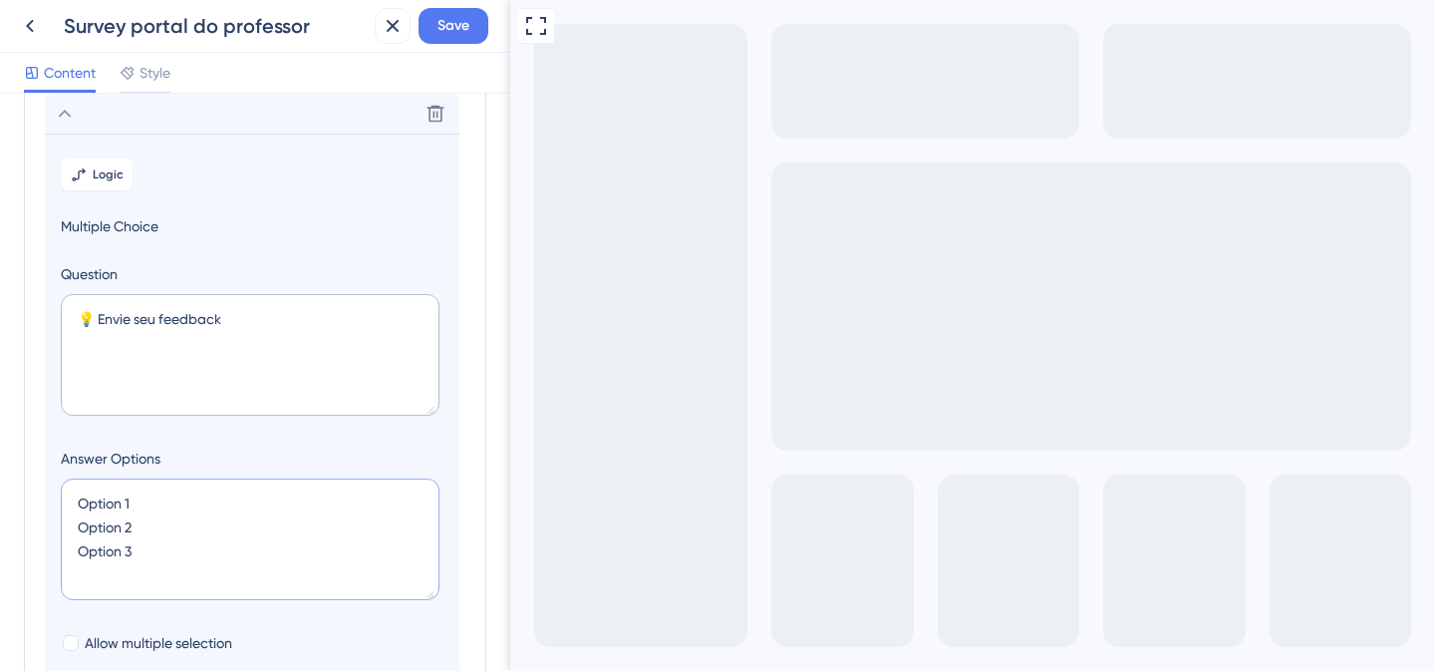
click at [48, 472] on section "Logic Multiple Choice Question 💡 Envie seu feedback Answer Options Option 1 Opt…" at bounding box center [252, 498] width 415 height 729
paste textarea "Fazer uma sugestão Reportar um problema"
type textarea "Fazer uma sugestão Reportar um problema"
type input "84"
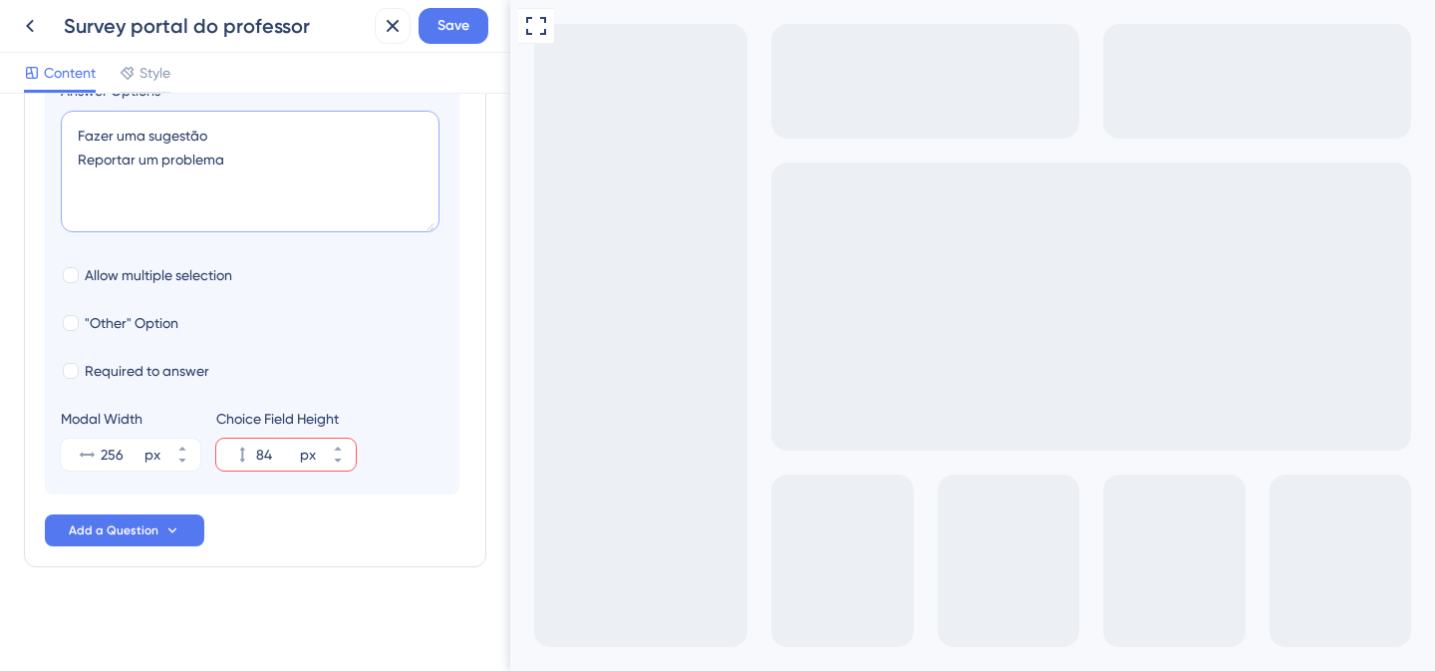
scroll to position [485, 0]
type textarea "Fazer uma sugestão Reportar um problema"
click at [111, 455] on input "256" at bounding box center [121, 455] width 40 height 24
click at [130, 456] on input "256" at bounding box center [121, 455] width 40 height 24
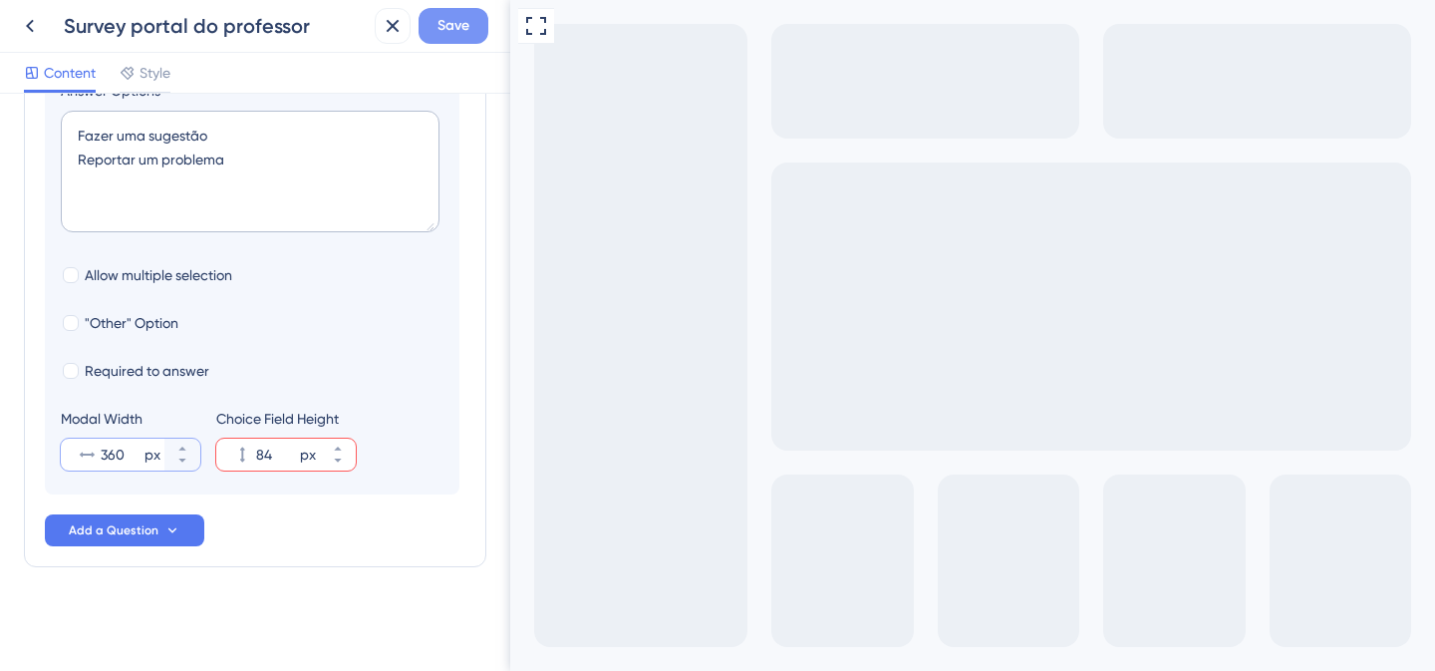
type input "360"
click at [448, 30] on span "Save" at bounding box center [454, 26] width 32 height 24
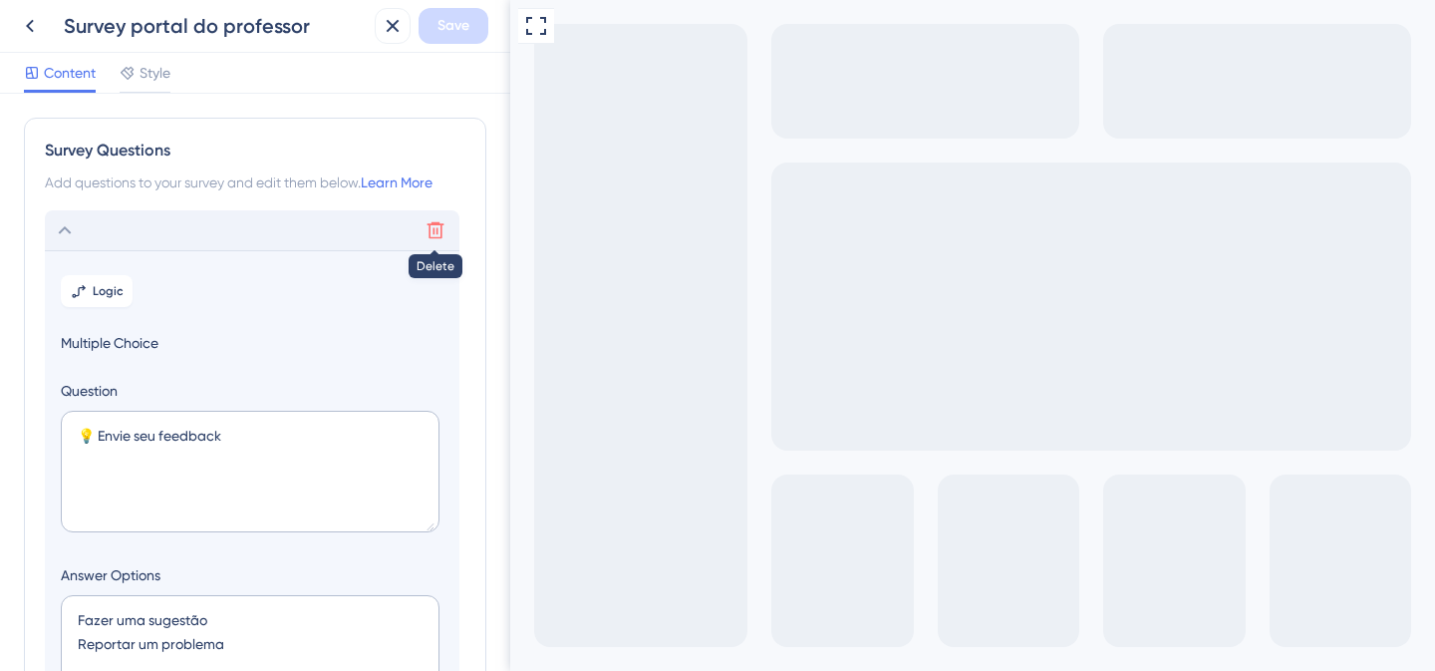
click at [446, 233] on button at bounding box center [436, 230] width 32 height 32
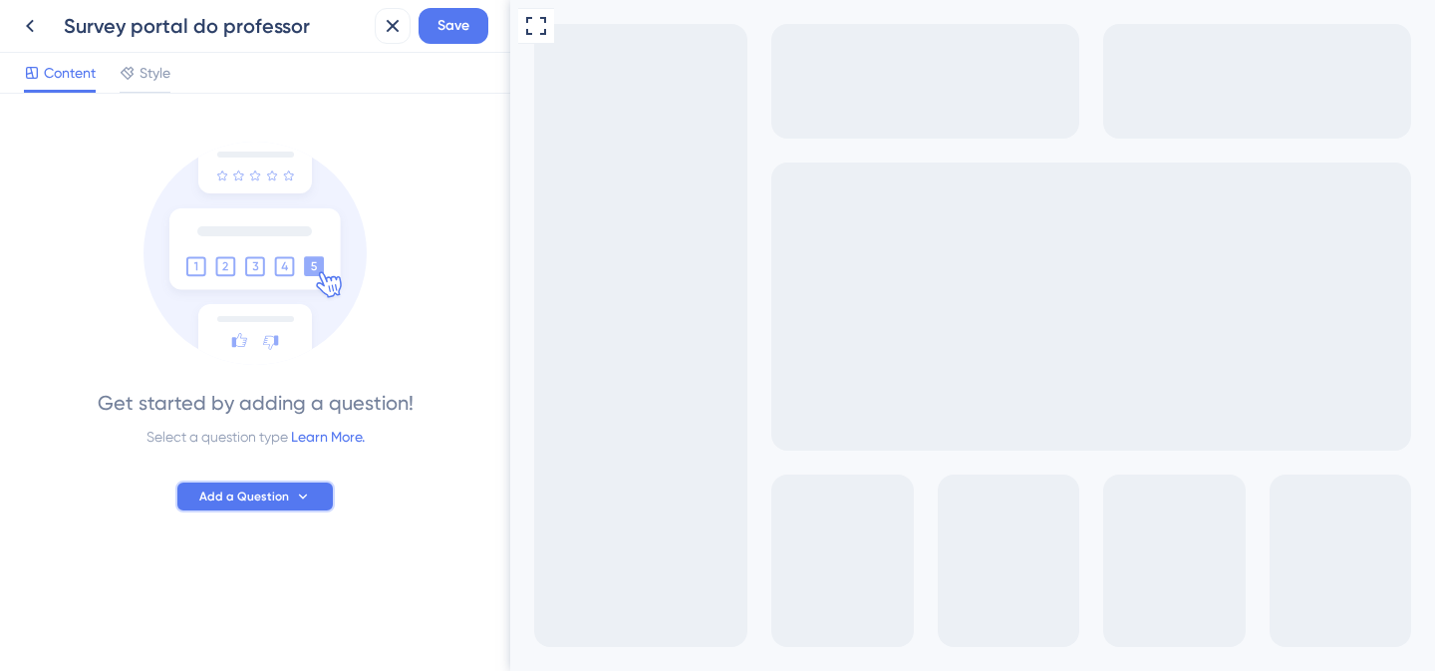
click at [298, 508] on button "Add a Question" at bounding box center [254, 496] width 159 height 32
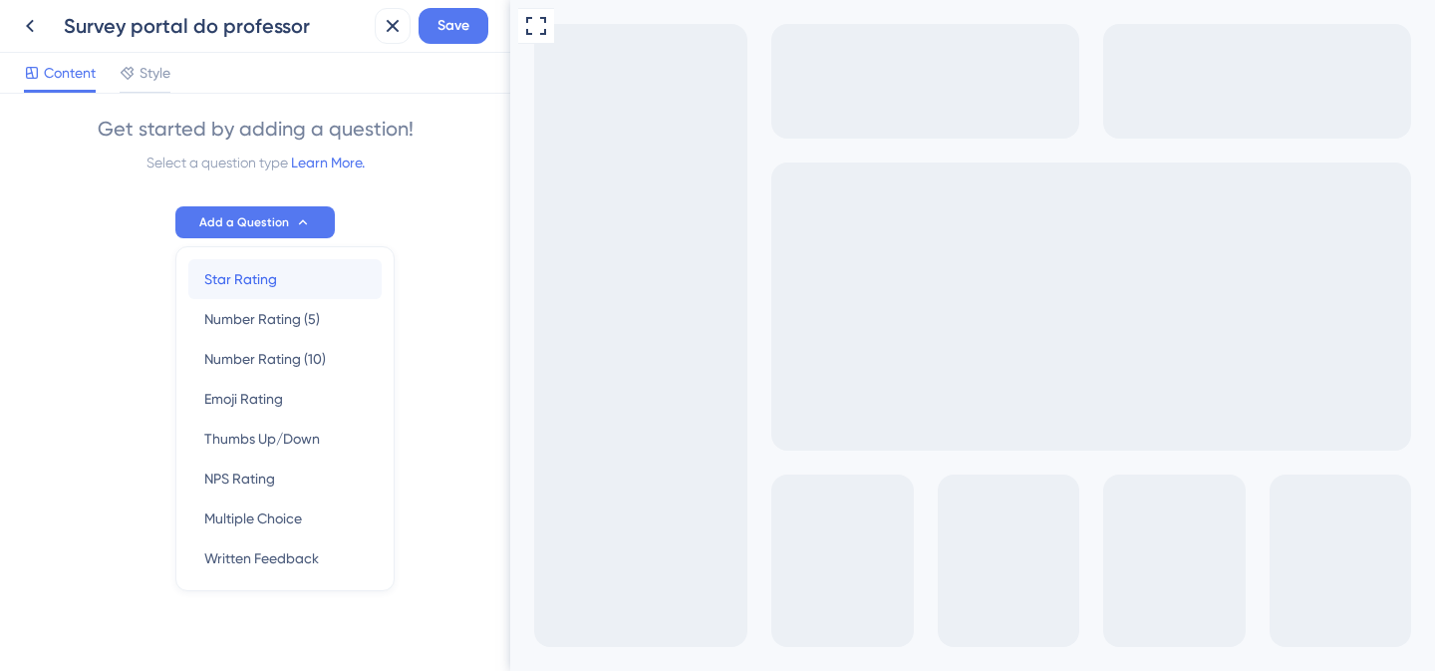
click at [276, 292] on div "Star Rating Star Rating" at bounding box center [284, 279] width 161 height 40
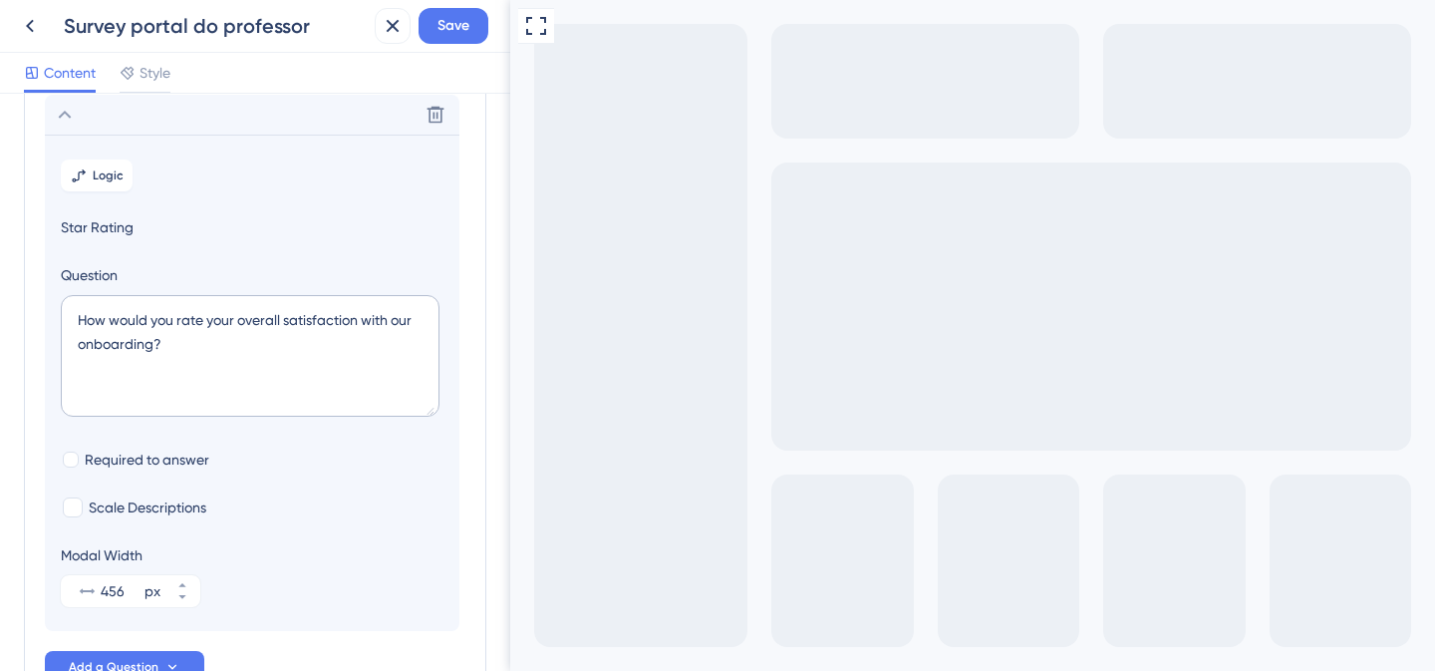
scroll to position [117, 0]
click at [239, 314] on textarea "How would you rate your overall satisfaction with our onboarding?" at bounding box center [250, 355] width 379 height 122
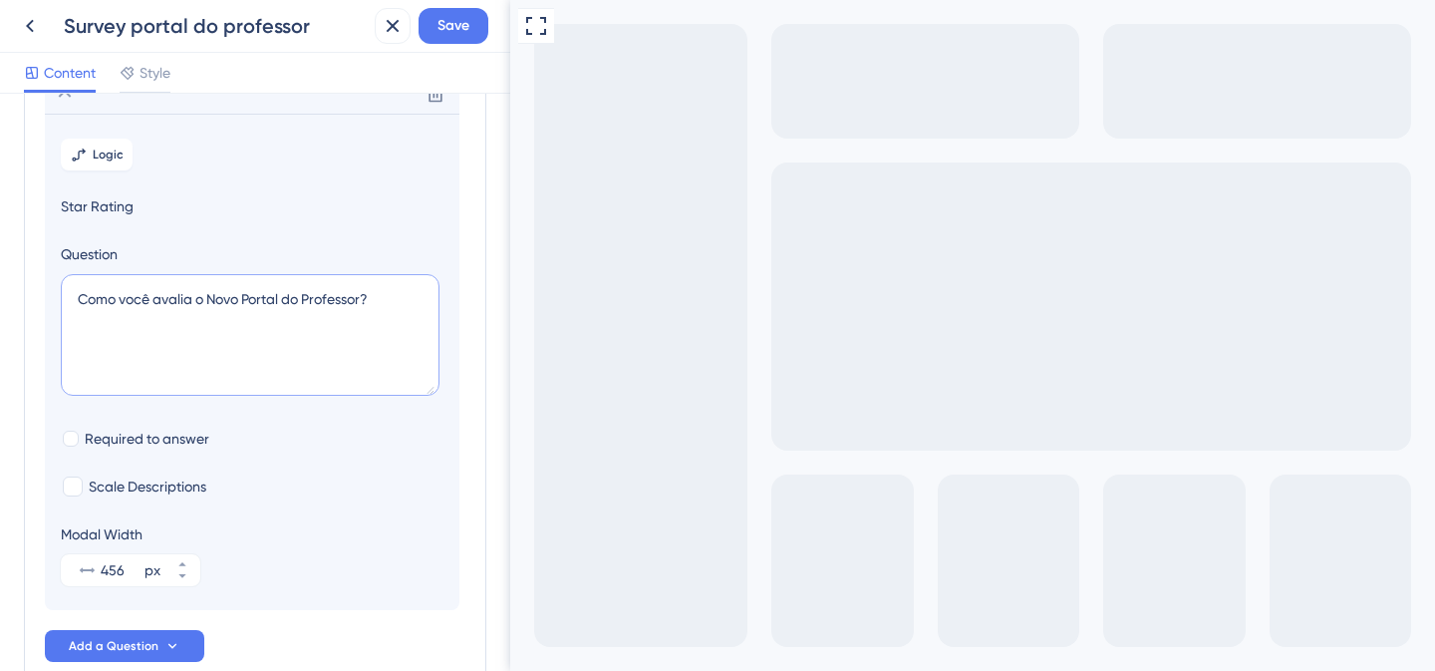
scroll to position [167, 0]
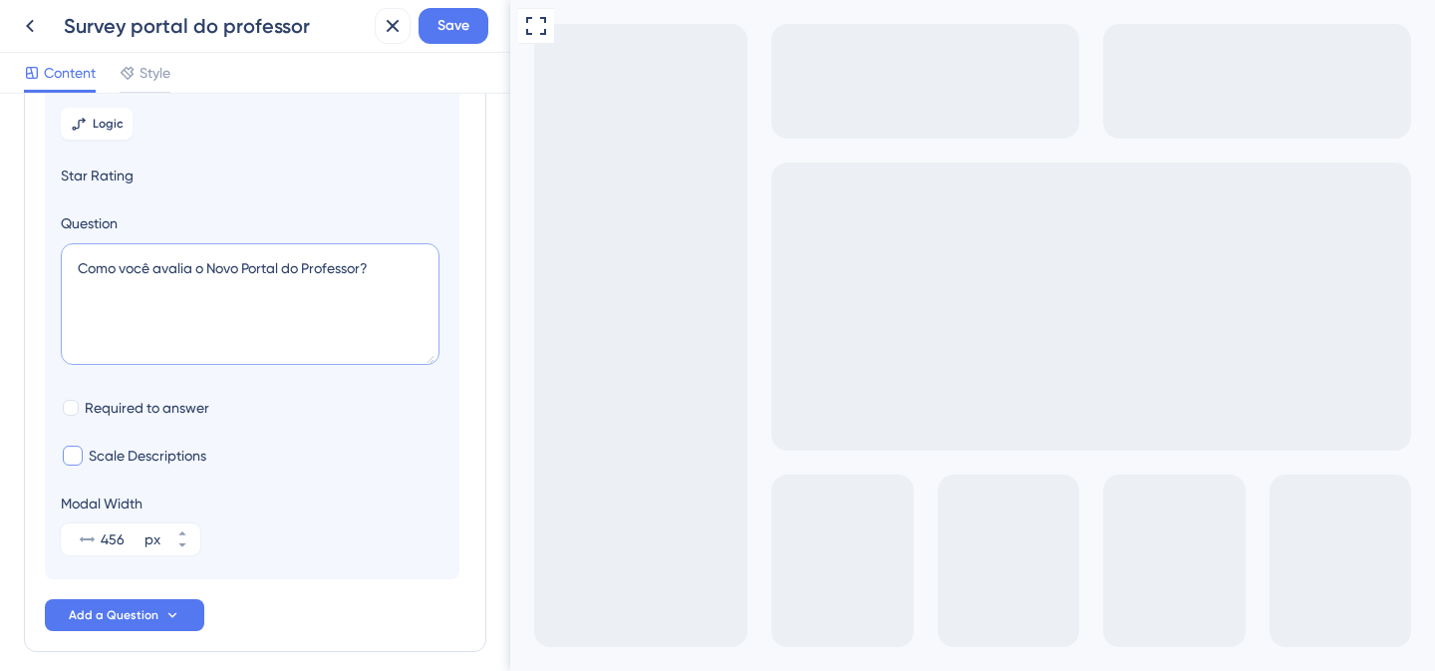
type textarea "Como você avalia o Novo Portal do Professor?"
click at [72, 454] on div at bounding box center [73, 456] width 20 height 20
checkbox input "true"
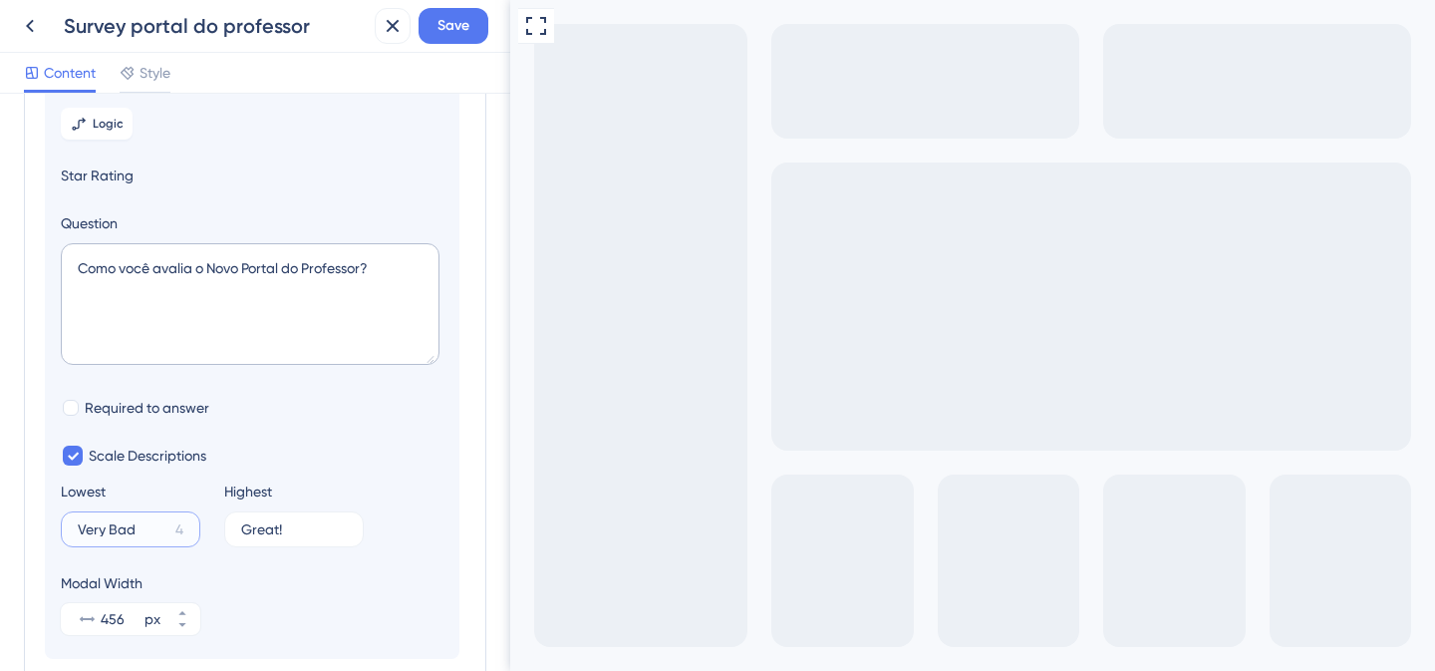
click at [127, 530] on input "Very Bad" at bounding box center [123, 529] width 90 height 14
type input "Muito ruim"
click at [263, 526] on input "Great!" at bounding box center [286, 529] width 90 height 14
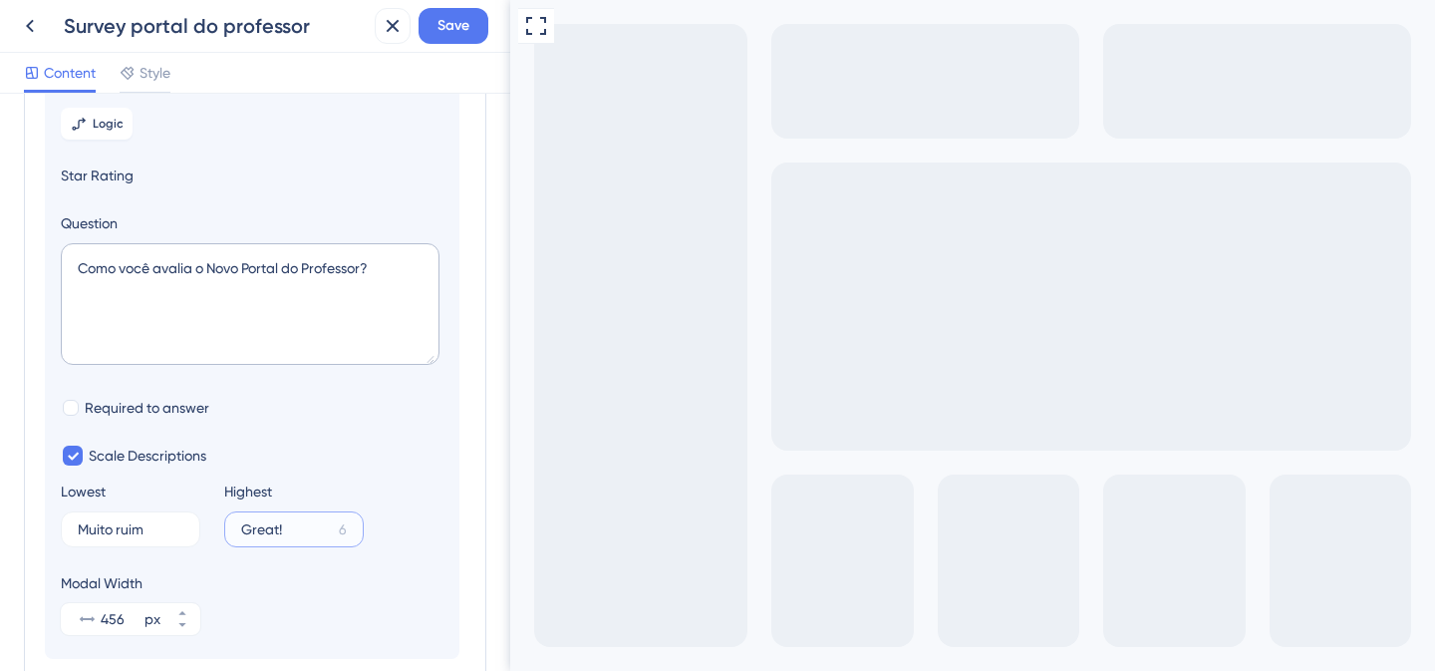
click at [263, 526] on input "Great!" at bounding box center [286, 529] width 90 height 14
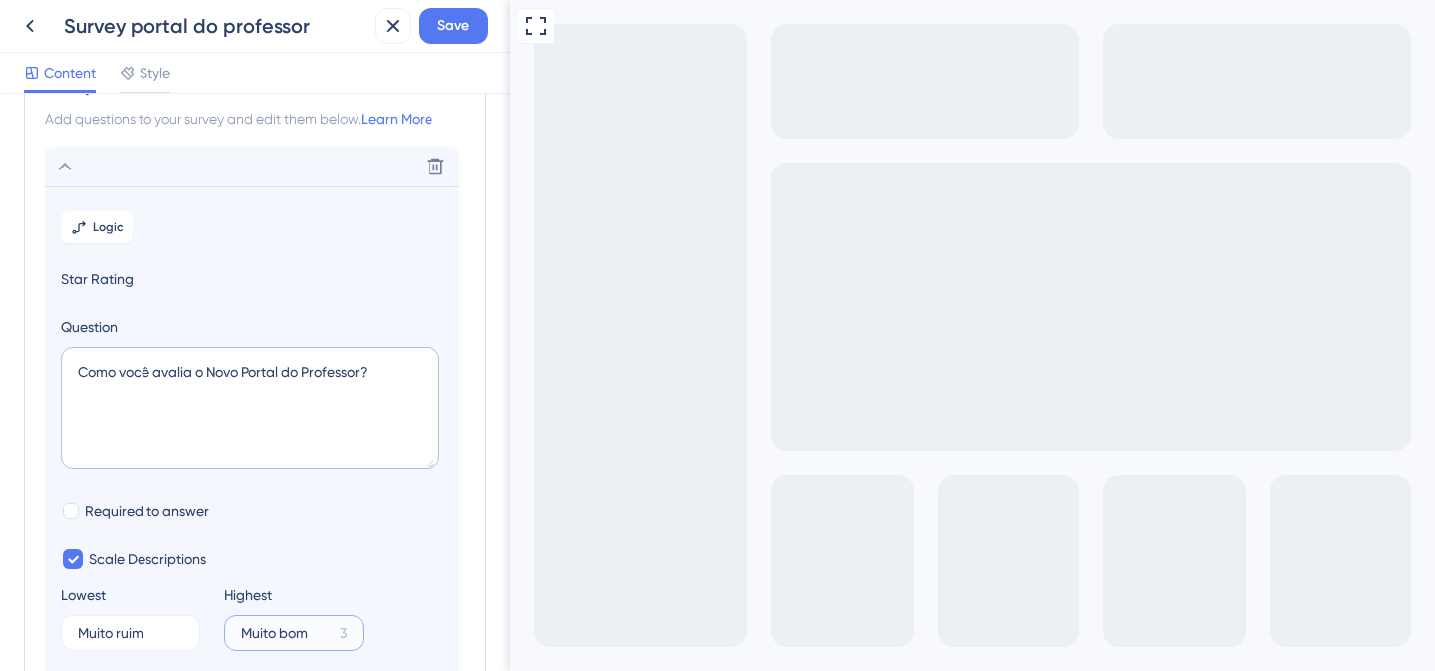
scroll to position [0, 0]
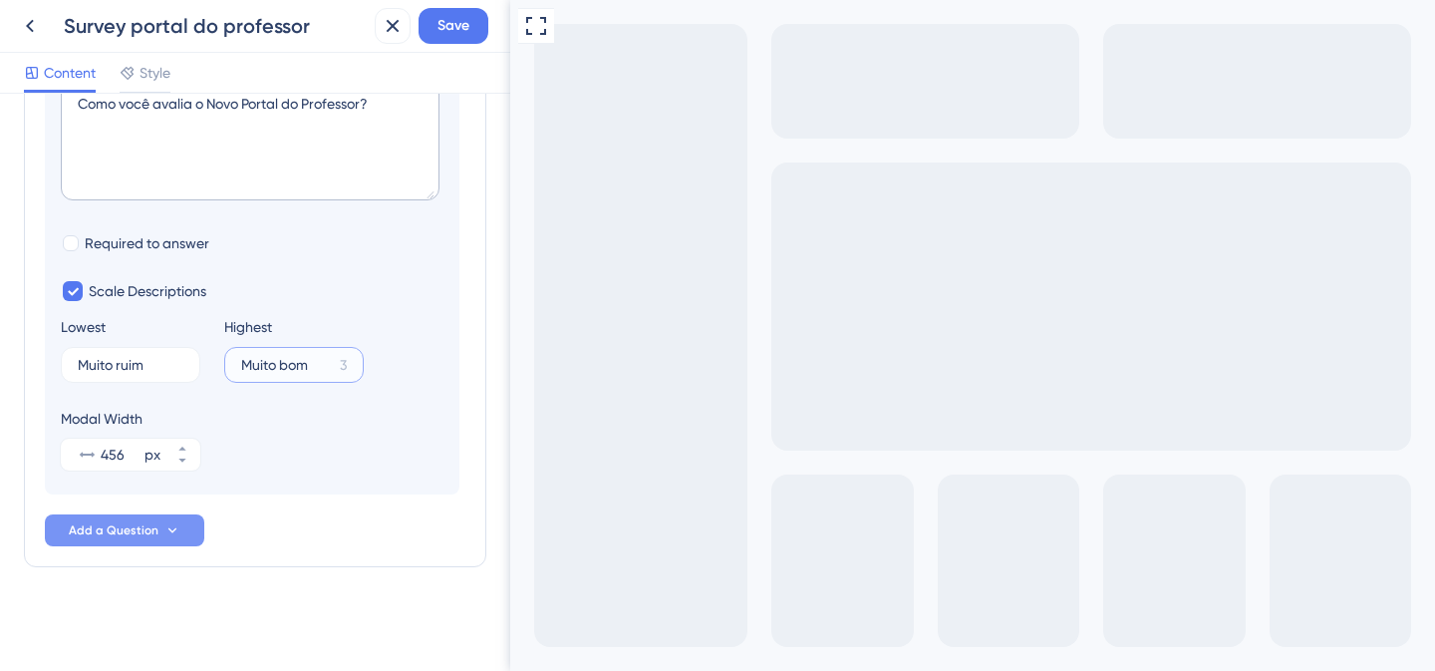
type input "Muito bom"
click at [164, 534] on icon at bounding box center [172, 530] width 16 height 16
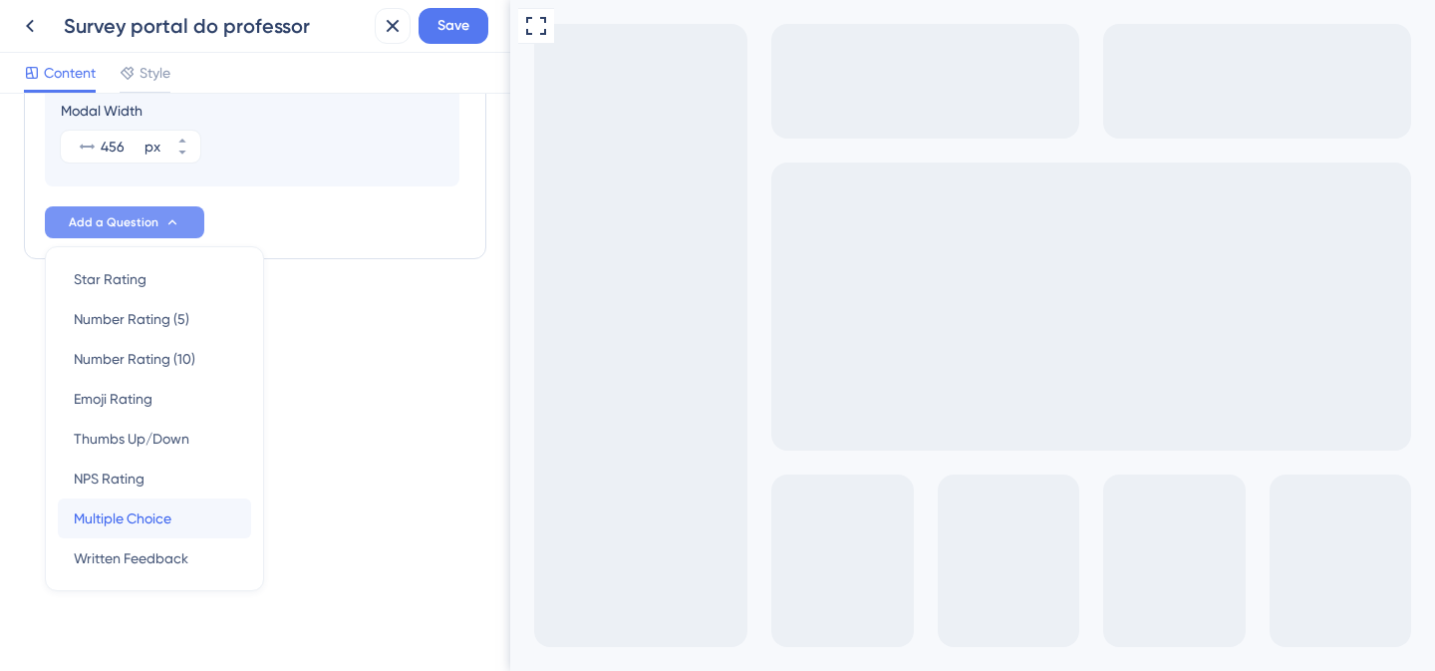
click at [161, 525] on span "Multiple Choice" at bounding box center [123, 518] width 98 height 24
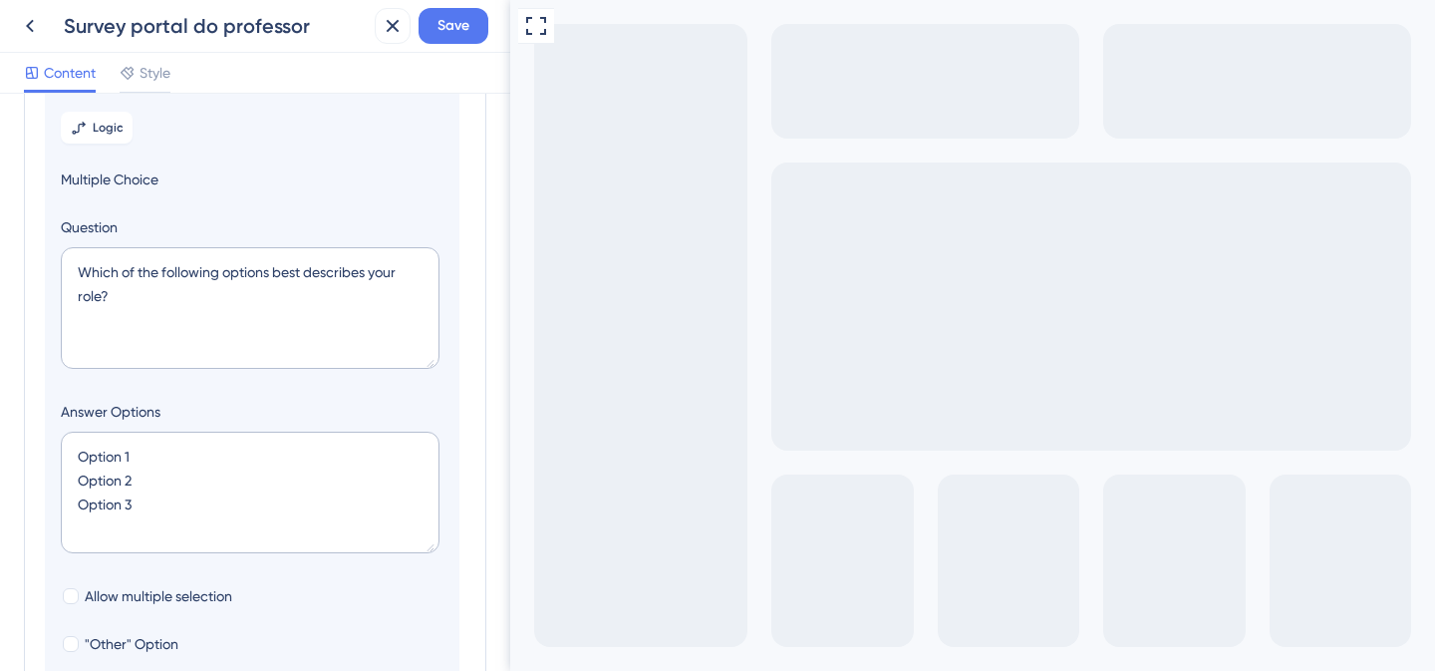
scroll to position [172, 0]
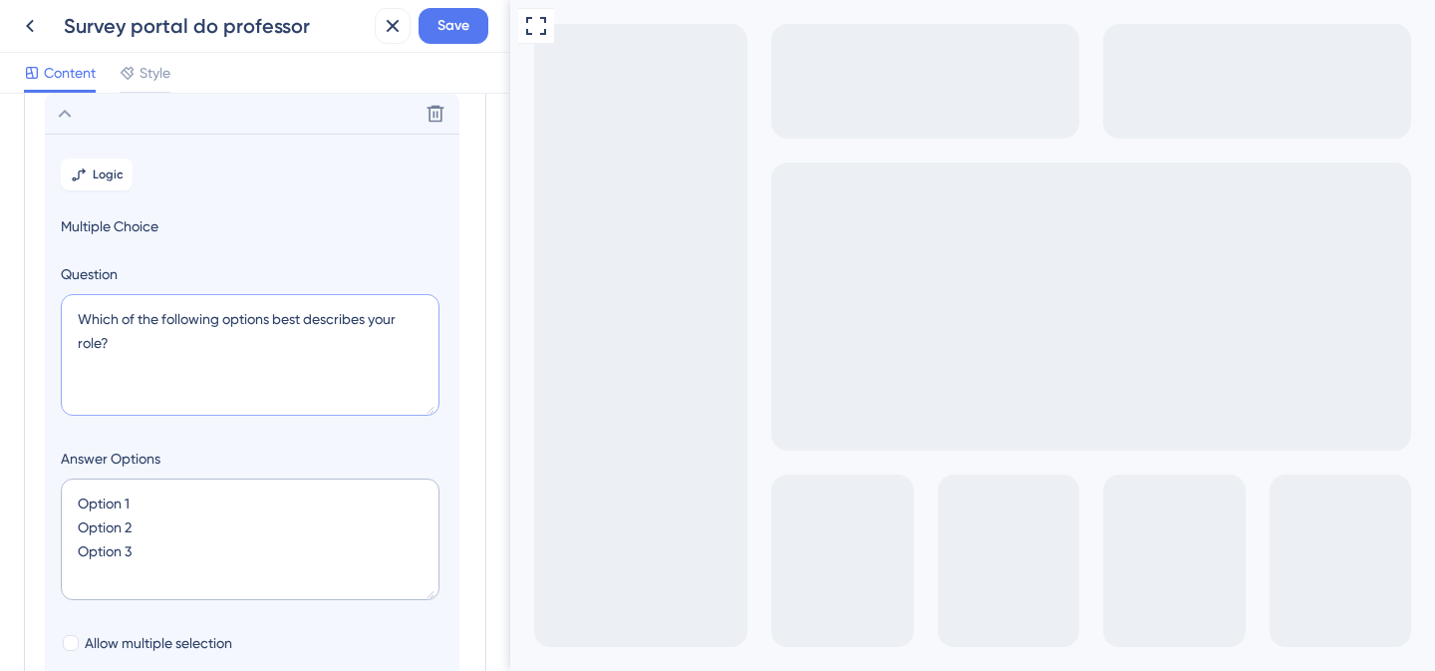
click at [109, 314] on textarea "Which of the following options best describes your role?" at bounding box center [250, 355] width 379 height 122
click at [108, 314] on textarea "Which of the following options best describes your role?" at bounding box center [250, 355] width 379 height 122
paste textarea "💡 Envie seu feedback"
type textarea "💡 Envie seu feedback"
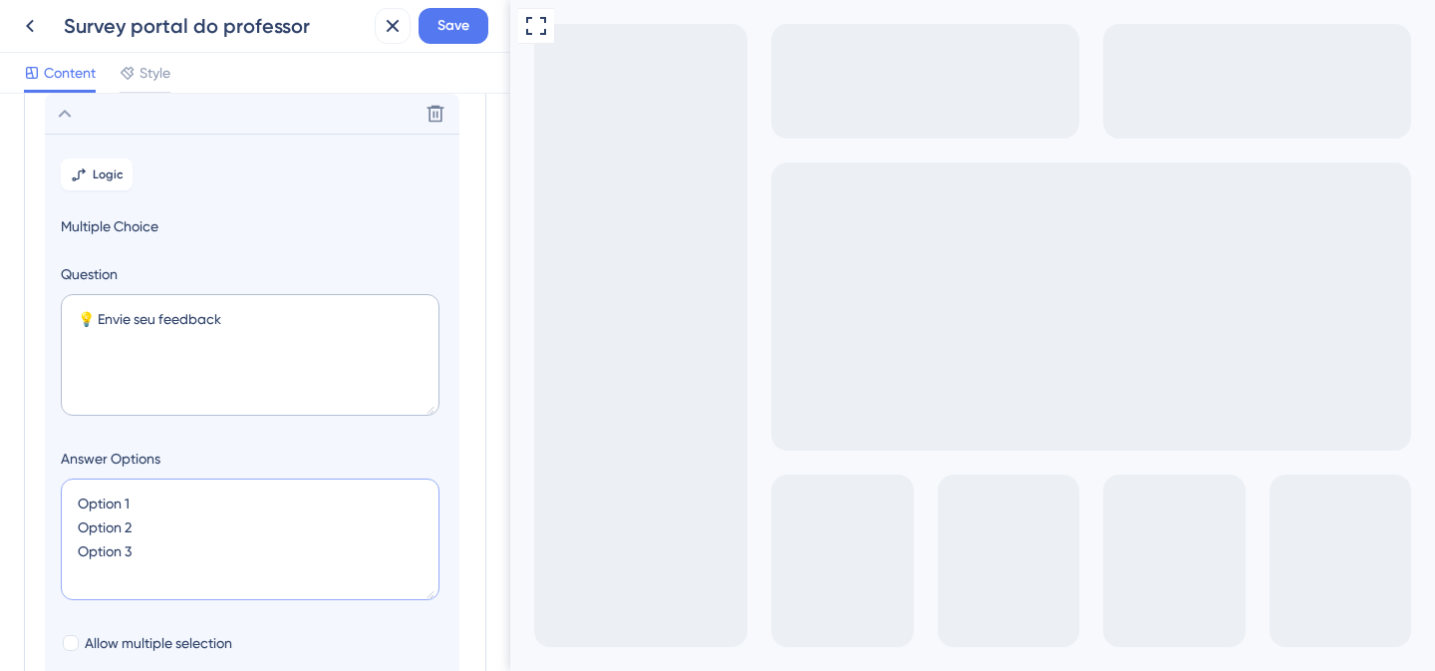
click at [120, 541] on textarea "Option 1 Option 2 Option 3" at bounding box center [250, 539] width 379 height 122
click at [121, 541] on textarea "Option 1 Option 2 Option 3" at bounding box center [250, 539] width 379 height 122
click at [143, 539] on textarea "Option 1 Option 2 Option 3" at bounding box center [250, 539] width 379 height 122
drag, startPoint x: 147, startPoint y: 547, endPoint x: 66, endPoint y: 496, distance: 95.4
click at [66, 496] on textarea "Option 1 Option 2 Option 3" at bounding box center [250, 539] width 379 height 122
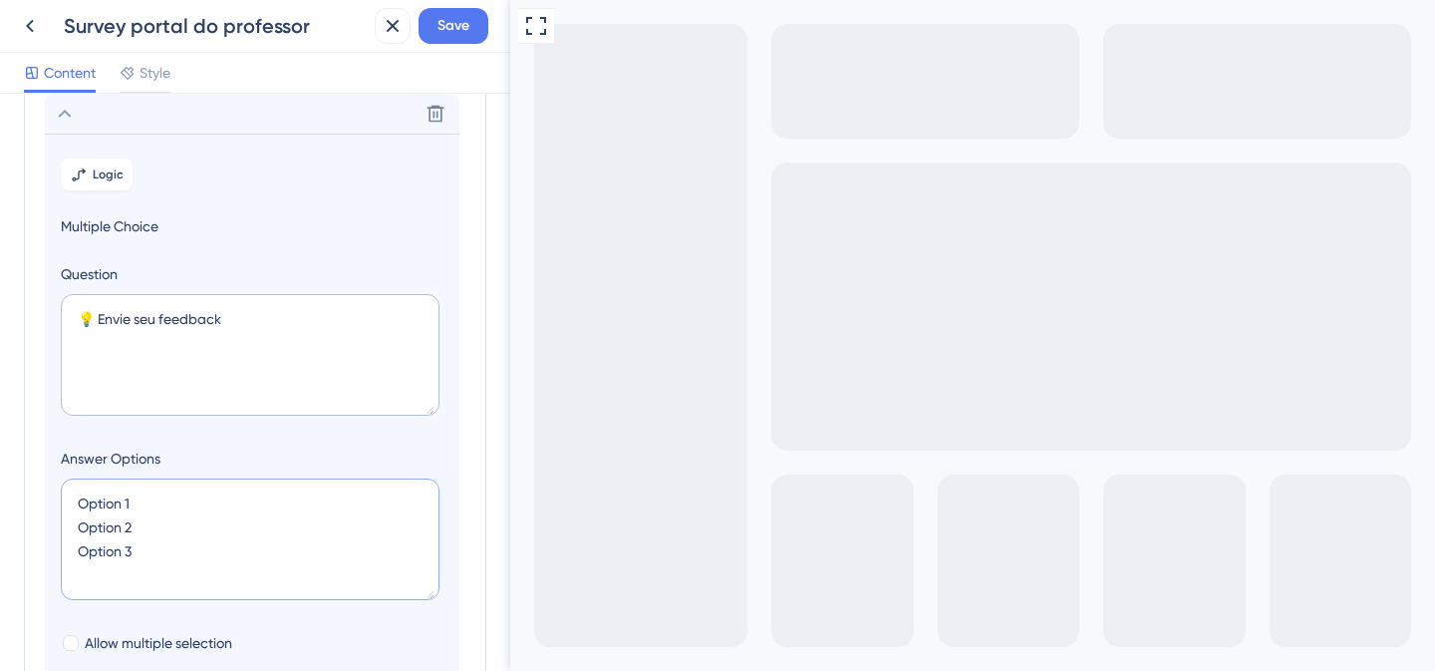
paste textarea "Fazer uma sugestão Reportar um problema"
type textarea "Fazer uma sugestão Reportar um problema"
type input "84"
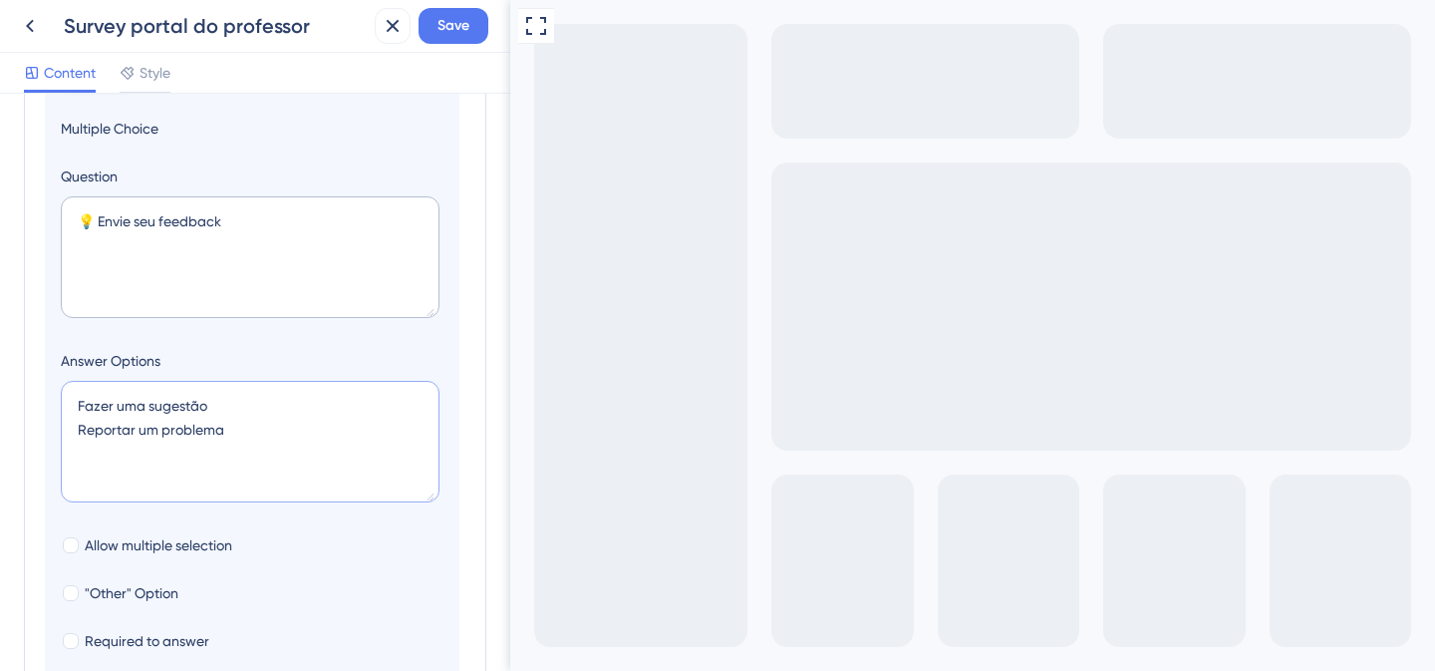
scroll to position [459, 0]
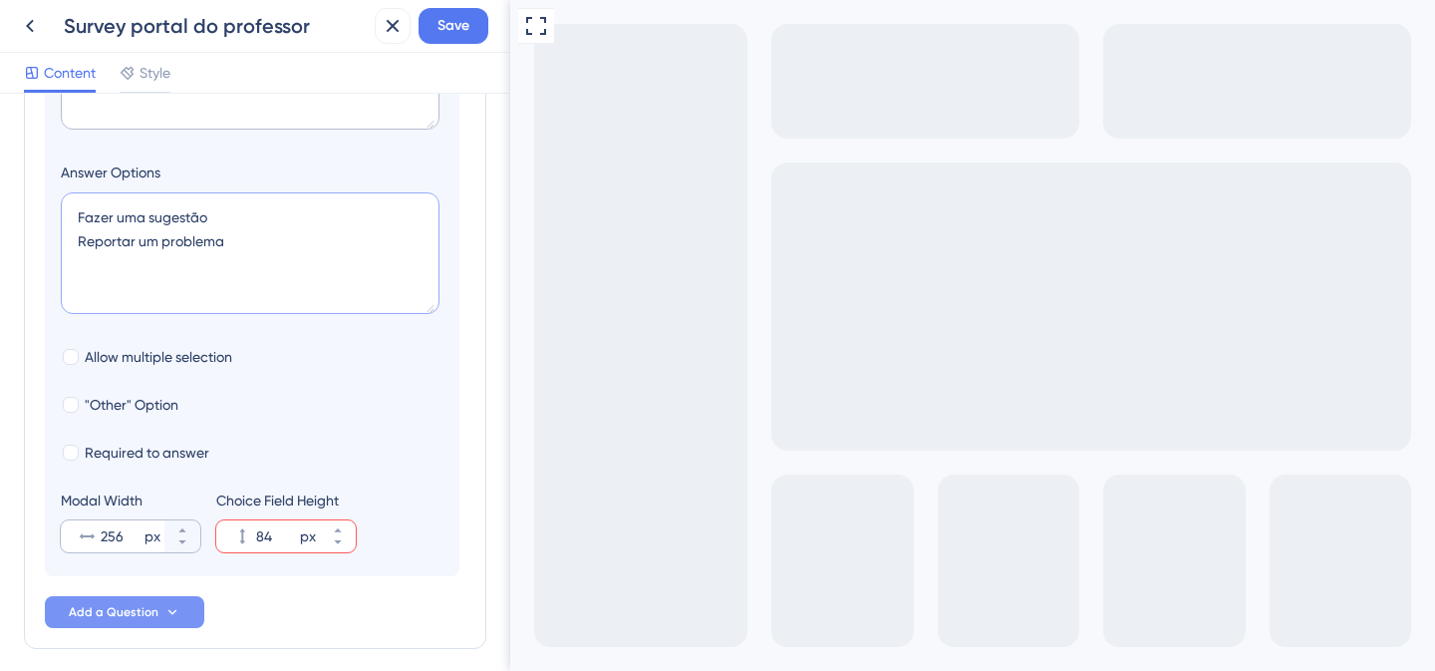
type textarea "Fazer uma sugestão Reportar um problema"
click at [108, 537] on input "256" at bounding box center [121, 536] width 40 height 24
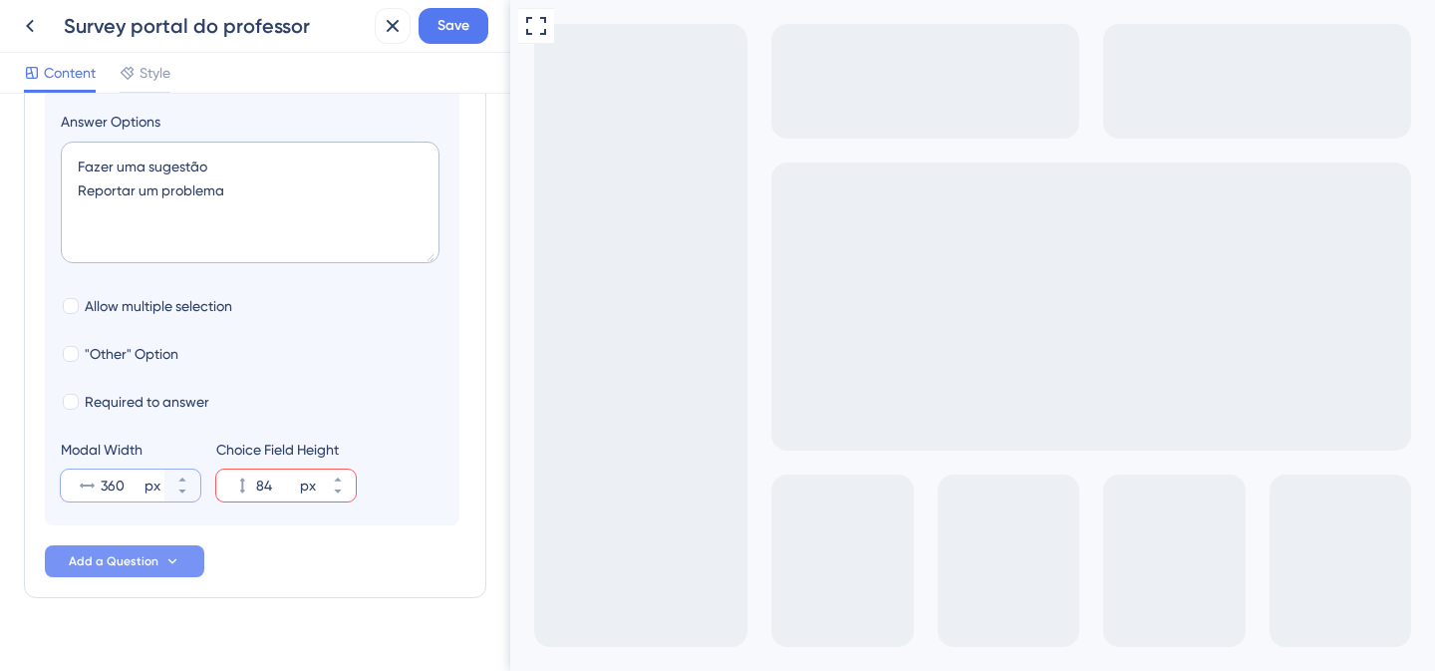
type input "360"
click at [181, 565] on button "Add a Question" at bounding box center [124, 561] width 159 height 32
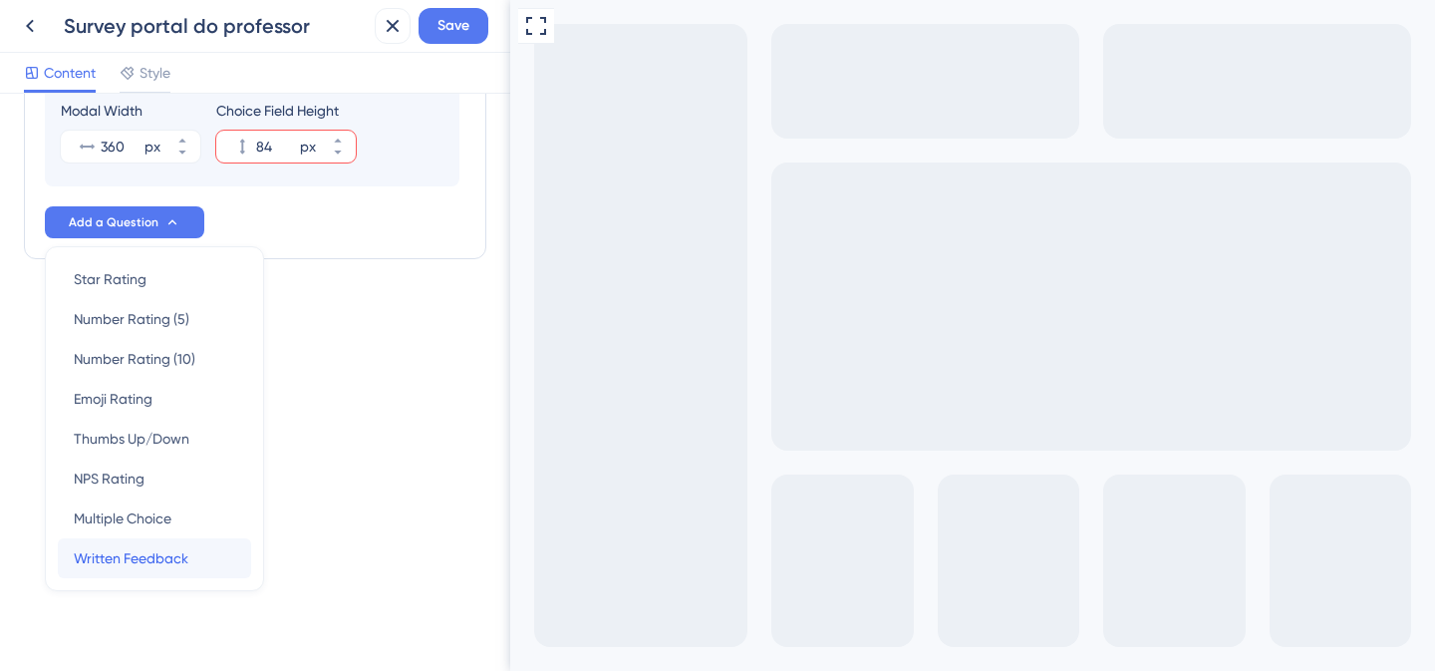
click at [167, 559] on span "Written Feedback" at bounding box center [131, 558] width 115 height 24
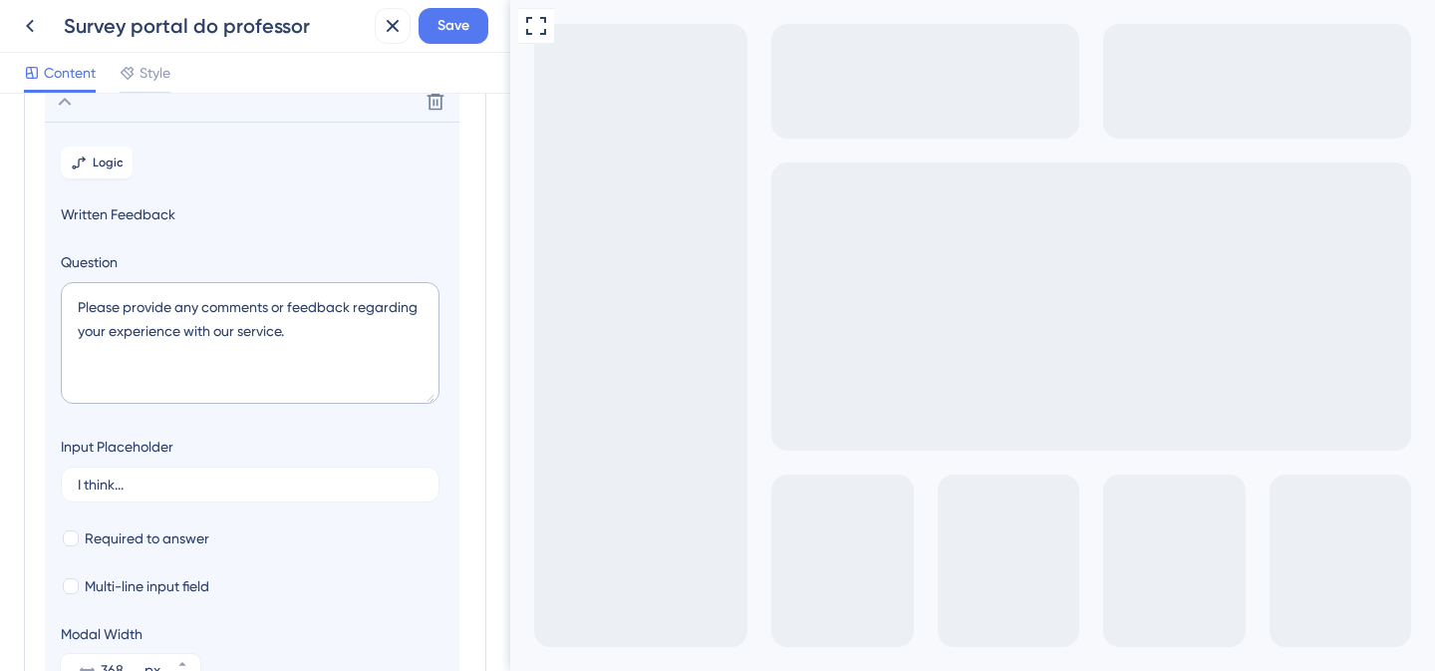
scroll to position [228, 0]
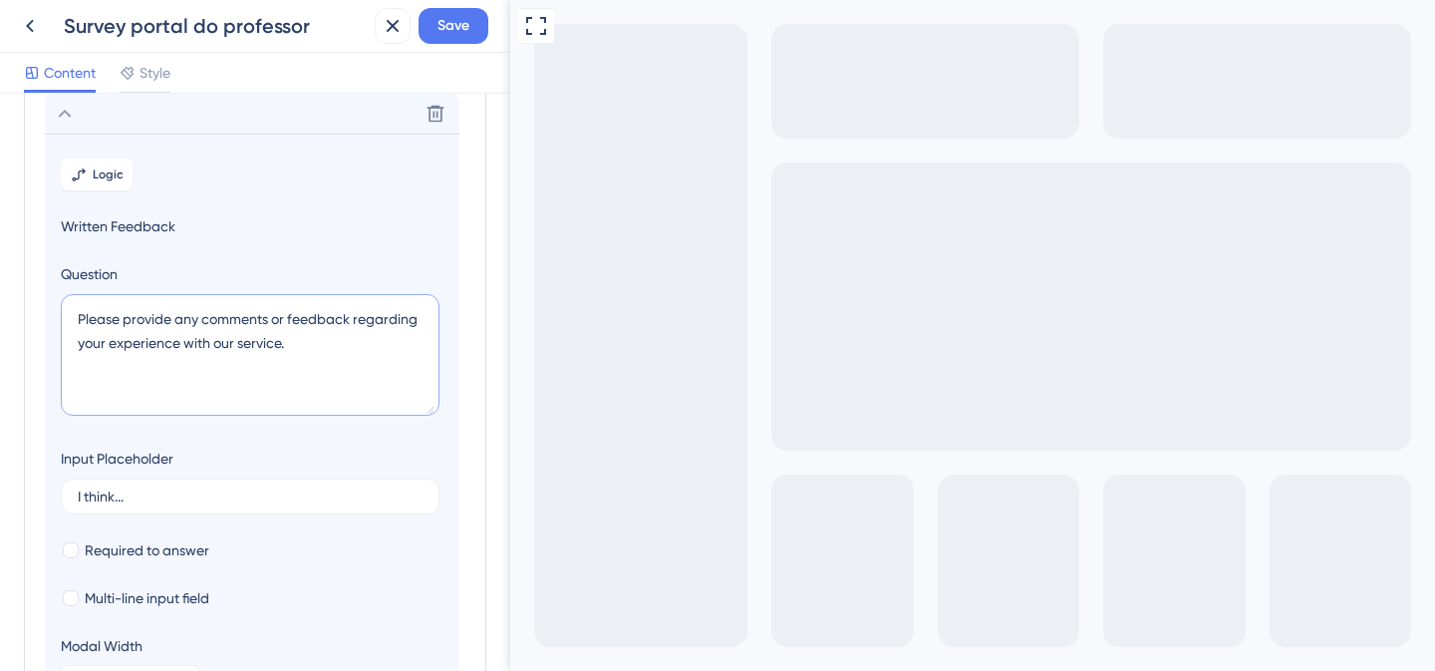
click at [291, 313] on textarea "Please provide any comments or feedback regarding your experience with our serv…" at bounding box center [250, 355] width 379 height 122
click at [291, 312] on textarea "Please provide any comments or feedback regarding your experience with our serv…" at bounding box center [250, 355] width 379 height 122
paste textarea "Deixe sua sugestão e nos ajude a melhorar!"
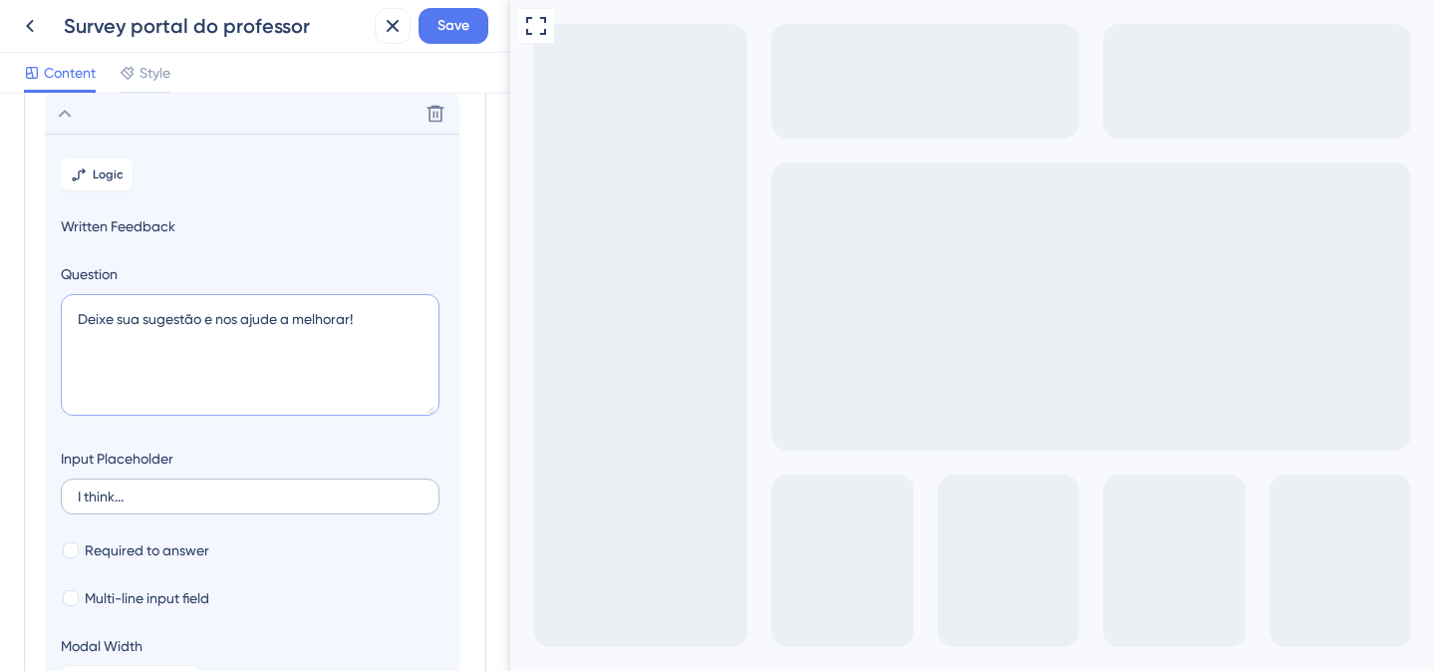
type textarea "Deixe sua sugestão e nos ajude a melhorar!"
click at [160, 501] on input "I think..." at bounding box center [250, 496] width 345 height 14
click at [160, 500] on input "I think..." at bounding box center [250, 496] width 345 height 14
type input "E"
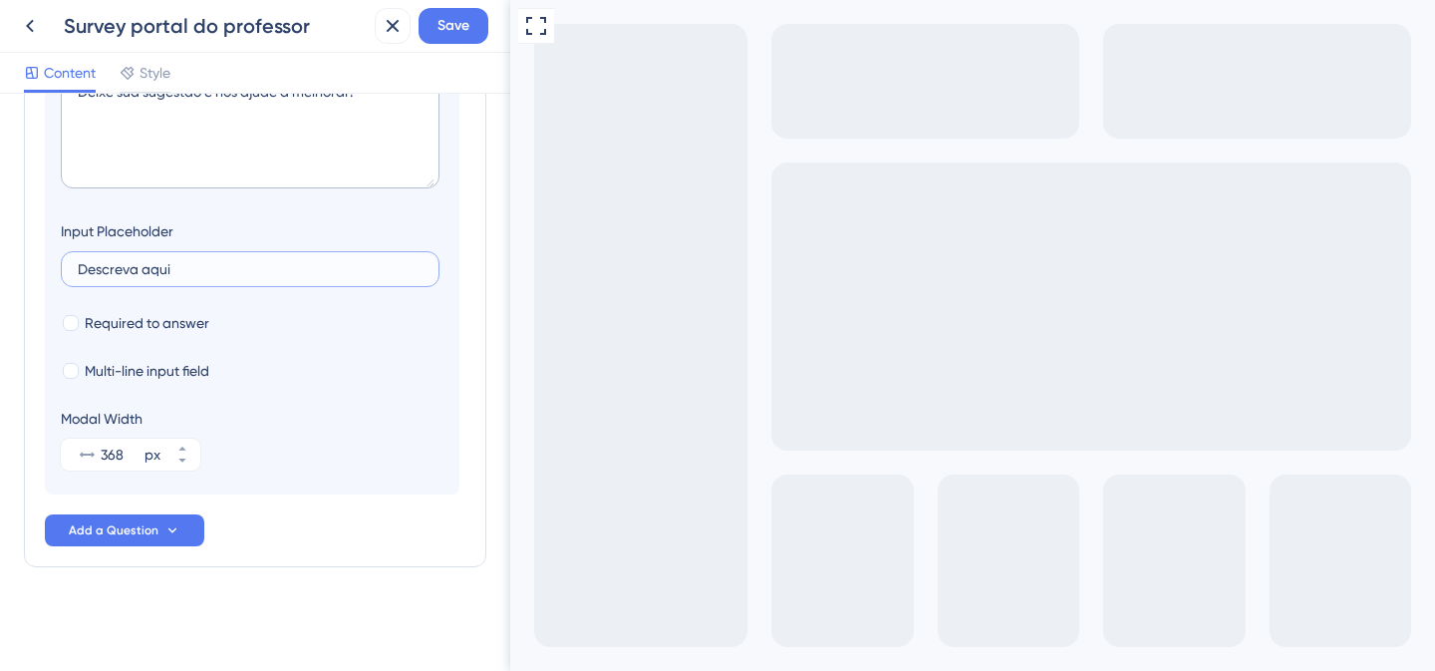
scroll to position [456, 0]
type input "Descreva aqui"
click at [64, 373] on div at bounding box center [71, 371] width 16 height 16
checkbox input "true"
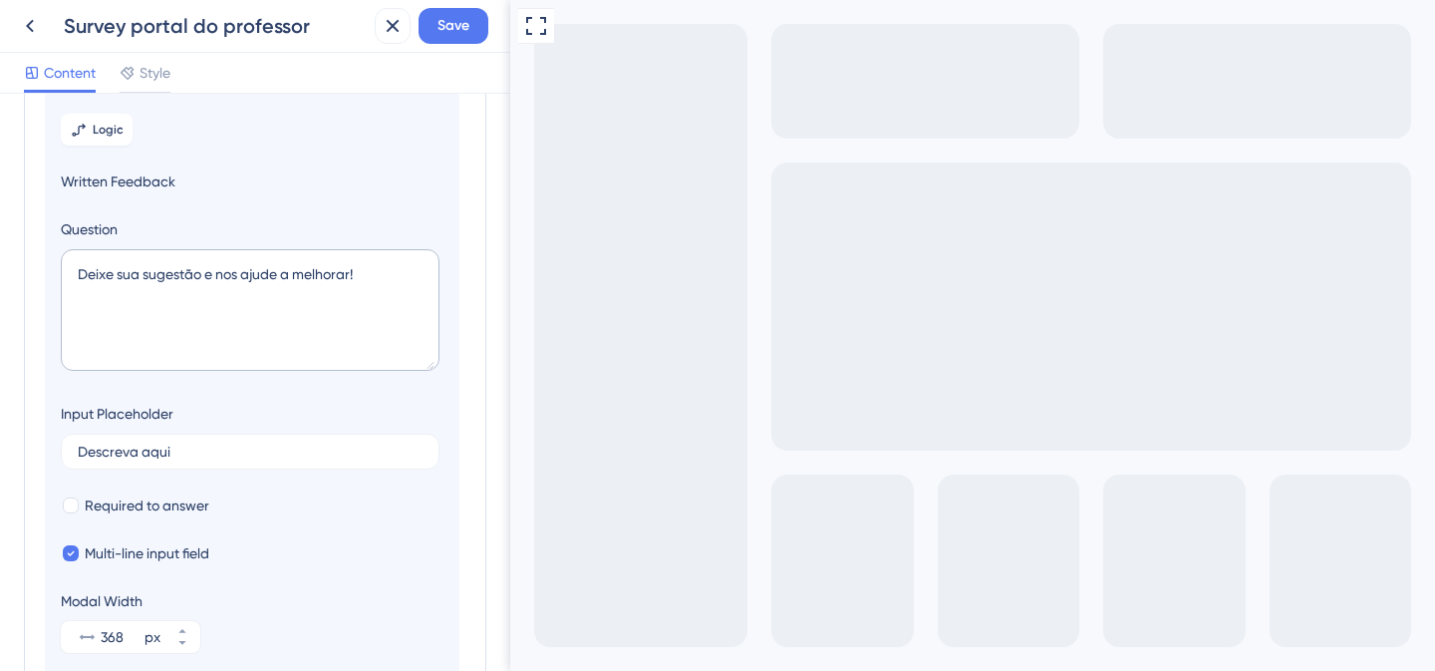
scroll to position [287, 0]
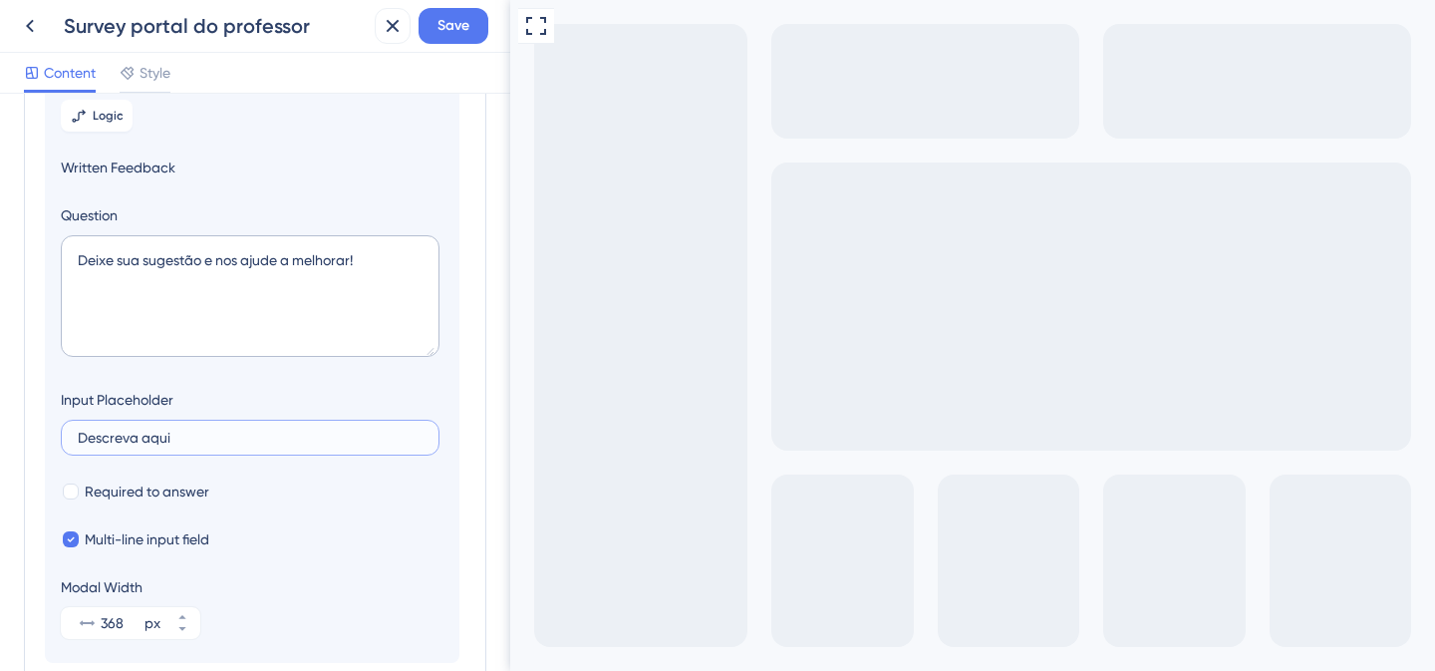
click at [192, 438] on input "Descreva aqui" at bounding box center [250, 438] width 345 height 14
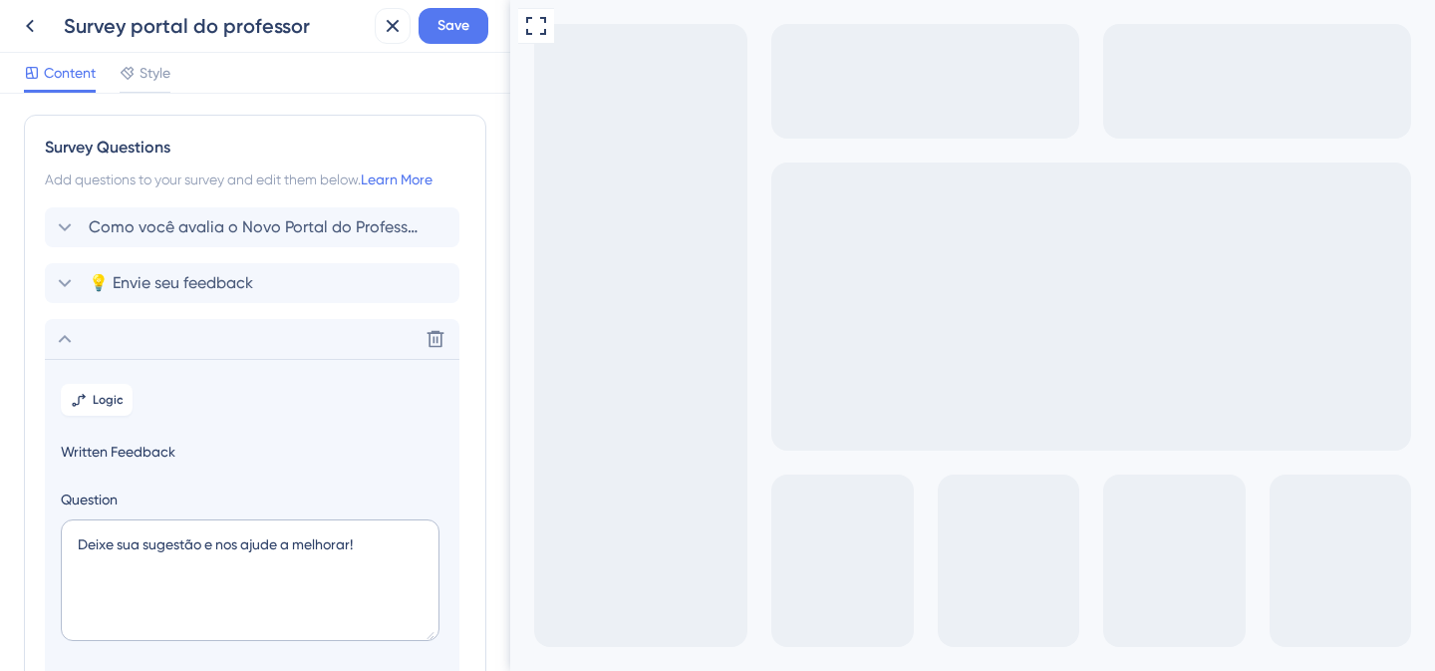
scroll to position [0, 0]
type input "Descreva aqui sua sugestão"
click at [245, 300] on div "💡 Envie seu feedback Delete" at bounding box center [252, 286] width 415 height 40
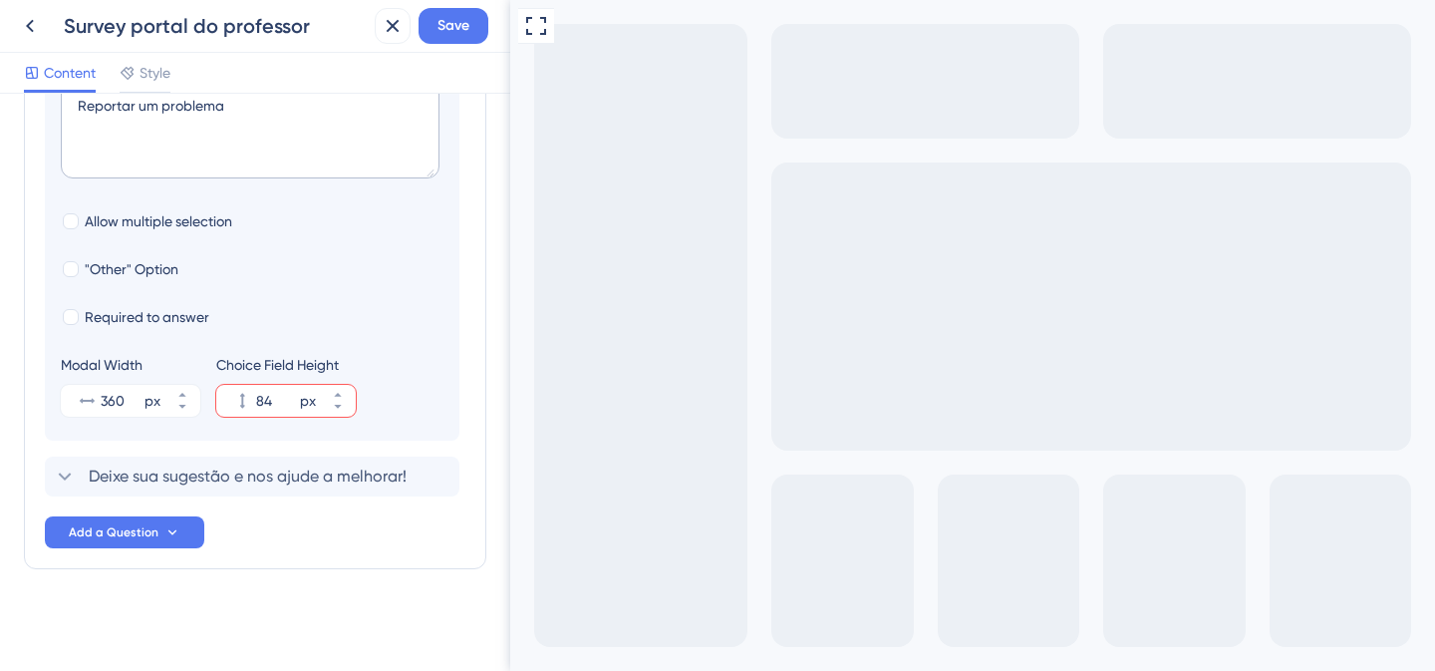
scroll to position [597, 0]
click at [139, 473] on span "Deixe sua sugestão e nos ajude a melhorar!" at bounding box center [248, 475] width 318 height 24
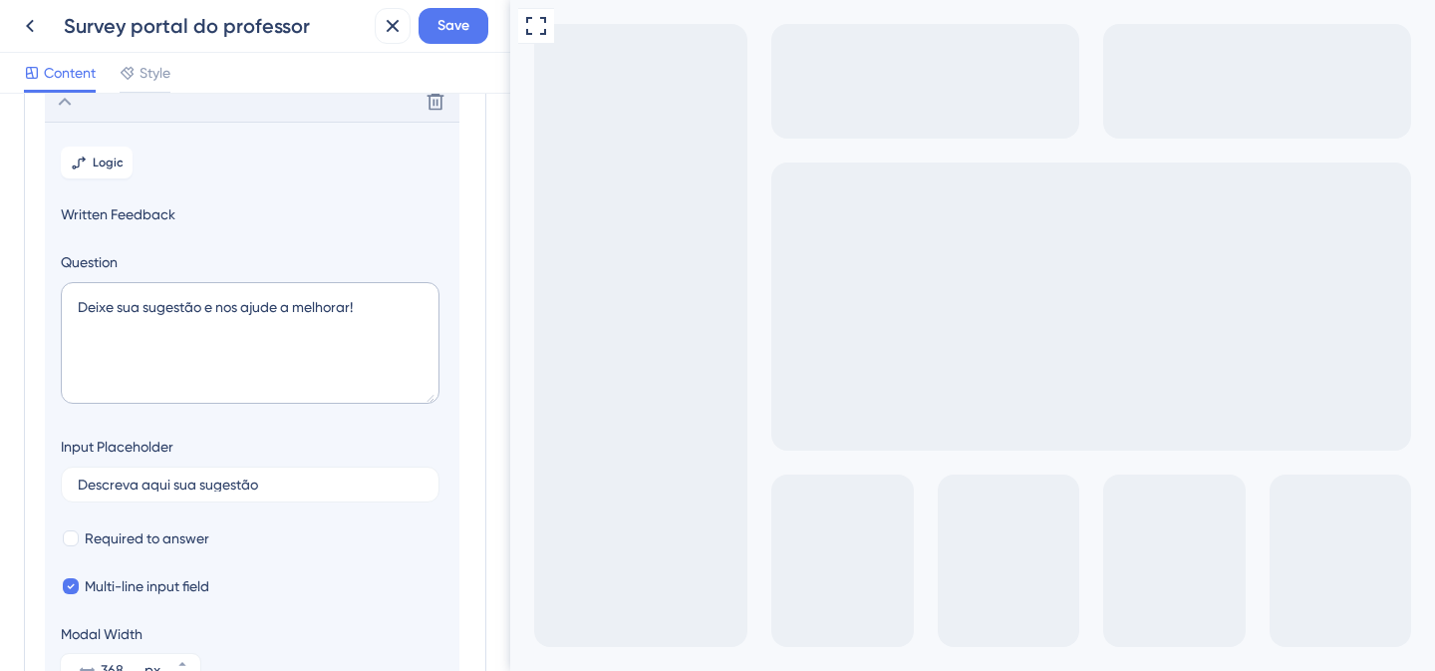
scroll to position [228, 0]
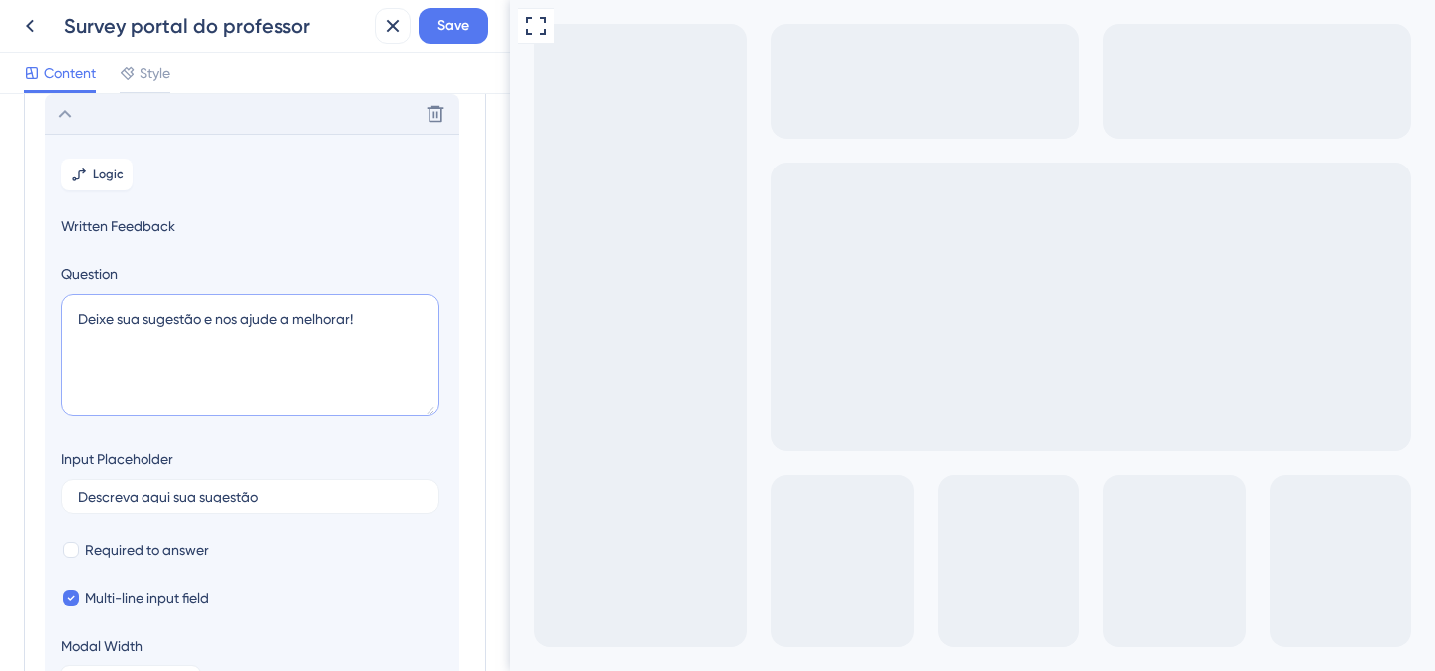
drag, startPoint x: 114, startPoint y: 315, endPoint x: 76, endPoint y: 318, distance: 38.0
click at [76, 318] on textarea "Deixe sua sugestão e nos ajude a melhorar!" at bounding box center [250, 355] width 379 height 122
type textarea "Deixe sua sugestão e nos ajude a melhorar!"
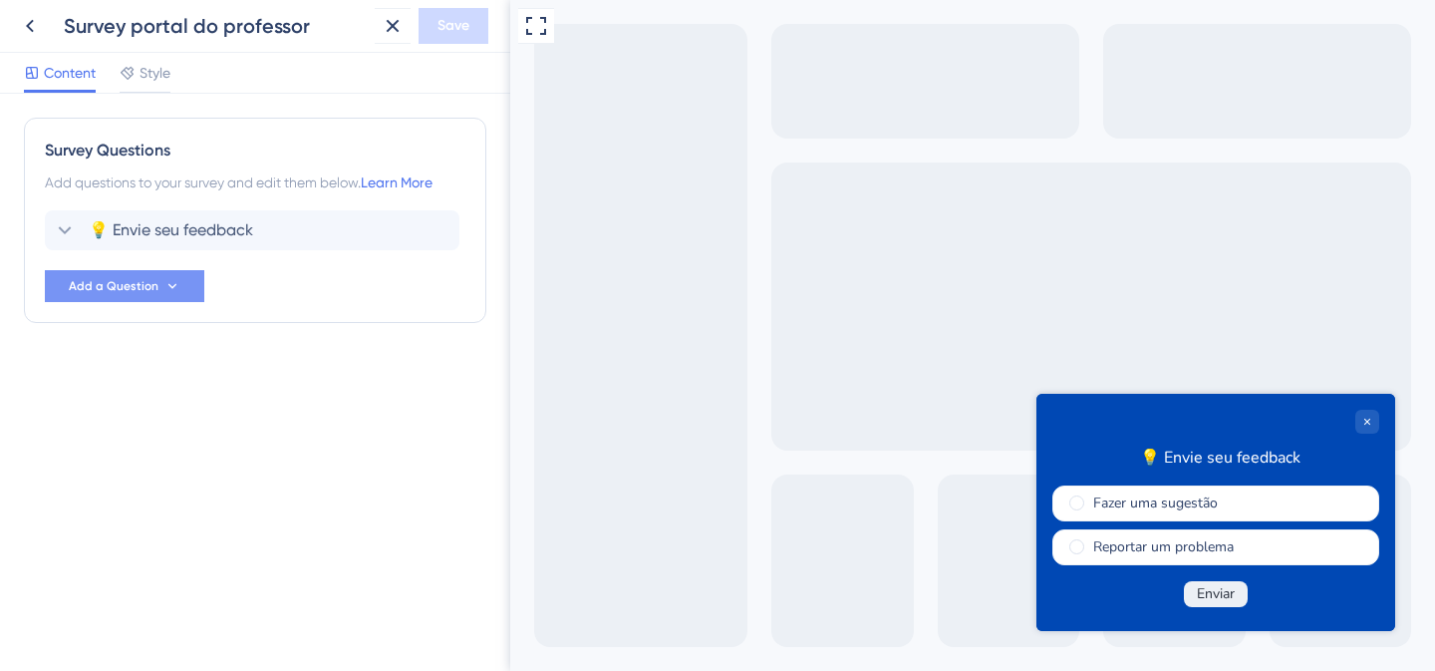
click at [180, 285] on button "Add a Question" at bounding box center [124, 286] width 159 height 32
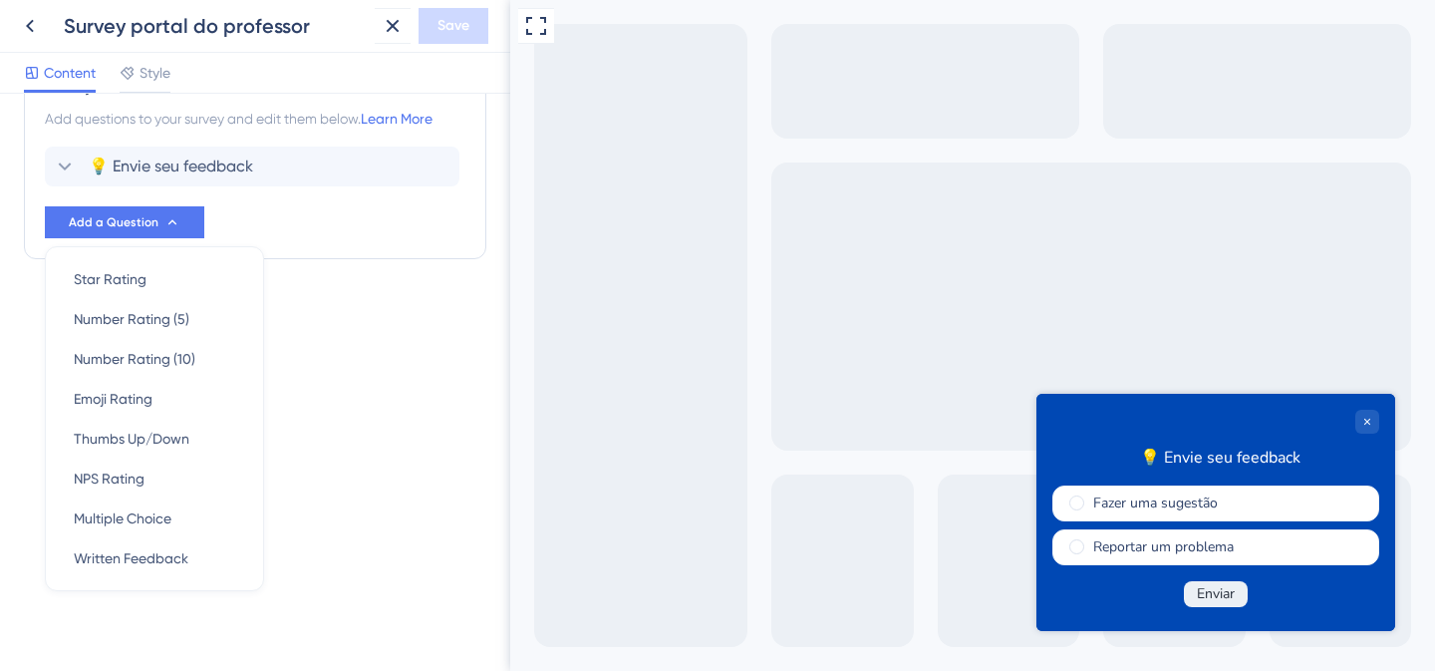
click at [368, 334] on div "Survey Questions Add questions to your survey and edit them below. Learn More 💡…" at bounding box center [255, 196] width 463 height 285
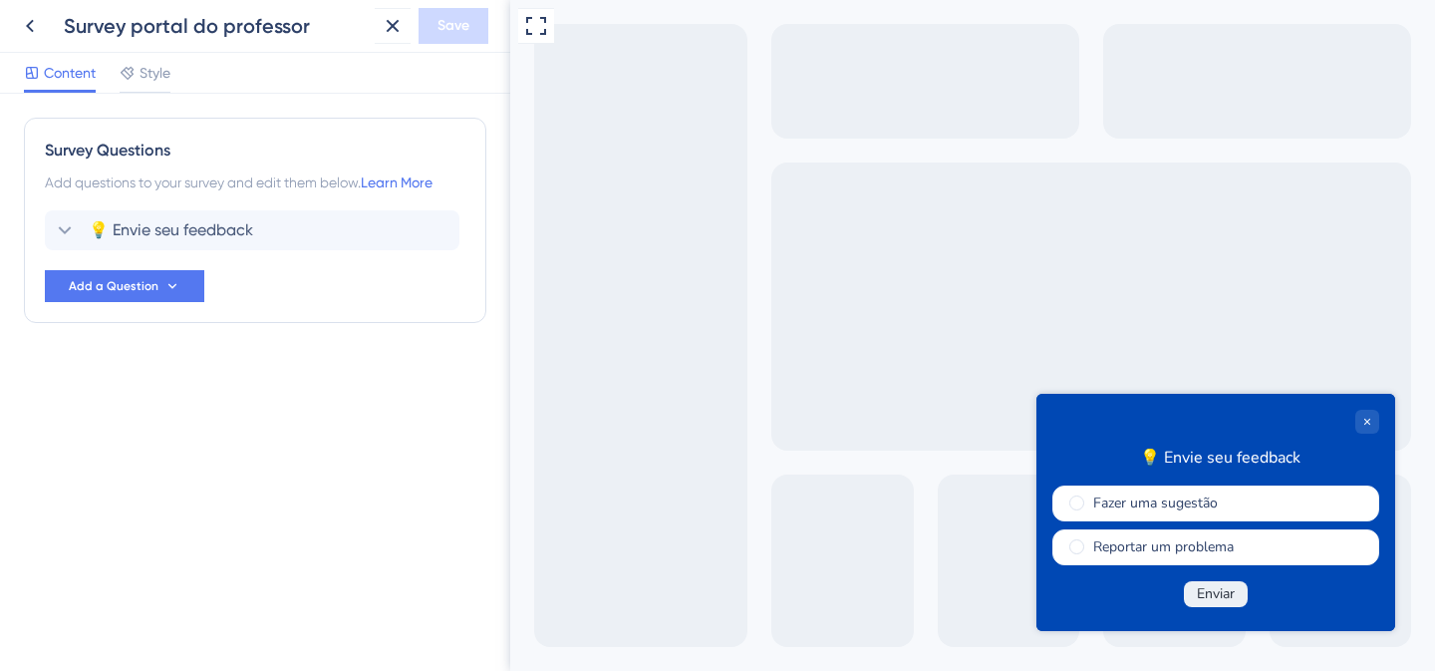
scroll to position [0, 0]
click at [170, 289] on icon at bounding box center [172, 286] width 16 height 16
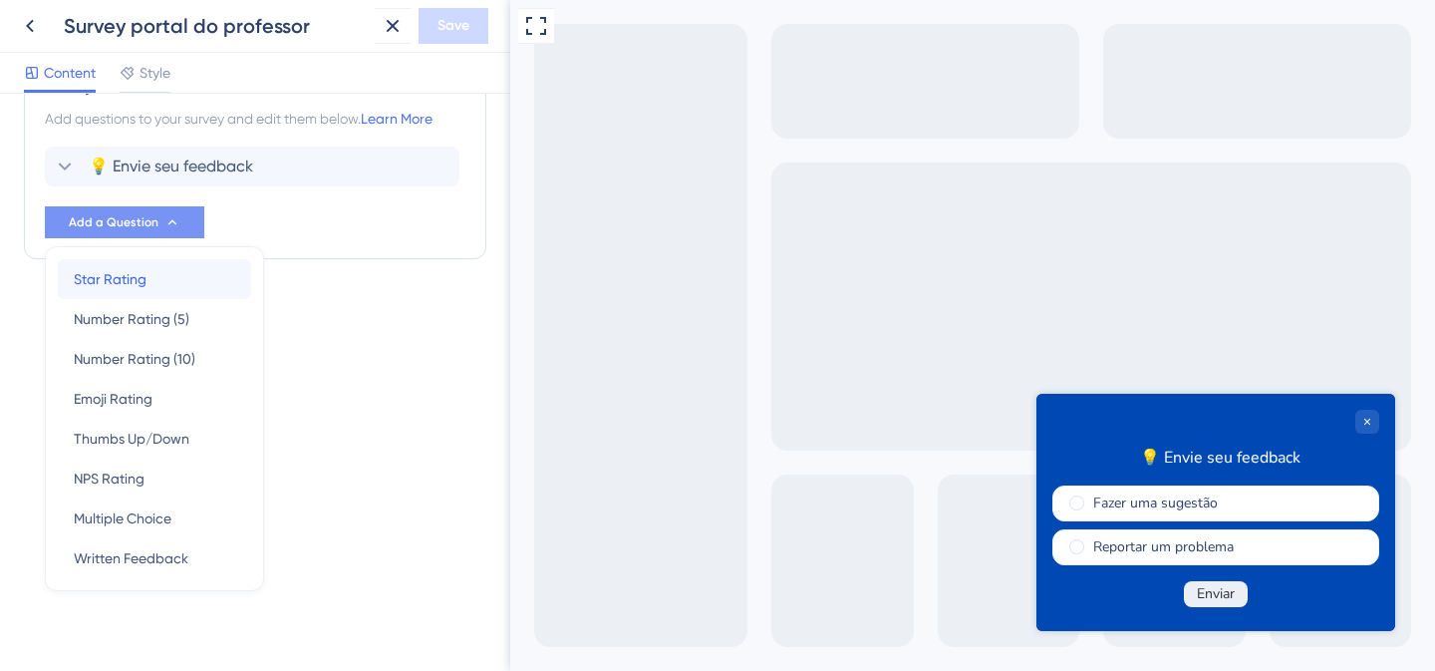
click at [155, 270] on div "Star Rating Star Rating" at bounding box center [154, 279] width 161 height 40
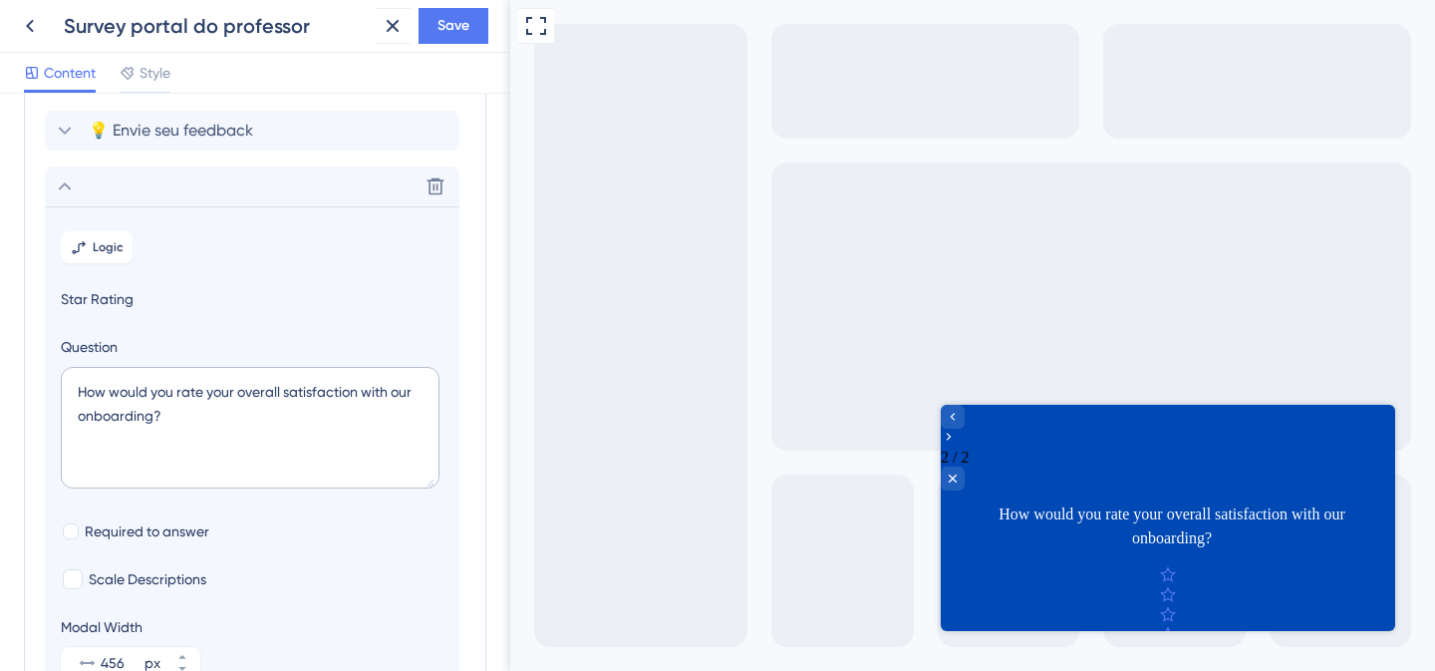
scroll to position [124, 0]
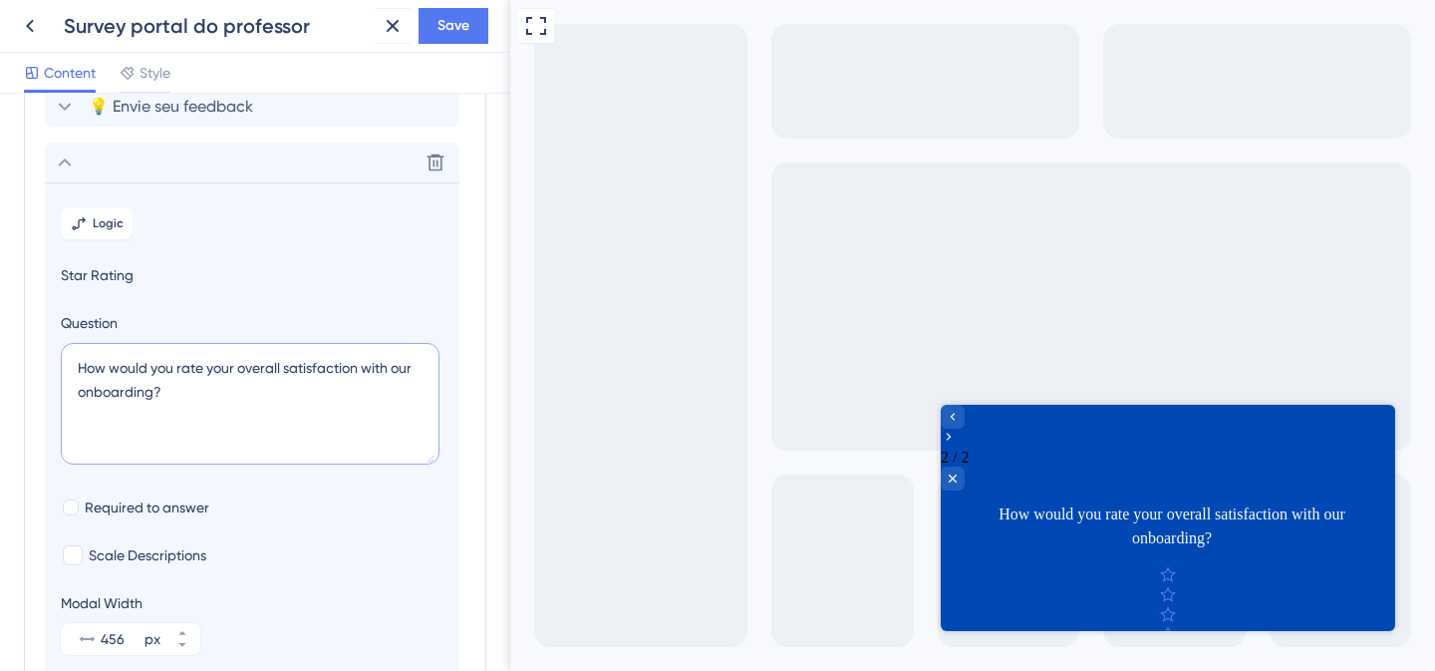
click at [267, 363] on textarea "How would you rate your overall satisfaction with our onboarding?" at bounding box center [250, 404] width 379 height 122
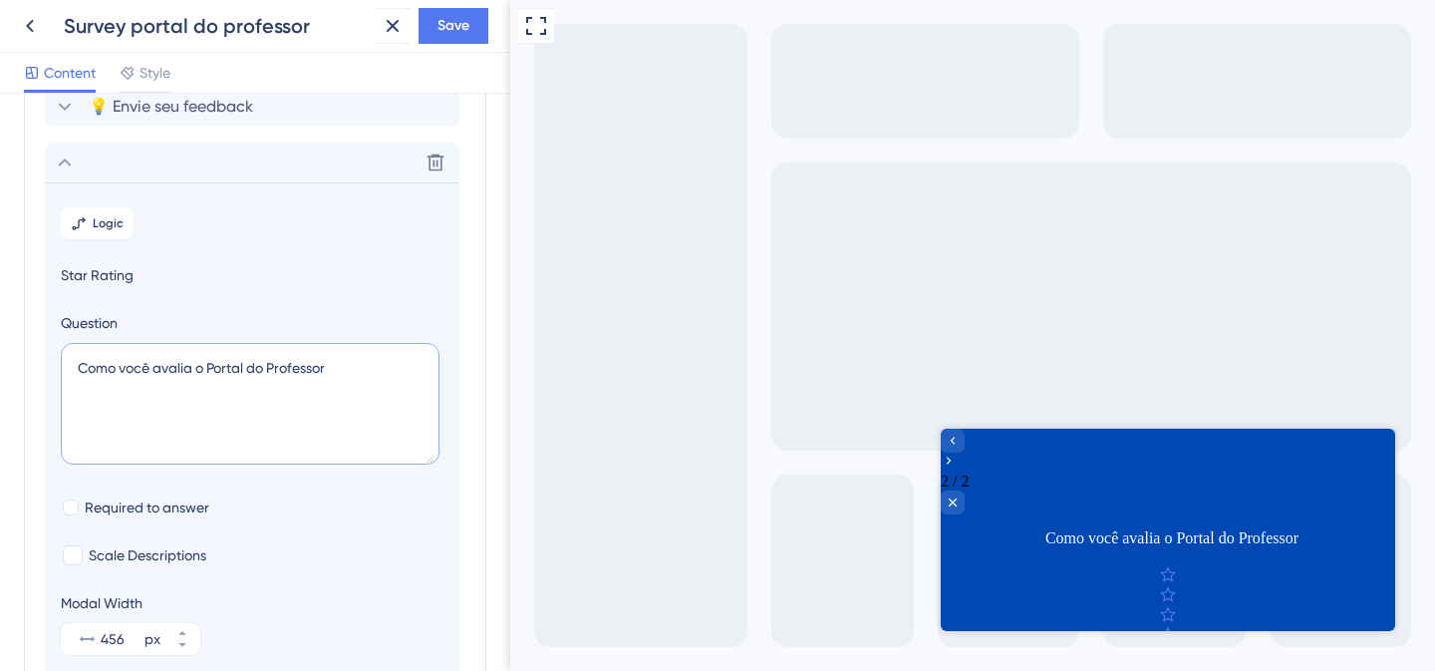
click at [208, 357] on textarea "Como você avalia o Portal do Professor" at bounding box center [250, 404] width 379 height 122
click at [393, 362] on textarea "Como você avalia o Novo Portal do Professor" at bounding box center [250, 404] width 379 height 122
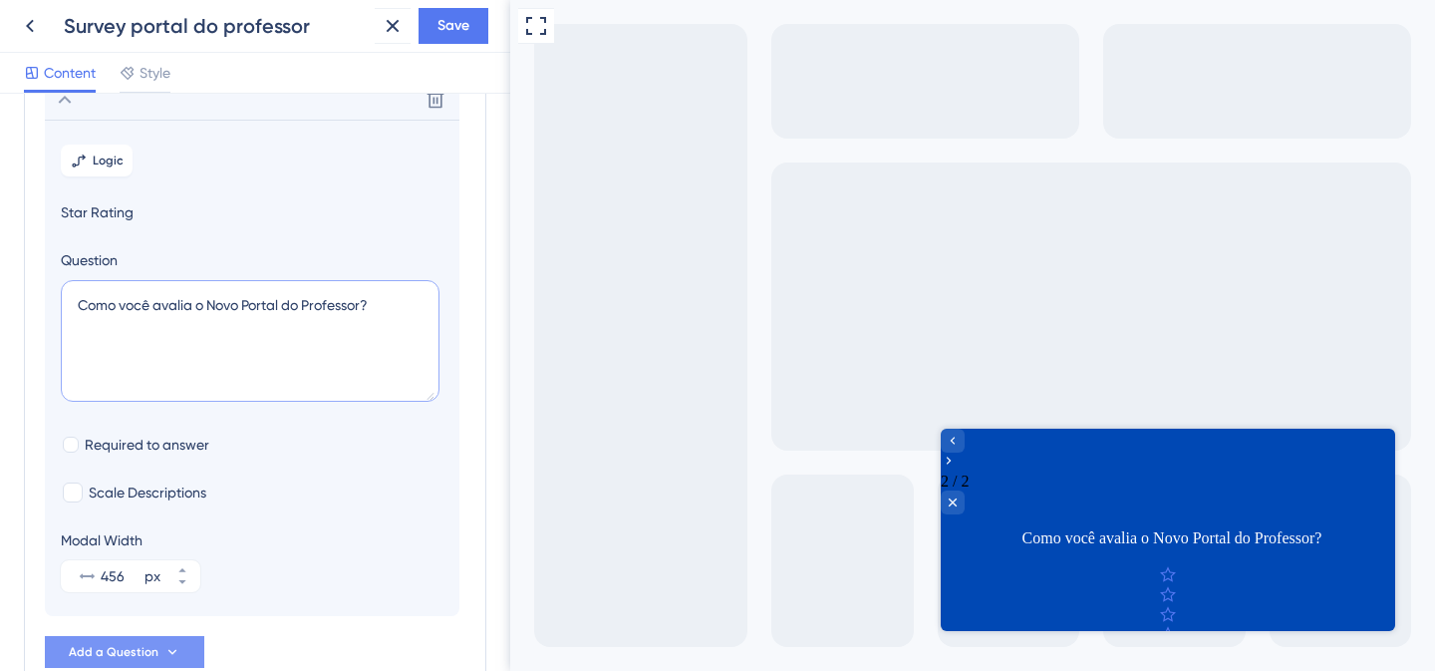
scroll to position [308, 0]
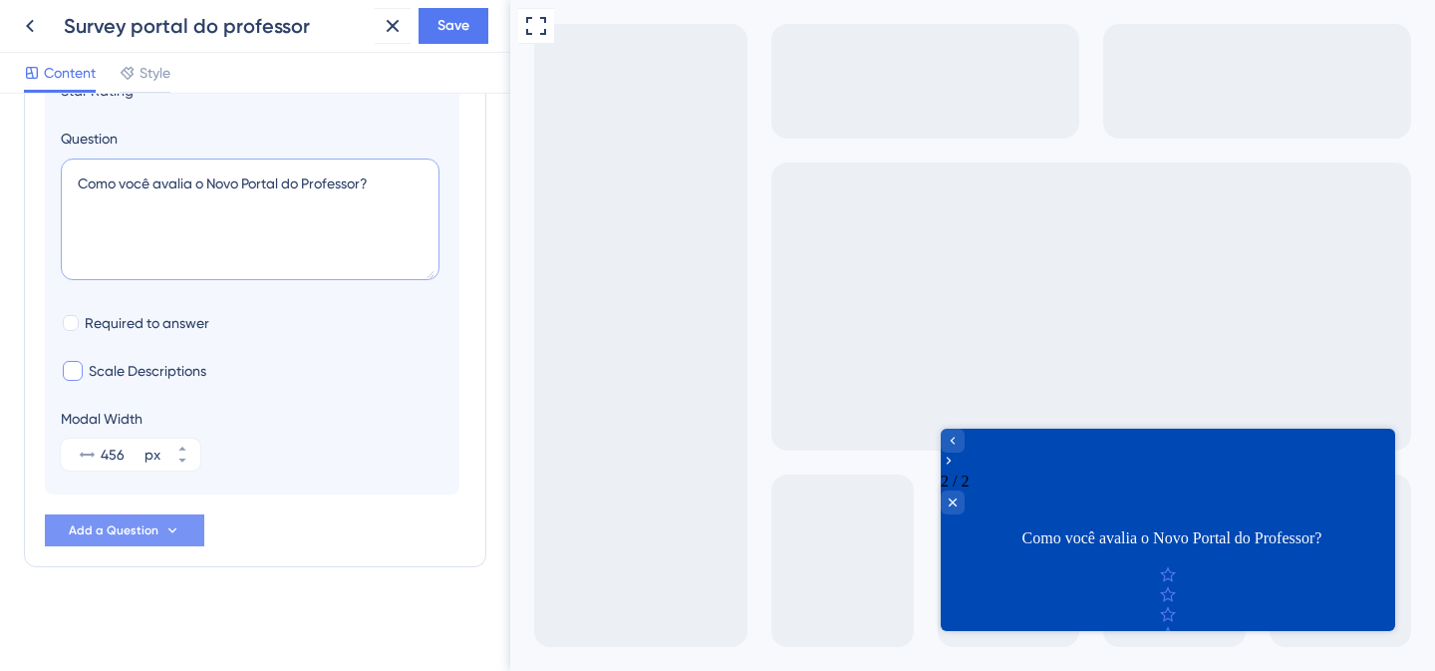
type textarea "Como você avalia o Novo Portal do Professor?"
click at [75, 371] on div at bounding box center [73, 371] width 20 height 20
checkbox input "true"
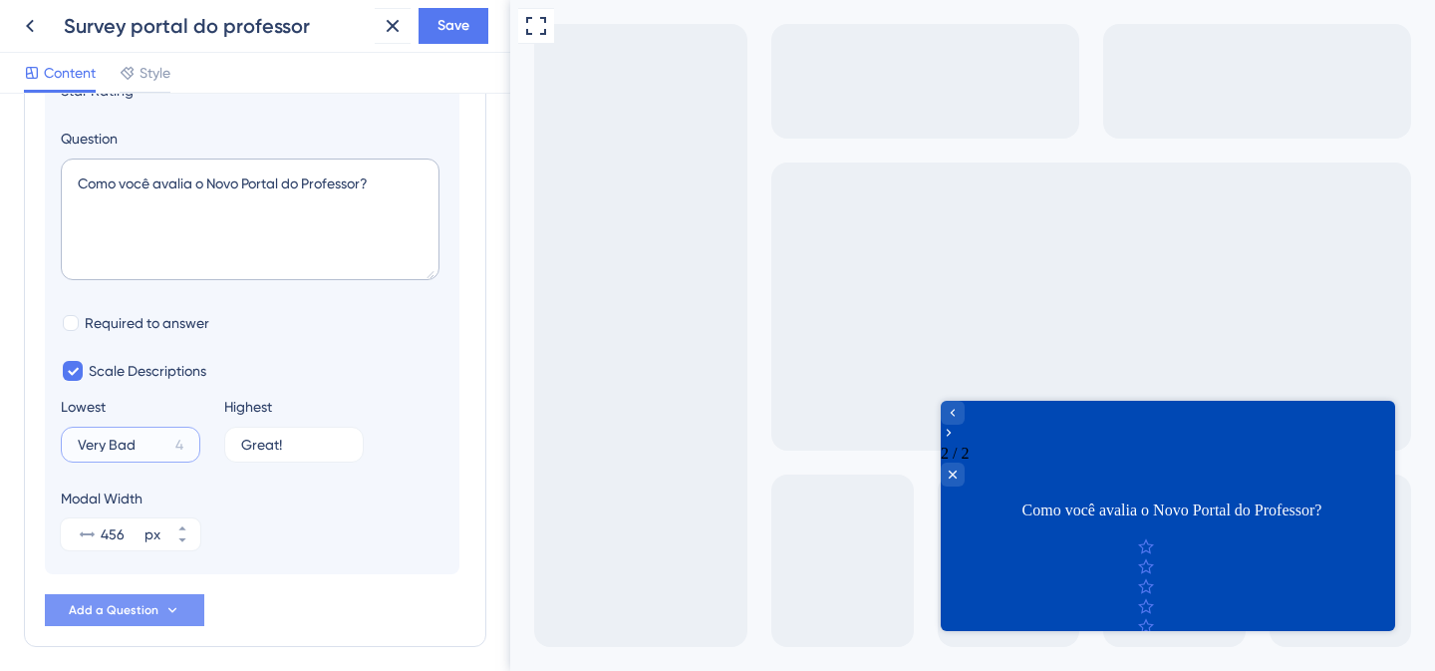
click at [118, 451] on input "Very Bad" at bounding box center [123, 445] width 90 height 14
type input "Muito ruim"
click at [260, 441] on input "Great!" at bounding box center [286, 445] width 90 height 14
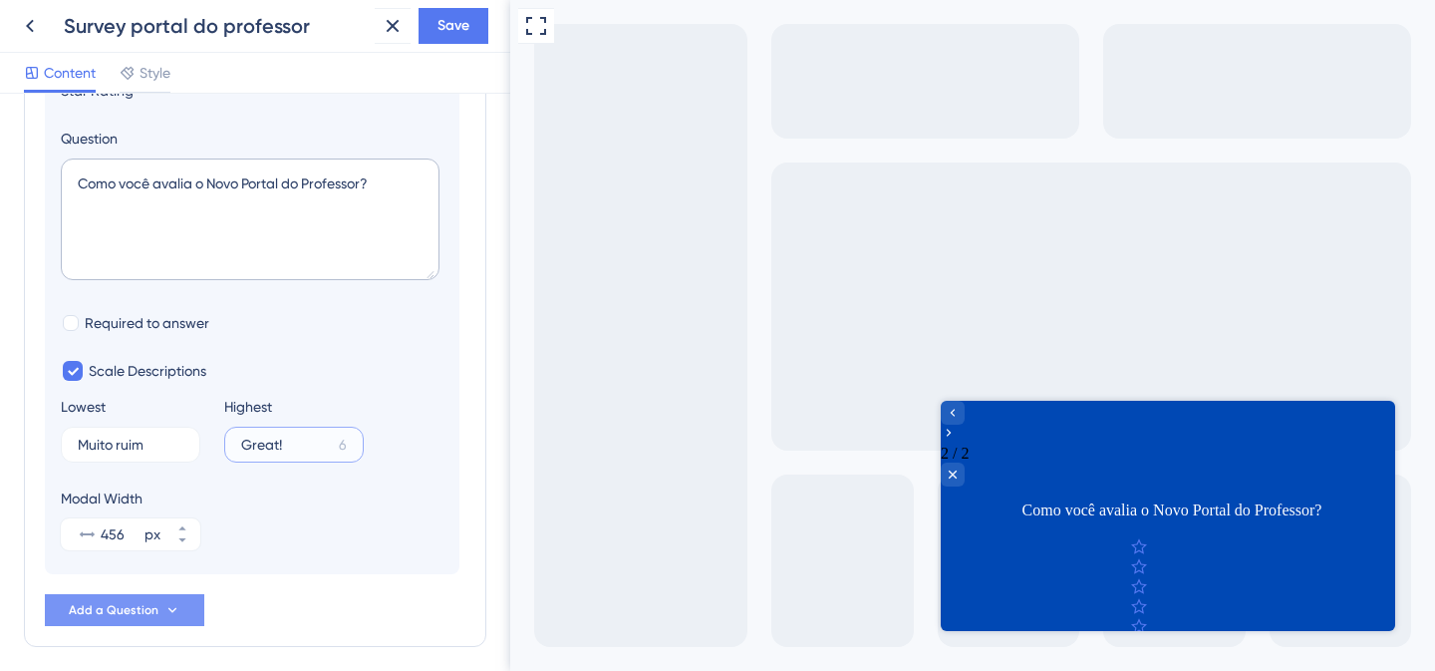
click at [260, 441] on input "Great!" at bounding box center [286, 445] width 90 height 14
type input "m"
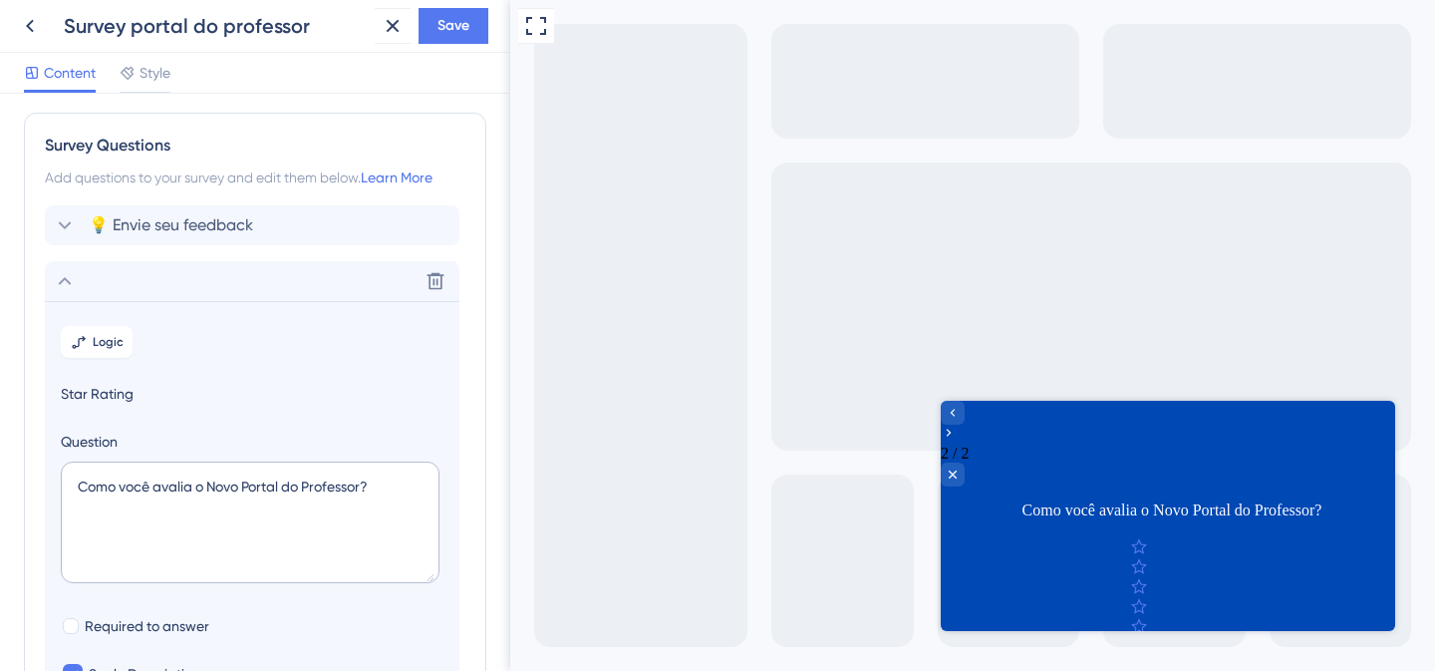
scroll to position [0, 0]
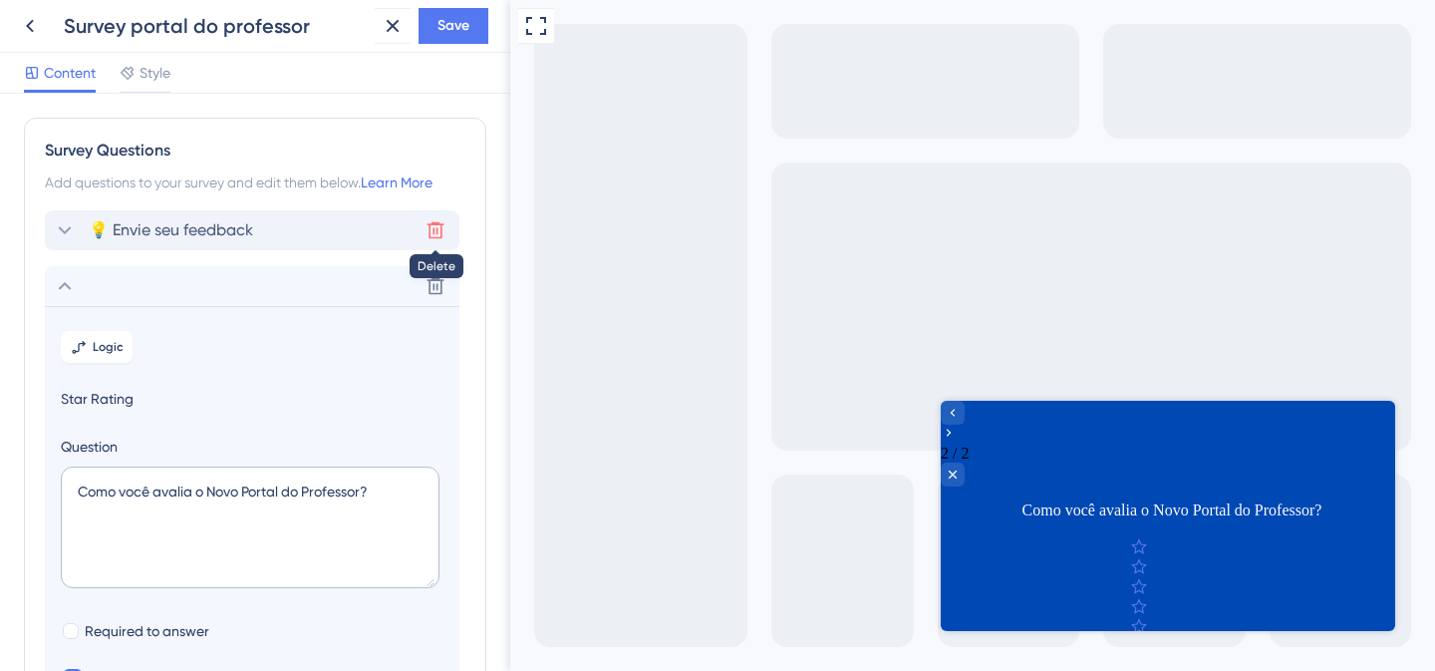
type input "Muito bom"
click at [436, 230] on icon at bounding box center [436, 230] width 20 height 20
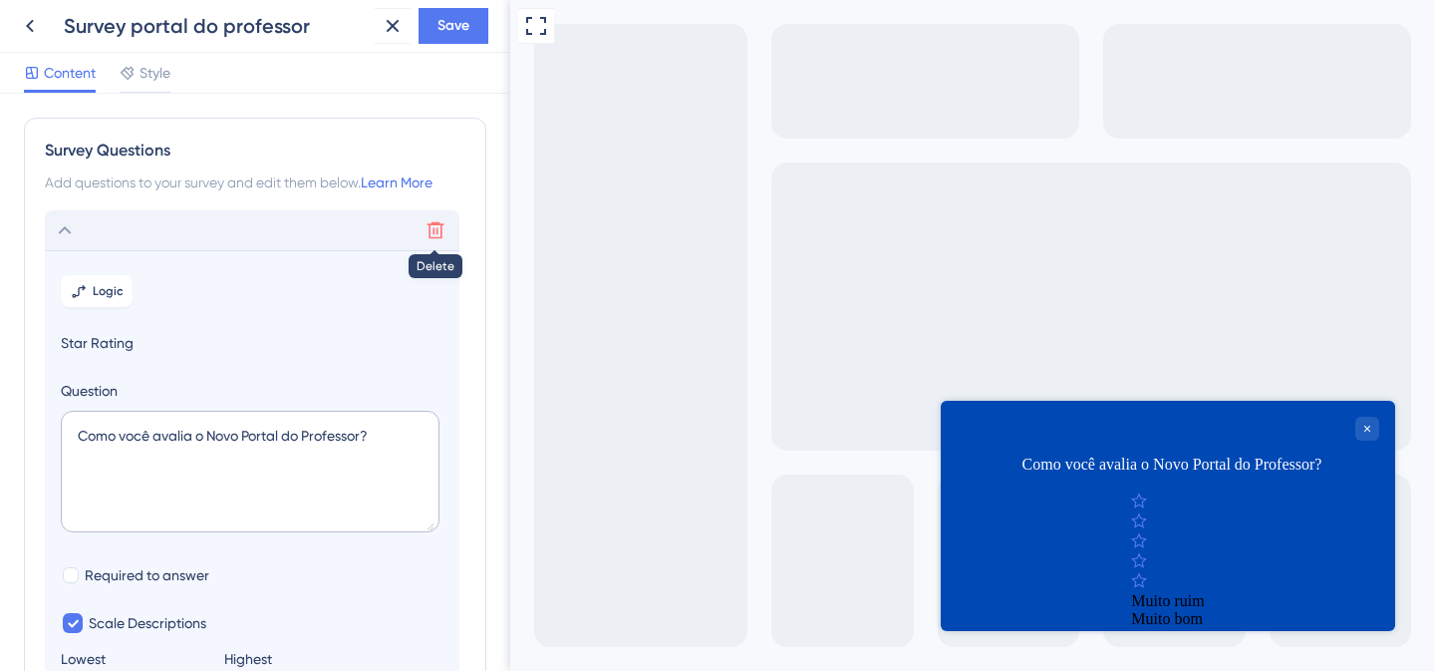
click at [436, 230] on icon at bounding box center [436, 230] width 20 height 20
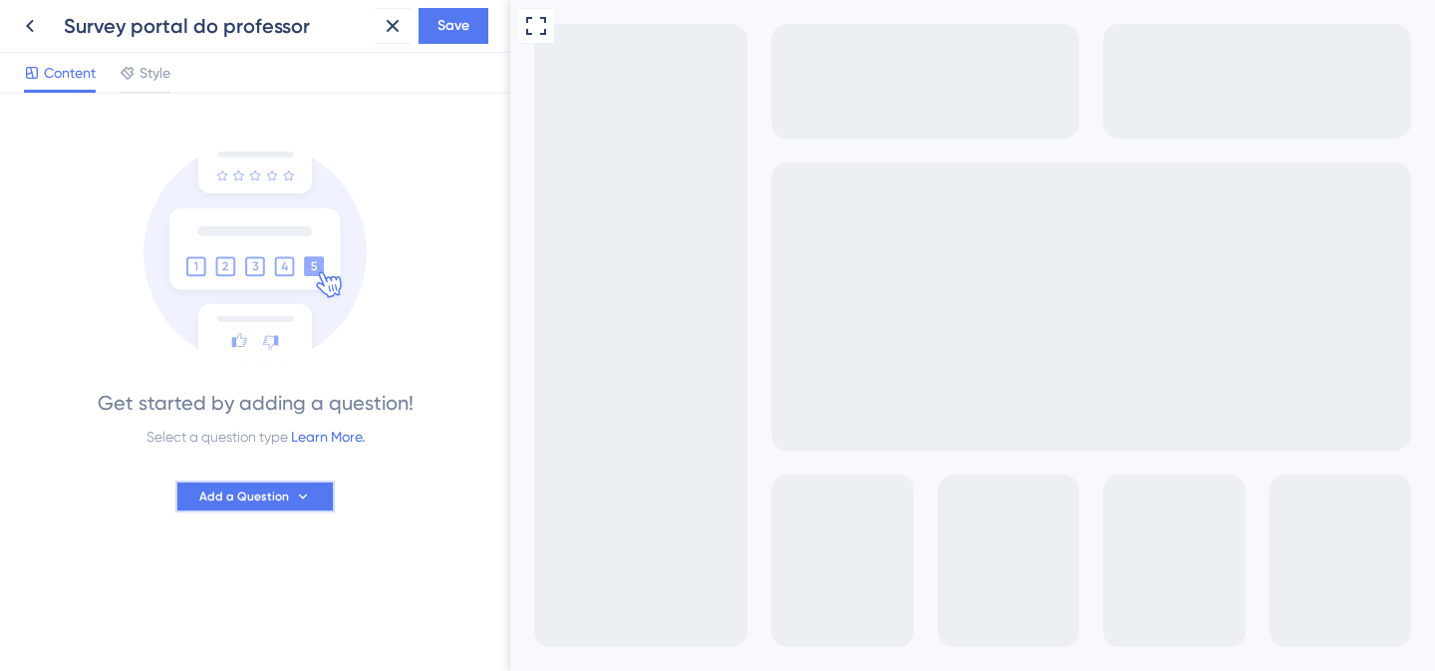
click at [292, 499] on button "Add a Question" at bounding box center [254, 496] width 159 height 32
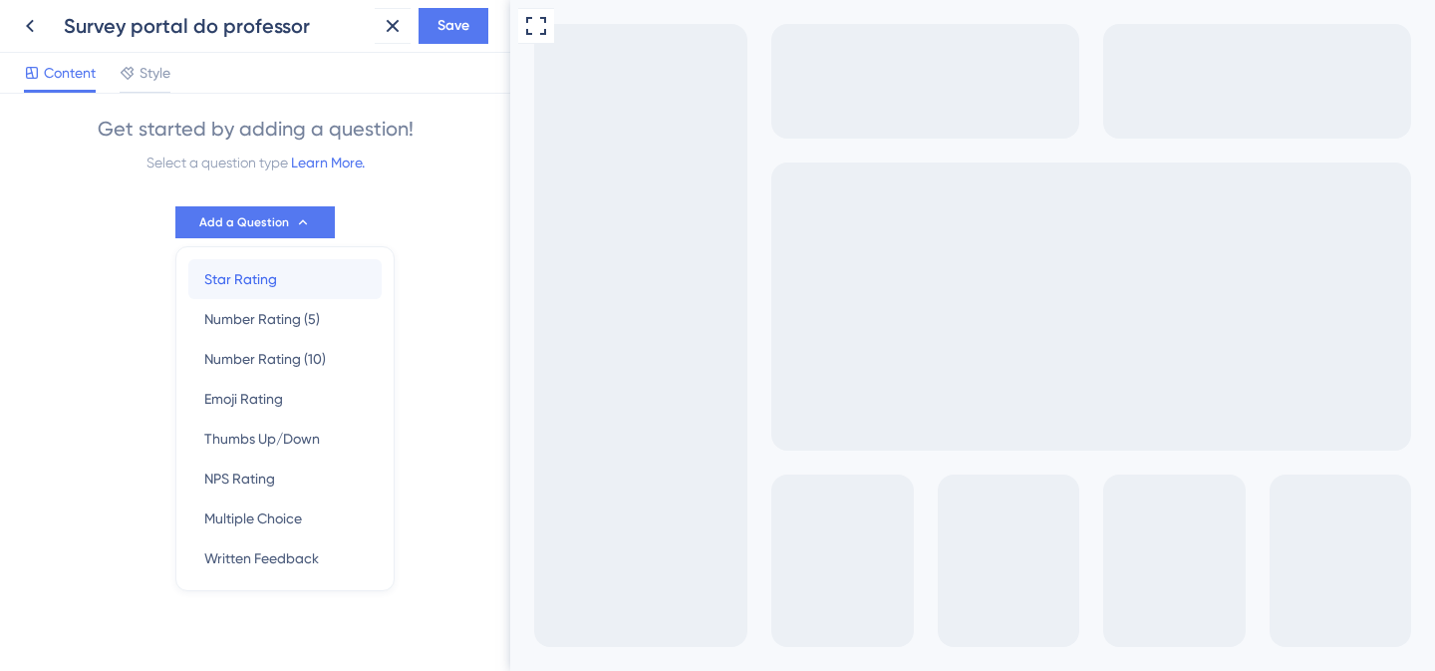
click at [279, 279] on div "Star Rating Star Rating" at bounding box center [284, 279] width 161 height 40
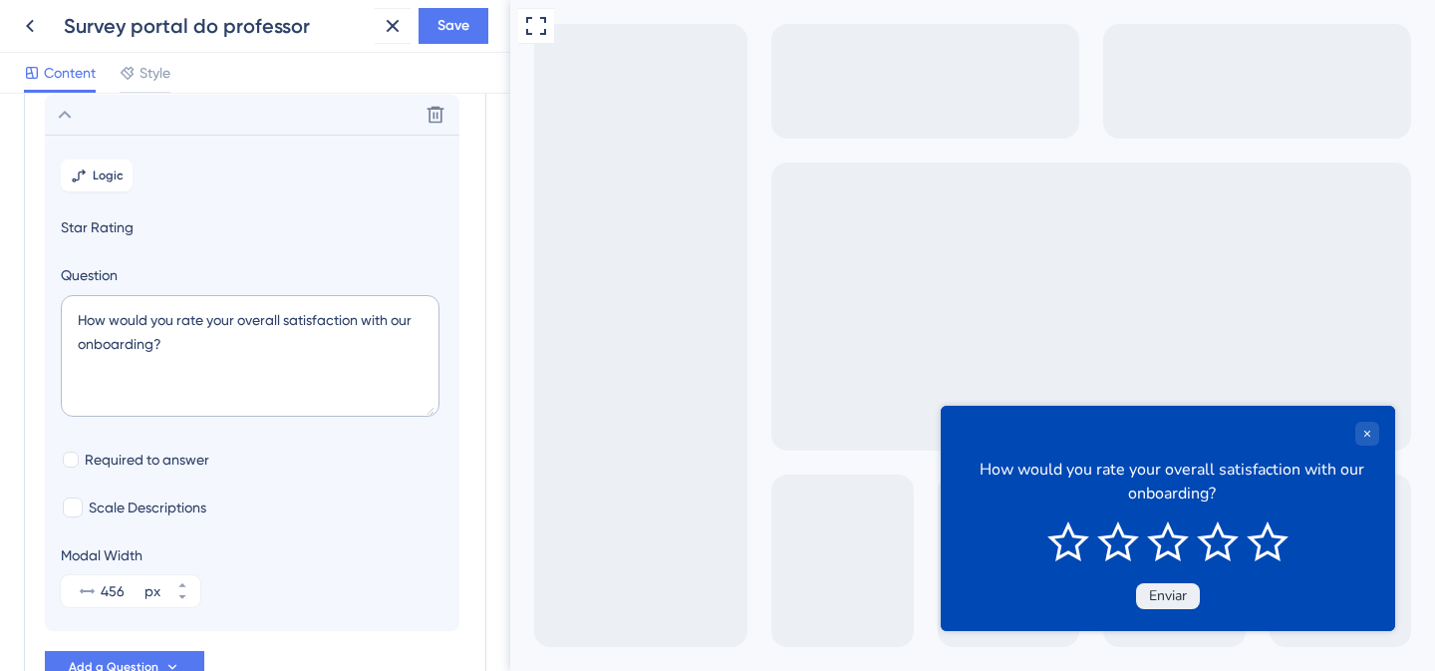
scroll to position [117, 0]
click at [219, 331] on textarea "How would you rate your overall satisfaction with our onboarding?" at bounding box center [250, 355] width 379 height 122
click at [219, 330] on textarea "How would you rate your overall satisfaction with our onboarding?" at bounding box center [250, 355] width 379 height 122
click at [219, 329] on textarea "How would you rate your overall satisfaction with our onboarding?" at bounding box center [250, 355] width 379 height 122
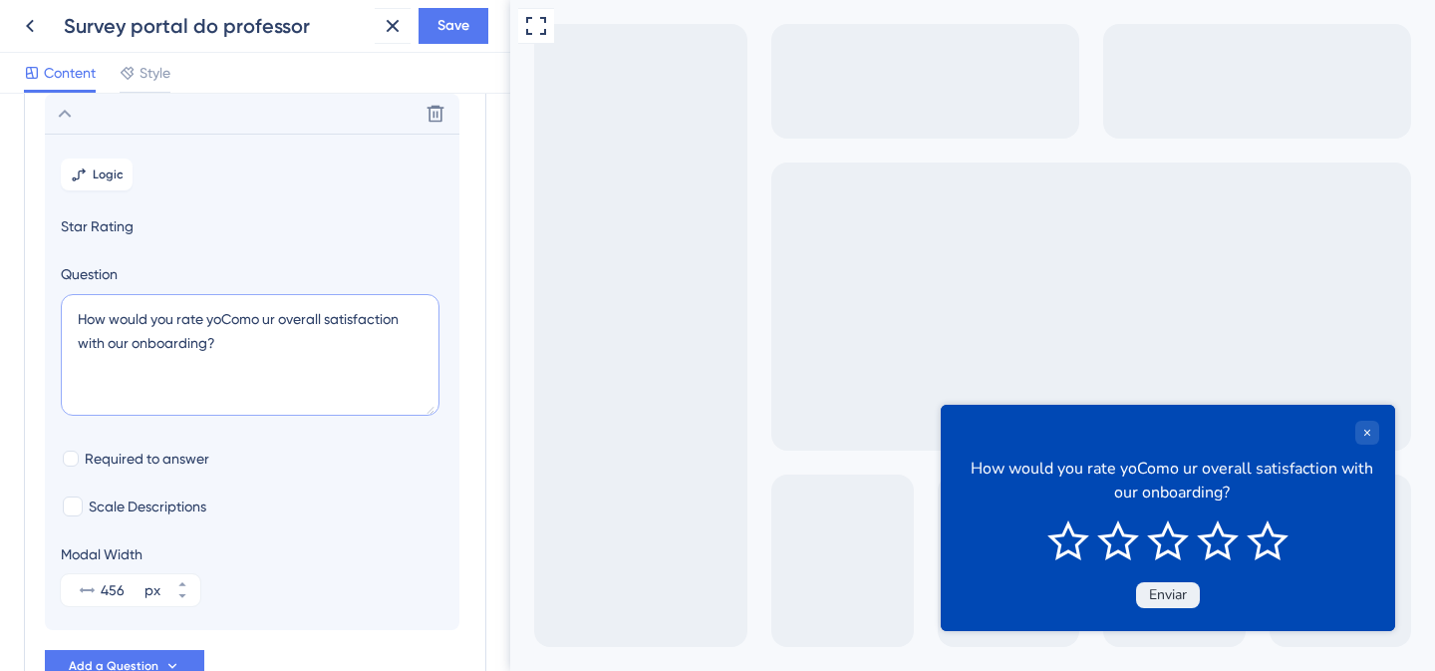
click at [238, 311] on textarea "How would you rate yoComo ur overall satisfaction with our onboarding?" at bounding box center [250, 355] width 379 height 122
type textarea "c"
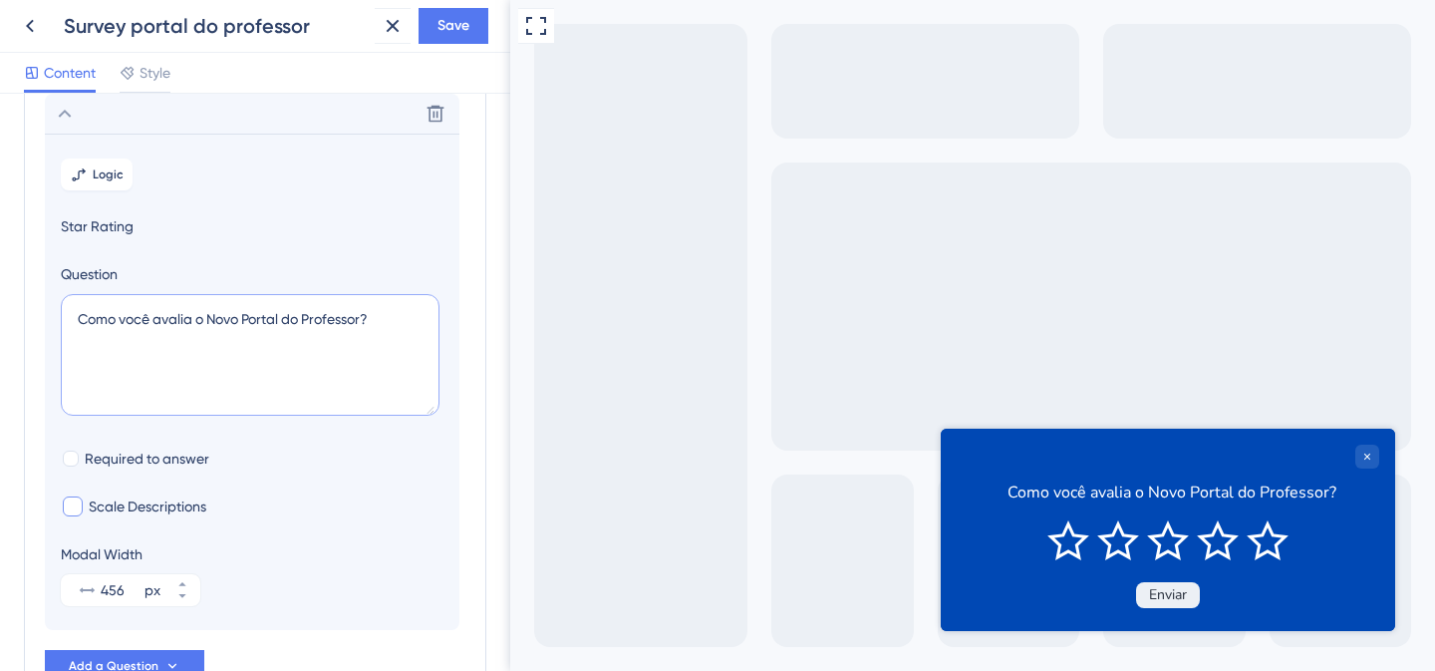
type textarea "Como você avalia o Novo Portal do Professor?"
click at [62, 506] on div at bounding box center [73, 506] width 24 height 24
checkbox input "true"
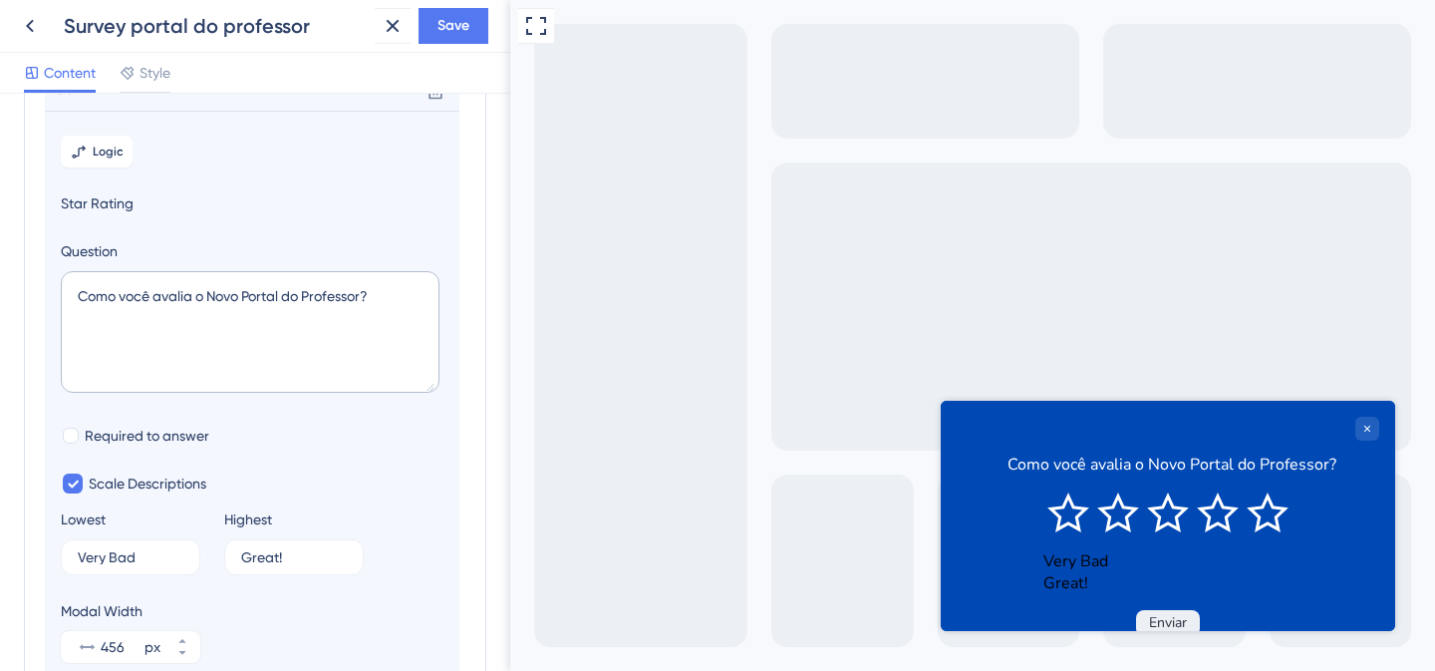
scroll to position [167, 0]
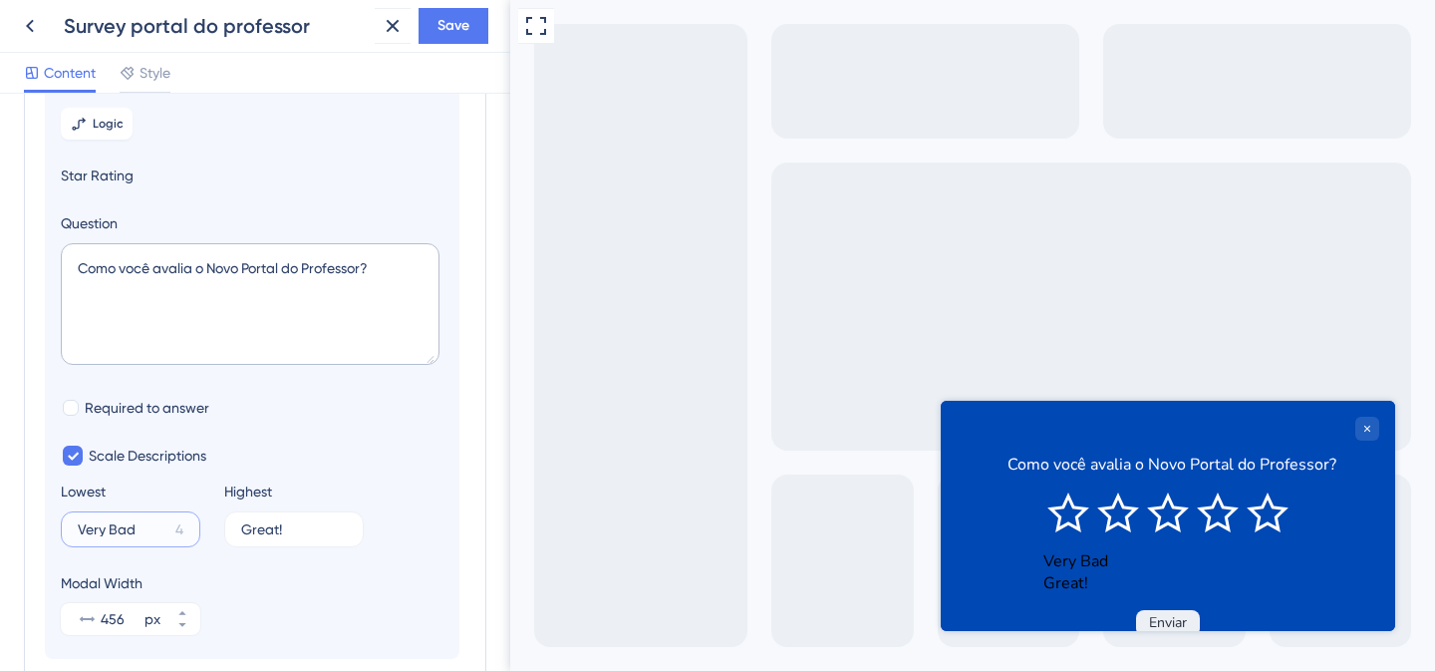
click at [111, 525] on input "Very Bad" at bounding box center [123, 529] width 90 height 14
type input "m"
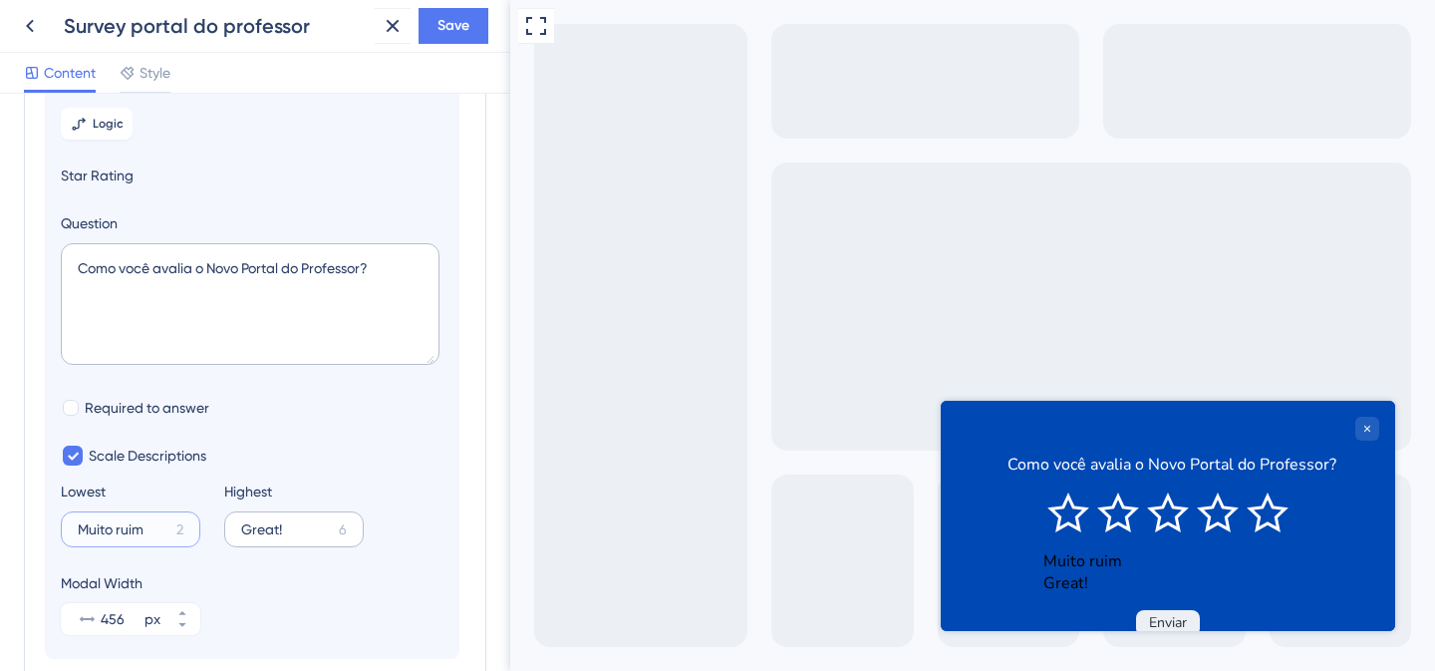
type input "Muito ruim"
click at [253, 532] on input "Great!" at bounding box center [286, 529] width 90 height 14
click at [253, 531] on input "Great!" at bounding box center [286, 529] width 90 height 14
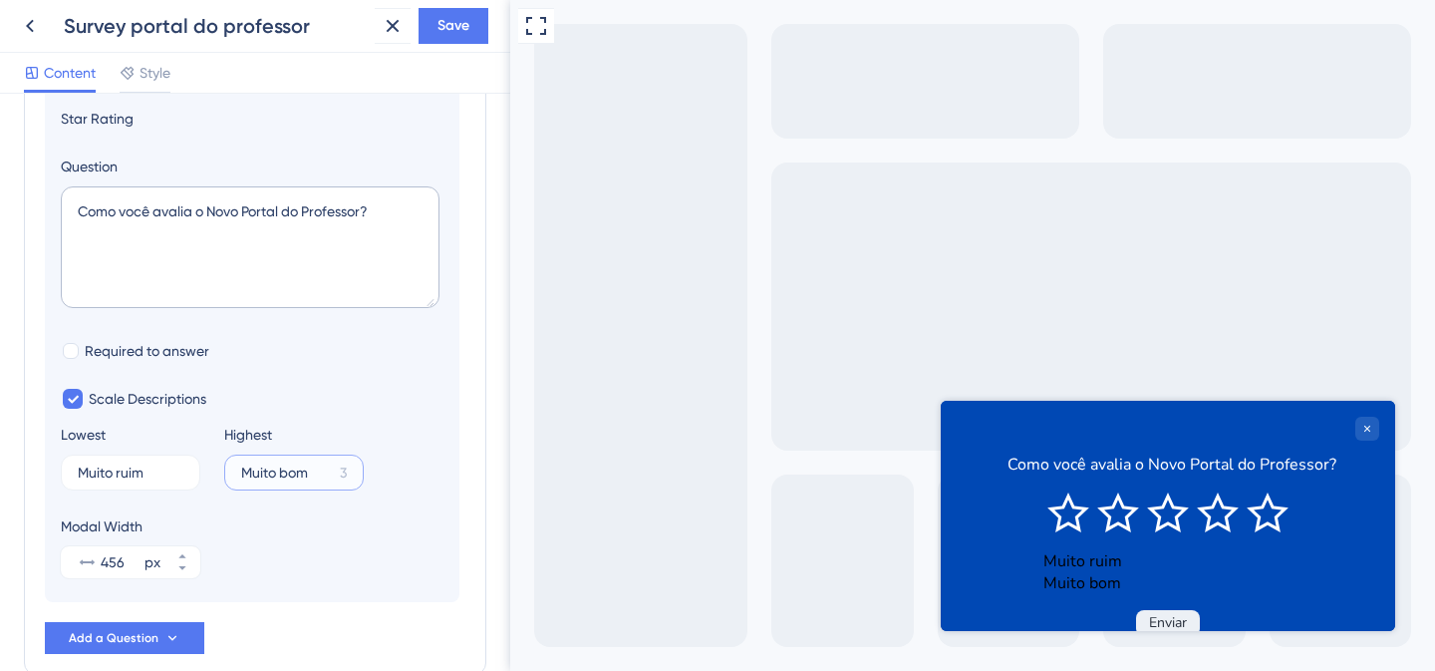
scroll to position [332, 0]
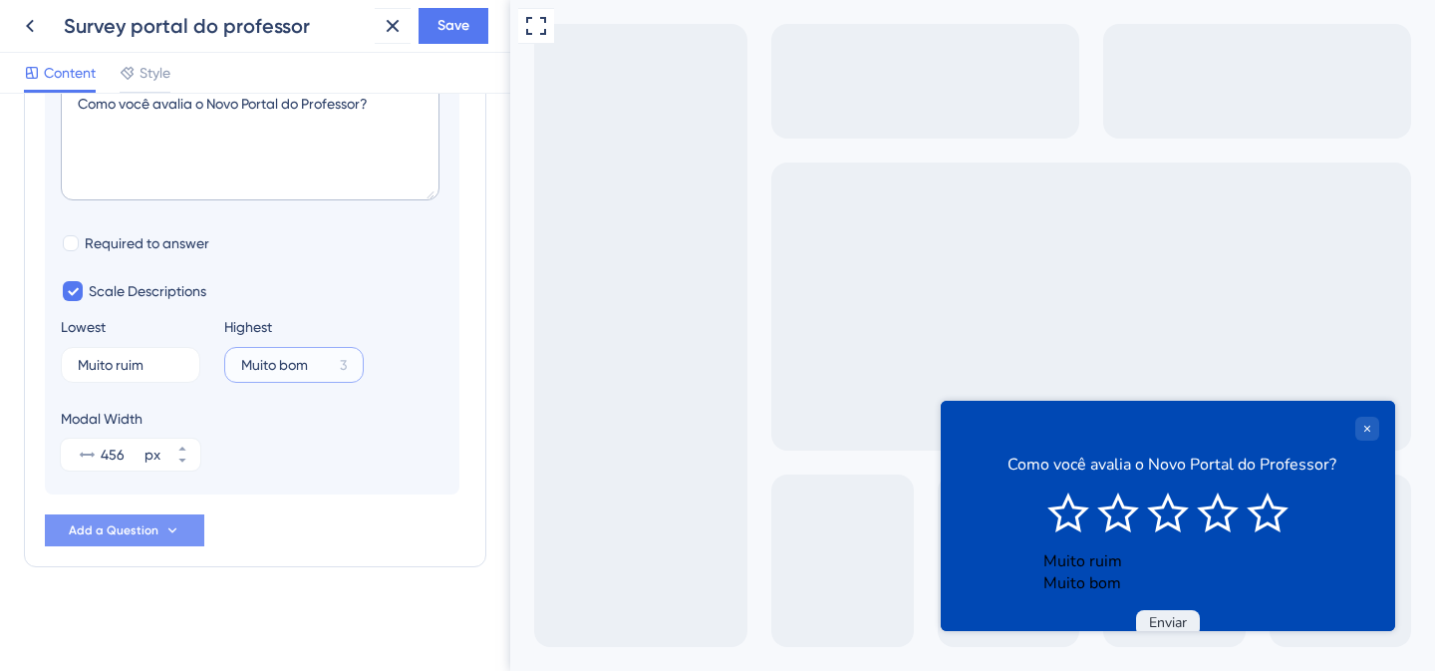
type input "Muito bom"
click at [167, 533] on icon at bounding box center [172, 530] width 16 height 16
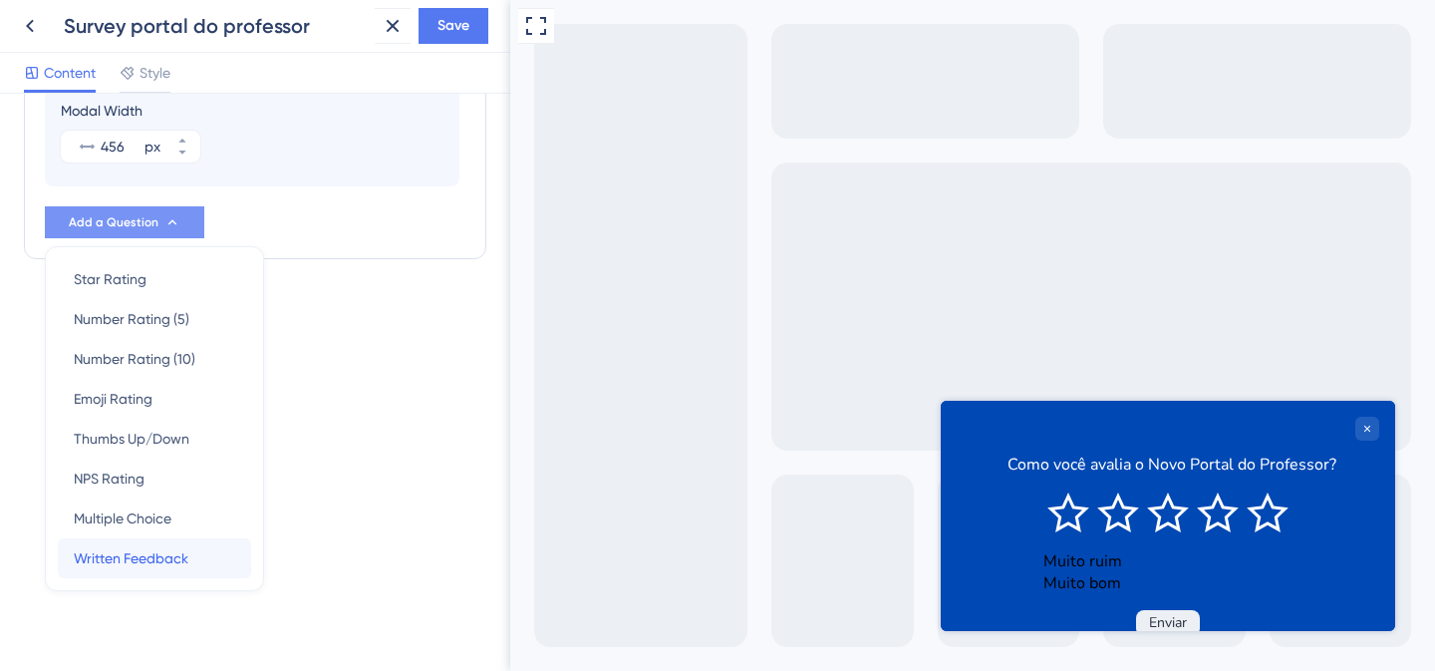
click at [148, 560] on span "Written Feedback" at bounding box center [131, 558] width 115 height 24
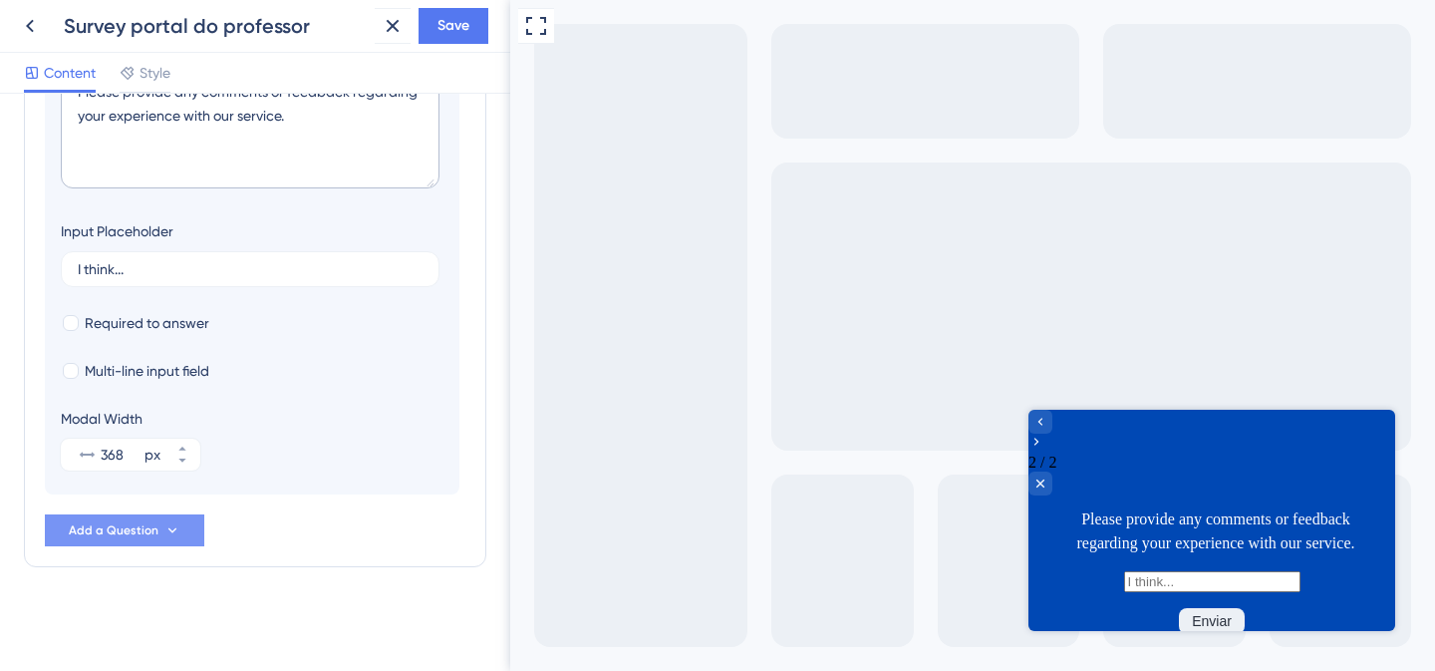
scroll to position [0, 0]
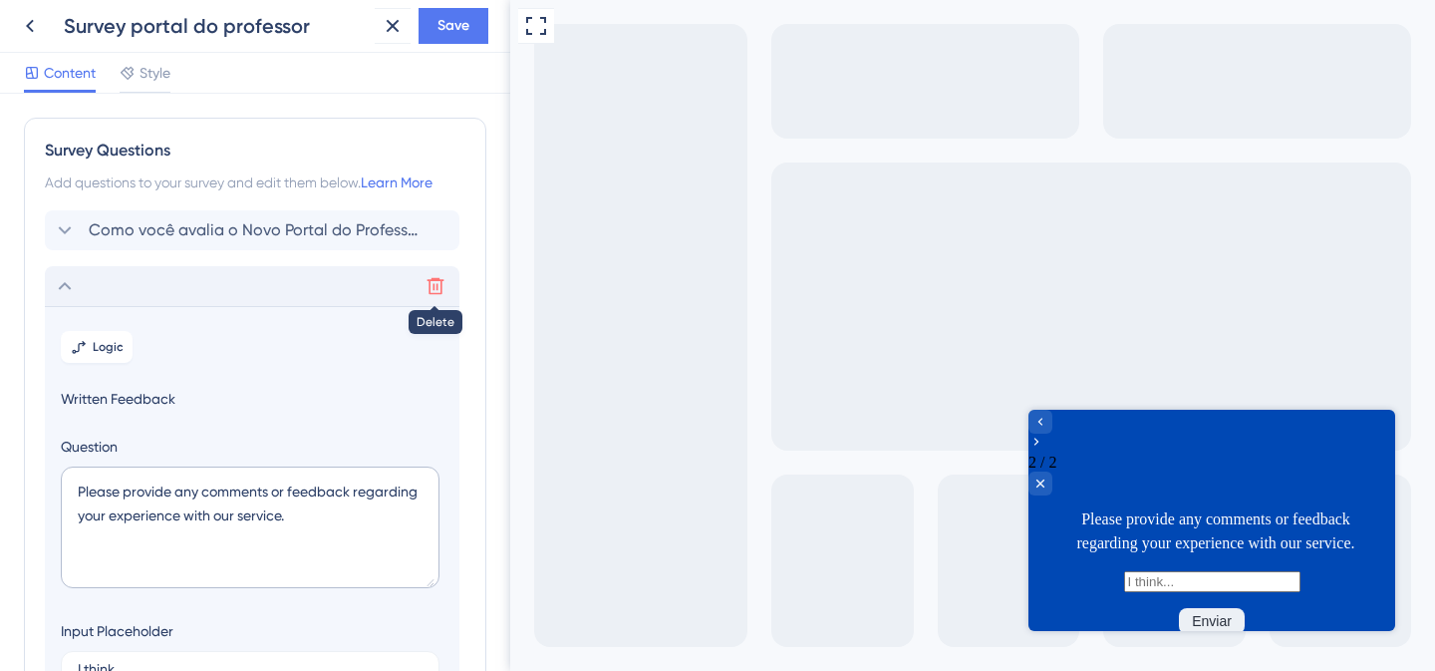
click at [432, 291] on icon at bounding box center [436, 286] width 20 height 20
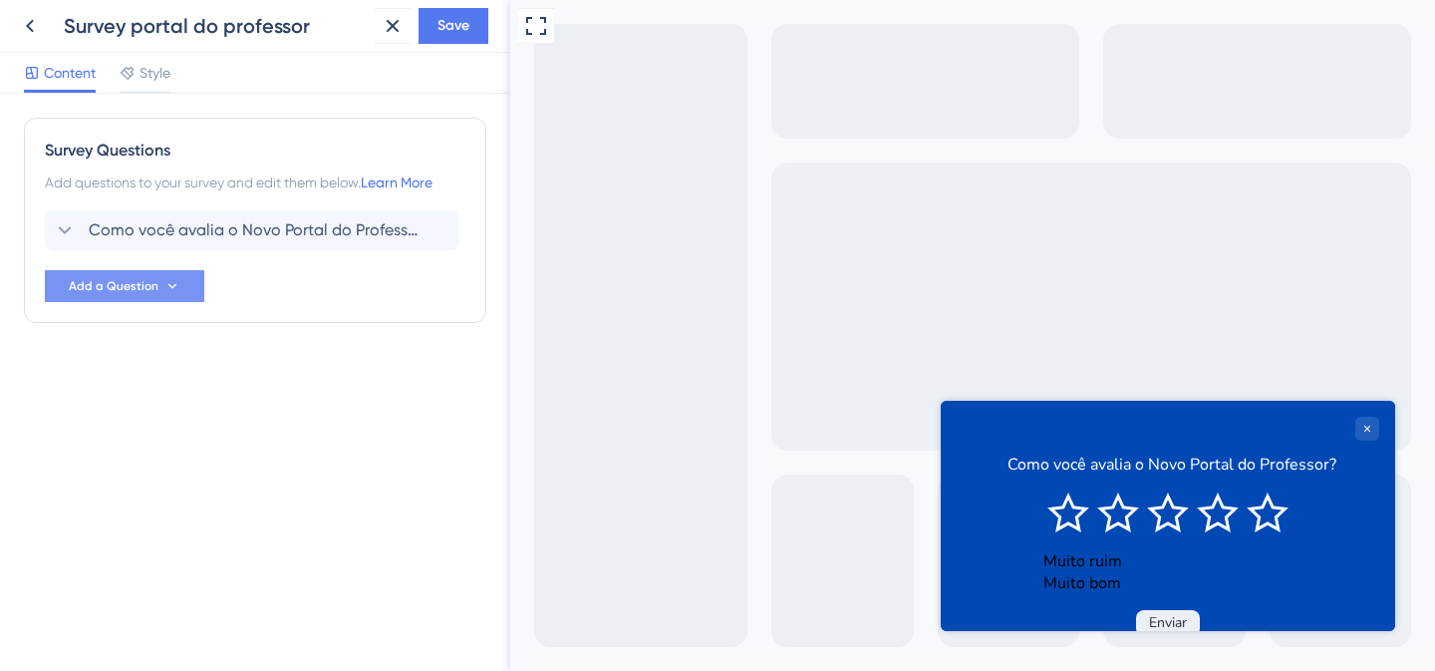
click at [142, 289] on span "Add a Question" at bounding box center [114, 286] width 90 height 16
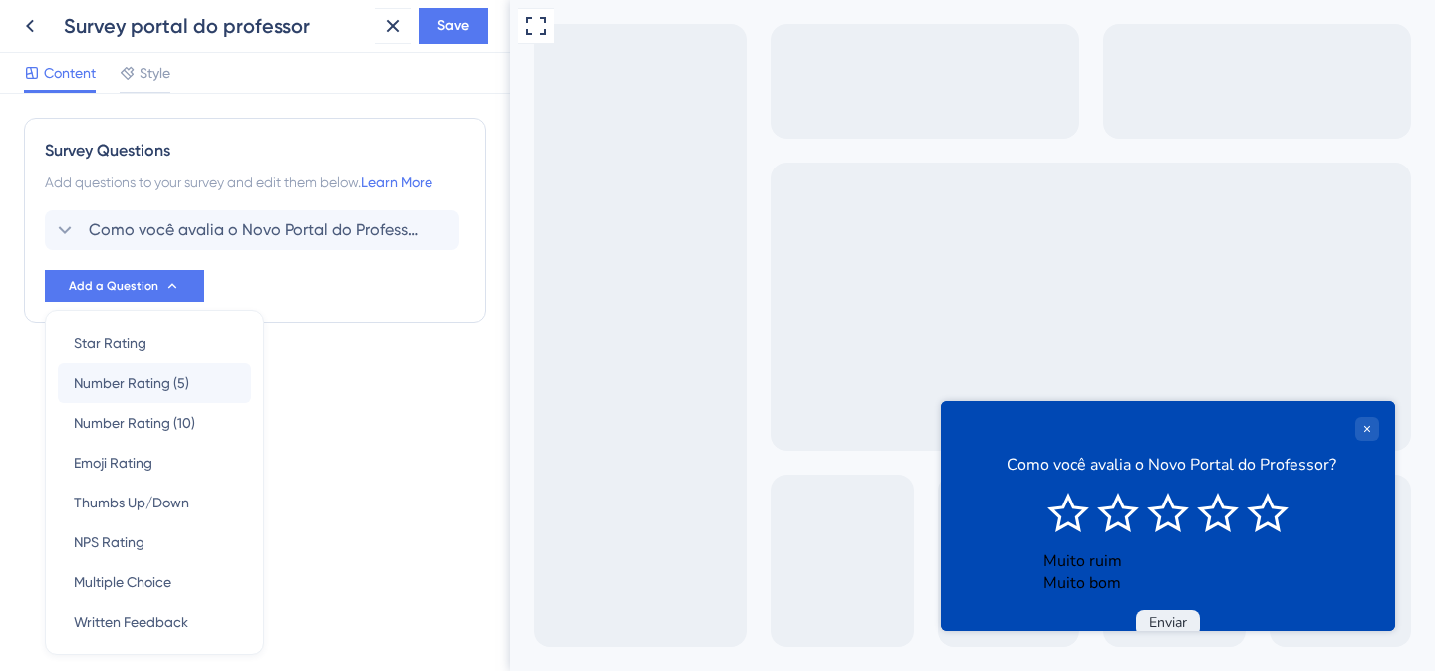
scroll to position [64, 0]
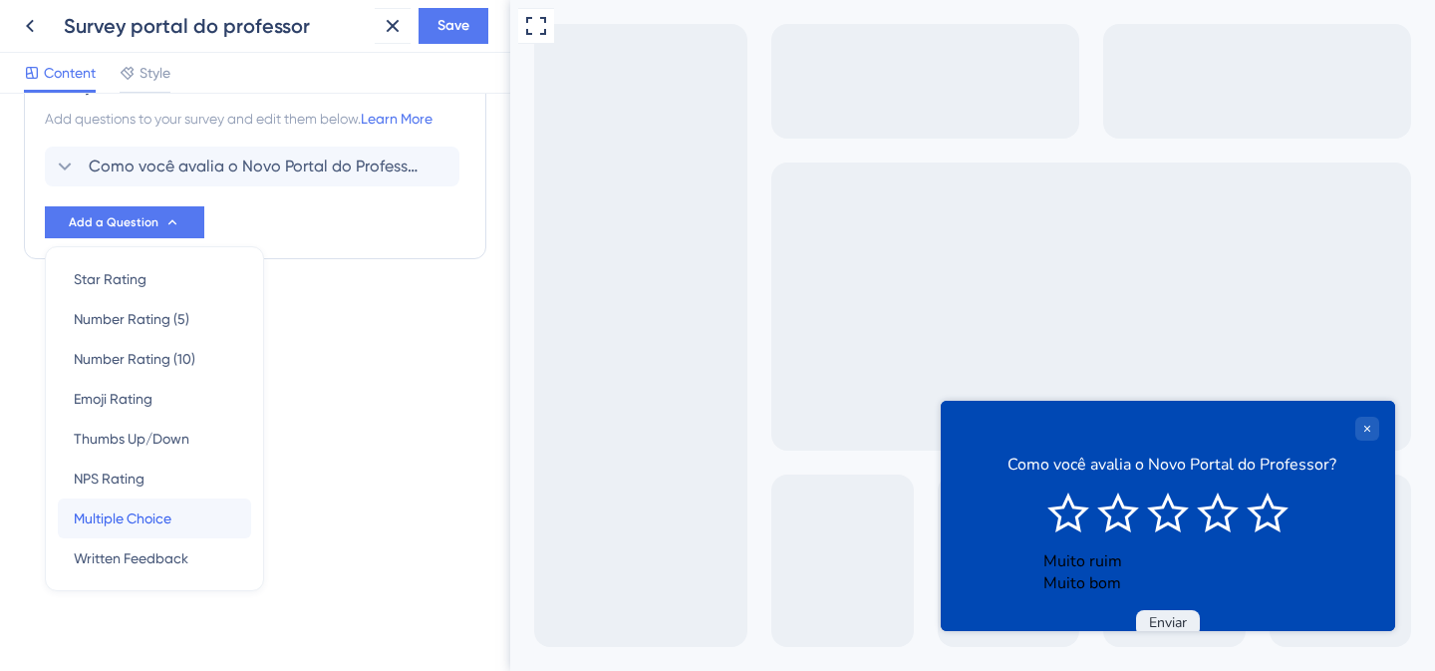
click at [146, 530] on div "Multiple Choice Multiple Choice" at bounding box center [154, 518] width 161 height 40
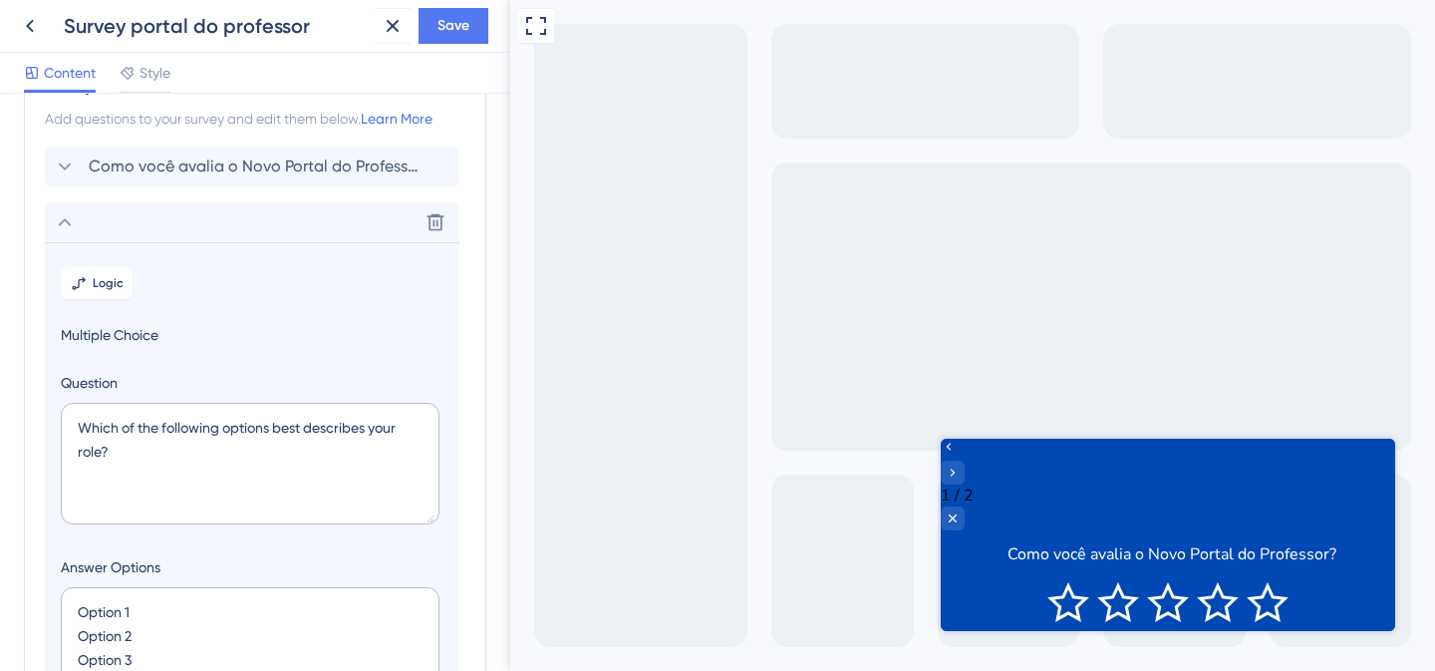
scroll to position [172, 0]
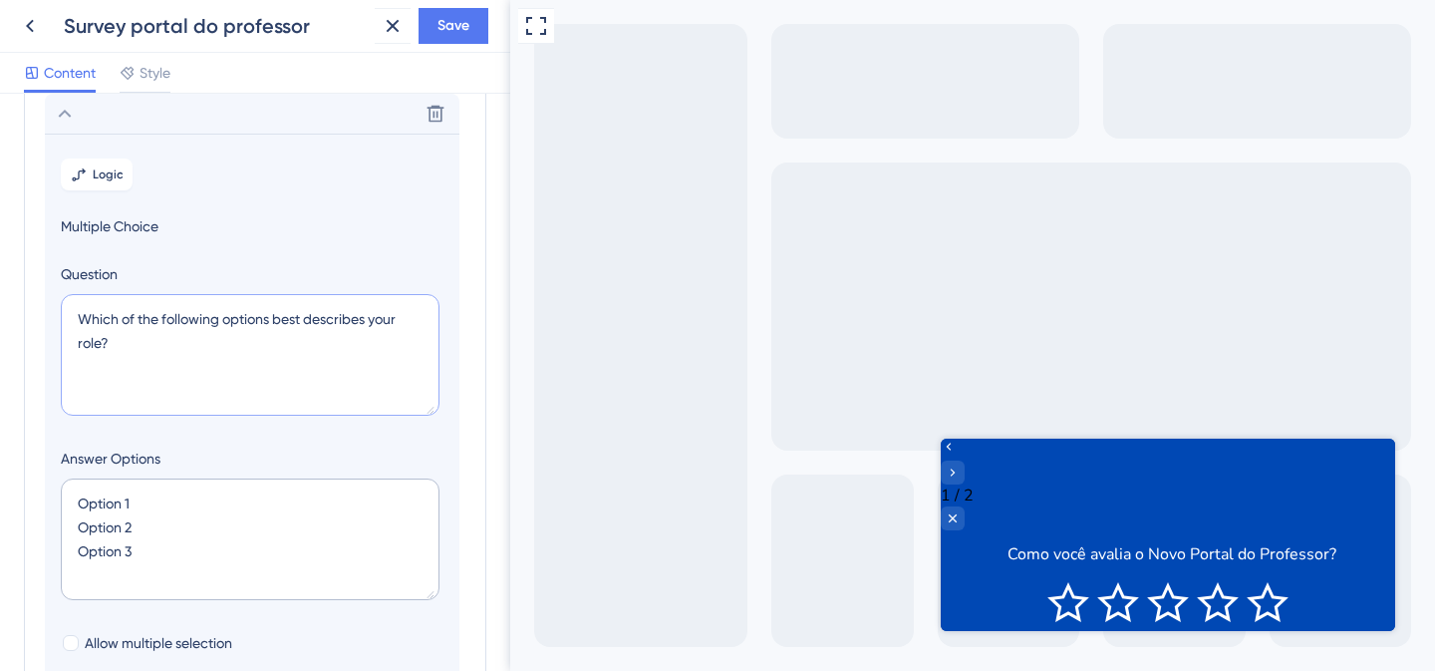
click at [272, 325] on textarea "Which of the following options best describes your role?" at bounding box center [250, 355] width 379 height 122
paste textarea "💡 Envie seu feedback"
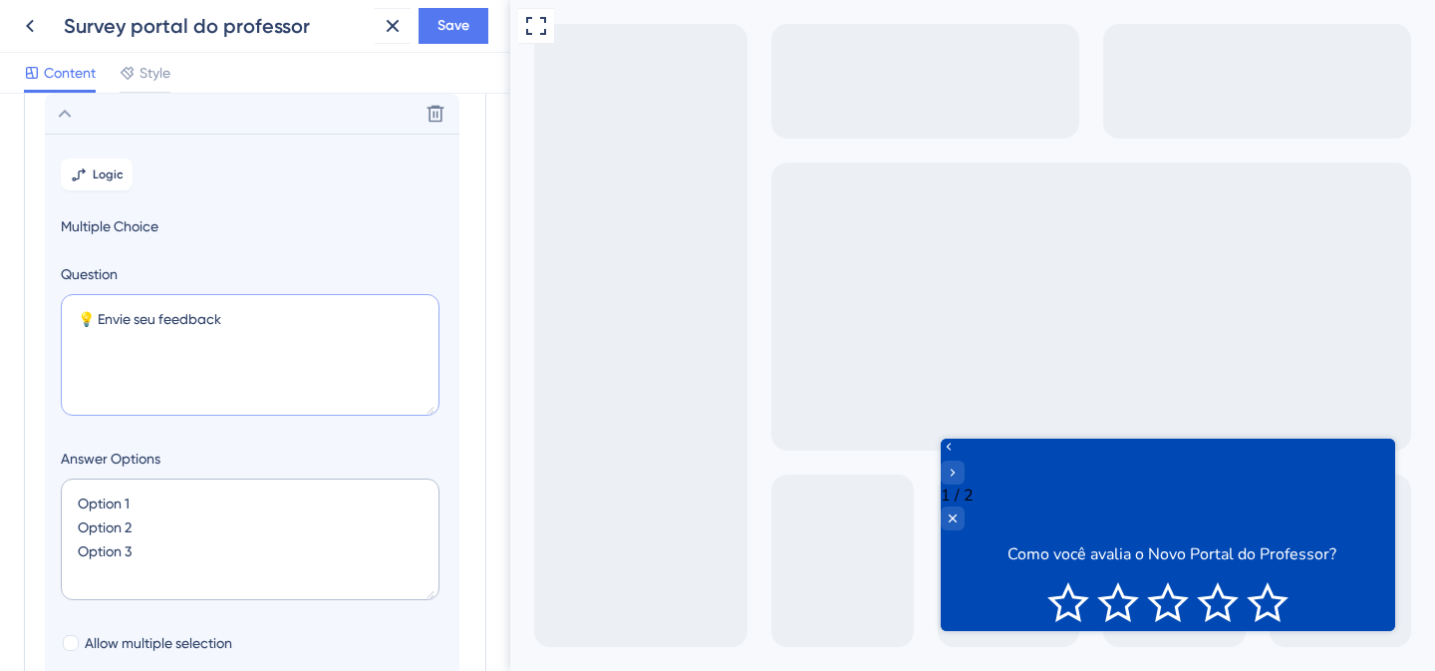
type textarea "💡 Envie seu feedback"
click at [130, 554] on textarea "Option 1 Option 2 Option 3" at bounding box center [250, 539] width 379 height 122
click at [150, 549] on textarea "Option 1 Option 2 Option 3" at bounding box center [250, 539] width 379 height 122
click at [159, 551] on textarea "Option 1 Option 2 Option 3" at bounding box center [250, 539] width 379 height 122
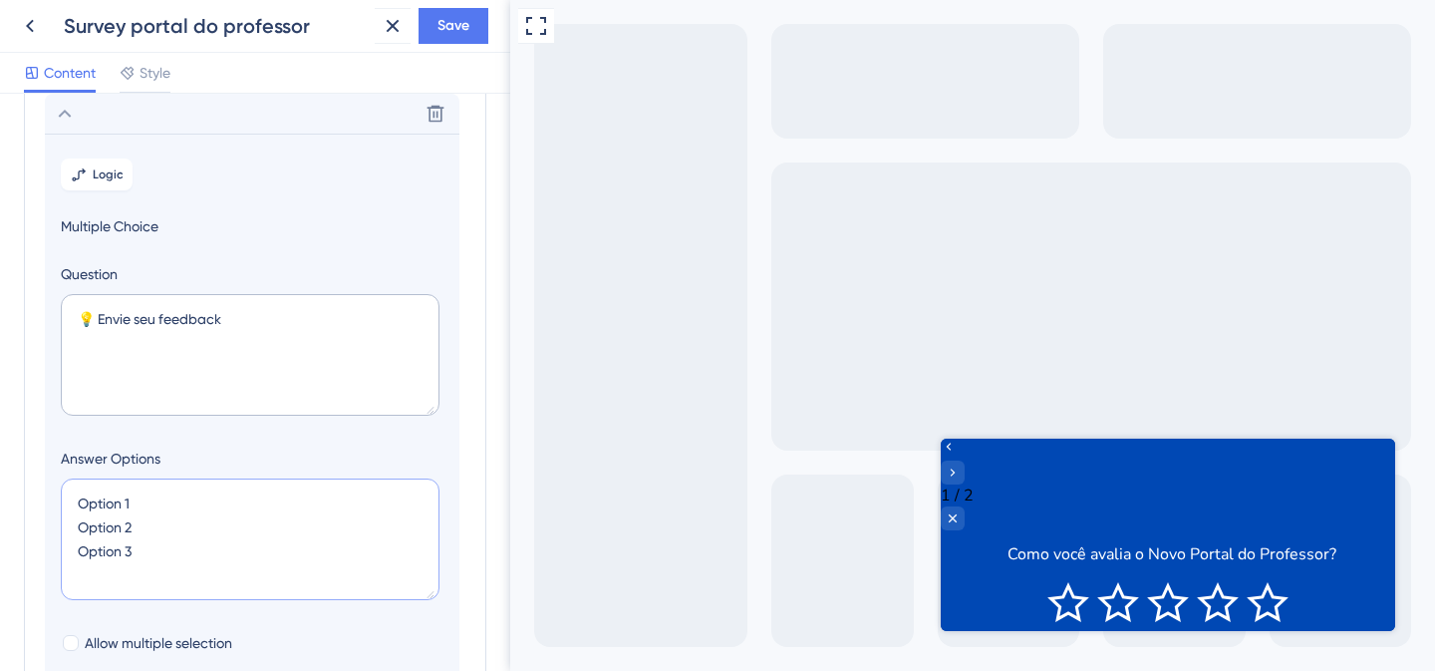
drag, startPoint x: 164, startPoint y: 548, endPoint x: 51, endPoint y: 486, distance: 129.4
click at [51, 486] on section "Logic Multiple Choice Question 💡 Envie seu feedback Answer Options Option 1 Opt…" at bounding box center [252, 498] width 415 height 729
paste textarea "Fazer uma sugestão Reportar um problema"
type textarea "Fazer uma sugestão Reportar um problema"
type input "84"
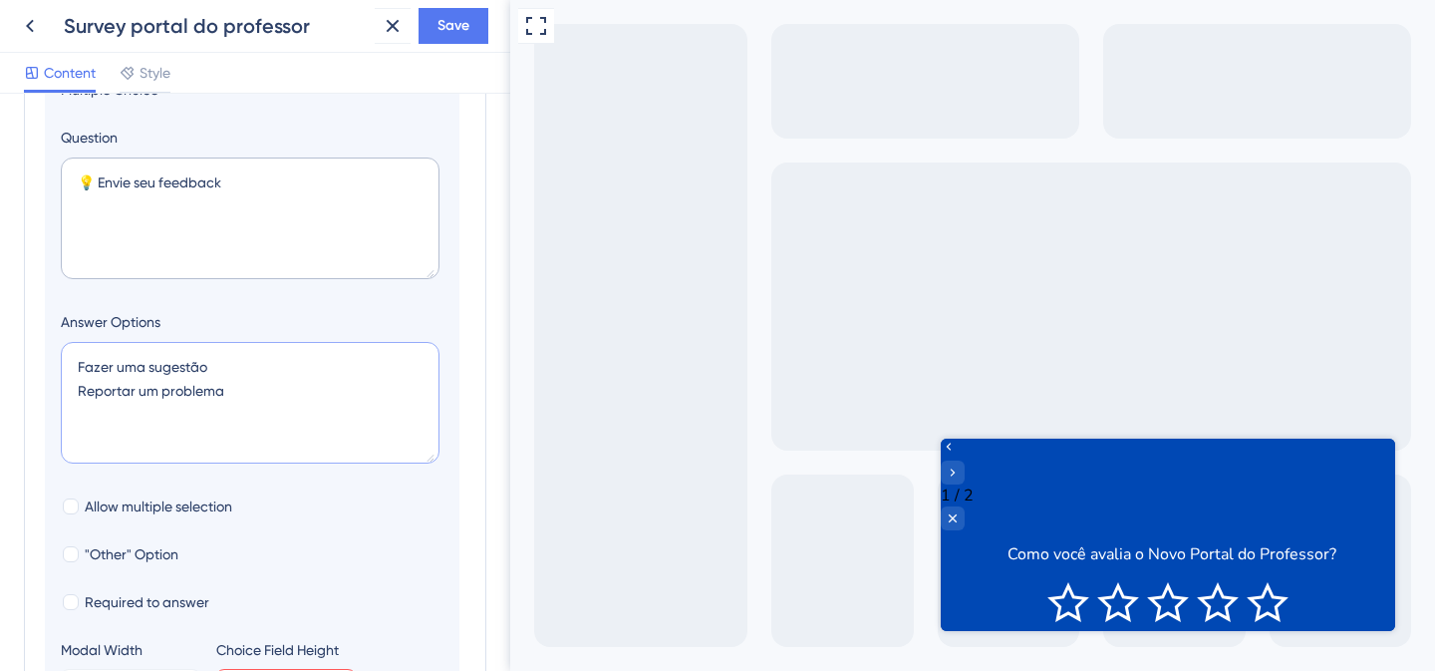
scroll to position [541, 0]
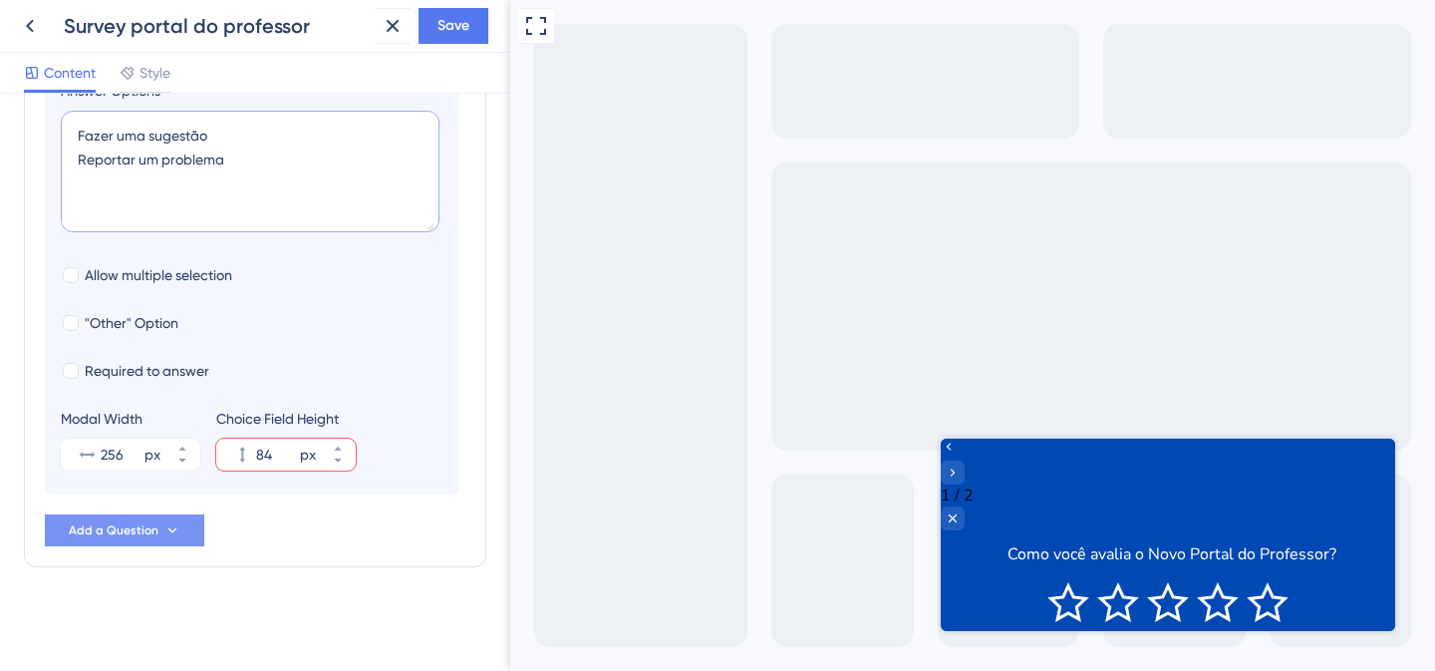
type textarea "Fazer uma sugestão Reportar um problema"
click at [155, 524] on span "Add a Question" at bounding box center [114, 530] width 90 height 16
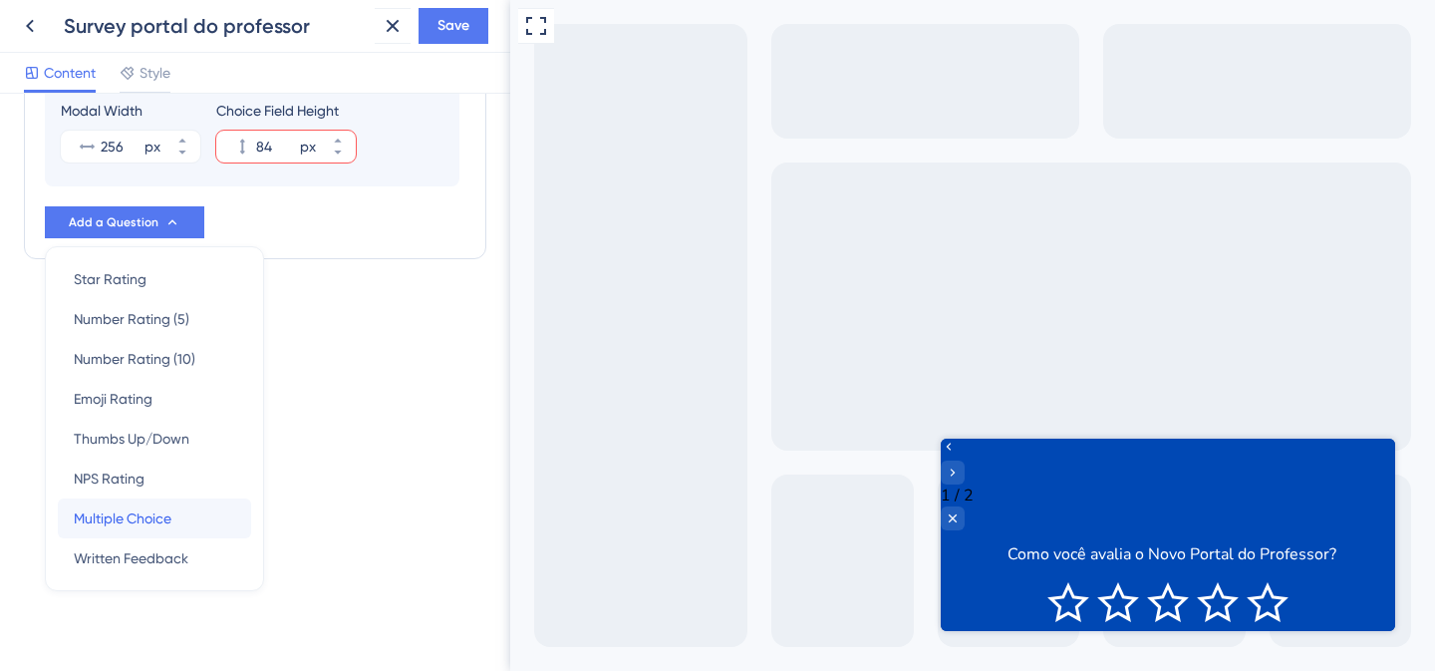
click at [175, 522] on div "Multiple Choice Multiple Choice" at bounding box center [154, 518] width 161 height 40
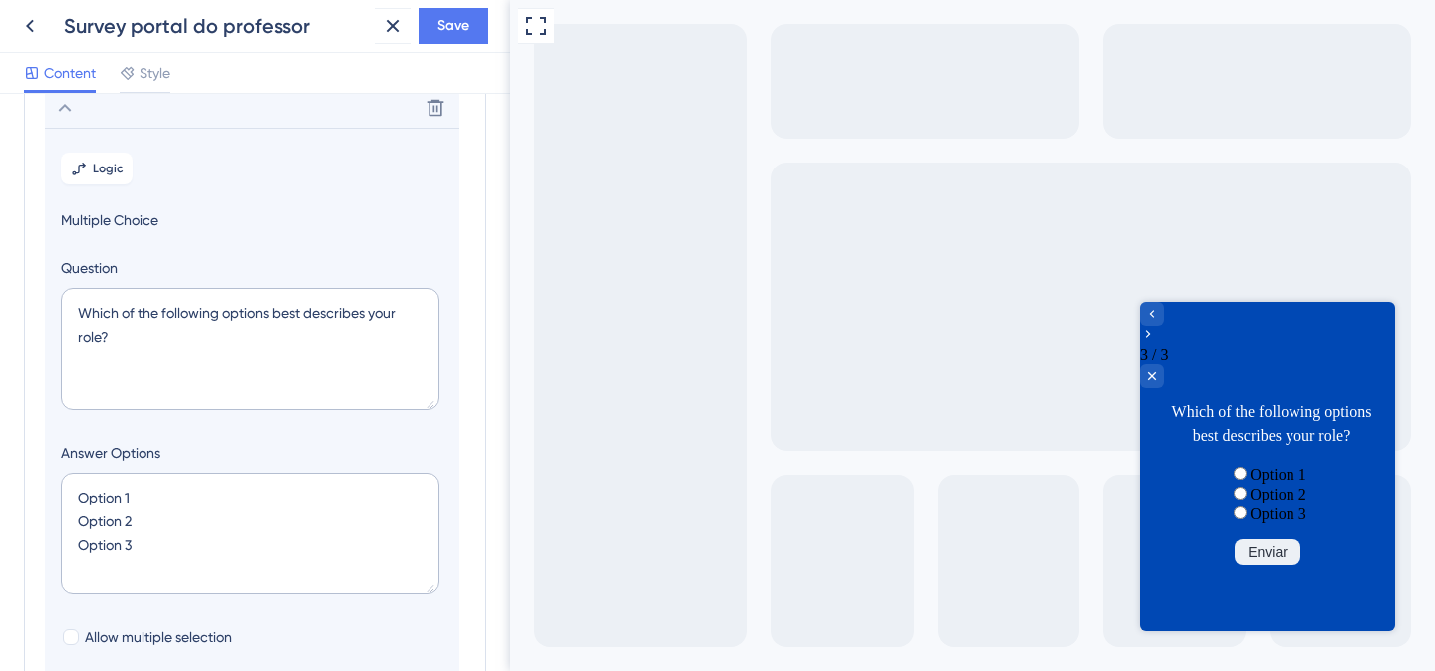
scroll to position [0, 0]
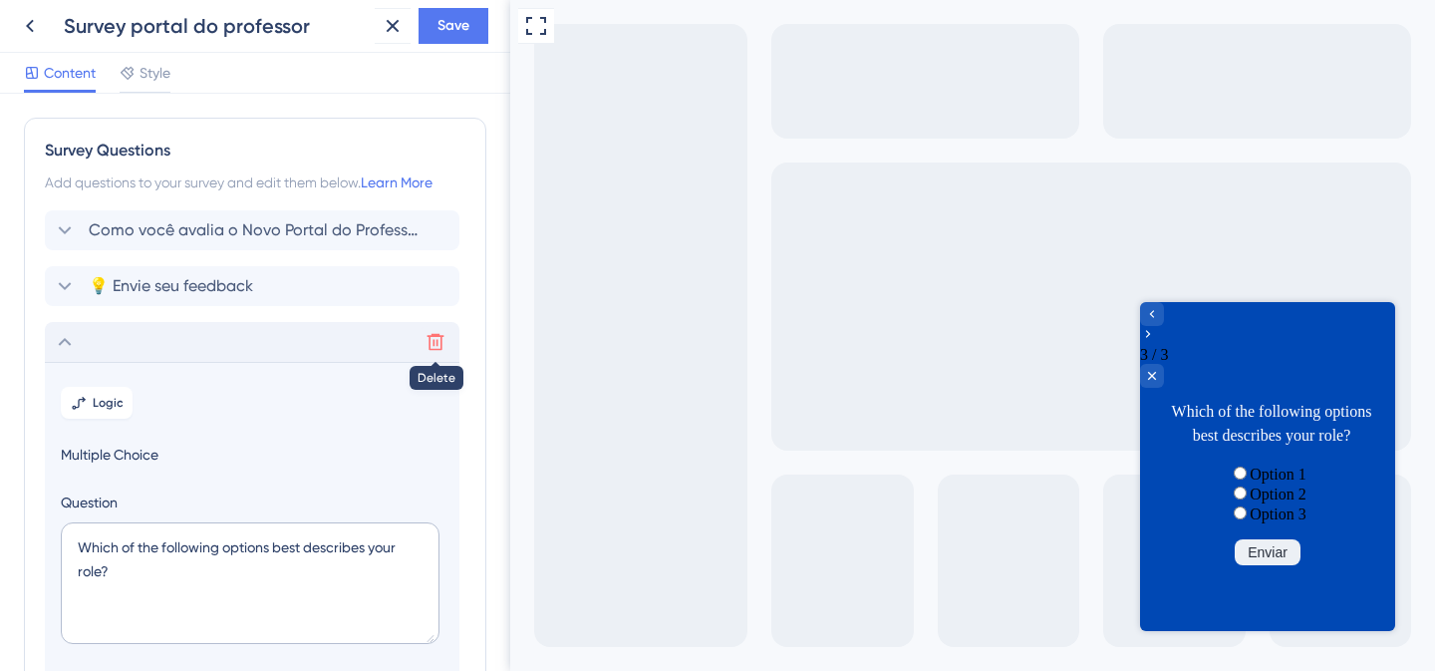
click at [439, 335] on icon at bounding box center [436, 342] width 17 height 17
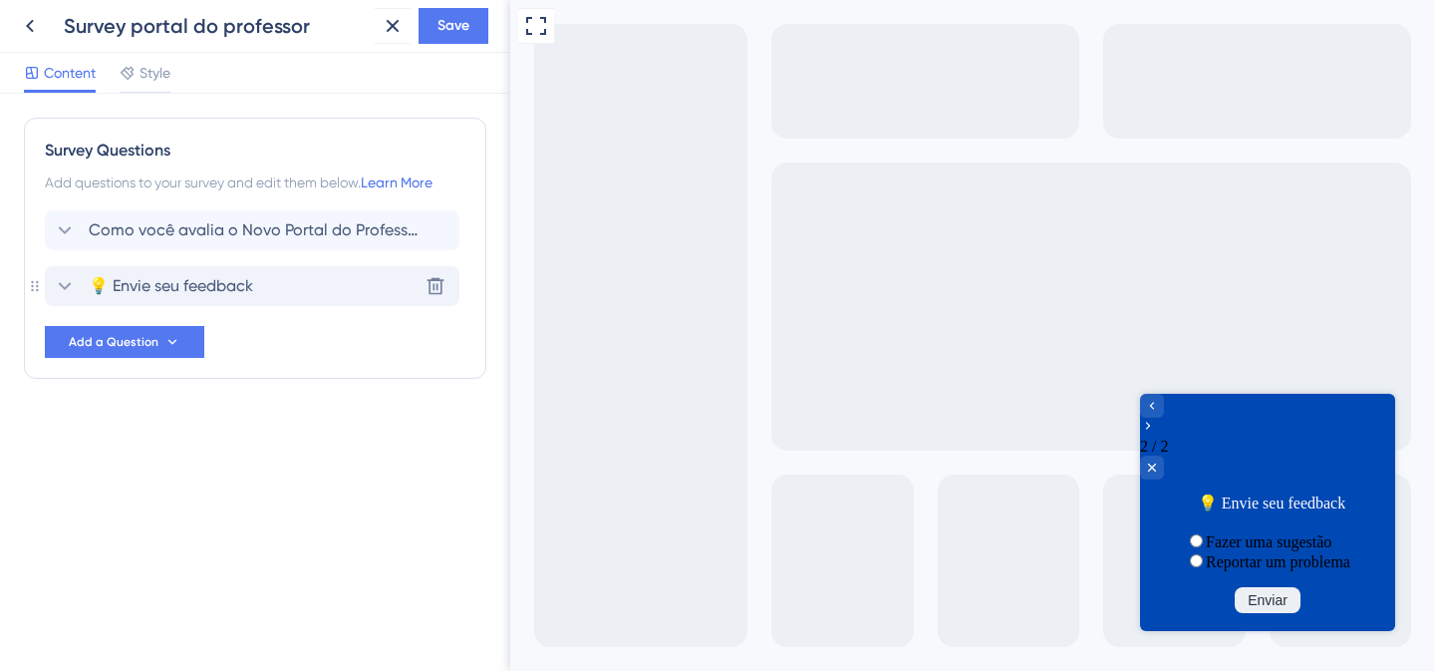
click at [235, 283] on span "💡 Envie seu feedback" at bounding box center [171, 286] width 164 height 24
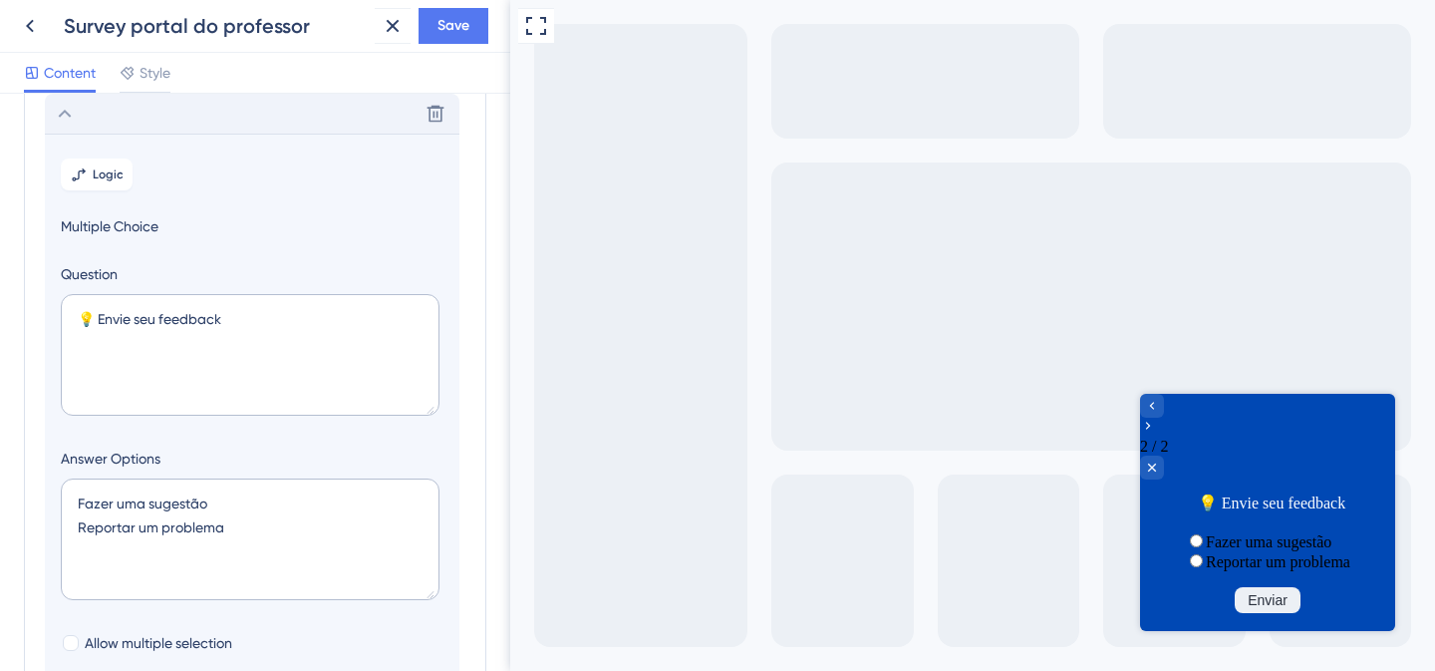
scroll to position [472, 0]
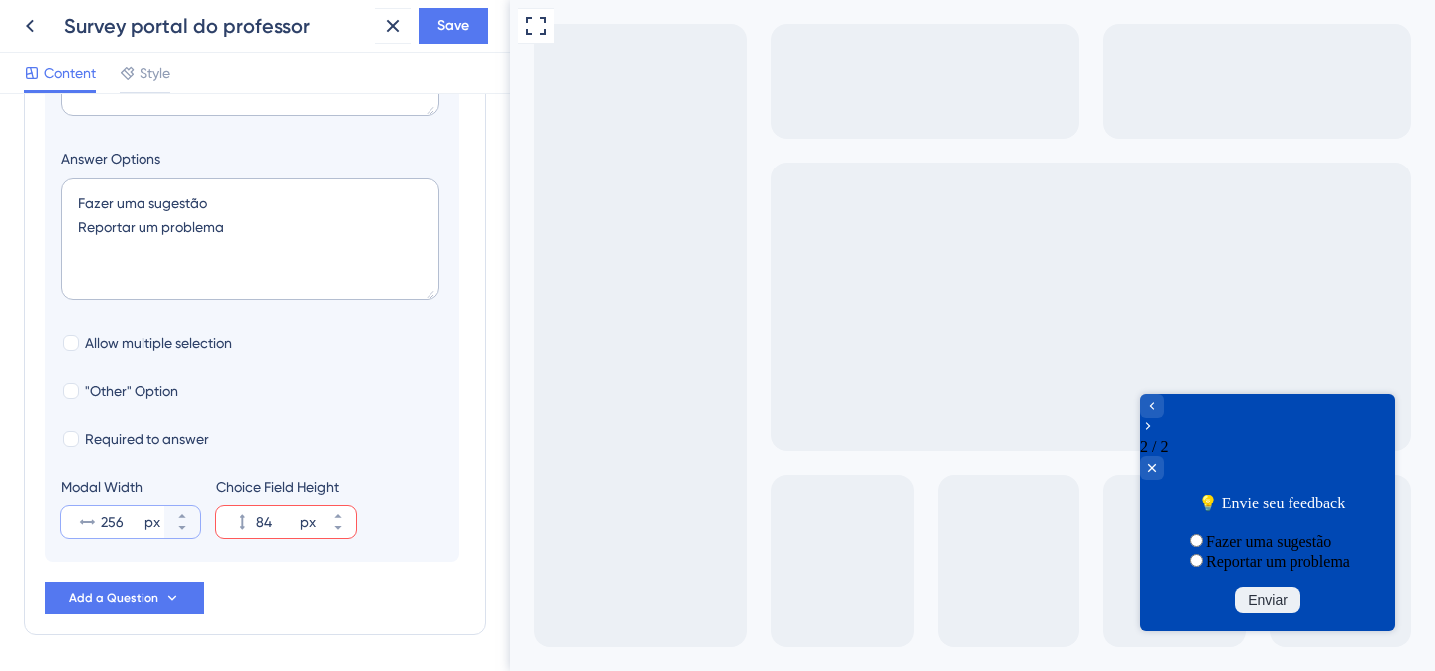
click at [111, 519] on input "256" at bounding box center [121, 522] width 40 height 24
click at [124, 519] on input "256" at bounding box center [121, 522] width 40 height 24
click at [118, 521] on input "256" at bounding box center [121, 522] width 40 height 24
click at [108, 527] on input "256" at bounding box center [121, 522] width 40 height 24
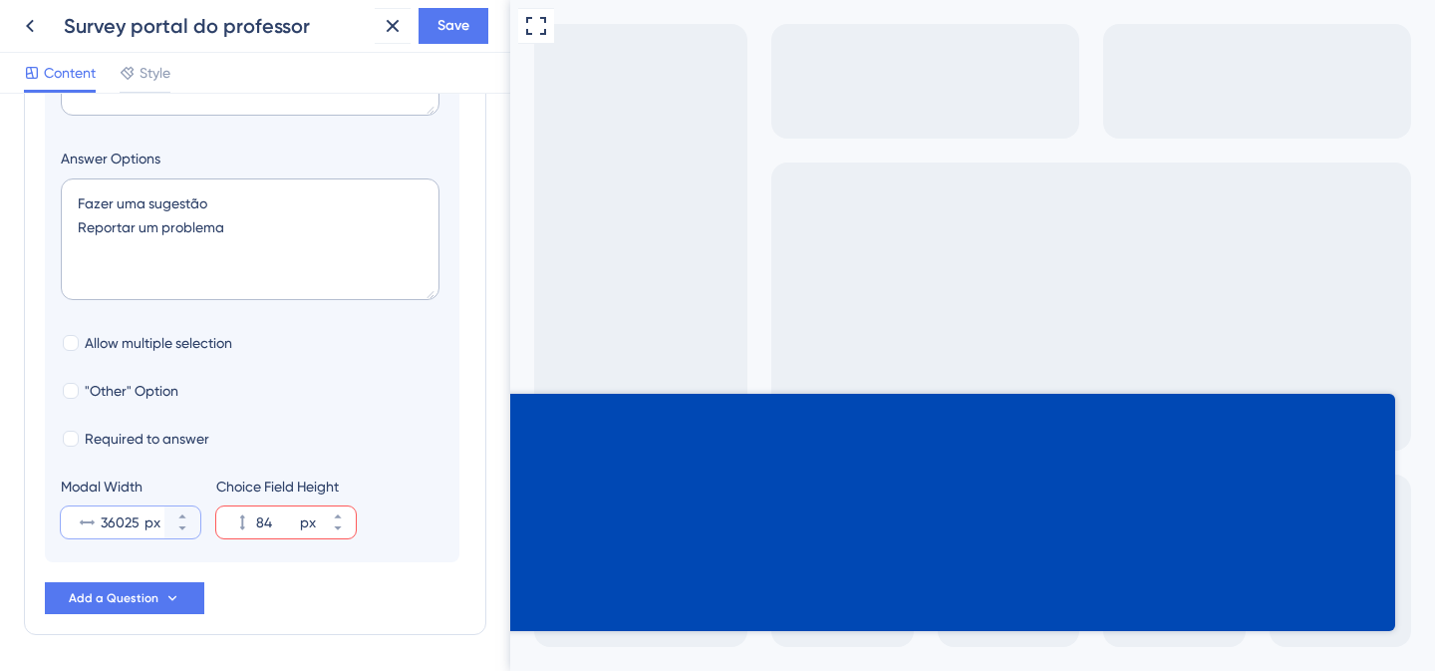
scroll to position [0, 0]
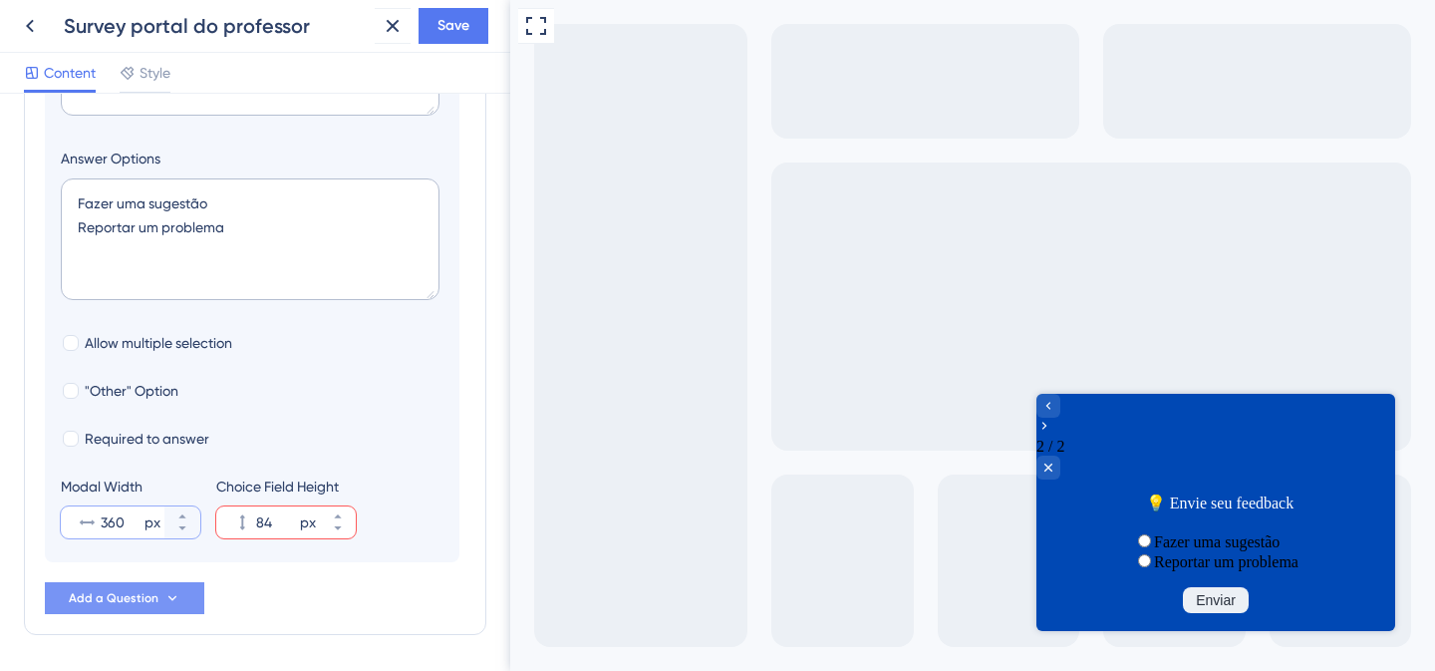
type input "360"
click at [127, 600] on span "Add a Question" at bounding box center [114, 598] width 90 height 16
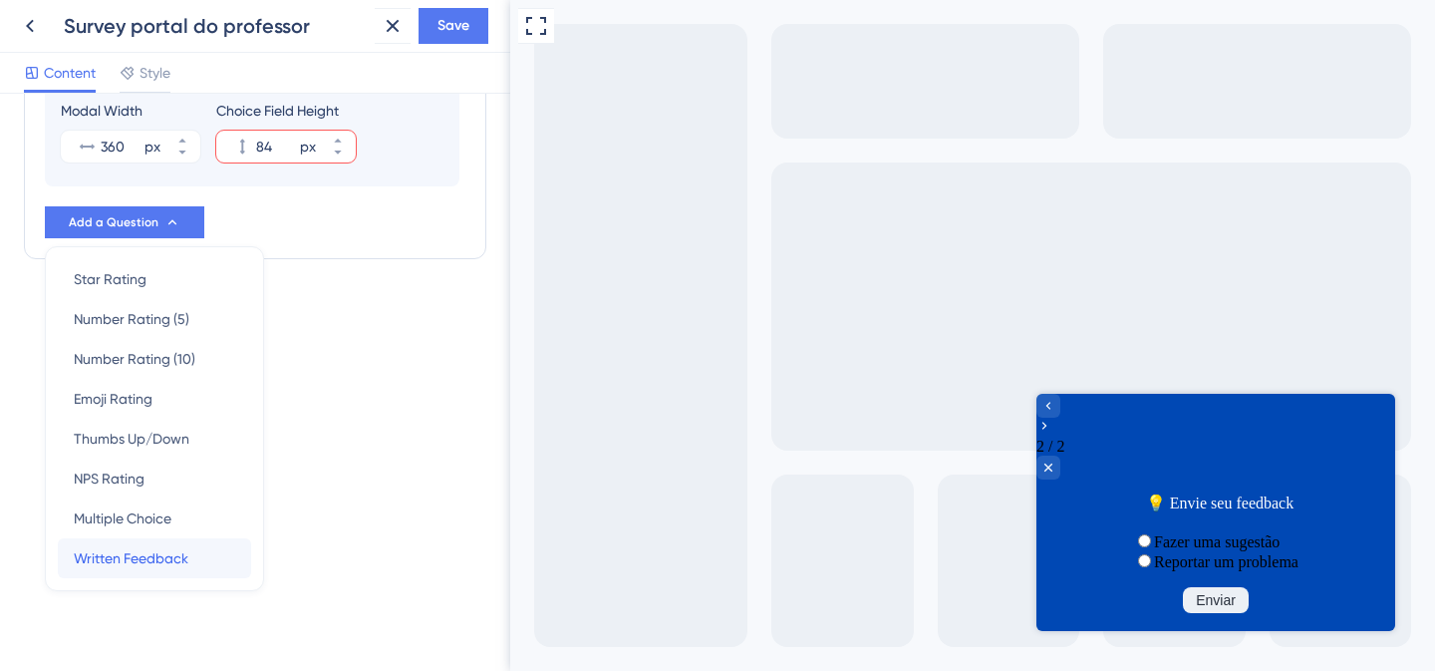
click at [143, 554] on span "Written Feedback" at bounding box center [131, 558] width 115 height 24
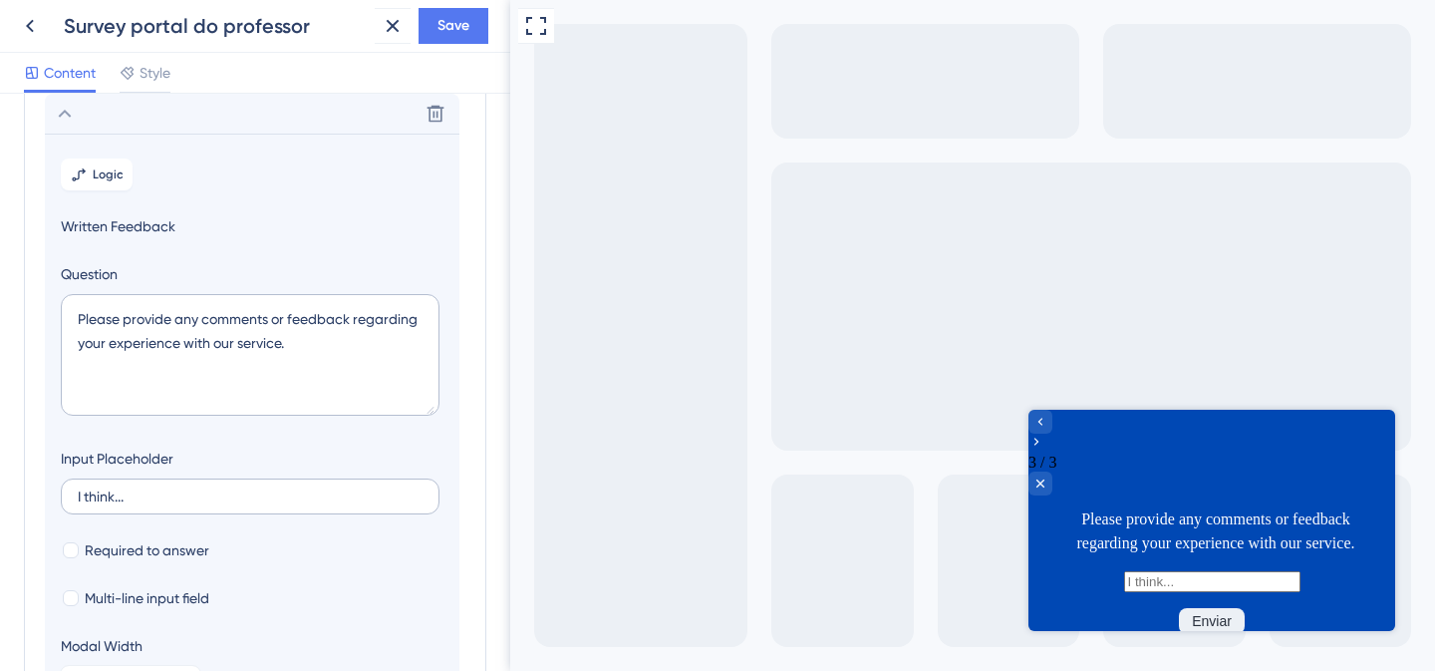
scroll to position [456, 0]
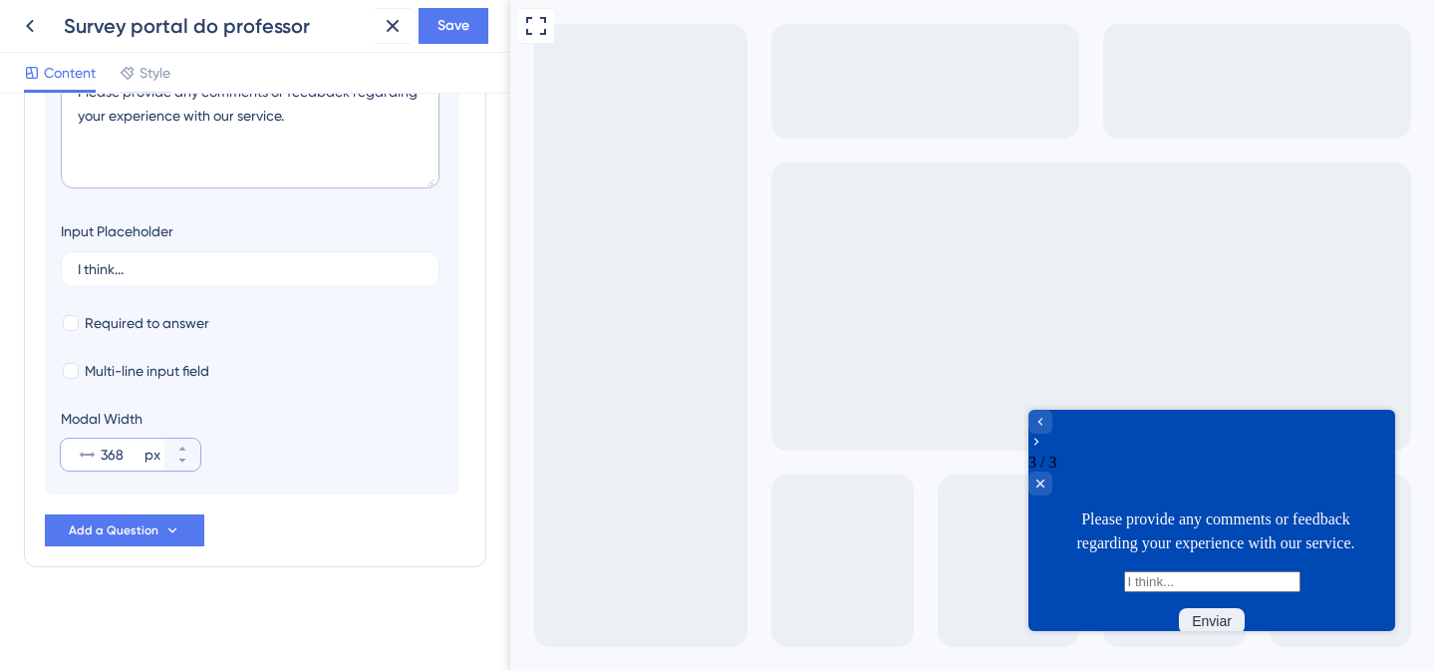
click at [126, 454] on input "368" at bounding box center [121, 455] width 40 height 24
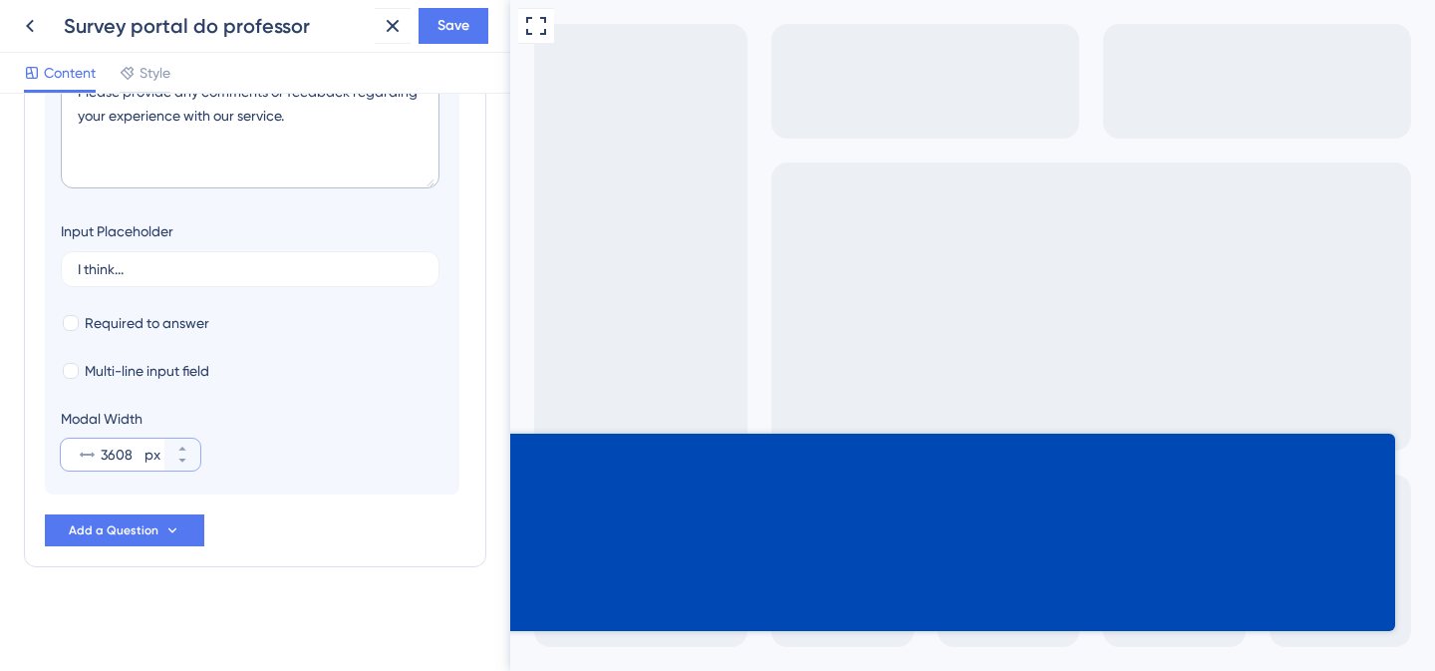
type input "368"
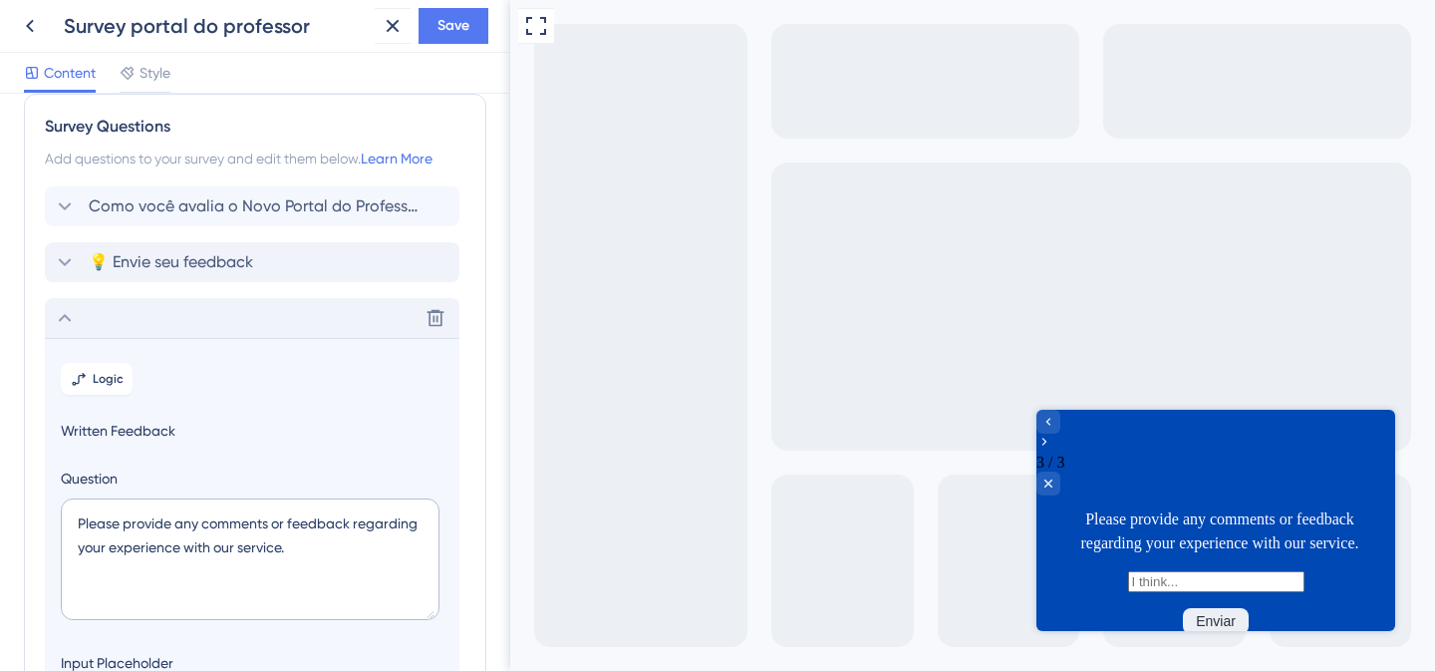
scroll to position [0, 0]
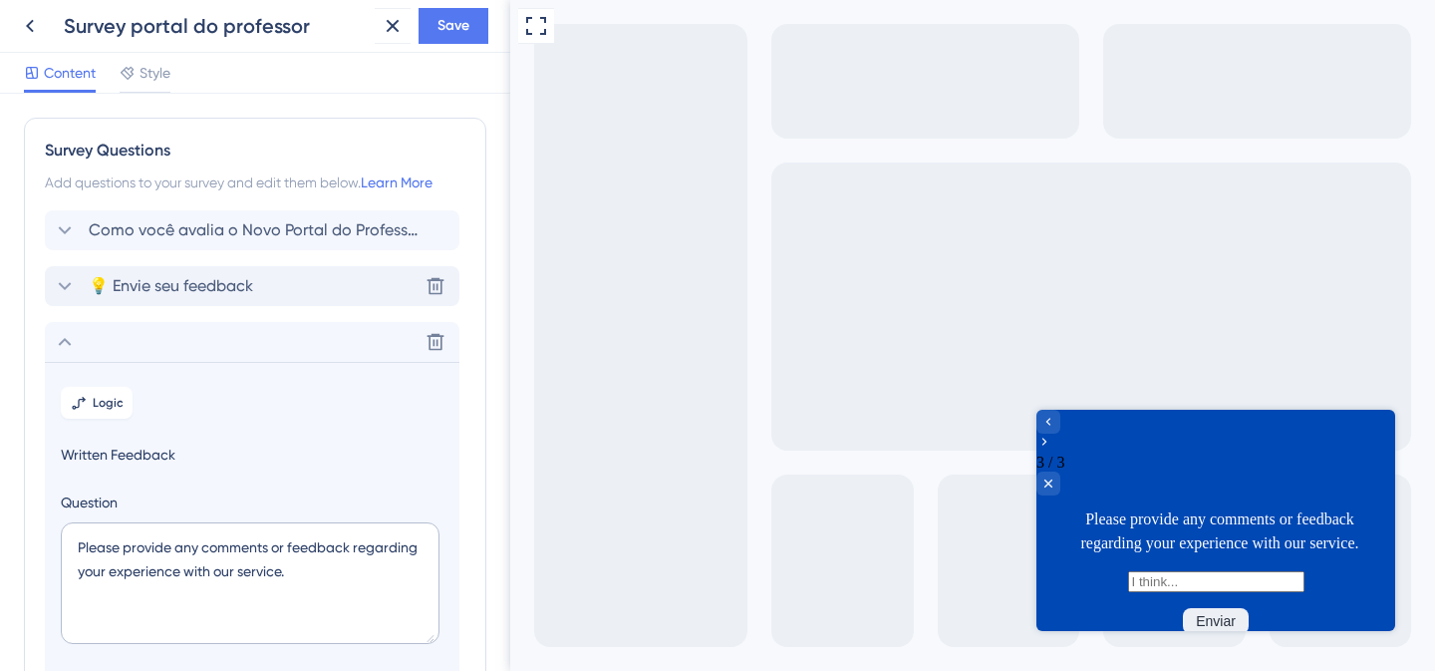
click at [193, 300] on div "💡 Envie seu feedback Delete" at bounding box center [252, 286] width 415 height 40
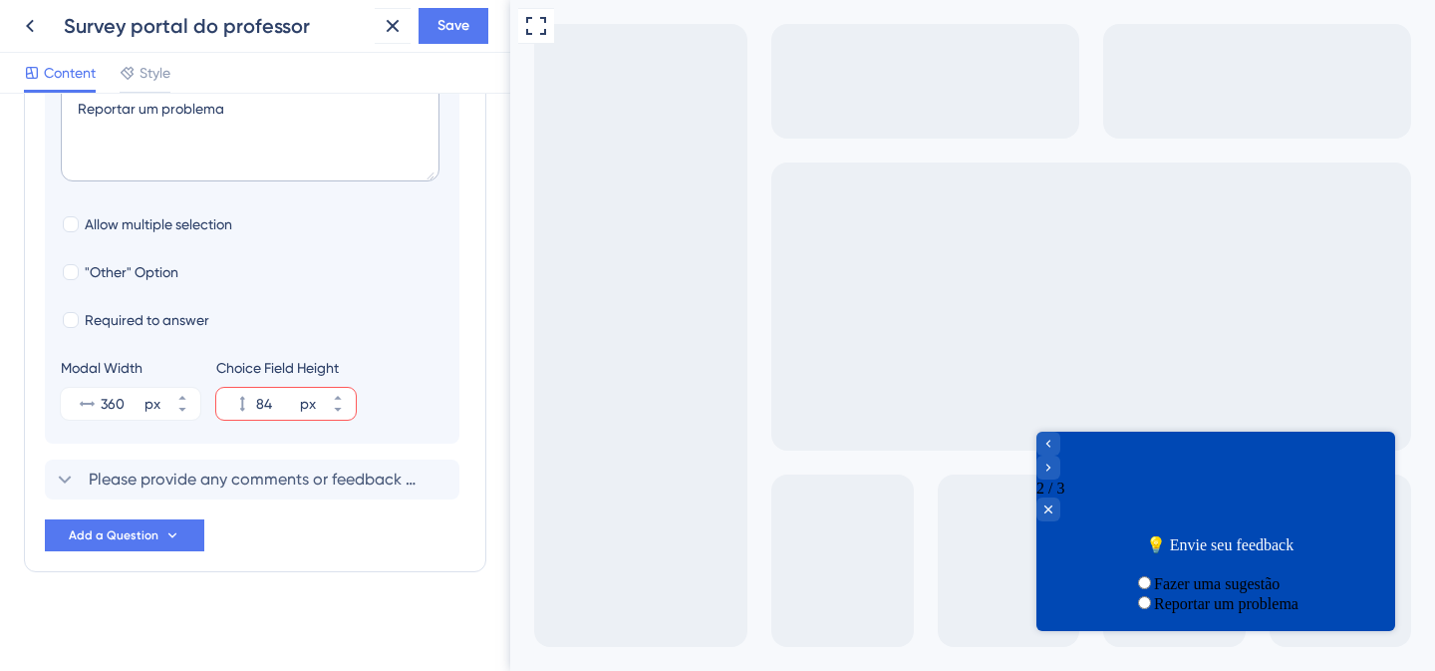
scroll to position [597, 0]
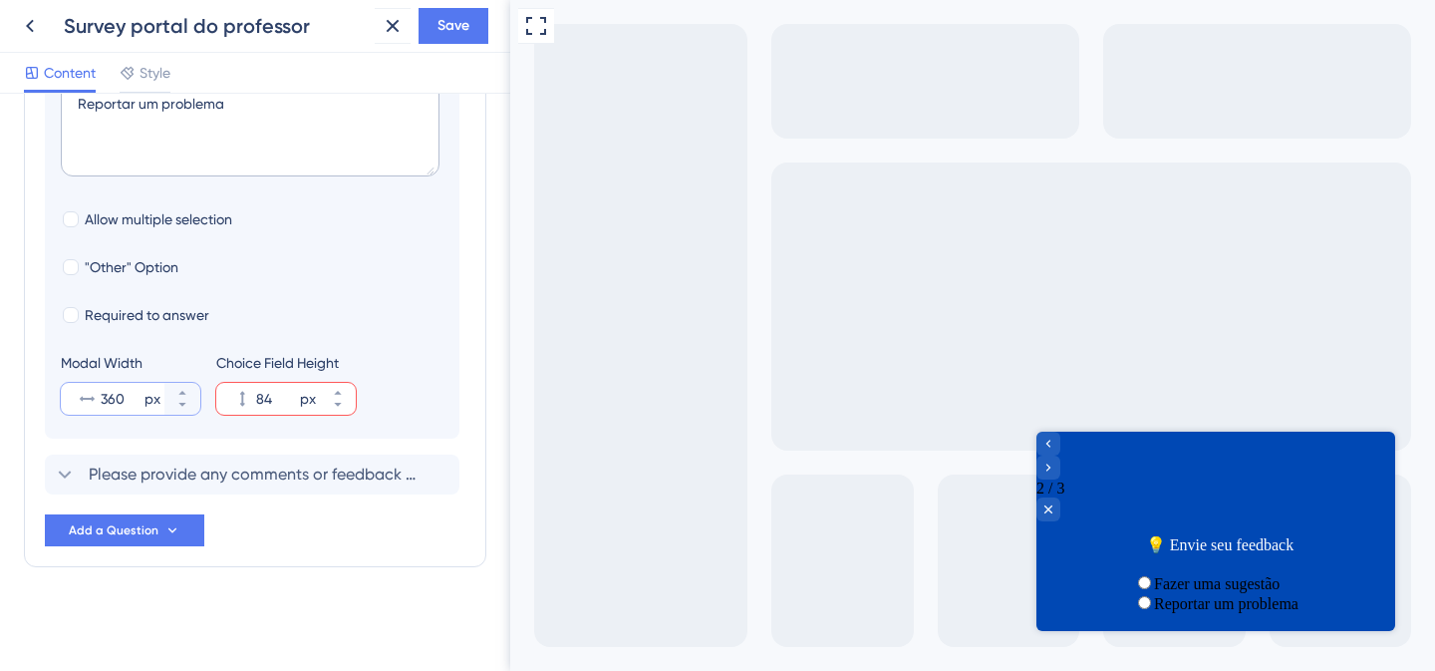
click at [125, 398] on input "360" at bounding box center [121, 399] width 40 height 24
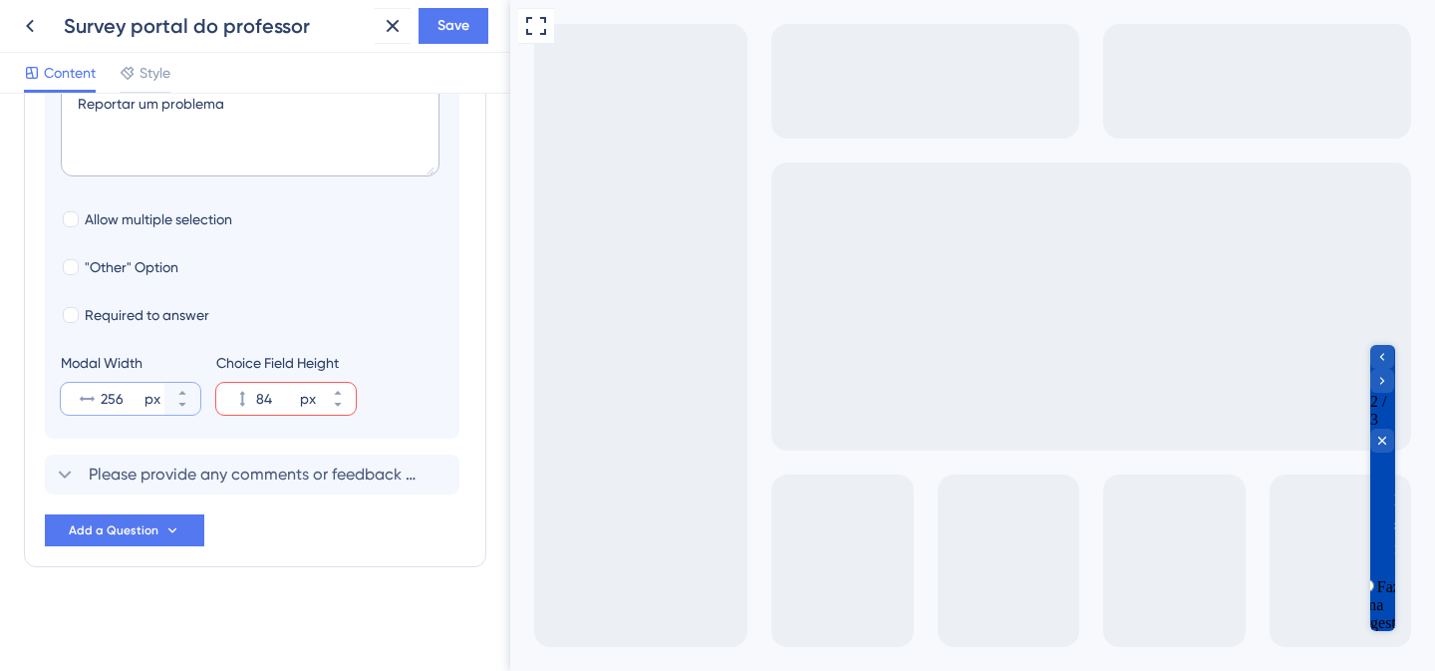
click at [104, 404] on input "256" at bounding box center [121, 399] width 40 height 24
click at [102, 401] on input "256" at bounding box center [121, 399] width 40 height 24
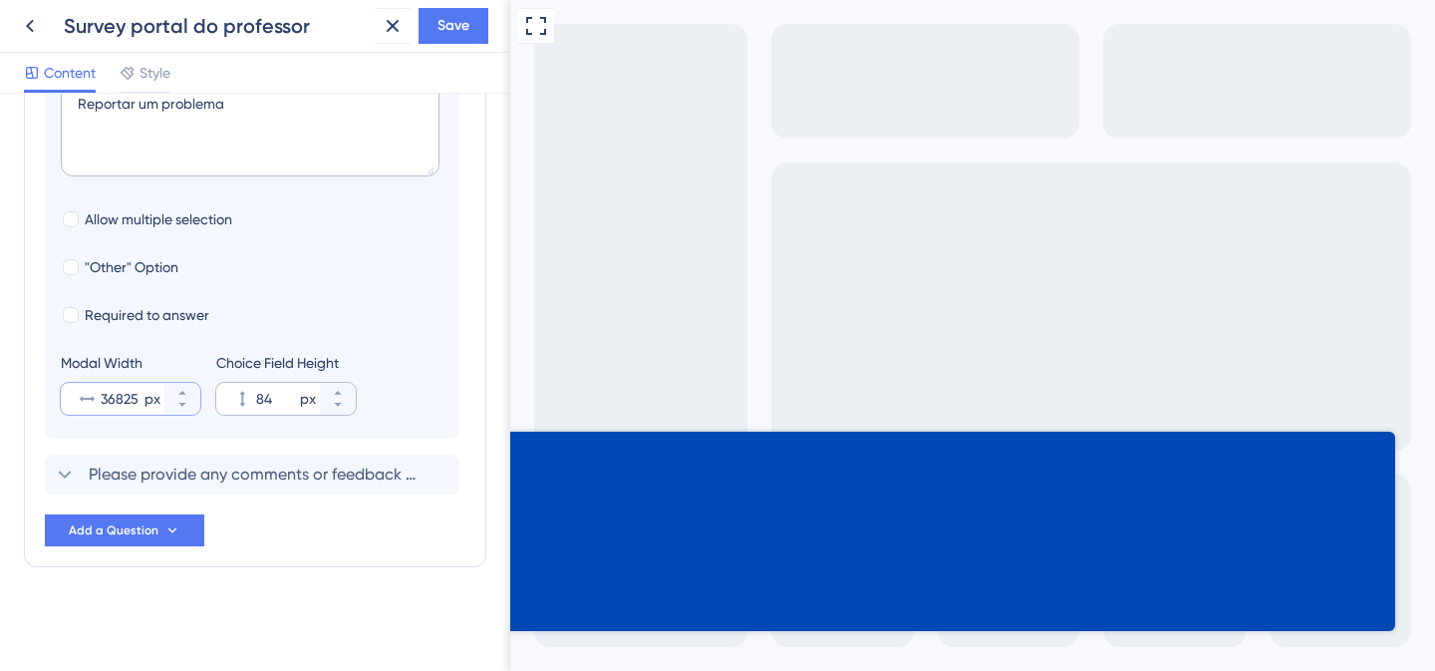
scroll to position [0, 0]
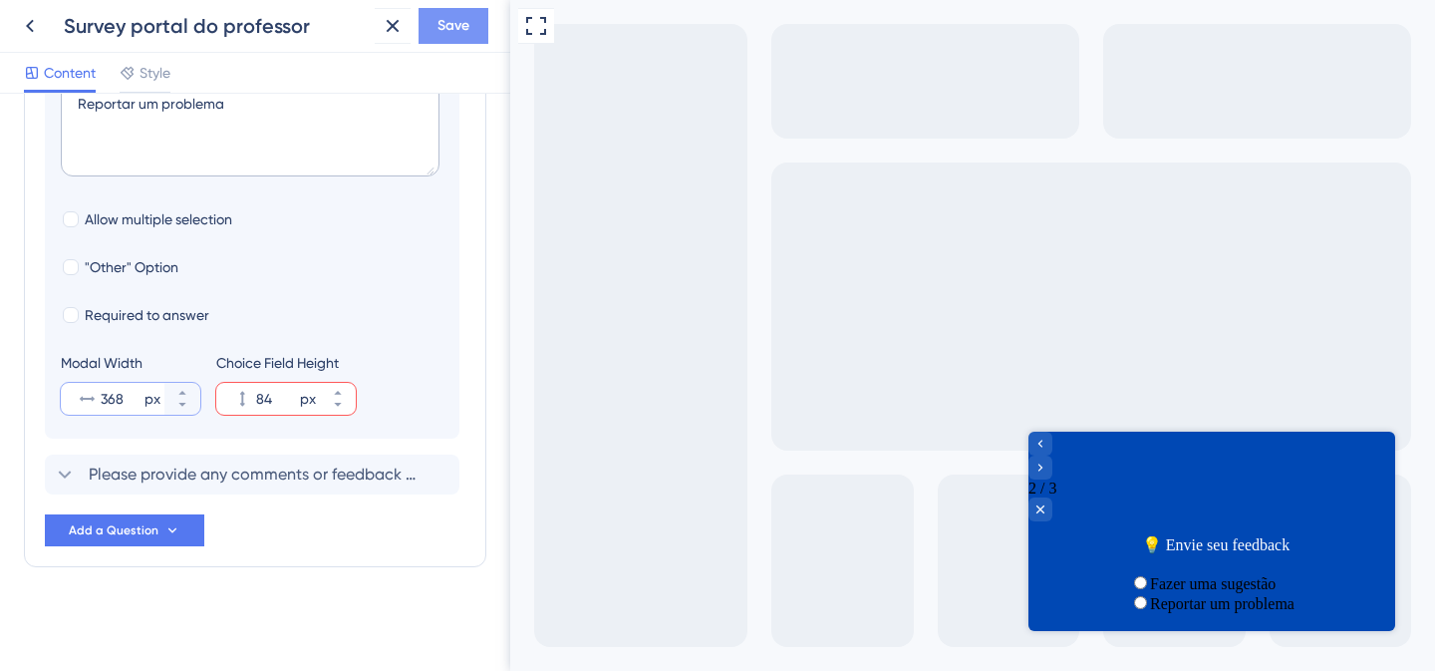
type input "368"
click at [448, 18] on span "Save" at bounding box center [454, 26] width 32 height 24
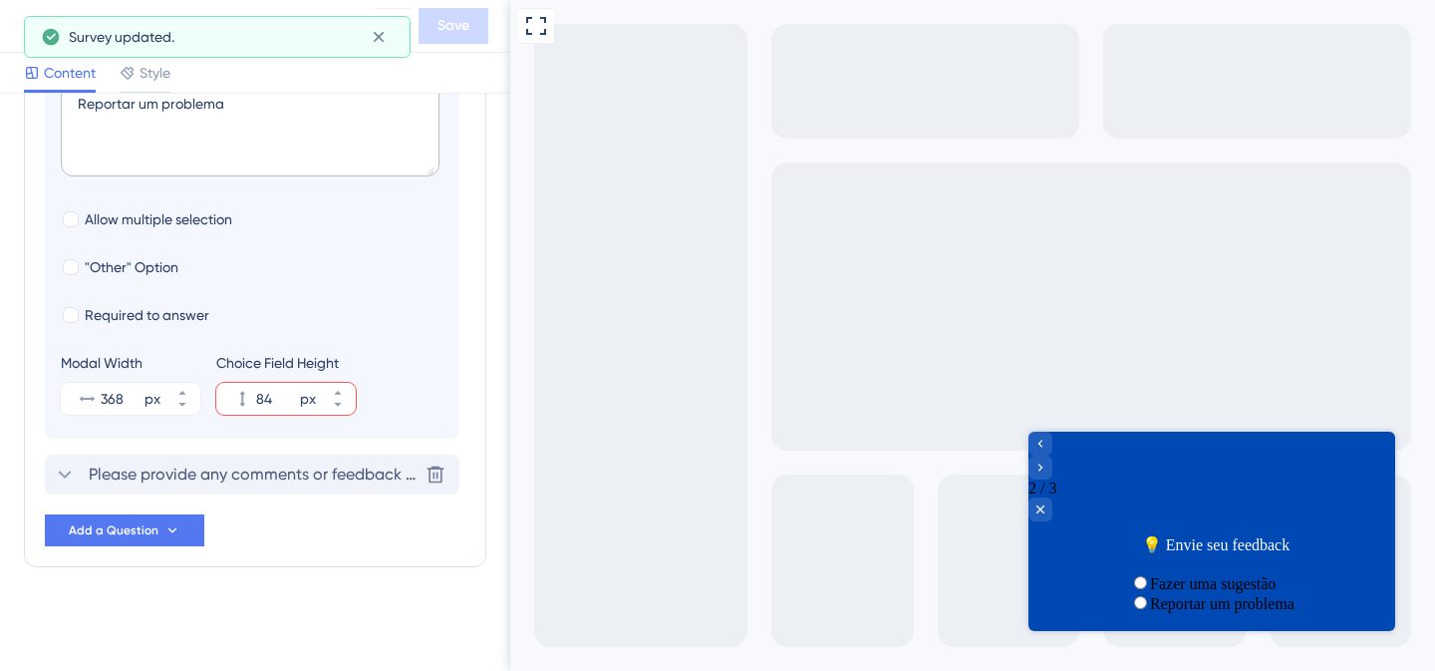
click at [218, 478] on span "Please provide any comments or feedback regarding your experience with our serv…" at bounding box center [253, 475] width 329 height 24
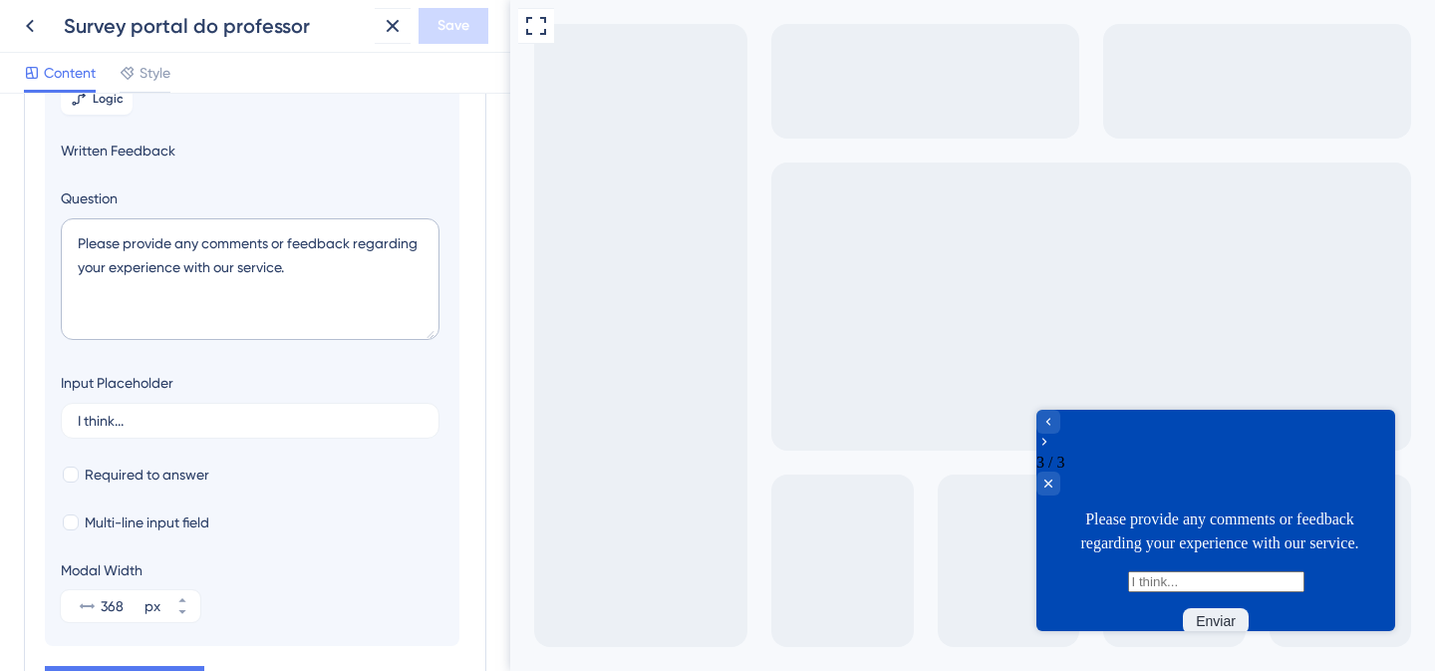
scroll to position [20, 0]
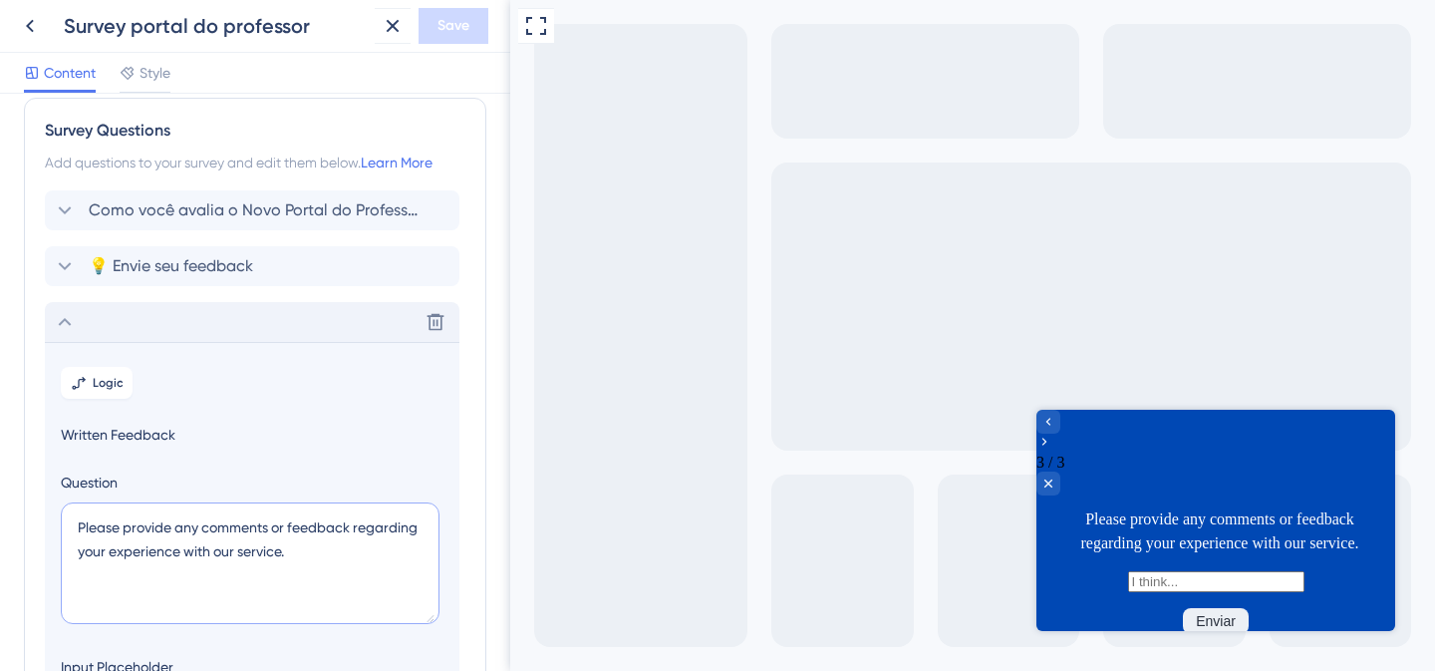
click at [165, 535] on textarea "Please provide any comments or feedback regarding your experience with our serv…" at bounding box center [250, 563] width 379 height 122
paste textarea "Deixe sua sugestão e nos ajude a melhorar!"
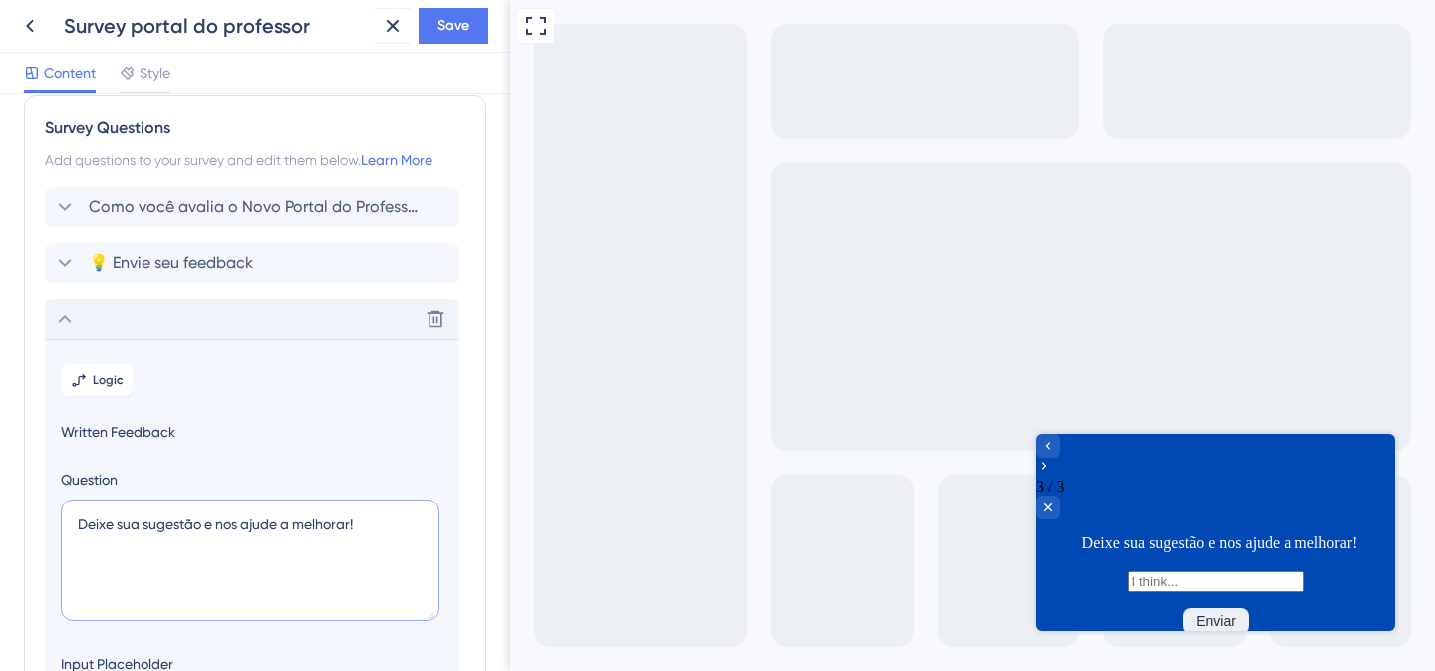
scroll to position [202, 0]
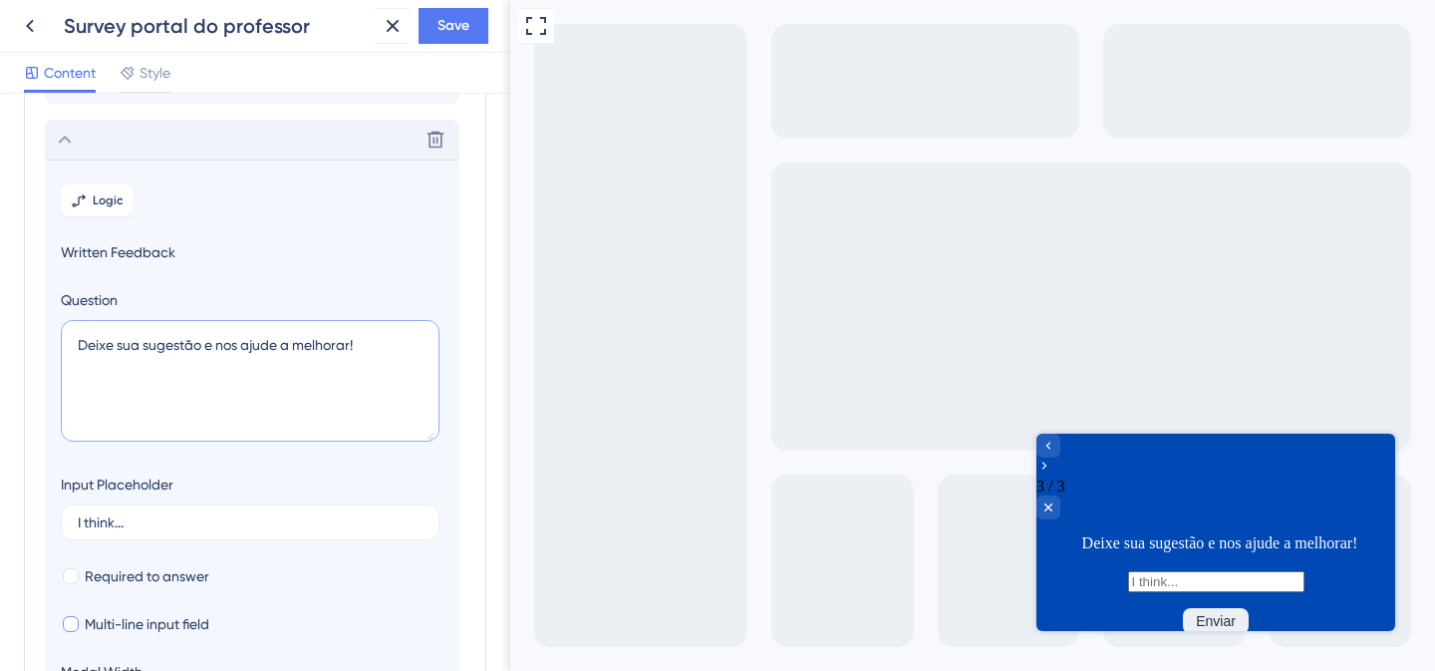
type textarea "Deixe sua sugestão e nos ajude a melhorar!"
click at [78, 625] on div at bounding box center [71, 624] width 16 height 16
checkbox input "true"
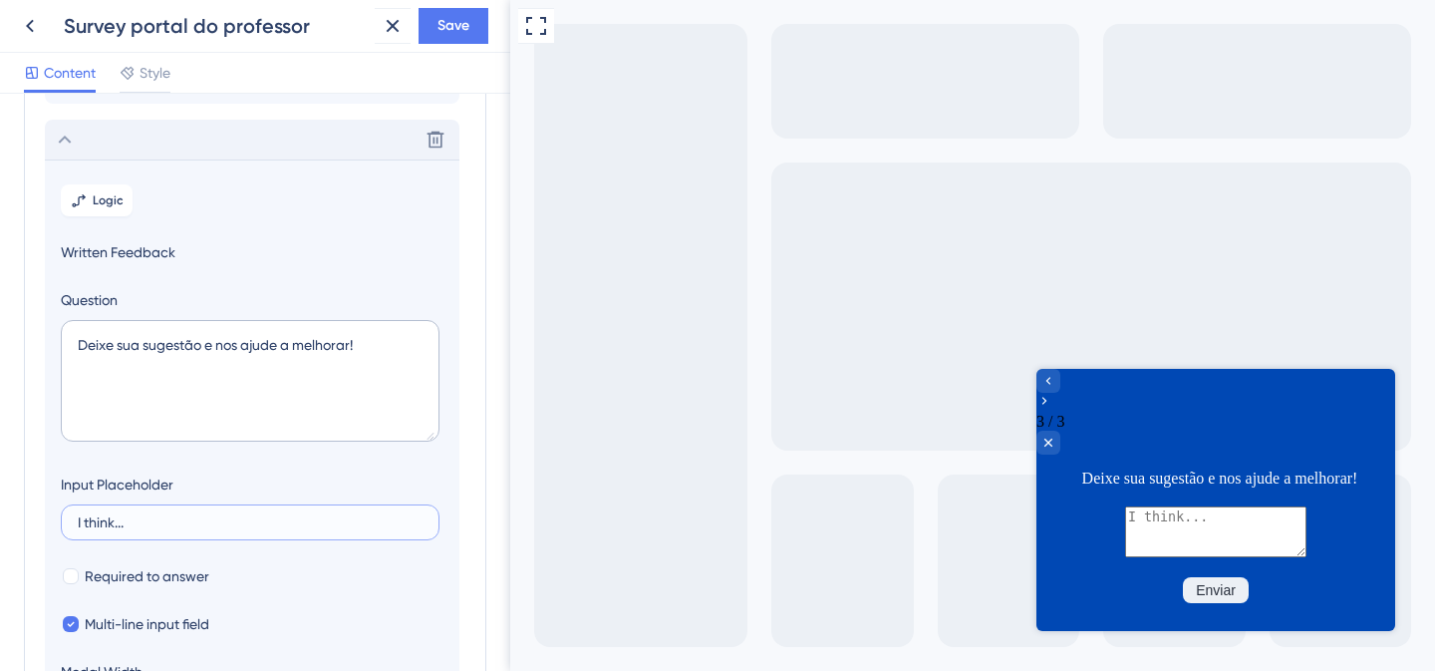
click at [127, 515] on input "I think..." at bounding box center [250, 522] width 345 height 14
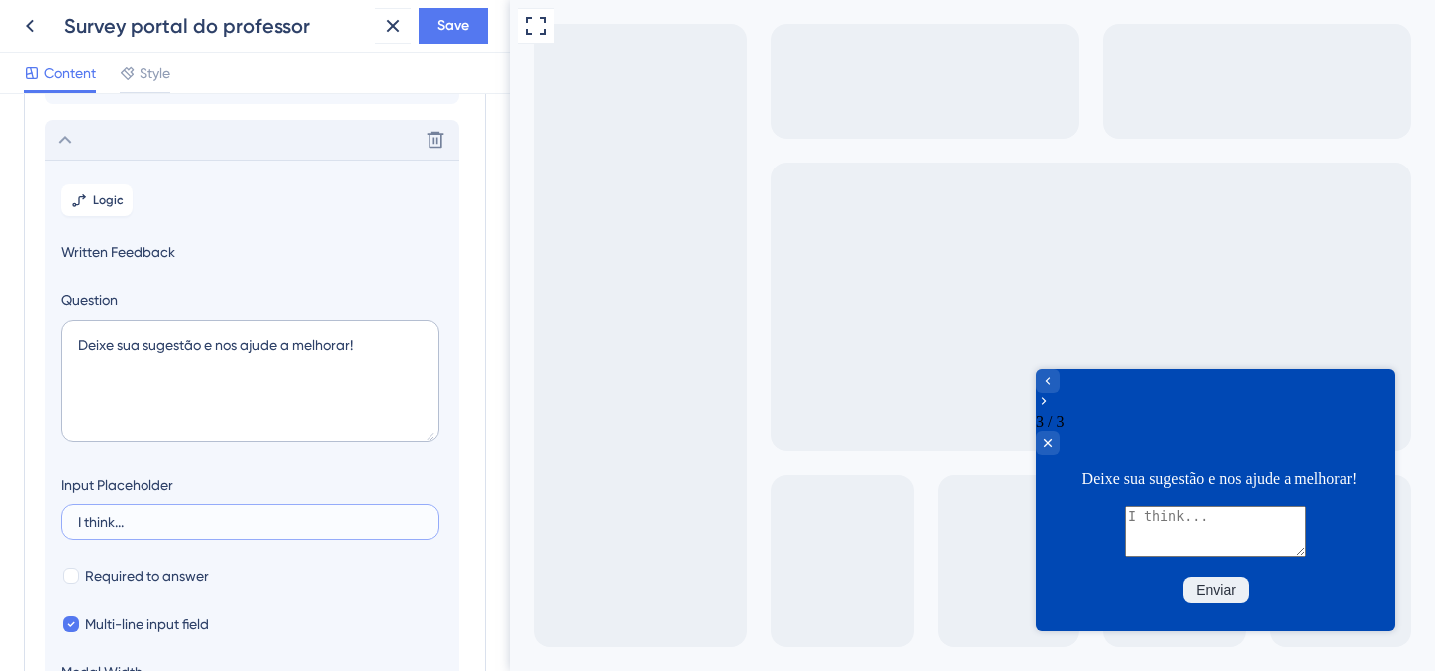
click at [127, 515] on input "I think..." at bounding box center [250, 522] width 345 height 14
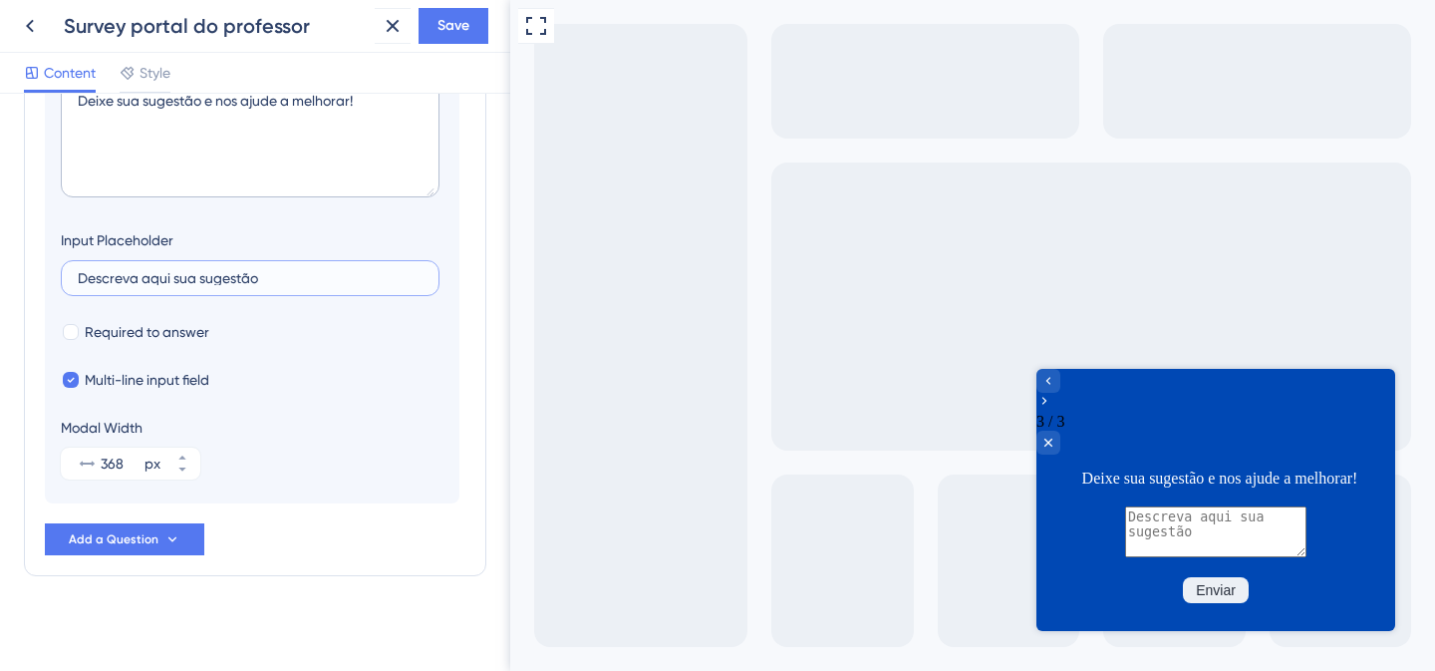
scroll to position [456, 0]
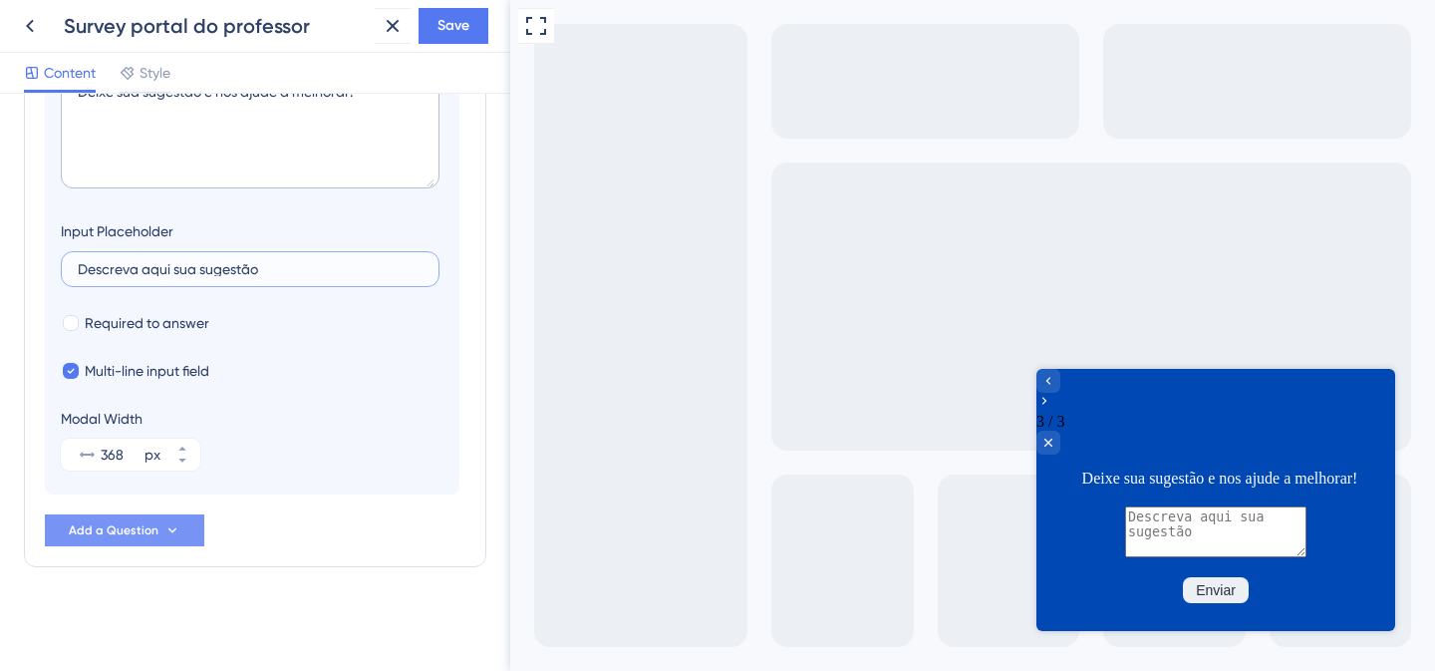
type input "Descreva aqui sua sugestão"
click at [162, 539] on button "Add a Question" at bounding box center [124, 530] width 159 height 32
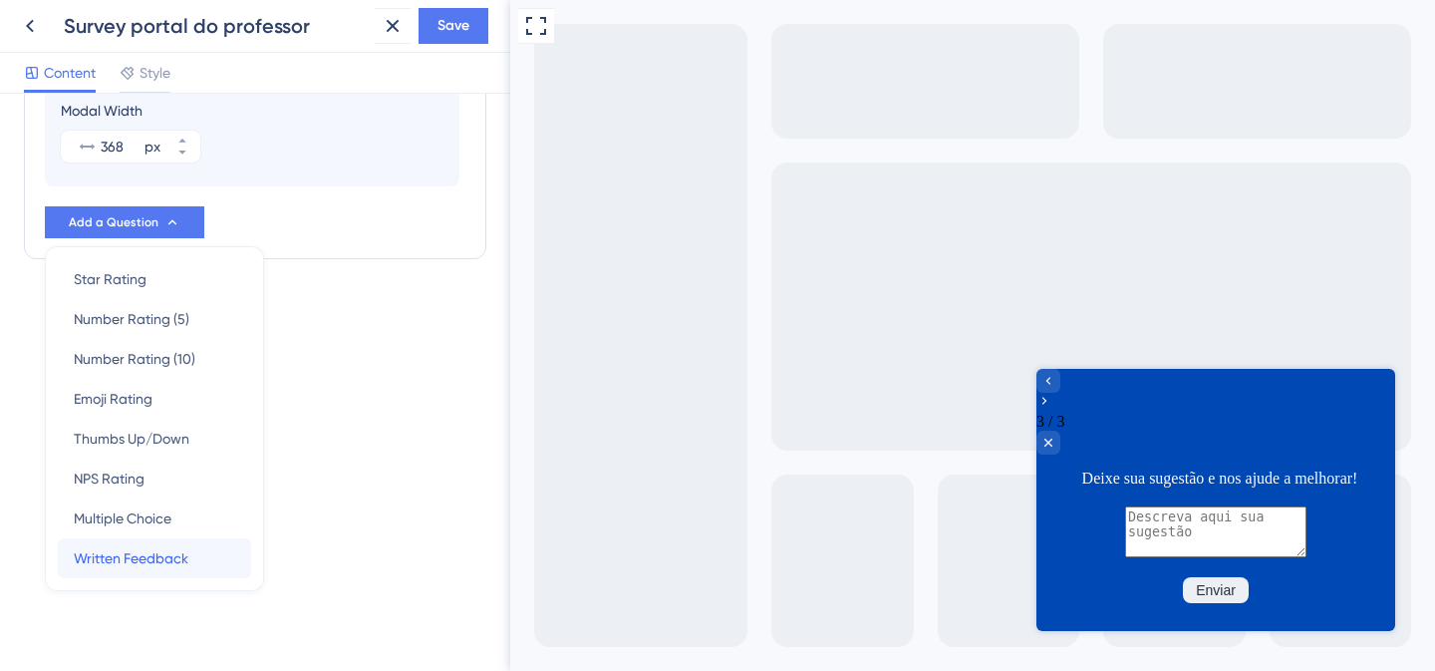
click at [199, 552] on div "Written Feedback Written Feedback" at bounding box center [154, 558] width 161 height 40
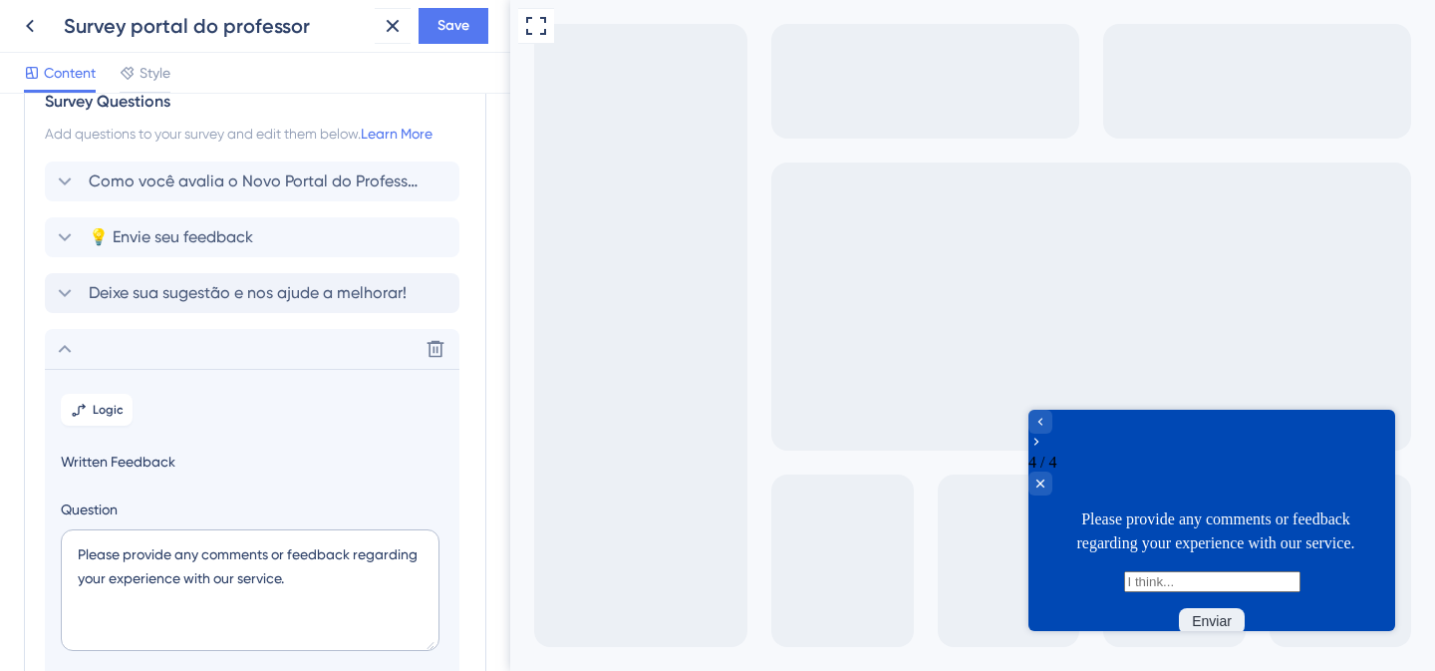
scroll to position [69, 0]
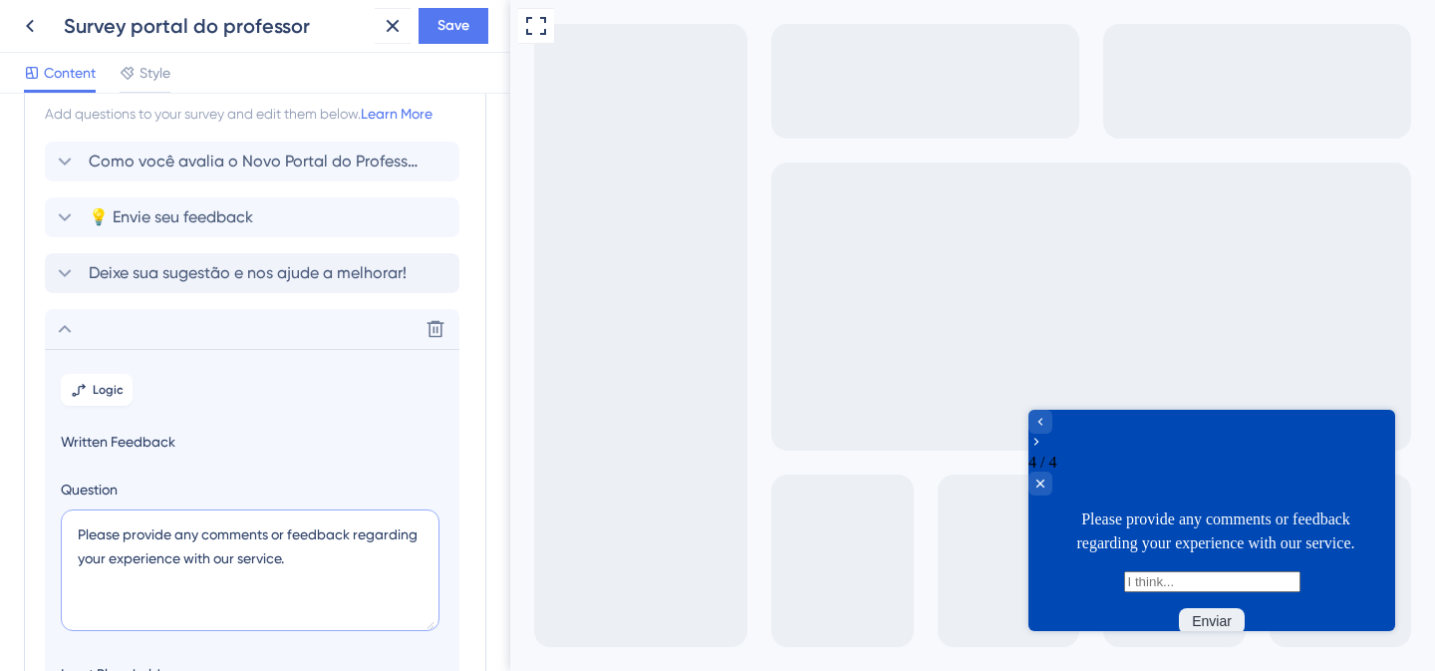
click at [178, 537] on textarea "Please provide any comments or feedback regarding your experience with our serv…" at bounding box center [250, 570] width 379 height 122
paste textarea "Encontrou algum problema?"
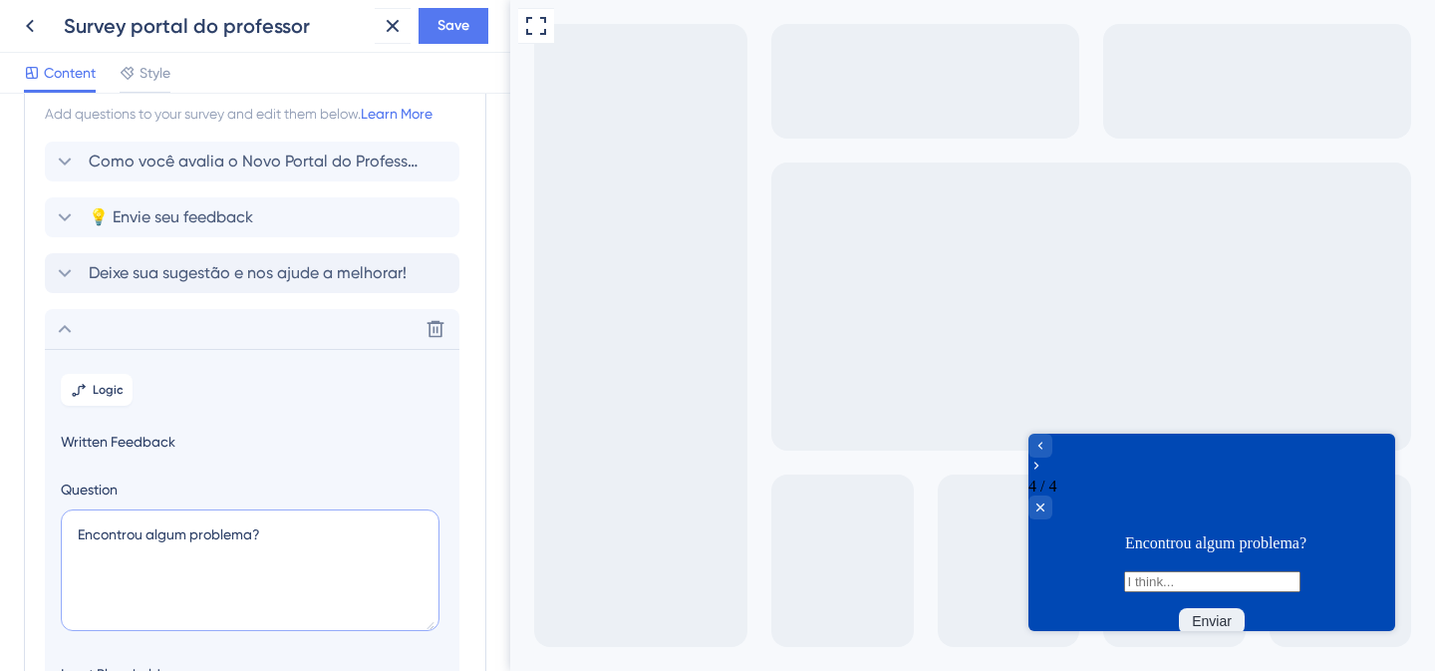
paste textarea "Fale com a gente e ajude a melhorar!"
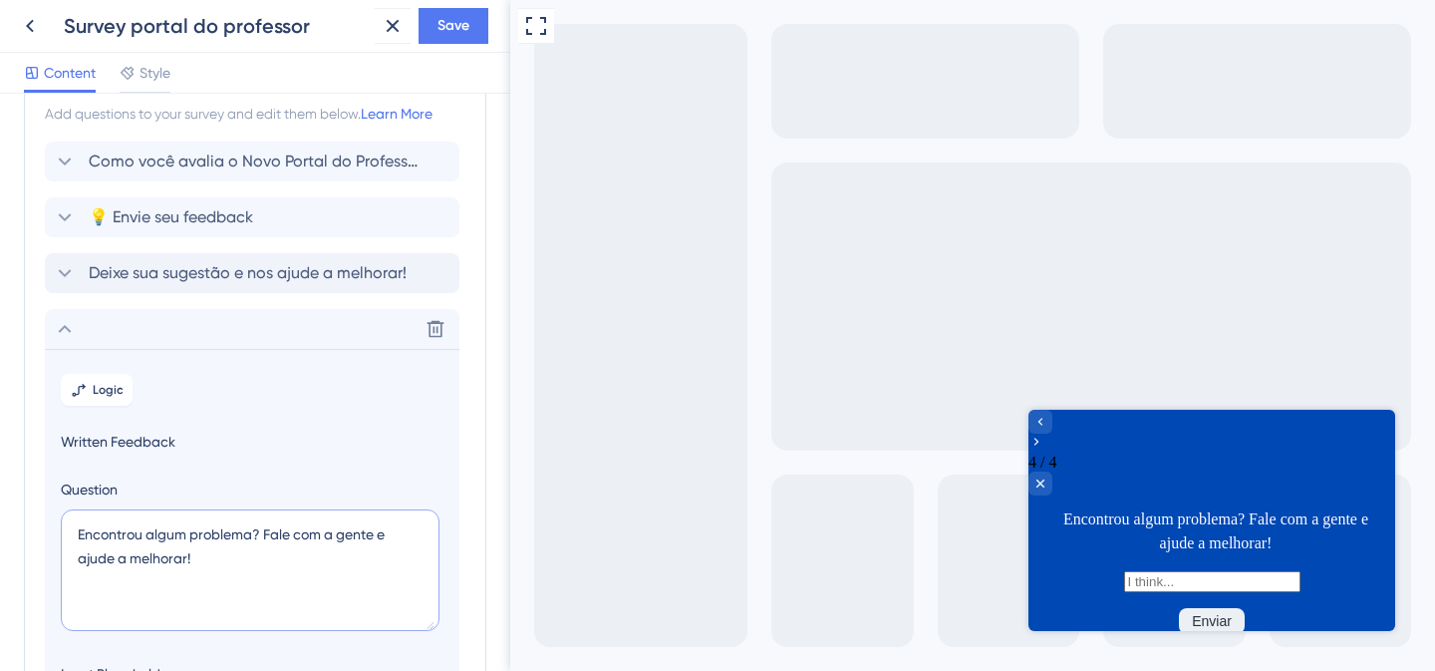
click at [265, 535] on textarea "Encontrou algum problema? Fale com a gente e ajude a melhorar!" at bounding box center [250, 570] width 379 height 122
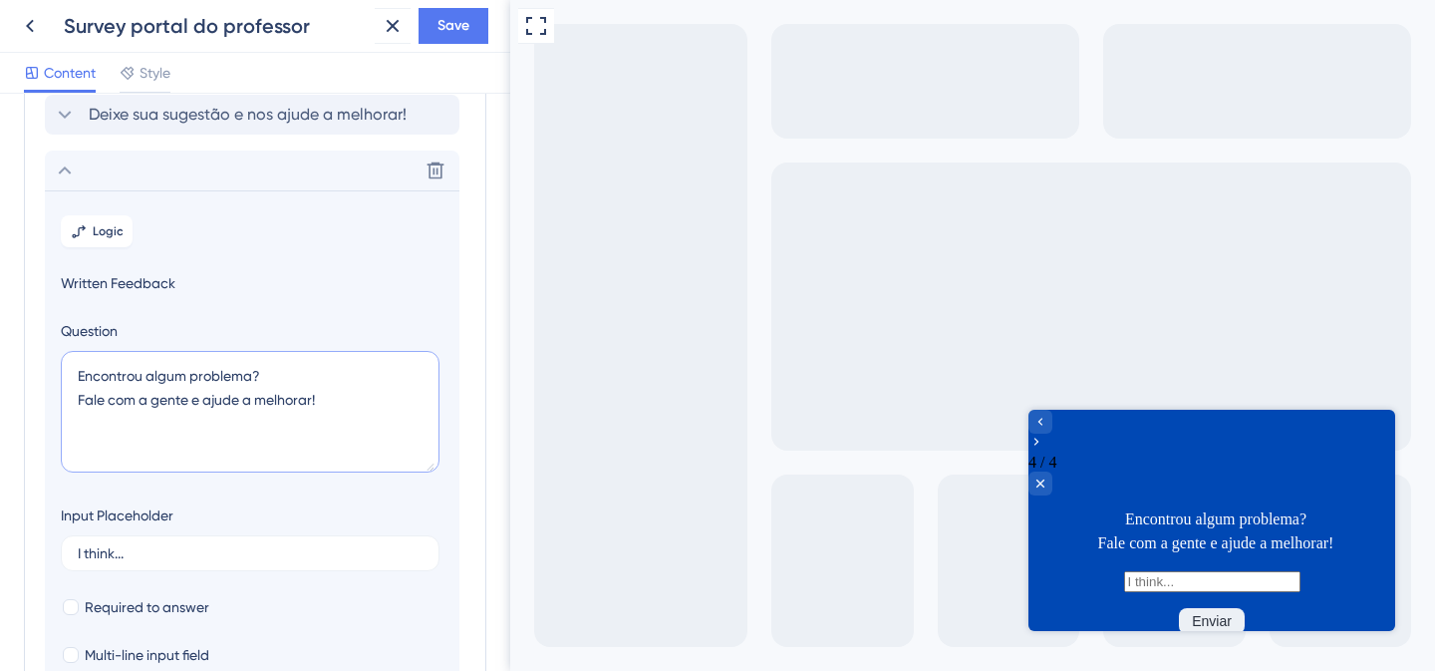
scroll to position [378, 0]
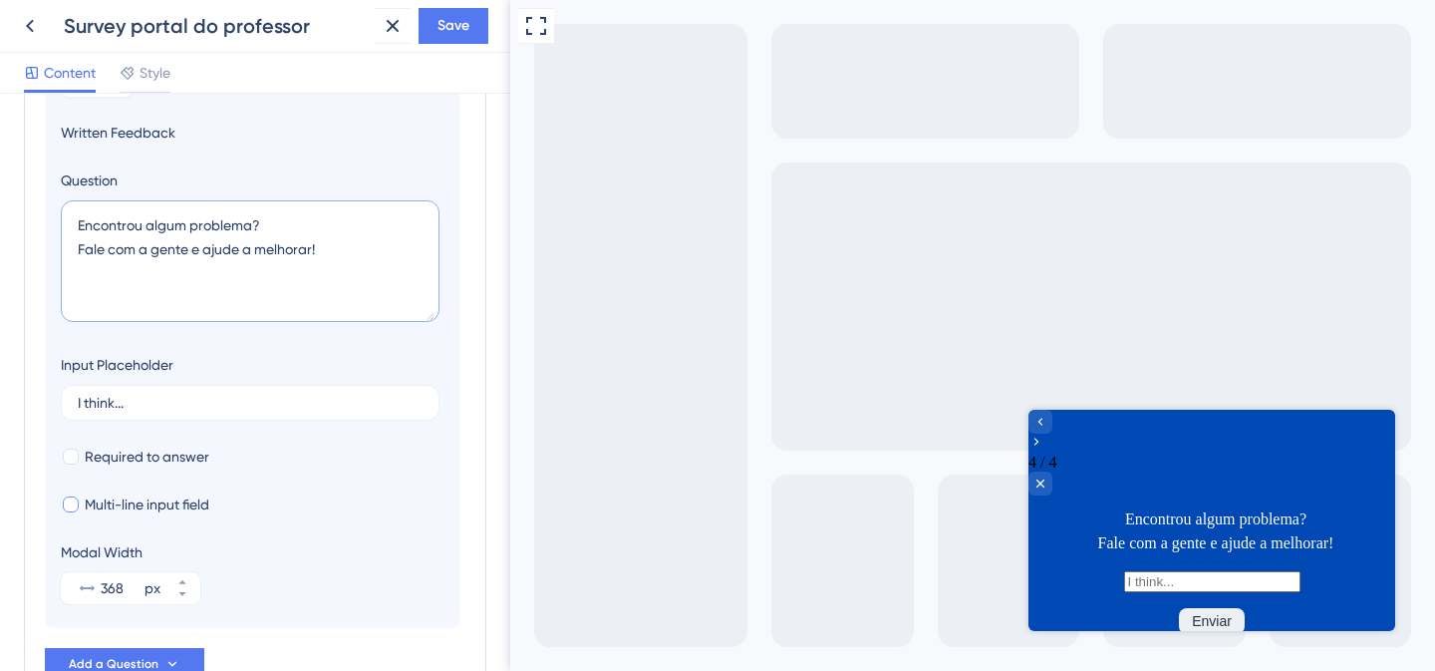
type textarea "Encontrou algum problema? Fale com a gente e ajude a melhorar!"
click at [73, 508] on div at bounding box center [71, 504] width 16 height 16
checkbox input "true"
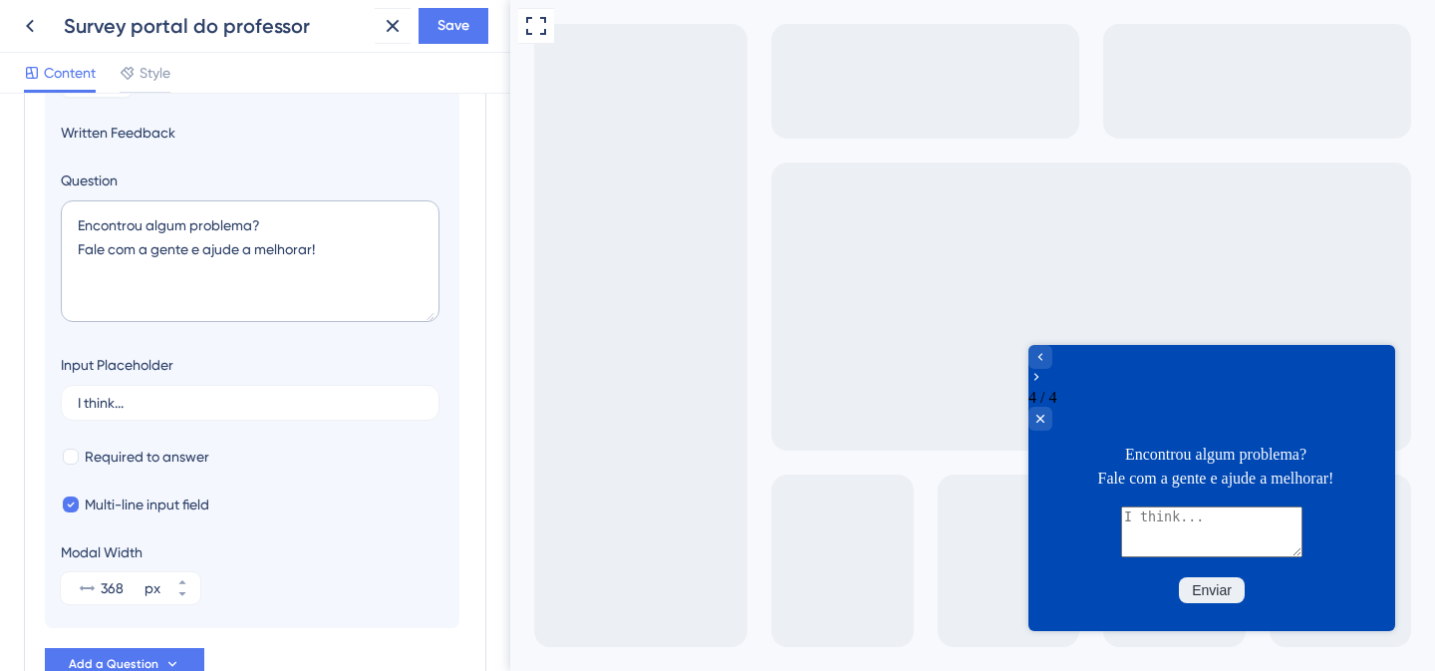
click at [1132, 505] on textarea at bounding box center [1211, 530] width 181 height 51
type textarea "d"
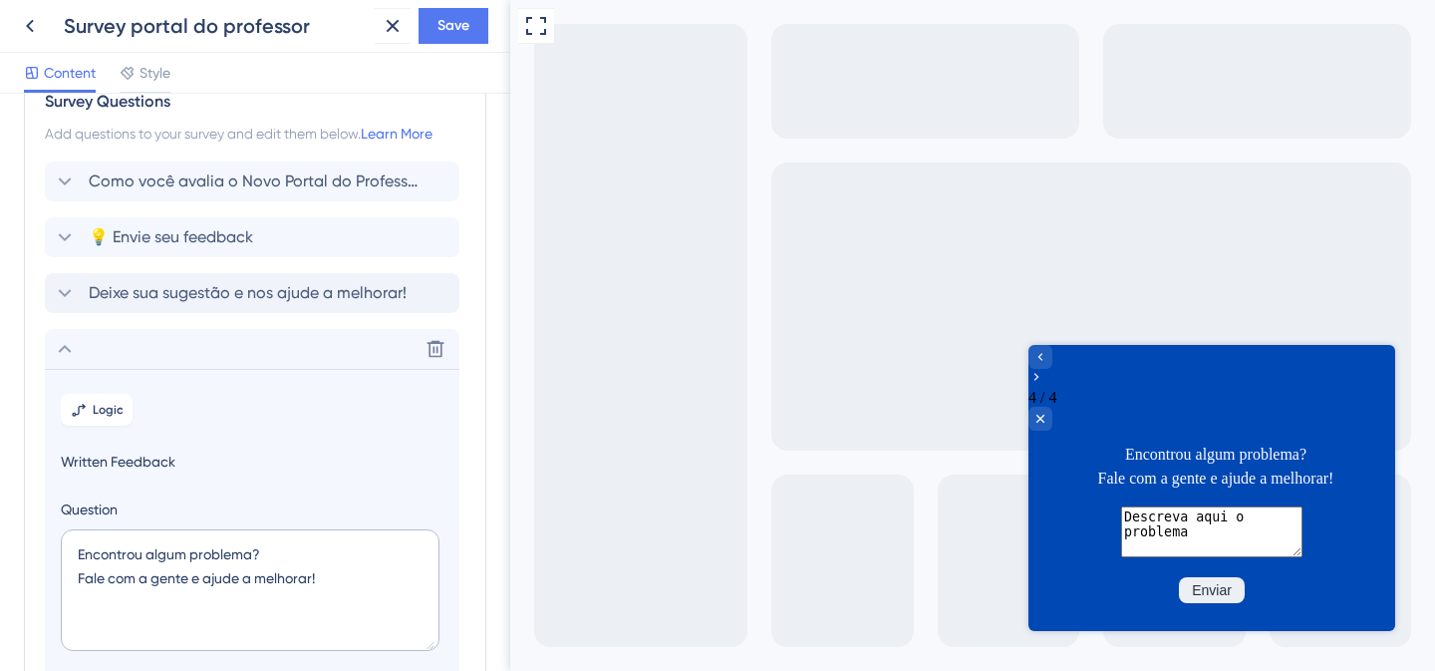
scroll to position [0, 0]
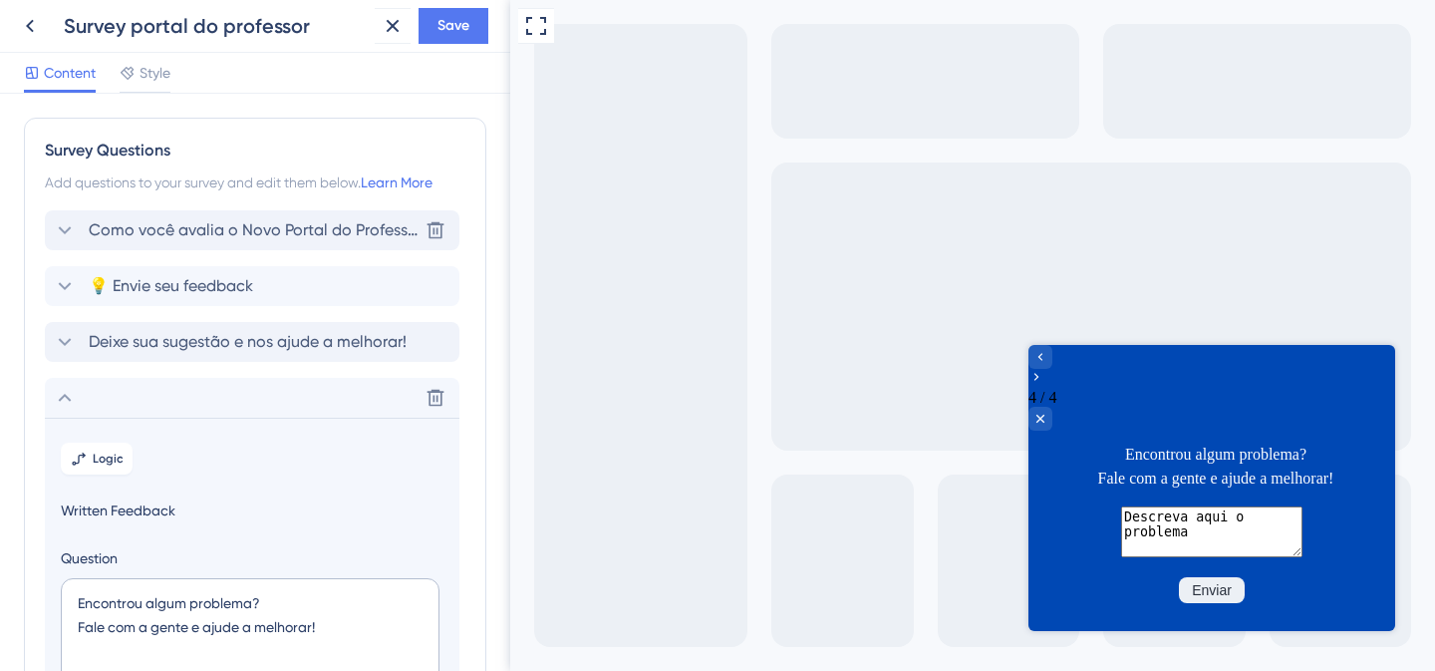
type textarea "Descreva aqui o problema"
click at [287, 236] on span "Como você avalia o Novo Portal do Professor?" at bounding box center [253, 230] width 329 height 24
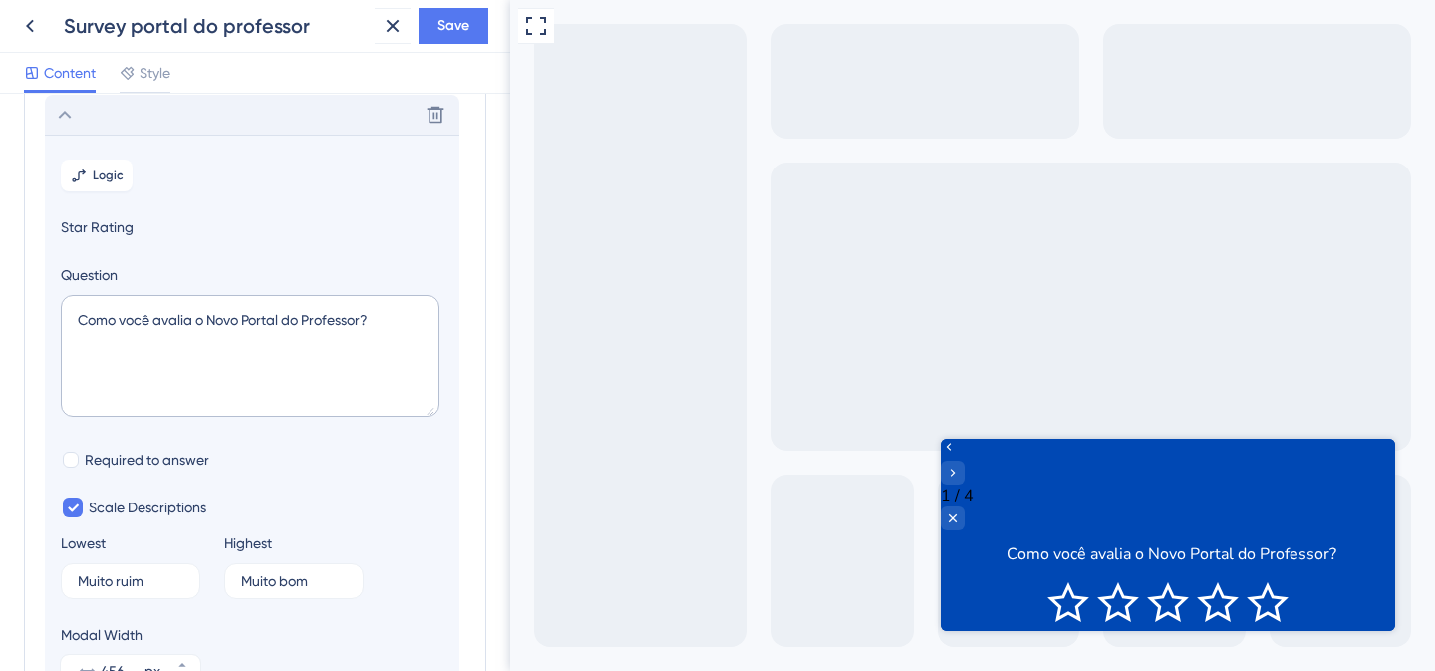
scroll to position [117, 0]
click at [66, 185] on button "Logic" at bounding box center [97, 174] width 72 height 32
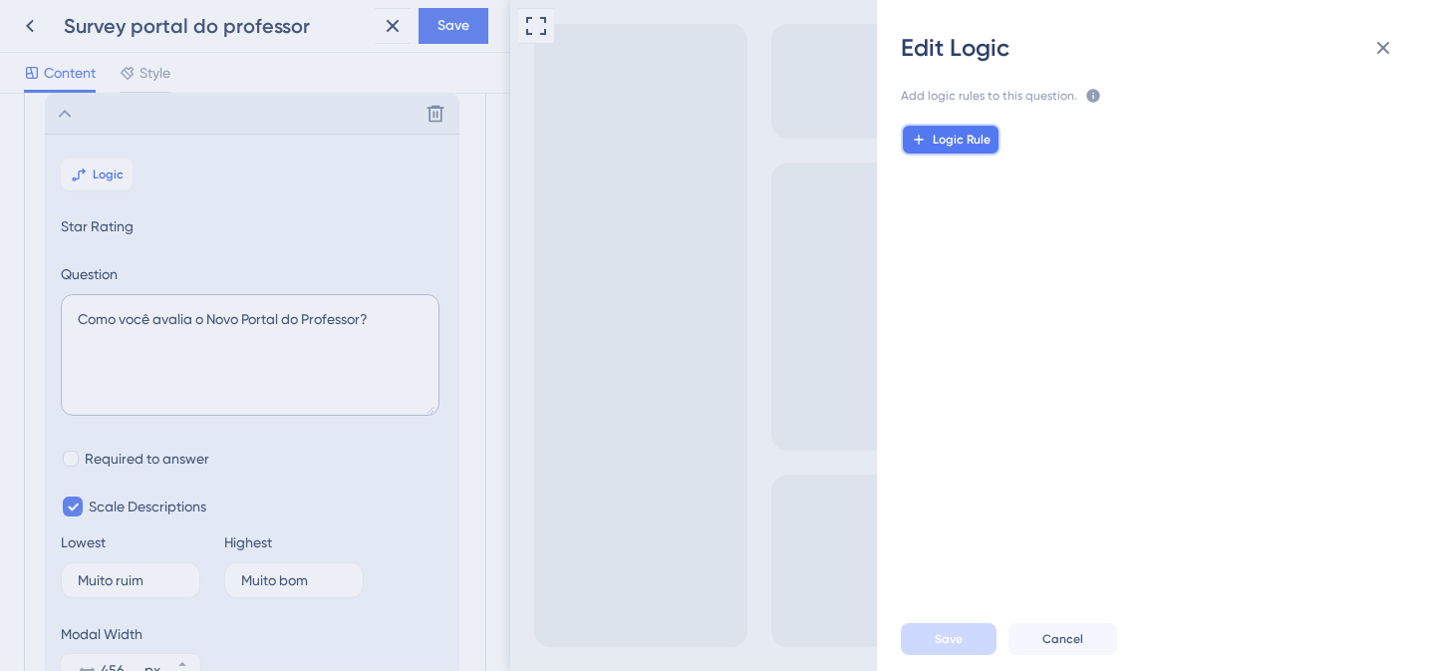
click at [983, 137] on span "Logic Rule" at bounding box center [962, 140] width 58 height 16
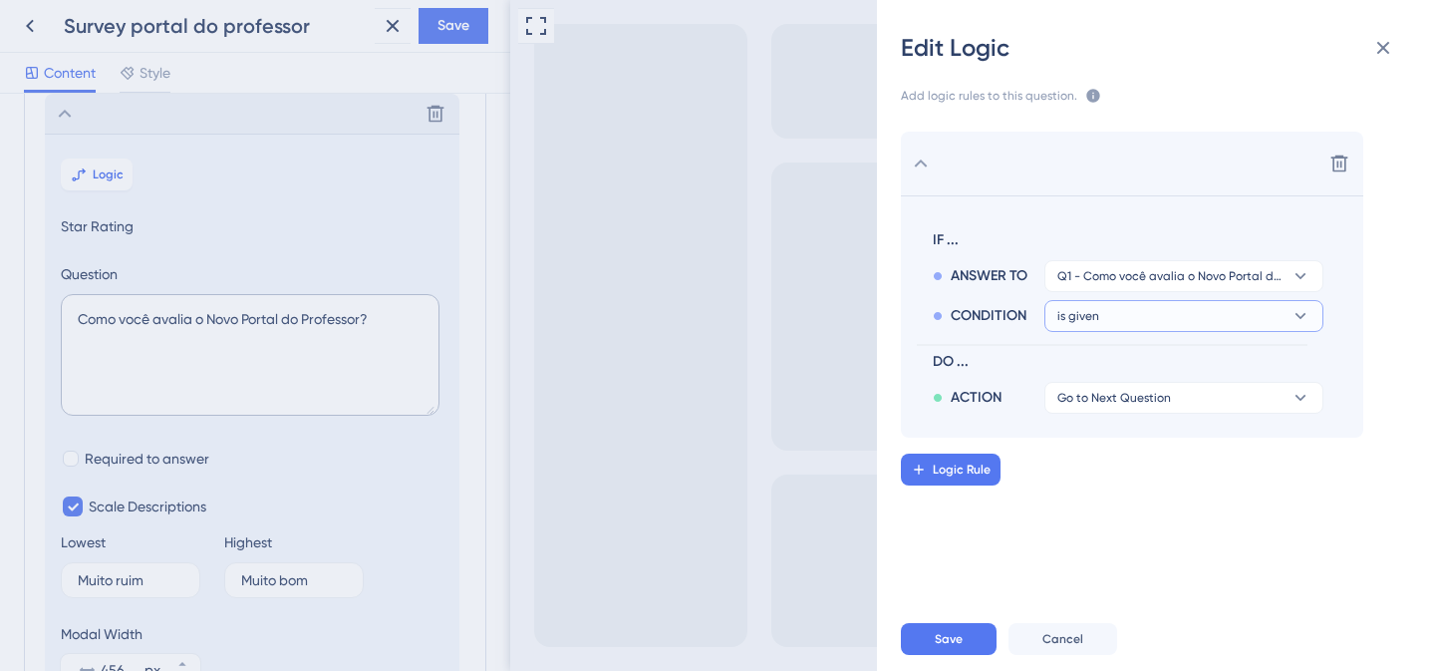
click at [1161, 310] on button "is given" at bounding box center [1184, 316] width 279 height 32
